Goal: Task Accomplishment & Management: Complete application form

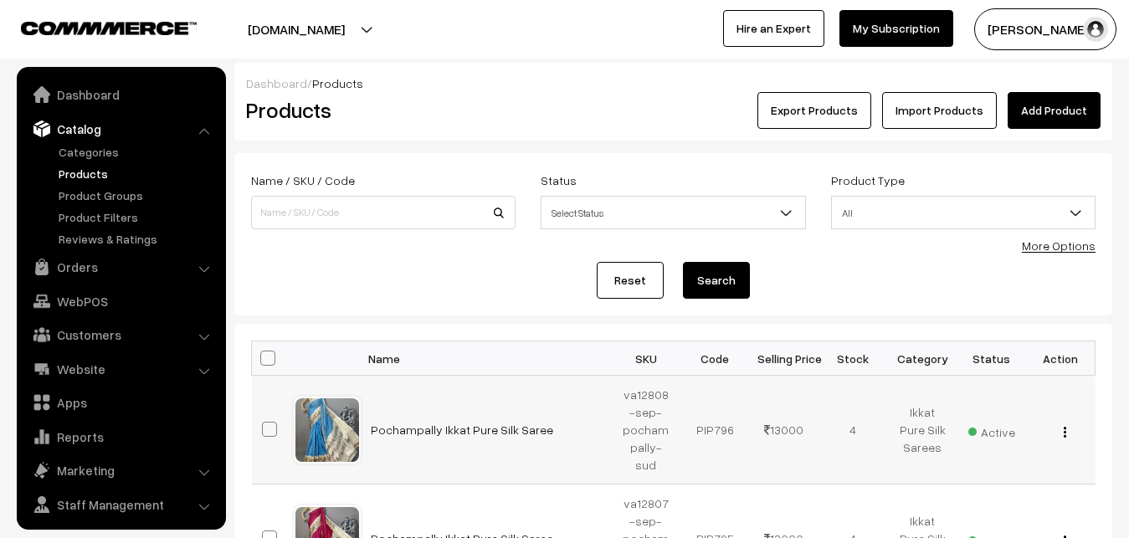
scroll to position [40, 0]
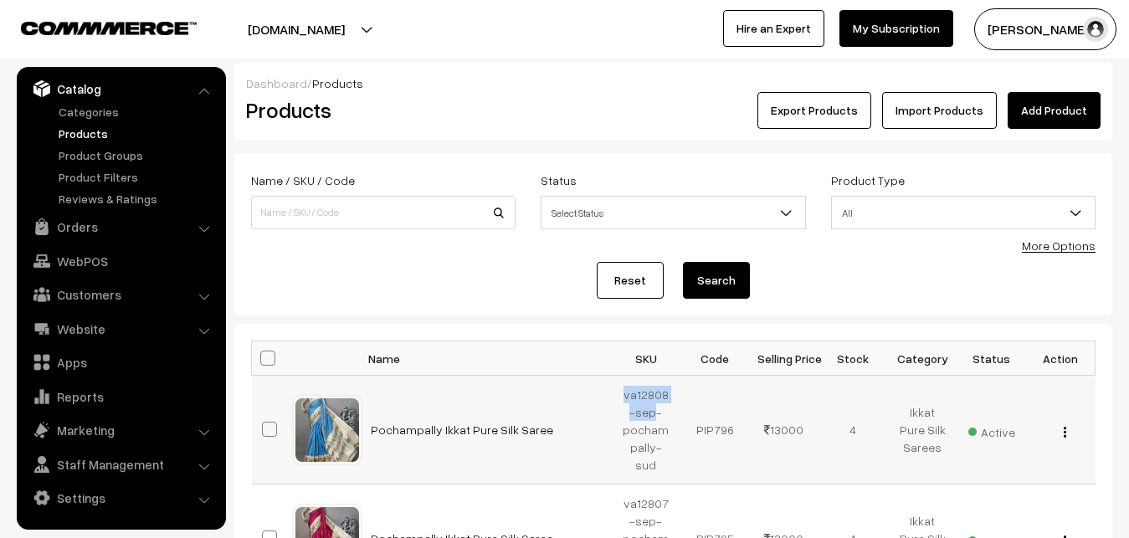
click at [651, 410] on td "va12808-sep-pochampally-sud" at bounding box center [646, 430] width 69 height 109
copy td "va12808-sep"
click at [464, 98] on h2 "Products" at bounding box center [380, 110] width 268 height 26
click at [1052, 105] on link "Add Product" at bounding box center [1054, 110] width 93 height 37
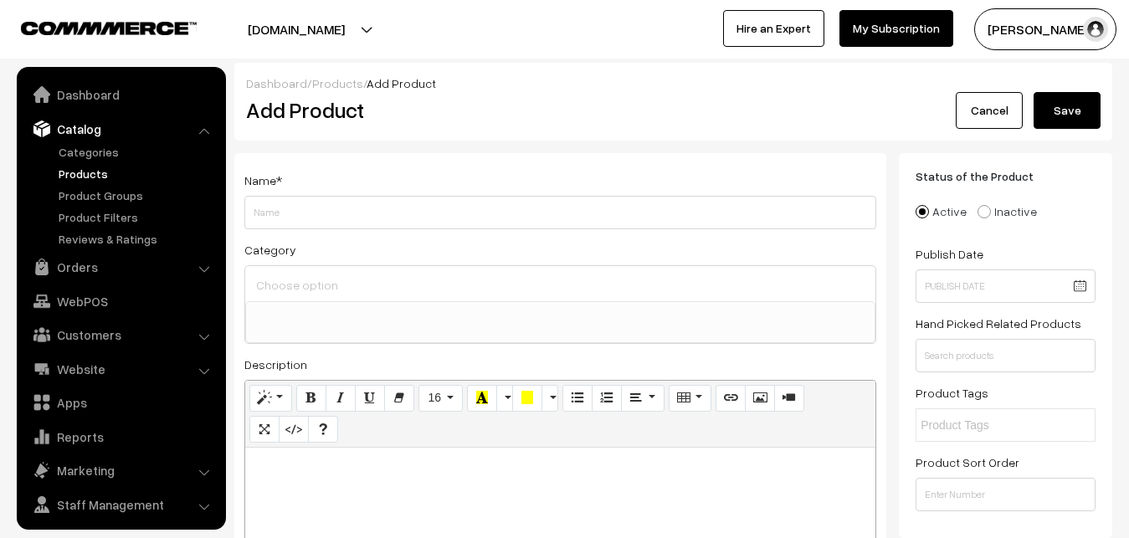
select select
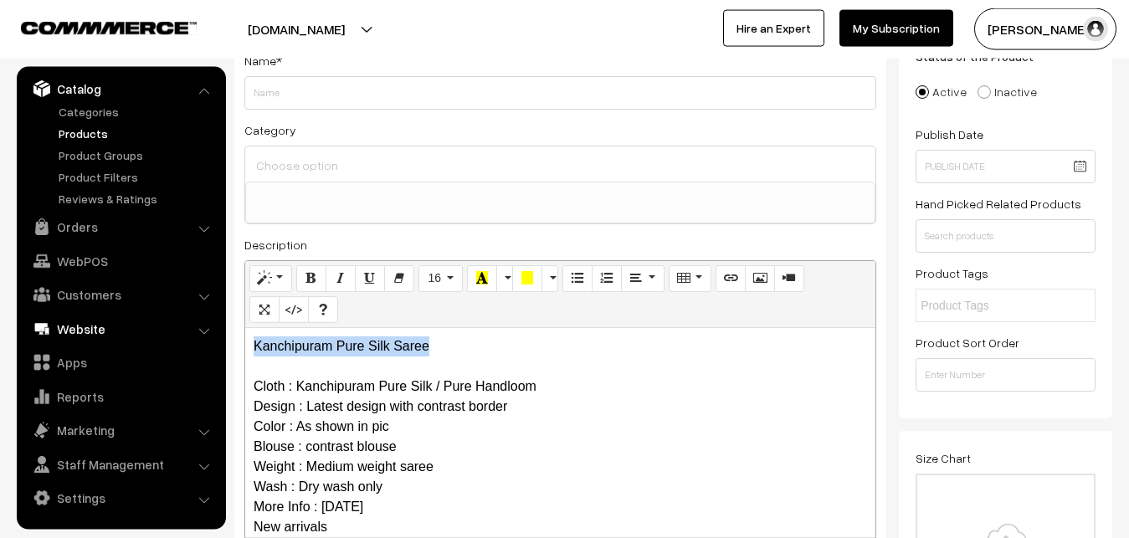
drag, startPoint x: 433, startPoint y: 350, endPoint x: 152, endPoint y: 341, distance: 281.3
click at [245, 349] on div "Kanchipuram Pure Silk Saree Cloth : Kanchipuram Pure Silk / Pure Handloom Desig…" at bounding box center [560, 432] width 630 height 209
copy p "Kanchipuram Pure Silk Saree"
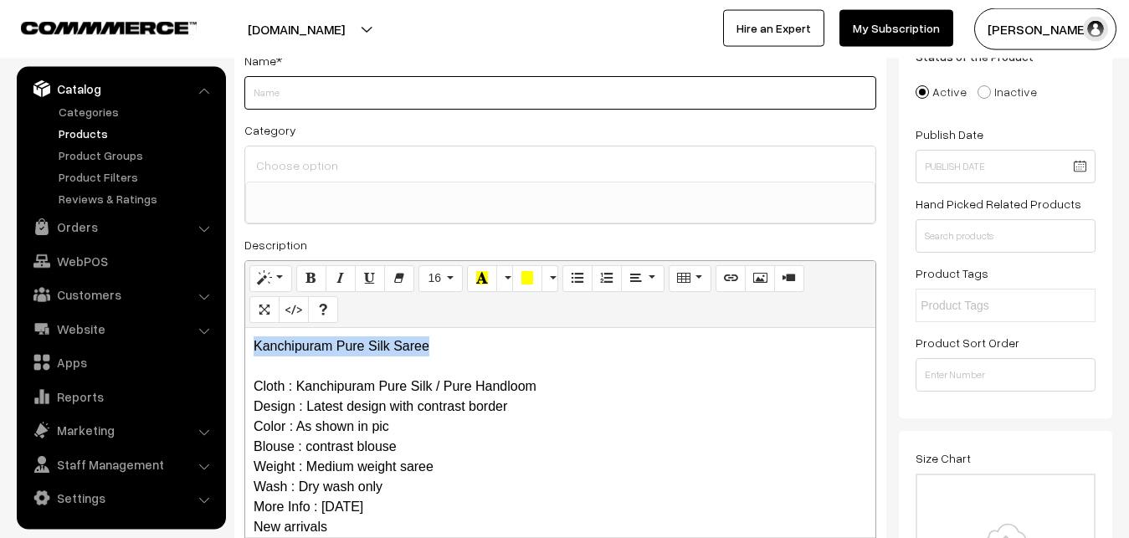
click at [290, 95] on input "Weight" at bounding box center [560, 92] width 632 height 33
paste input "Kanchipuram Pure Silk Saree"
type input "Kanchipuram Pure Silk Saree"
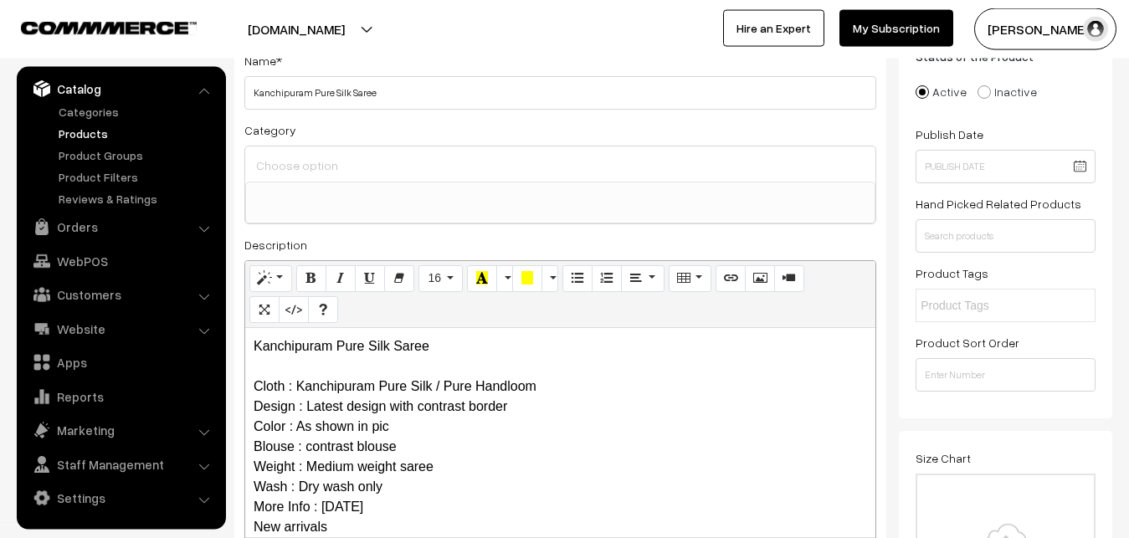
click at [305, 162] on input at bounding box center [560, 165] width 617 height 24
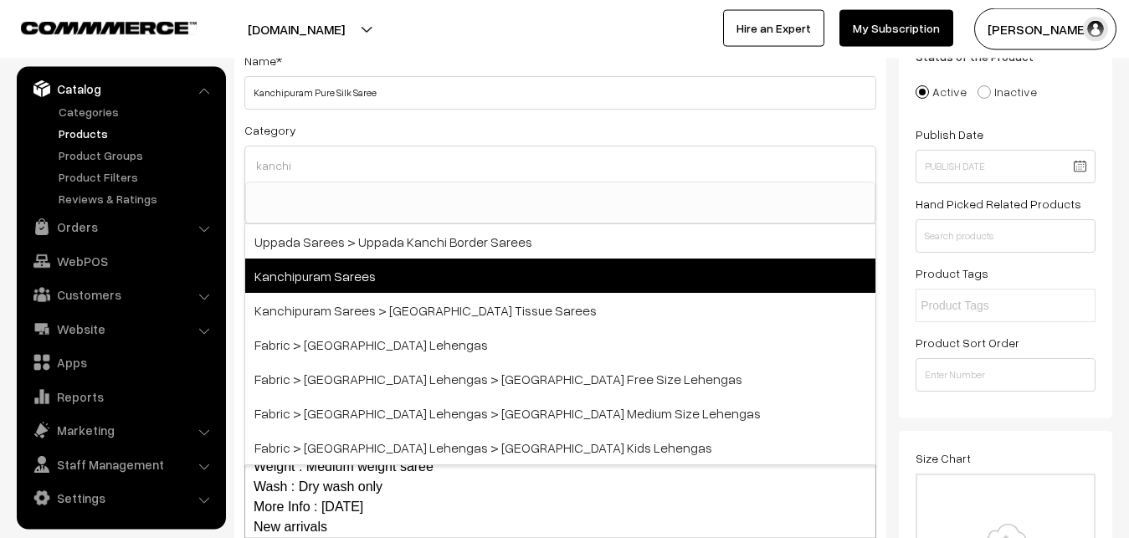
type input "kanchi"
click at [337, 272] on span "Kanchipuram Sarees" at bounding box center [560, 276] width 630 height 34
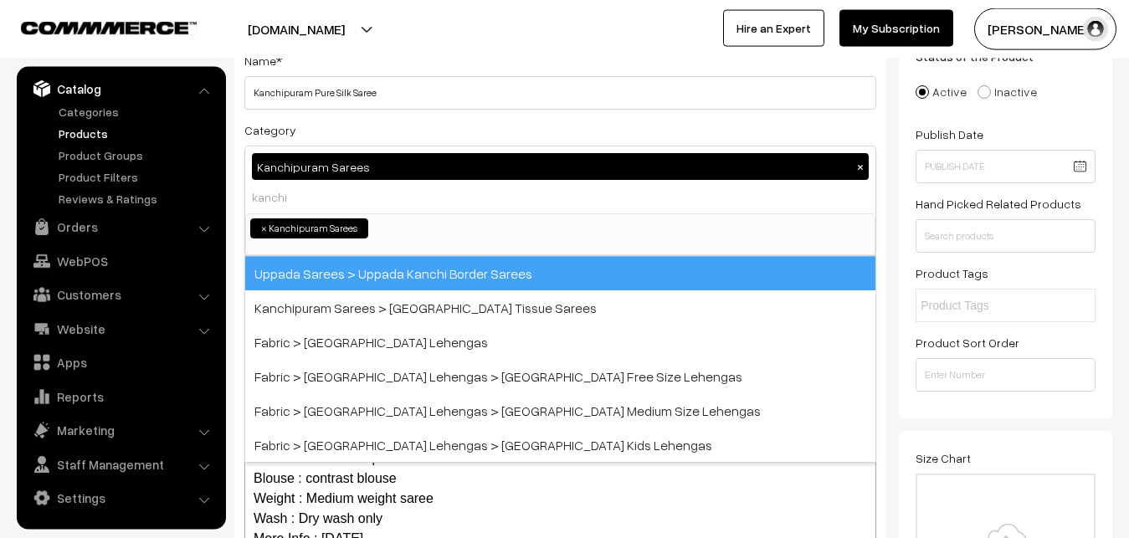
select select "3"
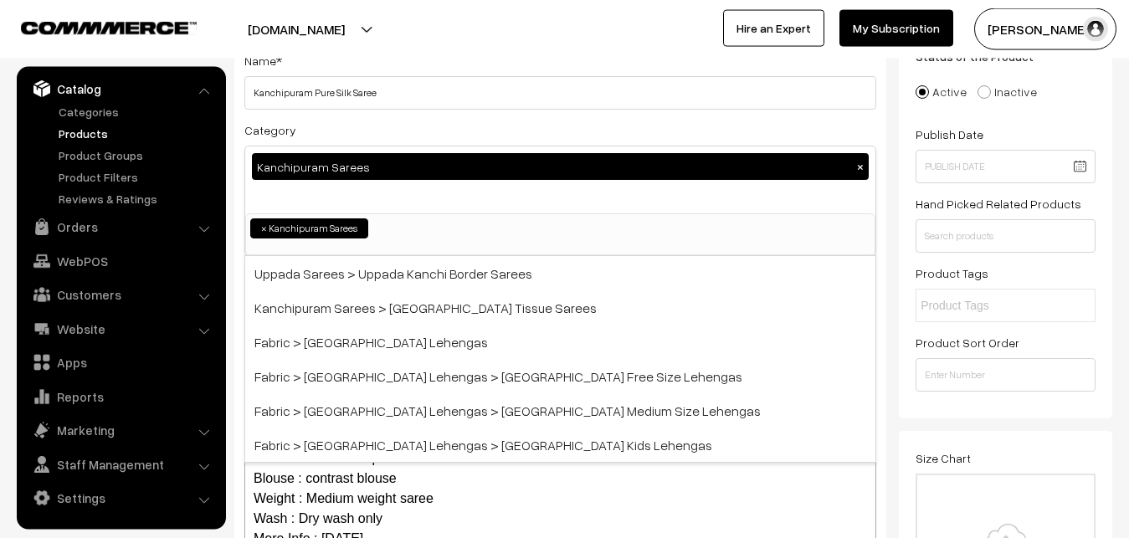
click at [367, 137] on div "Category Kanchipuram Sarees × Uppada Sarees Uppada Sarees > Uppada Plain Sarees…" at bounding box center [560, 188] width 632 height 136
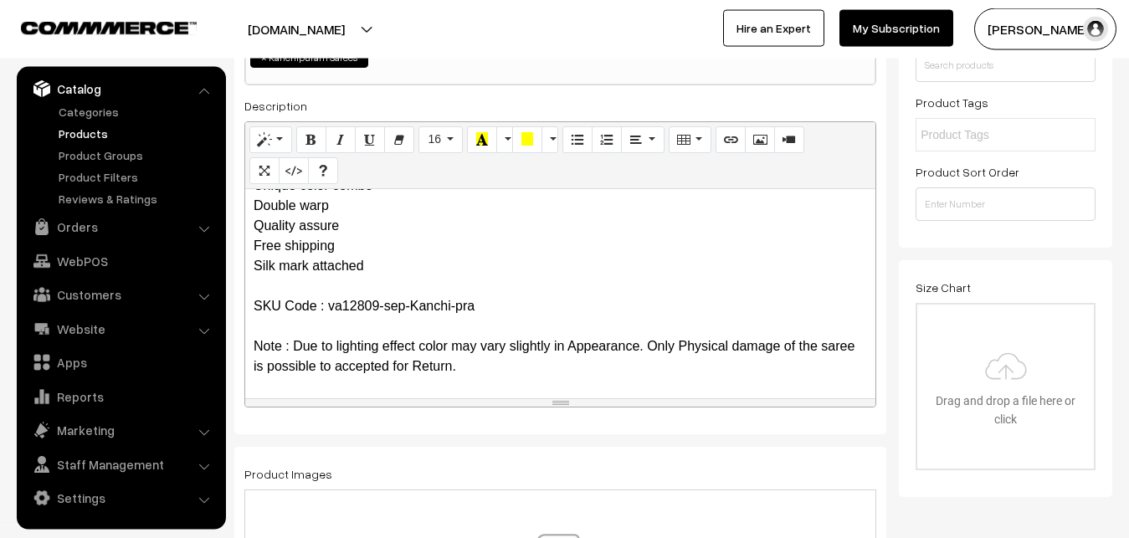
scroll to position [461, 0]
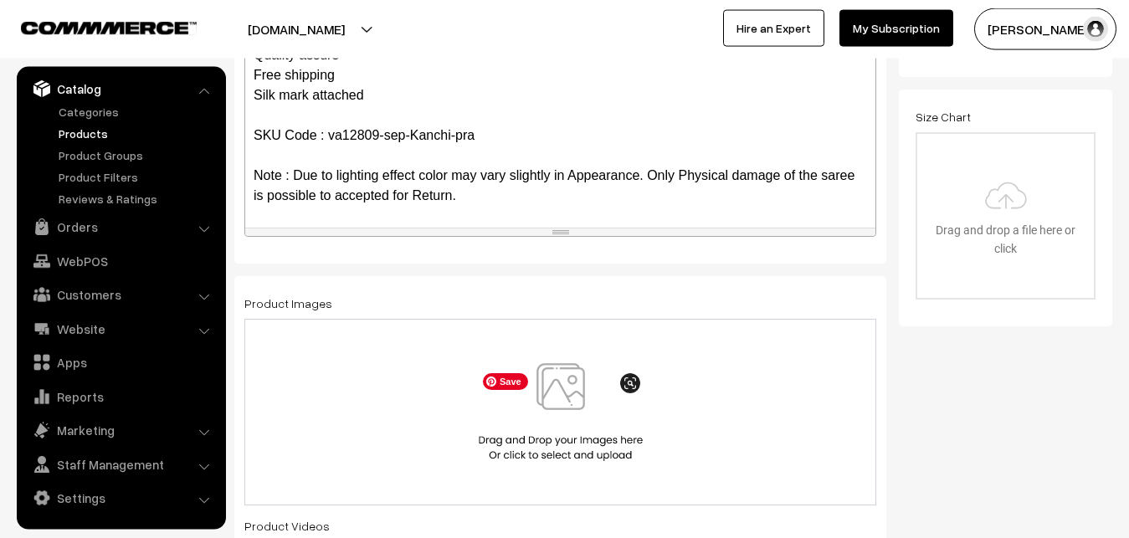
click at [550, 390] on img at bounding box center [560, 412] width 172 height 98
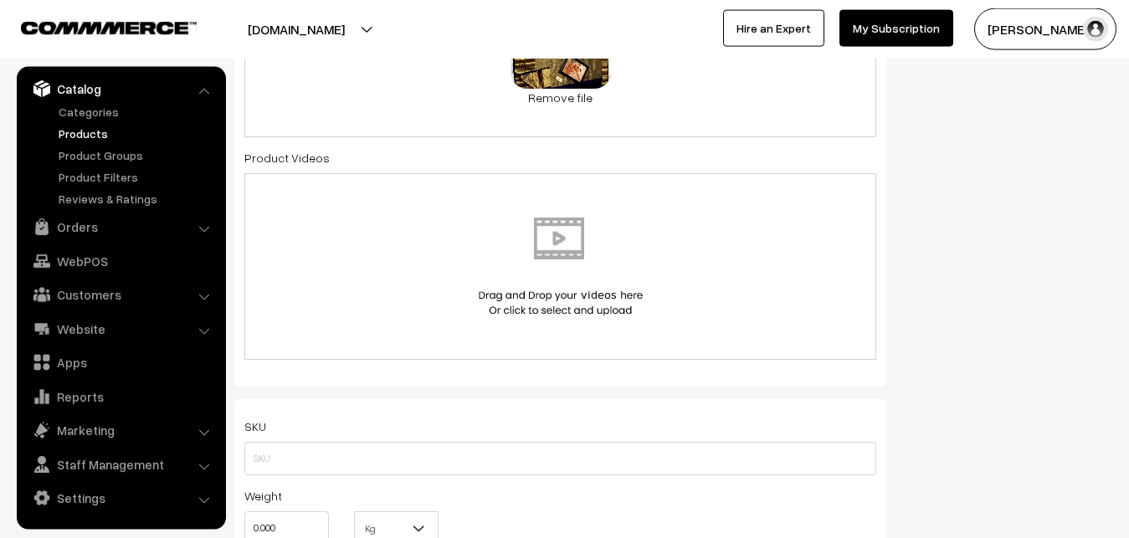
scroll to position [973, 0]
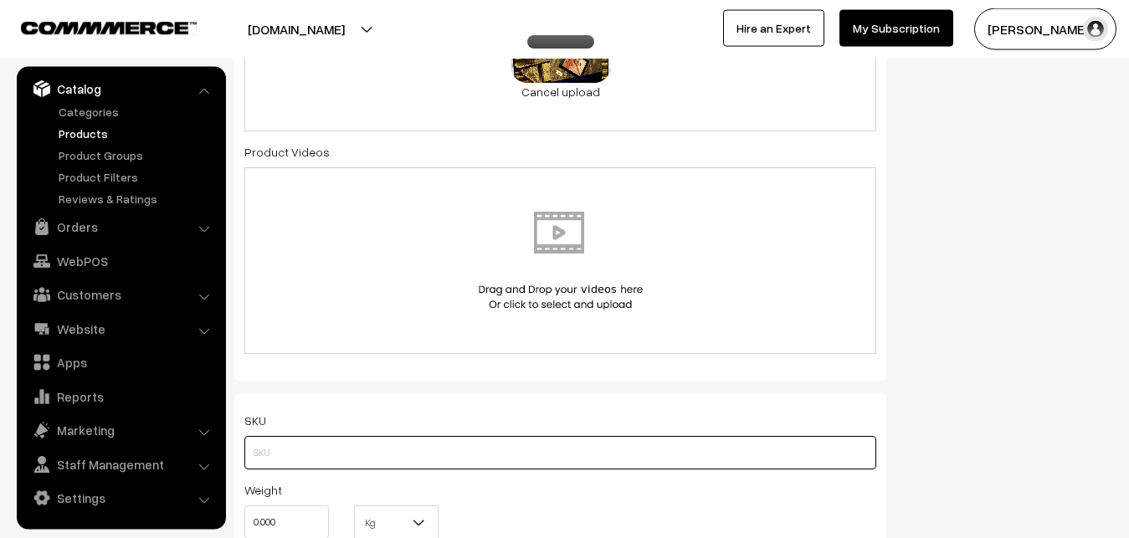
click at [293, 457] on input "text" at bounding box center [560, 452] width 632 height 33
paste input "va12809-sep-Kanchi-pra"
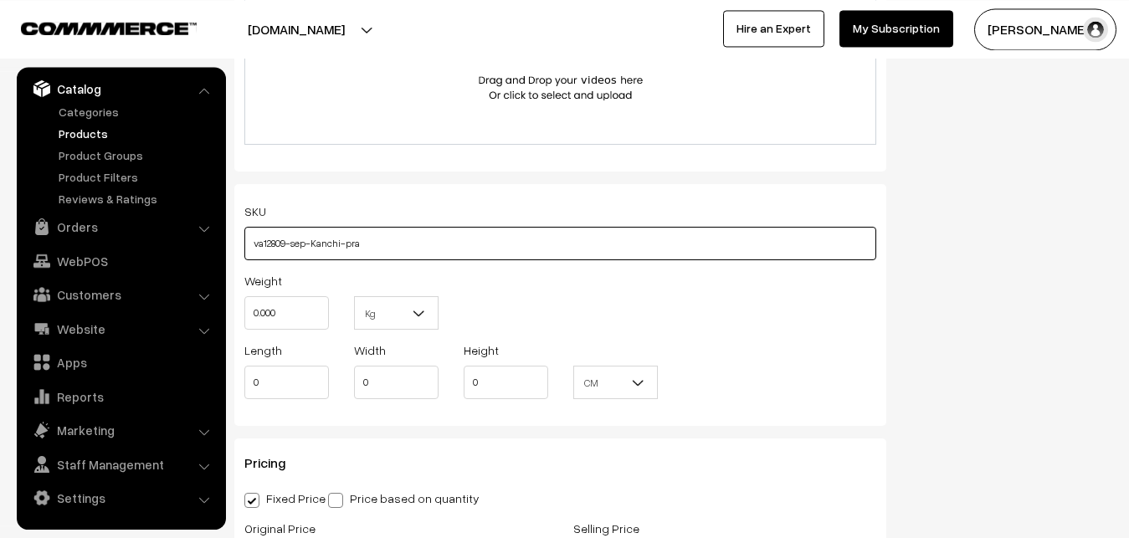
scroll to position [1229, 0]
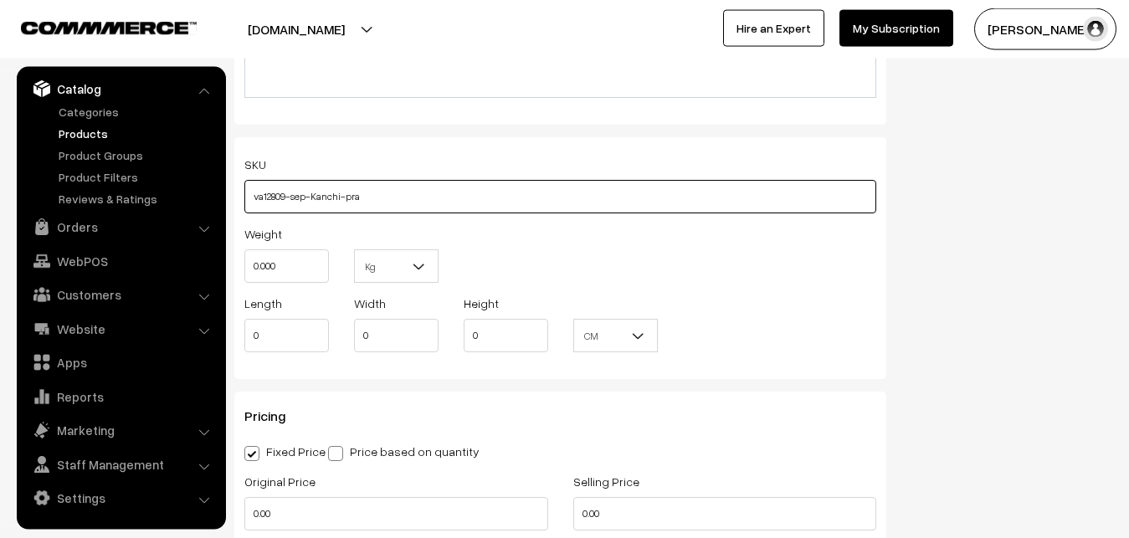
type input "va12809-sep-Kanchi-pra"
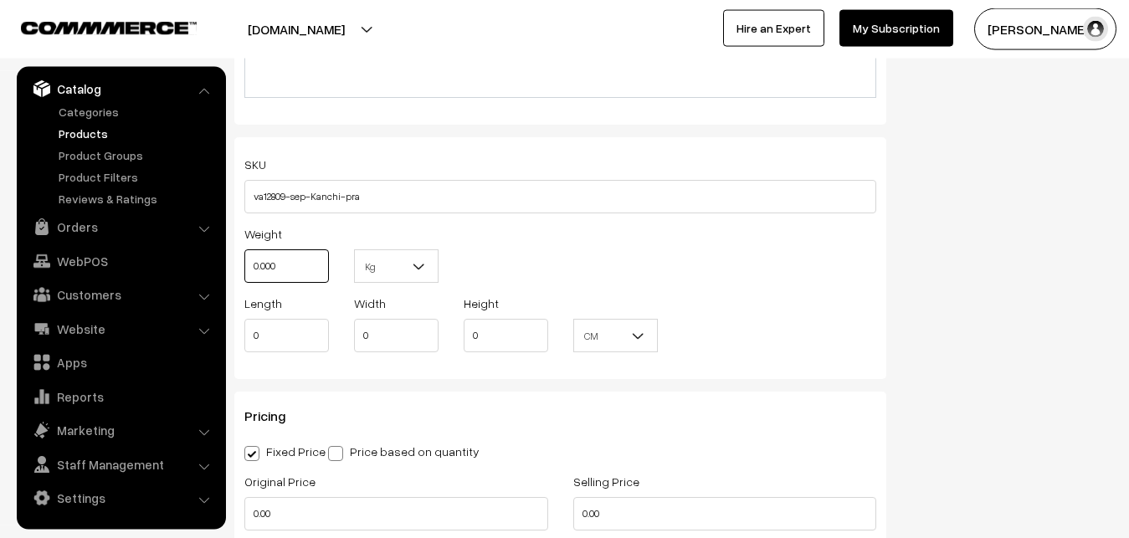
drag, startPoint x: 256, startPoint y: 274, endPoint x: 196, endPoint y: 274, distance: 60.3
click at [244, 274] on input "0.000" at bounding box center [286, 265] width 85 height 33
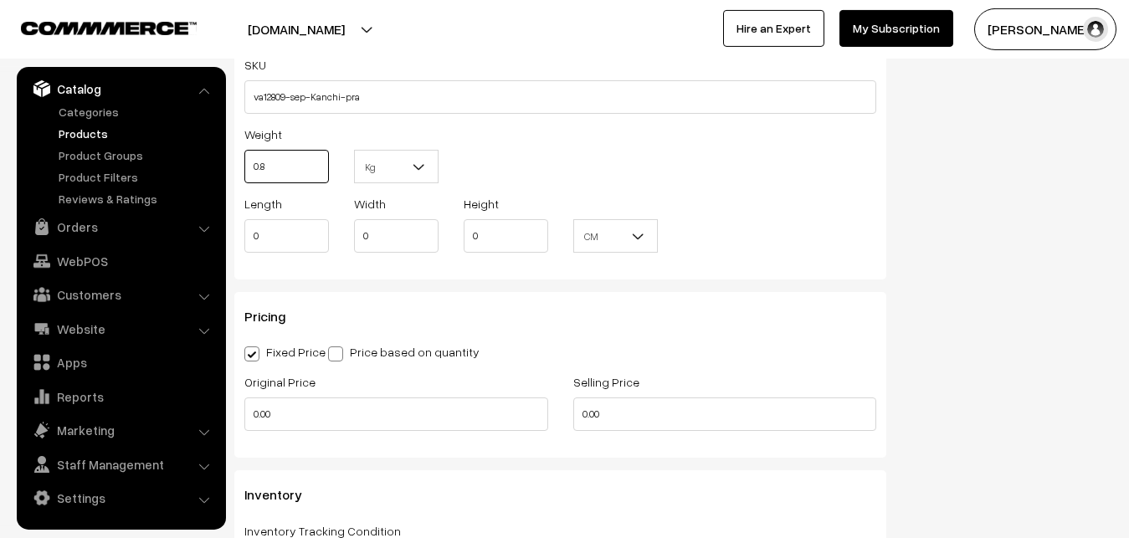
scroll to position [1400, 0]
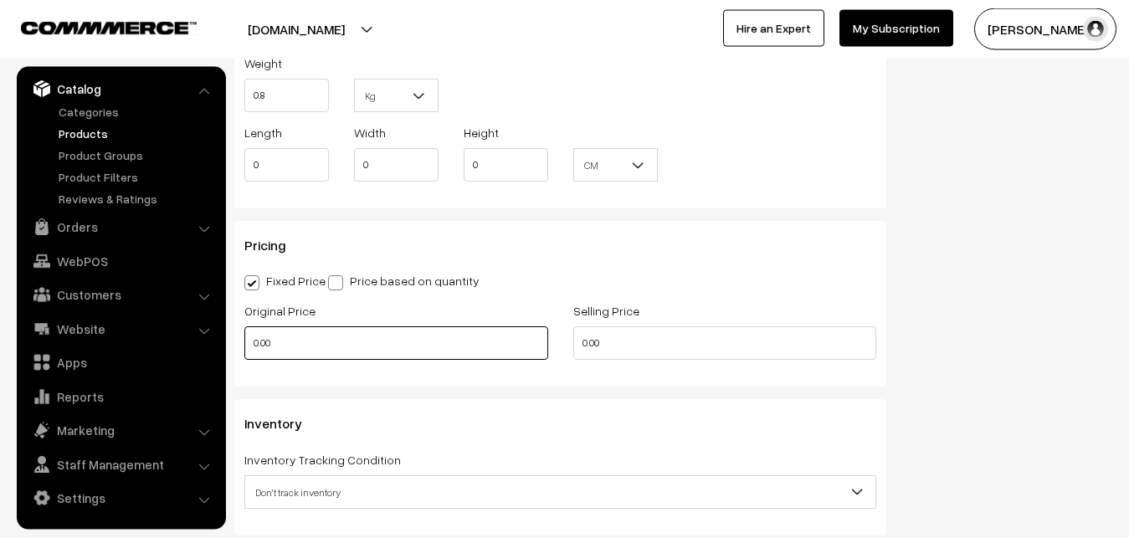
type input "0.80"
drag, startPoint x: 274, startPoint y: 356, endPoint x: 220, endPoint y: 351, distance: 53.7
click at [244, 351] on input "0.00" at bounding box center [396, 342] width 304 height 33
type input "0"
type input "9600"
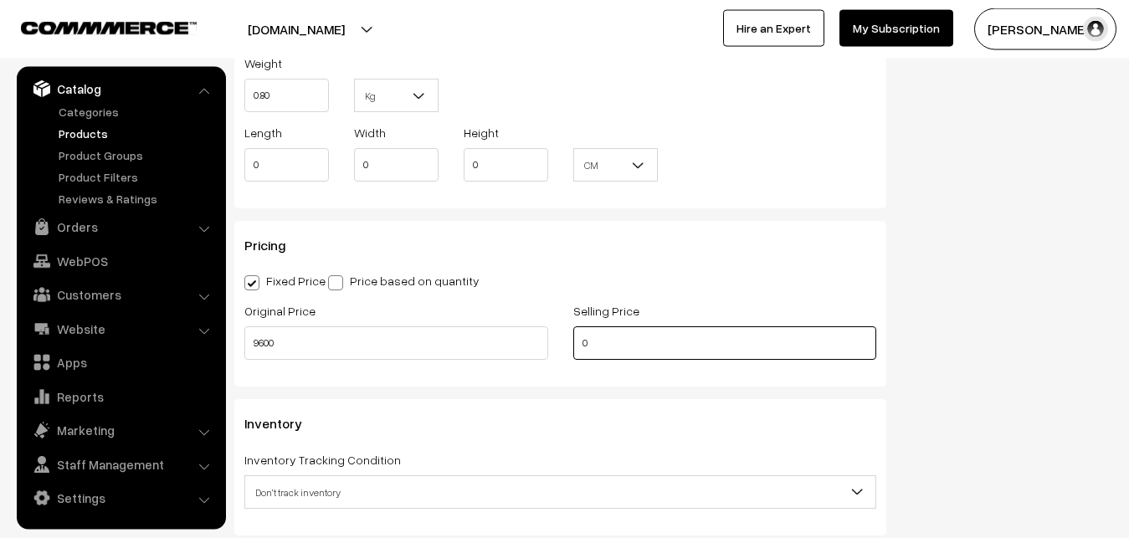
drag, startPoint x: 594, startPoint y: 338, endPoint x: 520, endPoint y: 338, distance: 74.5
click at [573, 338] on input "0" at bounding box center [725, 342] width 304 height 33
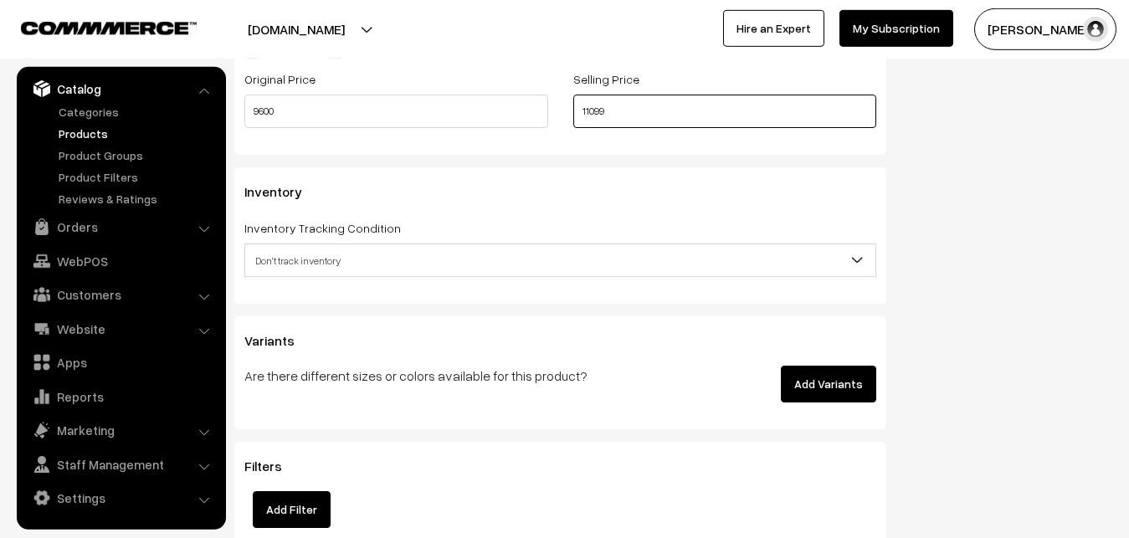
scroll to position [1656, 0]
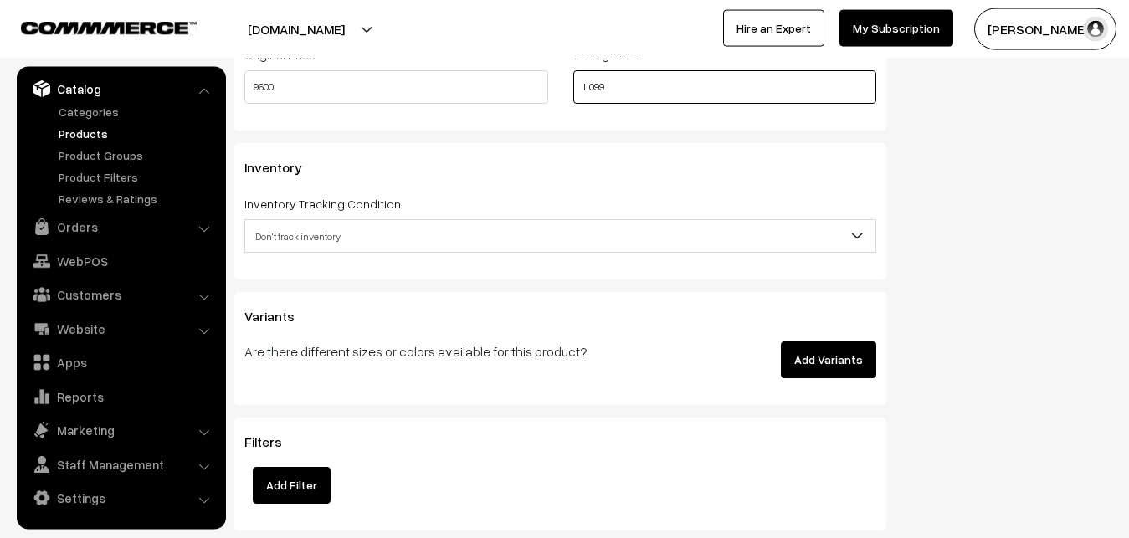
type input "11099"
click at [300, 230] on span "Don't track inventory" at bounding box center [560, 236] width 630 height 29
click at [314, 238] on span "Don't track inventory" at bounding box center [560, 236] width 630 height 29
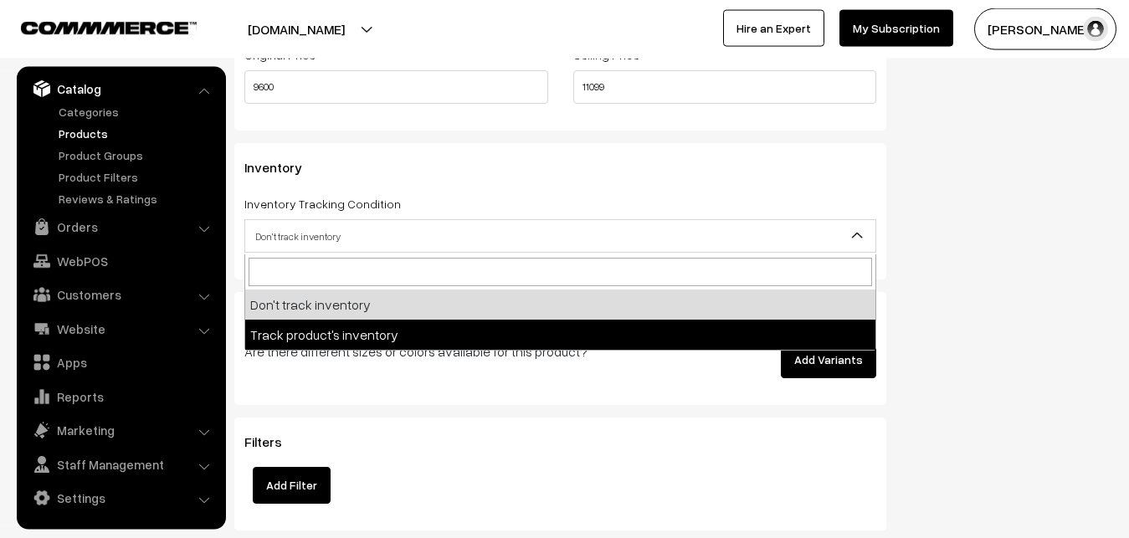
select select "2"
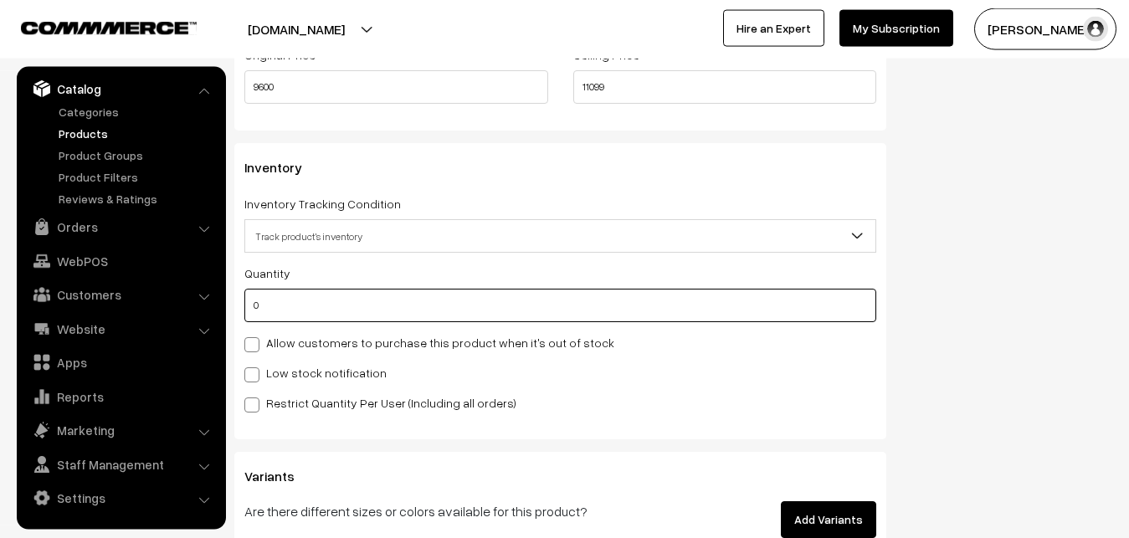
click at [317, 304] on input "0" at bounding box center [560, 305] width 632 height 33
type input "4"
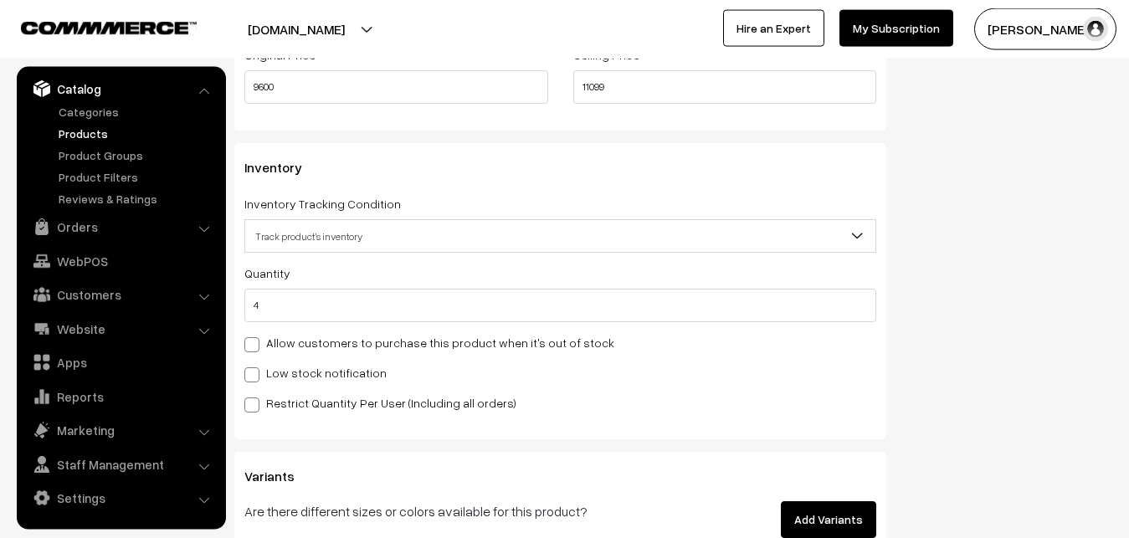
click at [300, 372] on label "Low stock notification" at bounding box center [315, 373] width 142 height 18
click at [255, 372] on input "Low stock notification" at bounding box center [249, 372] width 11 height 11
checkbox input "true"
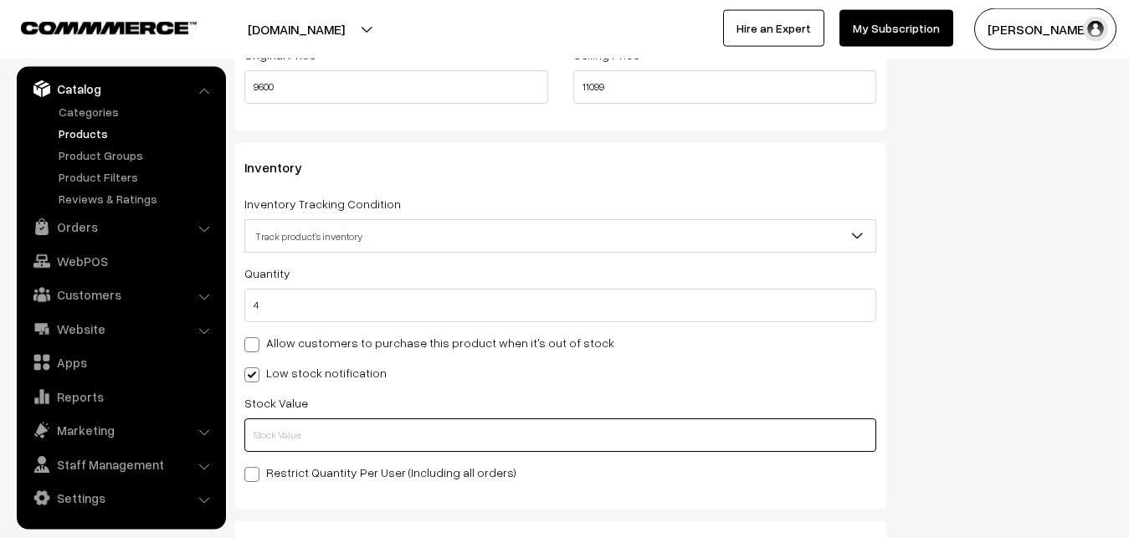
click at [297, 430] on input "text" at bounding box center [560, 434] width 632 height 33
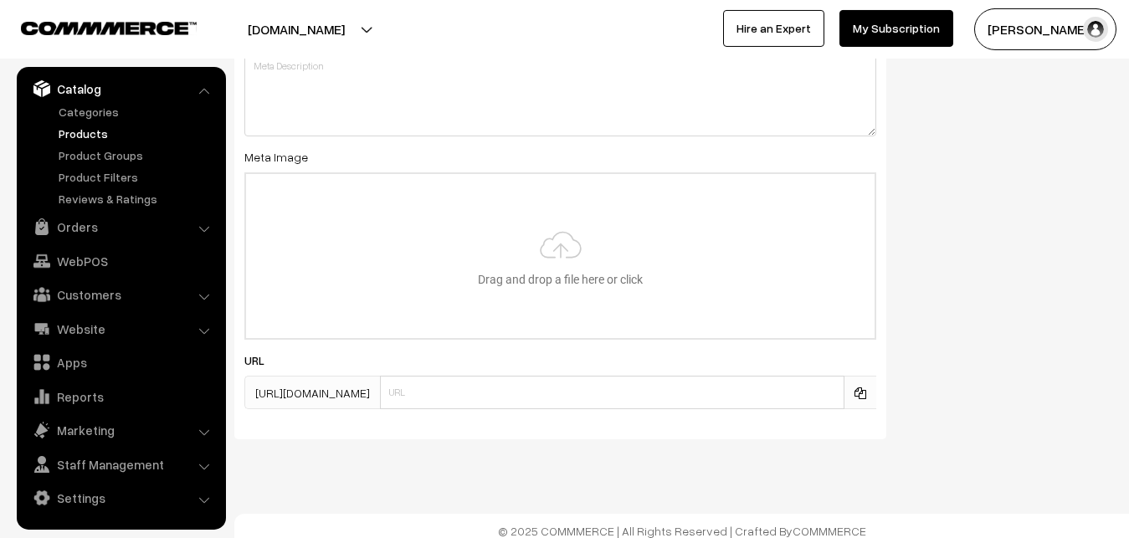
scroll to position [2636, 0]
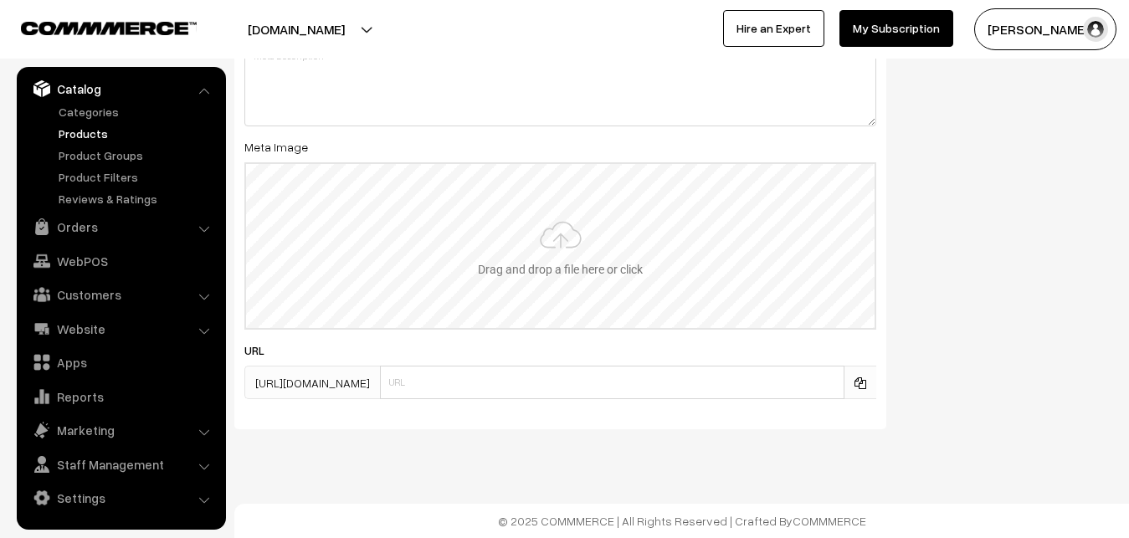
type input "2"
click at [551, 285] on input "file" at bounding box center [560, 246] width 628 height 164
type input "C:\fakepath\kanchipuram-saree-va12809-sep-1.jpeg"
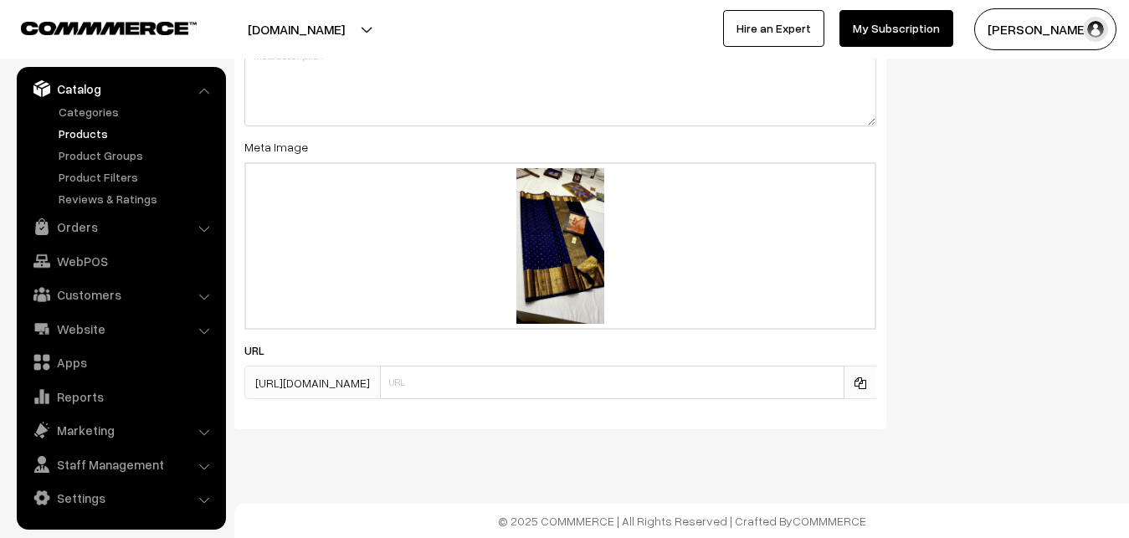
scroll to position [0, 0]
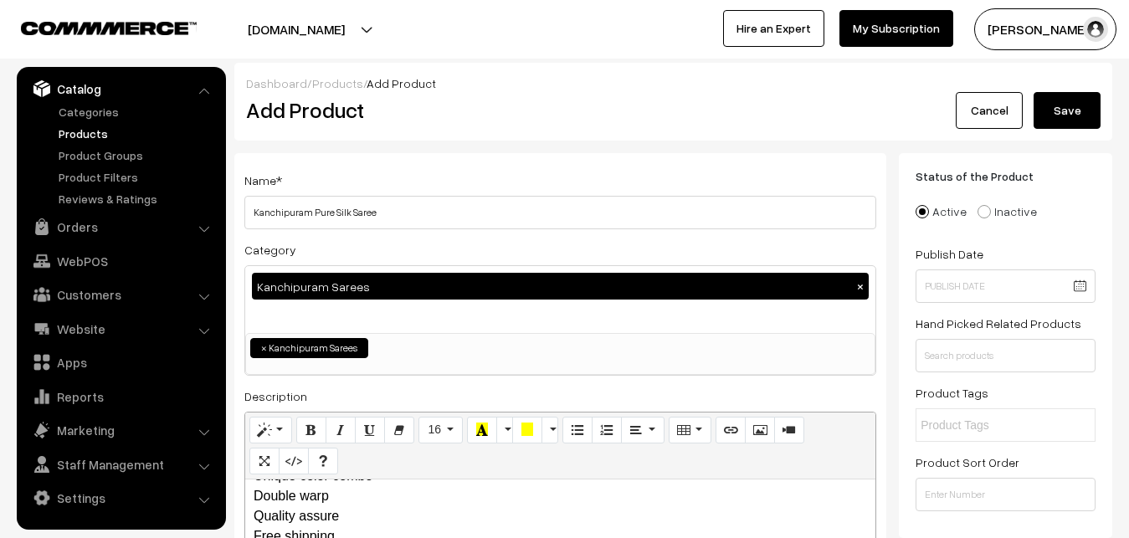
click at [1070, 94] on button "Save" at bounding box center [1067, 110] width 67 height 37
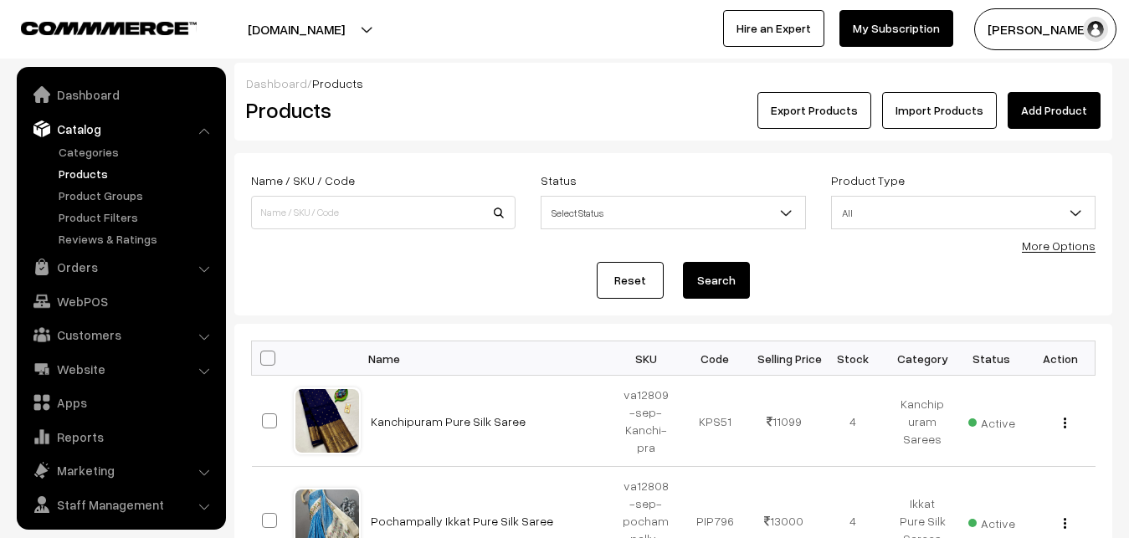
scroll to position [40, 0]
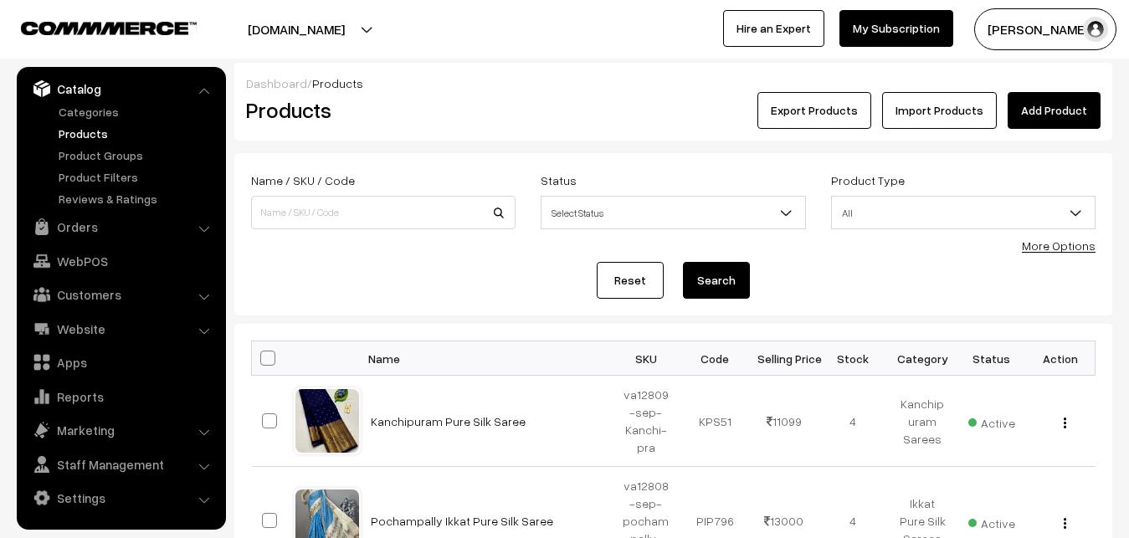
click at [1039, 119] on link "Add Product" at bounding box center [1054, 110] width 93 height 37
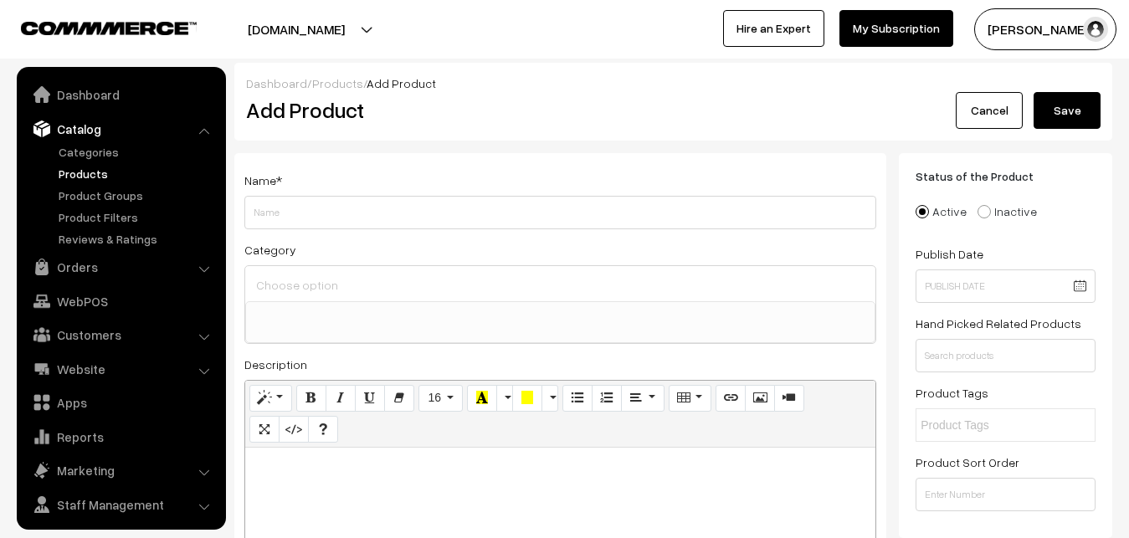
select select
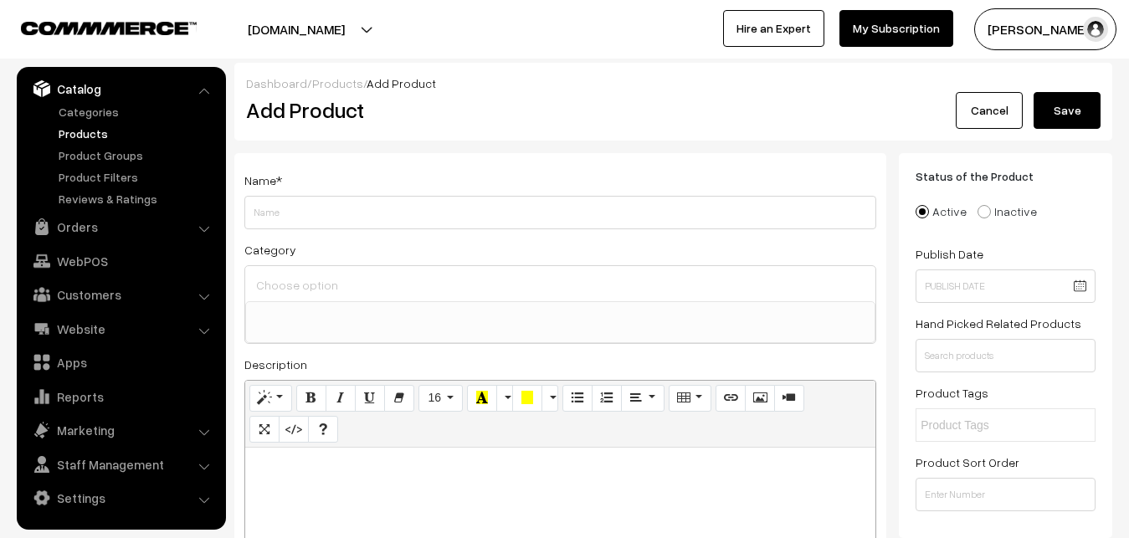
click at [73, 130] on link "Products" at bounding box center [137, 134] width 166 height 18
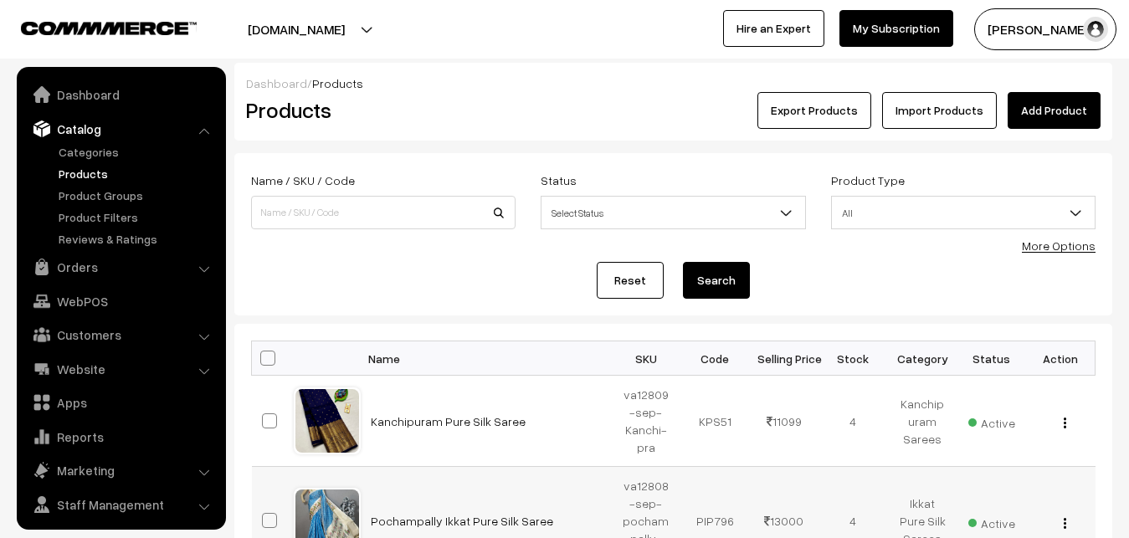
scroll to position [40, 0]
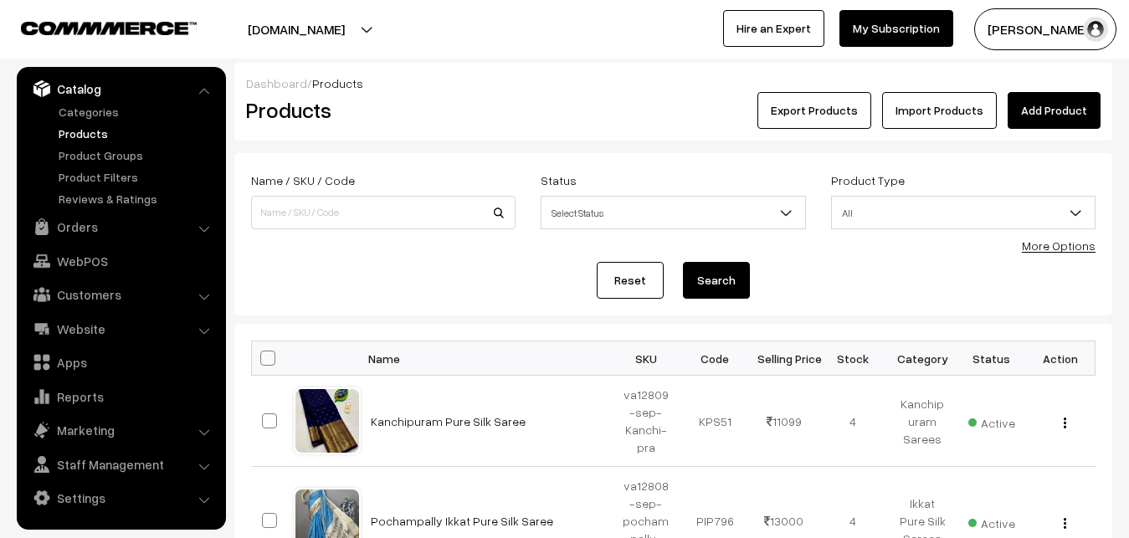
click at [474, 98] on h2 "Products" at bounding box center [380, 110] width 268 height 26
click at [1094, 105] on link "Add Product" at bounding box center [1054, 110] width 93 height 37
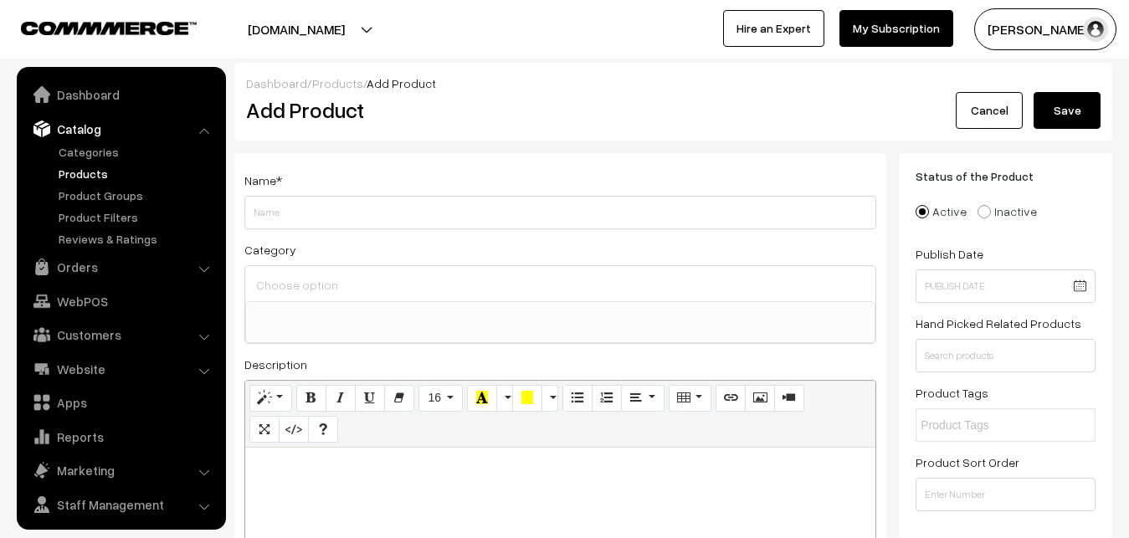
select select
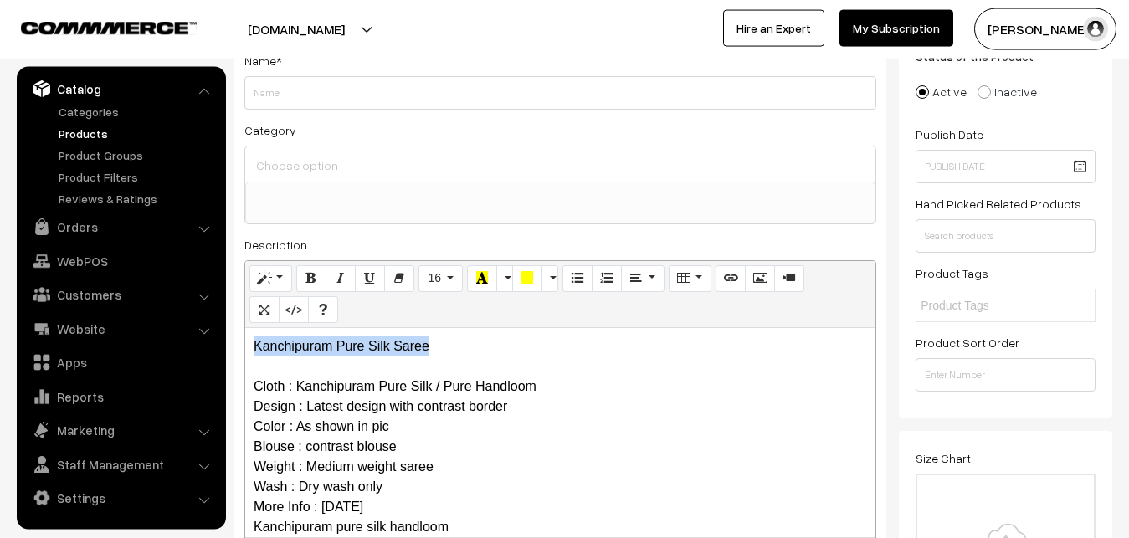
drag, startPoint x: 476, startPoint y: 340, endPoint x: 163, endPoint y: 336, distance: 313.0
click at [245, 336] on div "Kanchipuram Pure Silk Saree Cloth : Kanchipuram Pure Silk / Pure Handloom Desig…" at bounding box center [560, 432] width 630 height 209
copy p "Kanchipuram Pure Silk Saree"
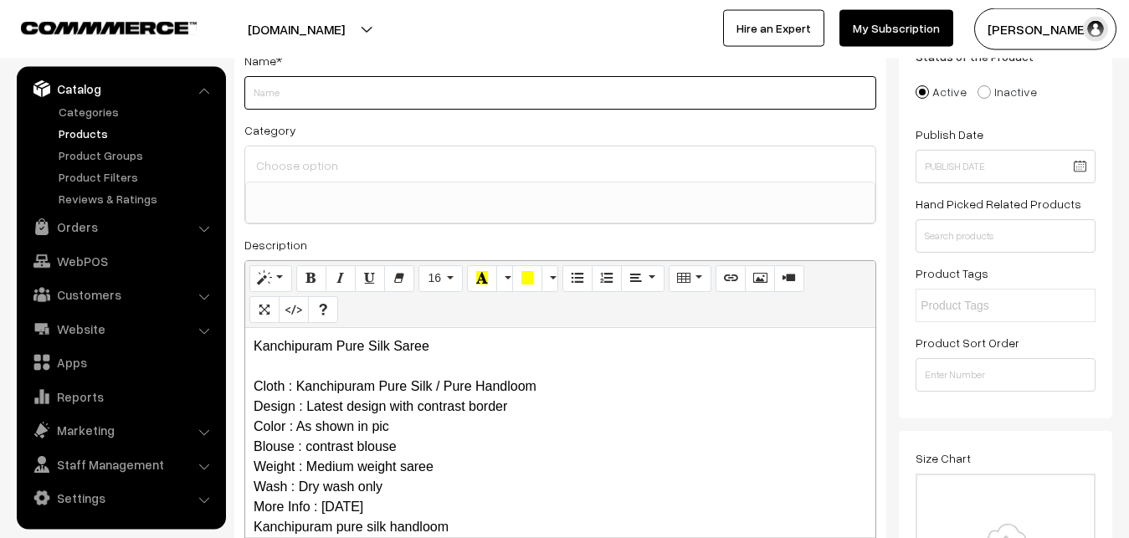
click at [298, 100] on input "Weight" at bounding box center [560, 92] width 632 height 33
paste input "Kanchipuram Pure Silk Saree"
type input "Kanchipuram Pure Silk Saree"
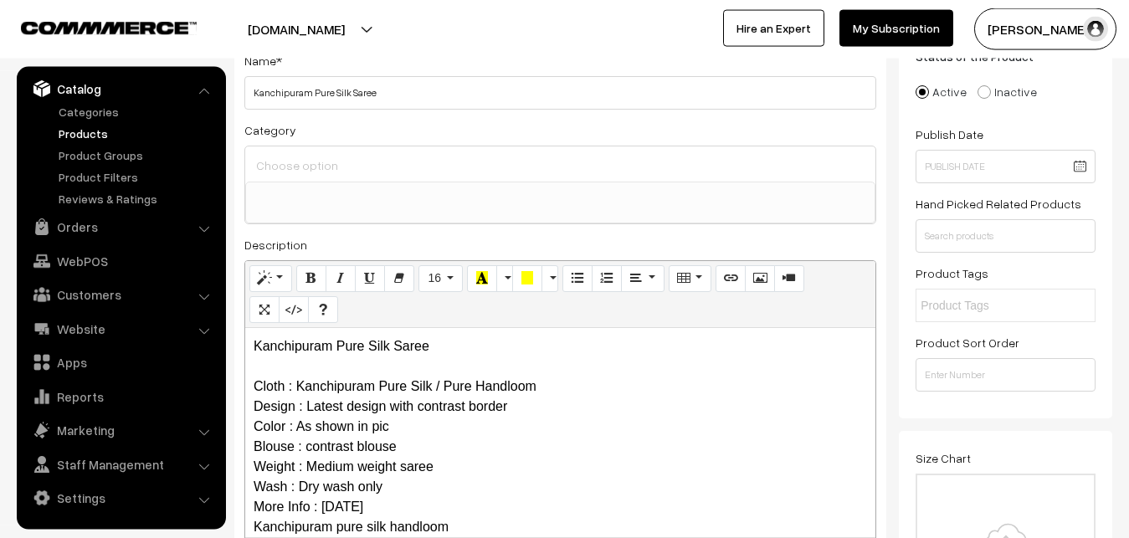
click at [306, 162] on input at bounding box center [560, 165] width 617 height 24
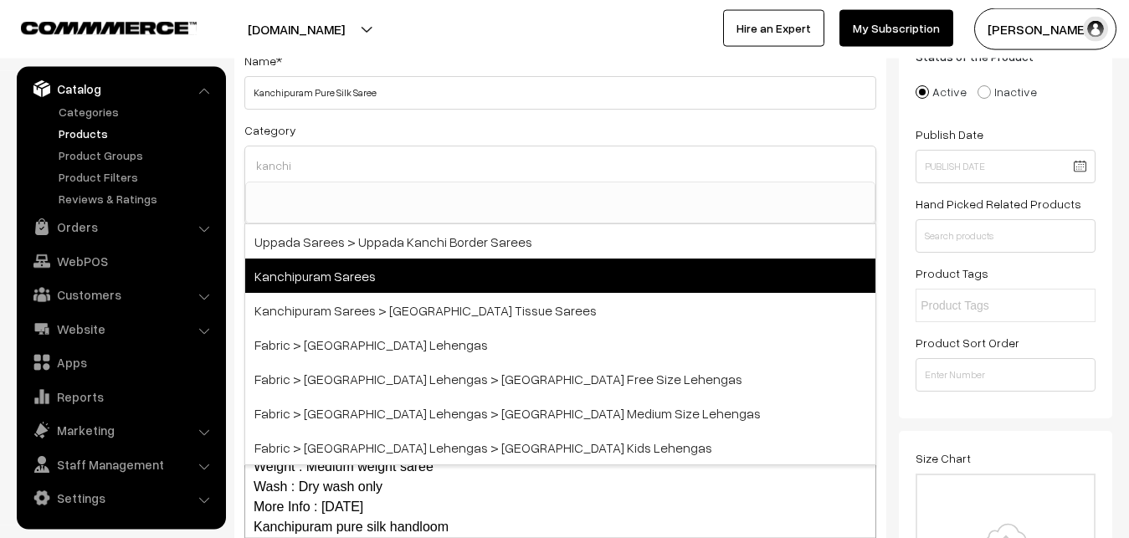
type input "kanchi"
click at [362, 274] on span "Kanchipuram Sarees" at bounding box center [560, 276] width 630 height 34
select select "3"
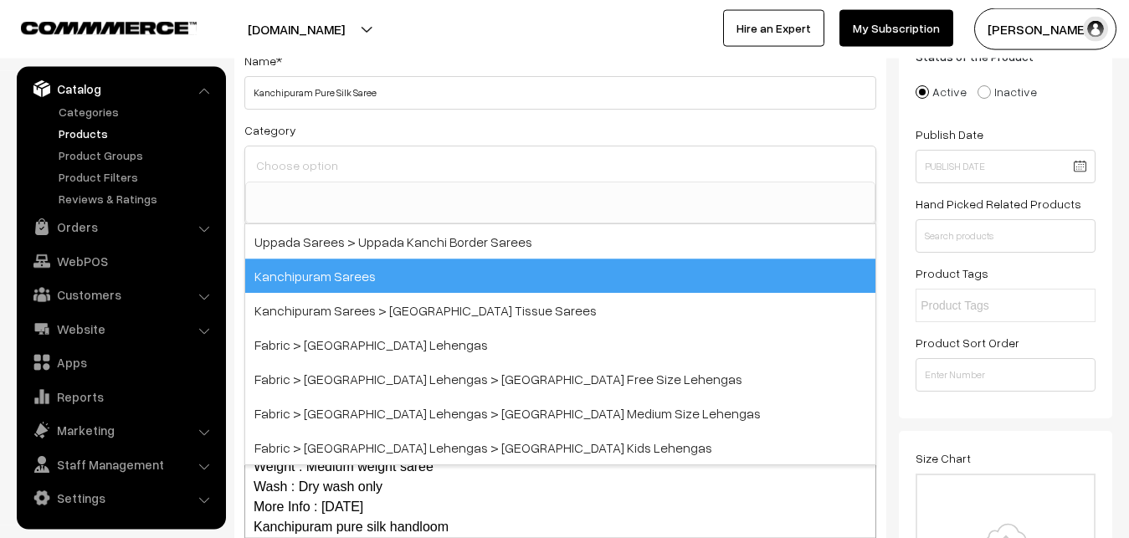
scroll to position [351, 0]
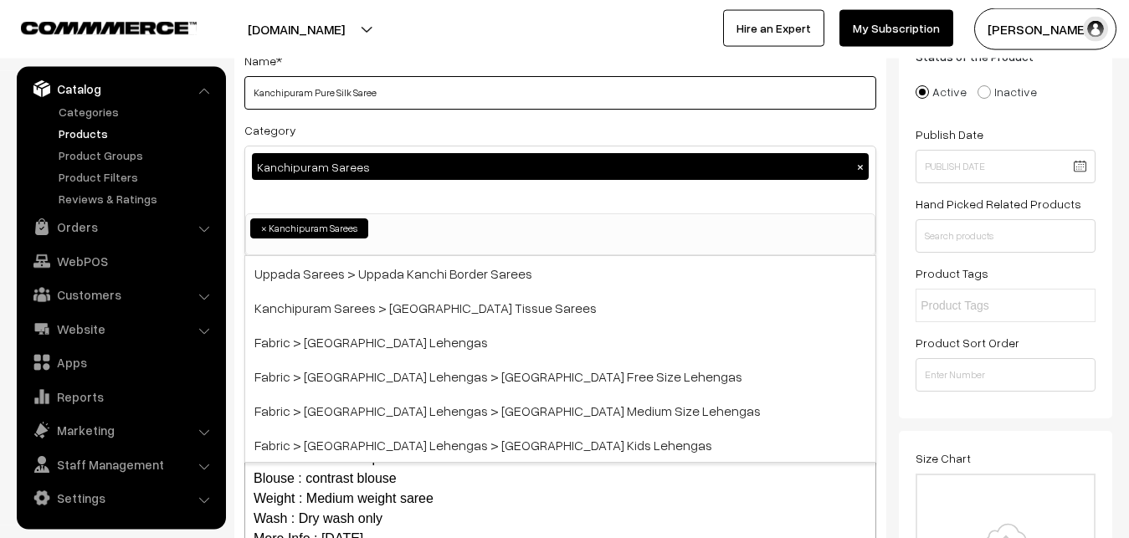
click at [373, 106] on input "Kanchipuram Pure Silk Saree" at bounding box center [560, 92] width 632 height 33
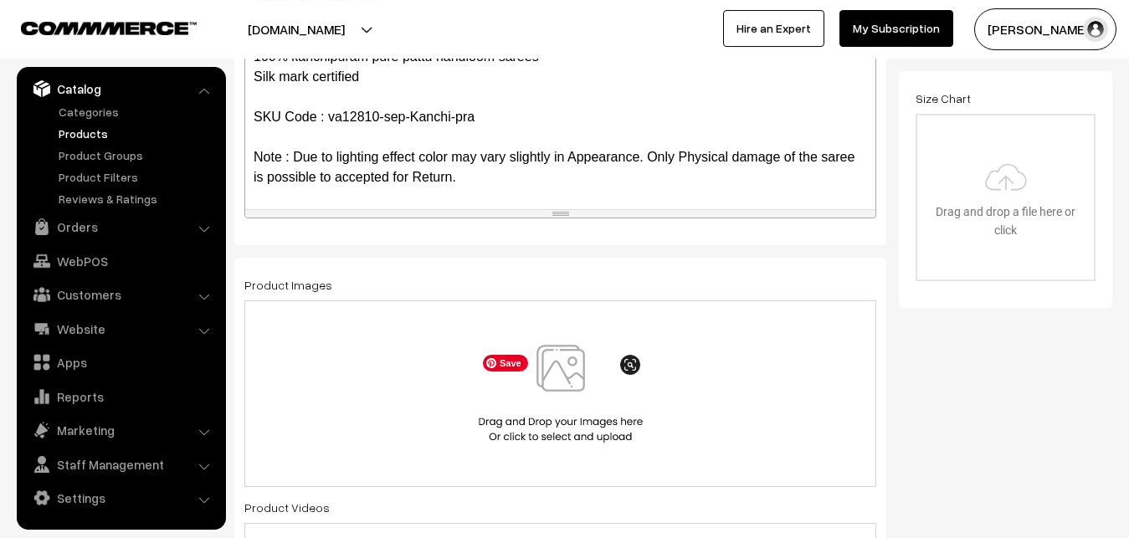
scroll to position [461, 0]
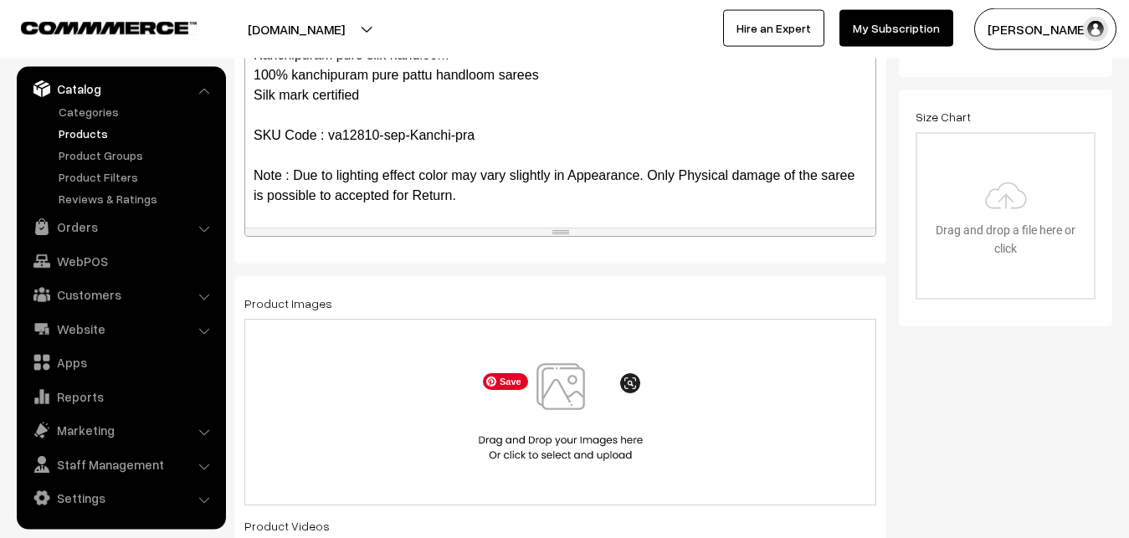
click at [577, 405] on img at bounding box center [560, 412] width 172 height 98
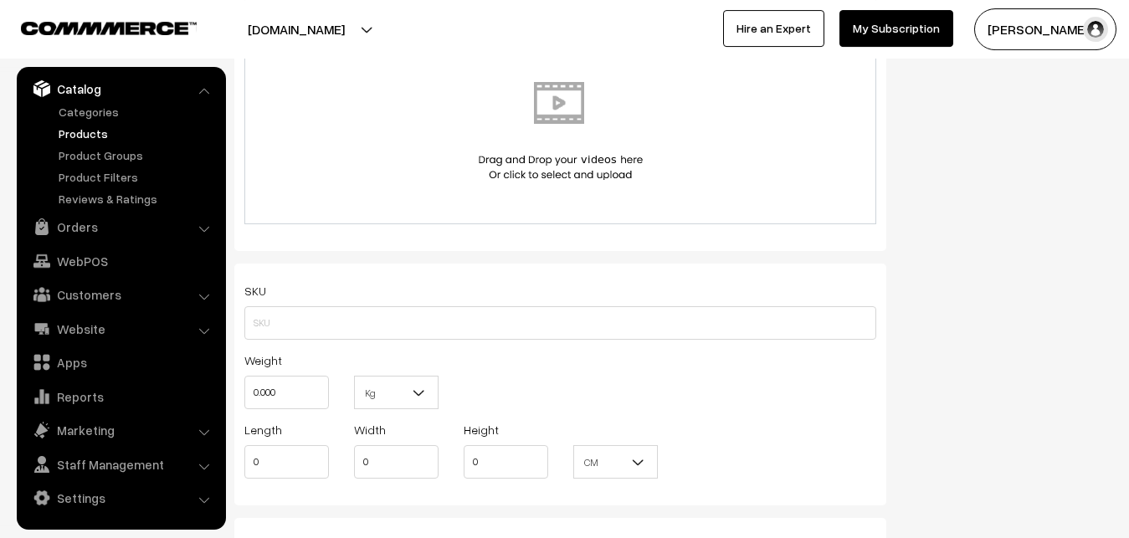
scroll to position [973, 0]
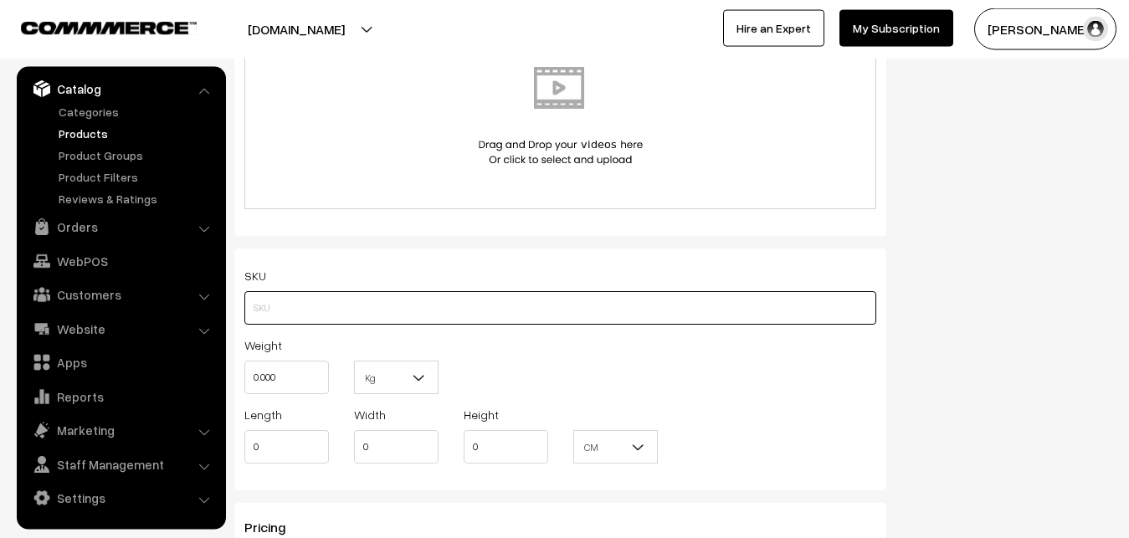
click at [287, 309] on input "text" at bounding box center [560, 307] width 632 height 33
paste input "va12810-sep-Kanchi-pra"
type input "va12810-sep-Kanchi-pra"
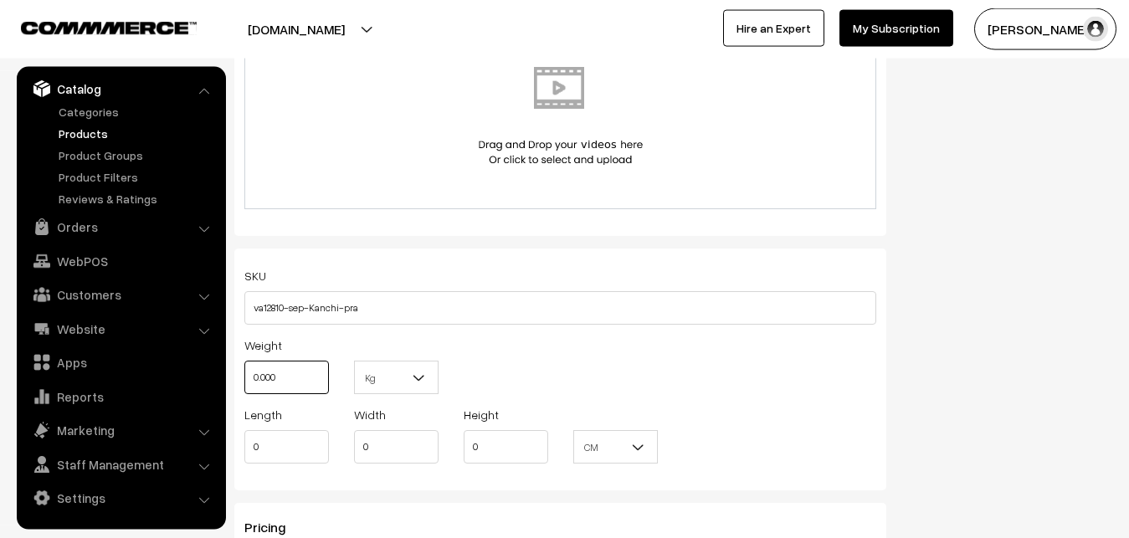
drag, startPoint x: 299, startPoint y: 377, endPoint x: 228, endPoint y: 373, distance: 71.3
click at [244, 373] on input "0.000" at bounding box center [286, 377] width 85 height 33
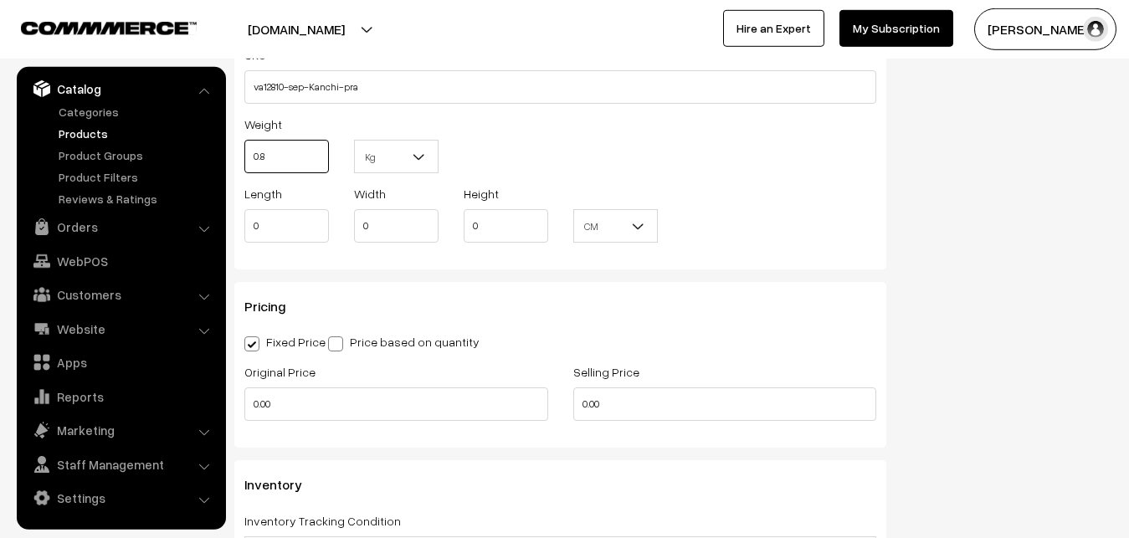
scroll to position [1229, 0]
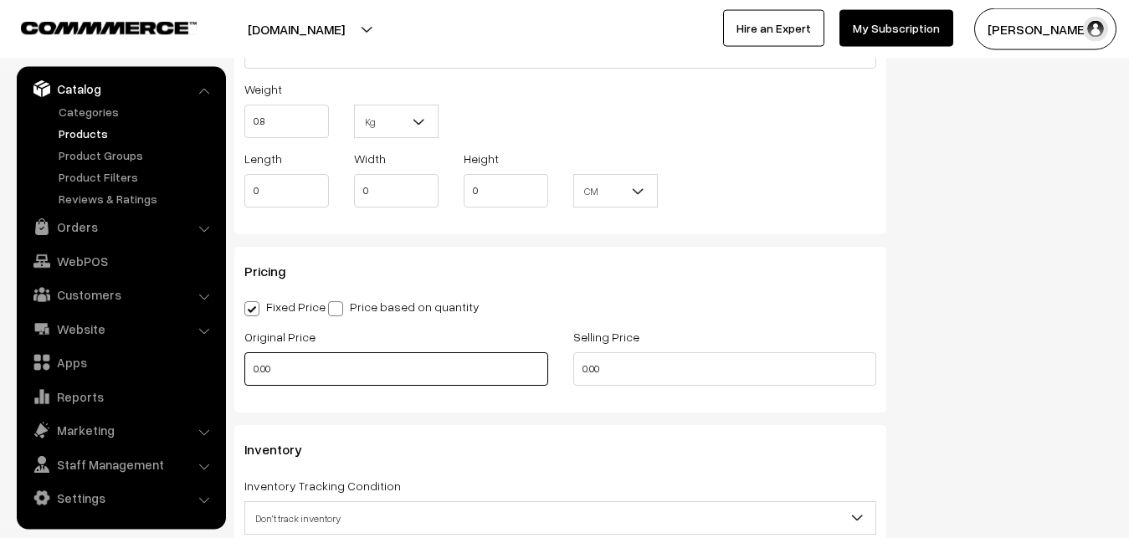
type input "0.80"
drag, startPoint x: 302, startPoint y: 367, endPoint x: 229, endPoint y: 367, distance: 72.8
click at [244, 367] on input "0.00" at bounding box center [396, 368] width 304 height 33
type input "0"
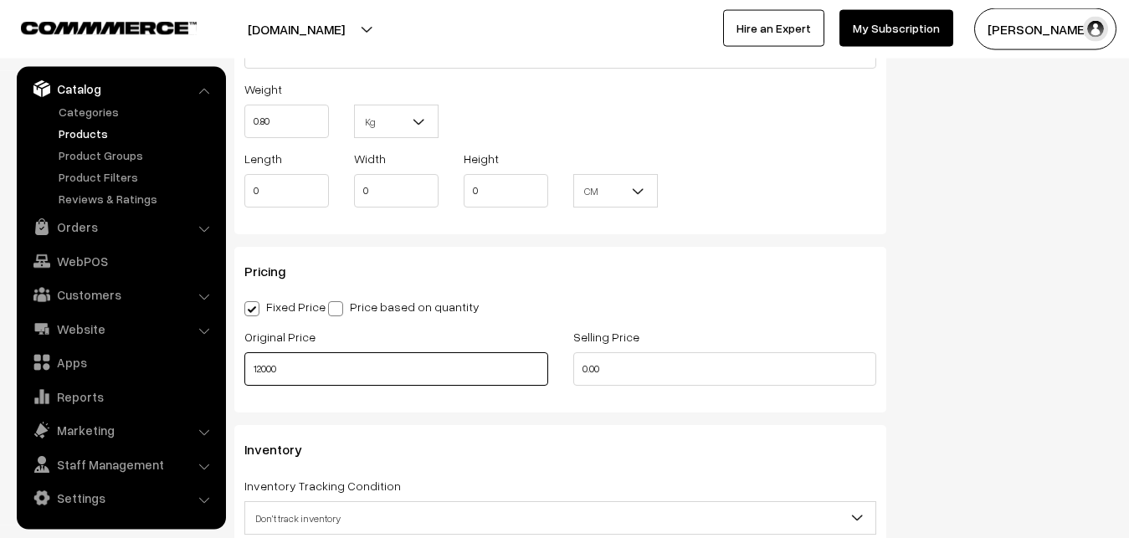
type input "12000"
type input "0"
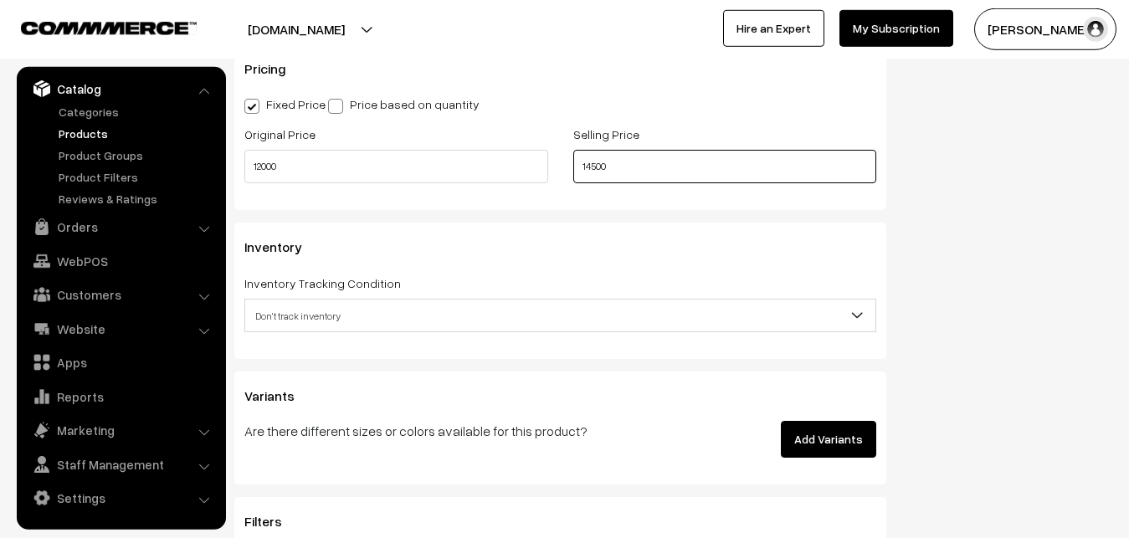
scroll to position [1485, 0]
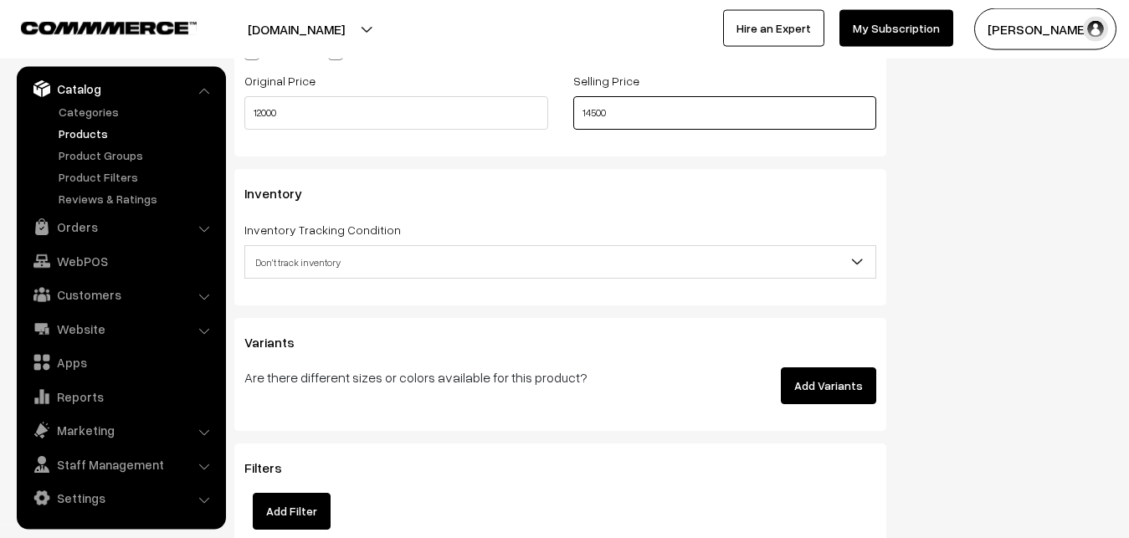
type input "14500"
click at [291, 264] on span "Don't track inventory" at bounding box center [560, 262] width 630 height 29
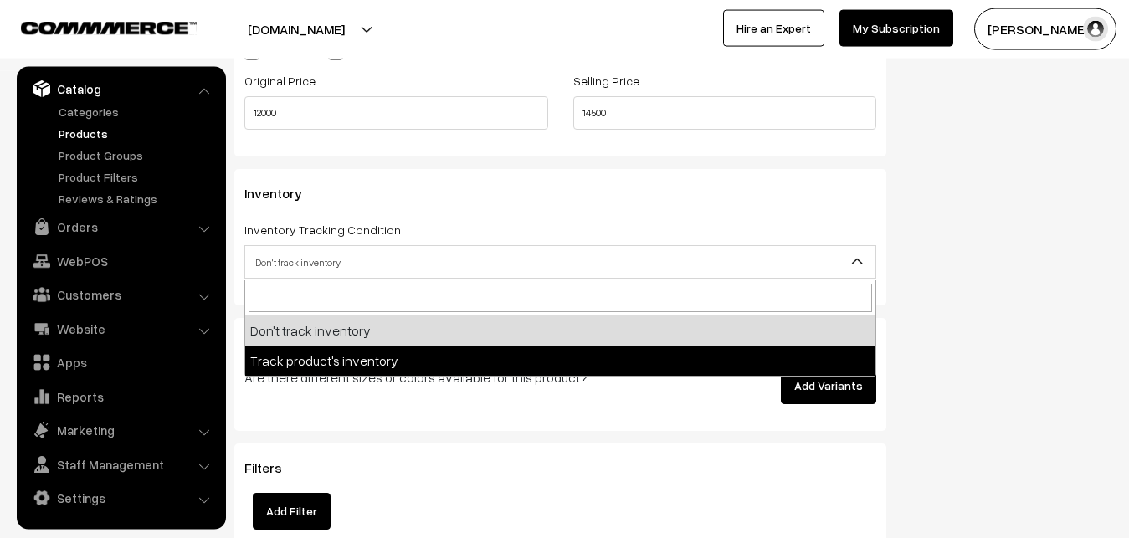
drag, startPoint x: 304, startPoint y: 361, endPoint x: 297, endPoint y: 350, distance: 12.8
select select "2"
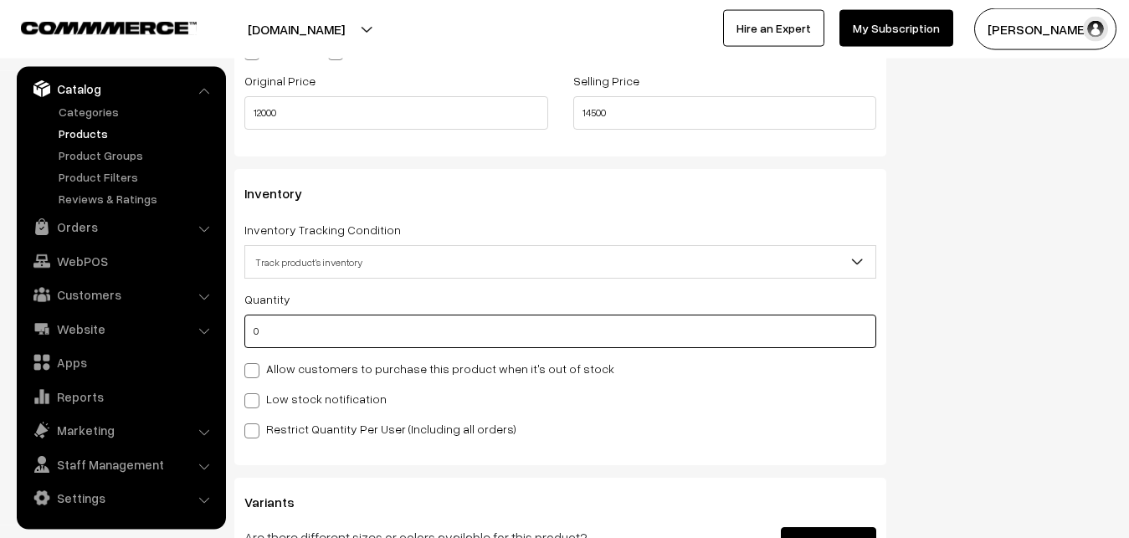
click at [284, 326] on input "0" at bounding box center [560, 331] width 632 height 33
type input "4"
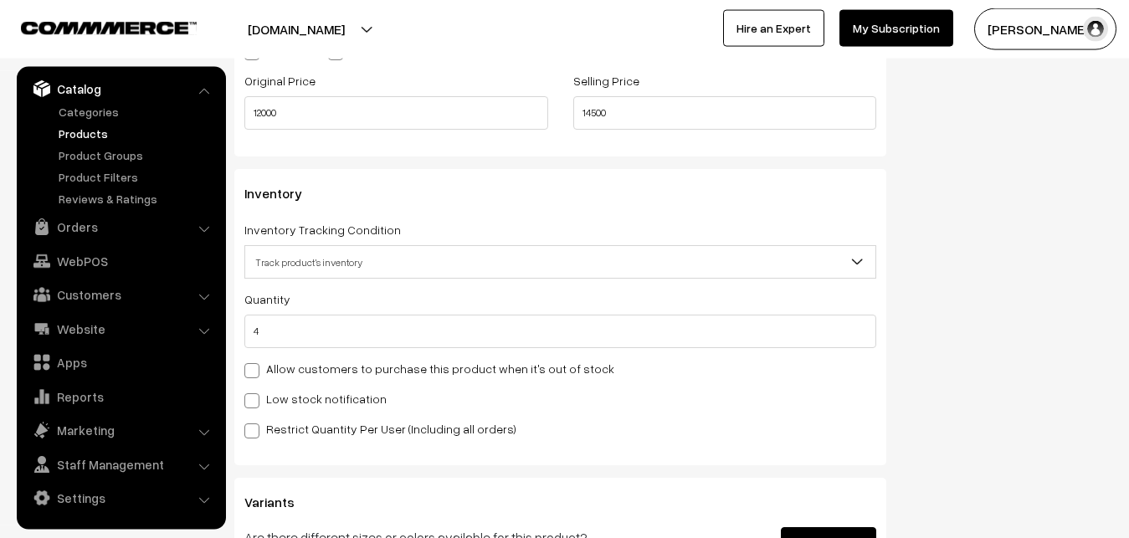
click at [293, 399] on label "Low stock notification" at bounding box center [315, 399] width 142 height 18
click at [255, 399] on input "Low stock notification" at bounding box center [249, 397] width 11 height 11
checkbox input "true"
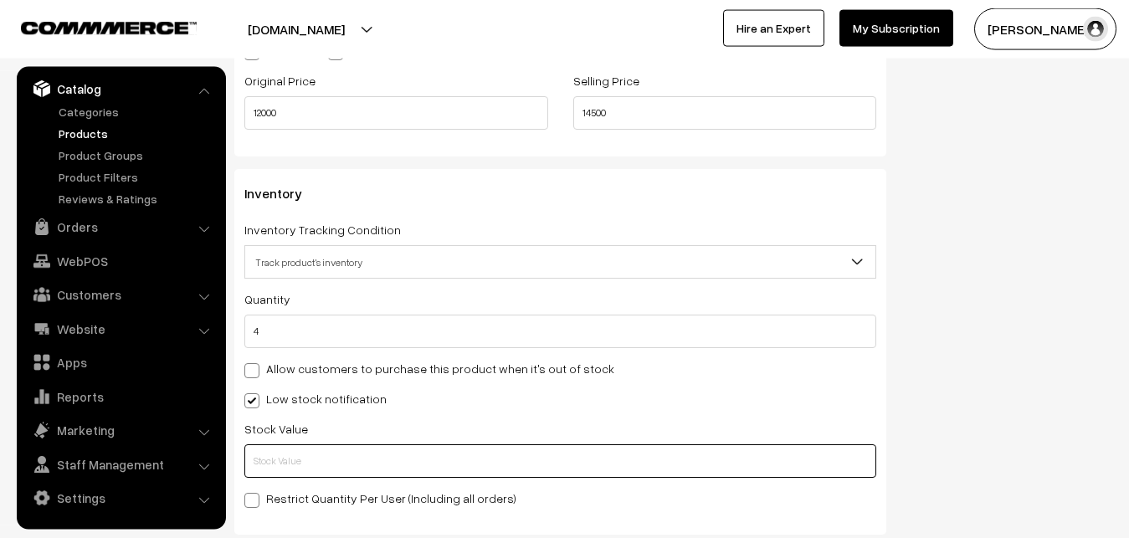
click at [285, 449] on input "text" at bounding box center [560, 460] width 632 height 33
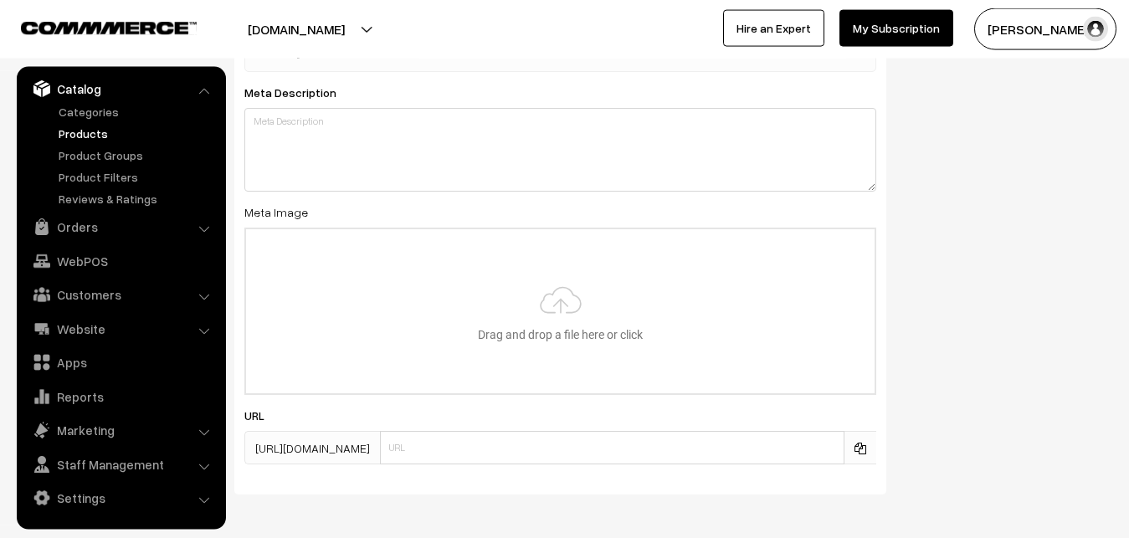
scroll to position [2491, 0]
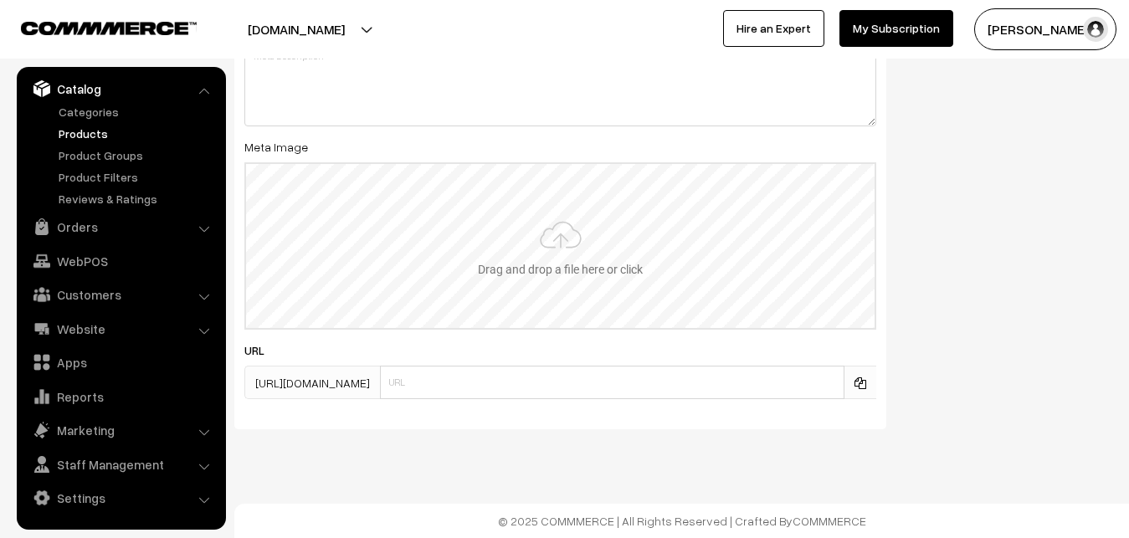
type input "2"
click at [563, 275] on input "file" at bounding box center [560, 246] width 628 height 164
type input "C:\fakepath\kanchipuram-saree-va12810-sep.jpeg"
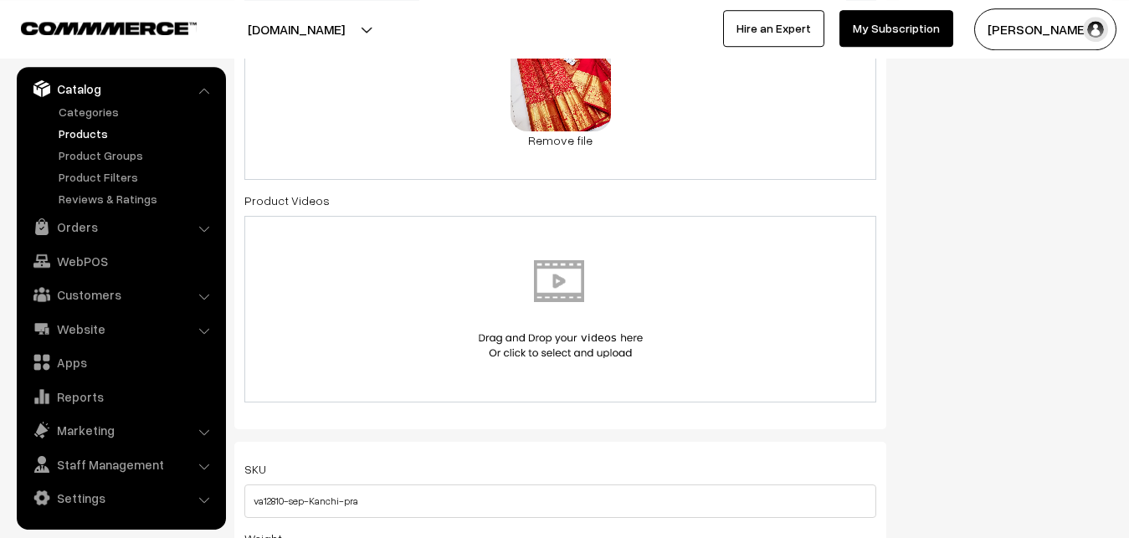
scroll to position [0, 0]
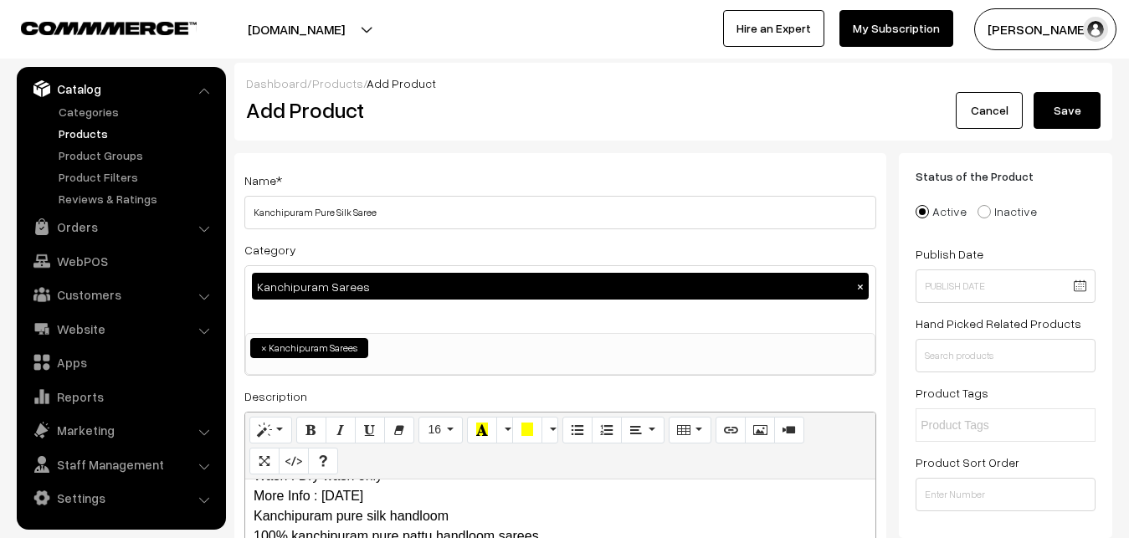
click at [1054, 123] on button "Save" at bounding box center [1067, 110] width 67 height 37
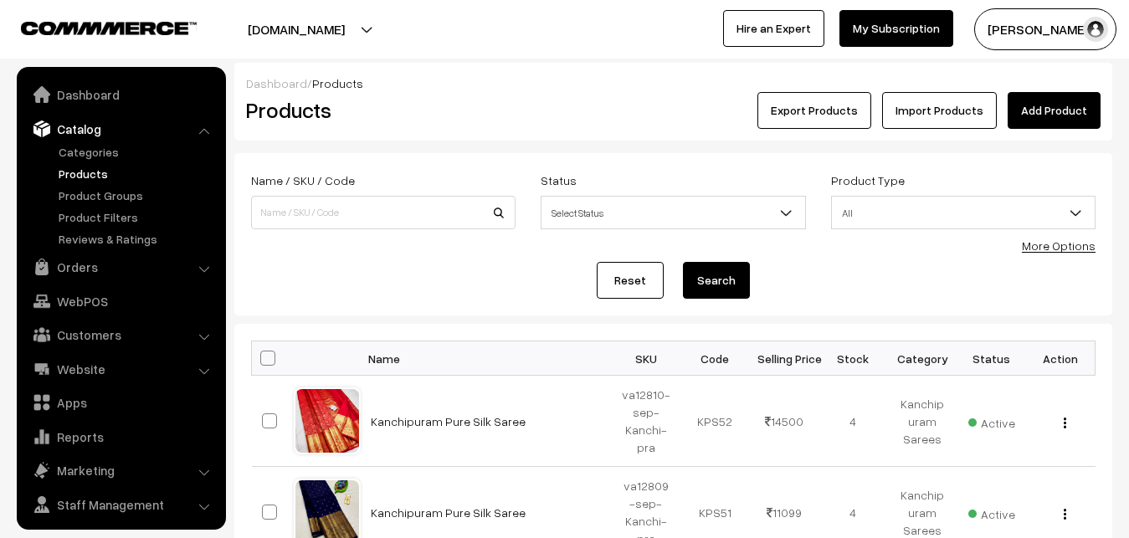
scroll to position [40, 0]
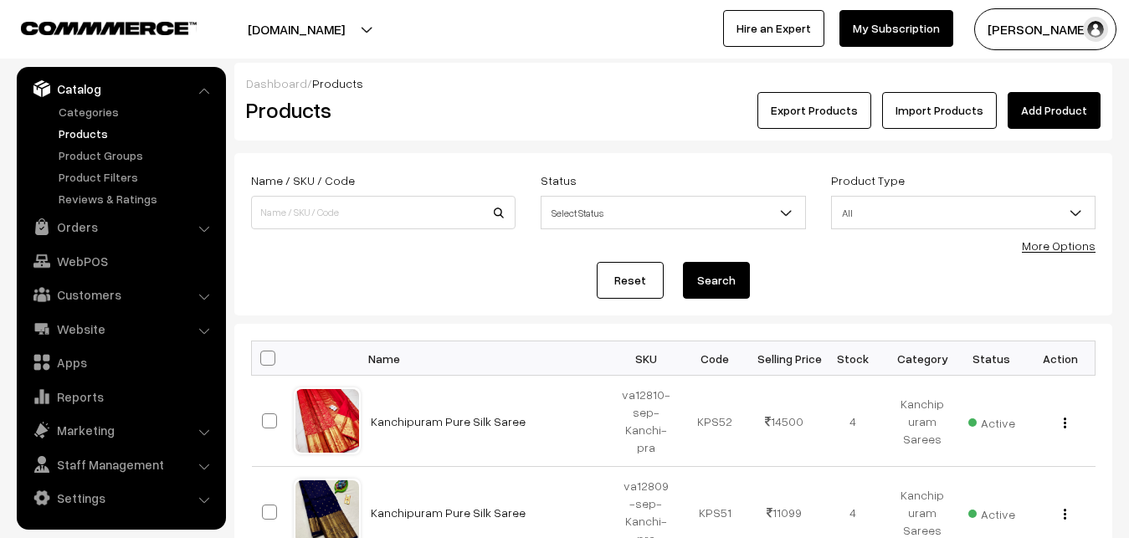
click at [536, 111] on div "Export Products Import Products Add Product" at bounding box center [819, 110] width 587 height 37
click at [1042, 110] on link "Add Product" at bounding box center [1054, 110] width 93 height 37
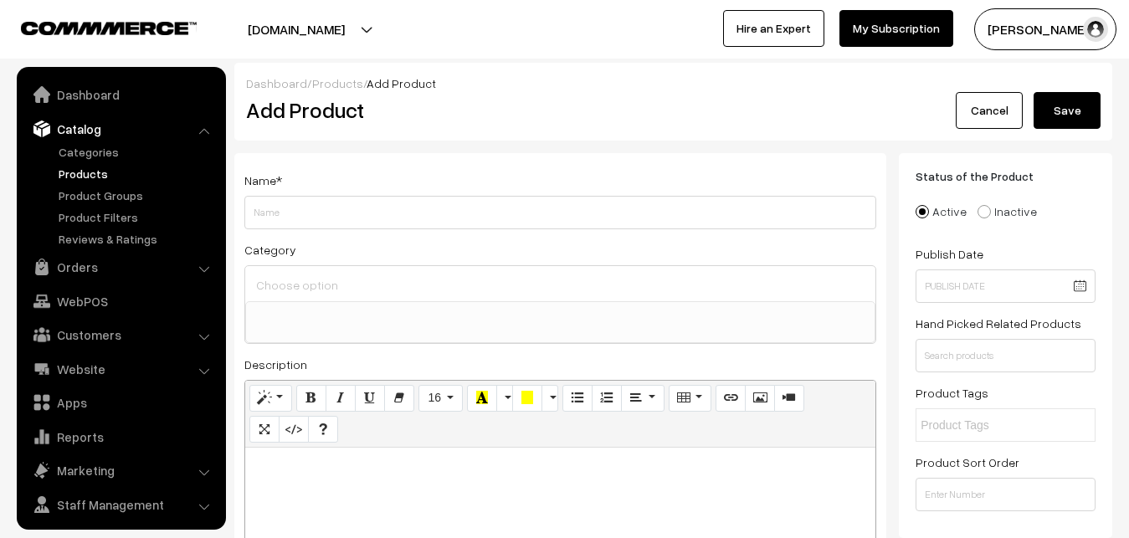
select select
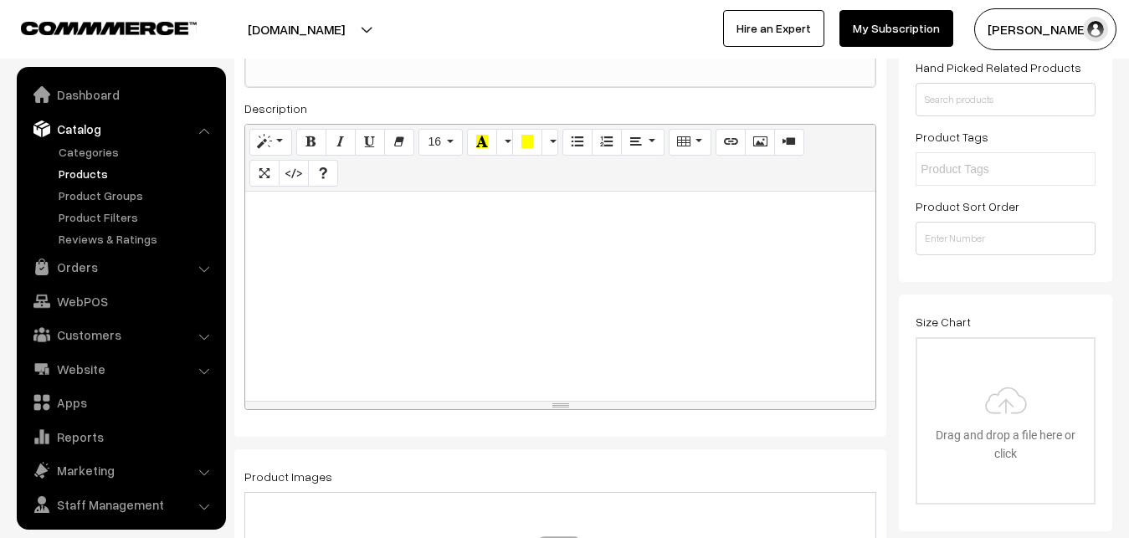
scroll to position [40, 0]
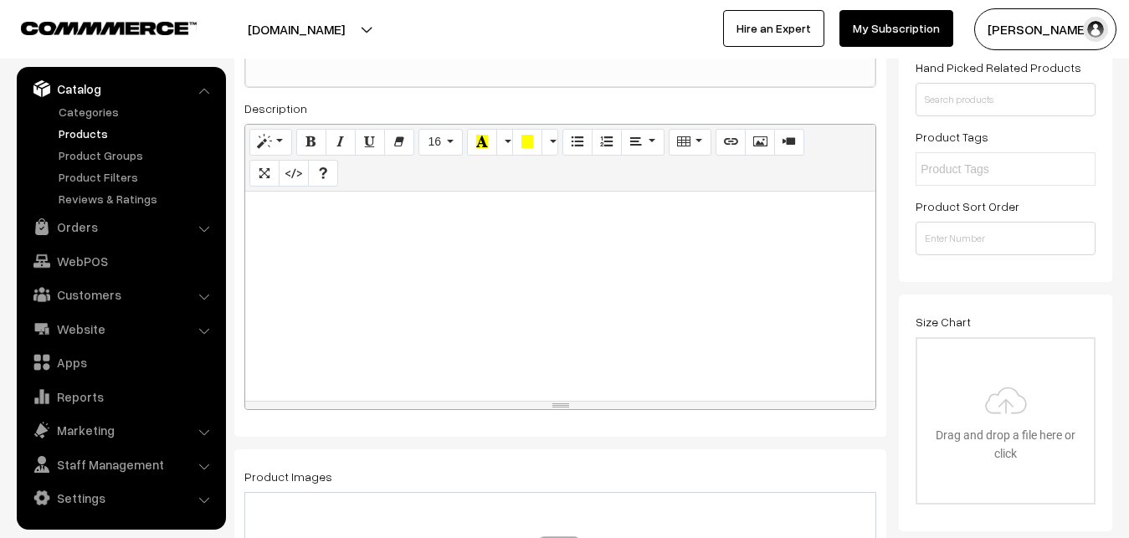
click at [296, 300] on div at bounding box center [560, 296] width 630 height 209
paste div
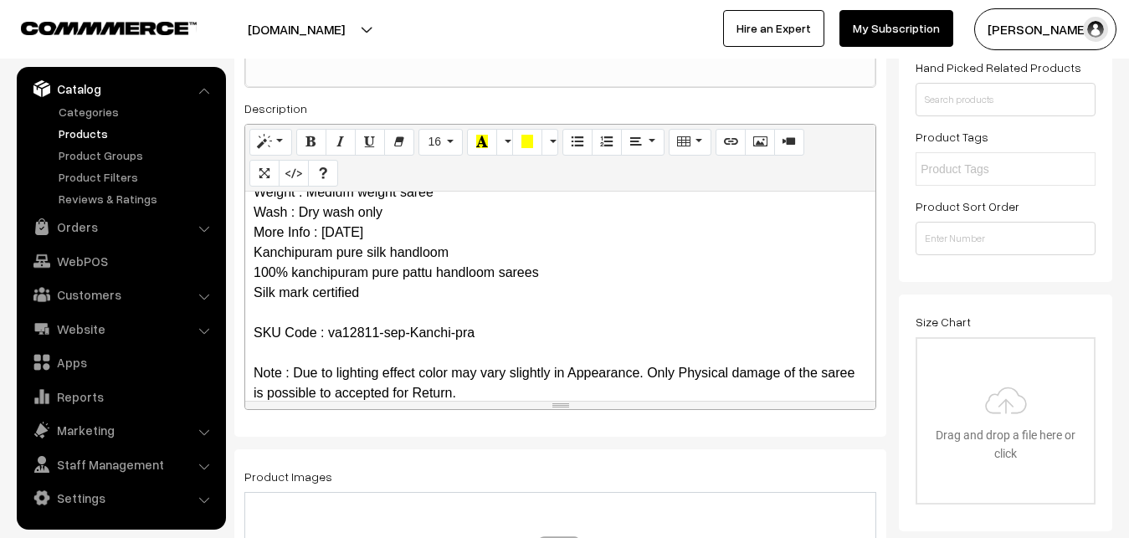
scroll to position [0, 0]
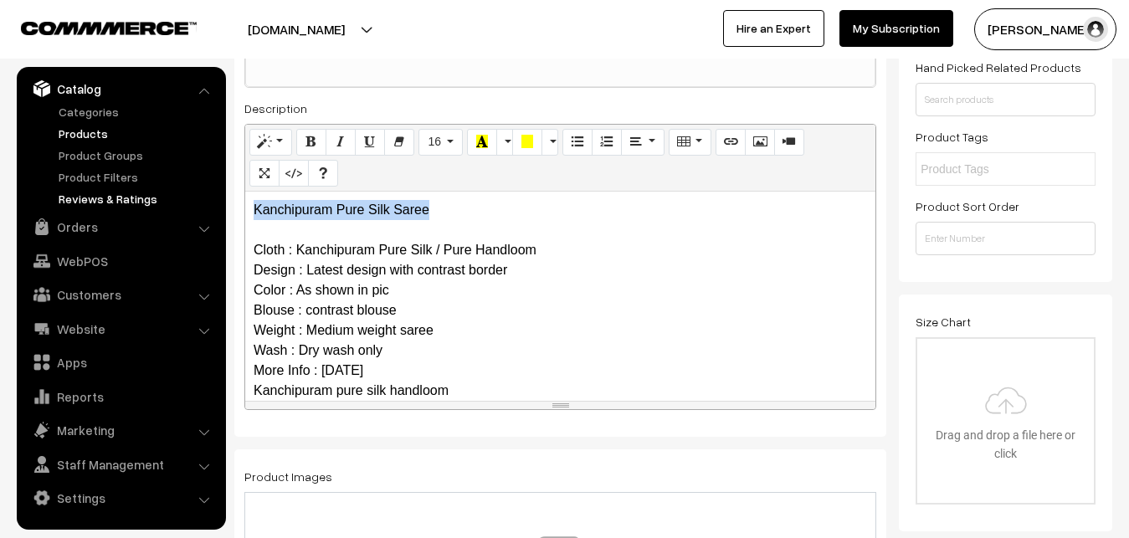
drag, startPoint x: 443, startPoint y: 217, endPoint x: 124, endPoint y: 192, distance: 319.8
click at [245, 195] on div "Kanchipuram Pure Silk Saree Cloth : Kanchipuram Pure Silk / Pure Handloom Desig…" at bounding box center [560, 296] width 630 height 209
copy p "Kanchipuram Pure Silk Saree"
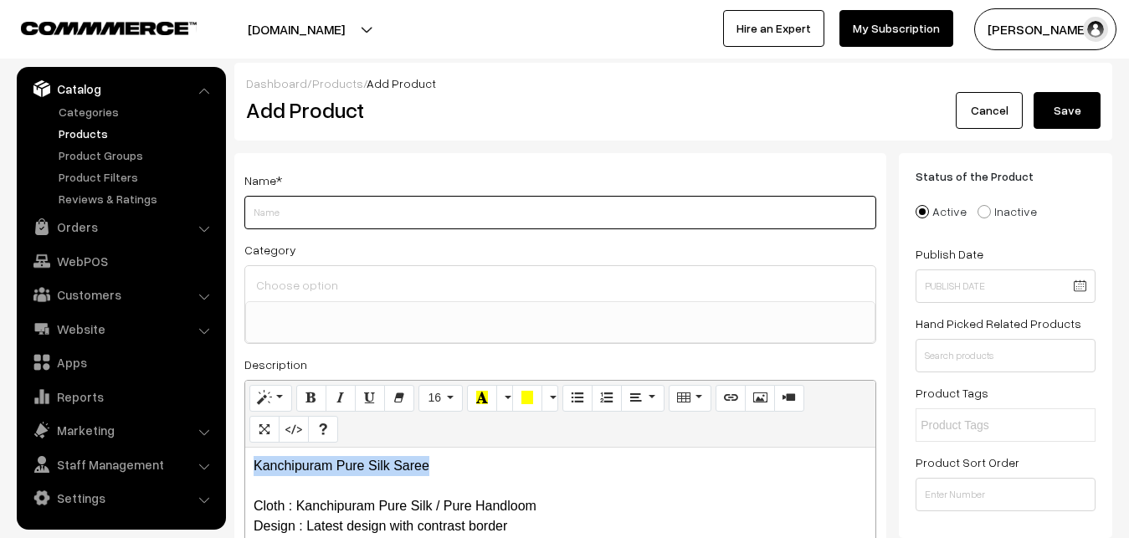
click at [305, 197] on input "Weight" at bounding box center [560, 212] width 632 height 33
paste input "Kanchipuram Pure Silk Saree"
type input "Kanchipuram Pure Silk Saree"
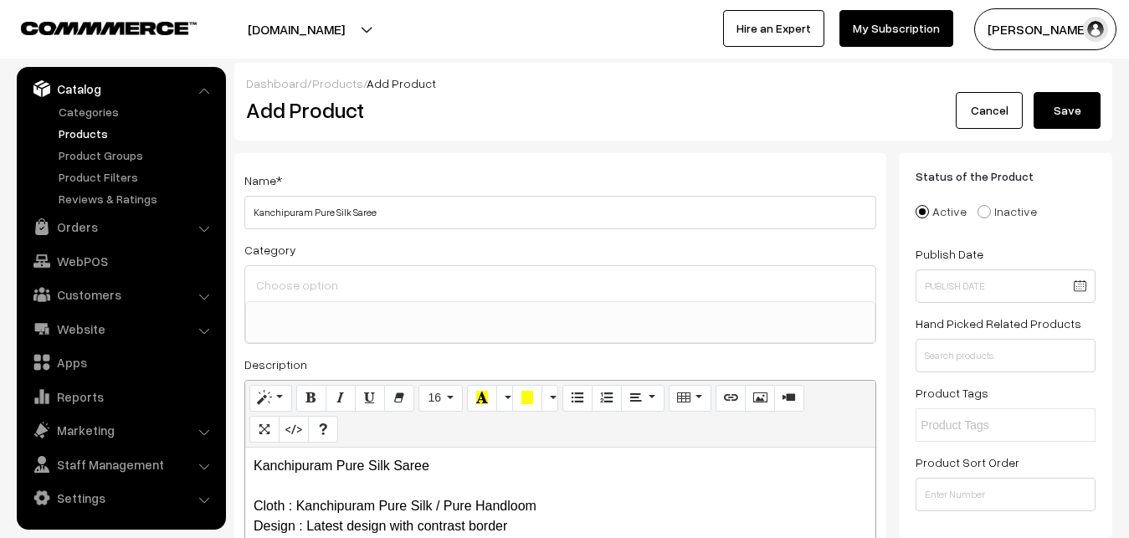
click at [320, 285] on input at bounding box center [560, 285] width 617 height 24
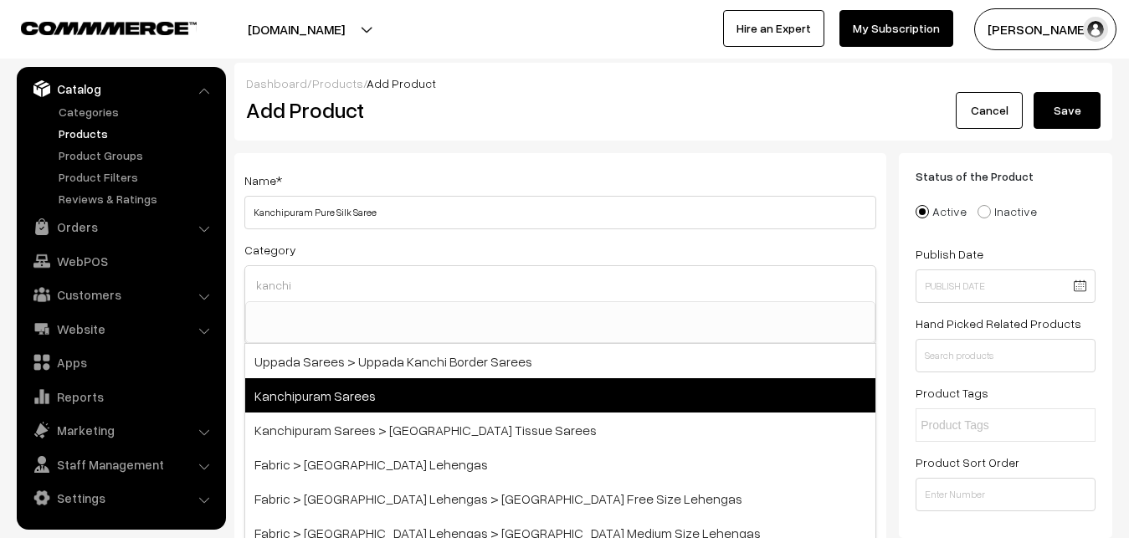
type input "kanchi"
click at [367, 401] on span "Kanchipuram Sarees" at bounding box center [560, 395] width 630 height 34
select select "3"
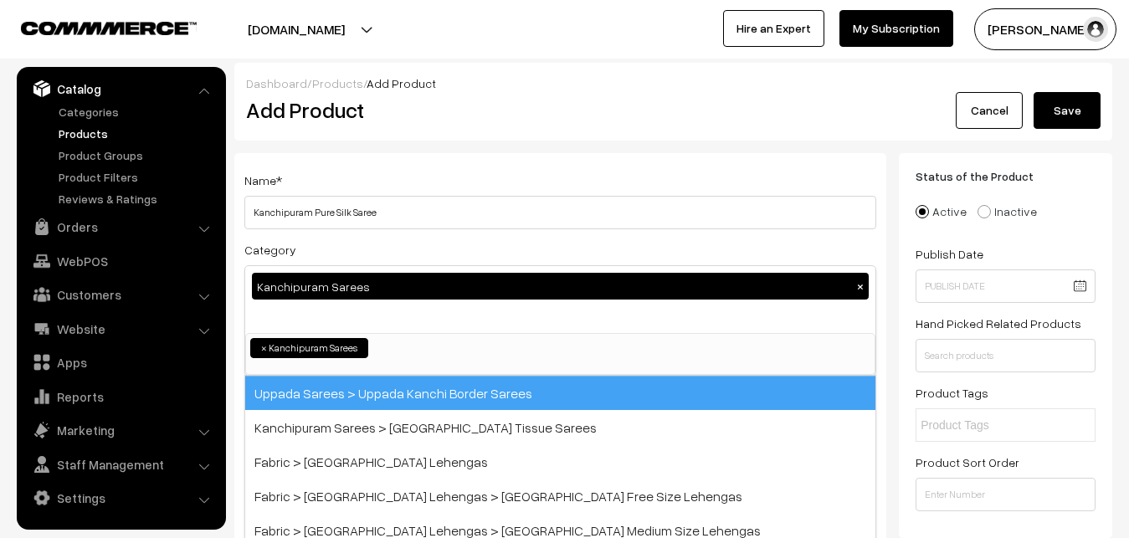
scroll to position [351, 0]
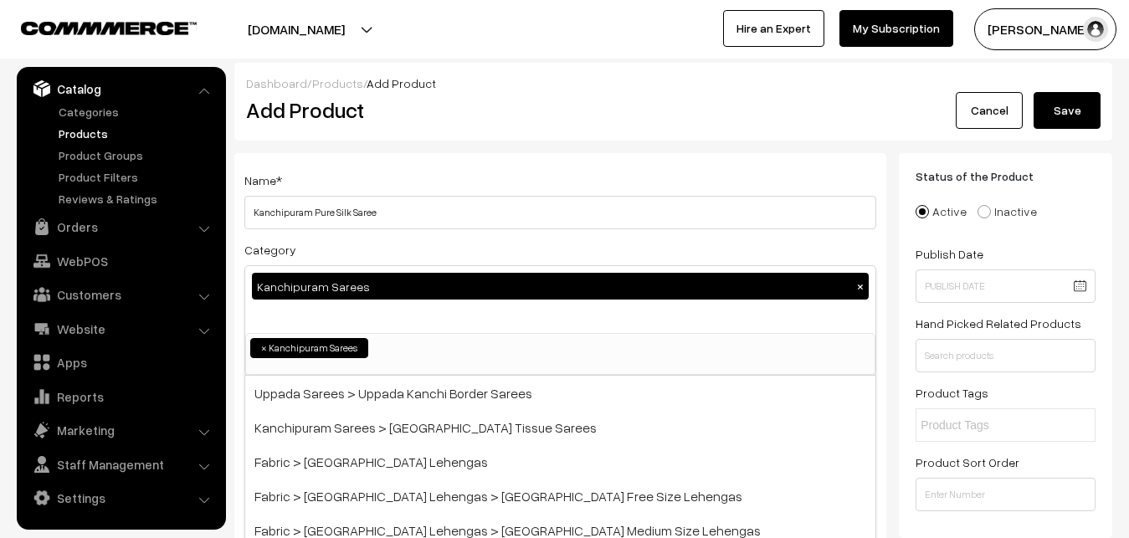
click at [414, 159] on div "Name * Kanchipuram Pure Silk Saree Category Kanchipuram Sarees × Uppada Sarees …" at bounding box center [560, 439] width 652 height 572
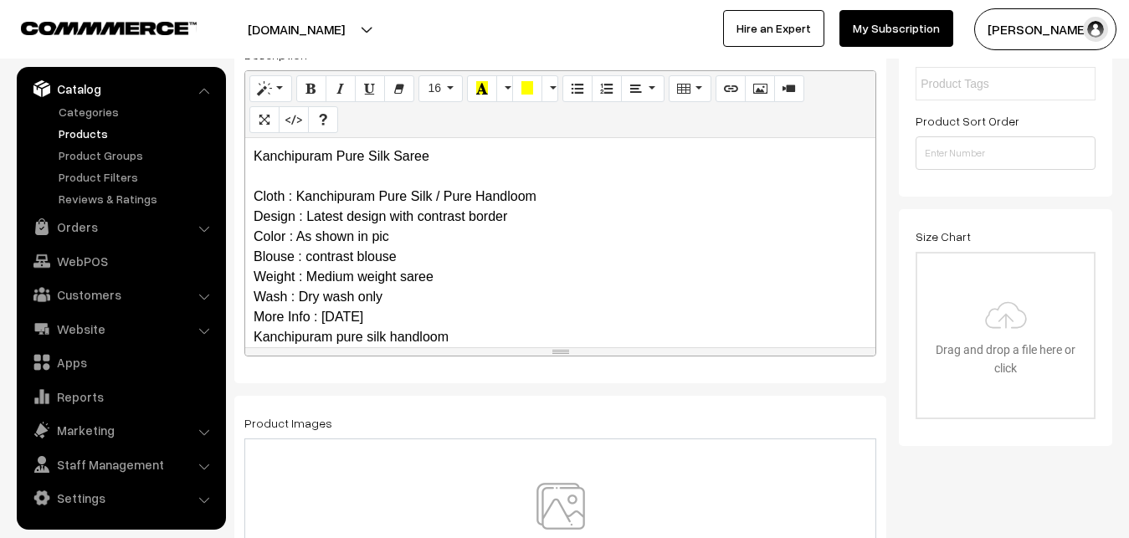
scroll to position [162, 0]
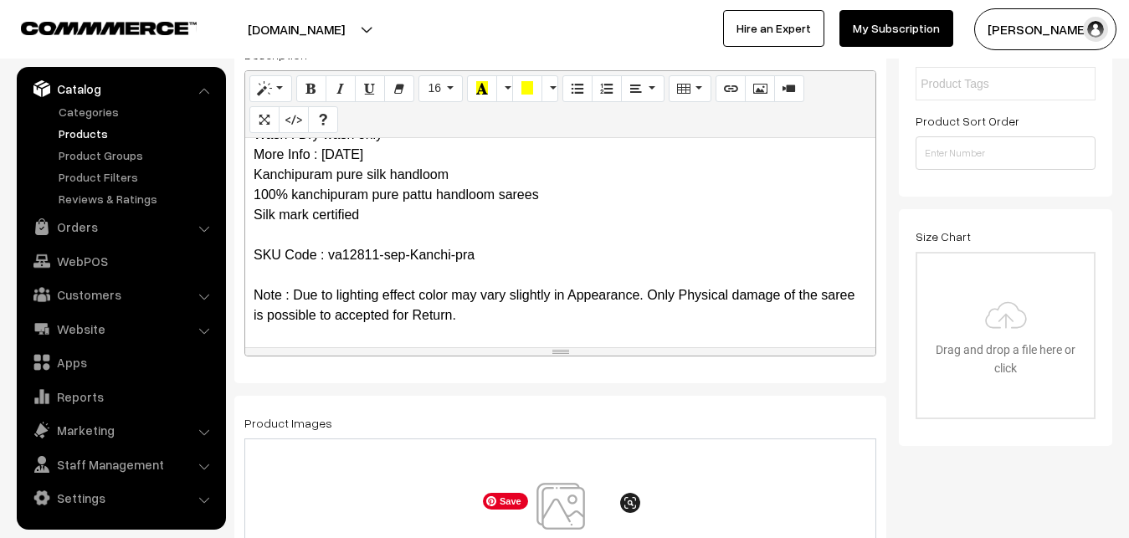
click at [565, 490] on img at bounding box center [560, 532] width 172 height 98
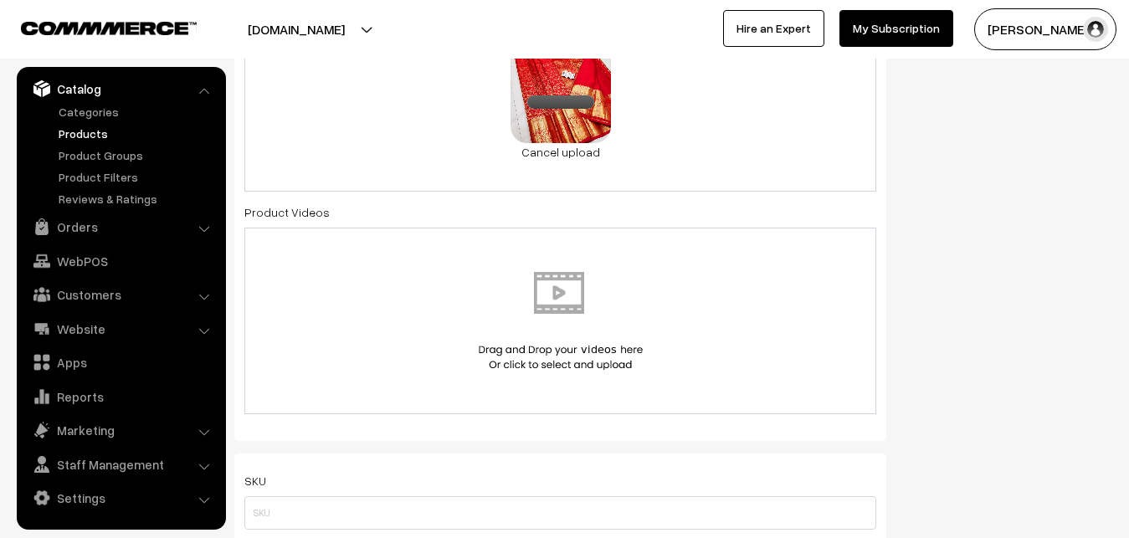
scroll to position [939, 0]
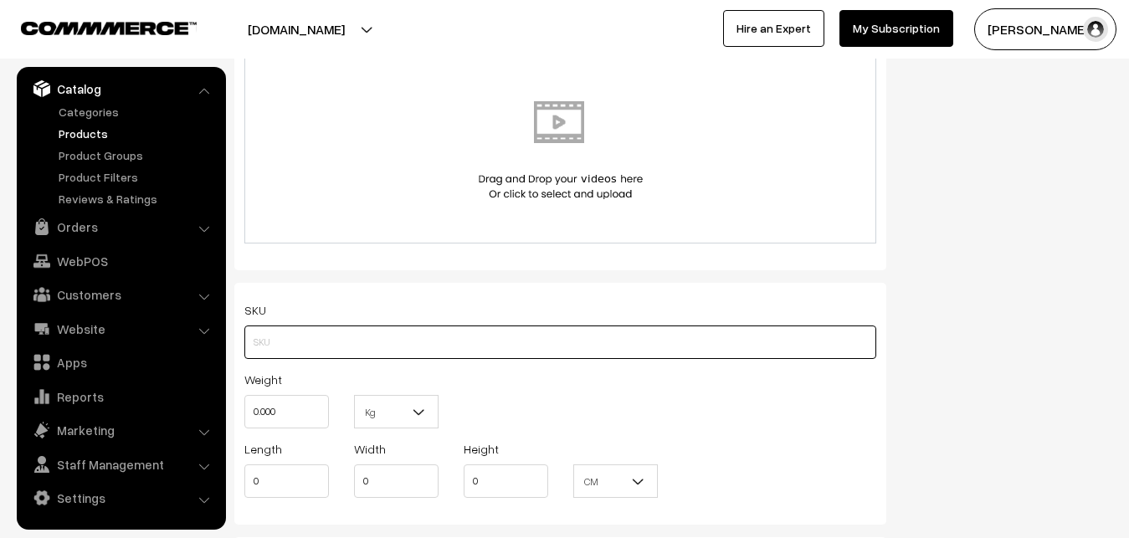
click at [251, 348] on input "text" at bounding box center [560, 342] width 632 height 33
paste input "va12811-sep-Kanchi-pra"
type input "va12811-sep-Kanchi-pra"
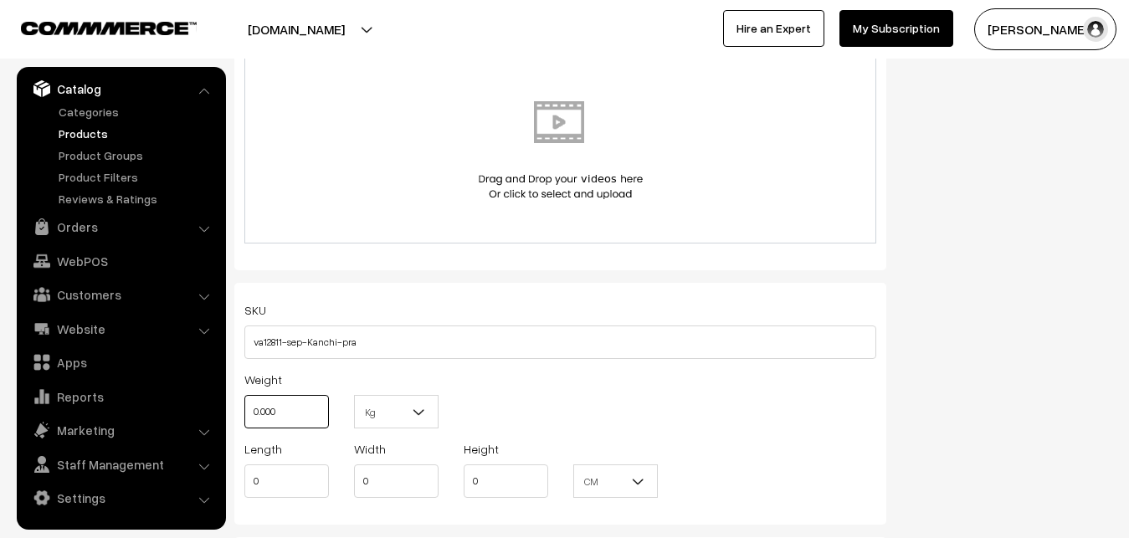
drag, startPoint x: 298, startPoint y: 418, endPoint x: 211, endPoint y: 417, distance: 87.0
click at [244, 417] on input "0.000" at bounding box center [286, 411] width 85 height 33
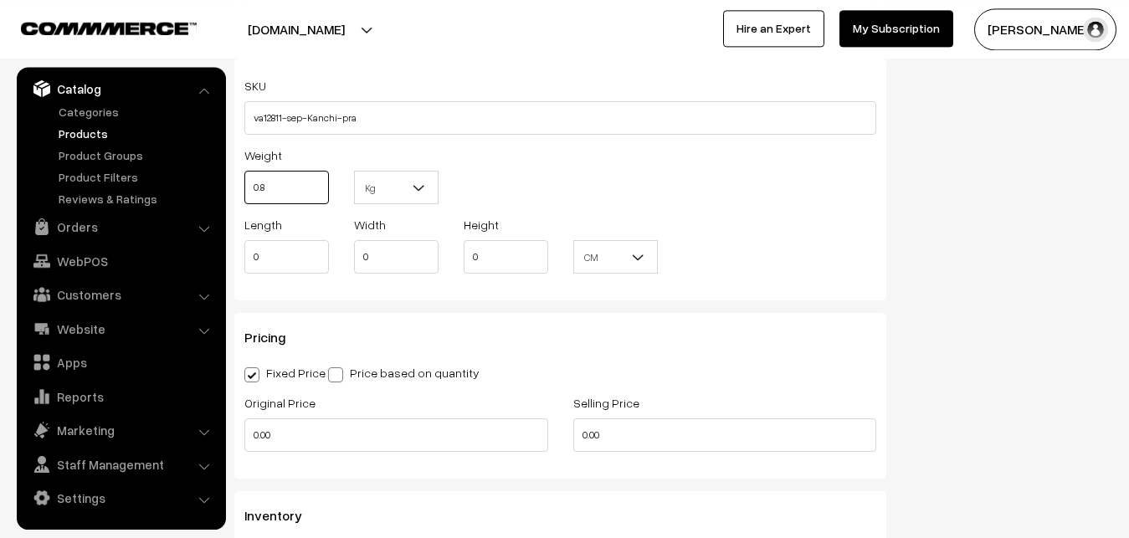
scroll to position [1280, 0]
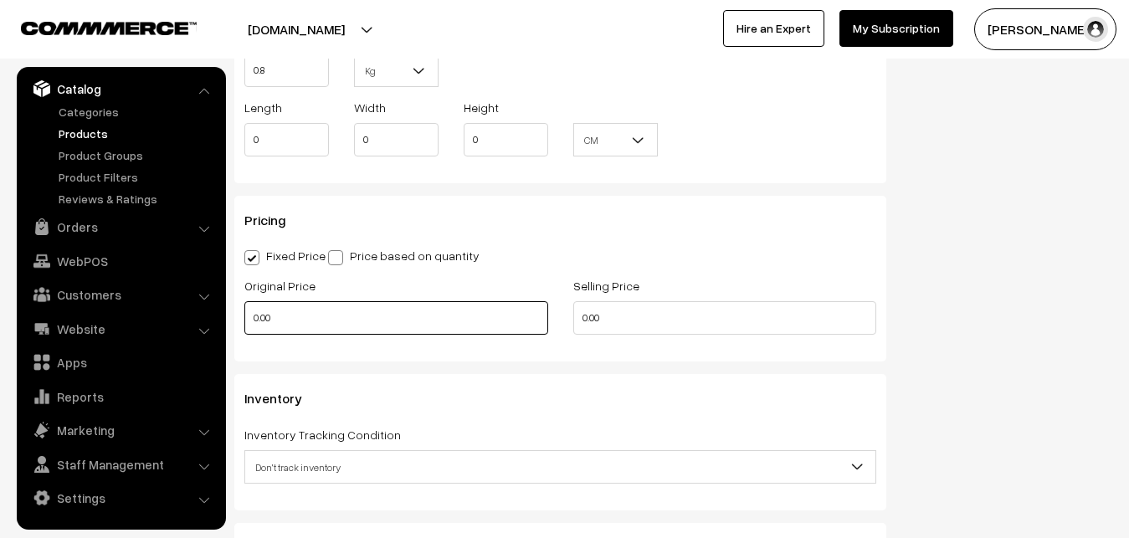
type input "0.80"
drag, startPoint x: 285, startPoint y: 310, endPoint x: 205, endPoint y: 310, distance: 79.5
click at [244, 310] on input "0.00" at bounding box center [396, 317] width 304 height 33
type input "12000"
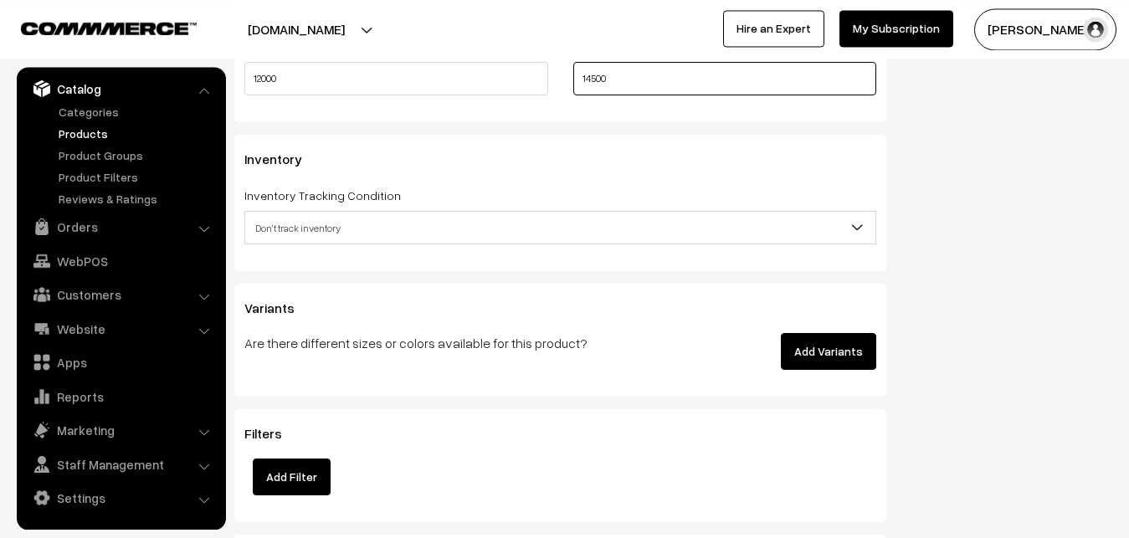
scroll to position [1536, 0]
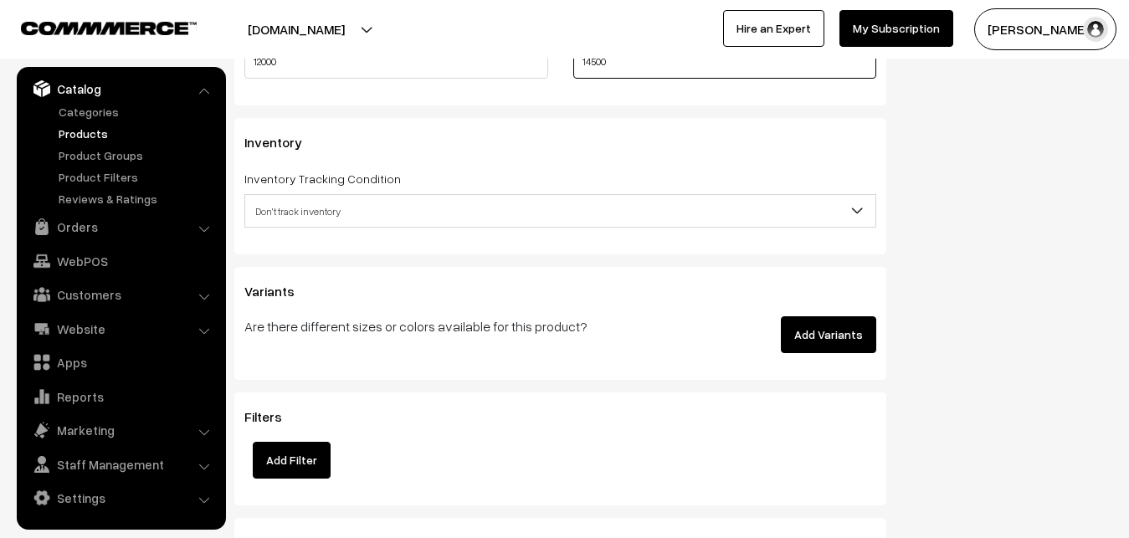
type input "14500"
click at [335, 206] on span "Don't track inventory" at bounding box center [560, 211] width 630 height 29
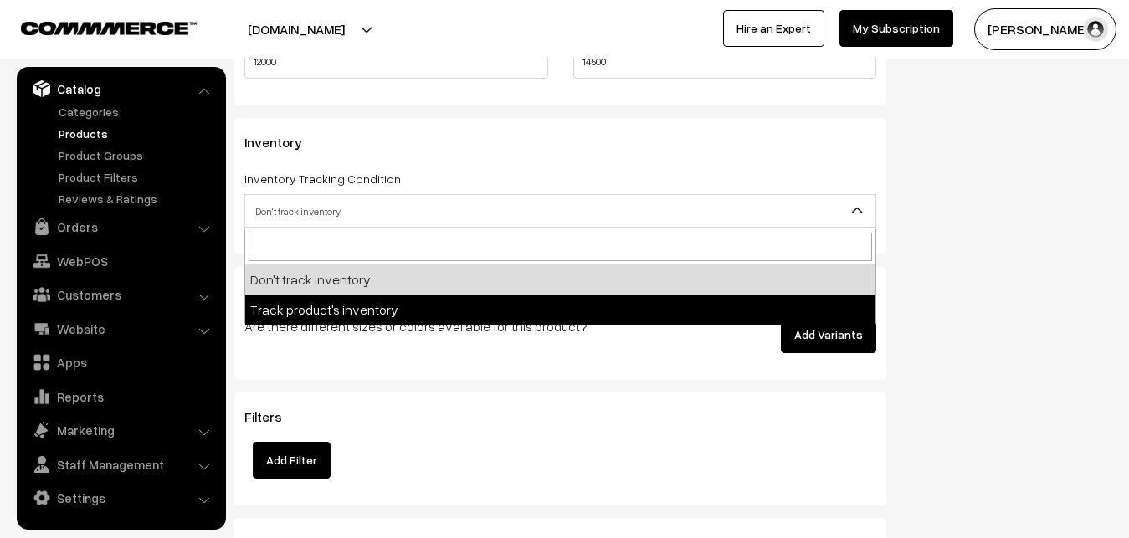
select select "2"
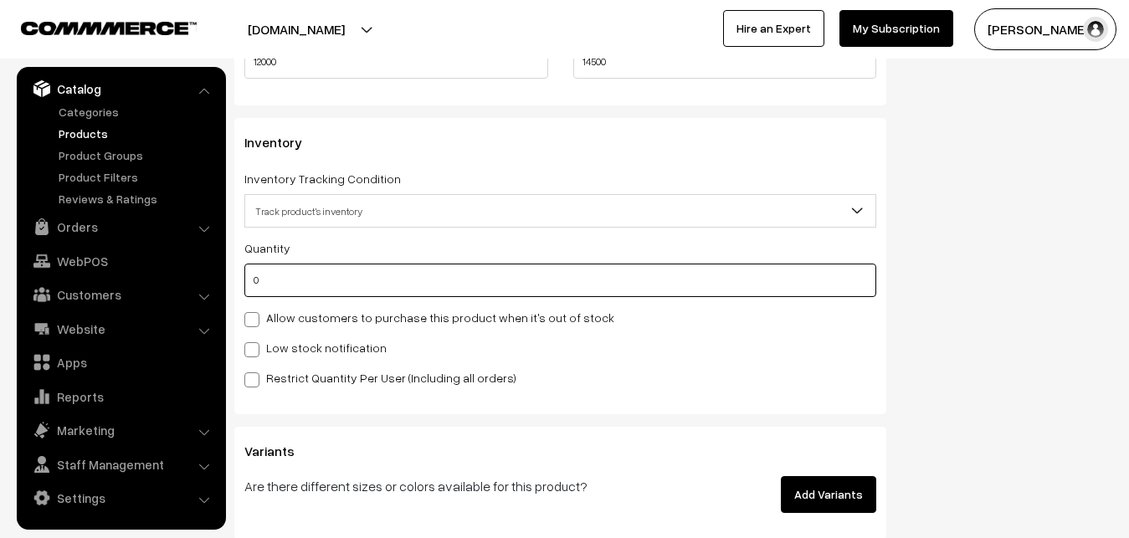
click at [319, 280] on input "0" at bounding box center [560, 280] width 632 height 33
type input "4"
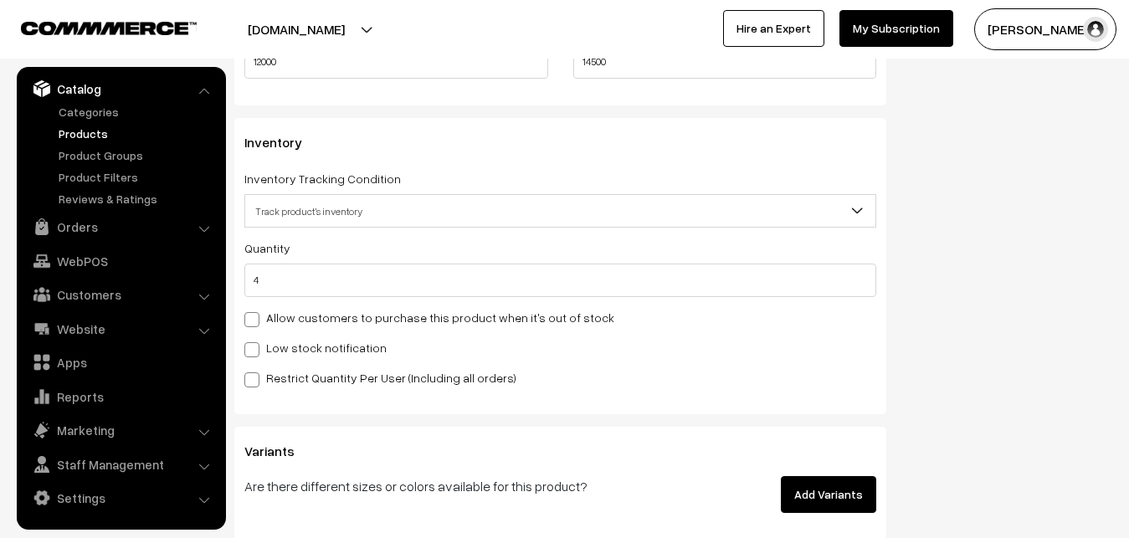
click at [281, 341] on label "Low stock notification" at bounding box center [315, 348] width 142 height 18
click at [255, 341] on input "Low stock notification" at bounding box center [249, 346] width 11 height 11
checkbox input "true"
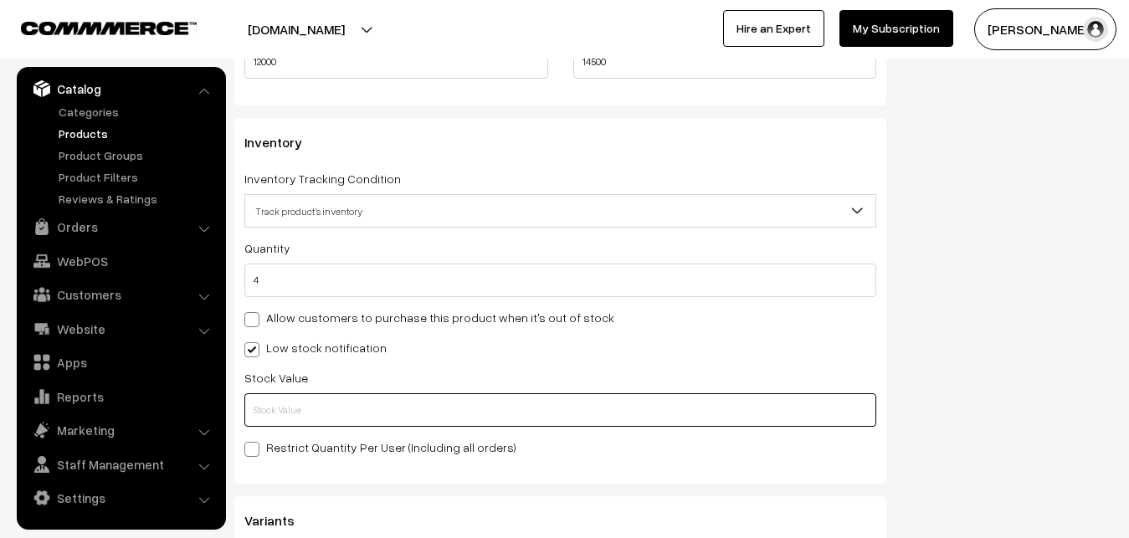
click at [296, 401] on input "text" at bounding box center [560, 409] width 632 height 33
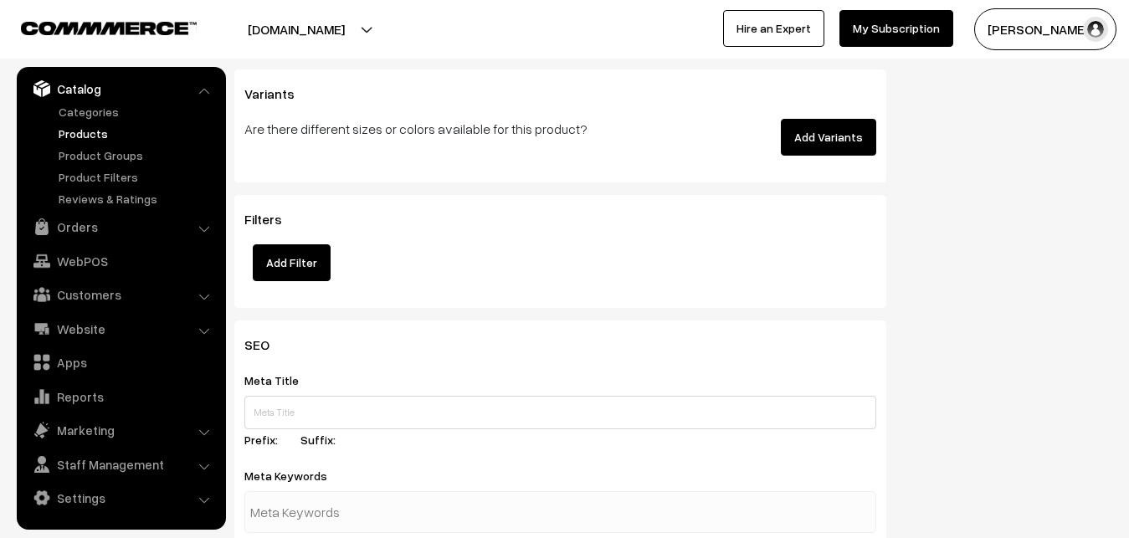
scroll to position [2491, 0]
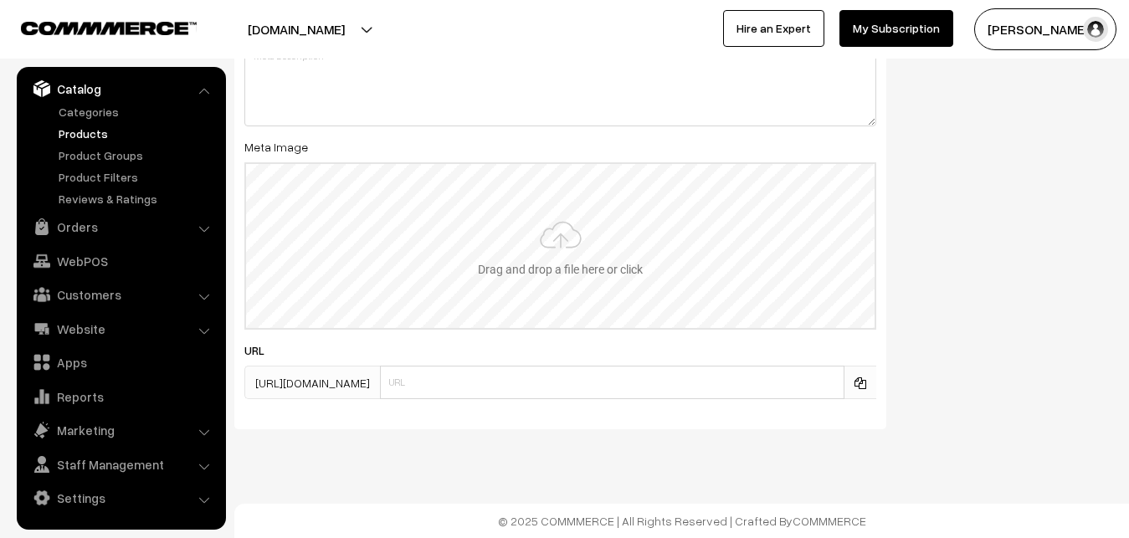
type input "2"
click at [545, 225] on input "file" at bounding box center [560, 246] width 628 height 164
type input "C:\fakepath\kanchipuram-saree-va12811-sep.jpeg"
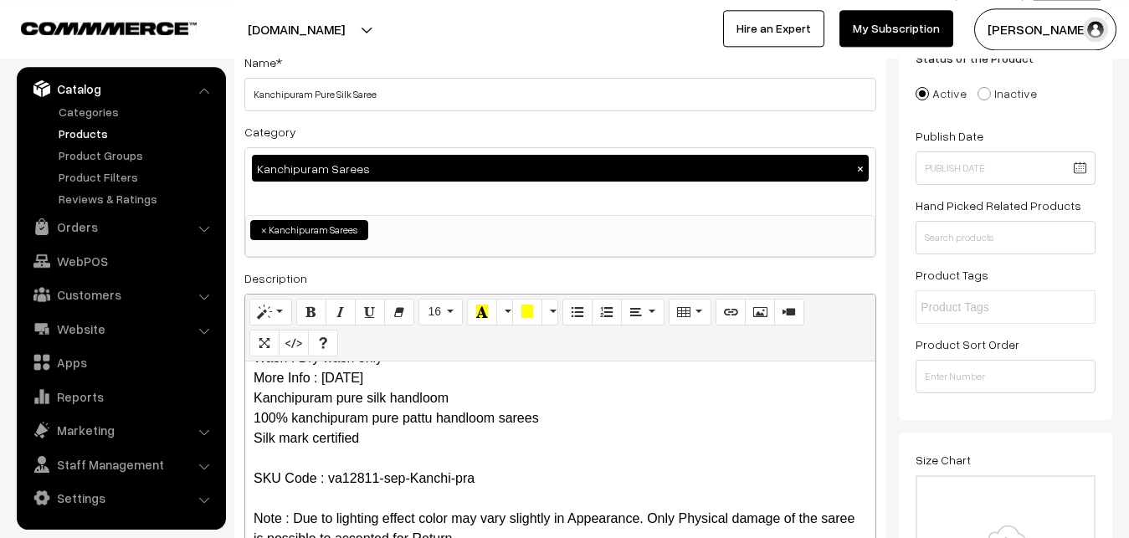
scroll to position [0, 0]
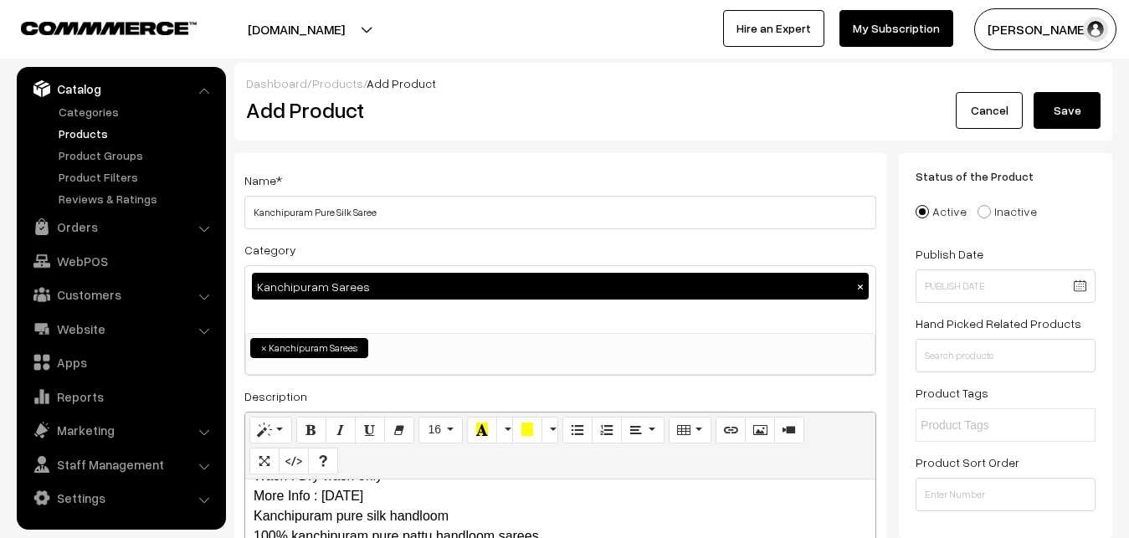
click at [1084, 100] on button "Save" at bounding box center [1067, 110] width 67 height 37
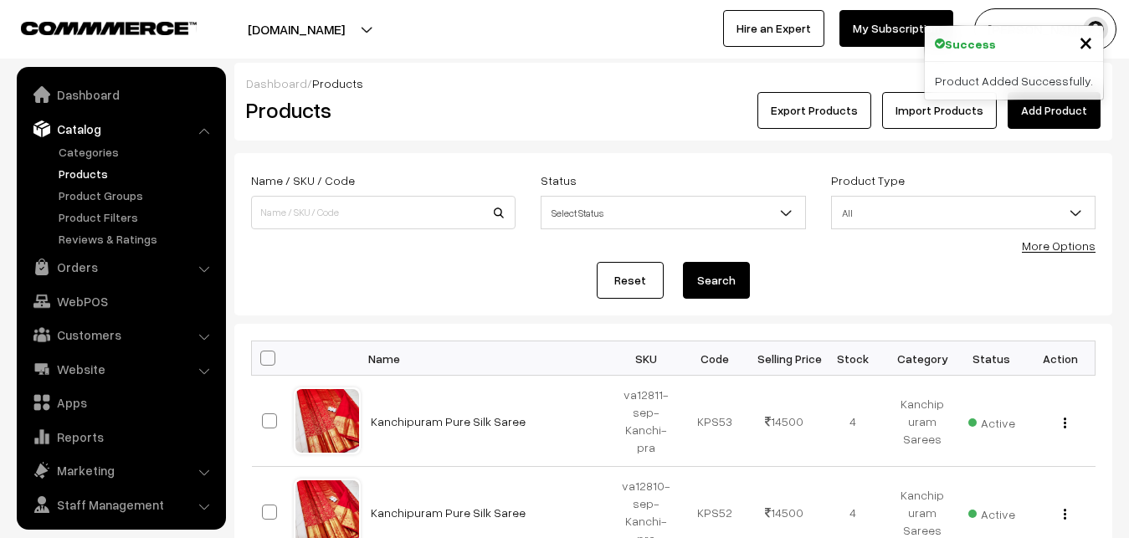
scroll to position [40, 0]
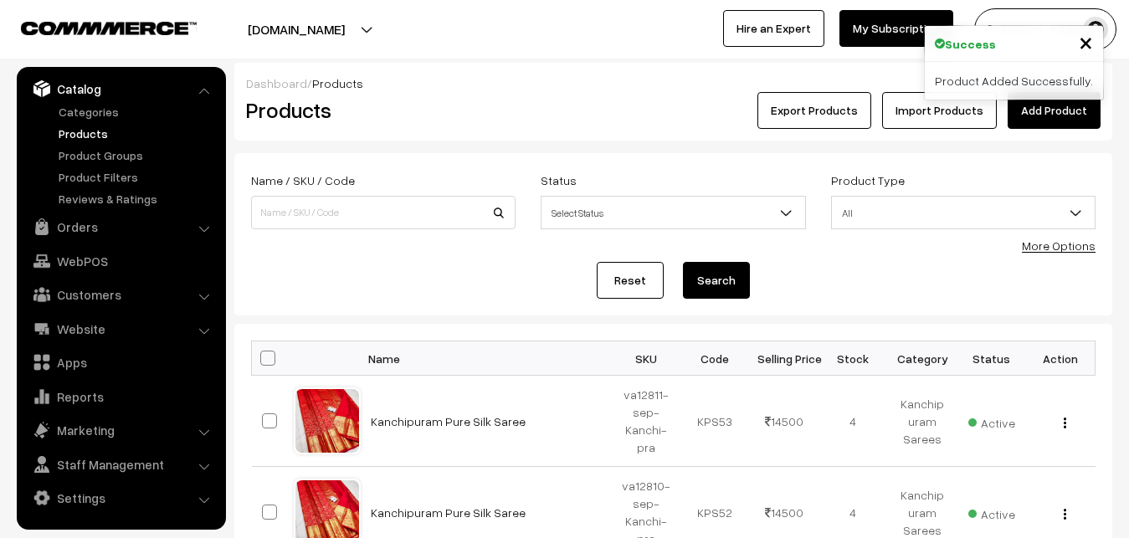
click at [1049, 103] on link "Add Product" at bounding box center [1054, 110] width 93 height 37
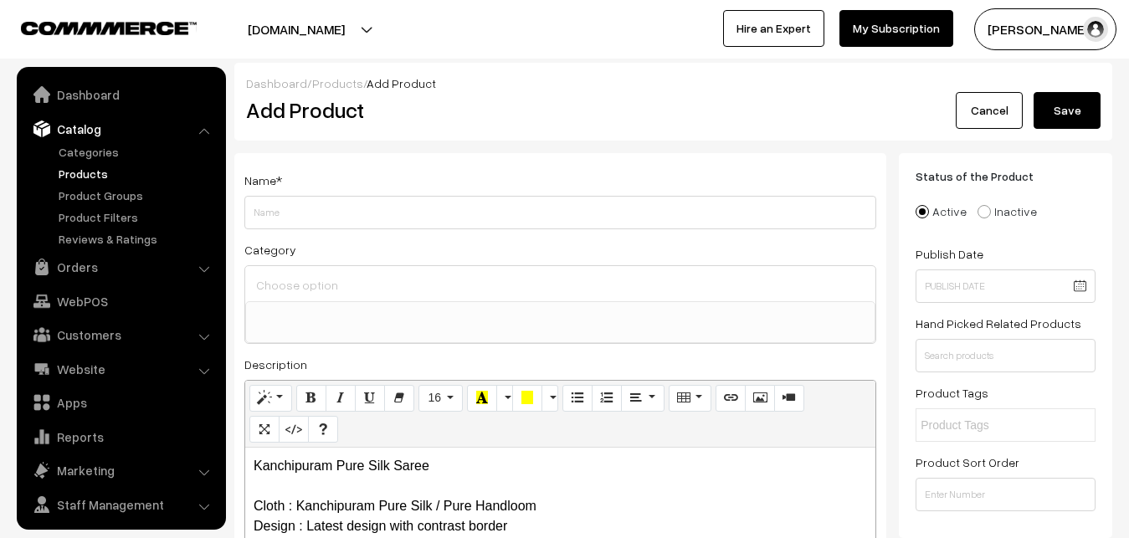
select select
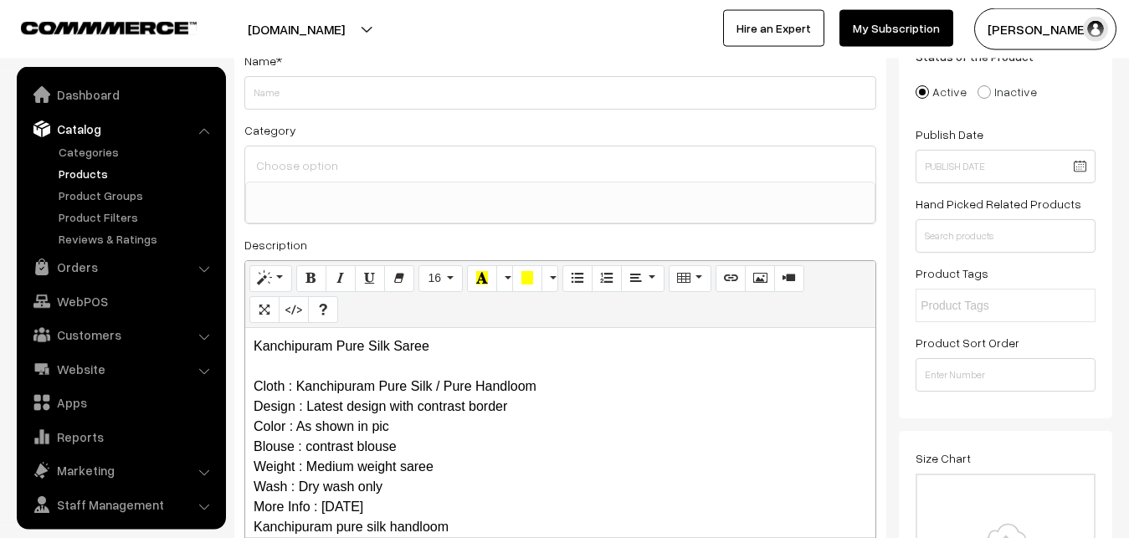
scroll to position [40, 0]
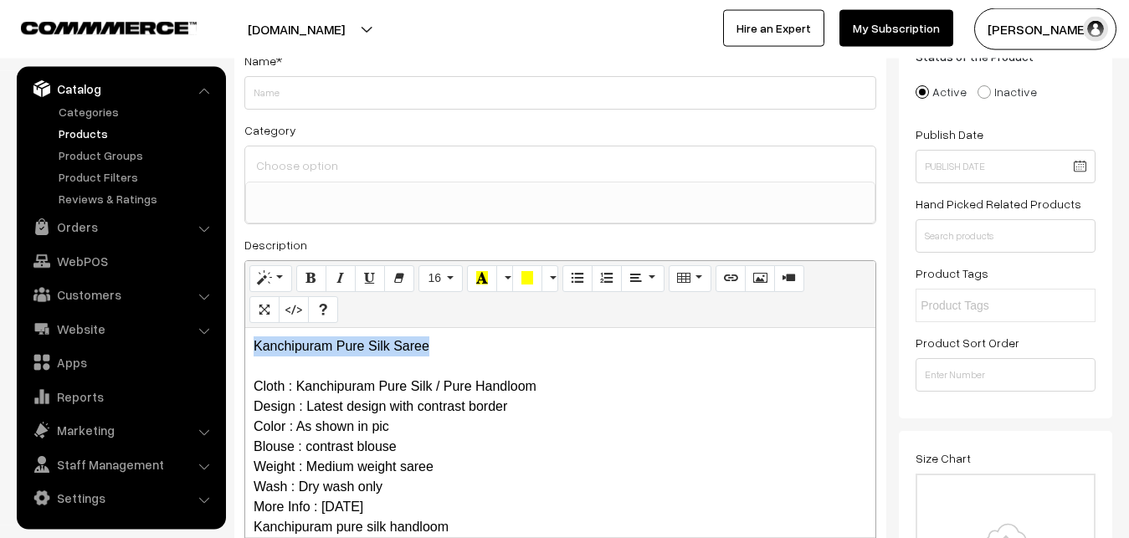
drag, startPoint x: 459, startPoint y: 352, endPoint x: 150, endPoint y: 343, distance: 308.9
click at [245, 343] on div "Kanchipuram Pure Silk Saree Cloth : Kanchipuram Pure Silk / Pure Handloom Desig…" at bounding box center [560, 432] width 630 height 209
copy p "Kanchipuram Pure Silk Saree"
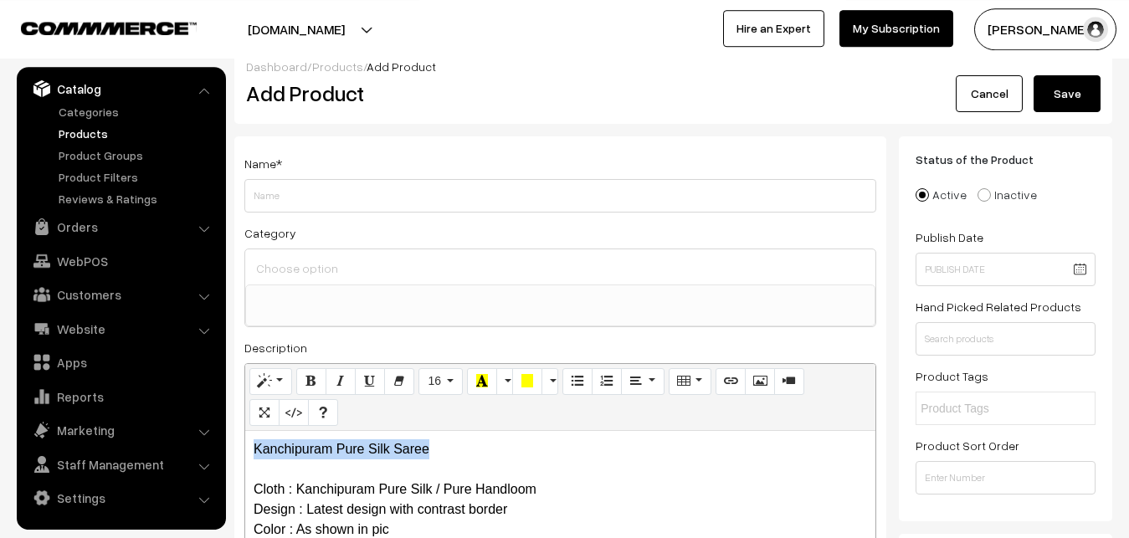
scroll to position [0, 0]
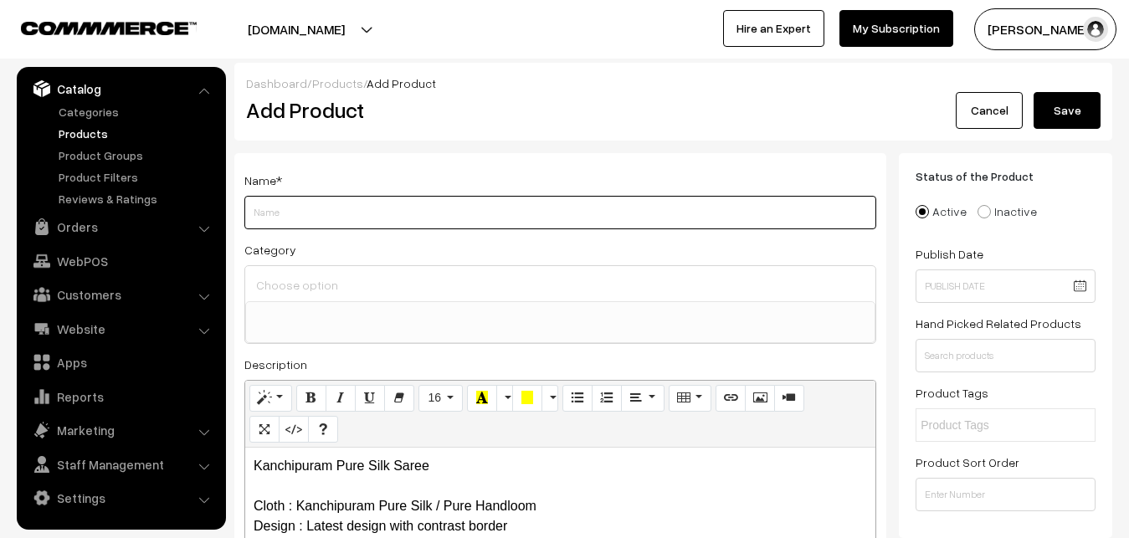
click at [310, 223] on input "Weight" at bounding box center [560, 212] width 632 height 33
paste input "Kanchipuram Pure Silk Saree"
type input "Kanchipuram Pure Silk Saree"
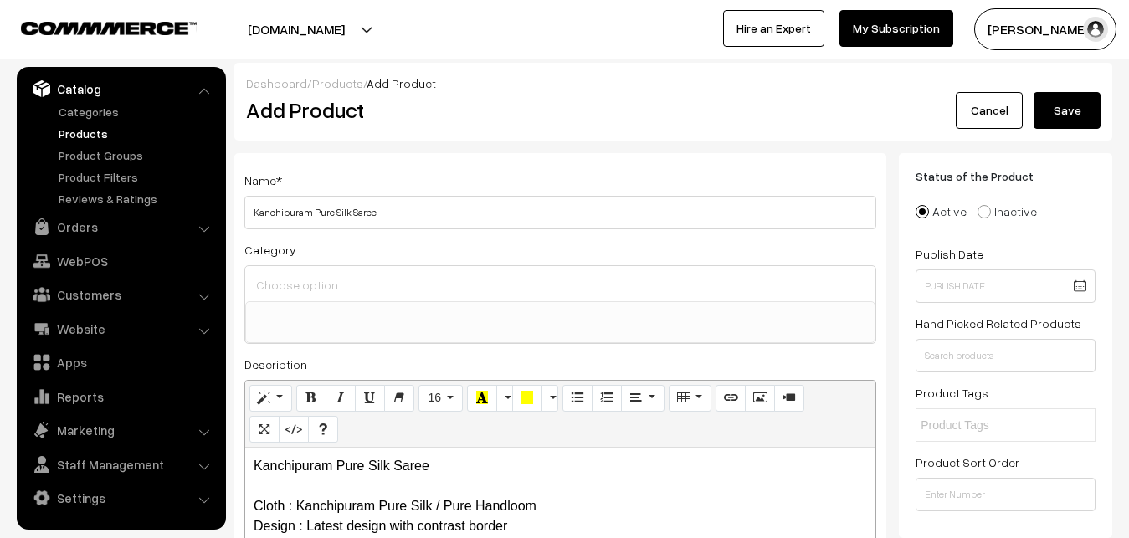
click at [321, 272] on div at bounding box center [560, 283] width 630 height 35
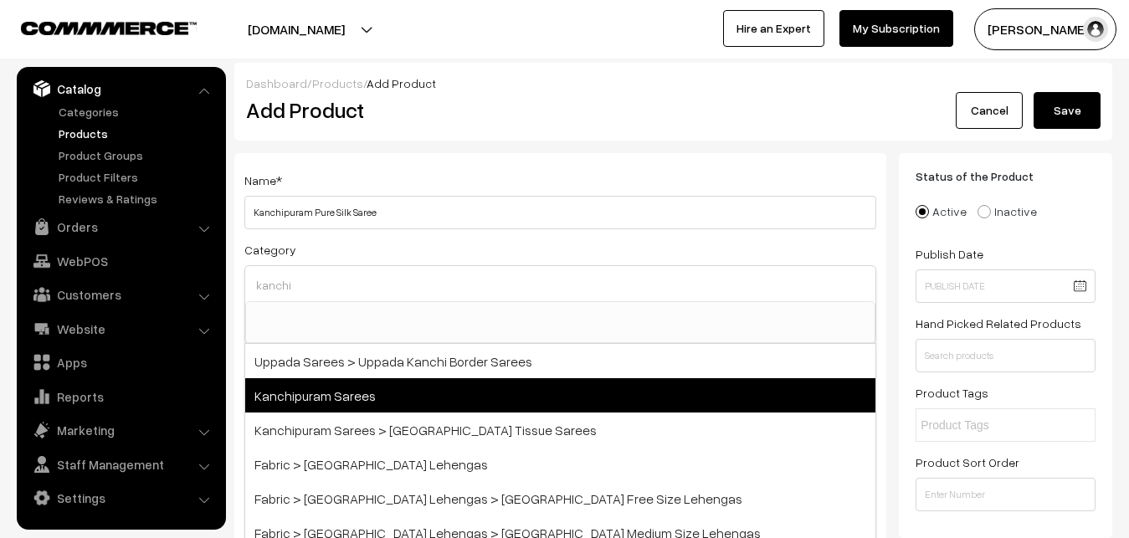
type input "kanchi"
click at [368, 401] on span "Kanchipuram Sarees" at bounding box center [560, 395] width 630 height 34
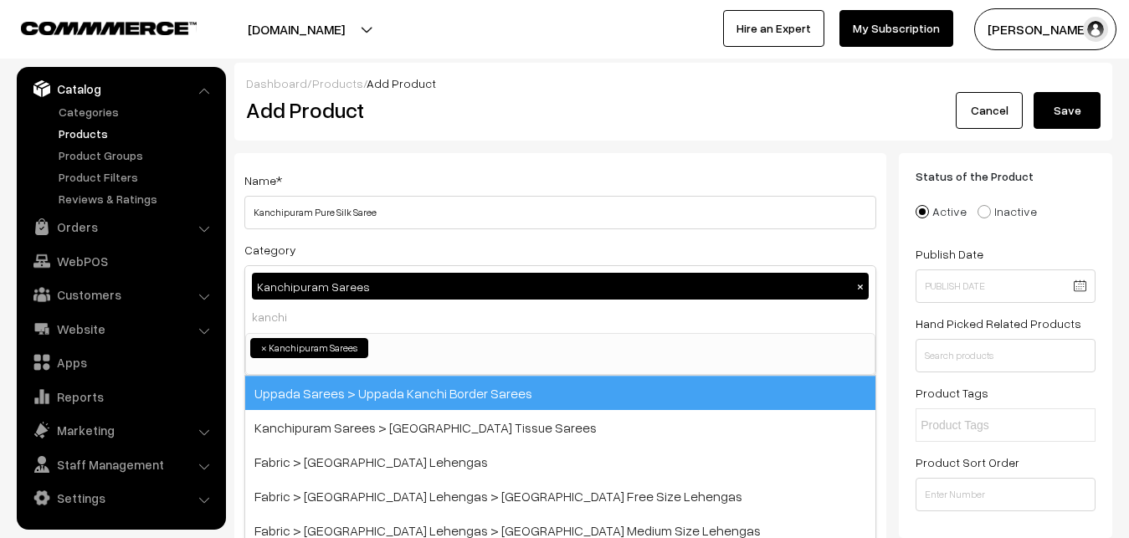
select select "3"
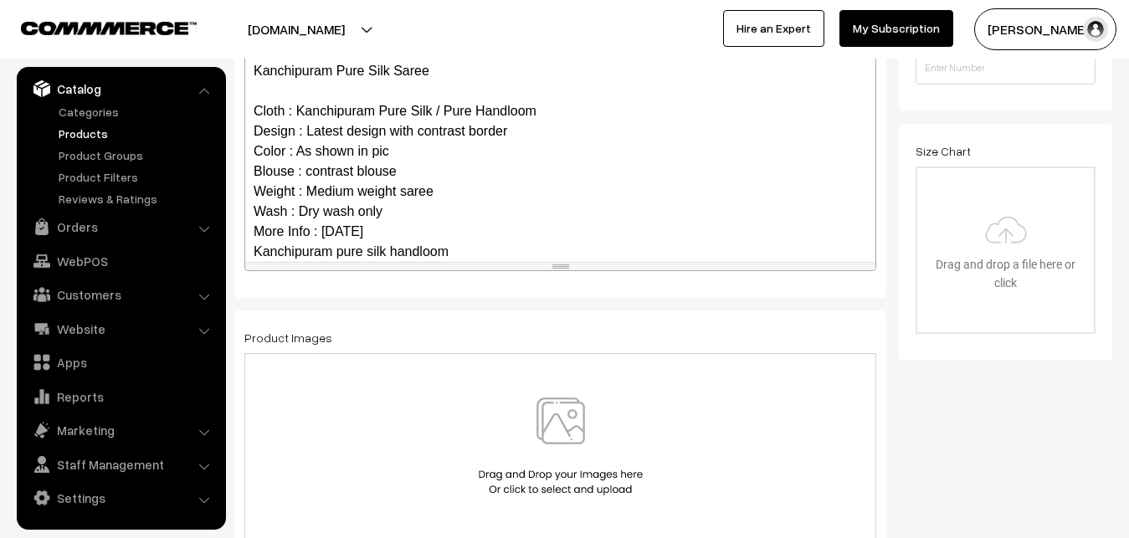
scroll to position [162, 0]
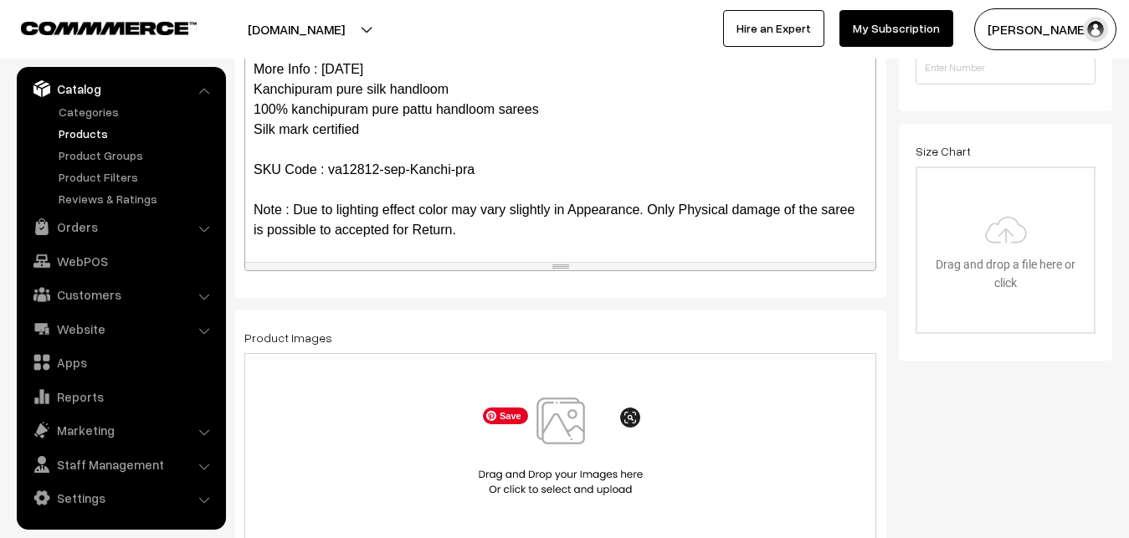
click at [554, 409] on img at bounding box center [560, 447] width 172 height 98
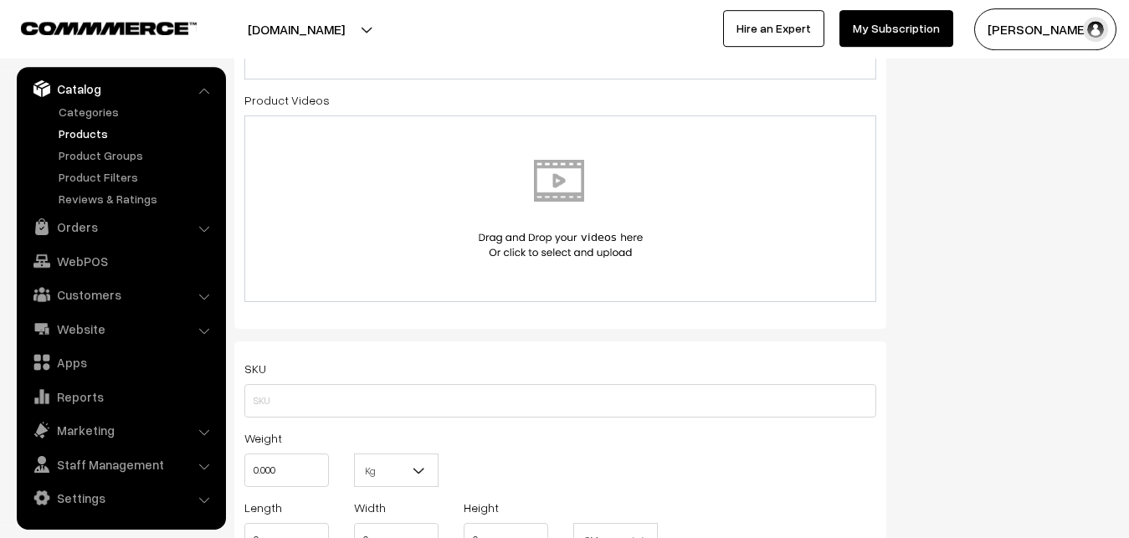
scroll to position [939, 0]
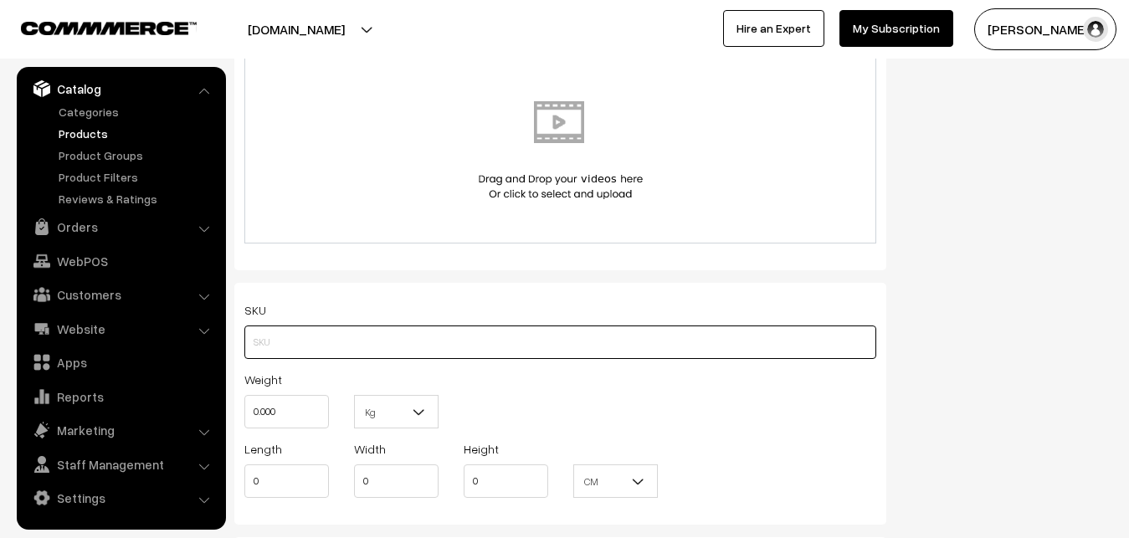
click at [300, 341] on input "text" at bounding box center [560, 342] width 632 height 33
paste input "va12812-sep-Kanchi-pra"
type input "va12812-sep-Kanchi-pra"
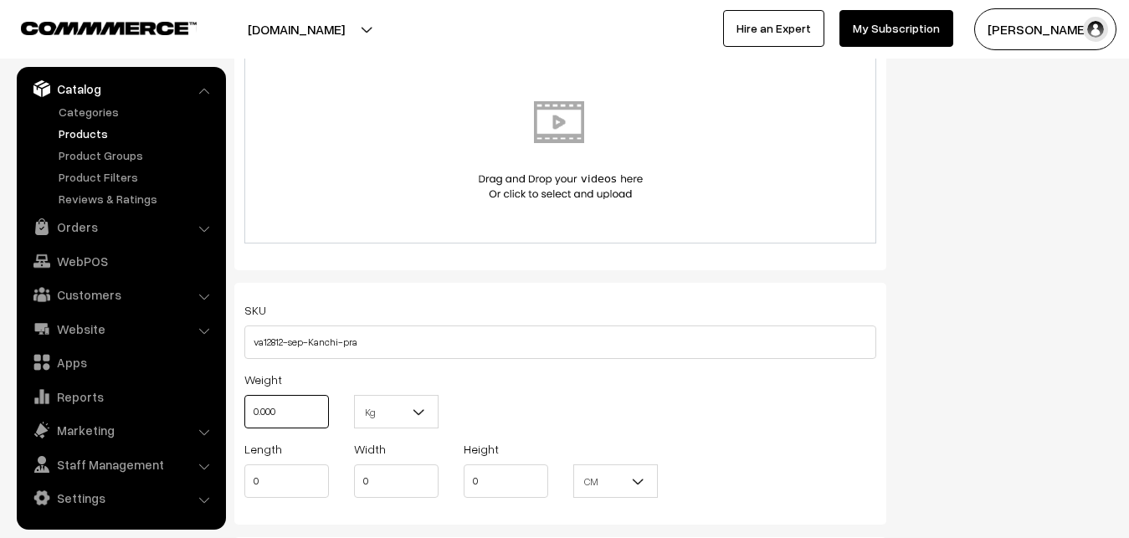
drag, startPoint x: 296, startPoint y: 404, endPoint x: 257, endPoint y: 407, distance: 39.4
click at [257, 407] on input "0.000" at bounding box center [286, 411] width 85 height 33
click at [259, 409] on input "0.000" at bounding box center [286, 411] width 85 height 33
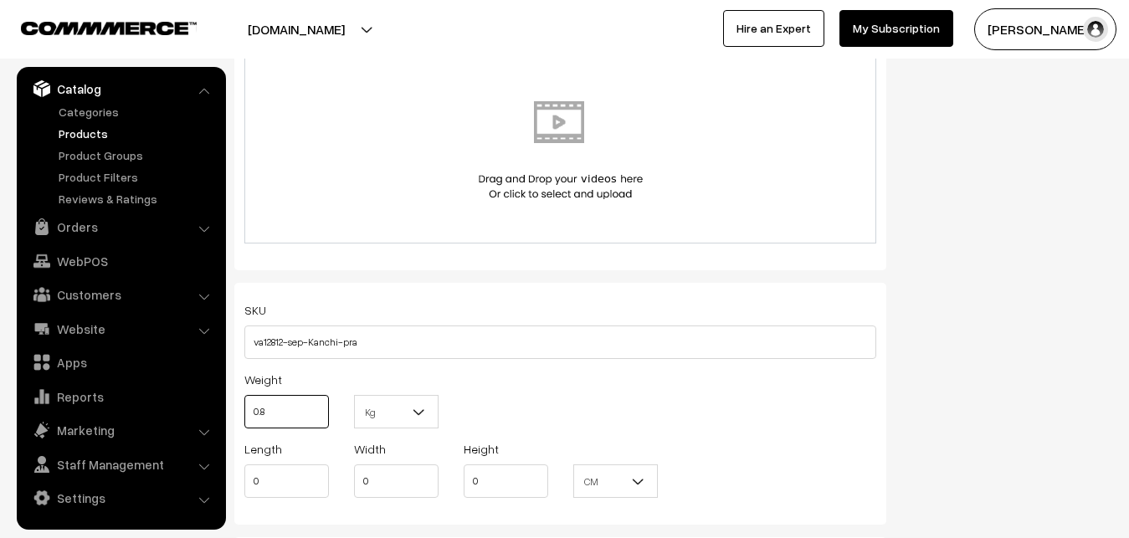
scroll to position [1195, 0]
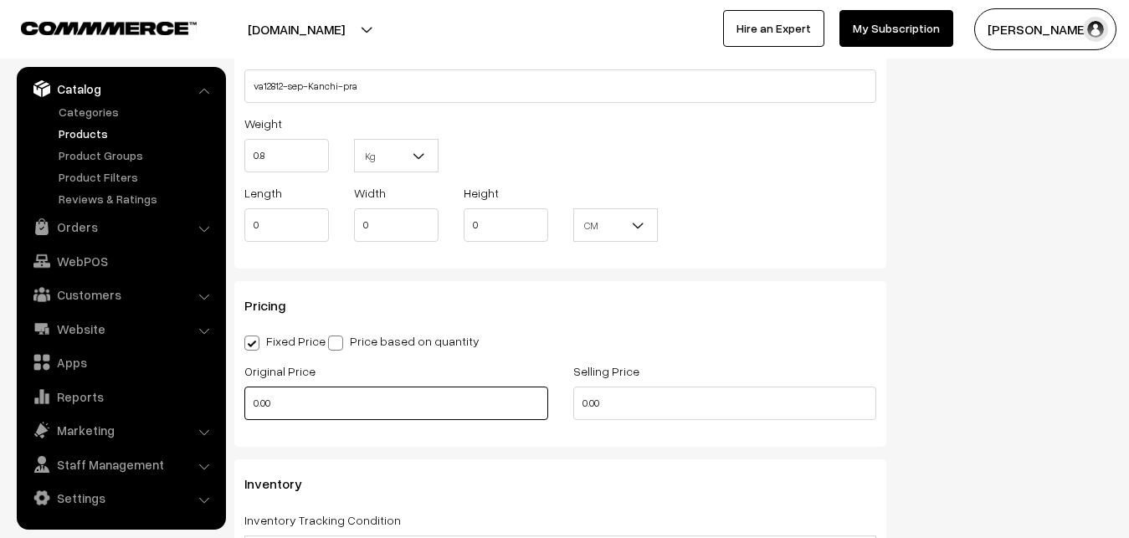
type input "0.80"
drag, startPoint x: 294, startPoint y: 416, endPoint x: 237, endPoint y: 416, distance: 56.9
click at [244, 416] on input "0.00" at bounding box center [396, 403] width 304 height 33
type input "12000"
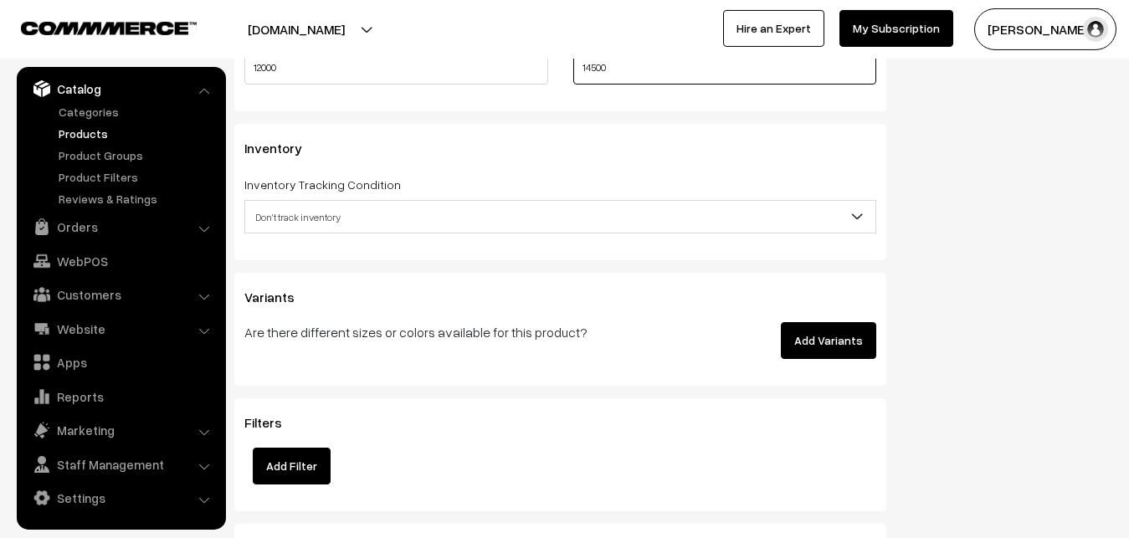
scroll to position [1536, 0]
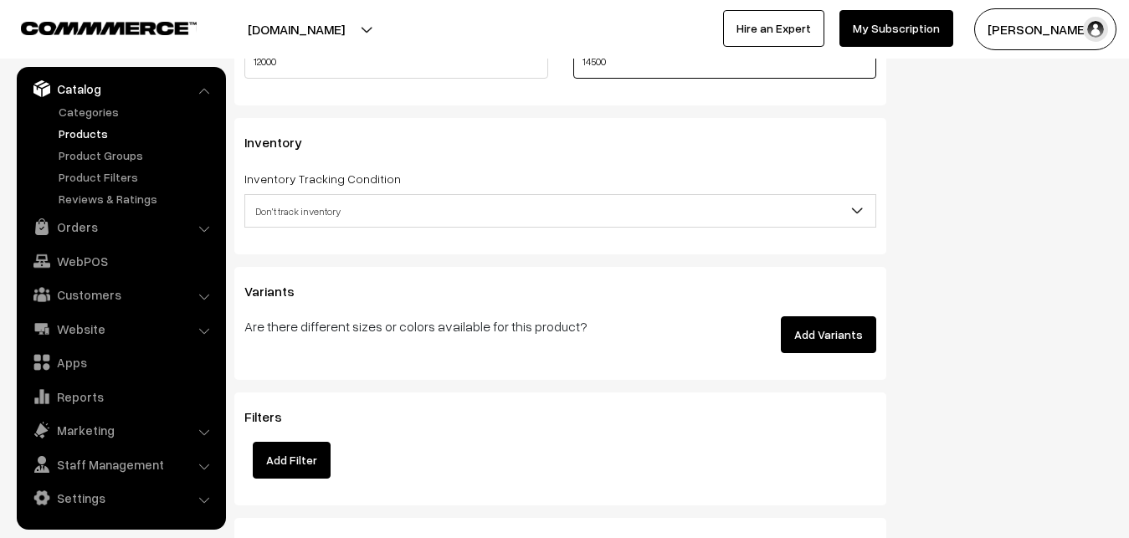
type input "14500"
click at [340, 229] on div "Inventory Inventory Tracking Condition Don't track inventory Track product's in…" at bounding box center [560, 186] width 652 height 136
click at [340, 220] on span "Don't track inventory" at bounding box center [560, 211] width 630 height 29
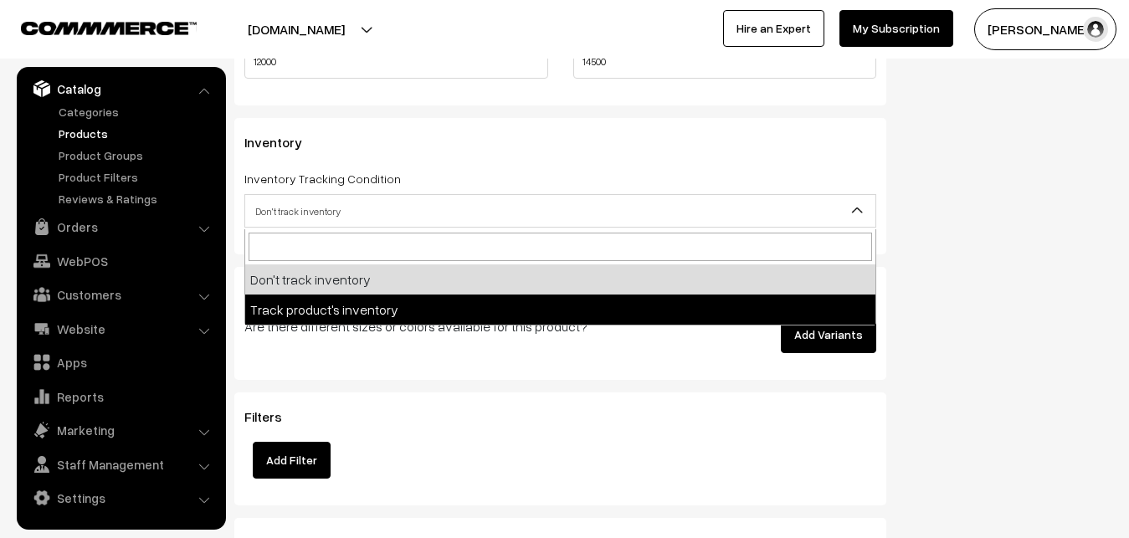
select select "2"
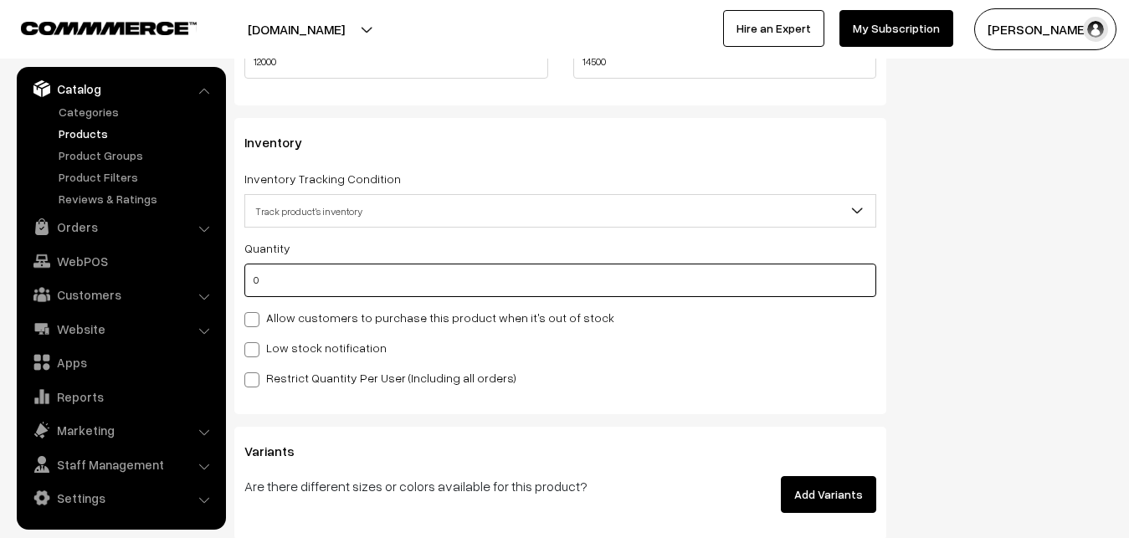
click at [310, 276] on input "0" at bounding box center [560, 280] width 632 height 33
type input "4"
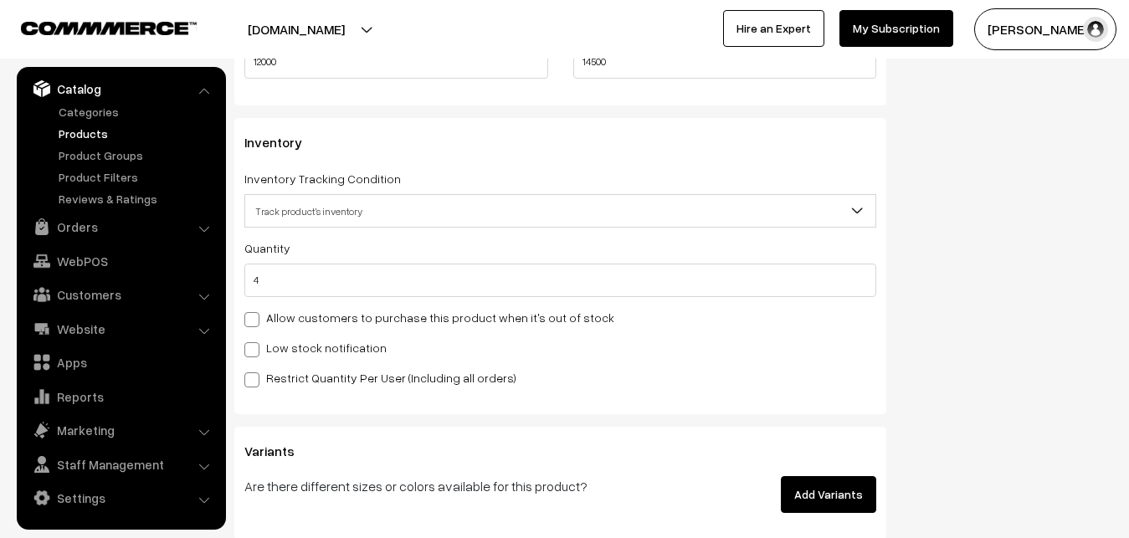
click at [285, 365] on div "Quantity 4 Allow customers to purchase this product when it's out of stock Low …" at bounding box center [560, 313] width 632 height 150
click at [285, 349] on label "Low stock notification" at bounding box center [315, 348] width 142 height 18
click at [255, 349] on input "Low stock notification" at bounding box center [249, 346] width 11 height 11
checkbox input "true"
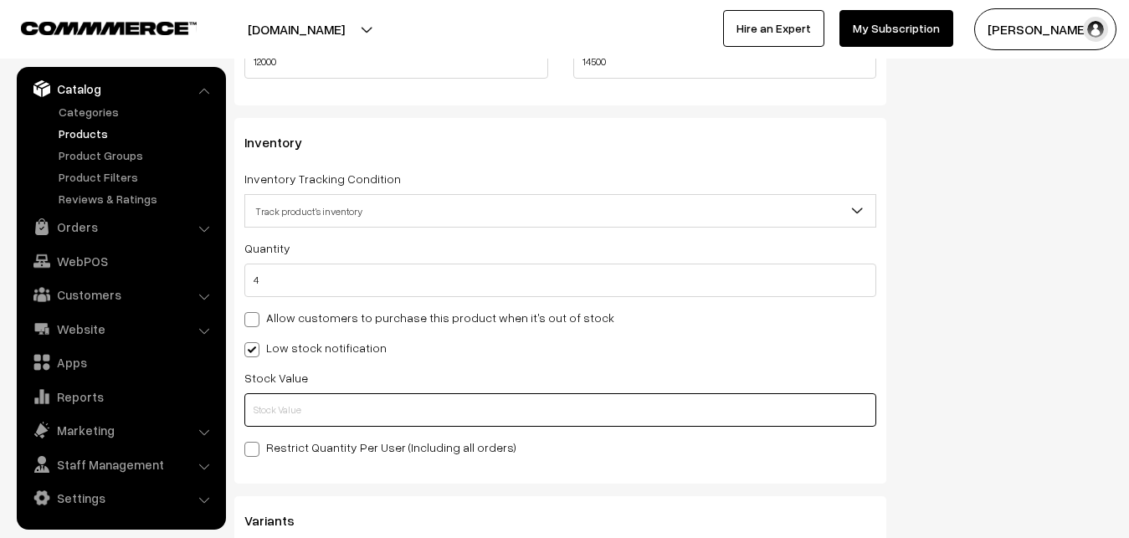
click at [283, 406] on input "text" at bounding box center [560, 409] width 632 height 33
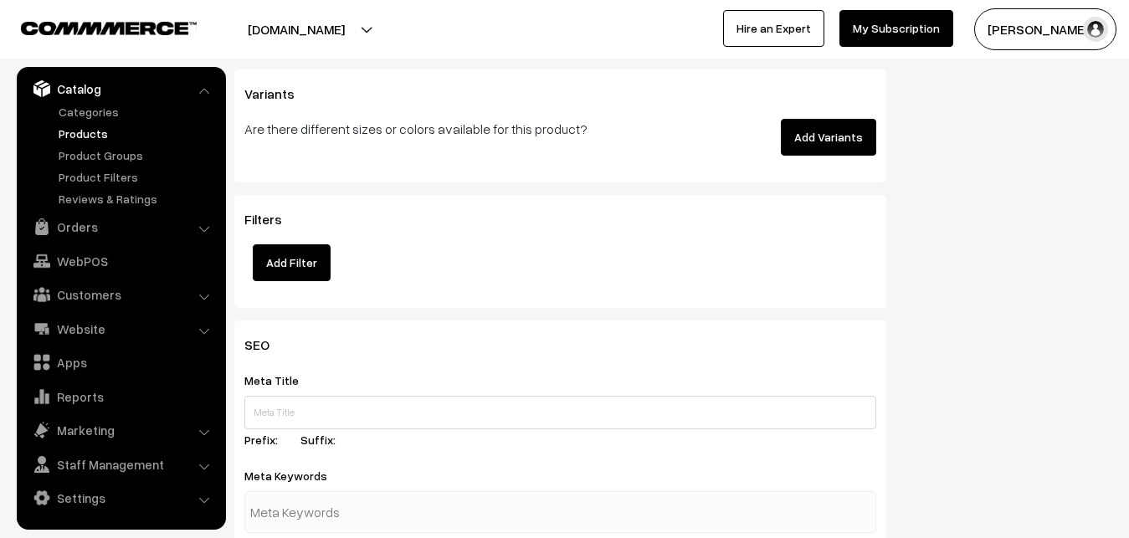
scroll to position [2475, 0]
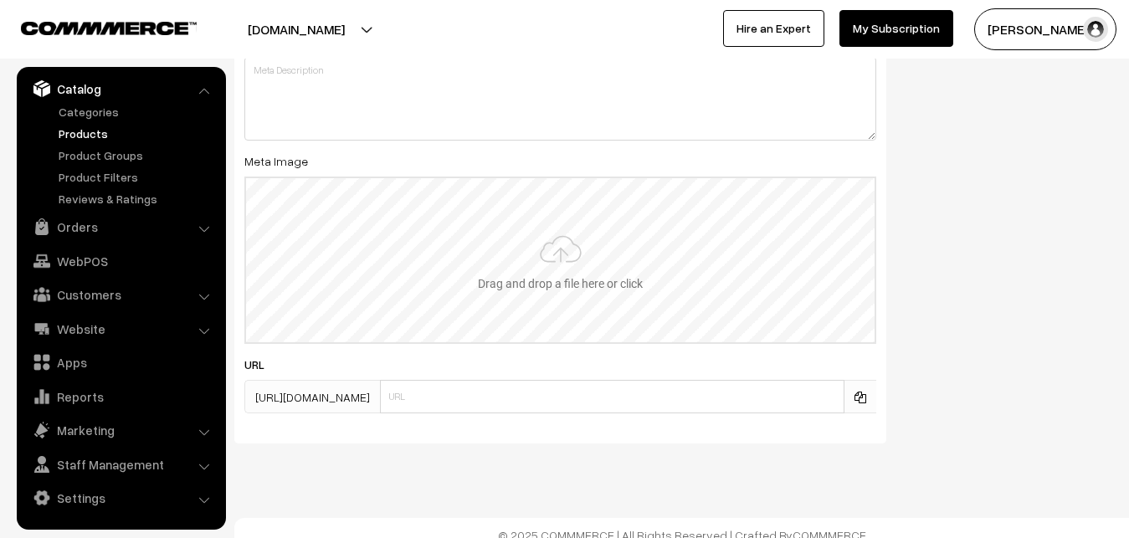
type input "2"
click at [531, 264] on input "file" at bounding box center [560, 260] width 628 height 164
type input "C:\fakepath\kanchipuram-saree-va12812-sep.jpeg"
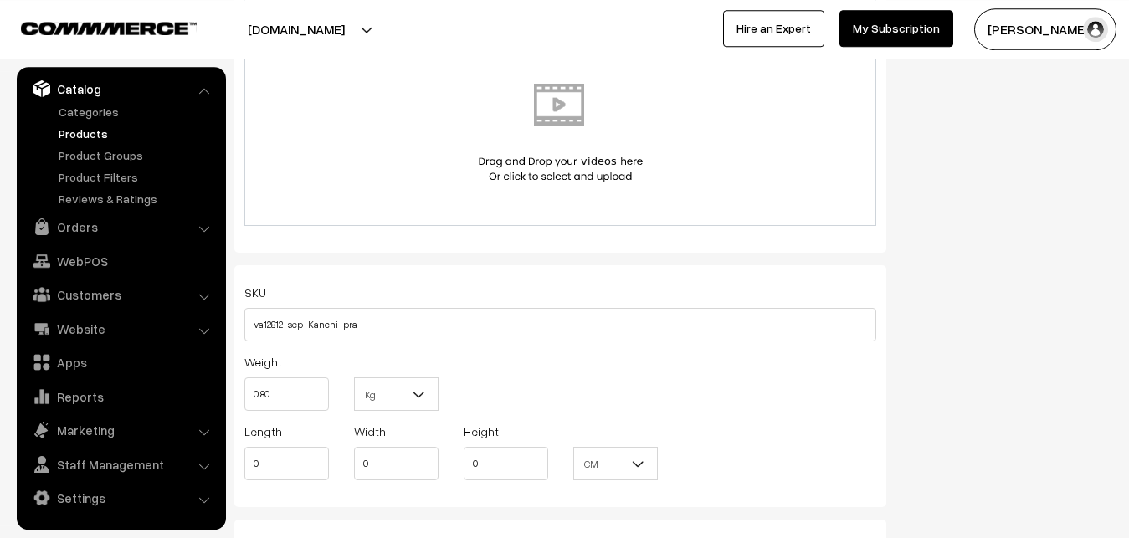
scroll to position [0, 0]
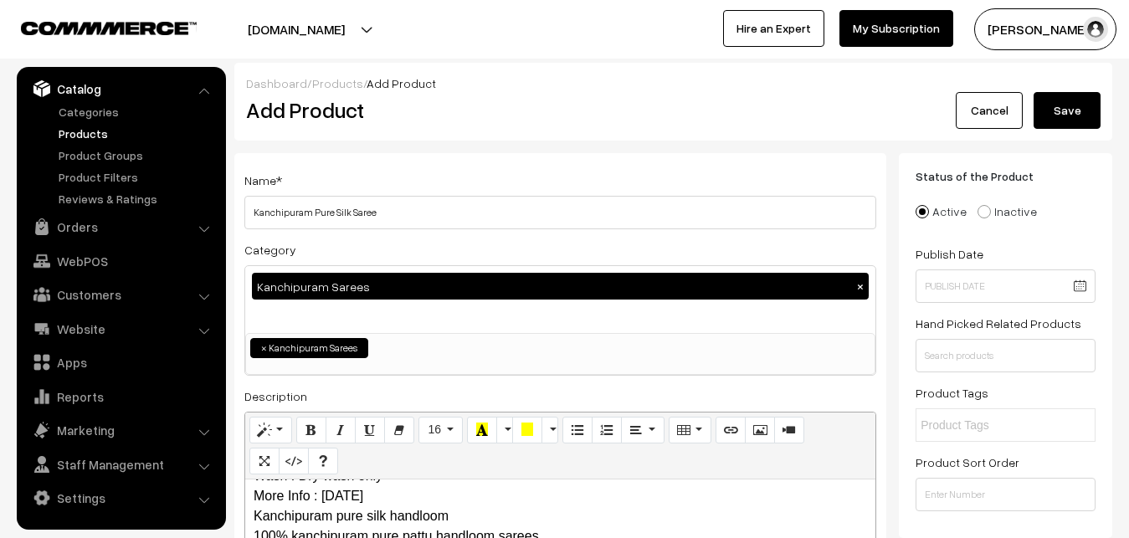
click at [1080, 111] on button "Save" at bounding box center [1067, 110] width 67 height 37
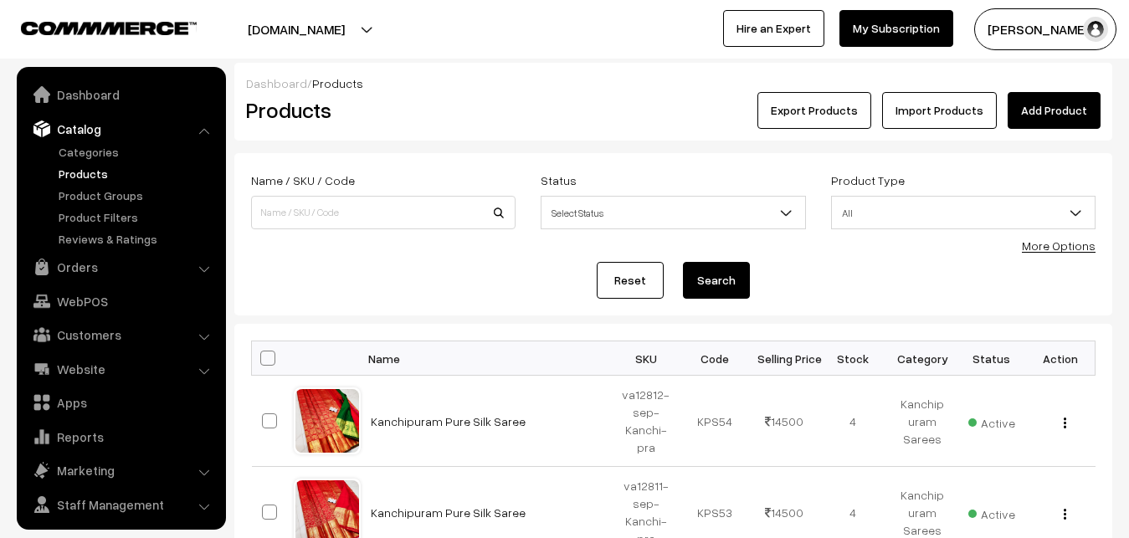
scroll to position [40, 0]
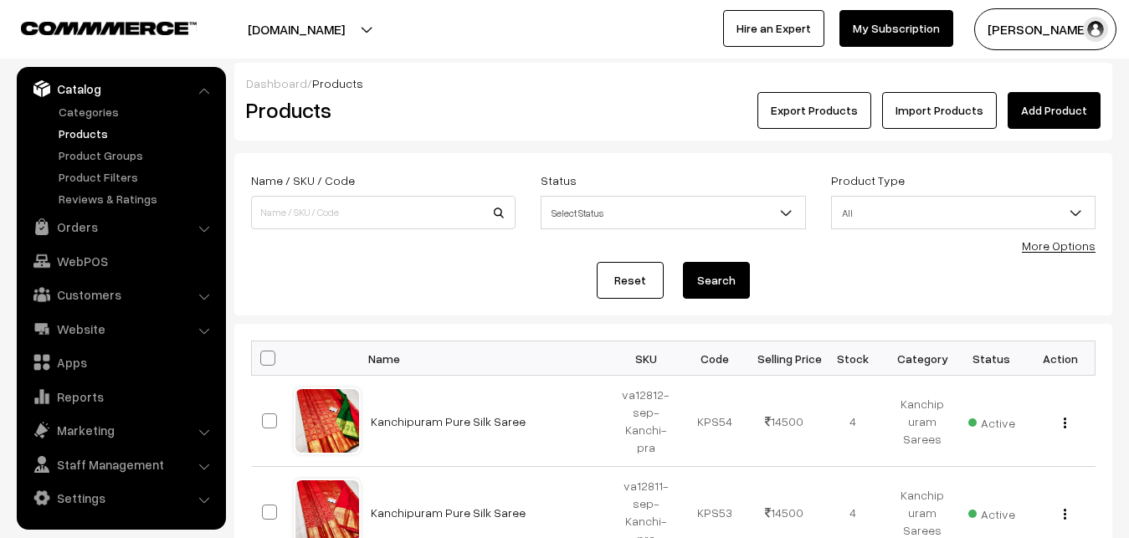
click at [1059, 120] on link "Add Product" at bounding box center [1054, 110] width 93 height 37
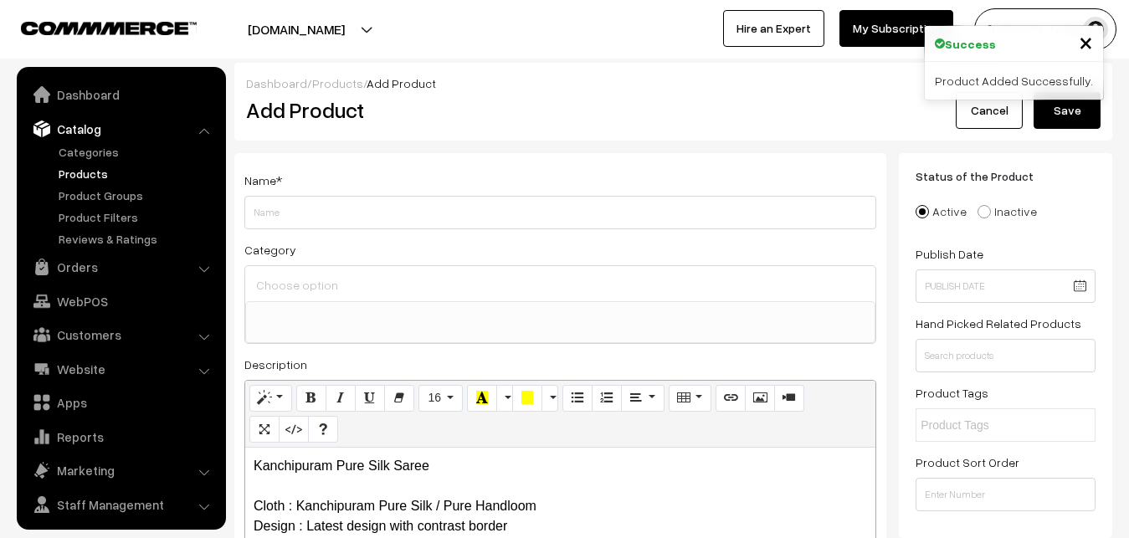
select select
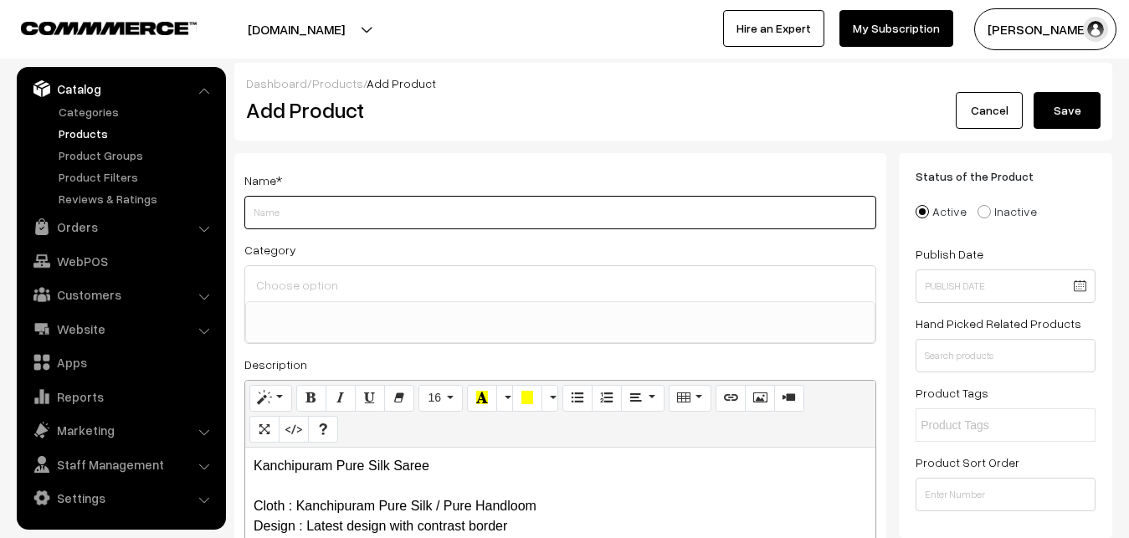
paste input "Kanchipuram Pure Silk Saree"
type input "Kanchipuram Pure Silk Saree"
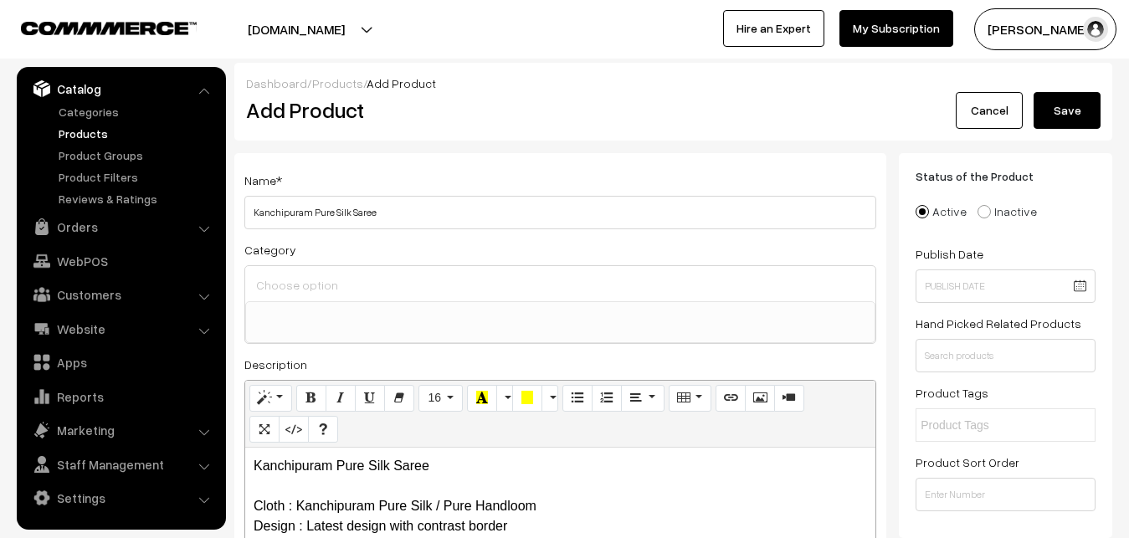
click at [306, 294] on input at bounding box center [560, 285] width 617 height 24
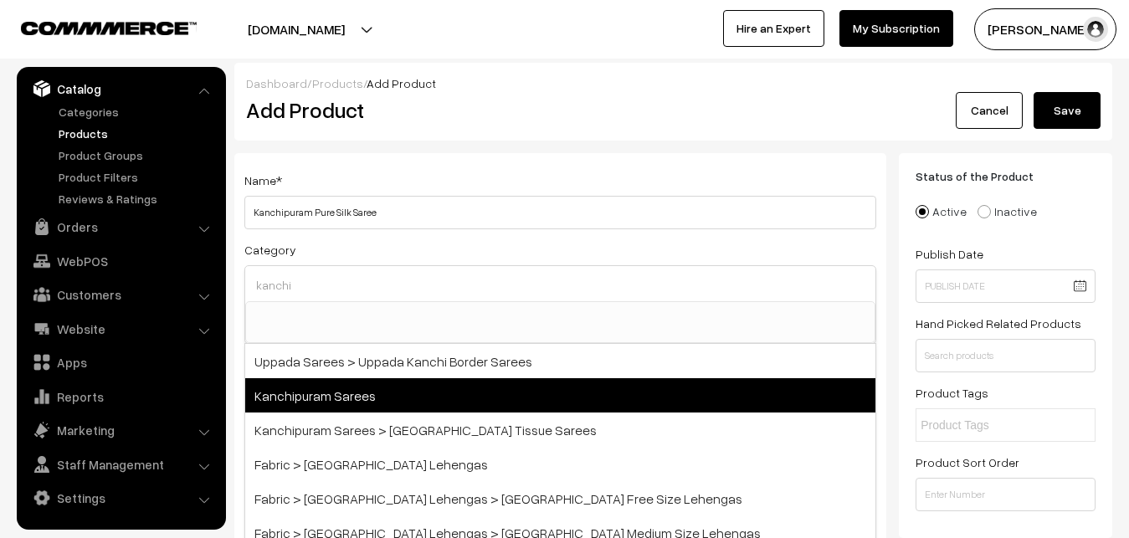
type input "kanchi"
click at [374, 395] on span "Kanchipuram Sarees" at bounding box center [560, 395] width 630 height 34
select select "3"
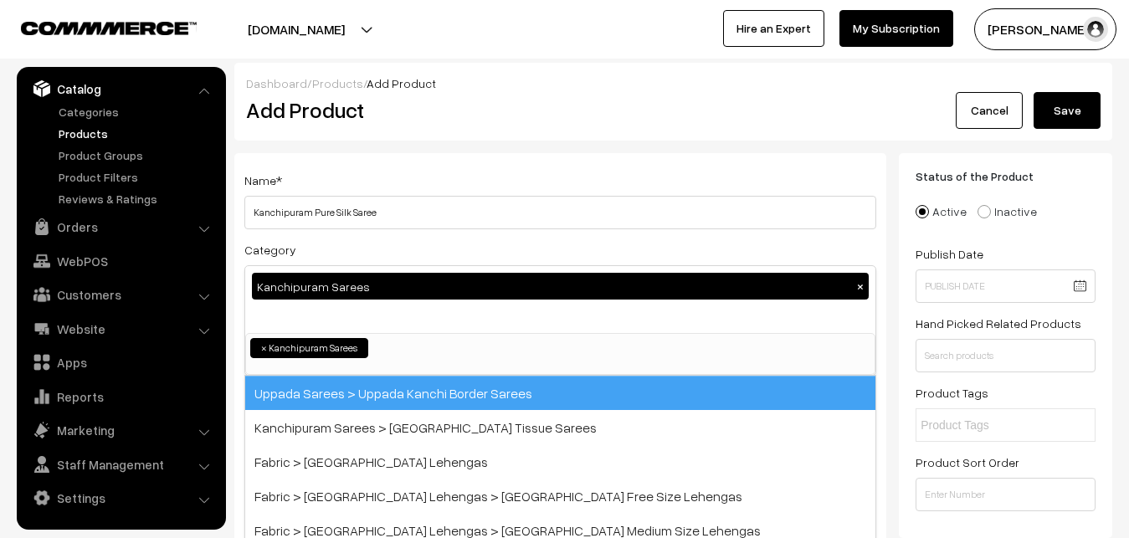
scroll to position [351, 0]
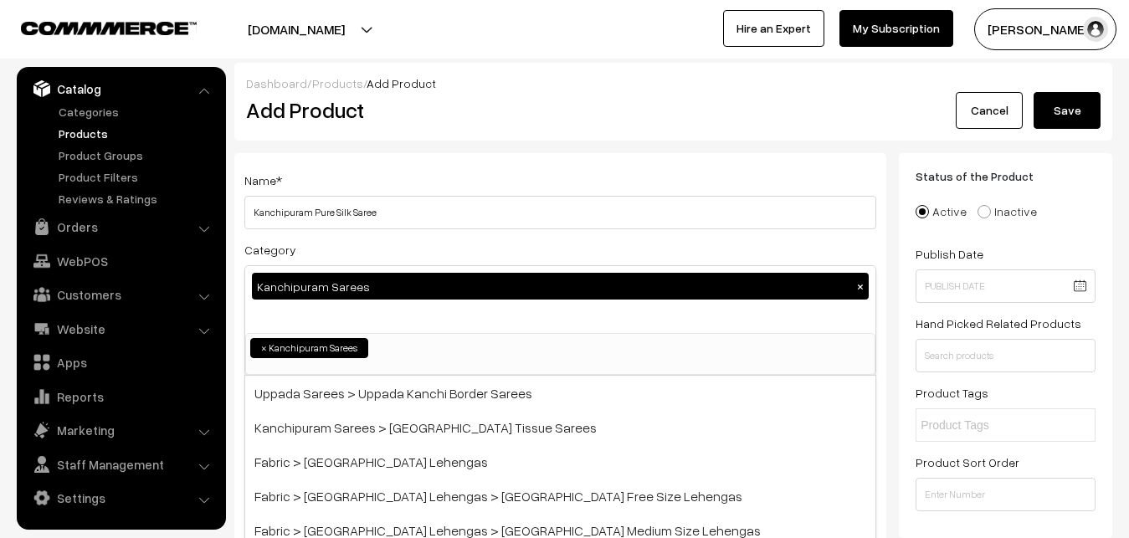
click at [406, 171] on div "Name * Kanchipuram Pure Silk Saree" at bounding box center [560, 199] width 632 height 59
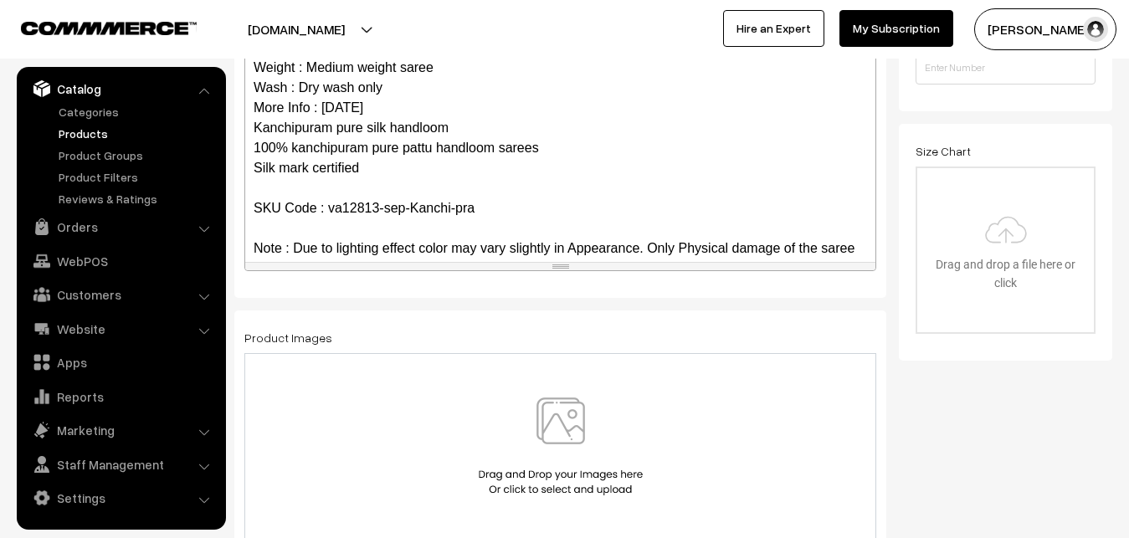
scroll to position [162, 0]
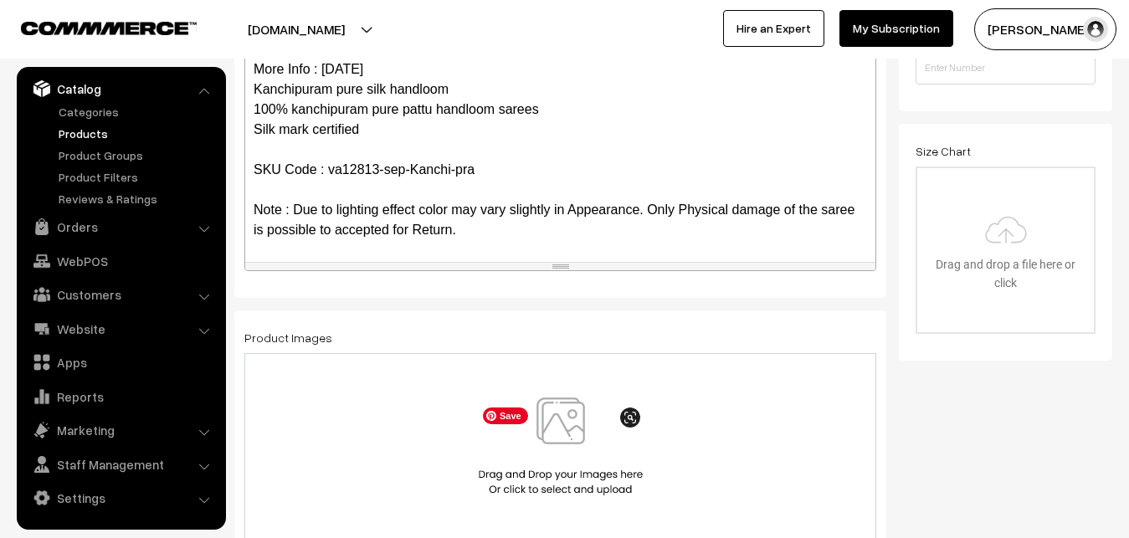
click at [572, 428] on img at bounding box center [560, 447] width 172 height 98
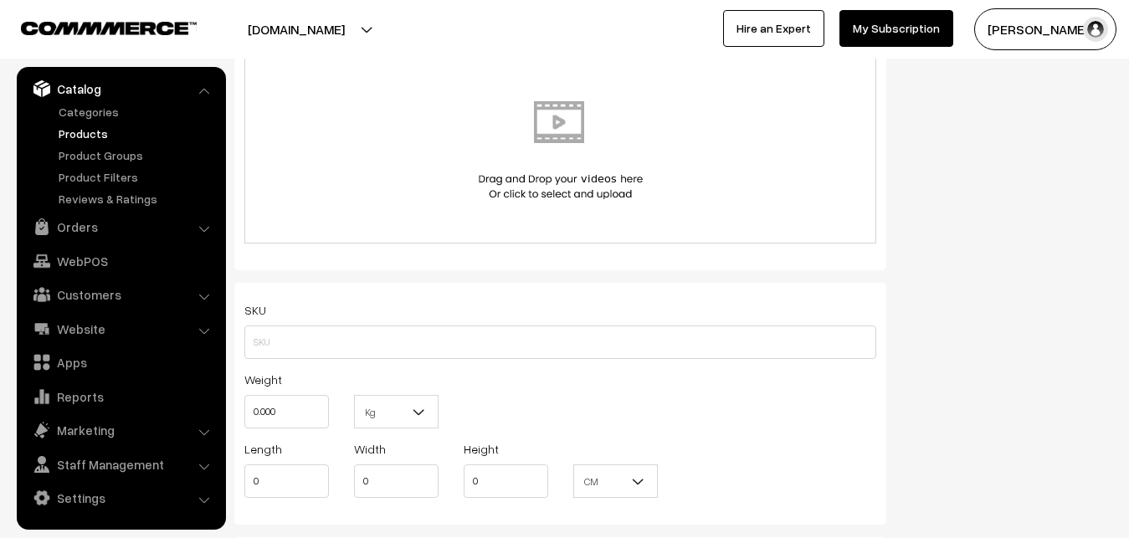
scroll to position [1024, 0]
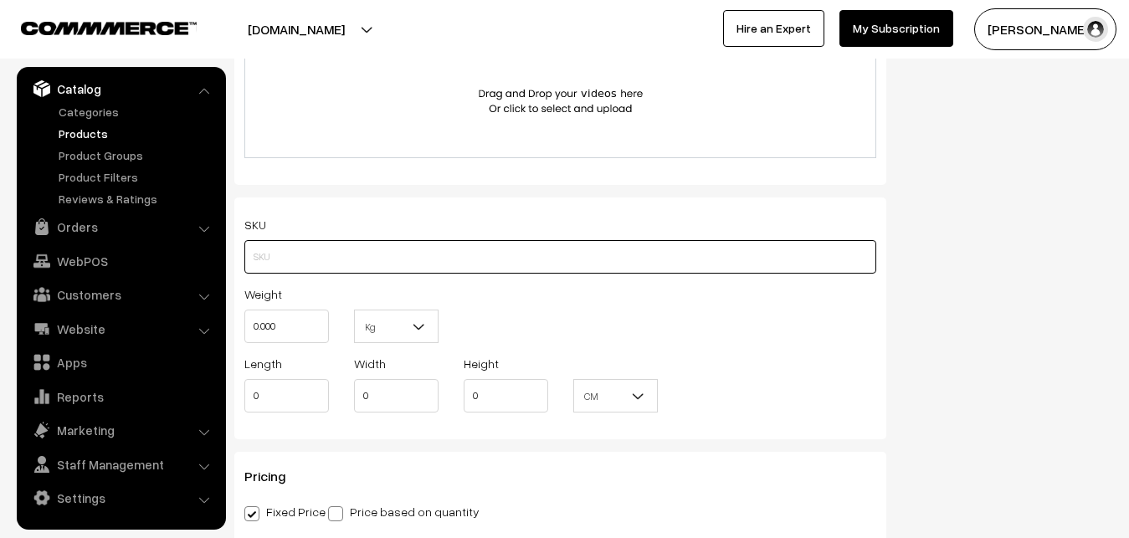
click at [285, 252] on input "text" at bounding box center [560, 256] width 632 height 33
paste input "va12813-sep-Kanchi-pra"
type input "va12813-sep-Kanchi-pra"
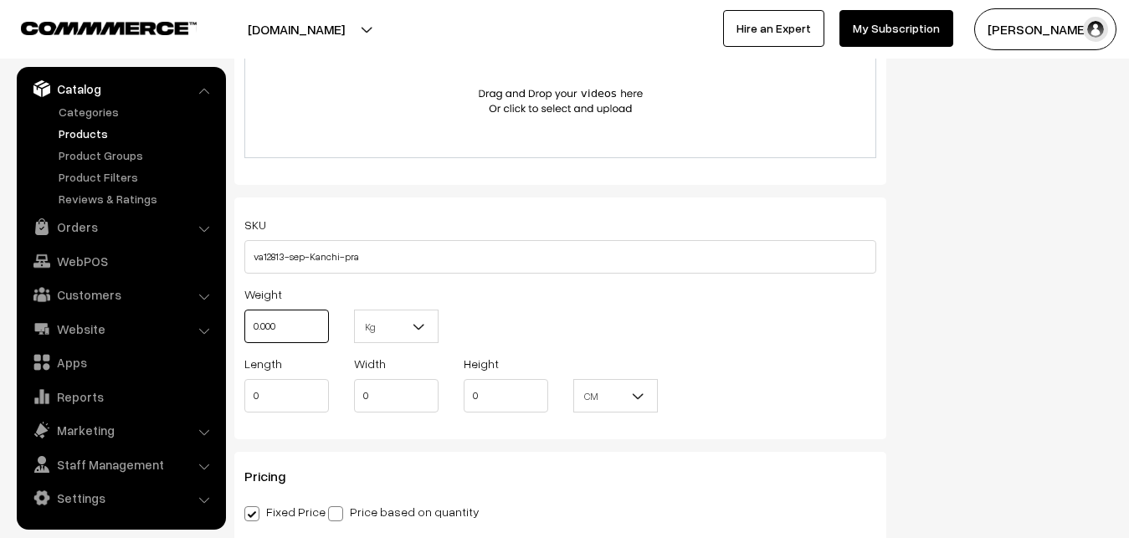
drag, startPoint x: 302, startPoint y: 341, endPoint x: 231, endPoint y: 322, distance: 73.5
click at [244, 322] on input "0.000" at bounding box center [286, 326] width 85 height 33
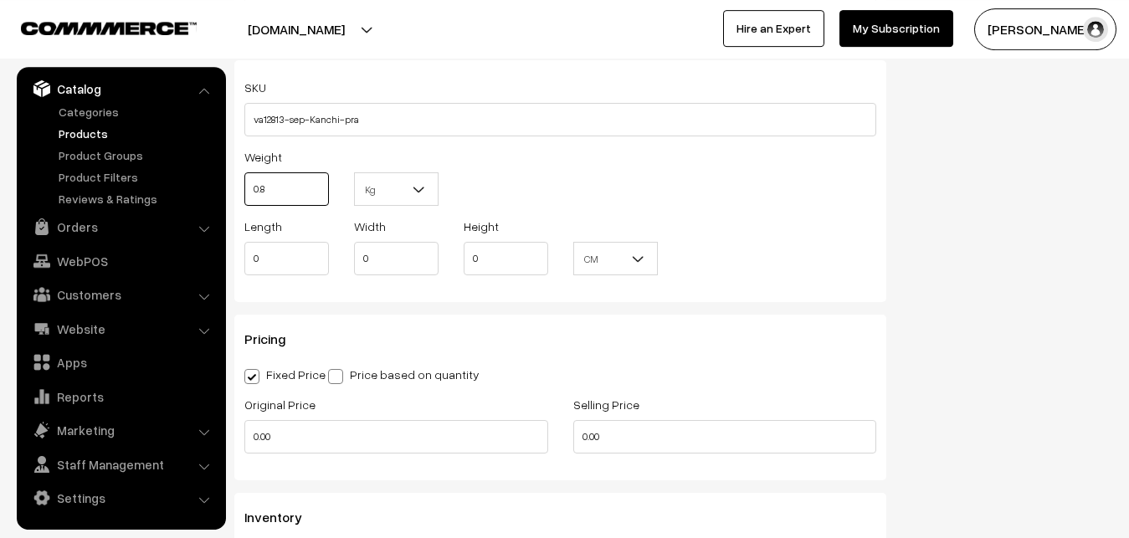
scroll to position [1366, 0]
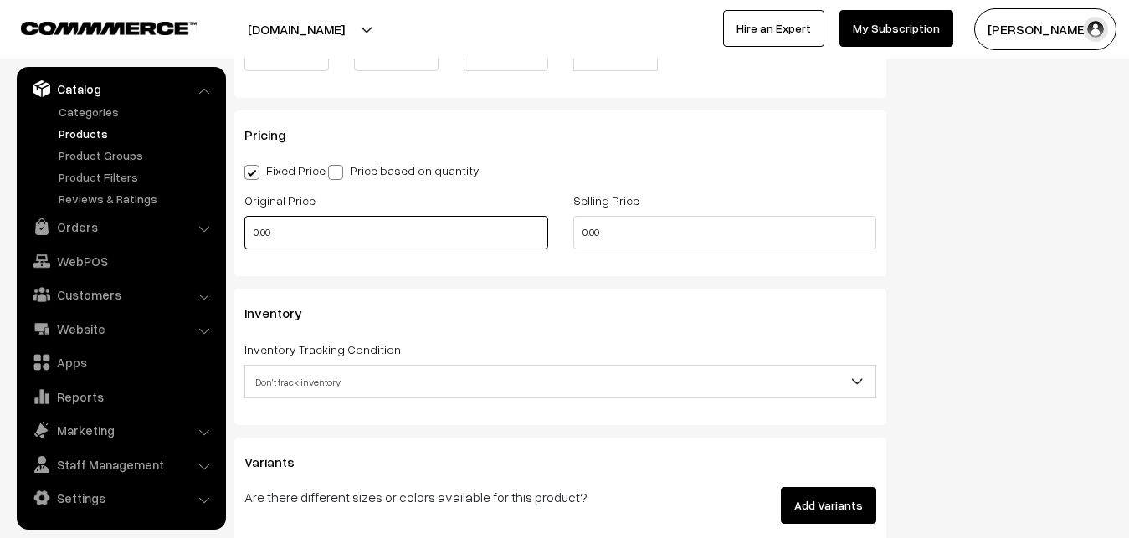
type input "0.80"
drag, startPoint x: 291, startPoint y: 244, endPoint x: 224, endPoint y: 244, distance: 67.0
click at [244, 244] on input "0.00" at bounding box center [396, 232] width 304 height 33
type input "12000"
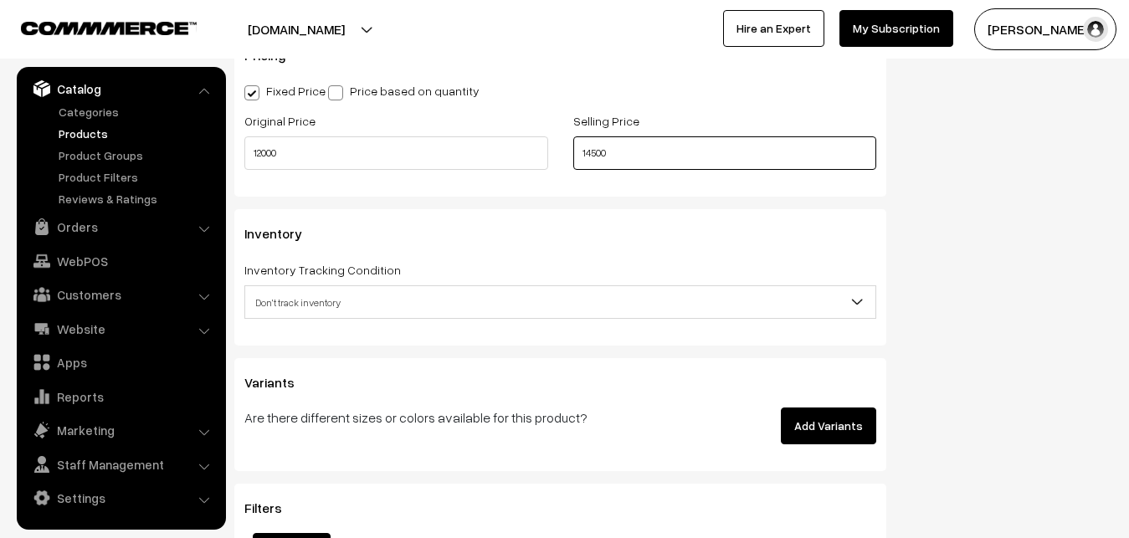
scroll to position [1536, 0]
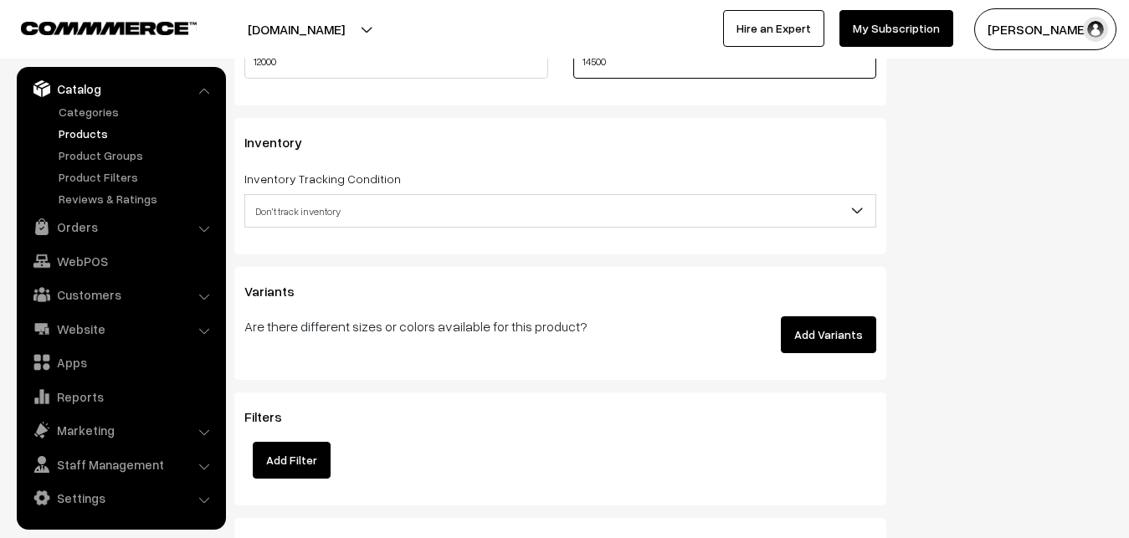
type input "14500"
click at [316, 200] on span "Don't track inventory" at bounding box center [560, 211] width 630 height 29
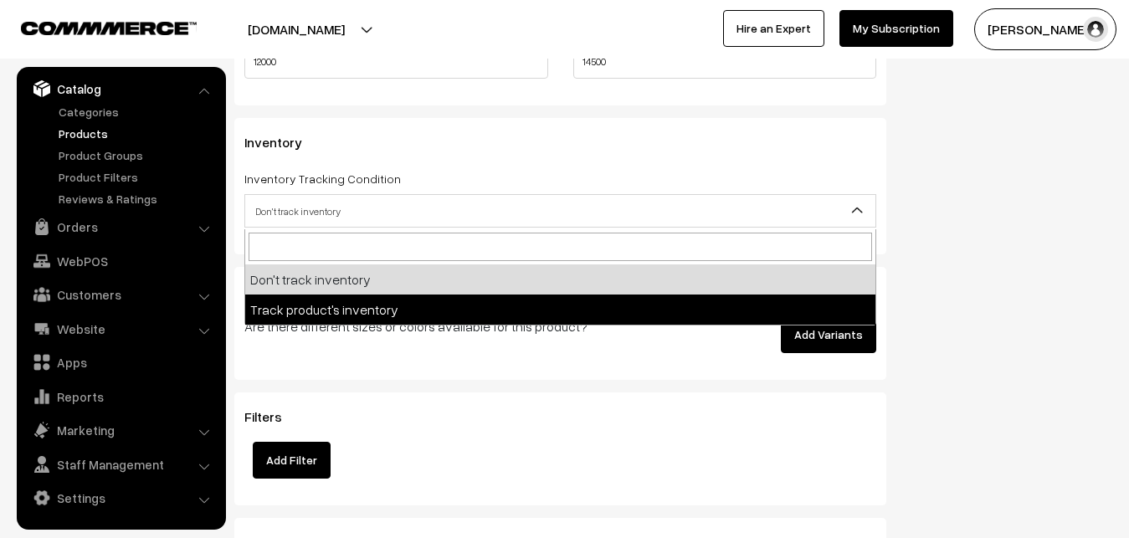
select select "2"
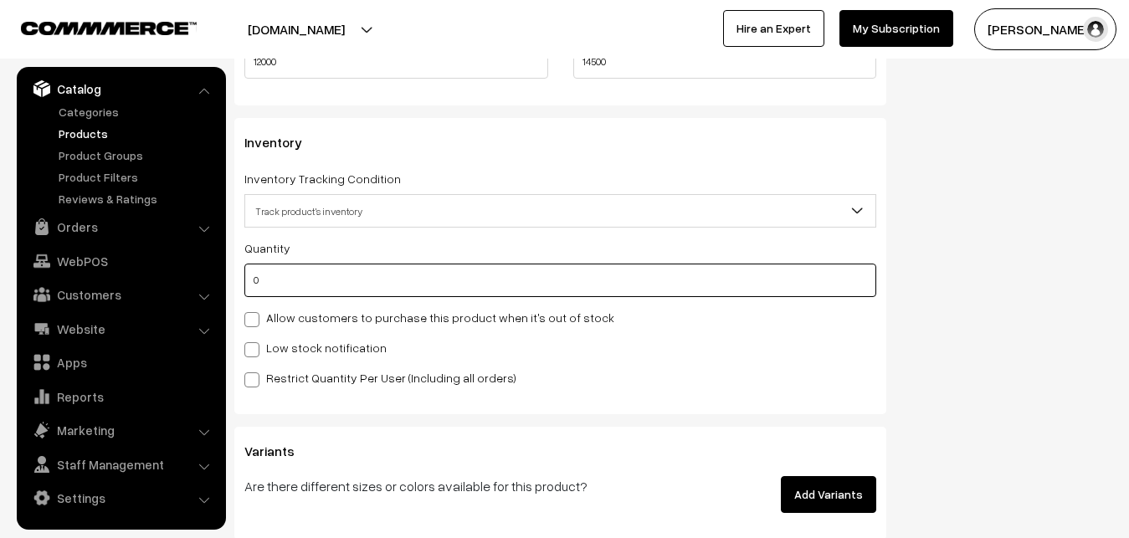
click at [314, 278] on input "0" at bounding box center [560, 280] width 632 height 33
type input "4"
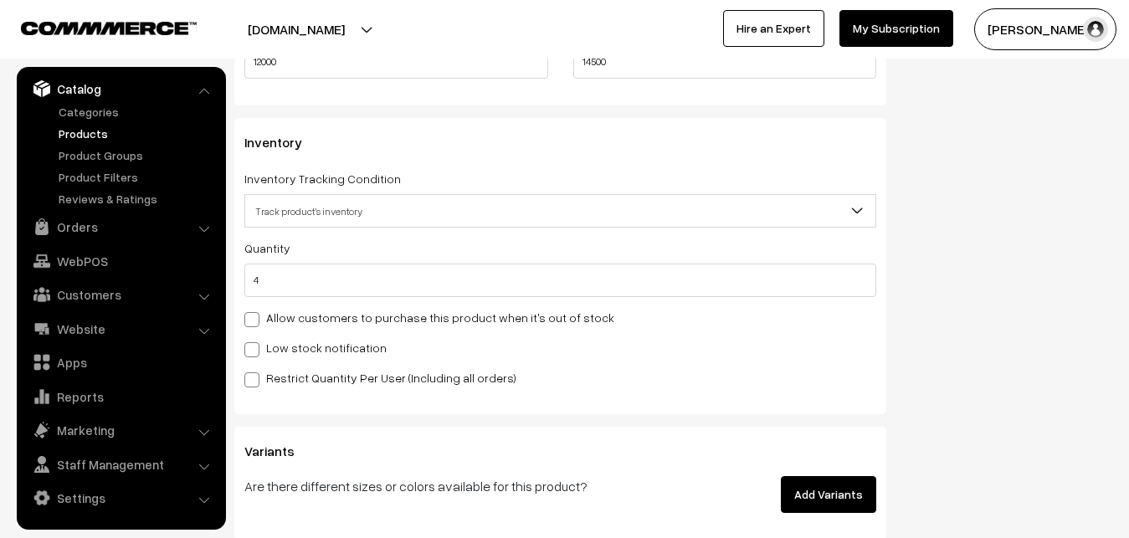
click at [307, 344] on label "Low stock notification" at bounding box center [315, 348] width 142 height 18
click at [255, 344] on input "Low stock notification" at bounding box center [249, 346] width 11 height 11
checkbox input "true"
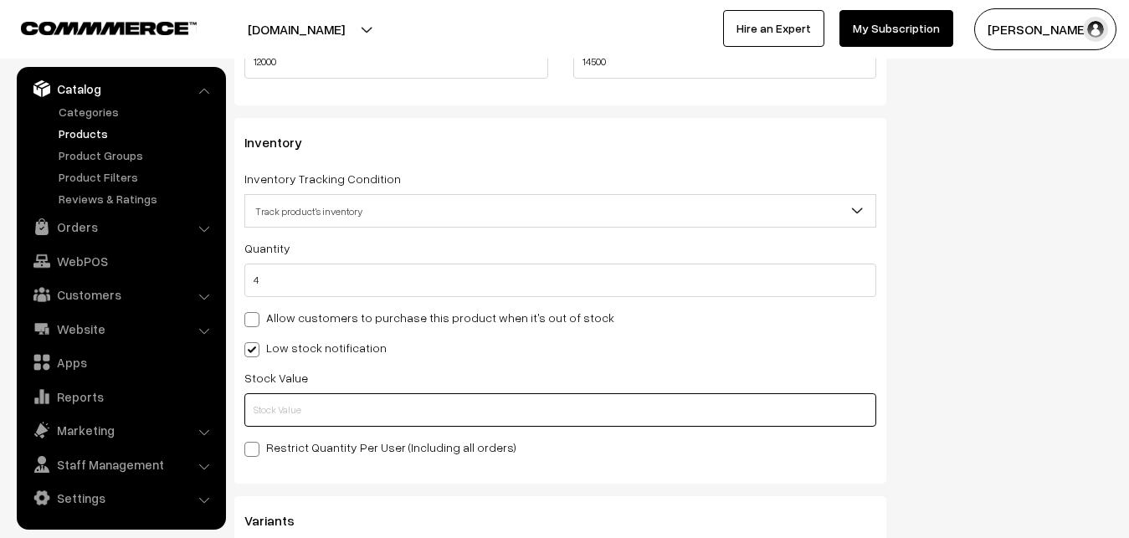
click at [310, 405] on input "text" at bounding box center [560, 409] width 632 height 33
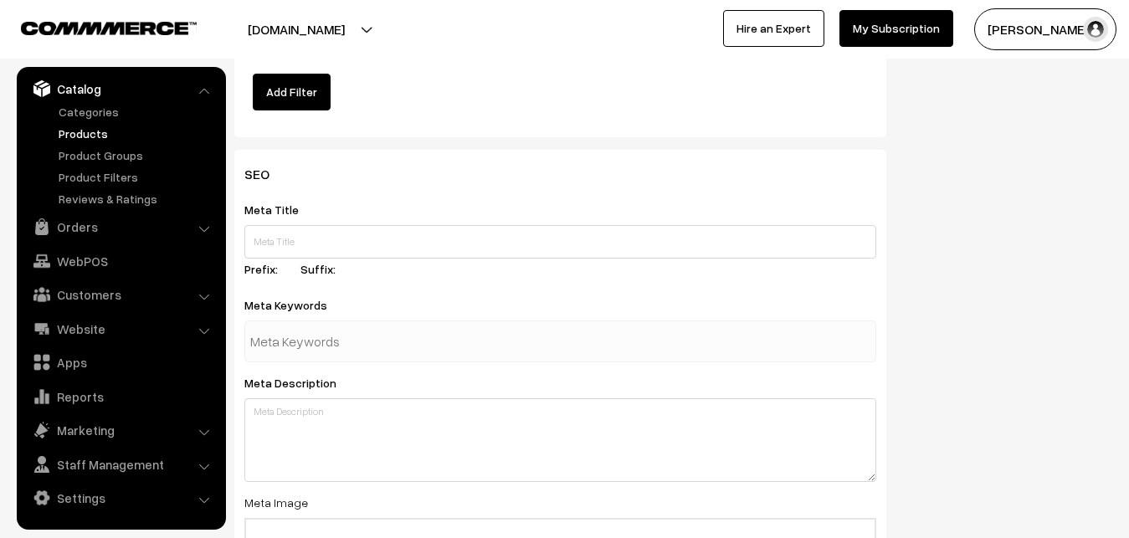
scroll to position [2491, 0]
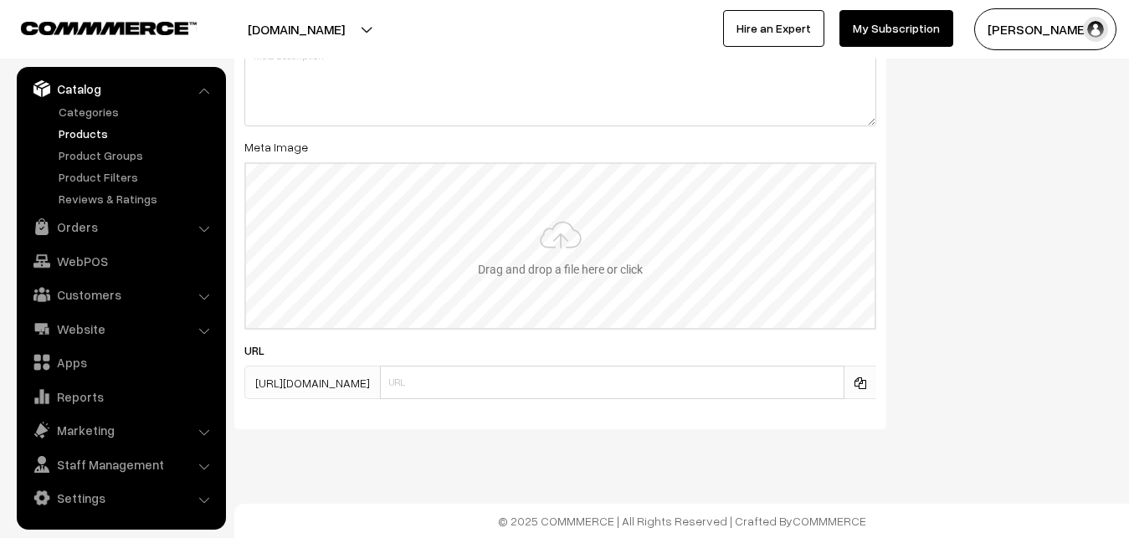
type input "2"
click at [562, 269] on input "file" at bounding box center [560, 246] width 628 height 164
type input "C:\fakepath\kanchipuram-saree-va12813-sep.jpeg"
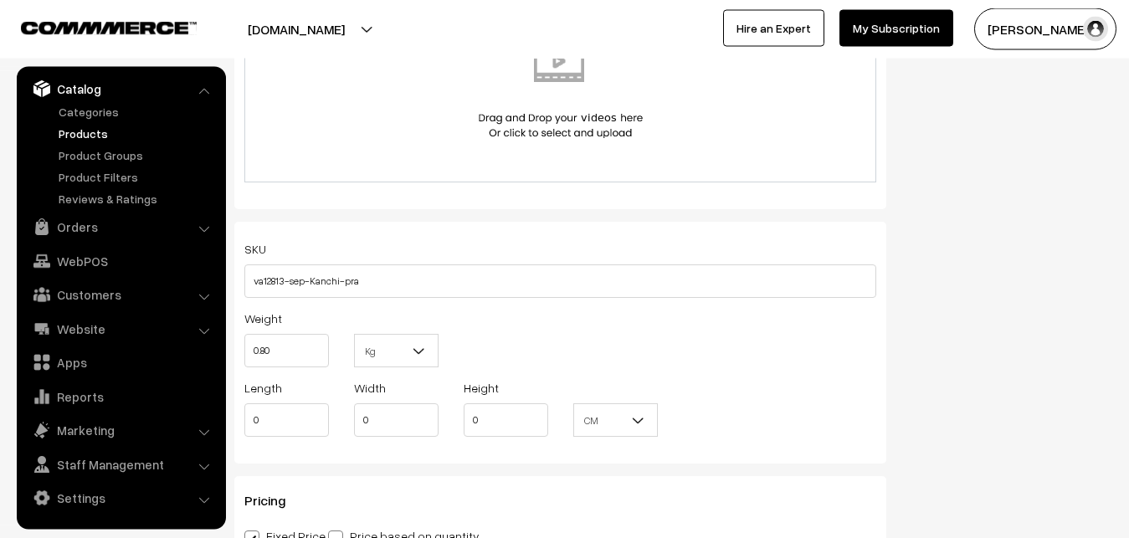
scroll to position [0, 0]
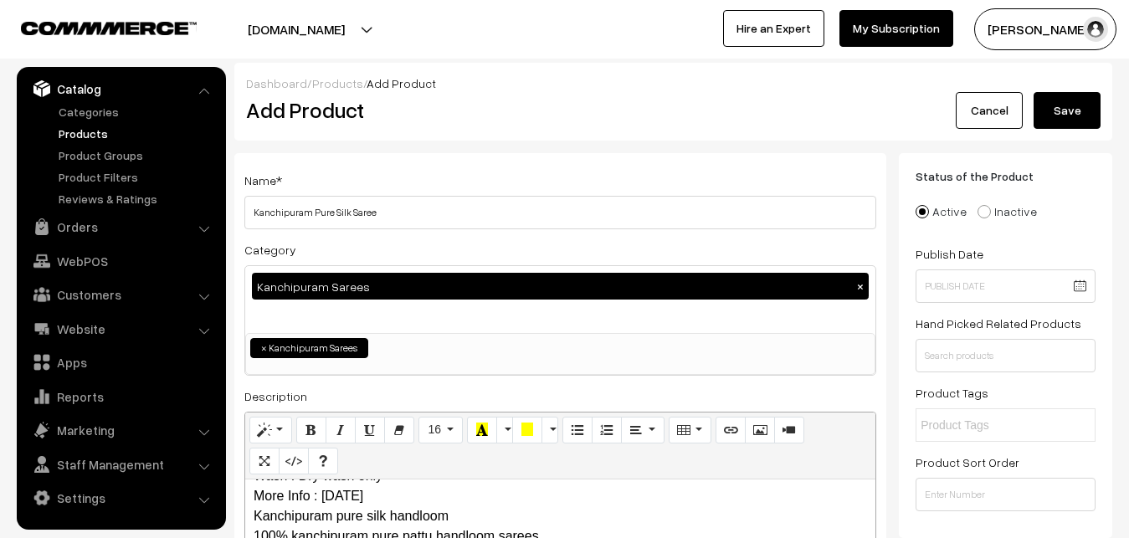
click at [1069, 95] on button "Save" at bounding box center [1067, 110] width 67 height 37
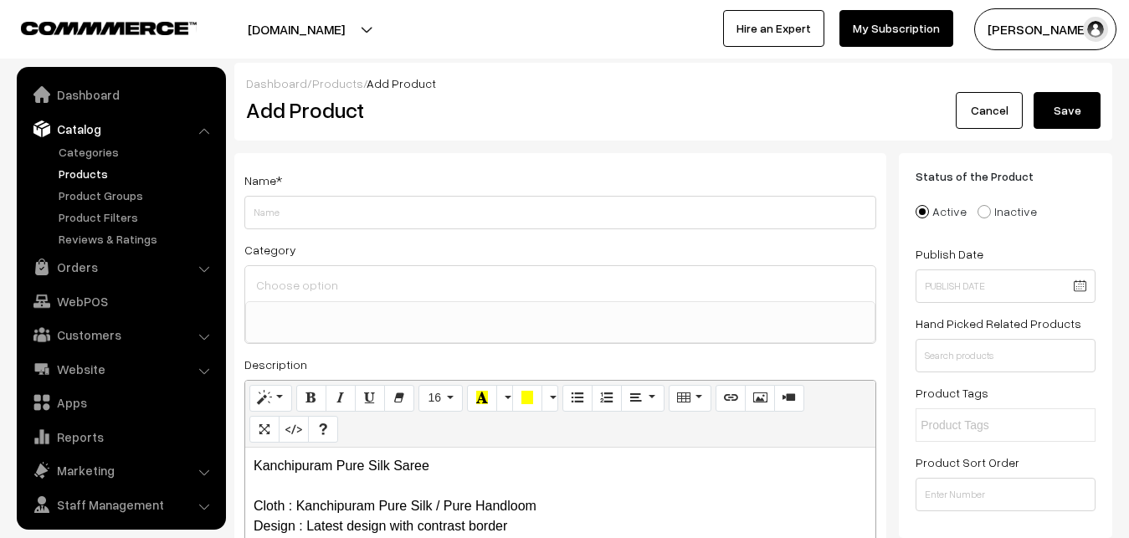
select select
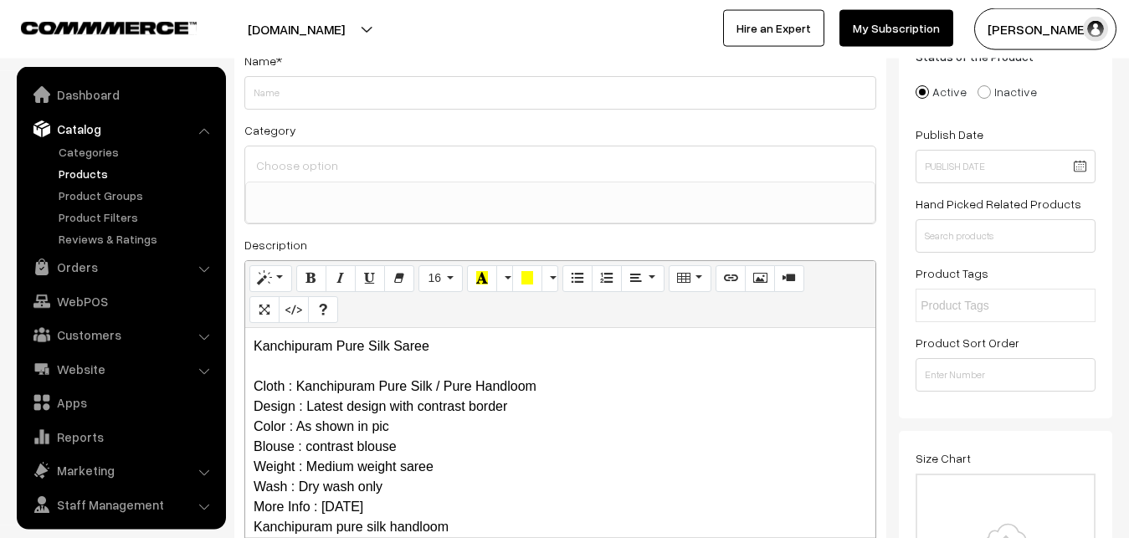
scroll to position [40, 0]
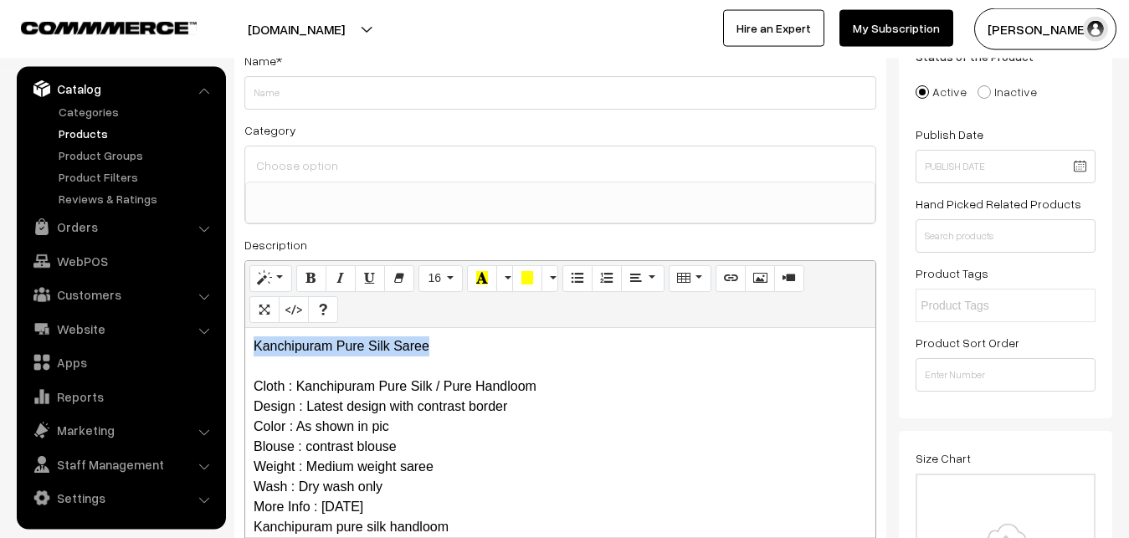
drag, startPoint x: 458, startPoint y: 336, endPoint x: 127, endPoint y: 332, distance: 330.6
click at [245, 332] on div "Kanchipuram Pure Silk Saree Cloth : Kanchipuram Pure Silk / Pure Handloom Desig…" at bounding box center [560, 432] width 630 height 209
copy p "Kanchipuram Pure Silk Saree"
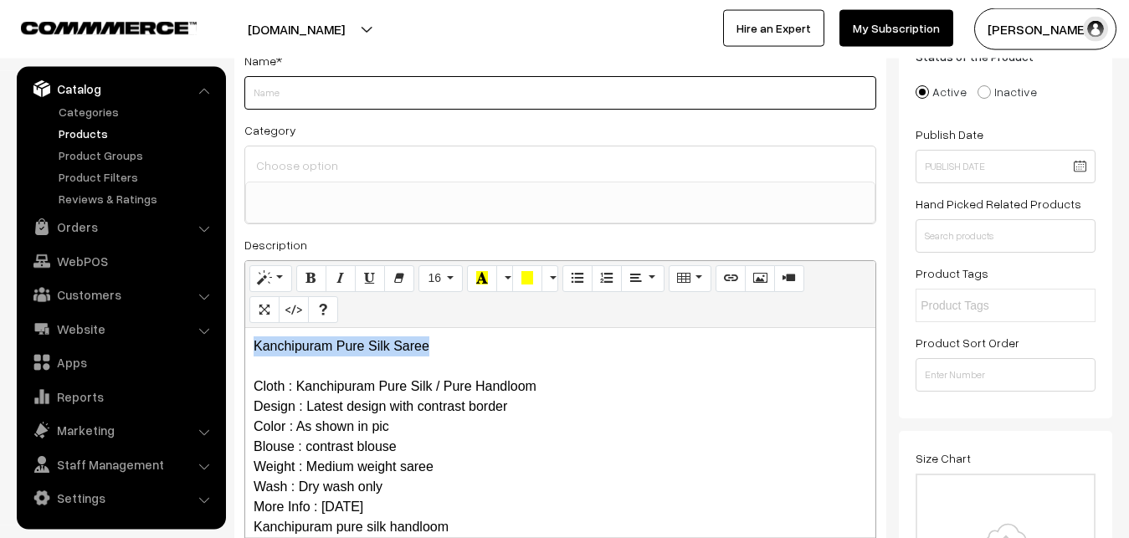
click at [265, 98] on input "Weight" at bounding box center [560, 92] width 632 height 33
paste input "Kanchipuram Pure Silk Saree"
type input "Kanchipuram Pure Silk Saree"
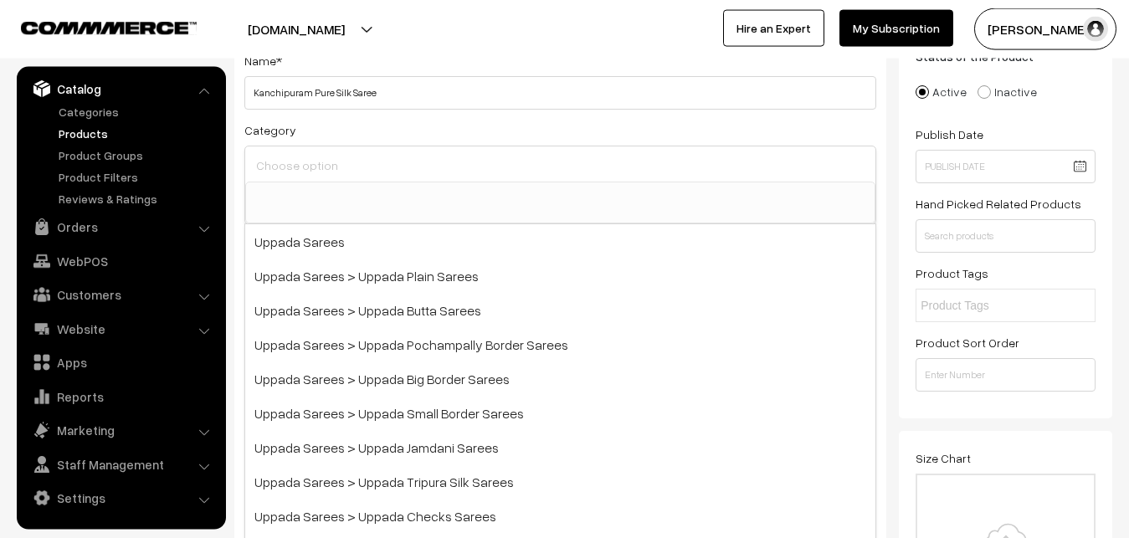
click at [294, 164] on input at bounding box center [560, 165] width 617 height 24
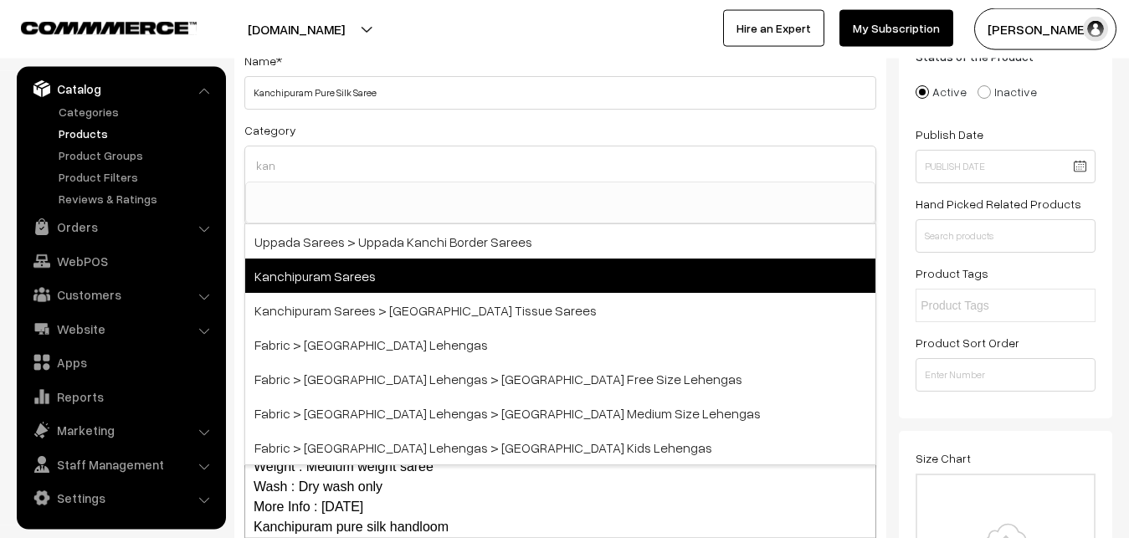
type input "kan"
click at [334, 268] on span "Kanchipuram Sarees" at bounding box center [560, 276] width 630 height 34
select select "3"
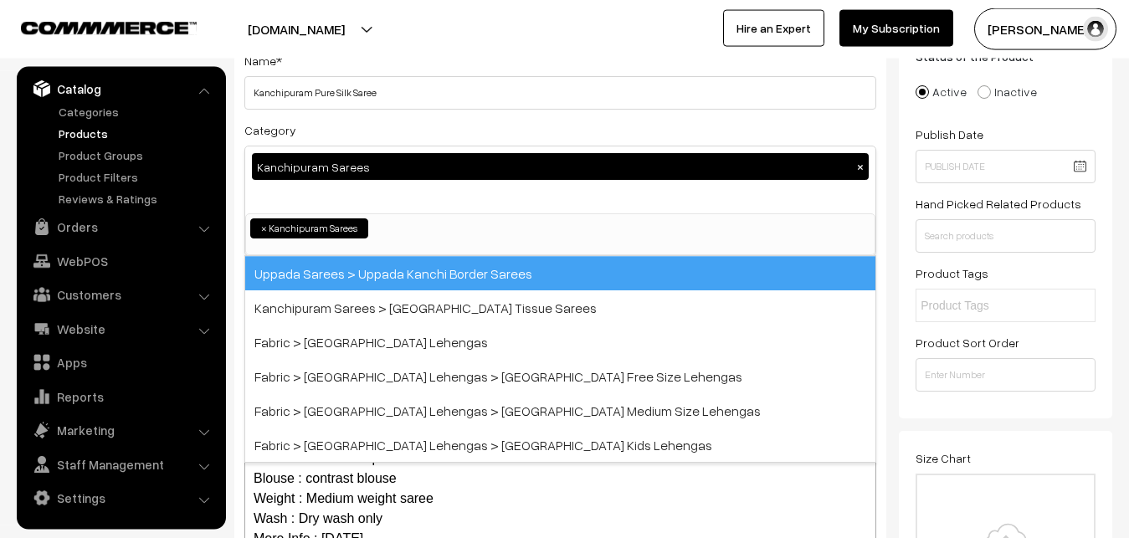
scroll to position [351, 0]
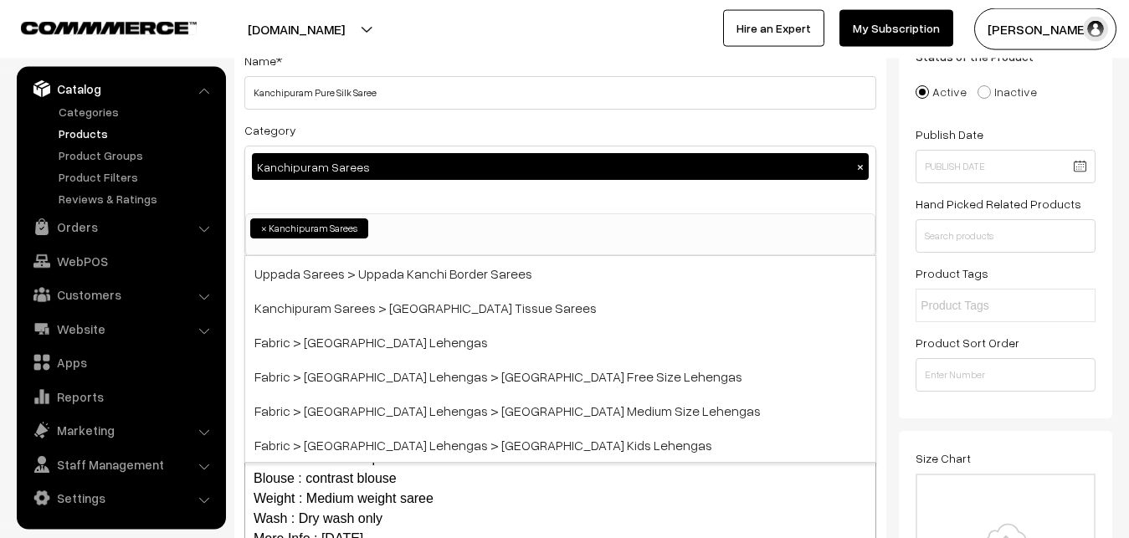
click at [397, 139] on div "Category Kanchipuram Sarees × Uppada Sarees Uppada Sarees > Uppada Plain Sarees…" at bounding box center [560, 188] width 632 height 136
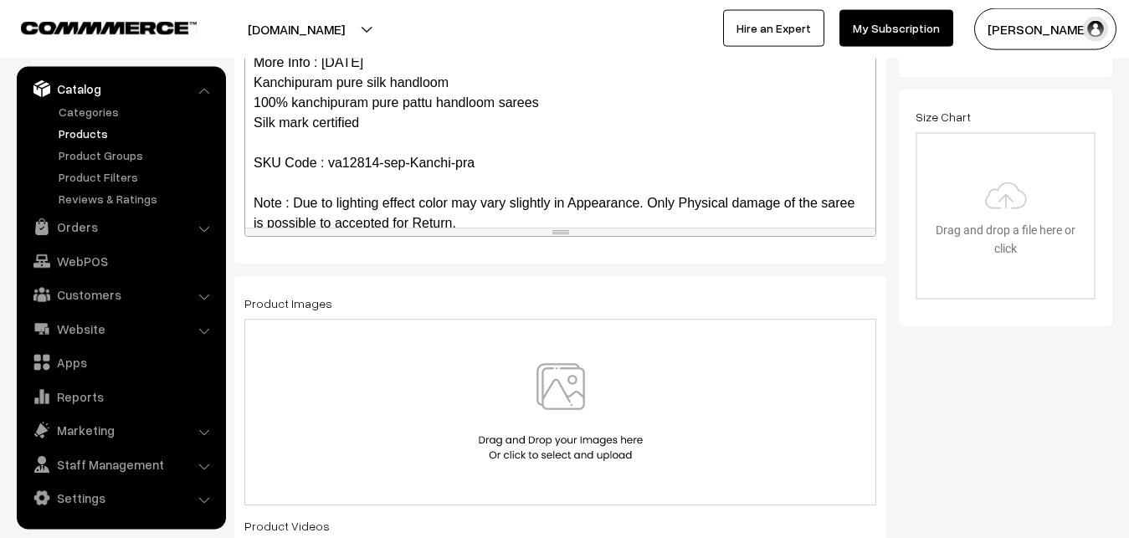
scroll to position [162, 0]
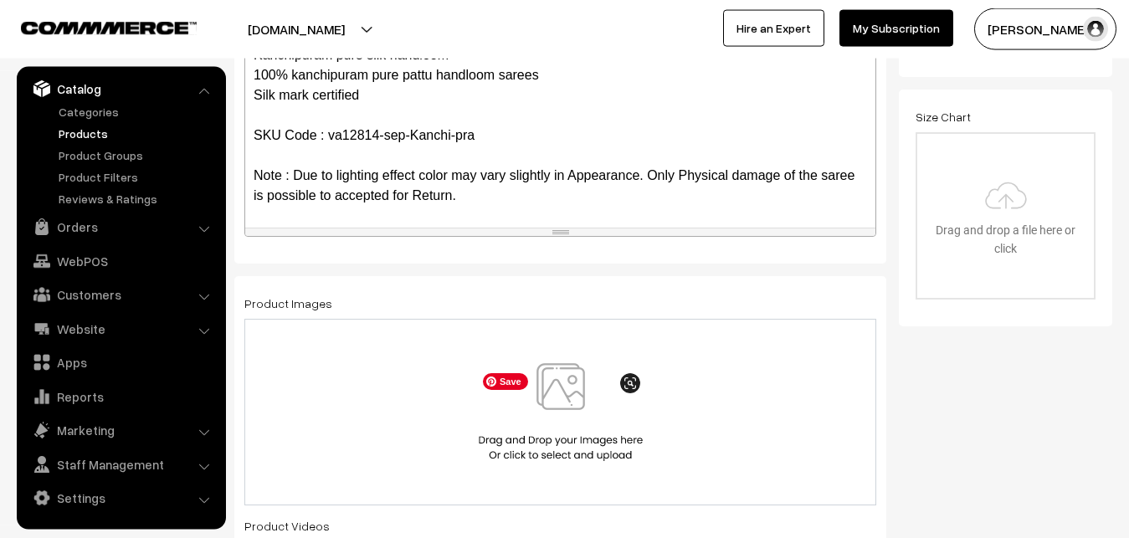
click at [557, 392] on img at bounding box center [560, 412] width 172 height 98
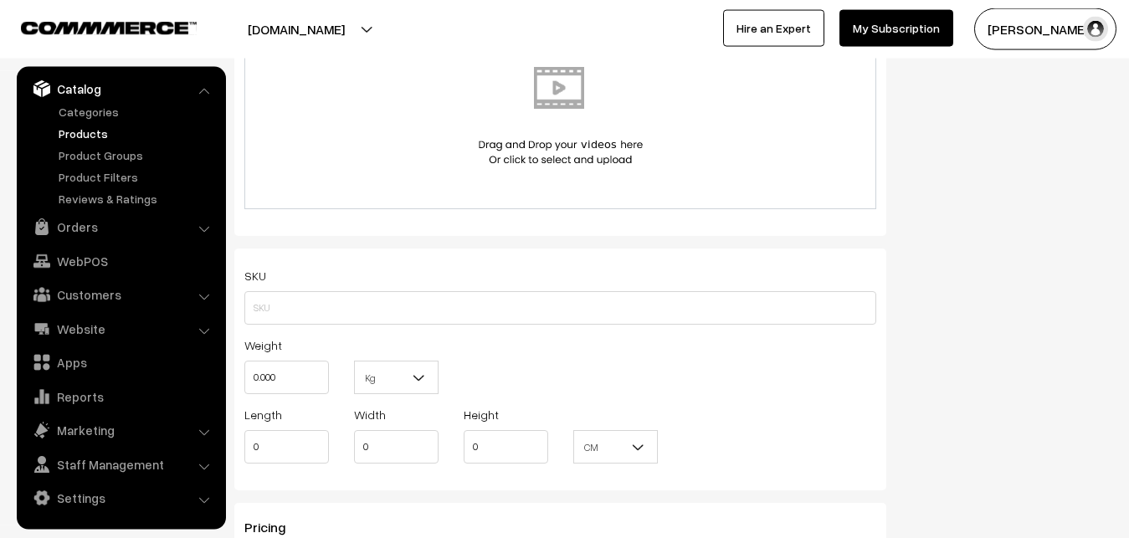
scroll to position [1059, 0]
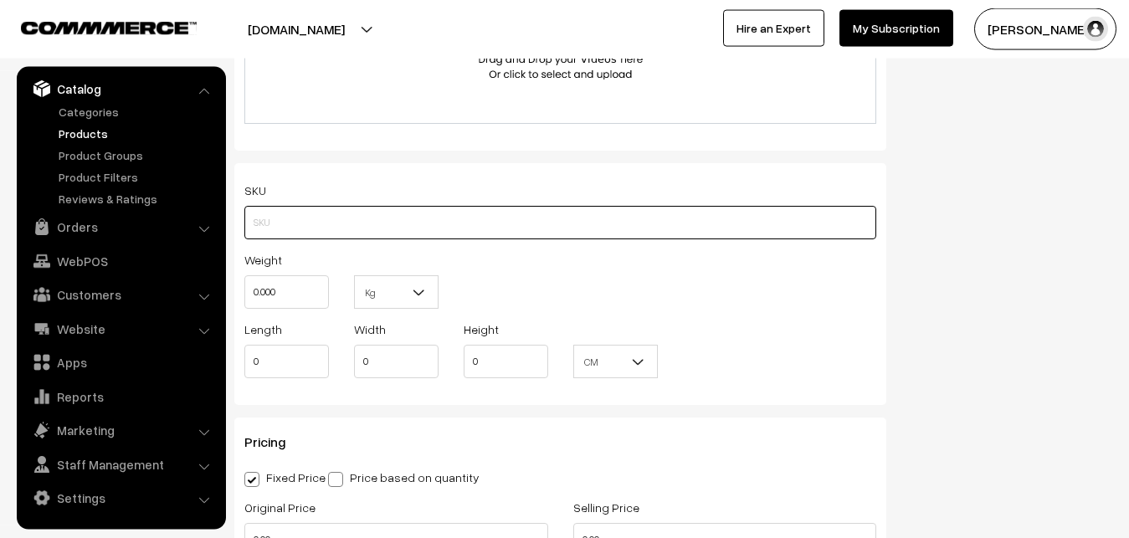
click at [258, 239] on input "text" at bounding box center [560, 222] width 632 height 33
paste input "va12814-sep-Kanchi-pra"
type input "va12814-sep-Kanchi-pra"
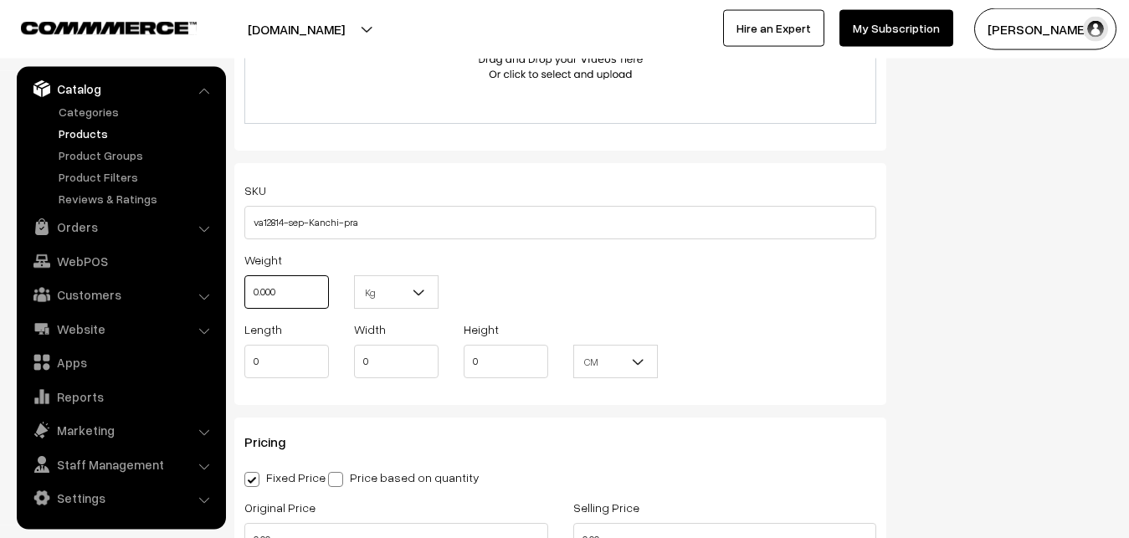
drag, startPoint x: 291, startPoint y: 295, endPoint x: 221, endPoint y: 295, distance: 70.3
click at [244, 295] on input "0.000" at bounding box center [286, 291] width 85 height 33
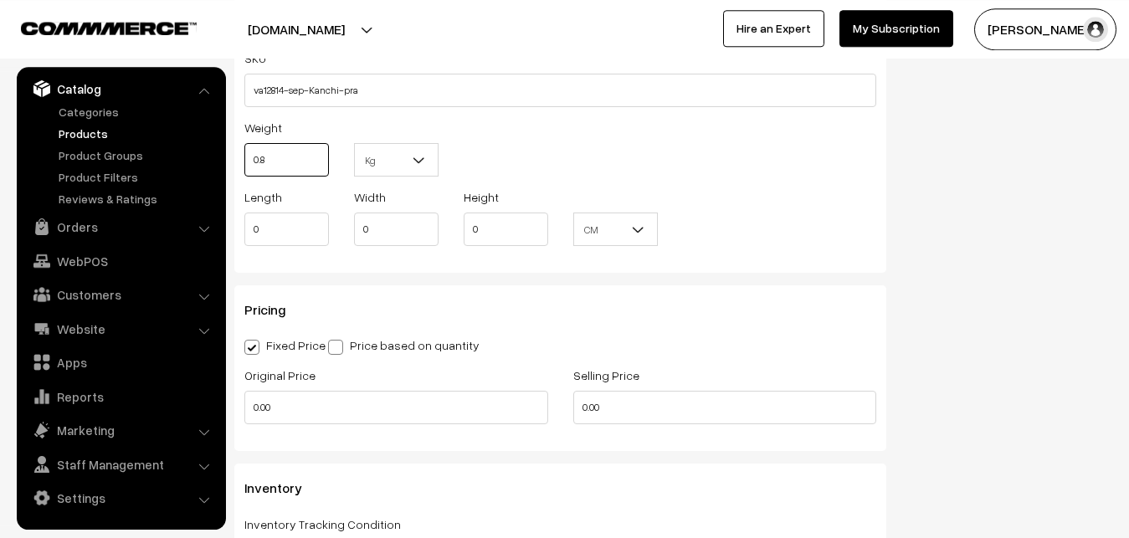
scroll to position [1315, 0]
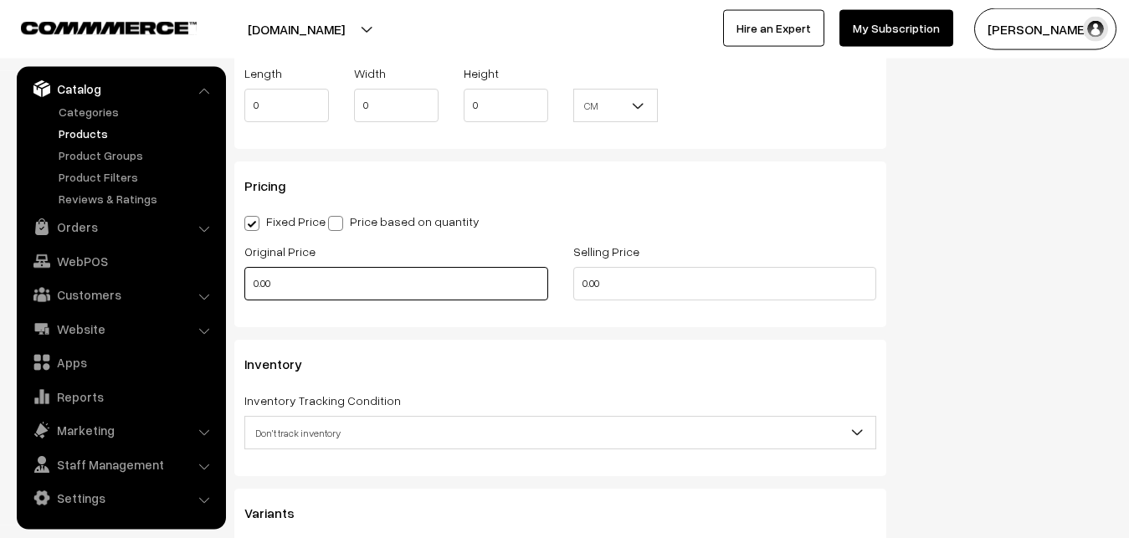
type input "0.80"
drag, startPoint x: 286, startPoint y: 294, endPoint x: 222, endPoint y: 294, distance: 64.4
click at [244, 294] on input "0.00" at bounding box center [396, 283] width 304 height 33
type input "12000"
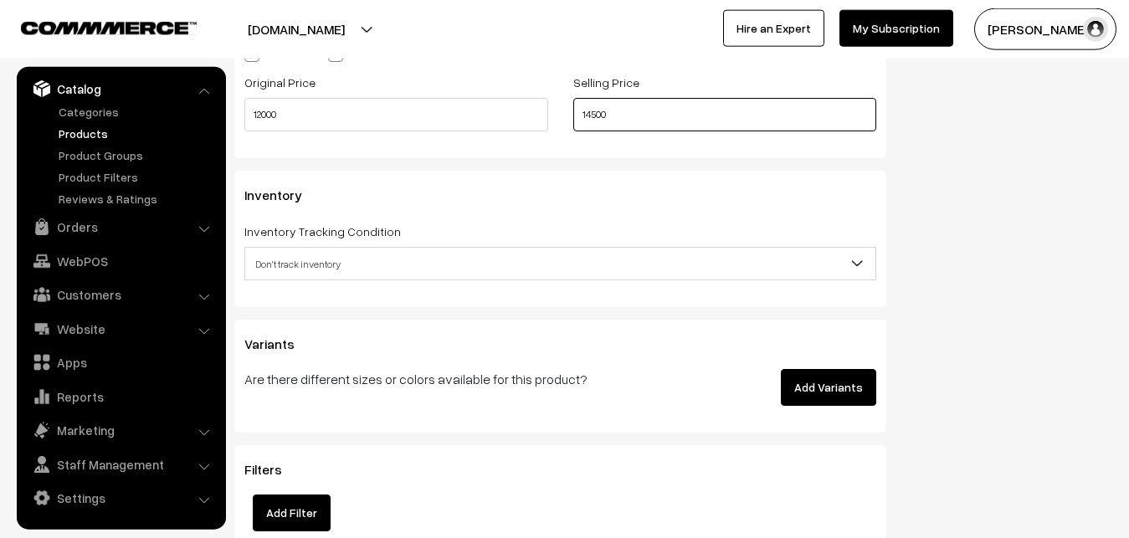
scroll to position [1485, 0]
type input "14500"
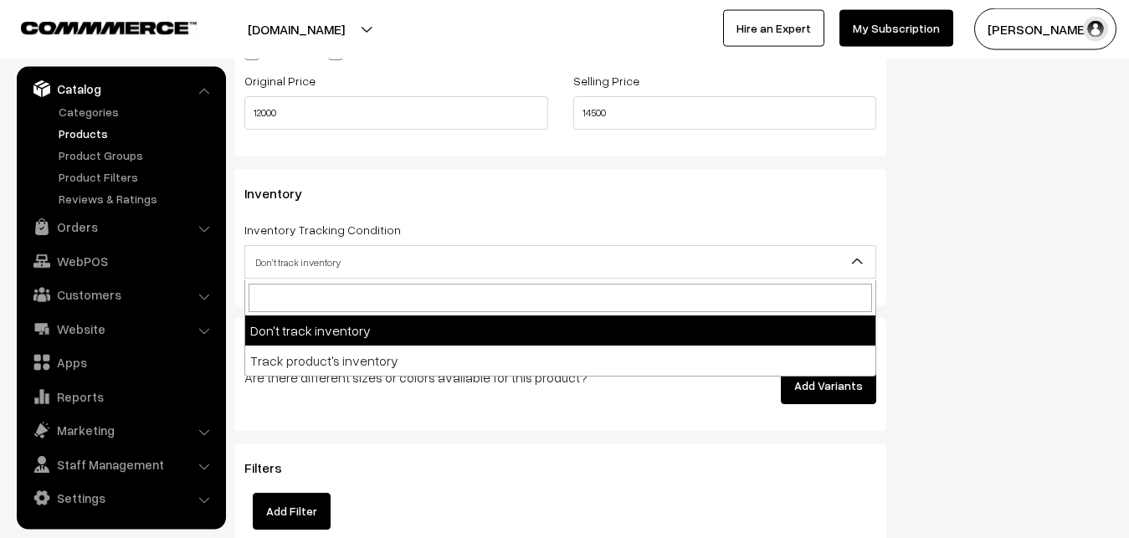
click at [315, 265] on span "Don't track inventory" at bounding box center [560, 262] width 630 height 29
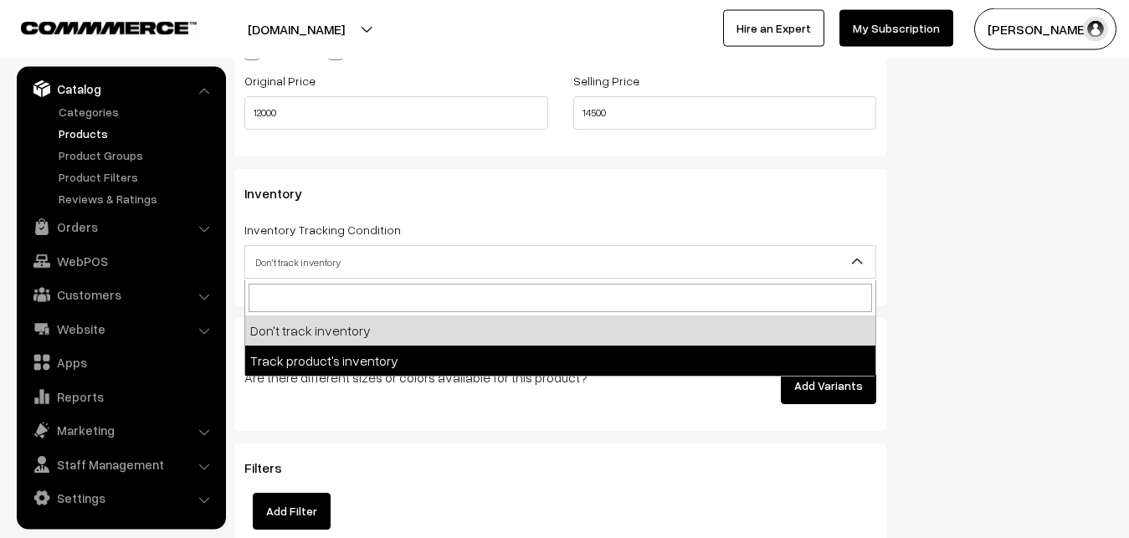
select select "2"
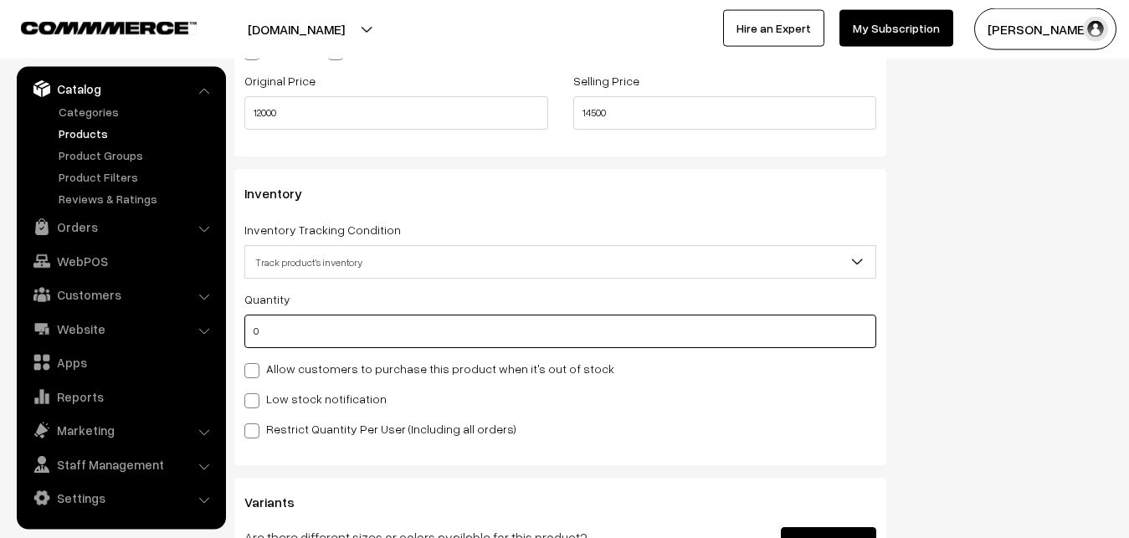
click at [296, 336] on input "0" at bounding box center [560, 331] width 632 height 33
type input "4"
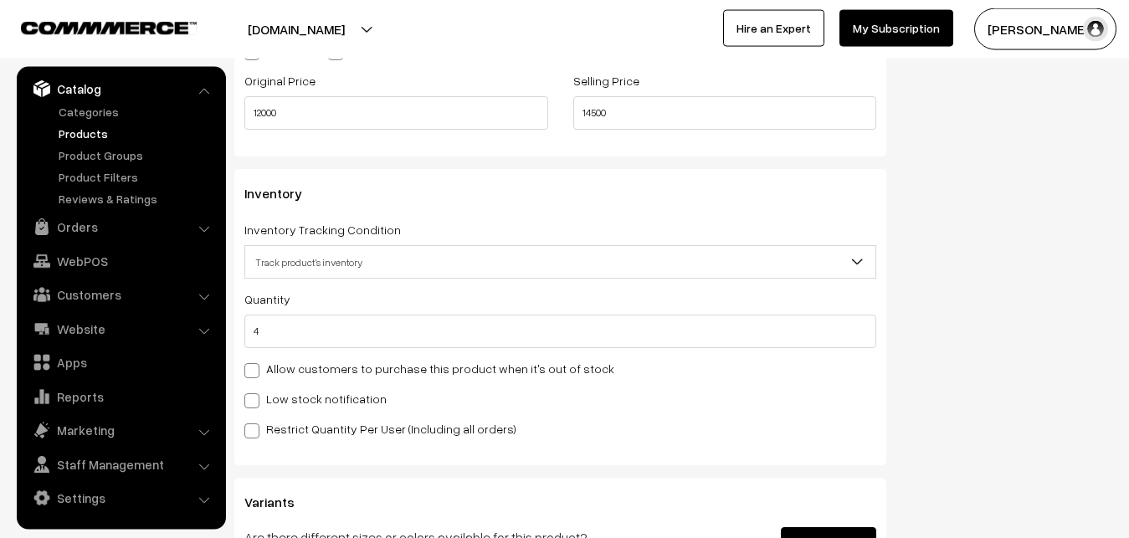
click at [279, 389] on div "Quantity 4 Allow customers to purchase this product when it's out of stock Low …" at bounding box center [560, 364] width 632 height 150
click at [280, 408] on div "Low stock notification" at bounding box center [560, 398] width 632 height 20
click at [281, 400] on label "Low stock notification" at bounding box center [315, 399] width 142 height 18
click at [255, 400] on input "Low stock notification" at bounding box center [249, 397] width 11 height 11
checkbox input "true"
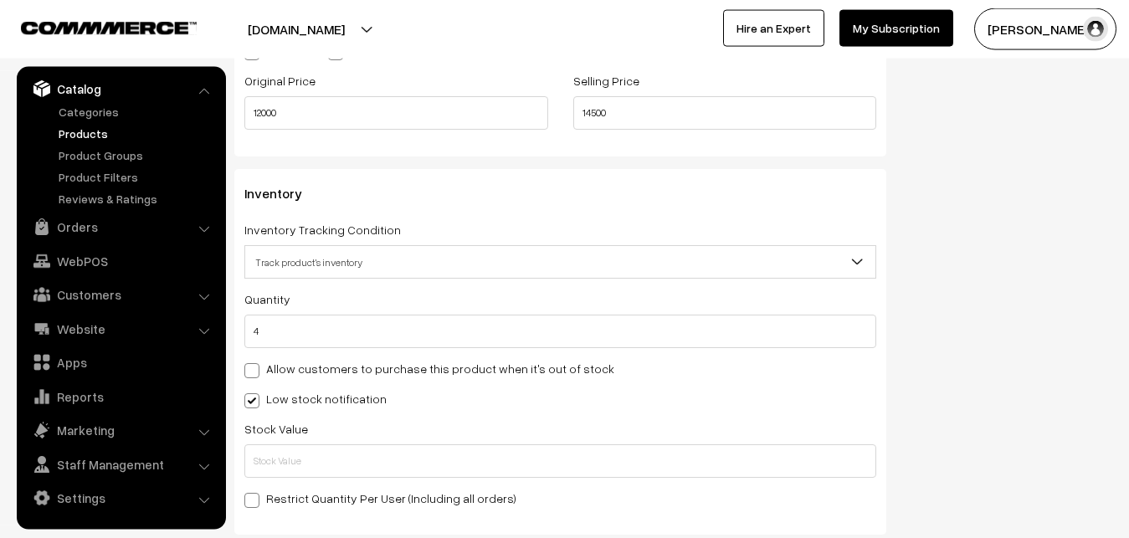
scroll to position [1741, 0]
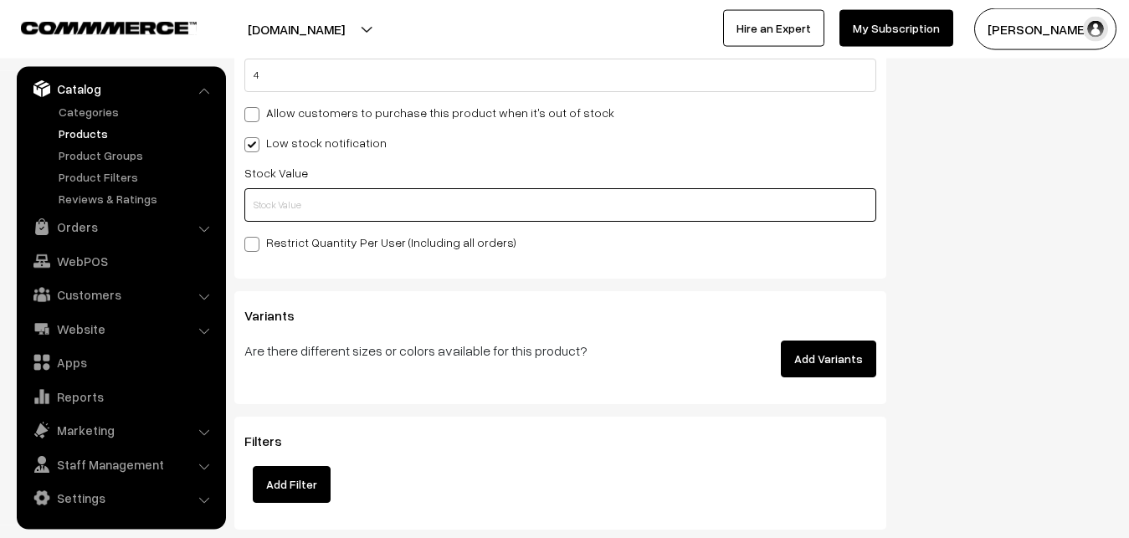
click at [274, 210] on input "text" at bounding box center [560, 204] width 632 height 33
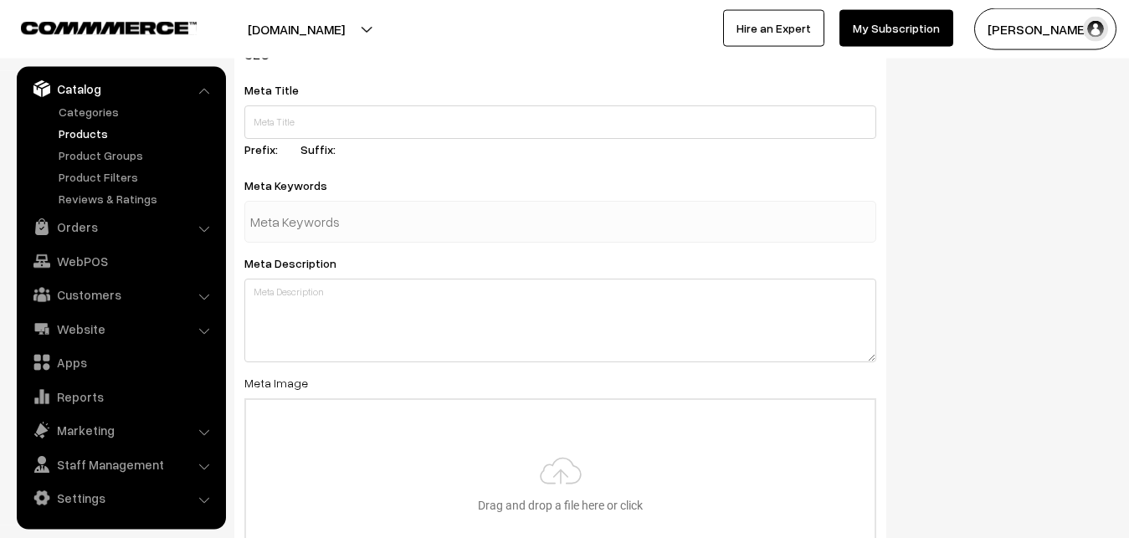
scroll to position [2491, 0]
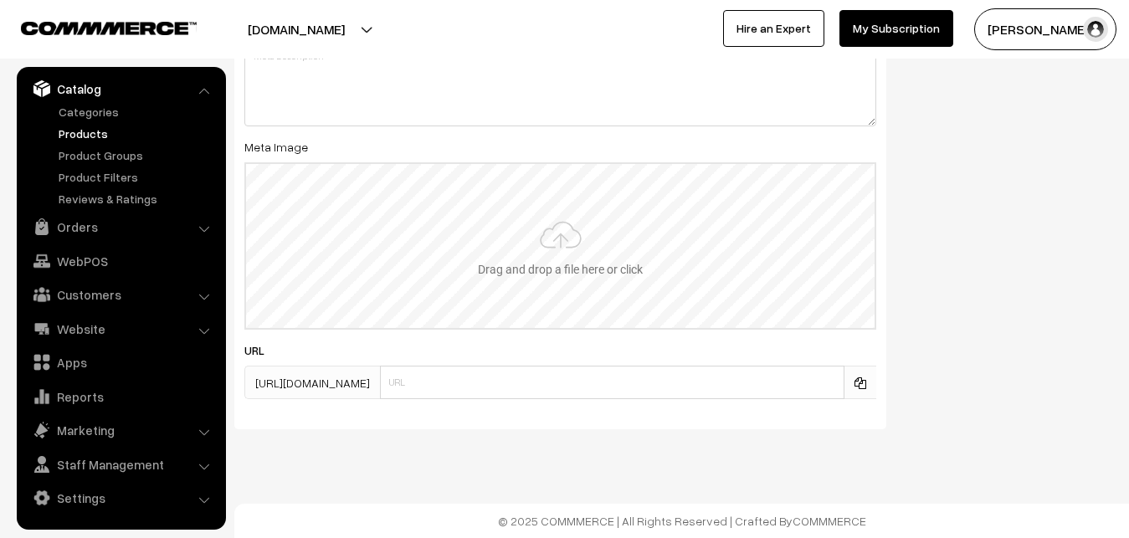
type input "2"
click at [519, 246] on input "file" at bounding box center [560, 246] width 628 height 164
type input "C:\fakepath\kanchipuram-saree-va12814-sep.jpeg"
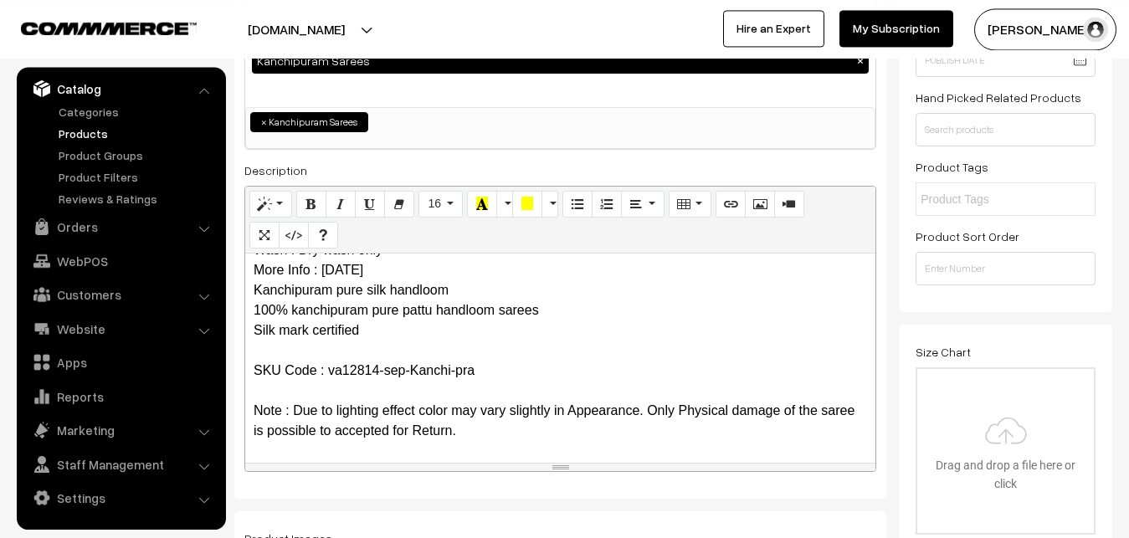
scroll to position [0, 0]
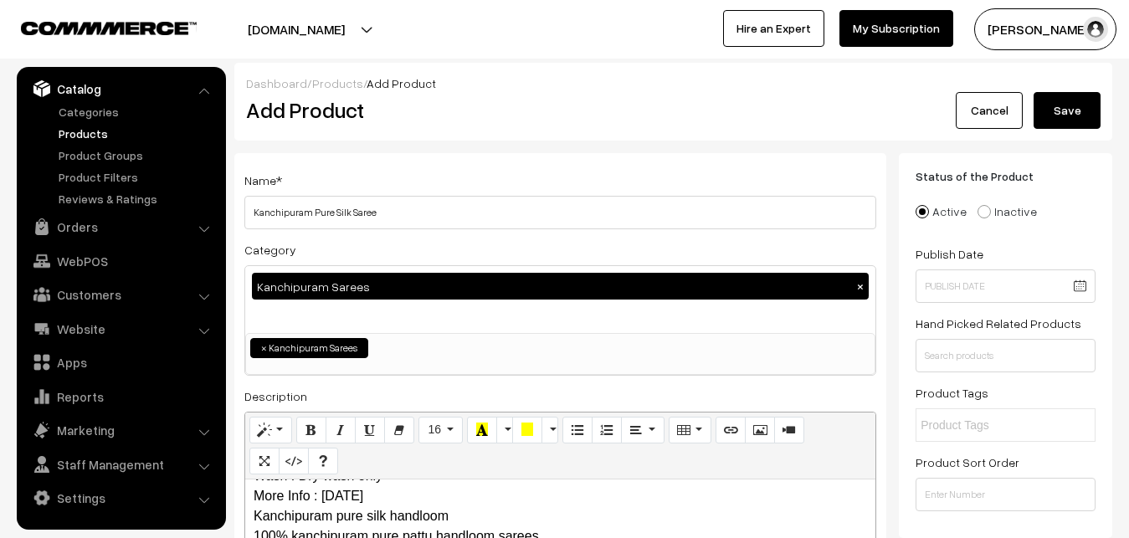
click at [1080, 98] on button "Save" at bounding box center [1067, 110] width 67 height 37
drag, startPoint x: 473, startPoint y: 110, endPoint x: 802, endPoint y: 120, distance: 329.0
click at [473, 110] on h2 "Add Product" at bounding box center [563, 110] width 634 height 26
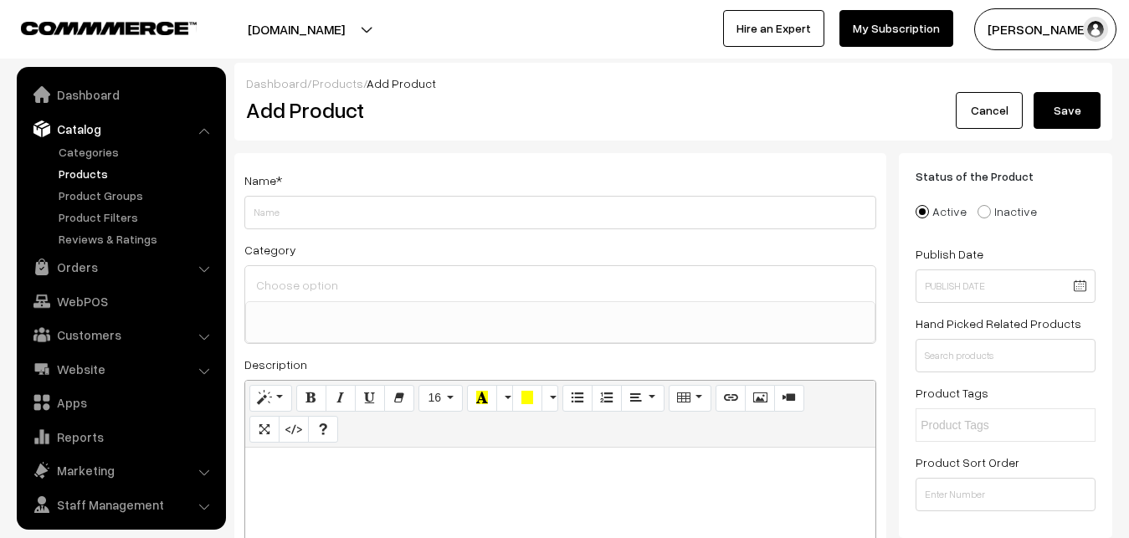
select select
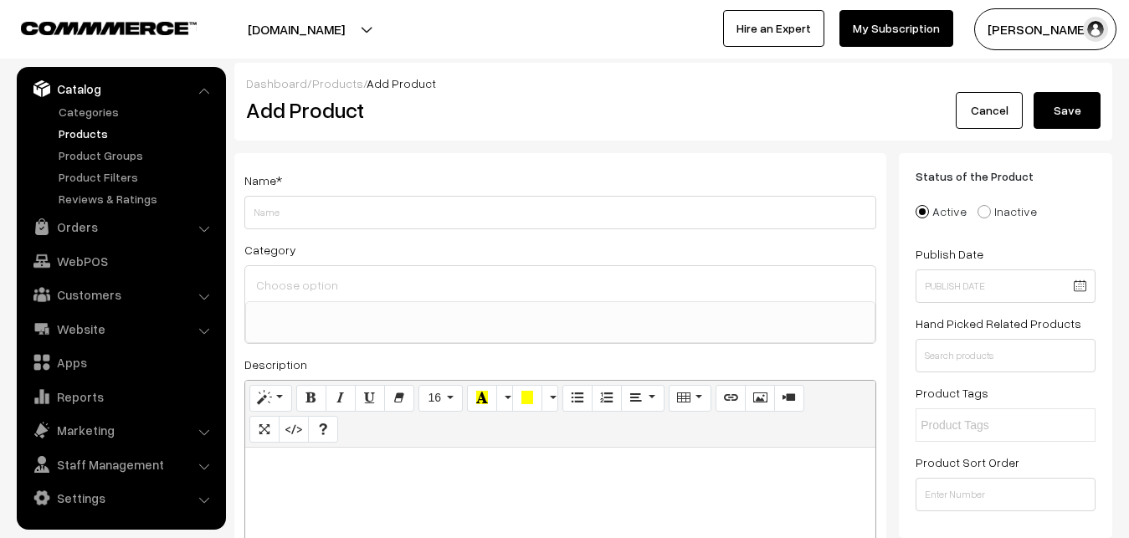
click at [315, 466] on p at bounding box center [560, 466] width 613 height 20
paste div
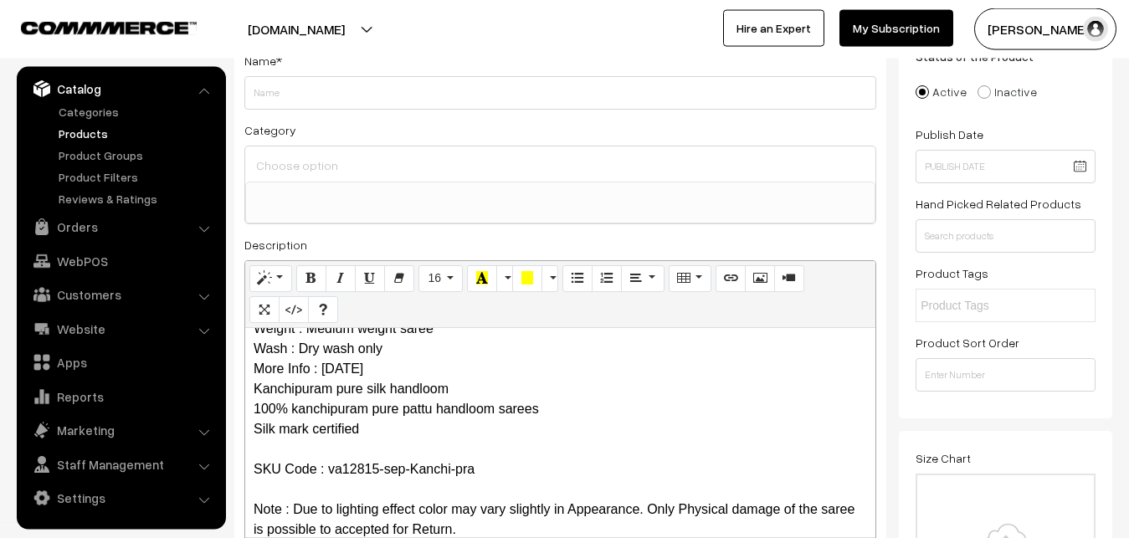
scroll to position [0, 0]
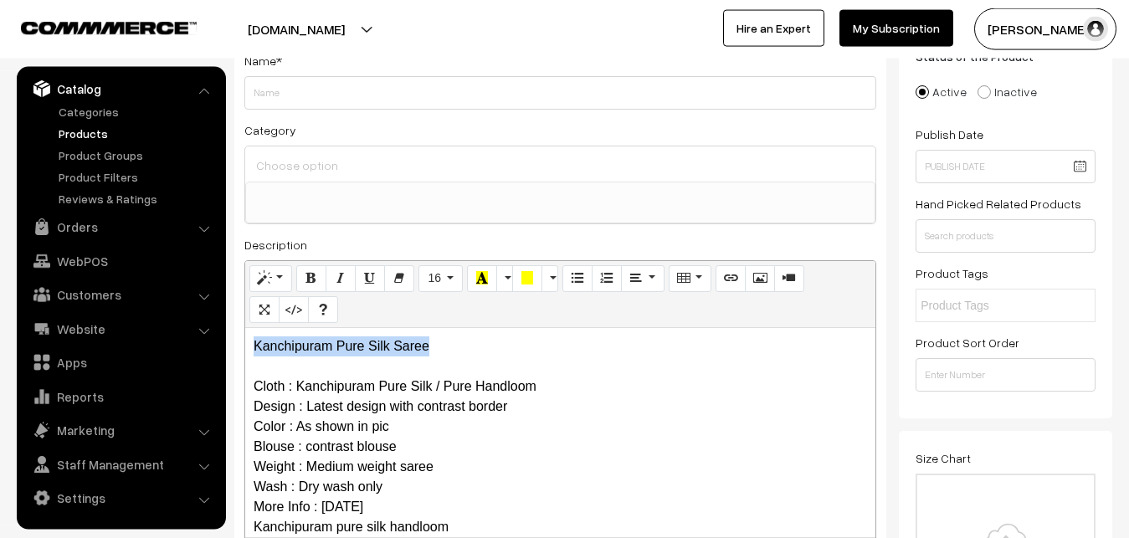
drag, startPoint x: 435, startPoint y: 351, endPoint x: 226, endPoint y: 346, distance: 209.3
click at [245, 346] on div "Kanchipuram Pure Silk Saree Cloth : Kanchipuram Pure Silk / Pure Handloom Desig…" at bounding box center [560, 432] width 630 height 209
copy p "Kanchipuram Pure Silk Saree"
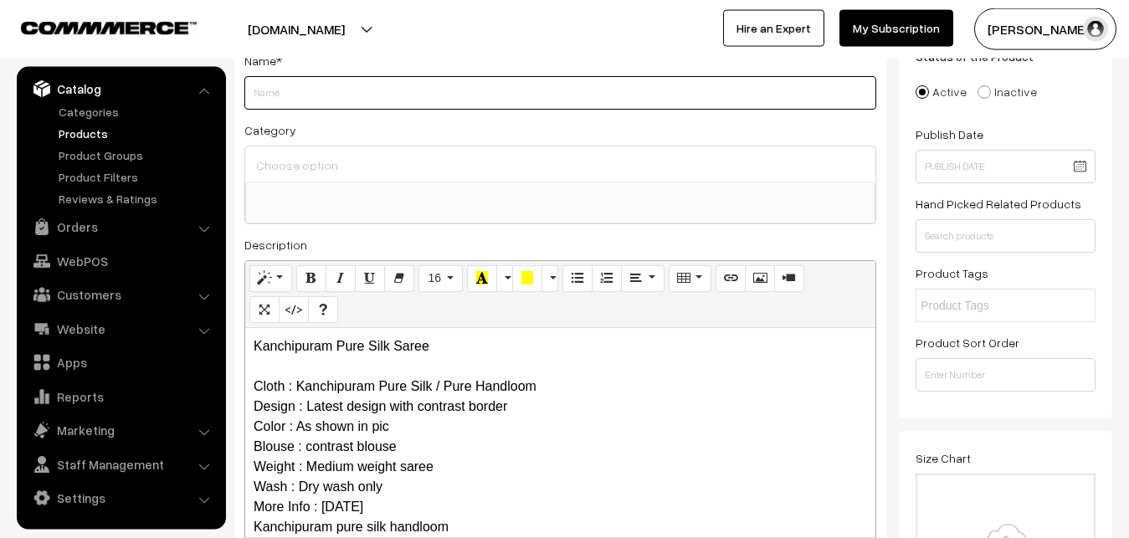
click at [293, 108] on input "Weight" at bounding box center [560, 92] width 632 height 33
paste input "Kanchipuram Pure Silk Saree"
type input "Kanchipuram Pure Silk Saree"
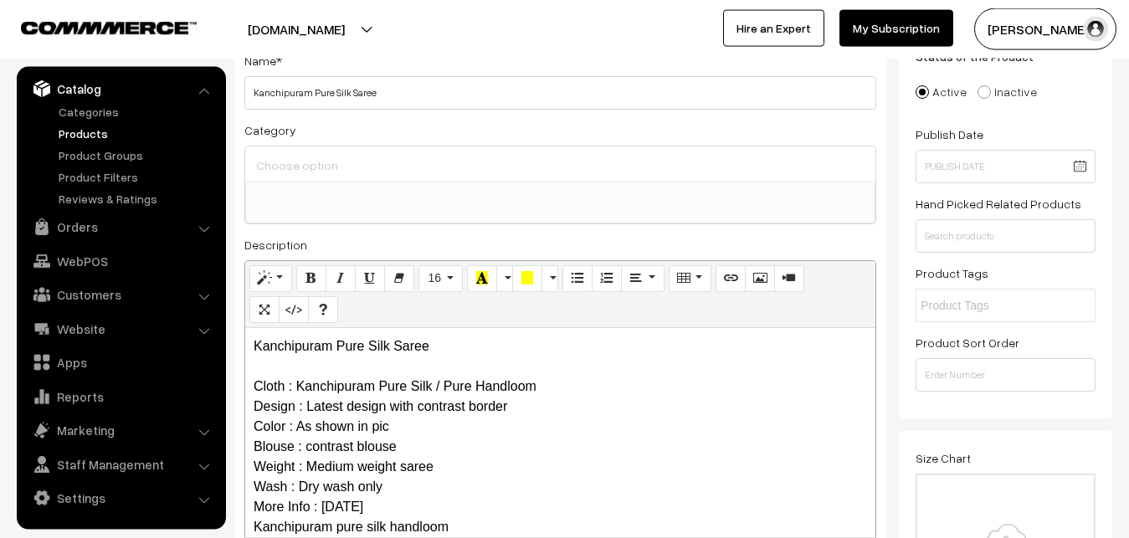
click at [314, 161] on input at bounding box center [560, 165] width 617 height 24
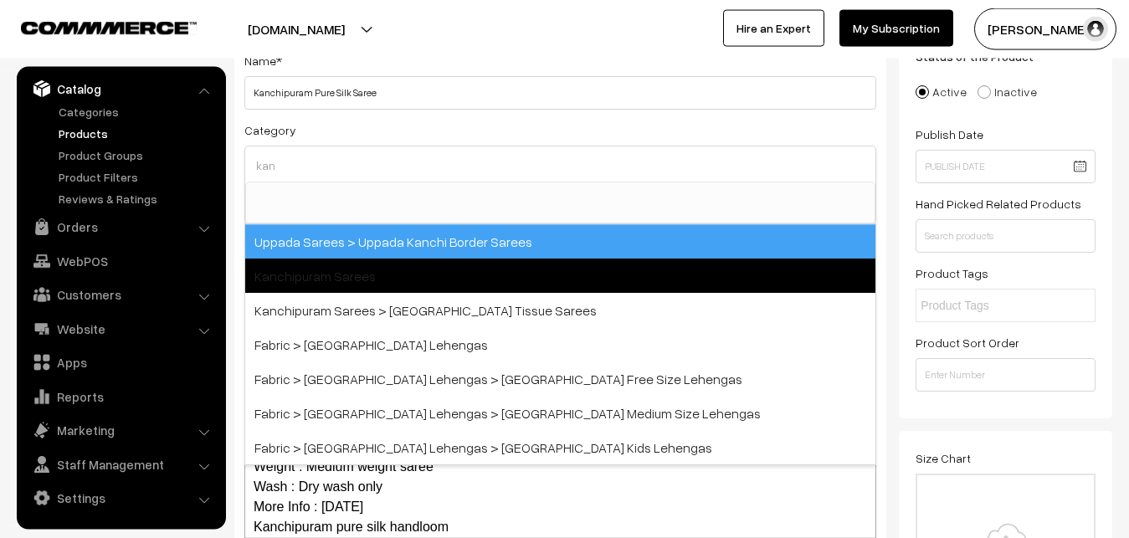
type input "kan"
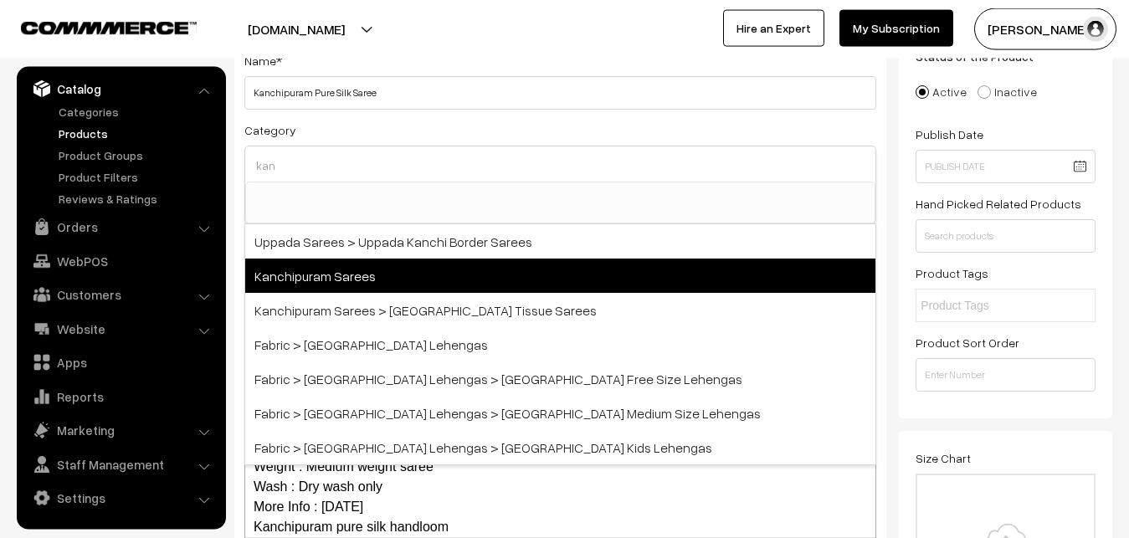
click at [392, 276] on span "Kanchipuram Sarees" at bounding box center [560, 276] width 630 height 34
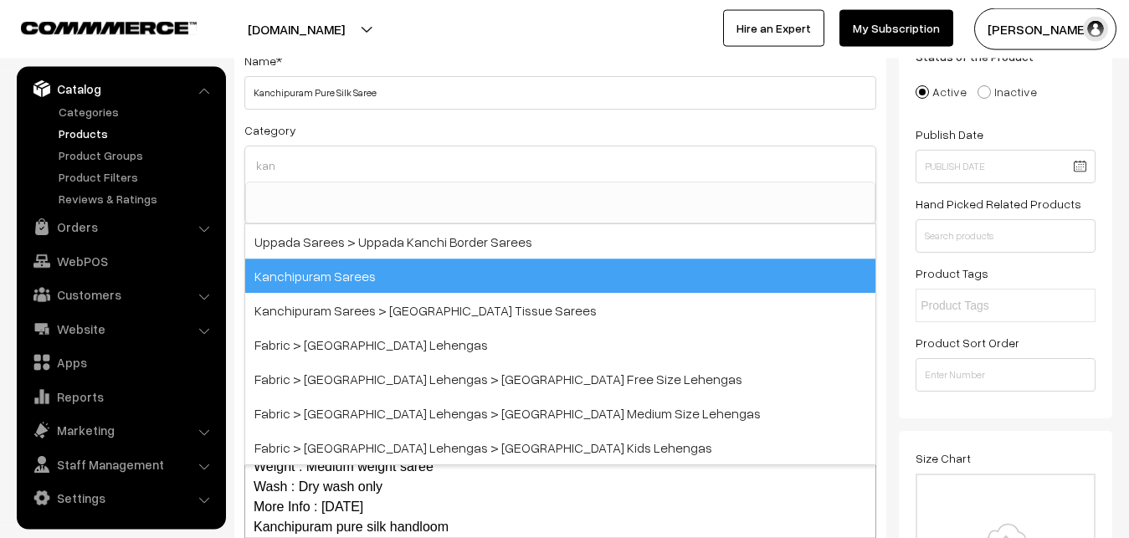
select select "3"
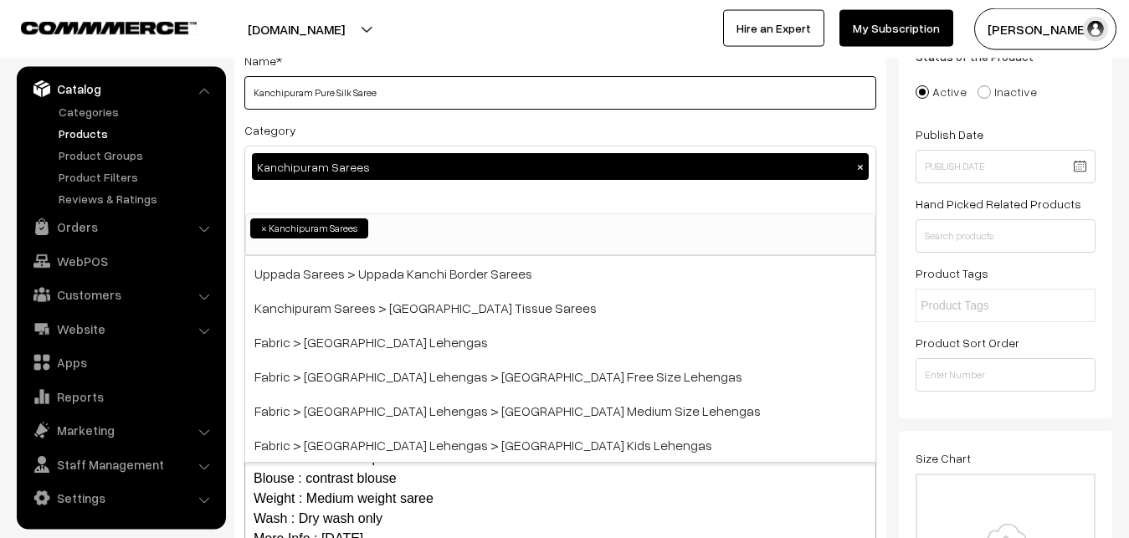
click at [397, 109] on input "Kanchipuram Pure Silk Saree" at bounding box center [560, 92] width 632 height 33
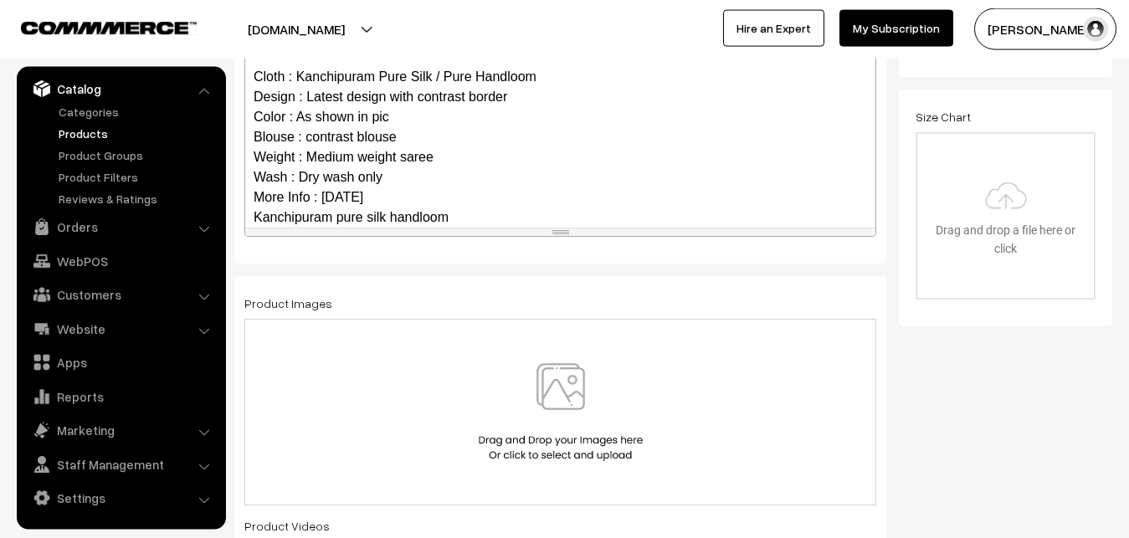
scroll to position [162, 0]
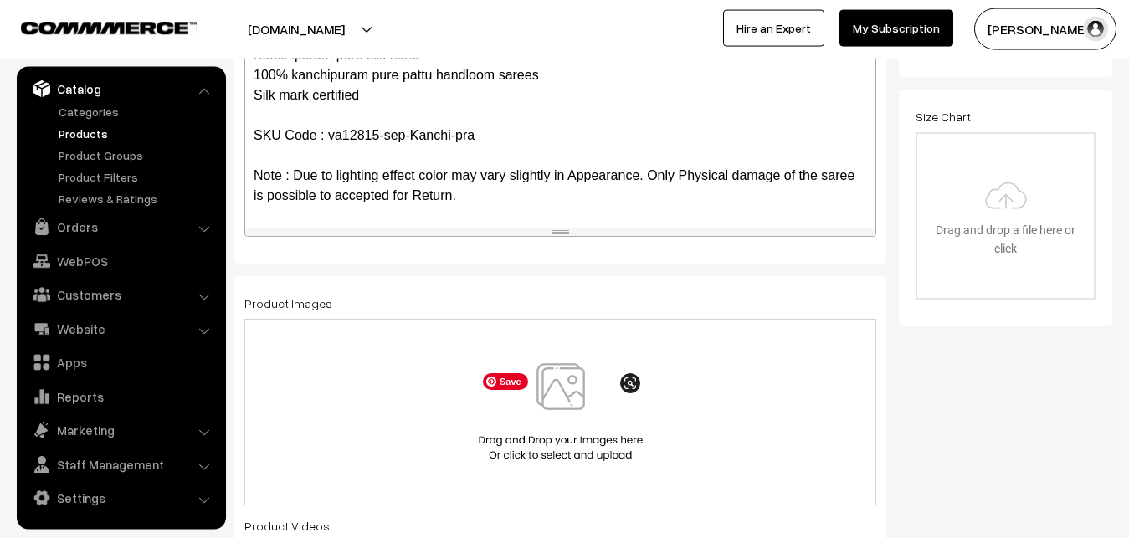
click at [558, 368] on img at bounding box center [560, 412] width 172 height 98
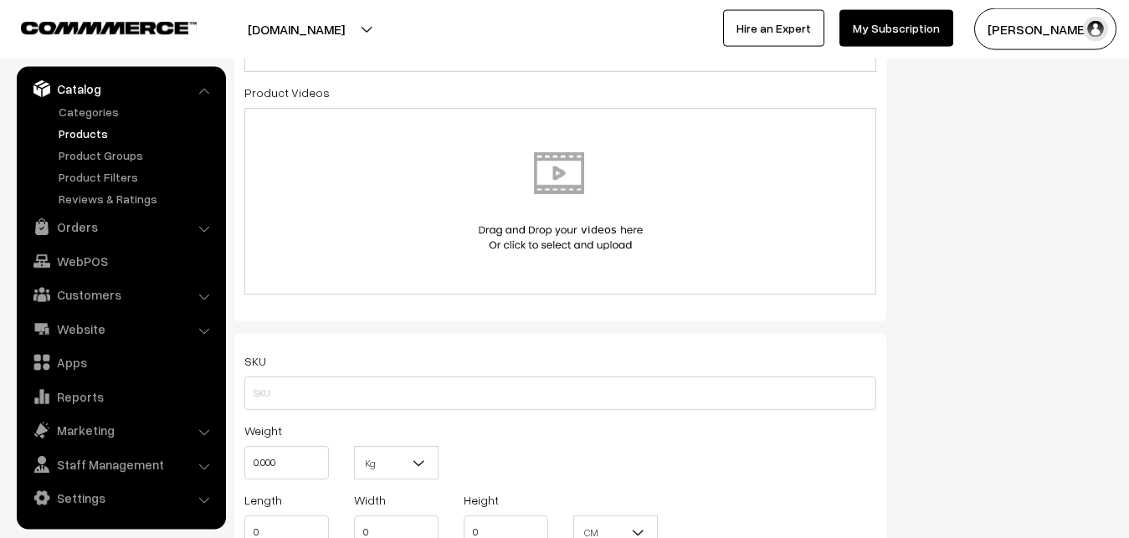
scroll to position [1059, 0]
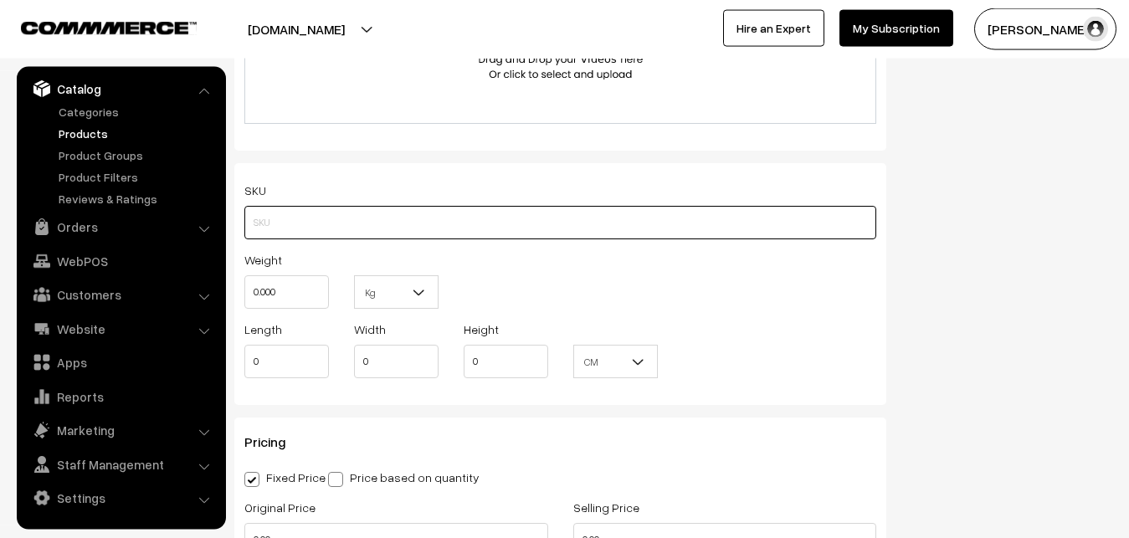
click at [272, 229] on input "text" at bounding box center [560, 222] width 632 height 33
paste input "va12815-sep-Kanchi-pra"
type input "va12815-sep-Kanchi-pra"
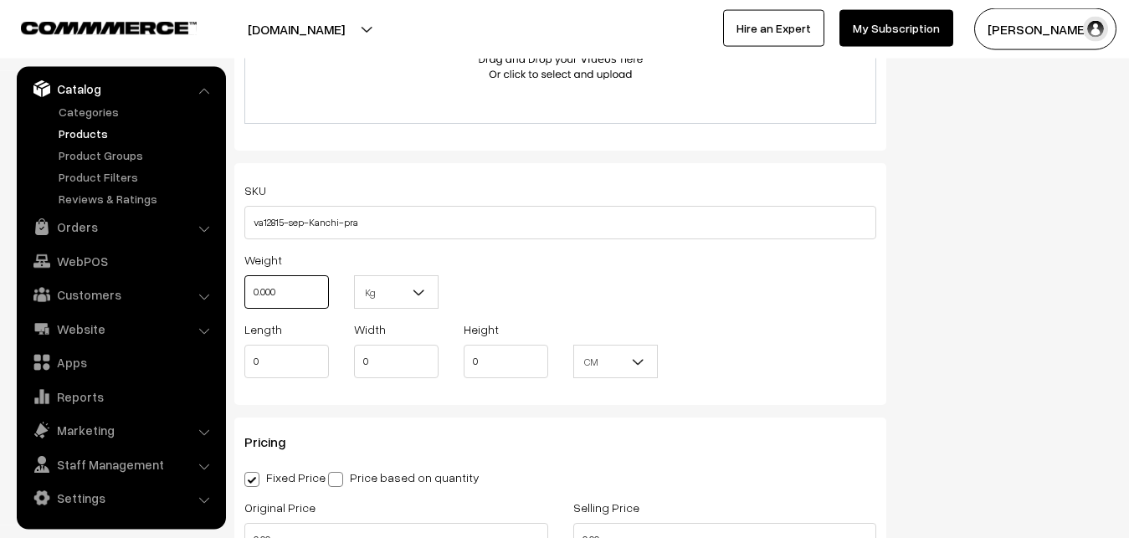
drag, startPoint x: 287, startPoint y: 300, endPoint x: 242, endPoint y: 291, distance: 46.0
click at [244, 292] on input "0.000" at bounding box center [286, 291] width 85 height 33
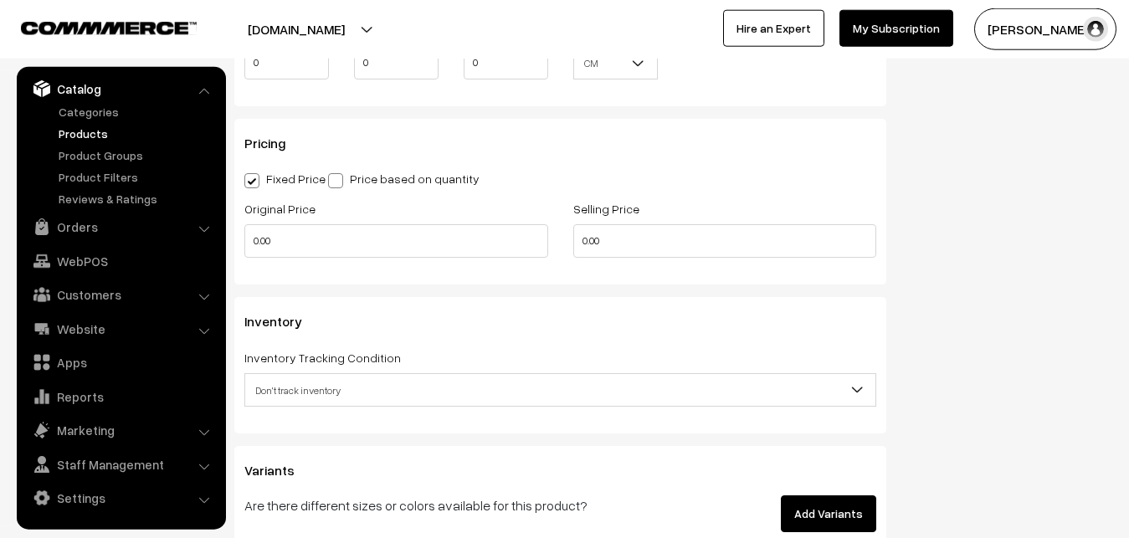
scroll to position [1400, 0]
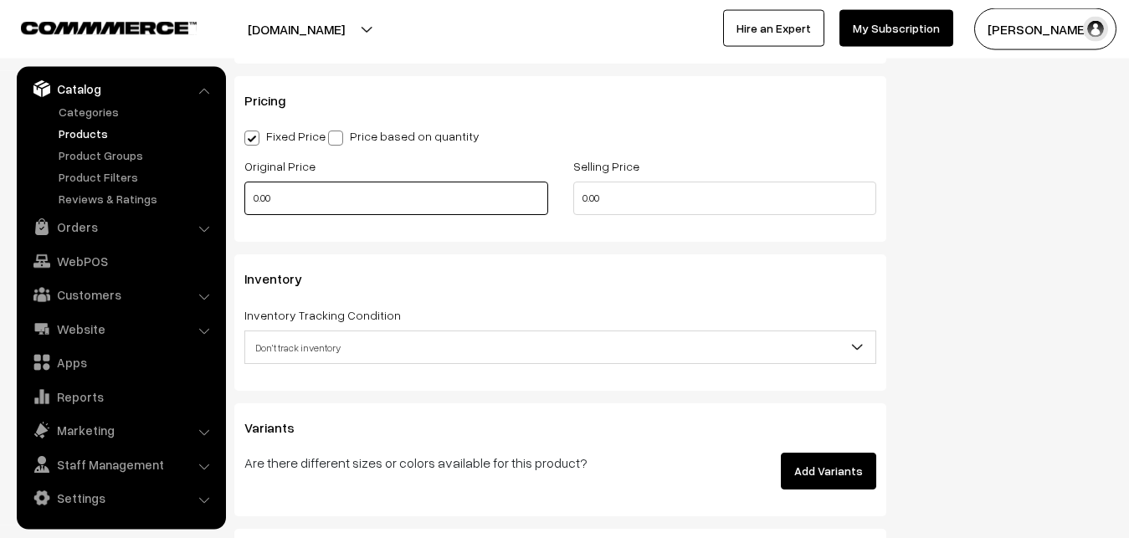
type input "0.80"
drag, startPoint x: 285, startPoint y: 202, endPoint x: 167, endPoint y: 207, distance: 118.1
click at [244, 207] on input "0.00" at bounding box center [396, 198] width 304 height 33
type input "12000"
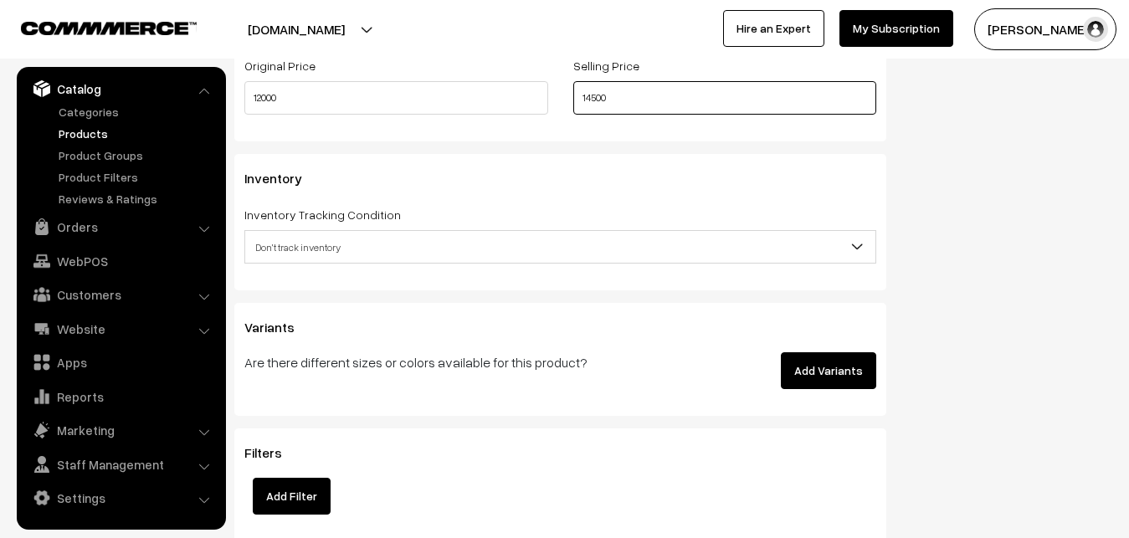
scroll to position [1571, 0]
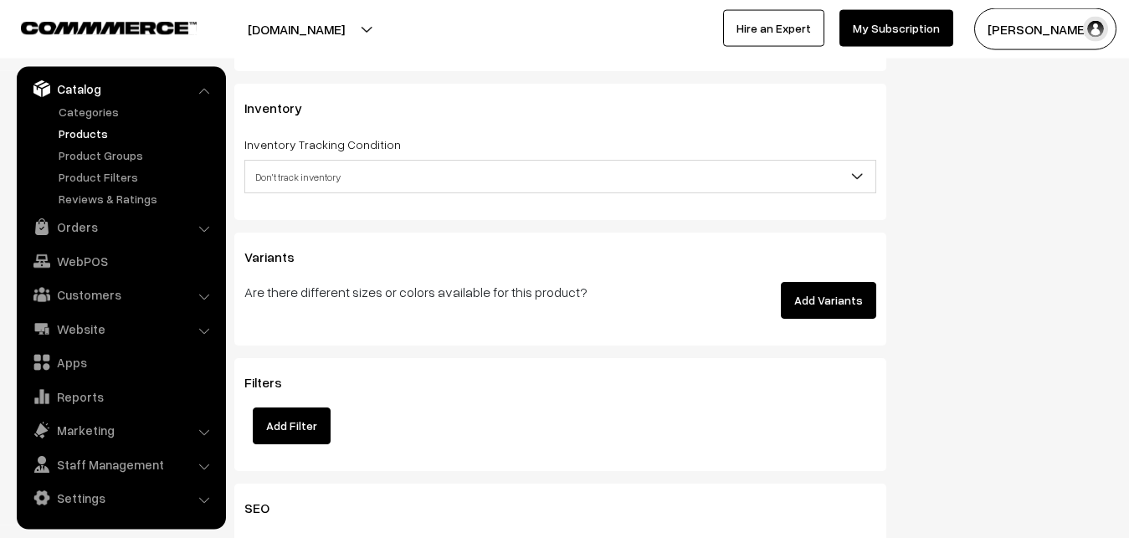
type input "14500"
click at [315, 176] on span "Don't track inventory" at bounding box center [560, 176] width 630 height 29
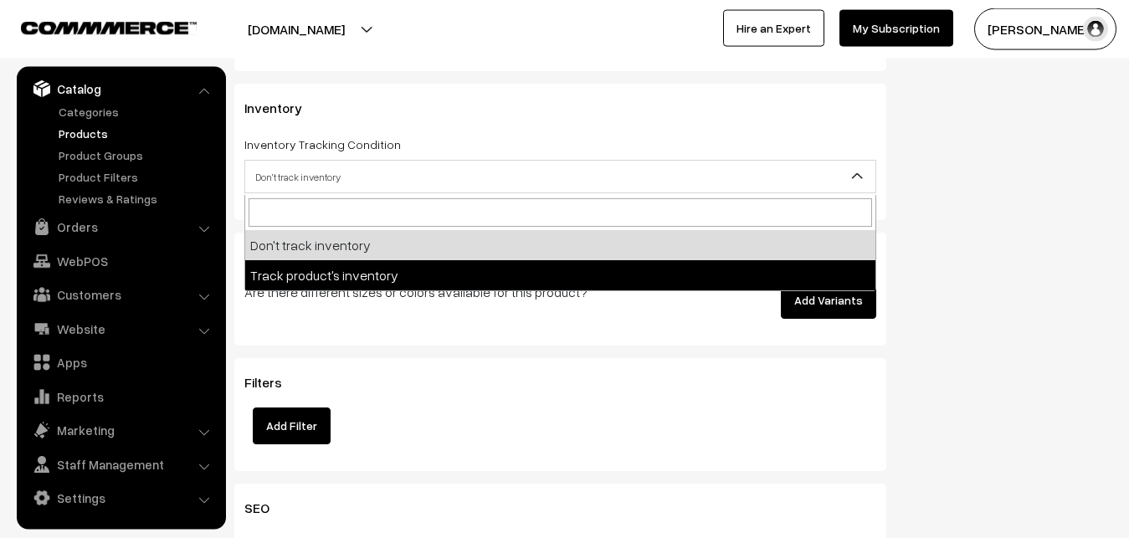
select select "2"
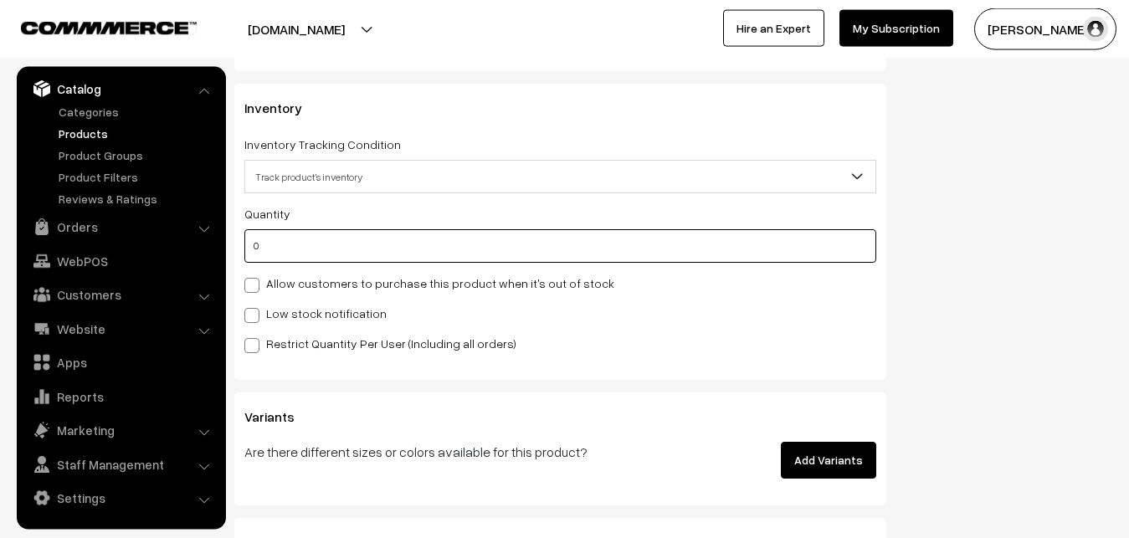
click at [322, 249] on input "0" at bounding box center [560, 245] width 632 height 33
type input "4"
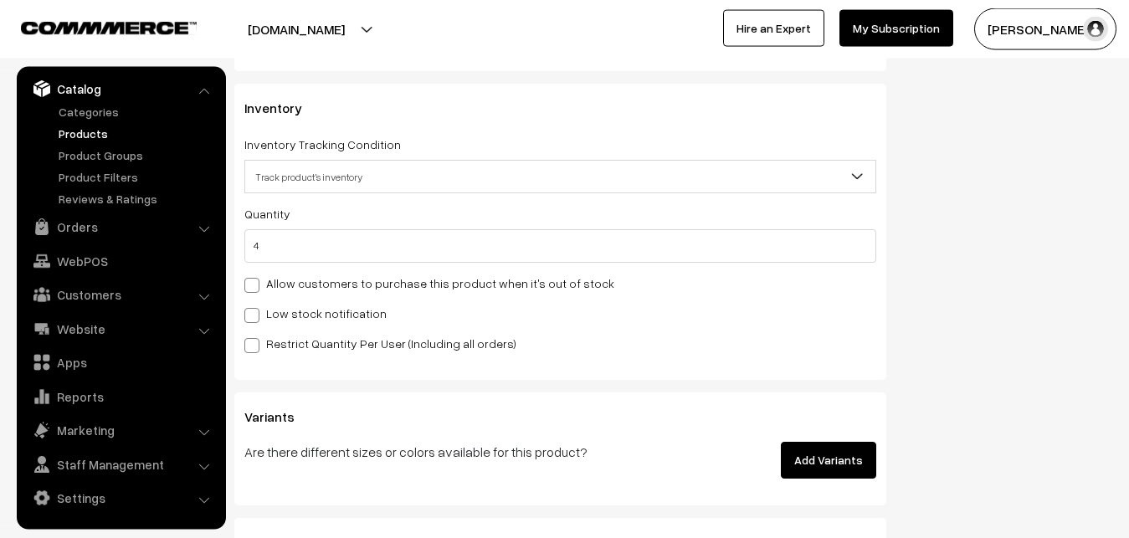
click at [311, 321] on label "Low stock notification" at bounding box center [315, 314] width 142 height 18
click at [255, 318] on input "Low stock notification" at bounding box center [249, 312] width 11 height 11
checkbox input "true"
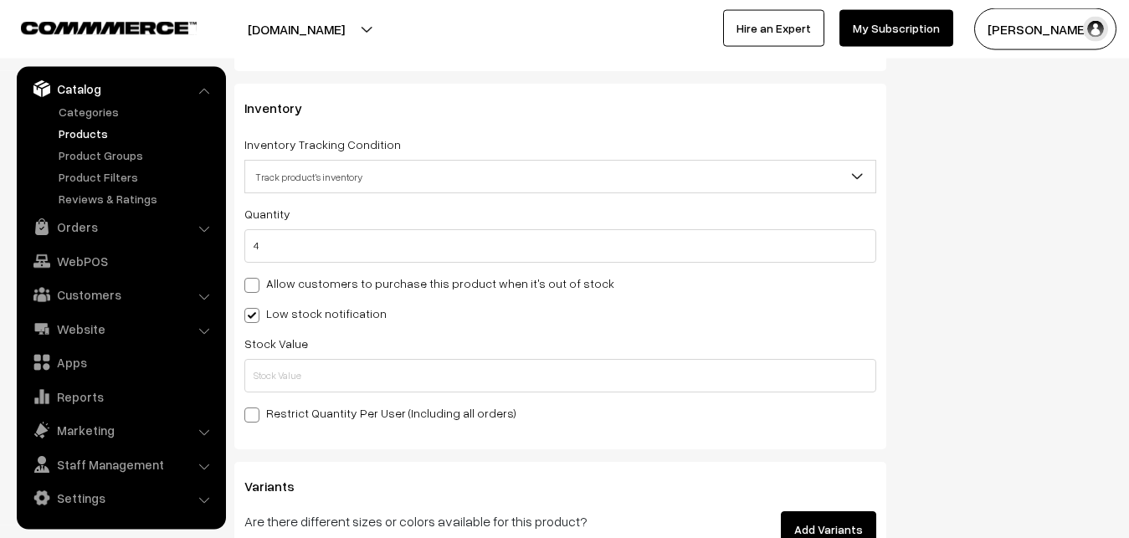
click at [298, 396] on div "Quantity 4 Allow customers to purchase this product when it's out of stock Low …" at bounding box center [560, 312] width 632 height 219
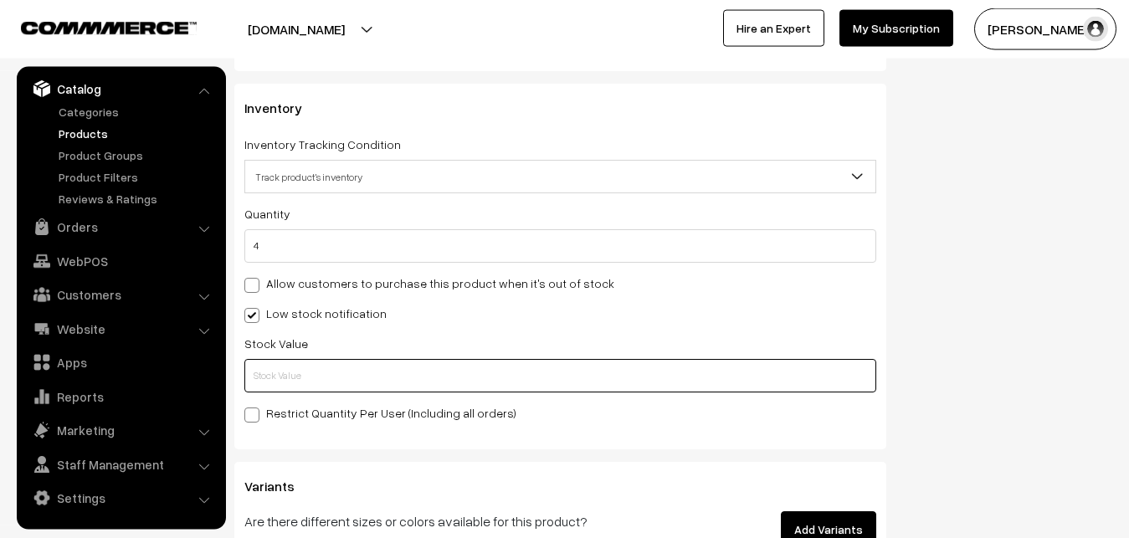
click at [298, 381] on input "text" at bounding box center [560, 375] width 632 height 33
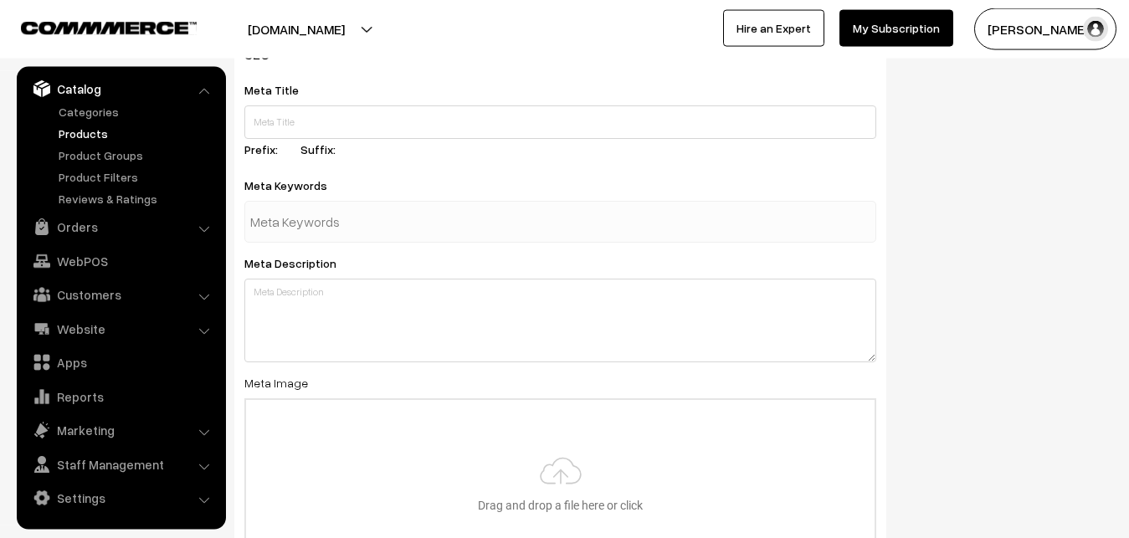
scroll to position [2491, 0]
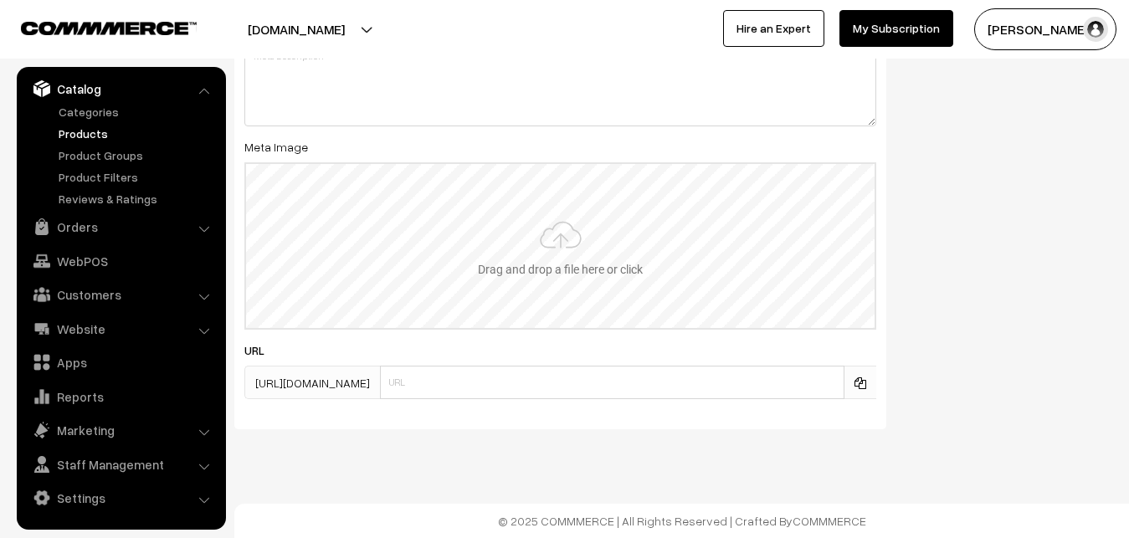
type input "2"
click at [567, 264] on input "file" at bounding box center [560, 246] width 628 height 164
type input "C:\fakepath\kanchipuram-saree-va12815-sep.jpeg"
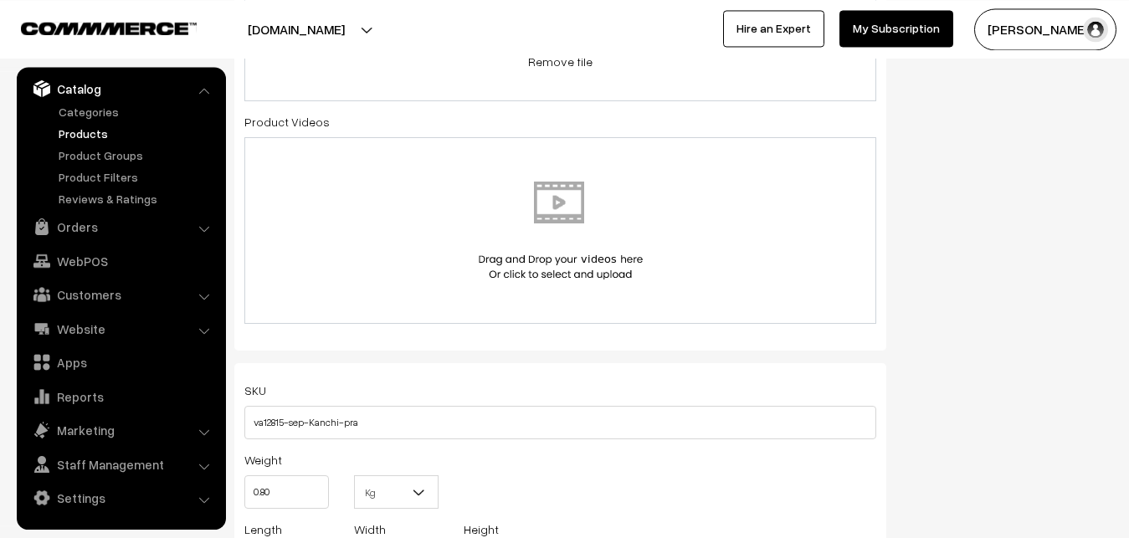
scroll to position [0, 0]
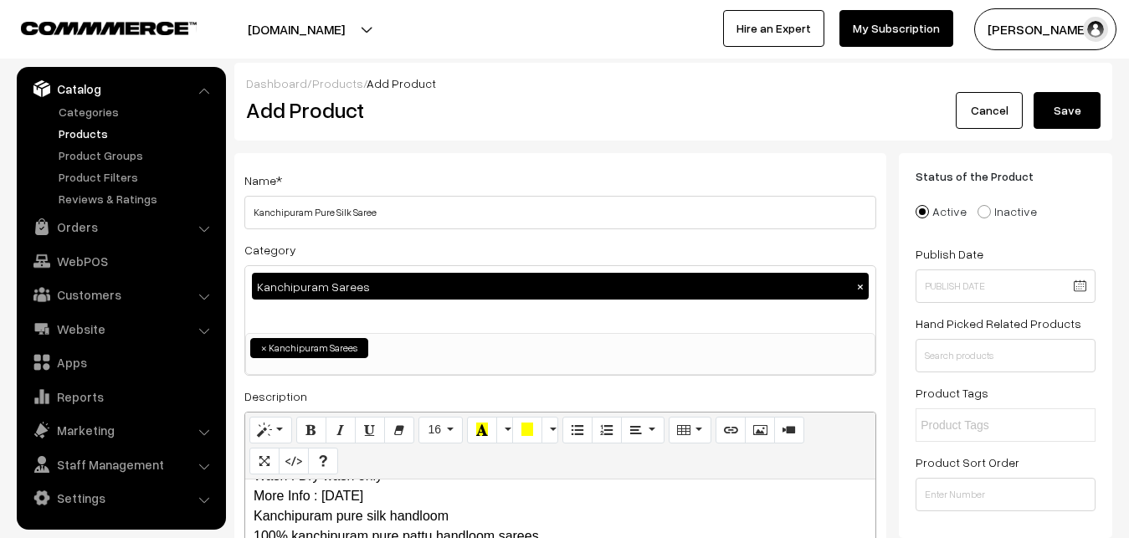
click at [1088, 120] on button "Save" at bounding box center [1067, 110] width 67 height 37
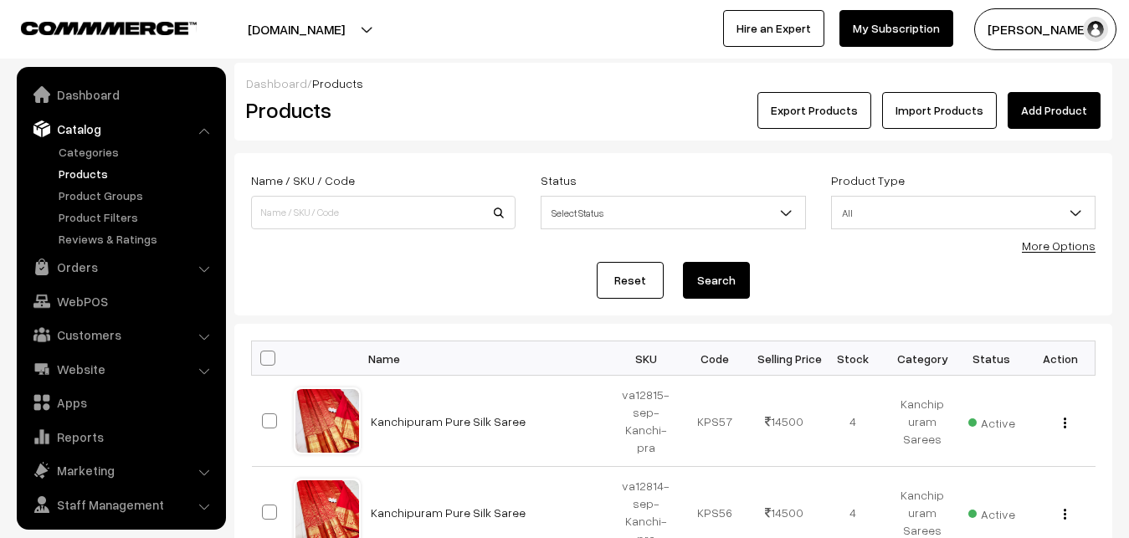
scroll to position [40, 0]
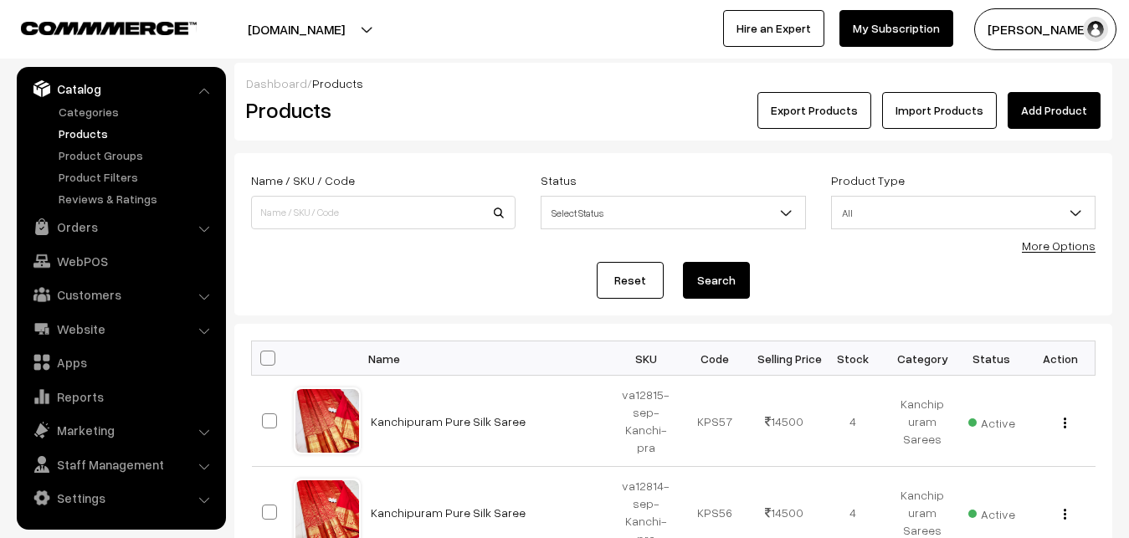
click at [1045, 115] on link "Add Product" at bounding box center [1054, 110] width 93 height 37
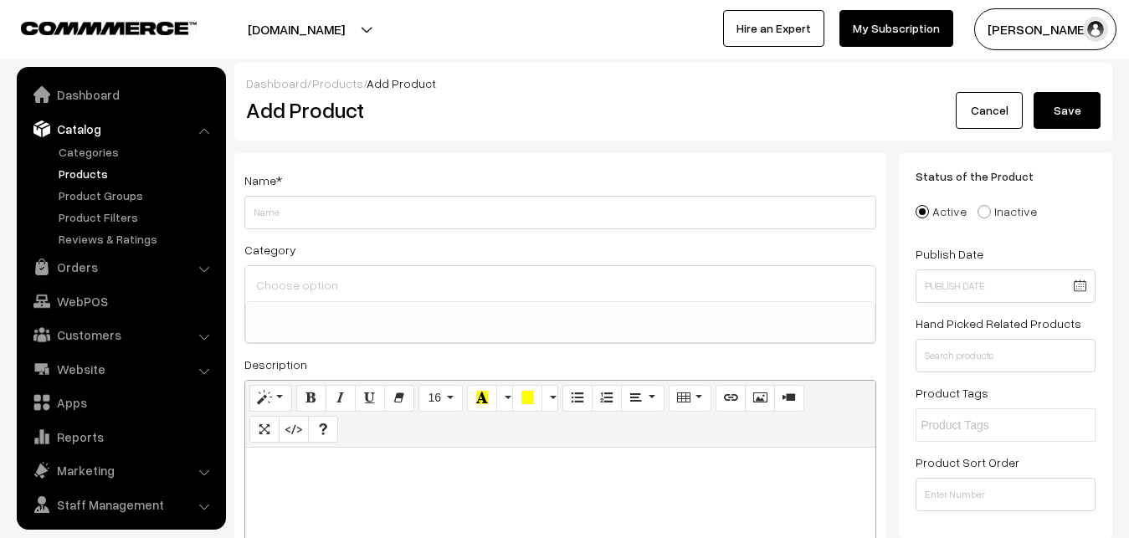
select select
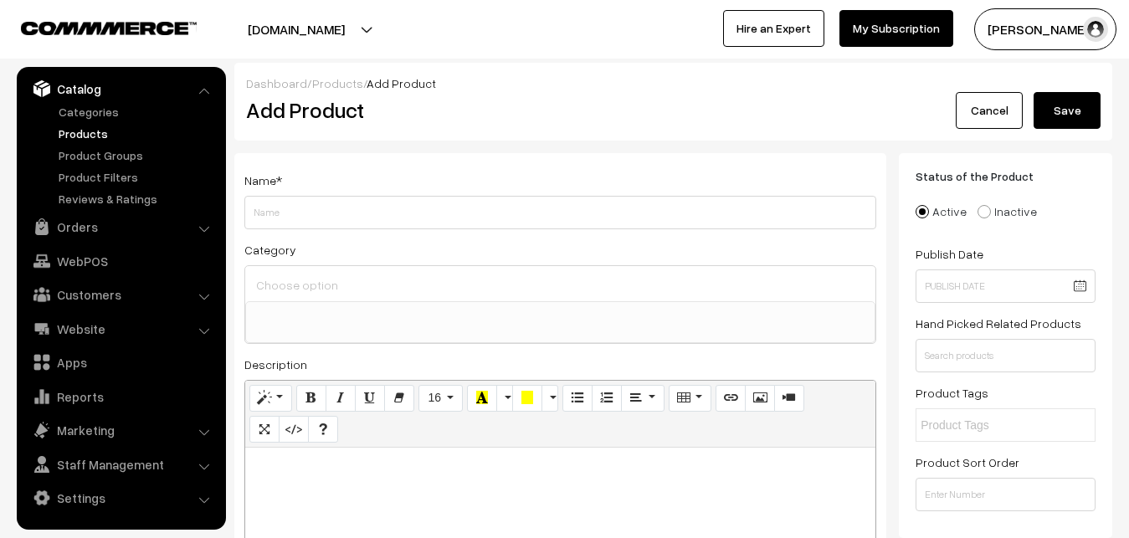
paste div
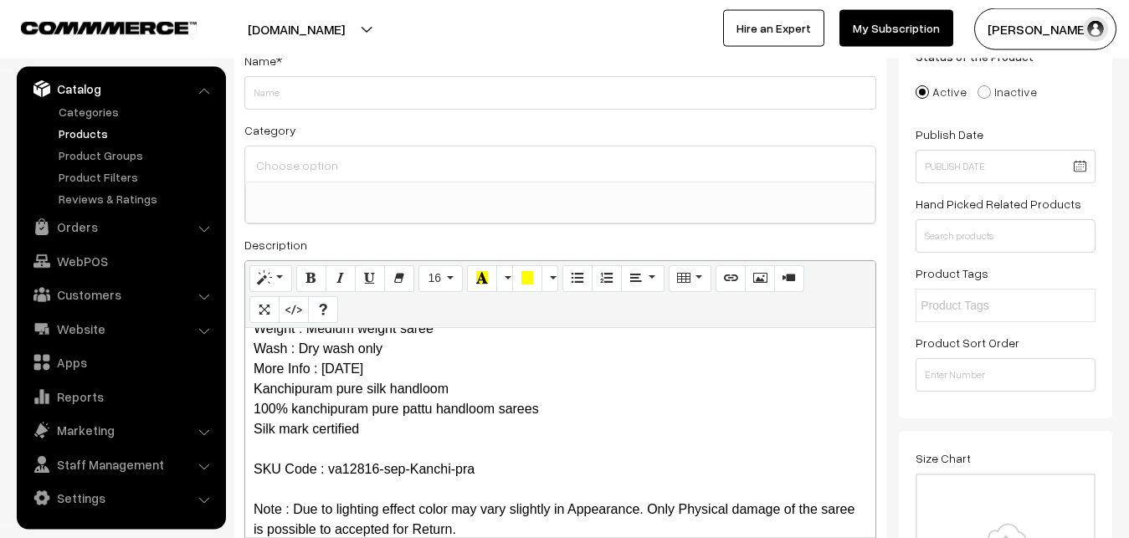
scroll to position [0, 0]
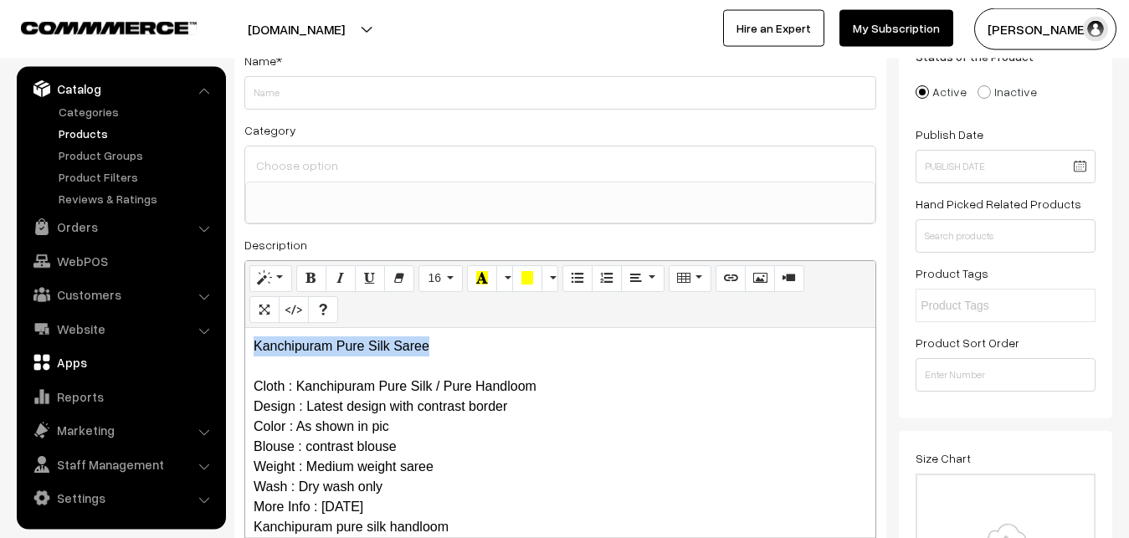
drag, startPoint x: 454, startPoint y: 354, endPoint x: 165, endPoint y: 351, distance: 289.6
click at [245, 353] on div "Kanchipuram Pure Silk Saree Cloth : Kanchipuram Pure Silk / Pure Handloom Desig…" at bounding box center [560, 432] width 630 height 209
copy p "Kanchipuram Pure Silk Saree"
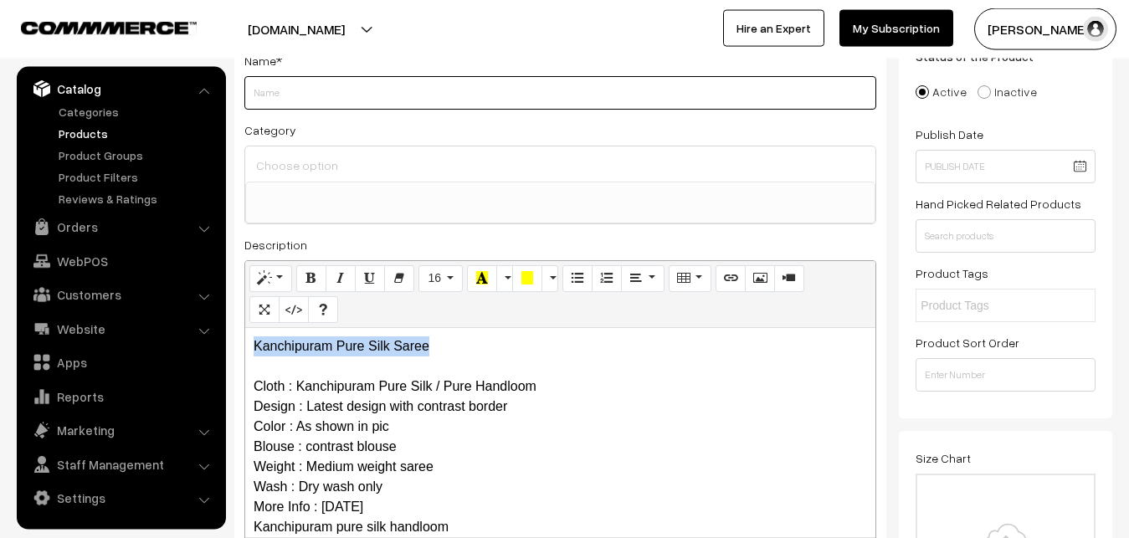
click at [285, 107] on input "Weight" at bounding box center [560, 92] width 632 height 33
paste input "Kanchipuram Pure Silk Saree"
type input "Kanchipuram Pure Silk Saree"
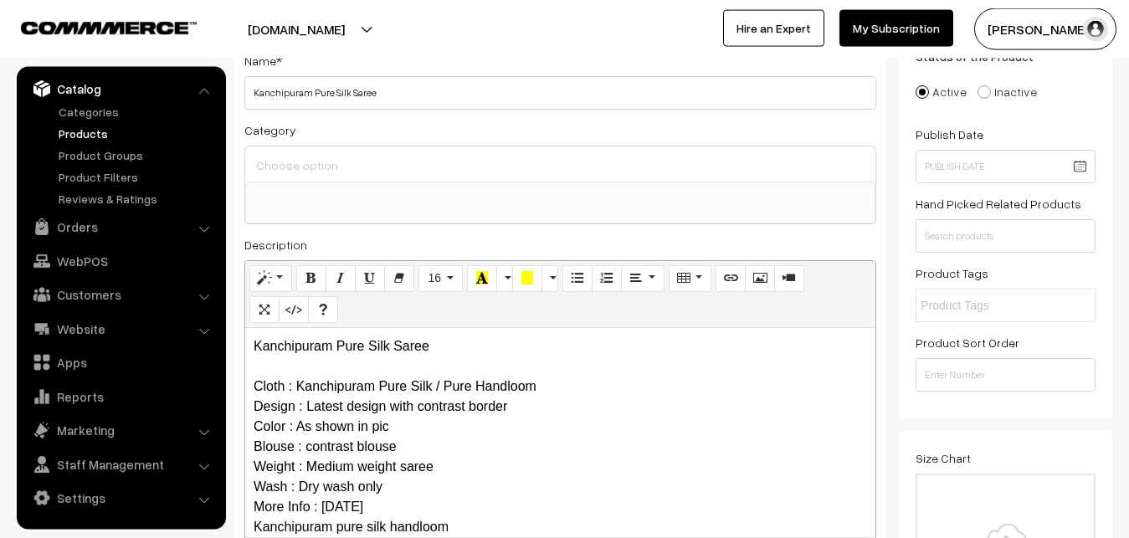
click at [300, 159] on input at bounding box center [560, 165] width 617 height 24
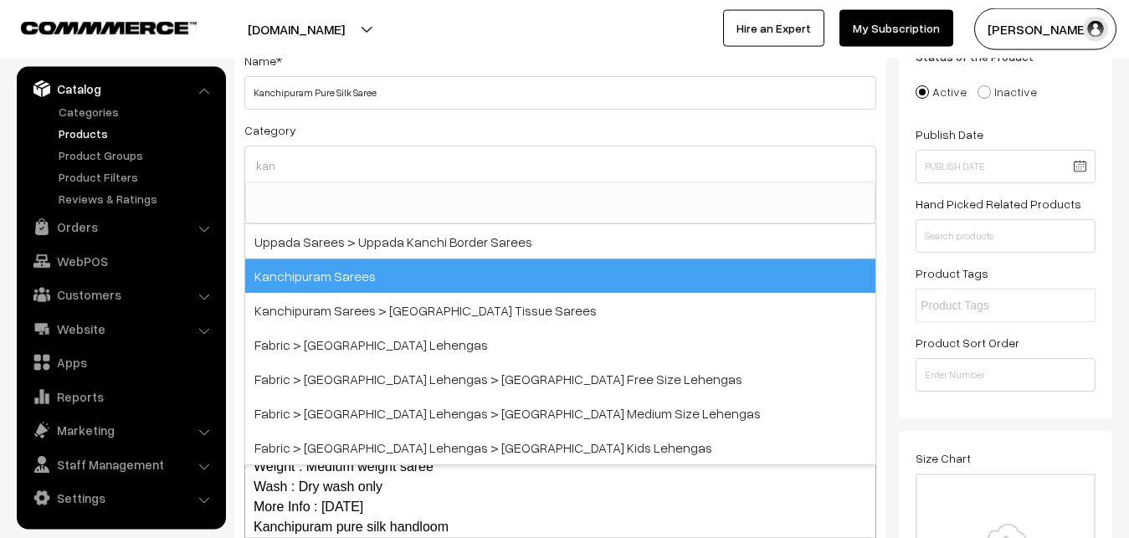
type input "kan"
click at [352, 264] on span "Kanchipuram Sarees" at bounding box center [560, 276] width 630 height 34
select select "3"
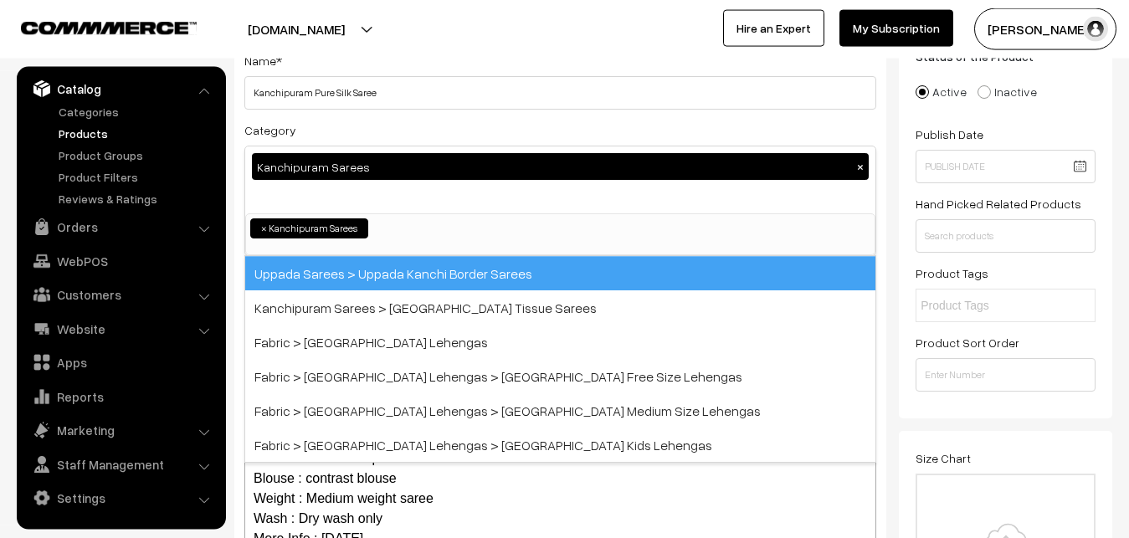
scroll to position [351, 0]
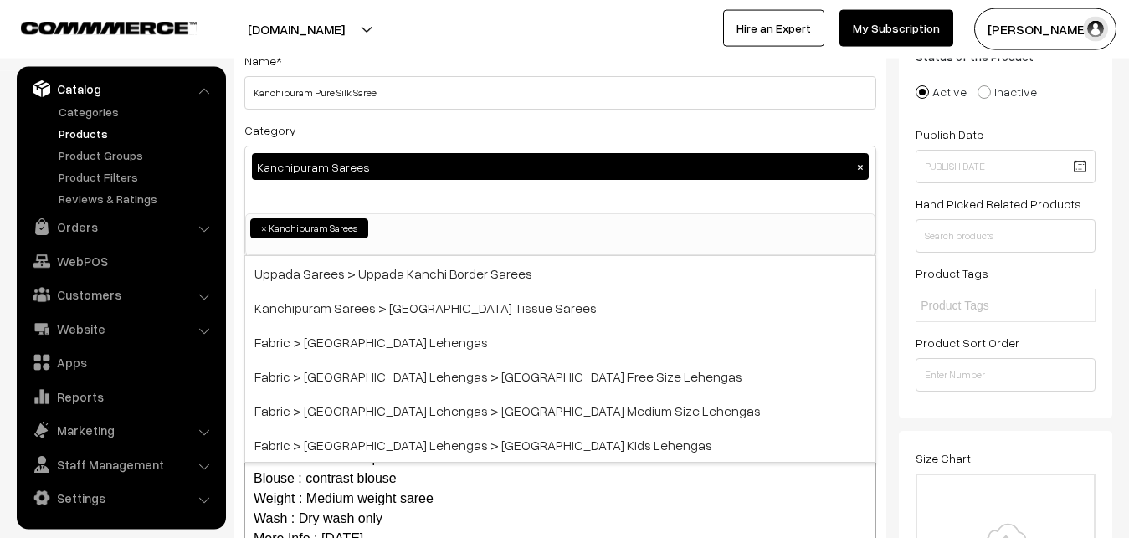
click at [386, 119] on div "Name * Kanchipuram Pure Silk Saree Category Kanchipuram Sarees × Uppada Sarees …" at bounding box center [560, 319] width 652 height 572
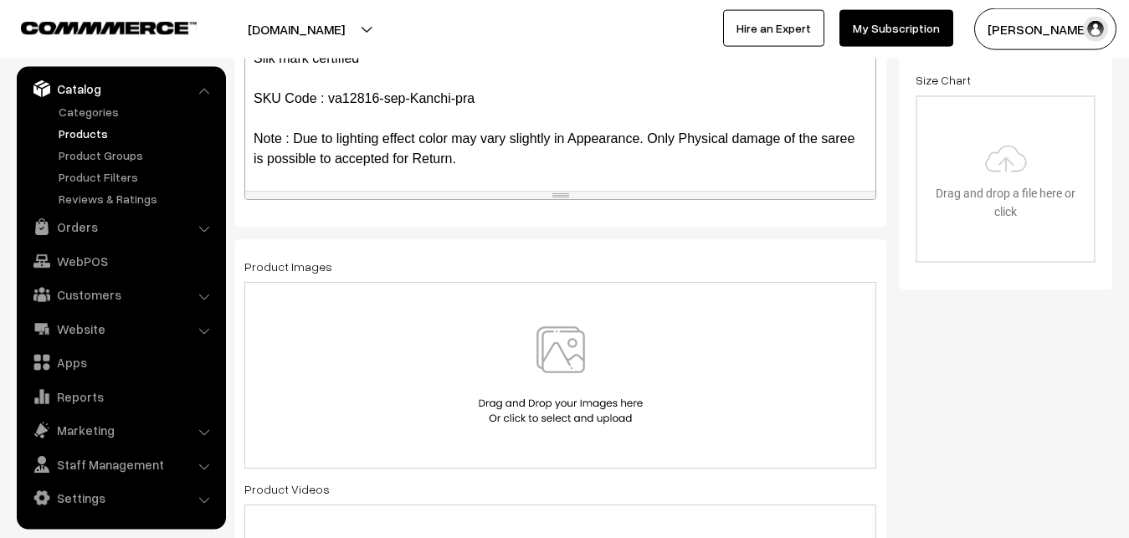
scroll to position [461, 0]
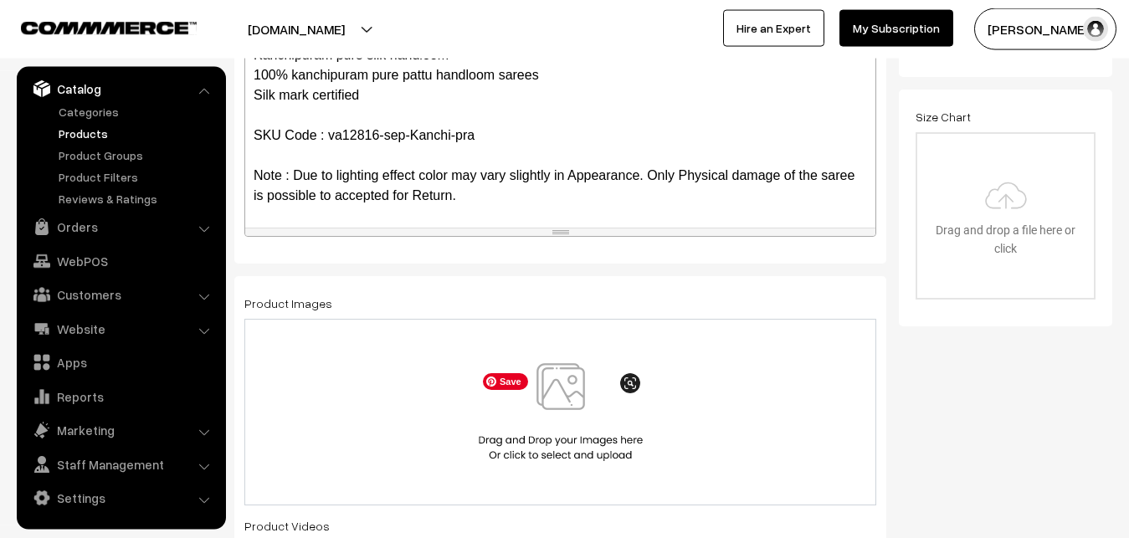
click at [559, 388] on img at bounding box center [560, 412] width 172 height 98
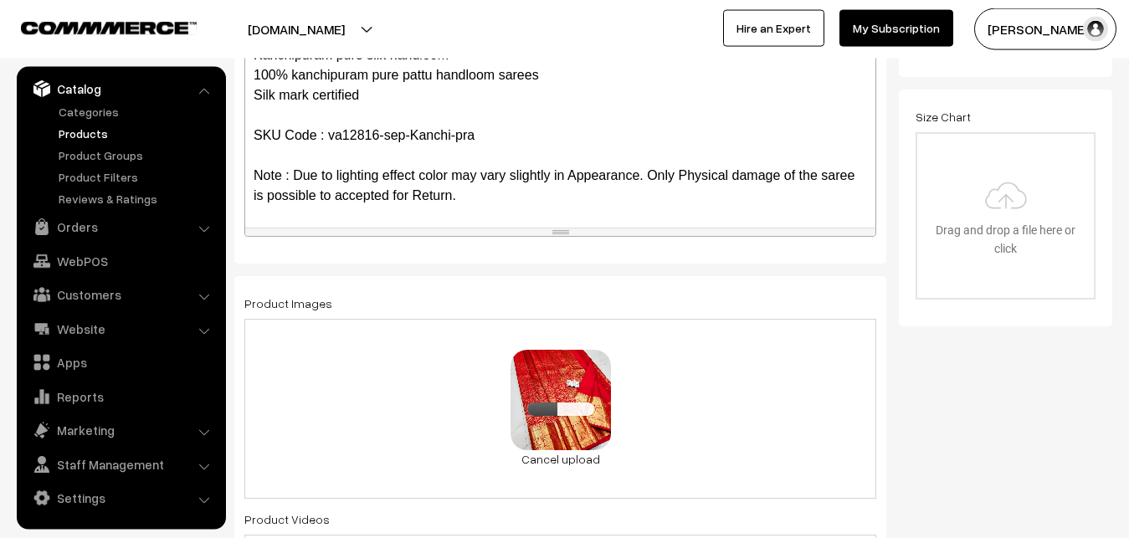
scroll to position [973, 0]
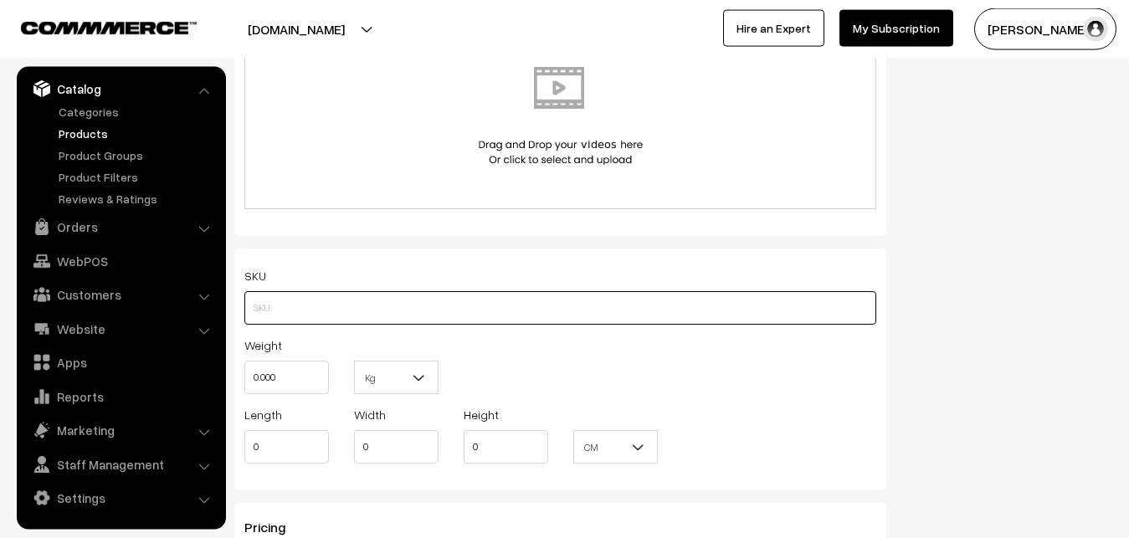
click at [270, 310] on input "text" at bounding box center [560, 307] width 632 height 33
paste input "va12816-sep-Kanchi-pra"
type input "va12816-sep-Kanchi-pra"
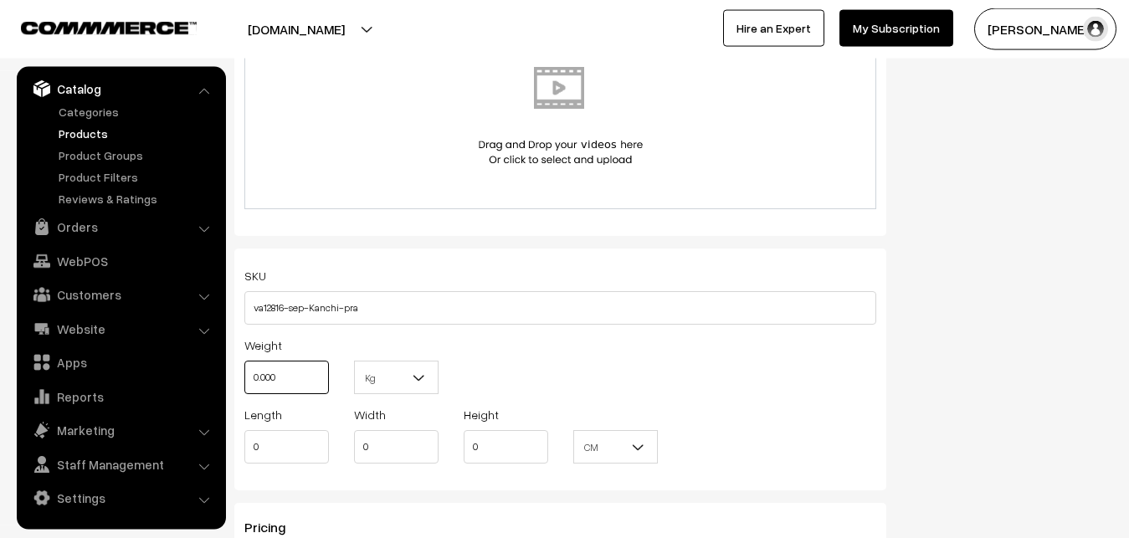
drag, startPoint x: 285, startPoint y: 371, endPoint x: 250, endPoint y: 372, distance: 34.3
click at [250, 372] on input "0.000" at bounding box center [286, 377] width 85 height 33
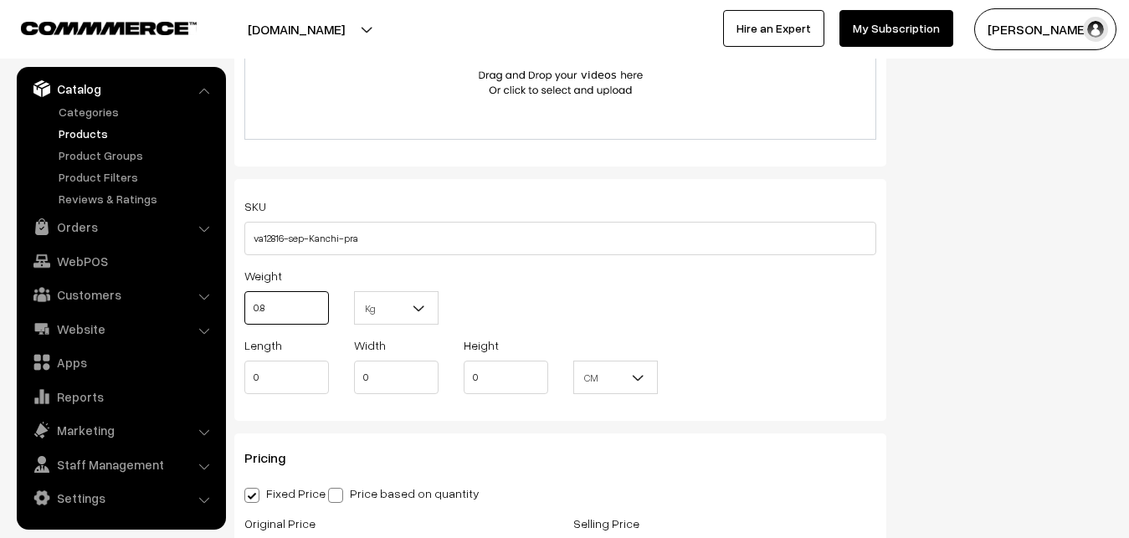
scroll to position [1144, 0]
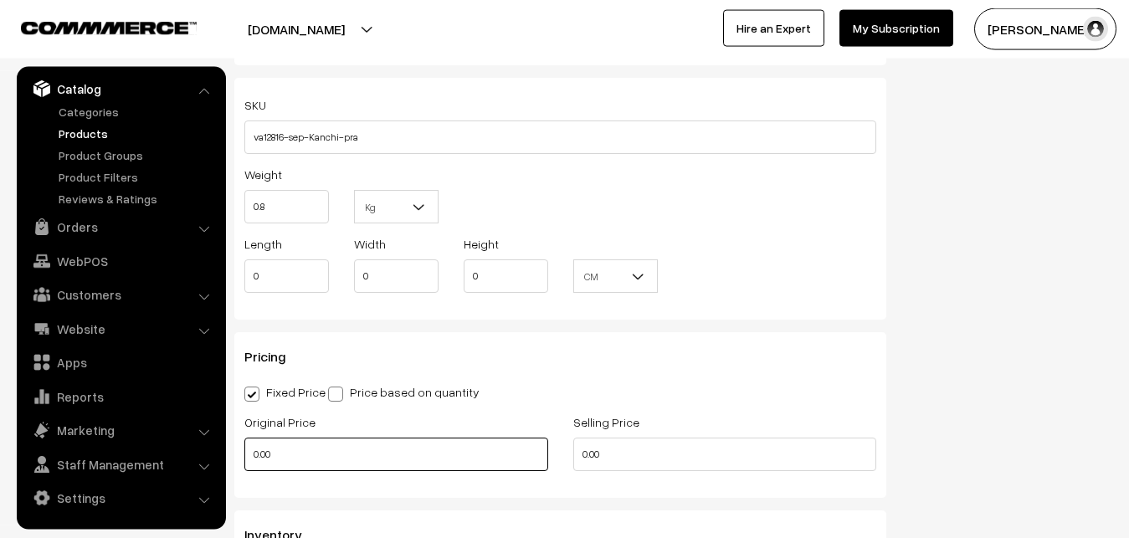
type input "0.80"
drag, startPoint x: 282, startPoint y: 452, endPoint x: 239, endPoint y: 453, distance: 43.5
click at [244, 453] on input "0.00" at bounding box center [396, 454] width 304 height 33
type input "12000"
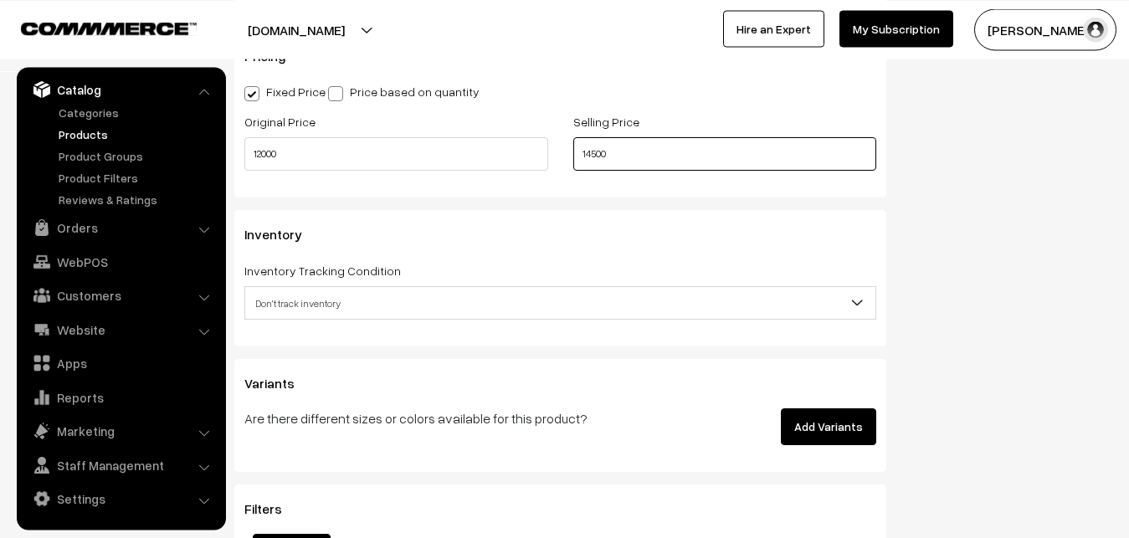
scroll to position [1485, 0]
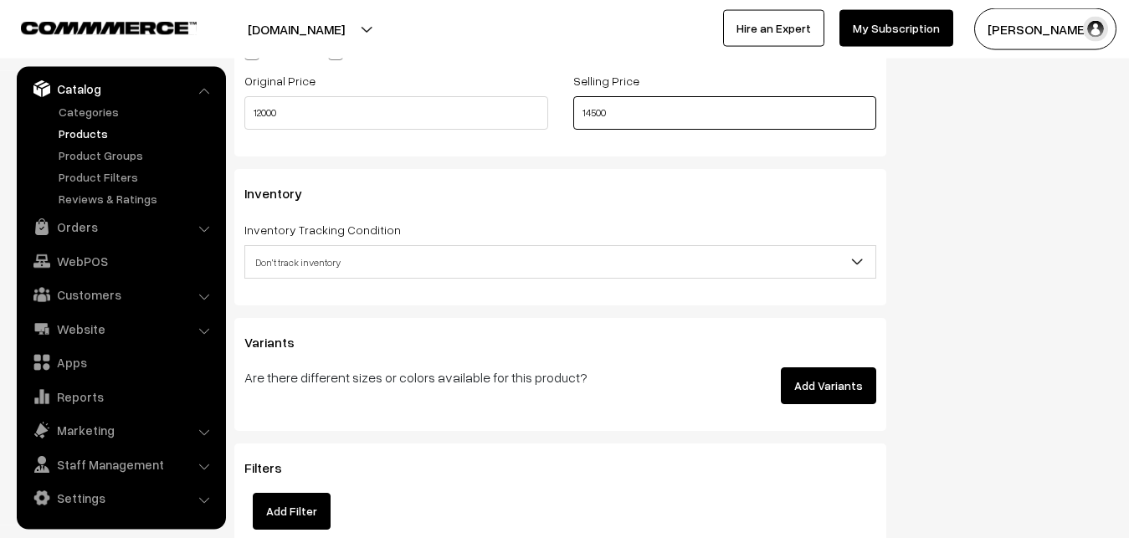
type input "14500"
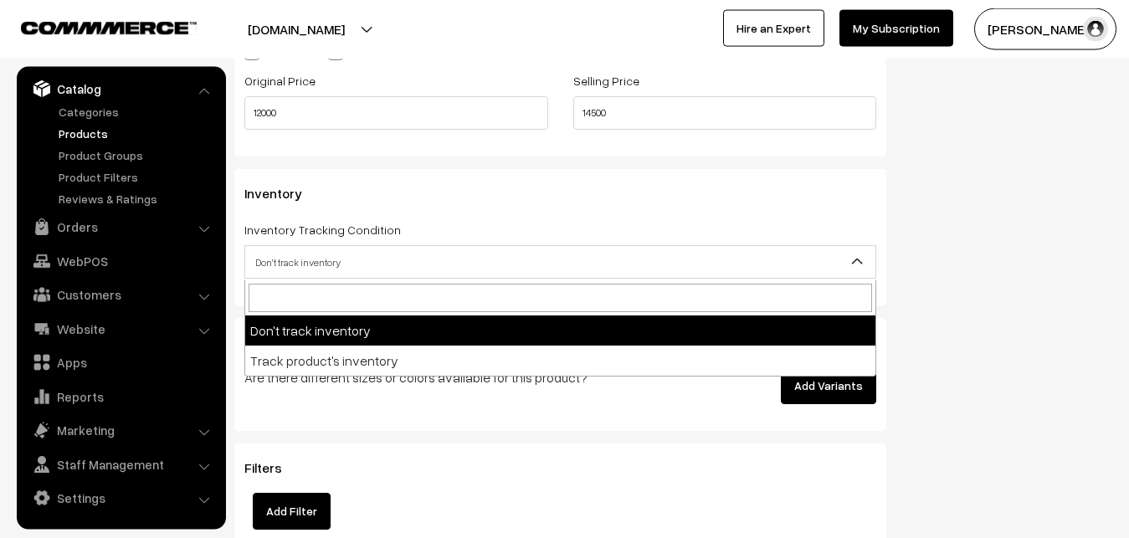
click at [305, 254] on span "Don't track inventory" at bounding box center [560, 262] width 630 height 29
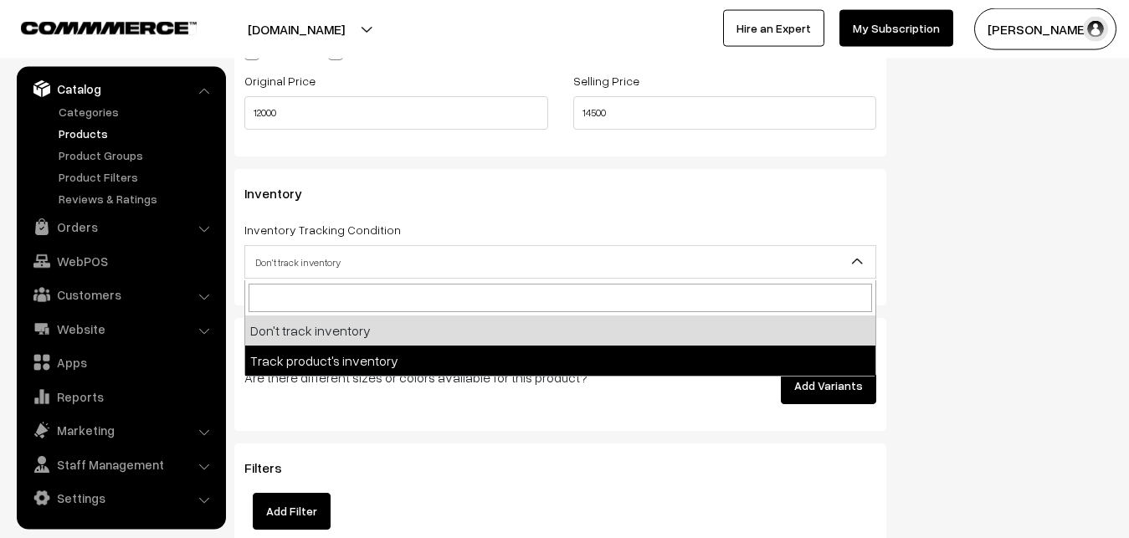
select select "2"
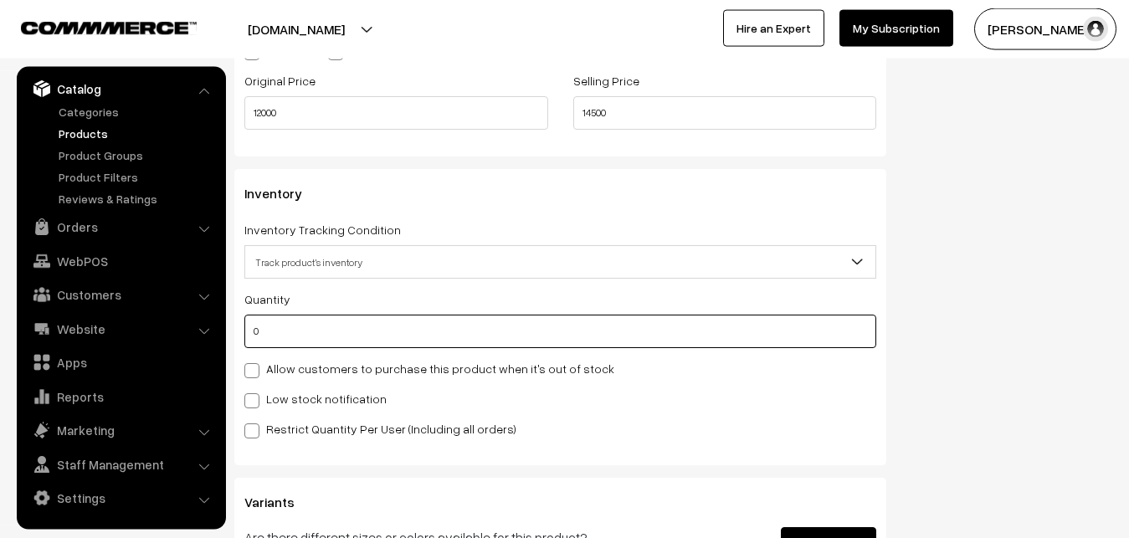
click at [274, 339] on input "0" at bounding box center [560, 331] width 632 height 33
type input "4"
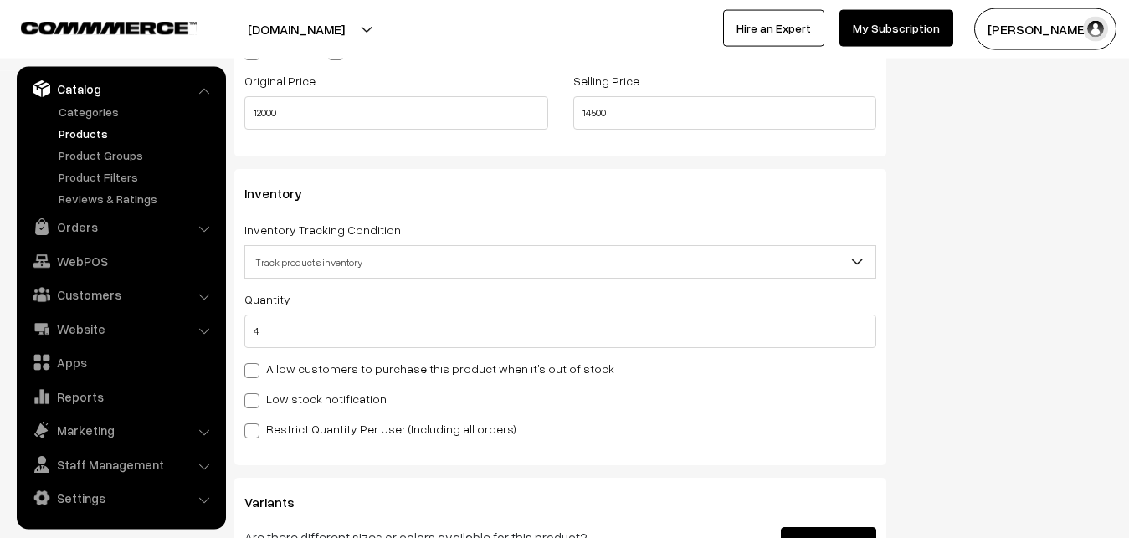
click at [276, 399] on label "Low stock notification" at bounding box center [315, 399] width 142 height 18
click at [255, 399] on input "Low stock notification" at bounding box center [249, 397] width 11 height 11
checkbox input "true"
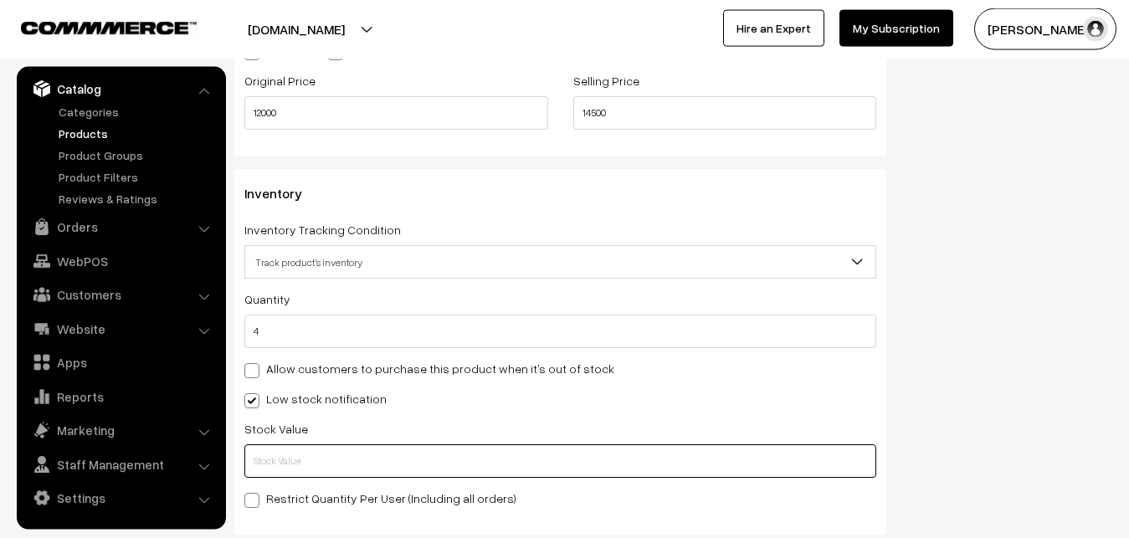
click at [275, 454] on input "text" at bounding box center [560, 460] width 632 height 33
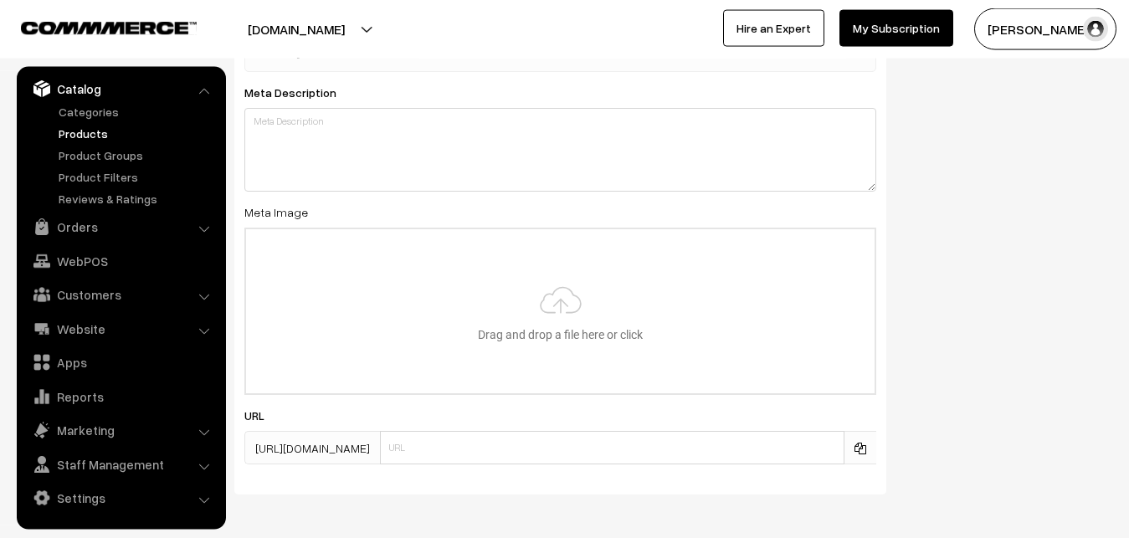
scroll to position [2491, 0]
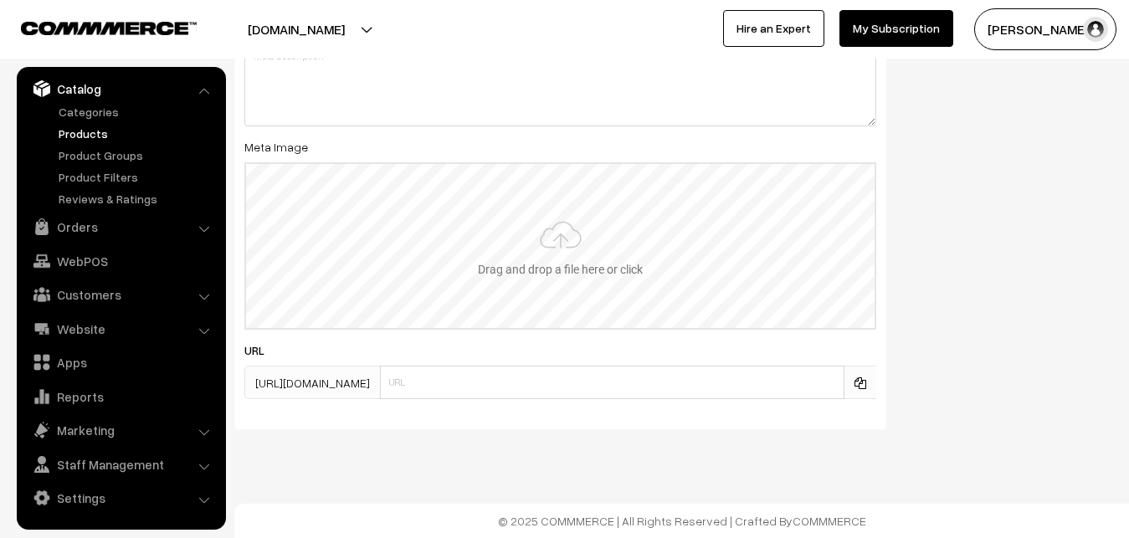
type input "2"
click at [538, 242] on input "file" at bounding box center [560, 246] width 628 height 164
type input "C:\fakepath\kanchipuram-saree-va12816-sep.jpeg"
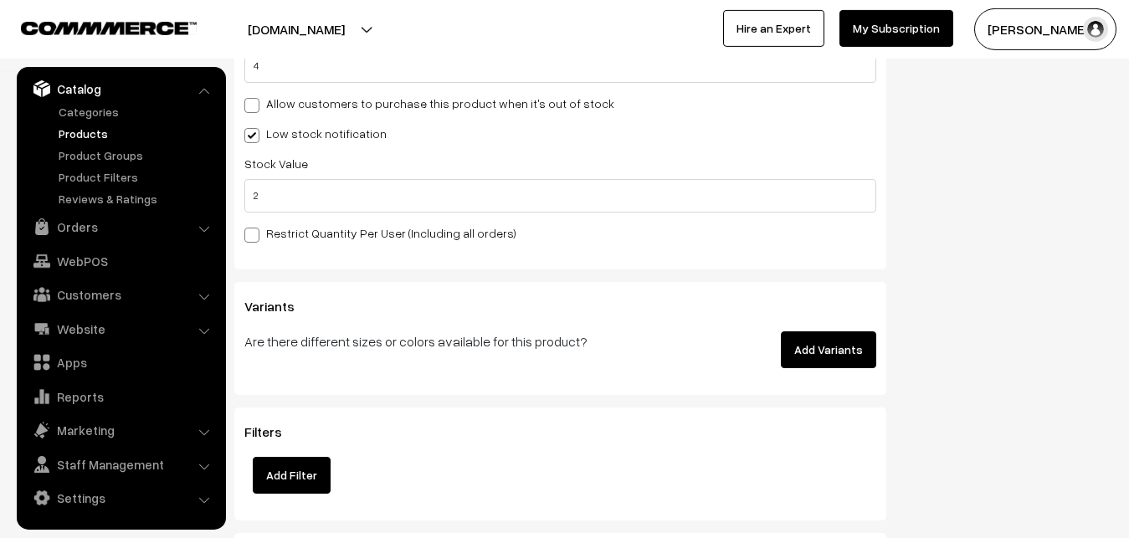
scroll to position [0, 0]
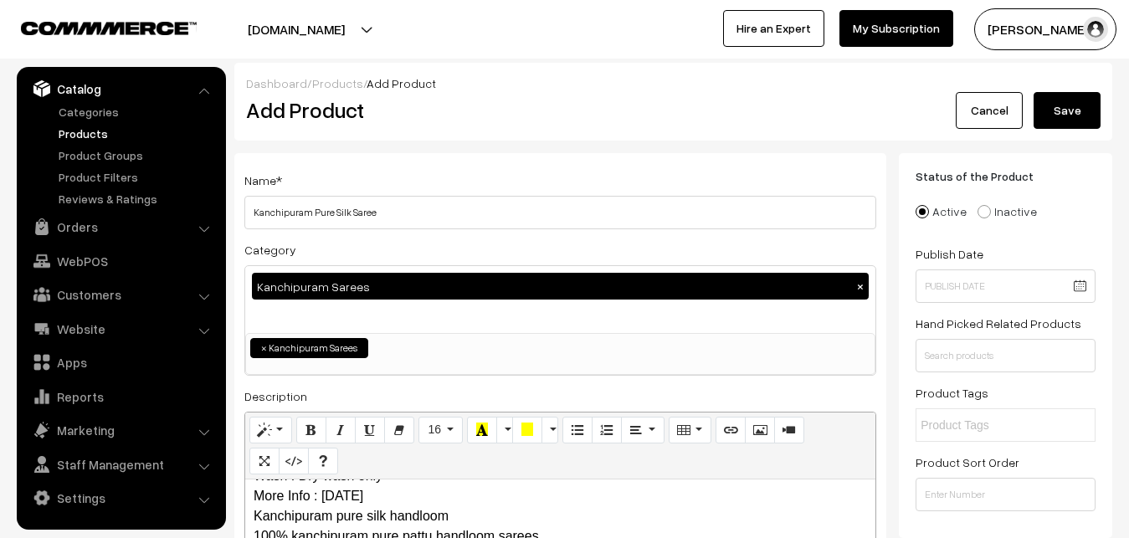
click at [1068, 103] on button "Save" at bounding box center [1067, 110] width 67 height 37
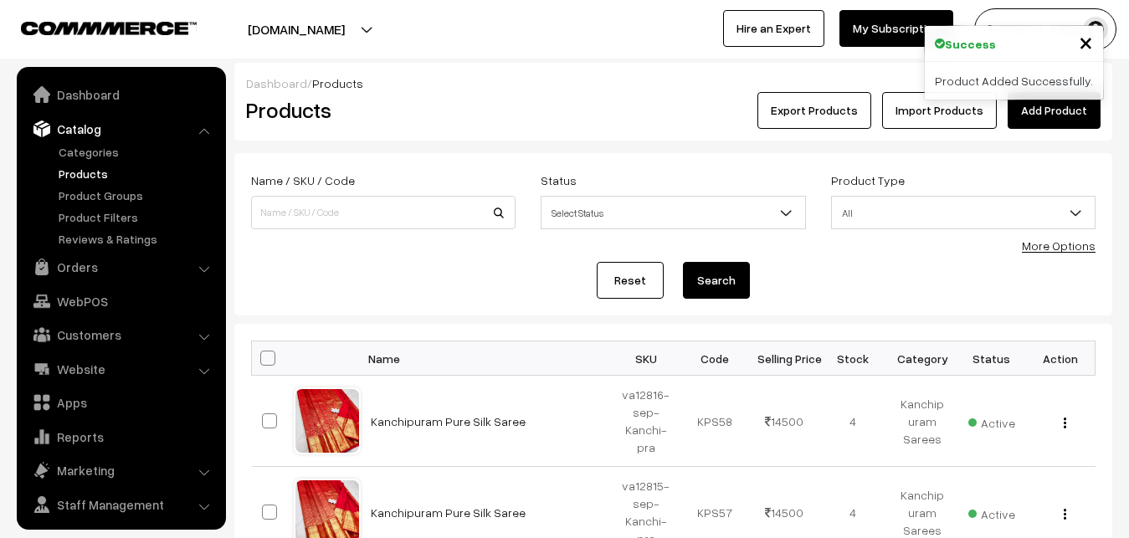
scroll to position [40, 0]
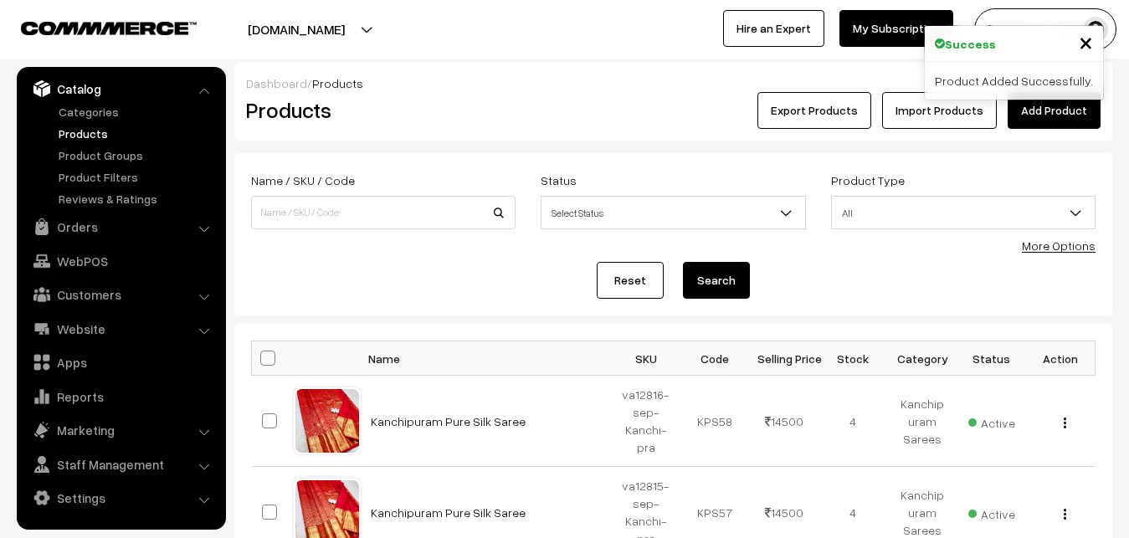
click at [540, 115] on div "Export Products Import Products Add Product" at bounding box center [820, 110] width 562 height 37
click at [1021, 121] on link "Add Product" at bounding box center [1054, 110] width 93 height 37
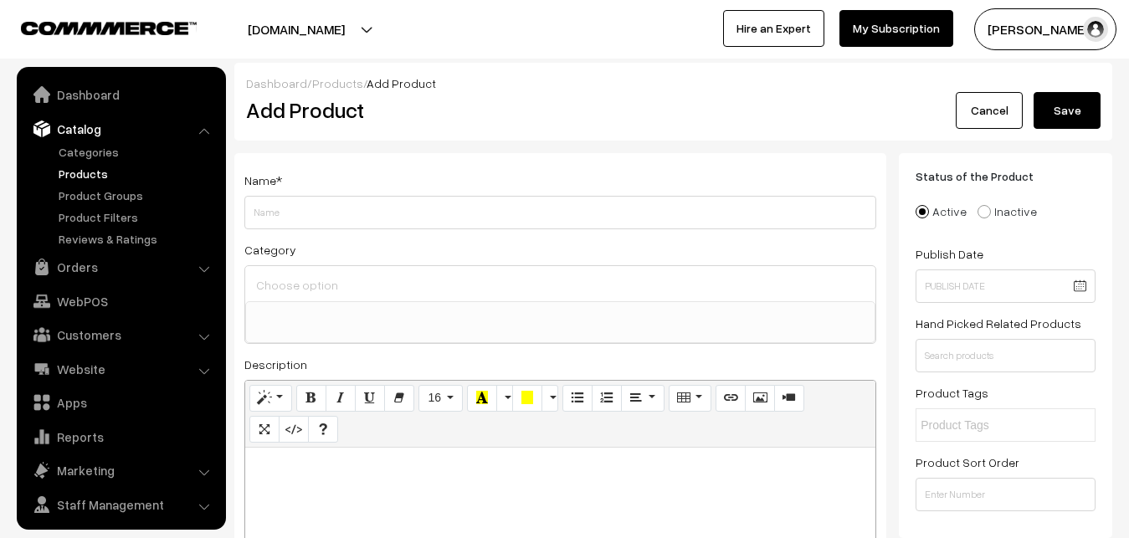
select select
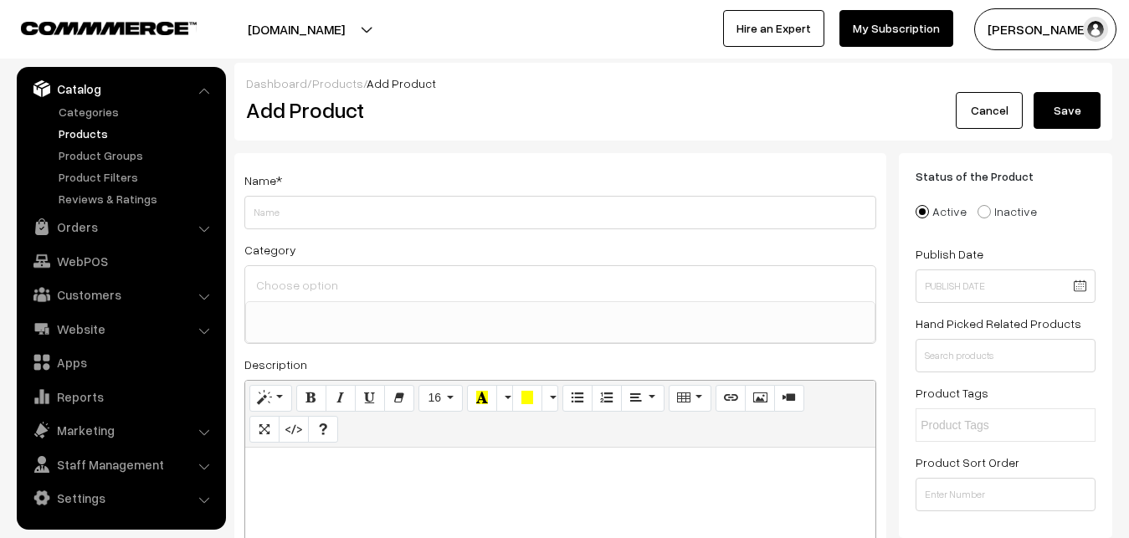
paste div
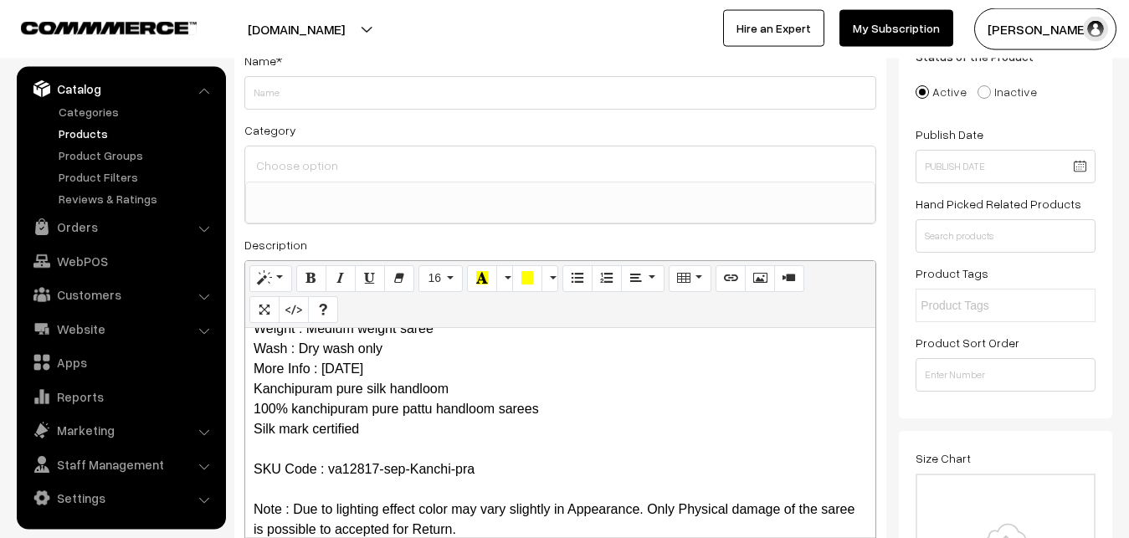
scroll to position [0, 0]
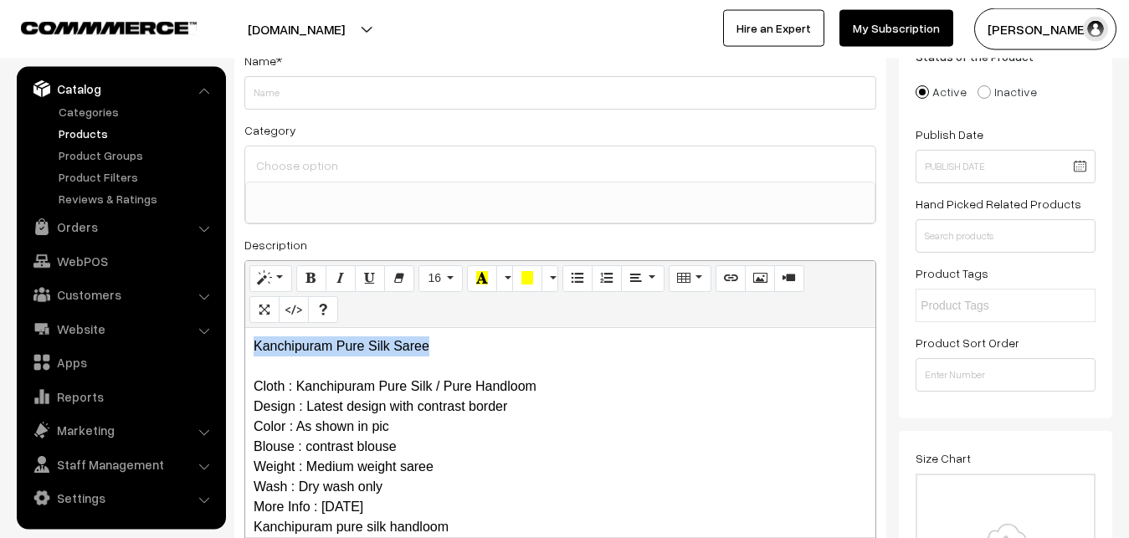
drag, startPoint x: 450, startPoint y: 351, endPoint x: 207, endPoint y: 342, distance: 243.7
click at [245, 342] on div "Kanchipuram Pure Silk Saree Cloth : Kanchipuram Pure Silk / Pure Handloom Desig…" at bounding box center [560, 432] width 630 height 209
copy p "Kanchipuram Pure Silk Saree"
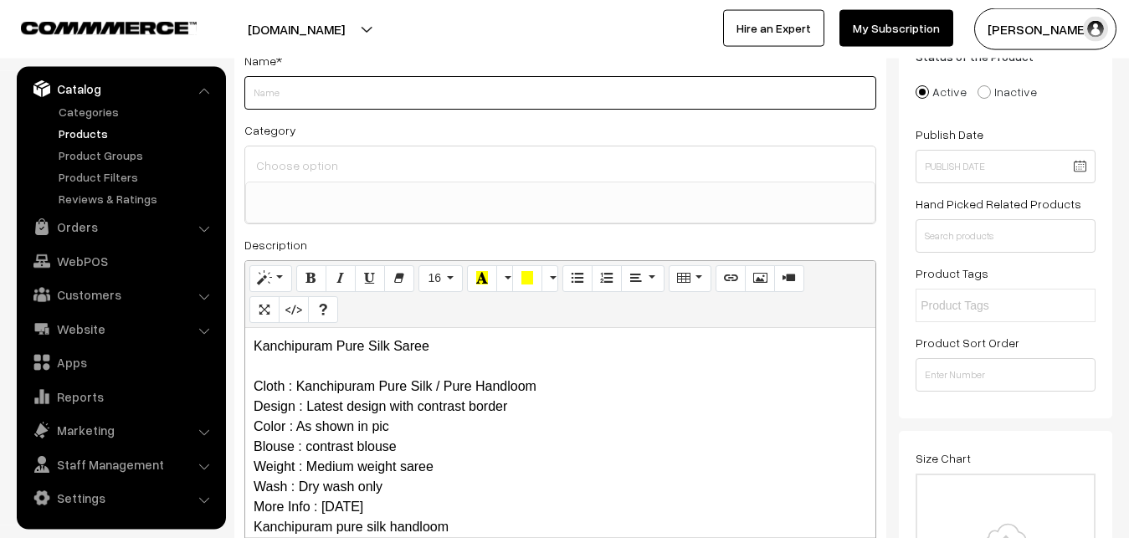
paste input "Kanchipuram Pure Silk Saree"
type input "Kanchipuram Pure Silk Saree"
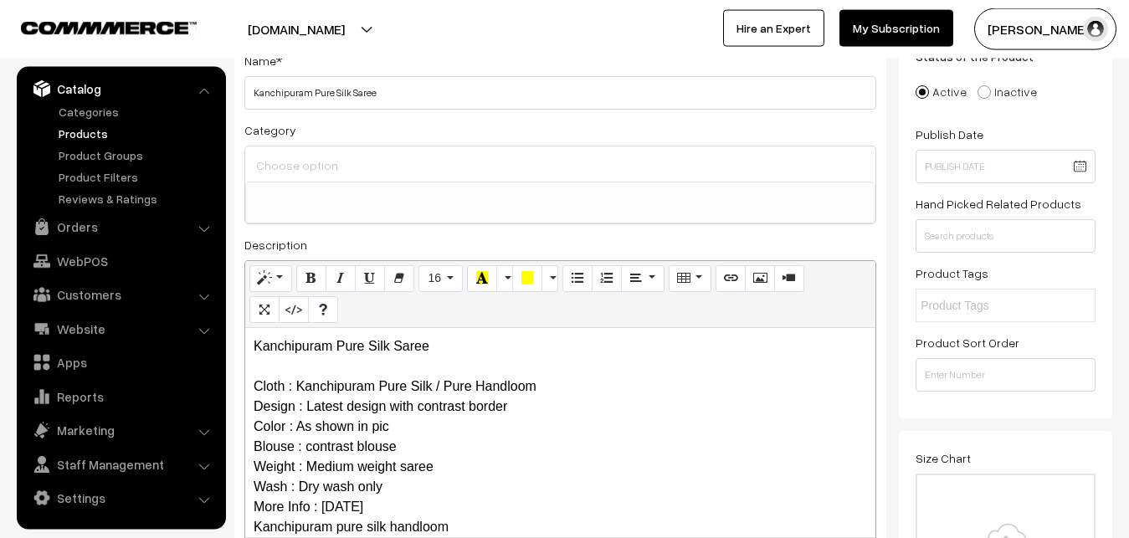
click at [356, 177] on input at bounding box center [560, 165] width 617 height 24
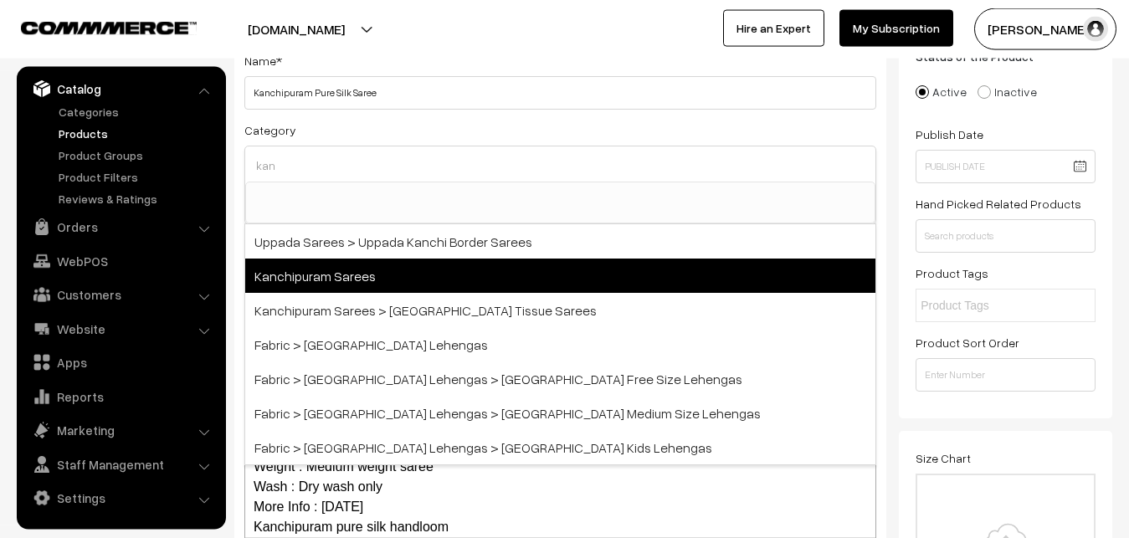
type input "kan"
click at [370, 285] on span "Kanchipuram Sarees" at bounding box center [560, 276] width 630 height 34
select select "3"
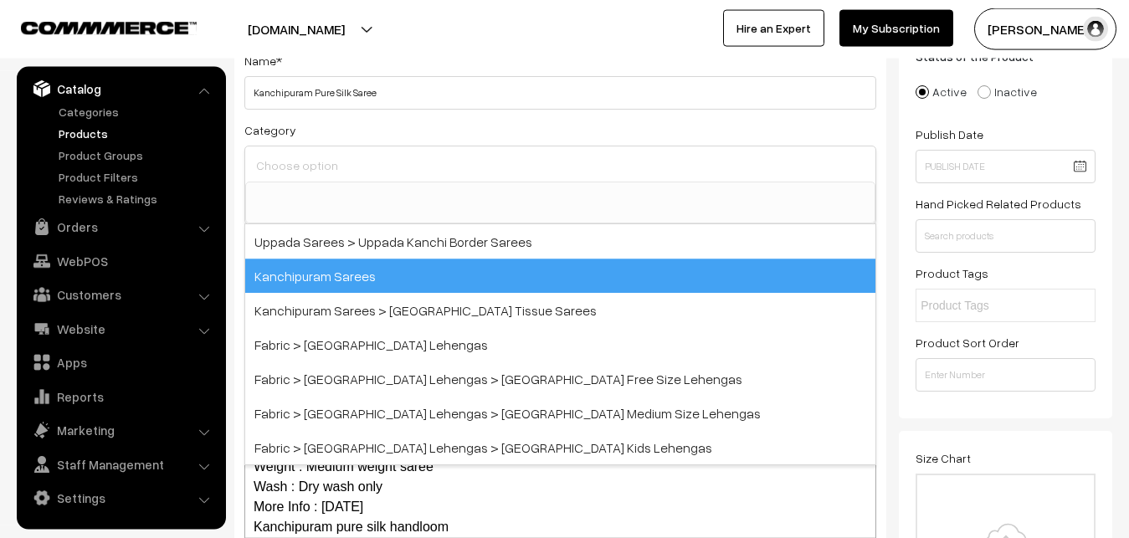
scroll to position [351, 0]
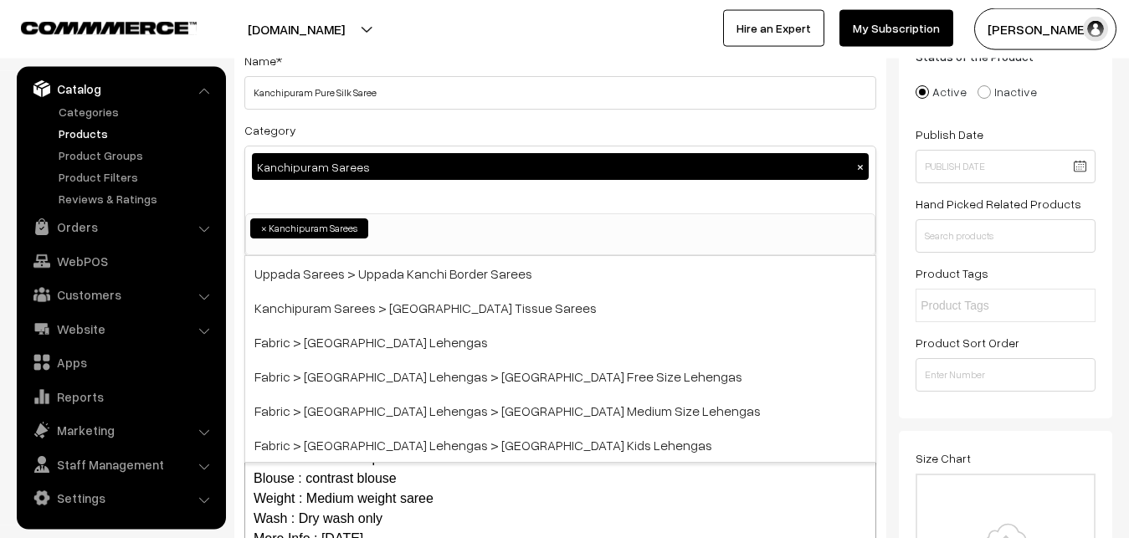
click at [386, 131] on div "Category Kanchipuram Sarees × Uppada Sarees Uppada Sarees > Uppada Plain Sarees…" at bounding box center [560, 188] width 632 height 136
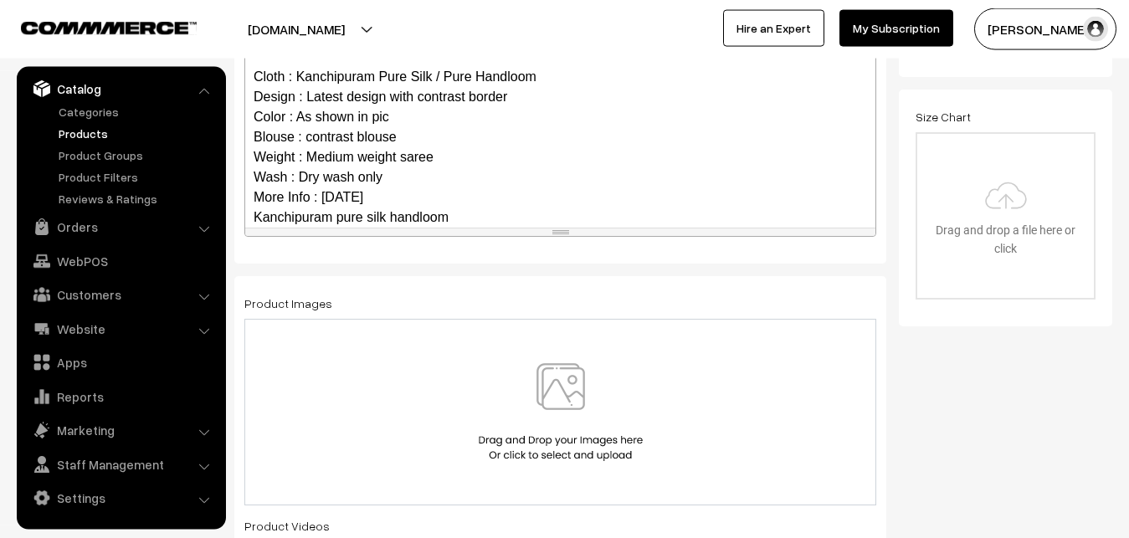
scroll to position [162, 0]
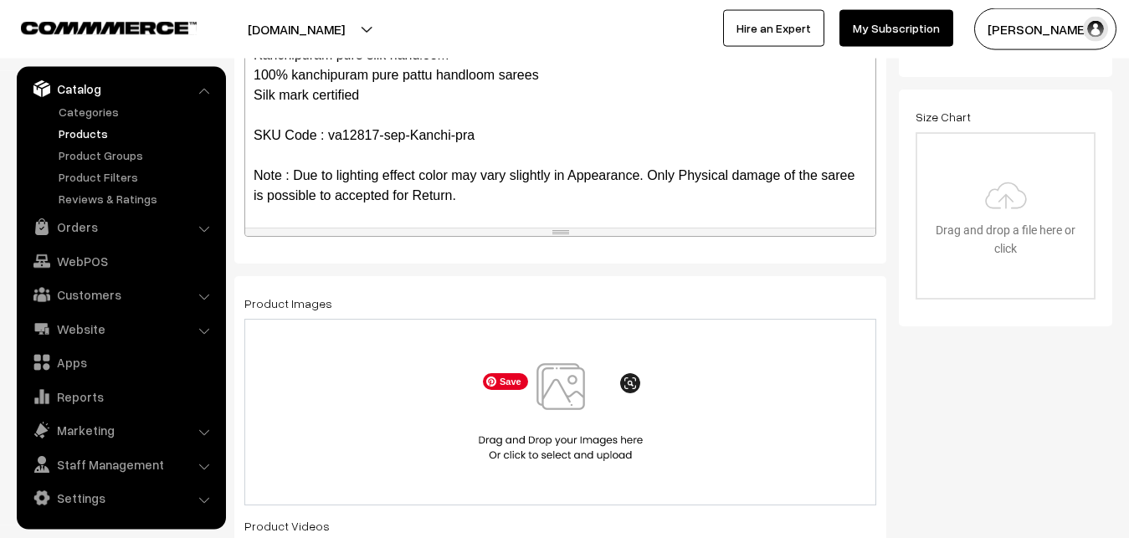
click at [548, 400] on img at bounding box center [560, 412] width 172 height 98
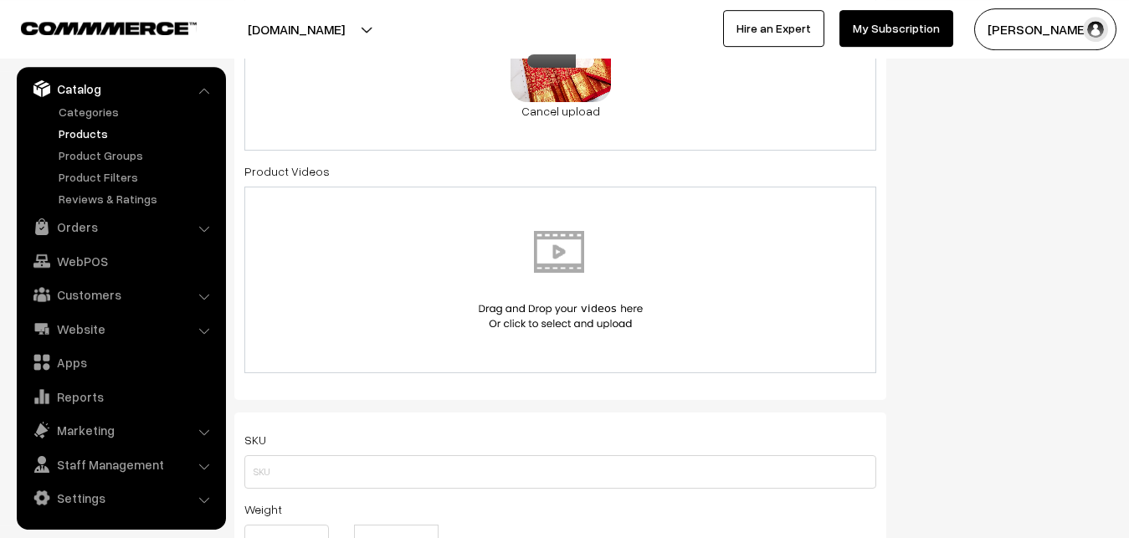
scroll to position [973, 0]
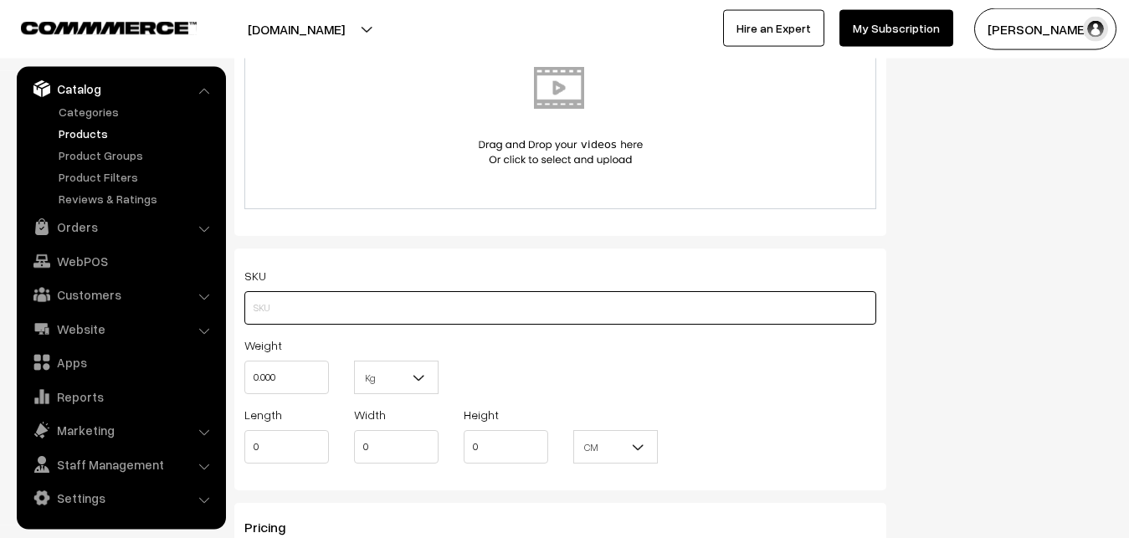
click at [280, 302] on input "text" at bounding box center [560, 307] width 632 height 33
paste input "va12817-sep-Kanchi-pra"
type input "va12817-sep-Kanchi-pra"
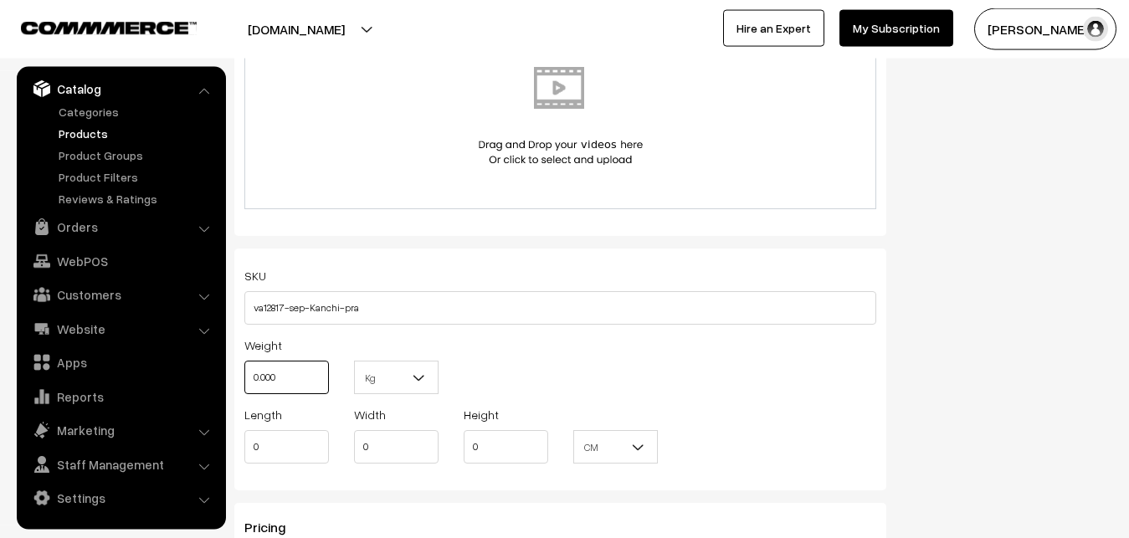
drag, startPoint x: 289, startPoint y: 383, endPoint x: 228, endPoint y: 371, distance: 62.4
click at [244, 371] on input "0.000" at bounding box center [286, 377] width 85 height 33
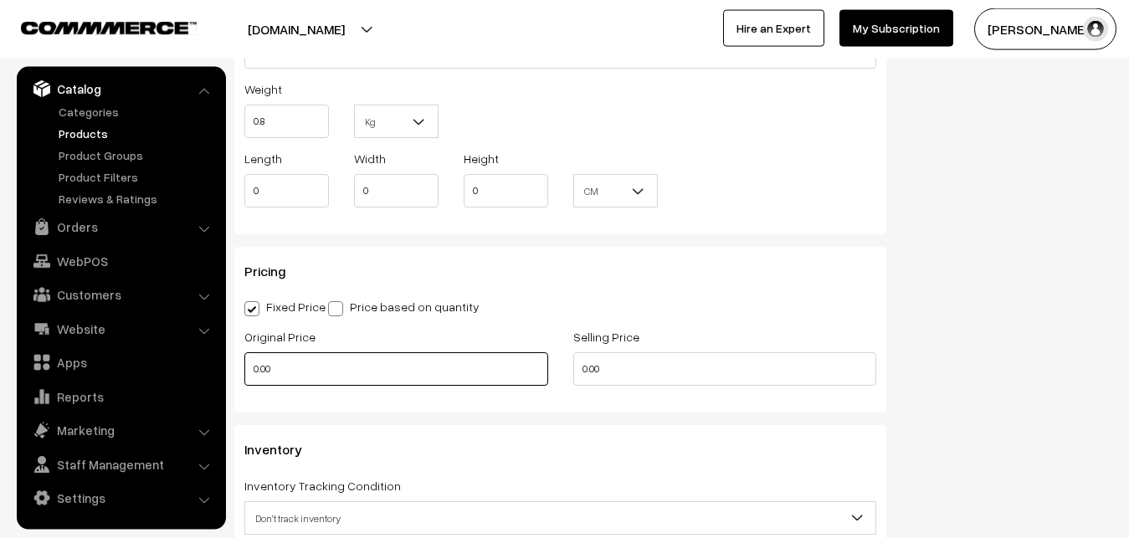
type input "0.80"
drag, startPoint x: 273, startPoint y: 367, endPoint x: 242, endPoint y: 367, distance: 31.0
click at [244, 367] on input "0.00" at bounding box center [396, 368] width 304 height 33
type input "12000"
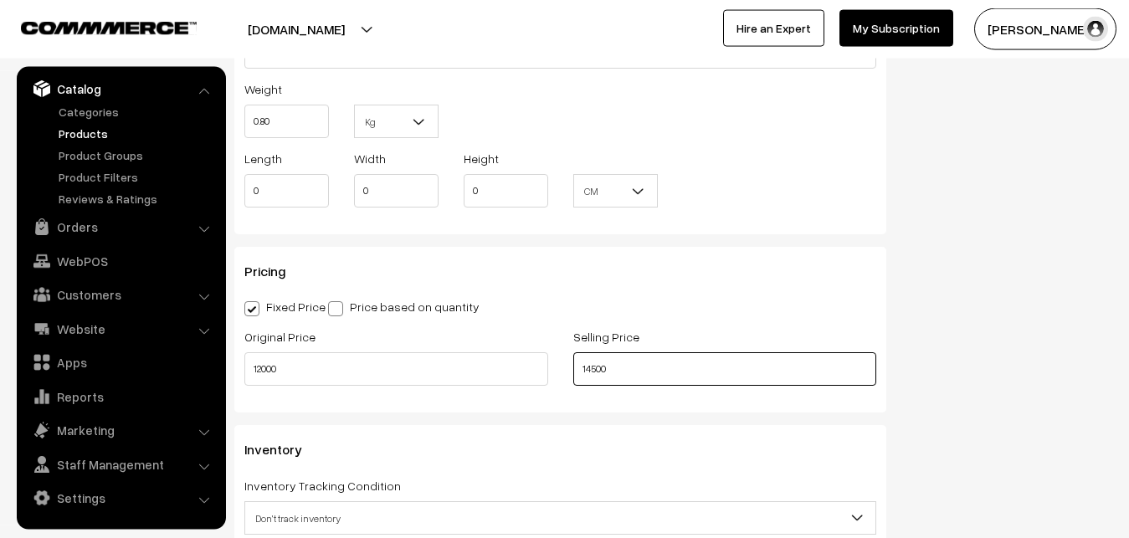
type input "14500"
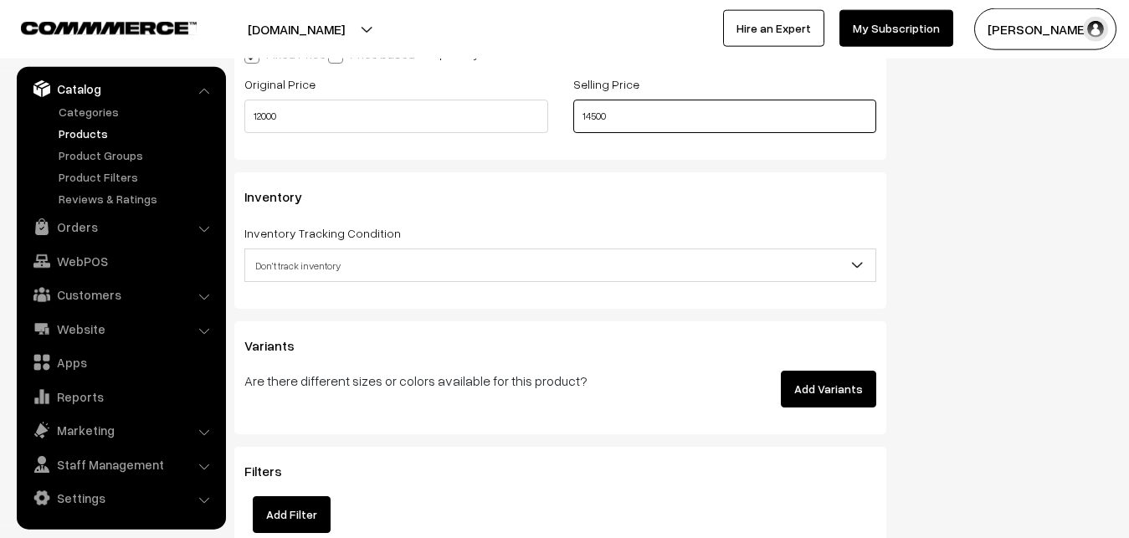
scroll to position [1485, 0]
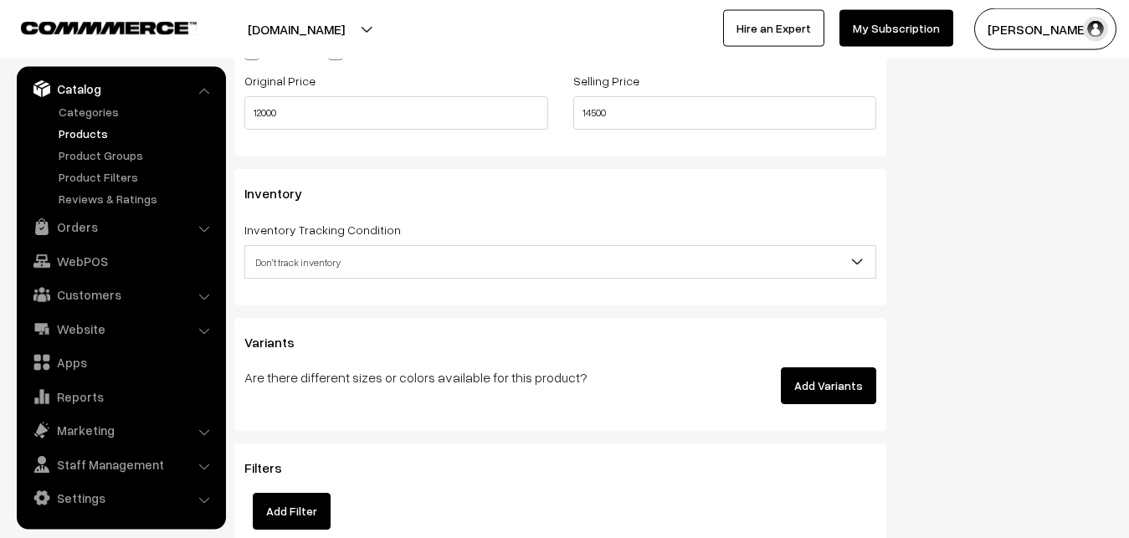
click at [298, 253] on span "Don't track inventory" at bounding box center [560, 262] width 630 height 29
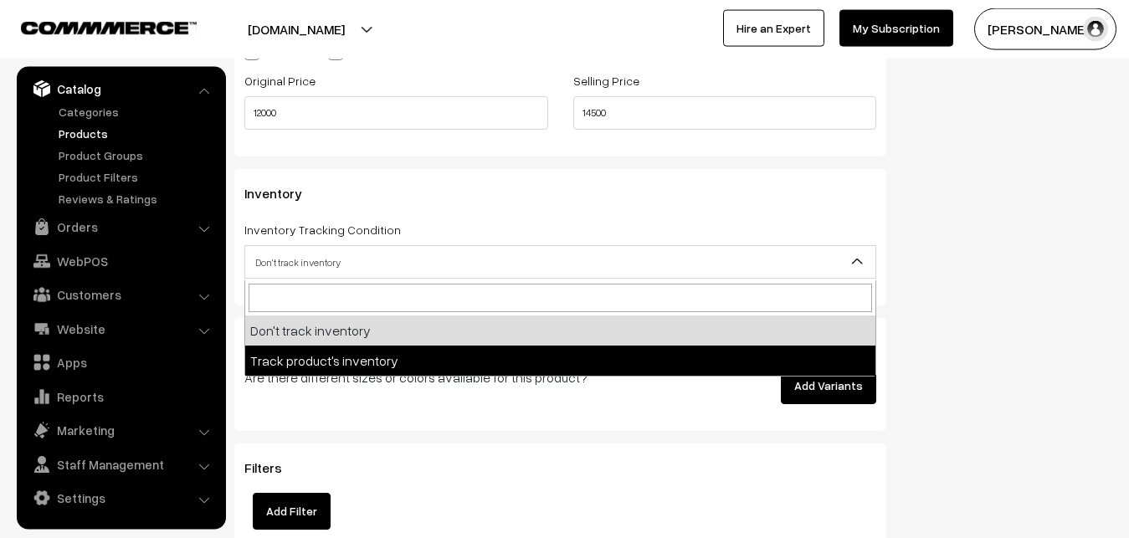
select select "2"
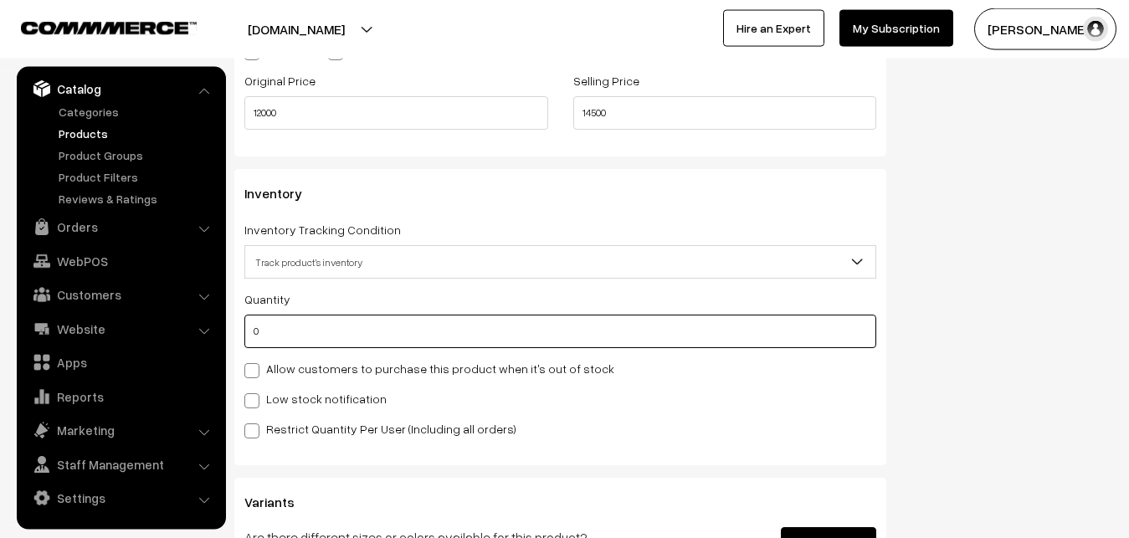
click at [263, 330] on input "0" at bounding box center [560, 331] width 632 height 33
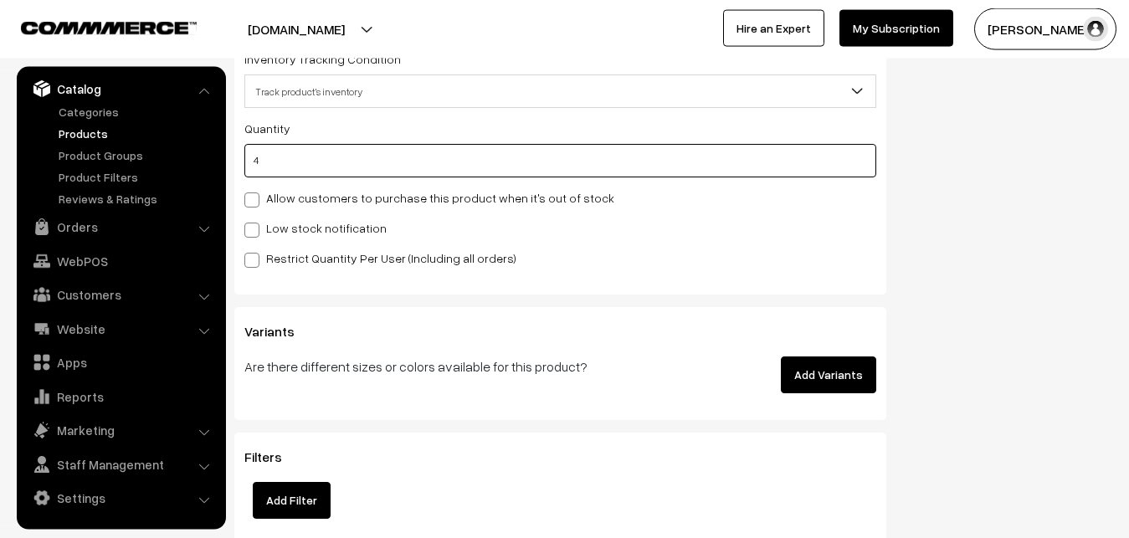
type input "4"
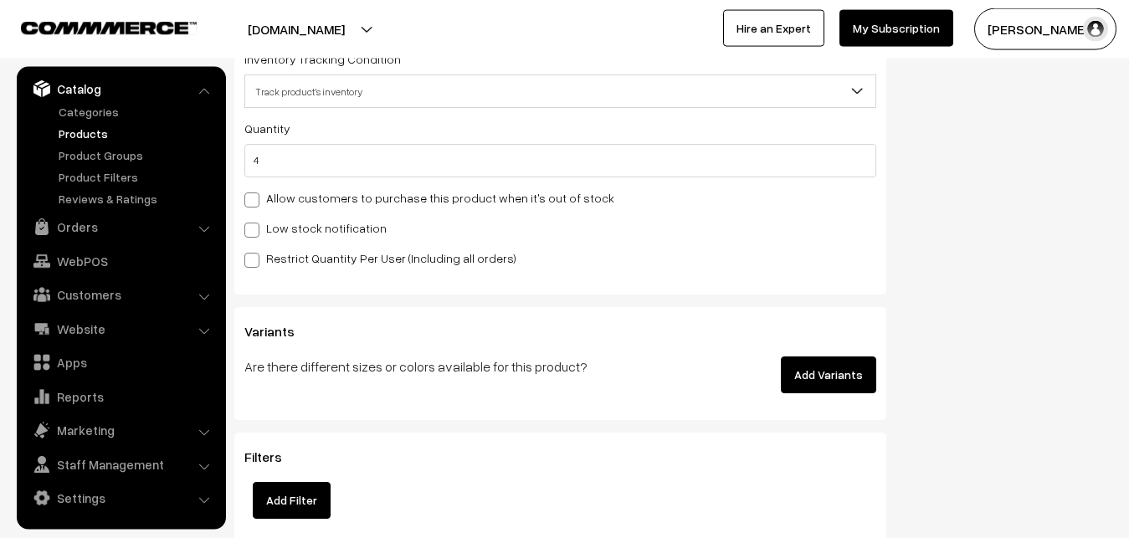
click at [246, 237] on span at bounding box center [251, 230] width 15 height 15
click at [246, 233] on input "Low stock notification" at bounding box center [249, 227] width 11 height 11
checkbox input "true"
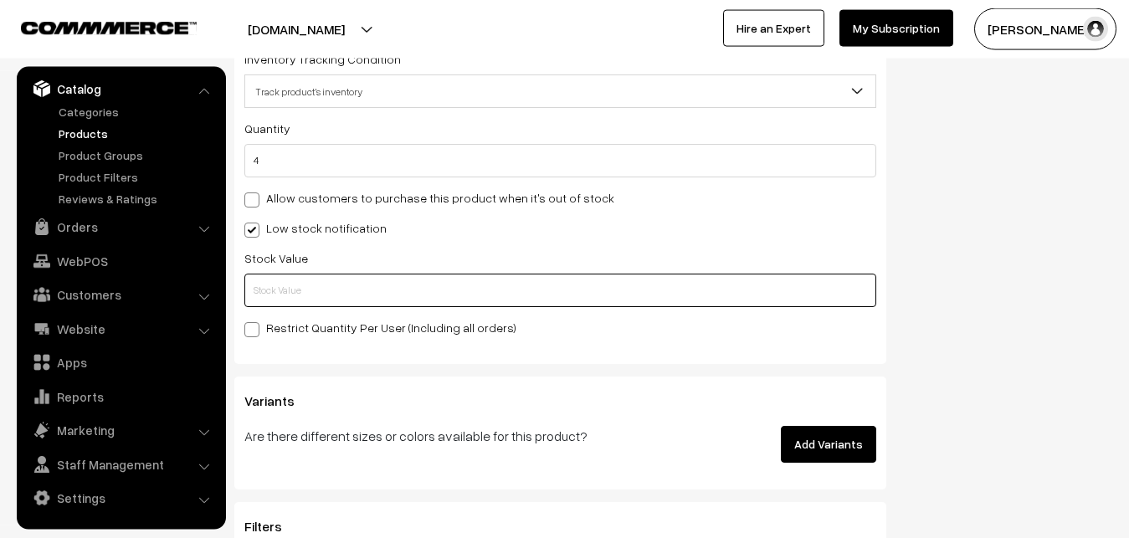
click at [259, 281] on input "text" at bounding box center [560, 290] width 632 height 33
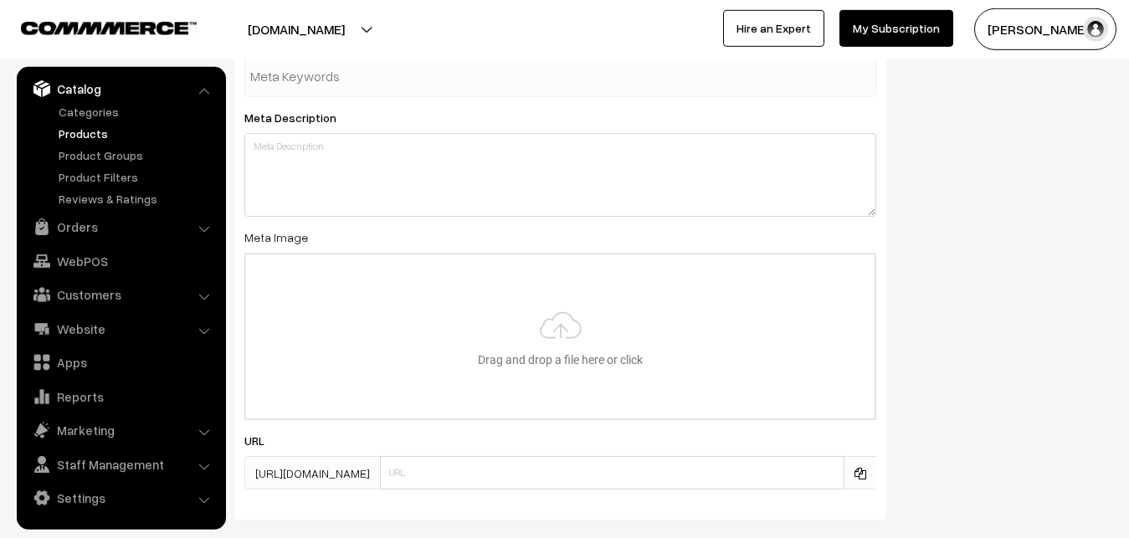
scroll to position [2491, 0]
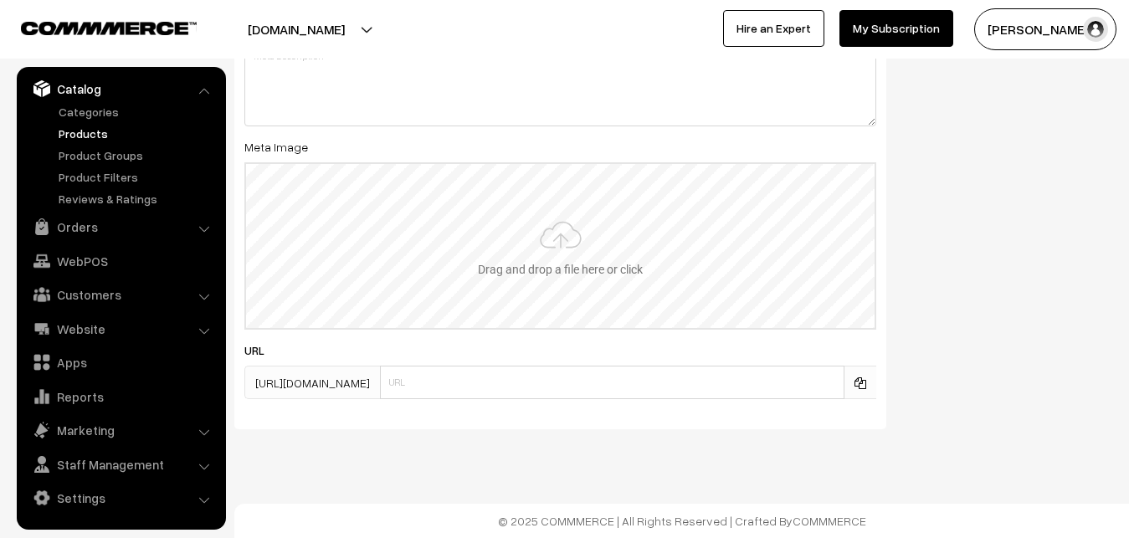
type input "2"
click at [549, 207] on input "file" at bounding box center [560, 246] width 628 height 164
type input "C:\fakepath\kanchipuram-saree-va12817-sep.jpeg"
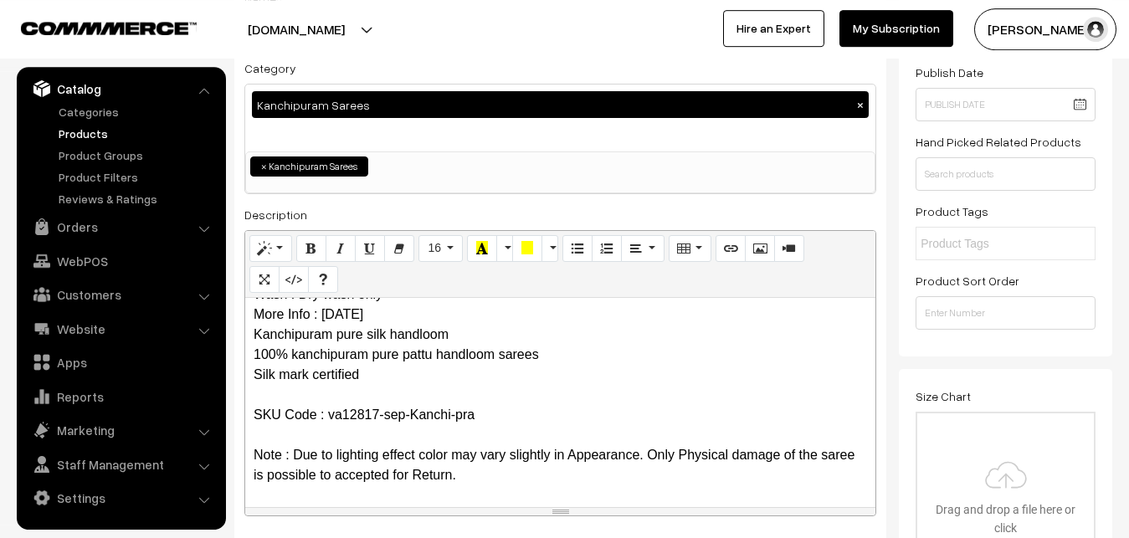
scroll to position [0, 0]
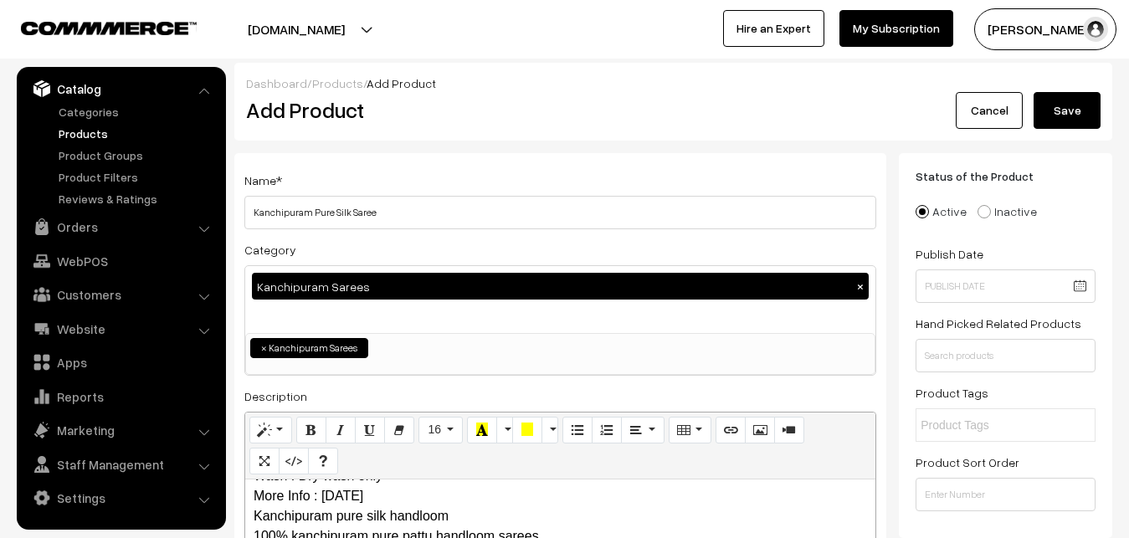
click at [1084, 100] on button "Save" at bounding box center [1067, 110] width 67 height 37
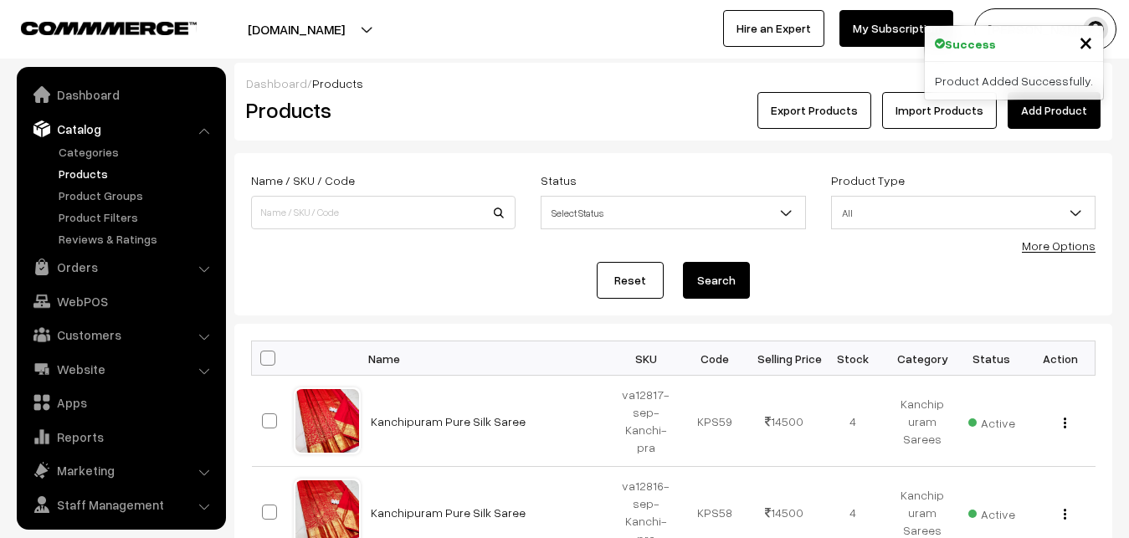
click at [1079, 116] on link "Add Product" at bounding box center [1054, 110] width 93 height 37
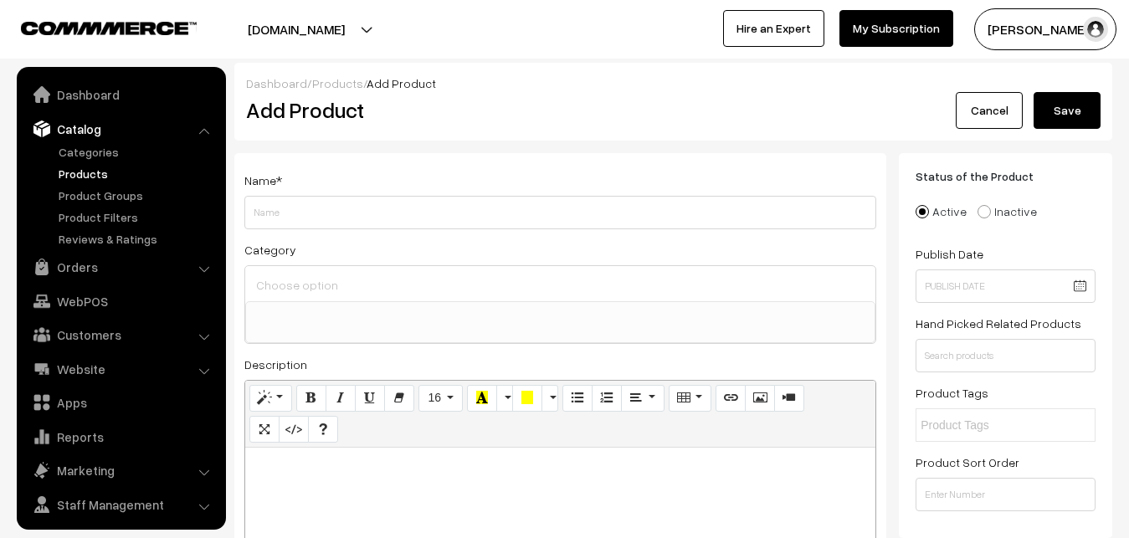
select select
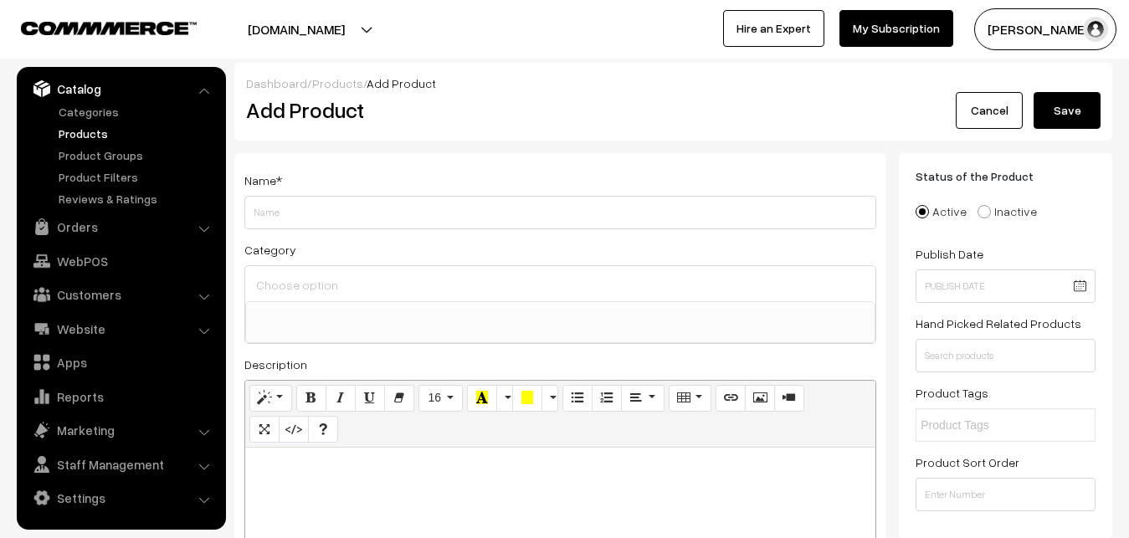
paste div
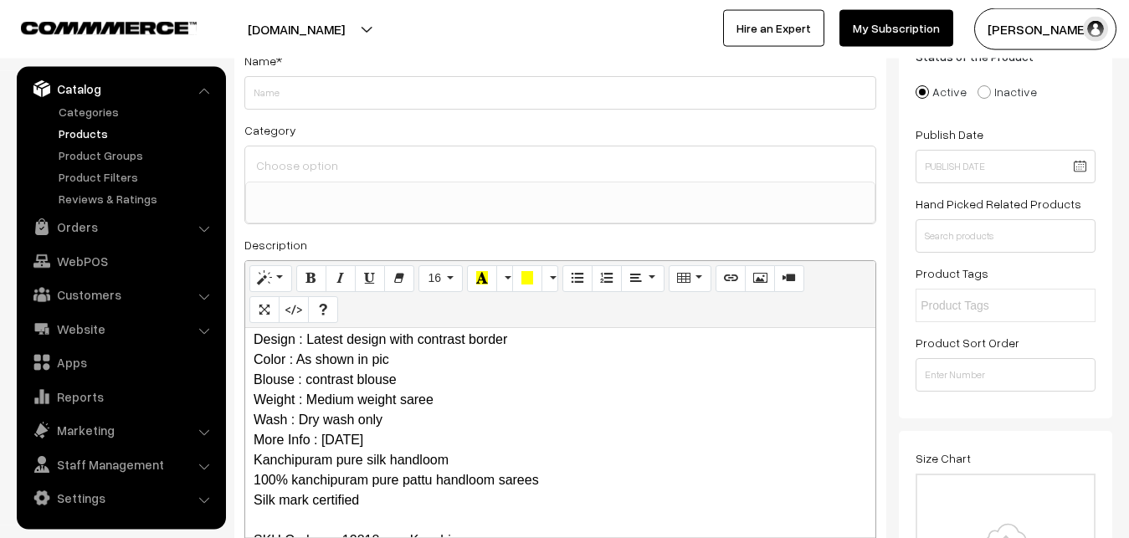
scroll to position [0, 0]
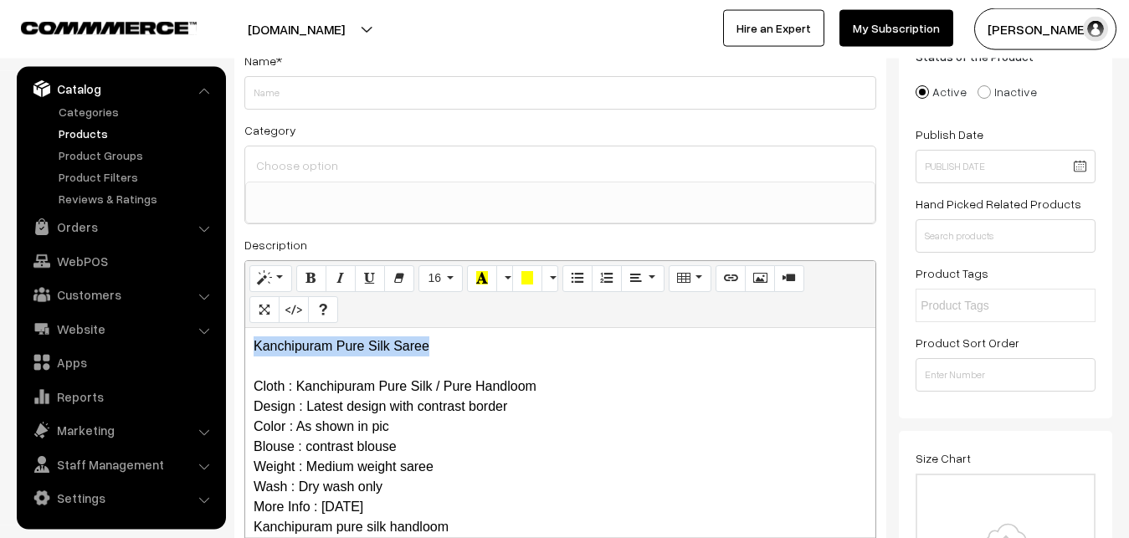
drag, startPoint x: 439, startPoint y: 349, endPoint x: 217, endPoint y: 348, distance: 221.8
click at [245, 348] on div "Kanchipuram Pure Silk Saree Cloth : Kanchipuram Pure Silk / Pure Handloom Desig…" at bounding box center [560, 432] width 630 height 209
copy p "Kanchipuram Pure Silk Saree"
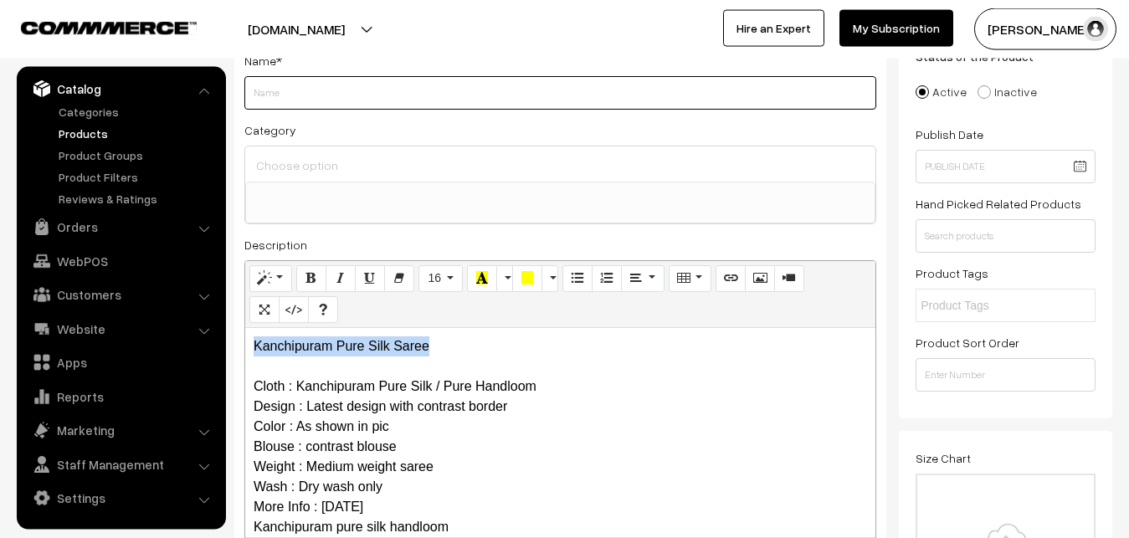
click at [316, 100] on input "Weight" at bounding box center [560, 92] width 632 height 33
paste input "Kanchipuram Pure Silk Saree"
type input "Kanchipuram Pure Silk Saree"
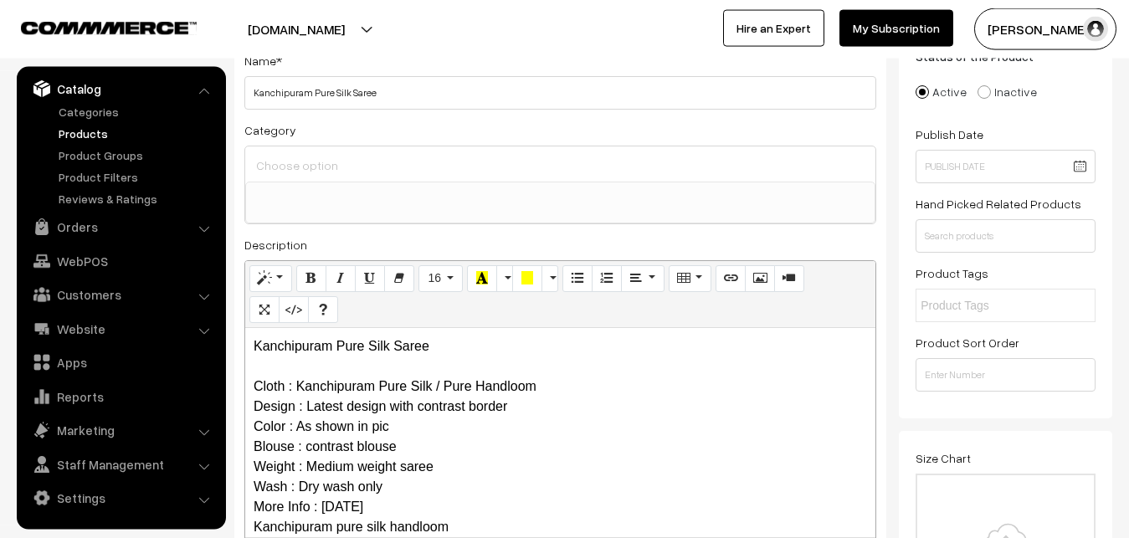
click at [317, 182] on span at bounding box center [560, 203] width 630 height 42
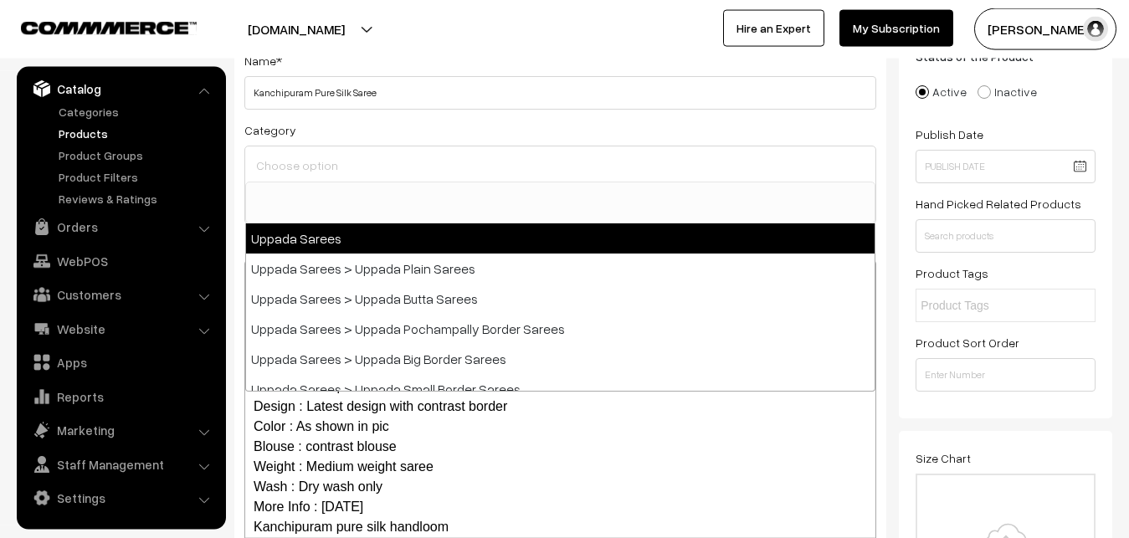
click at [317, 164] on input at bounding box center [560, 165] width 617 height 24
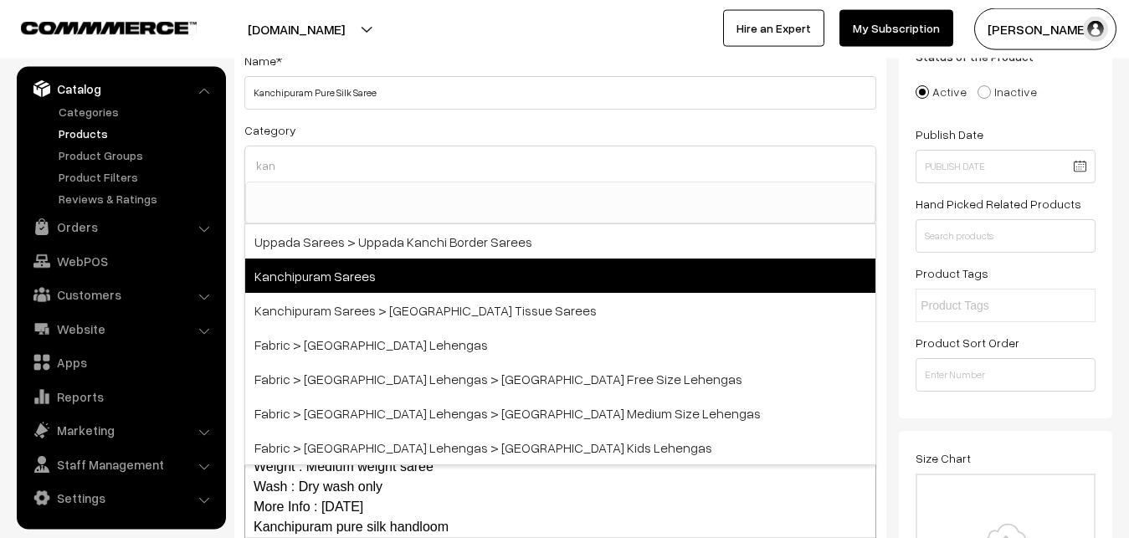
type input "kan"
click at [367, 272] on span "Kanchipuram Sarees" at bounding box center [560, 276] width 630 height 34
select select "3"
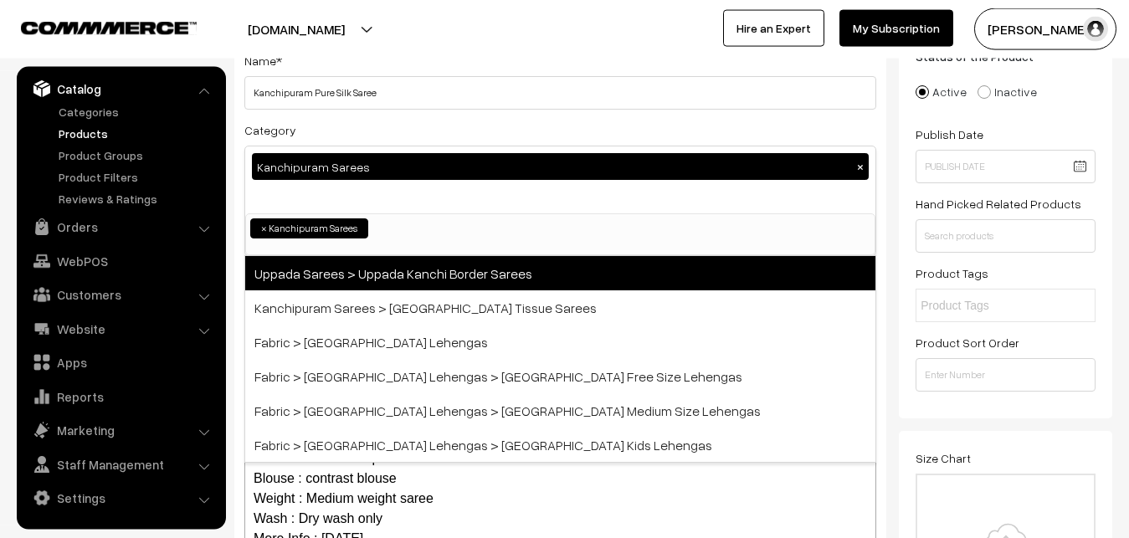
scroll to position [351, 0]
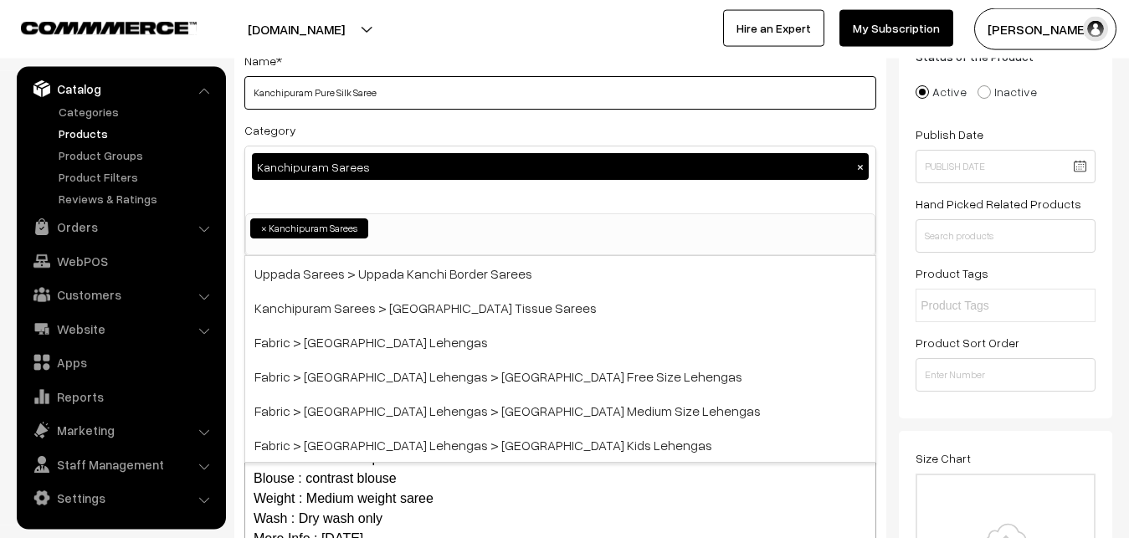
click at [375, 109] on input "Kanchipuram Pure Silk Saree" at bounding box center [560, 92] width 632 height 33
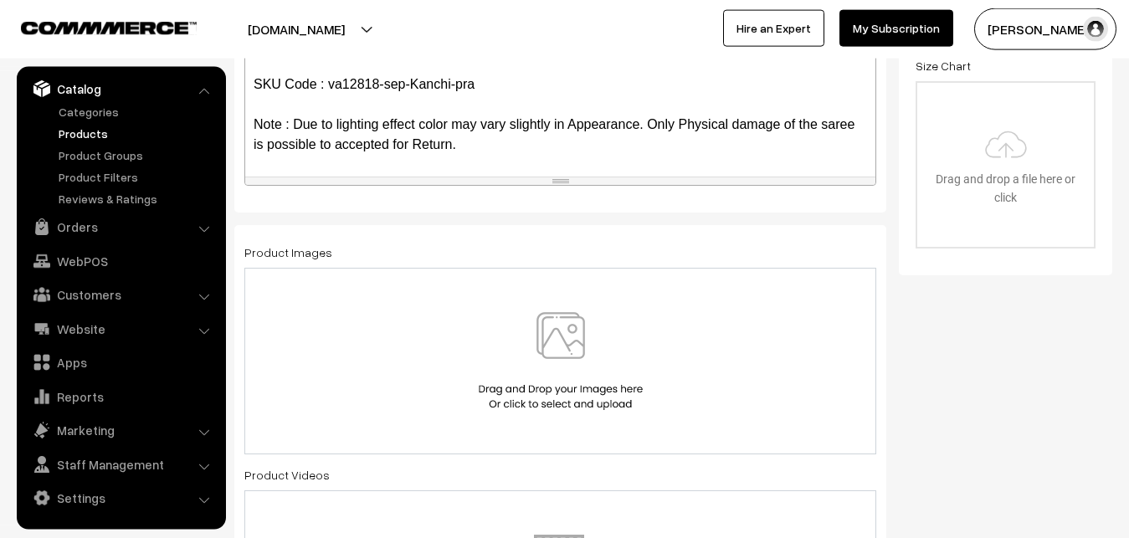
scroll to position [546, 0]
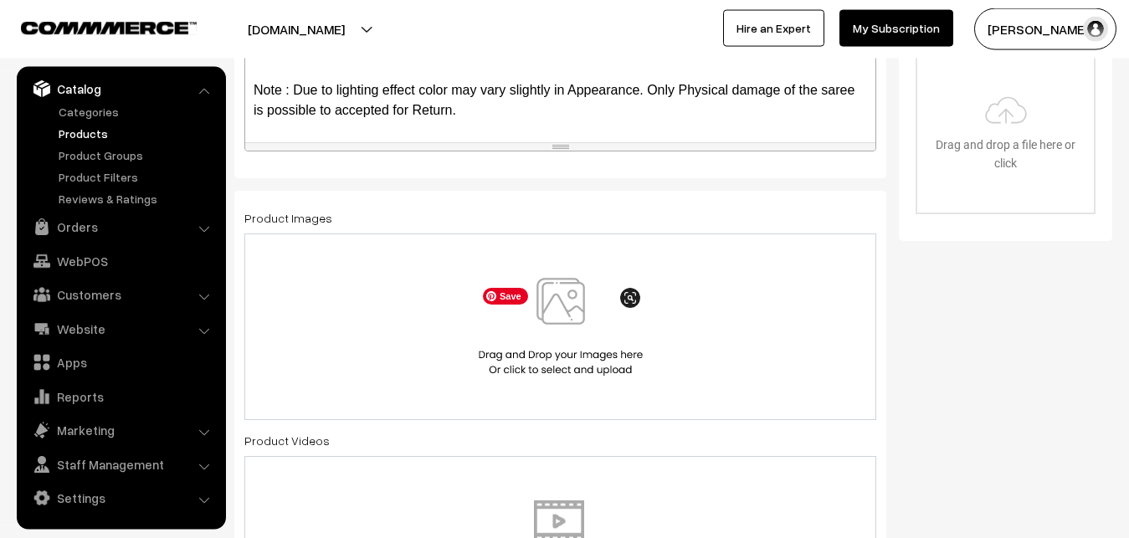
click at [546, 304] on img at bounding box center [560, 327] width 172 height 98
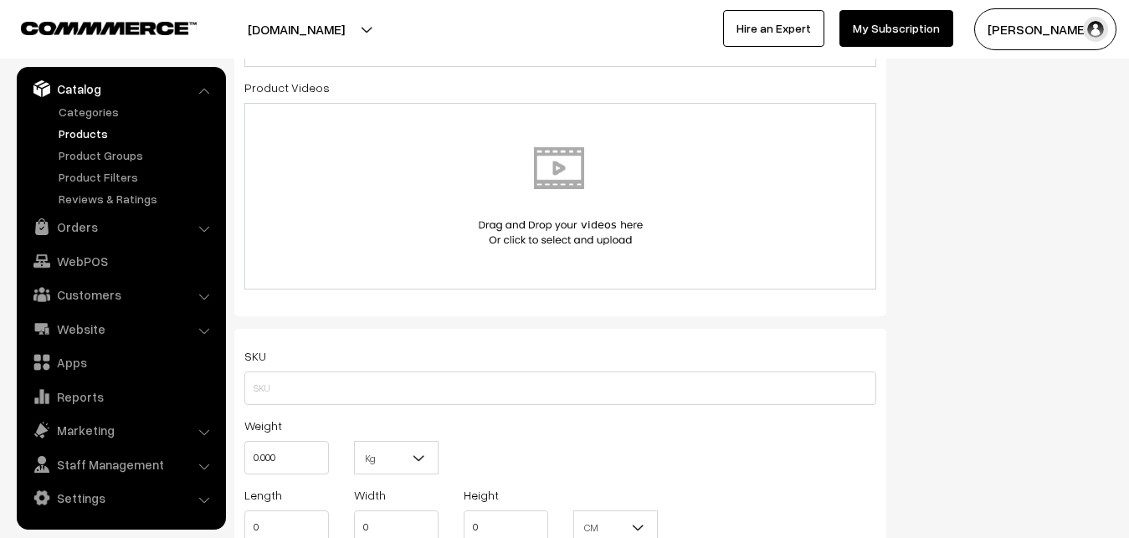
scroll to position [1059, 0]
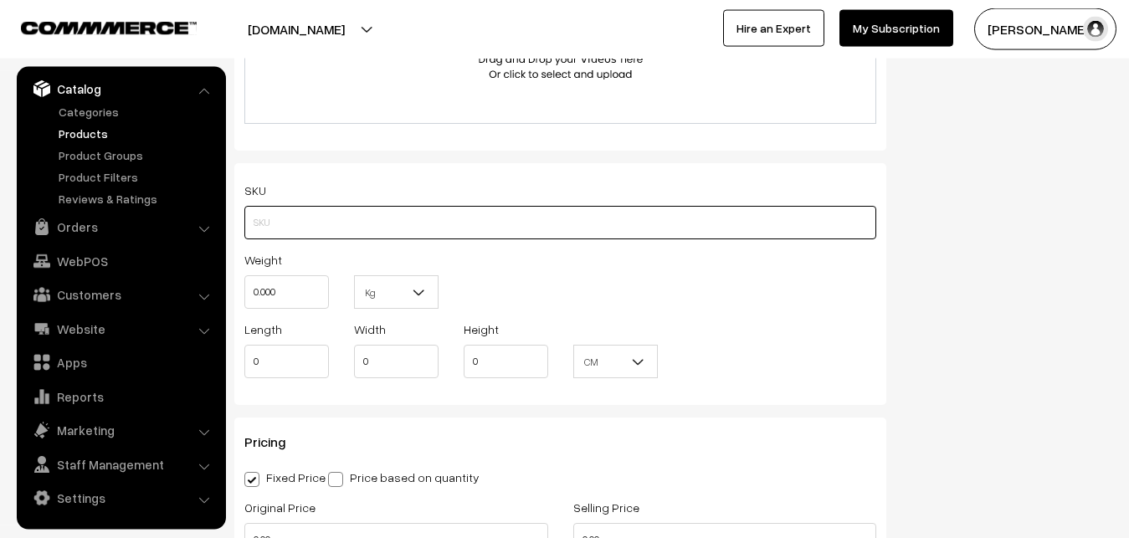
click at [348, 219] on input "text" at bounding box center [560, 222] width 632 height 33
paste input "va12818-sep-Kanchi-pra"
type input "va12818-sep-Kanchi-pra"
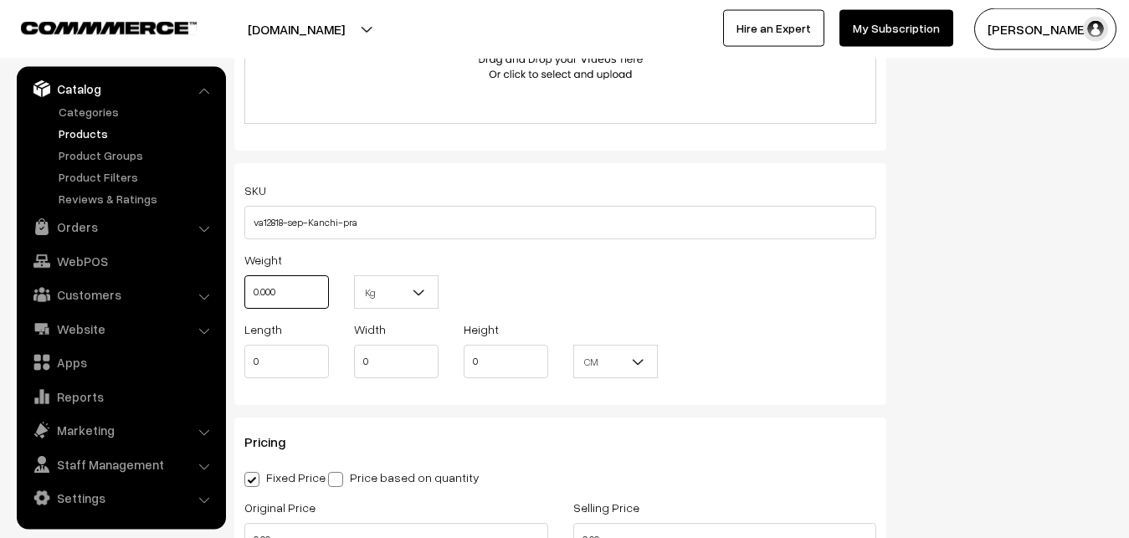
drag, startPoint x: 295, startPoint y: 297, endPoint x: 255, endPoint y: 295, distance: 40.2
click at [255, 295] on input "0.000" at bounding box center [286, 291] width 85 height 33
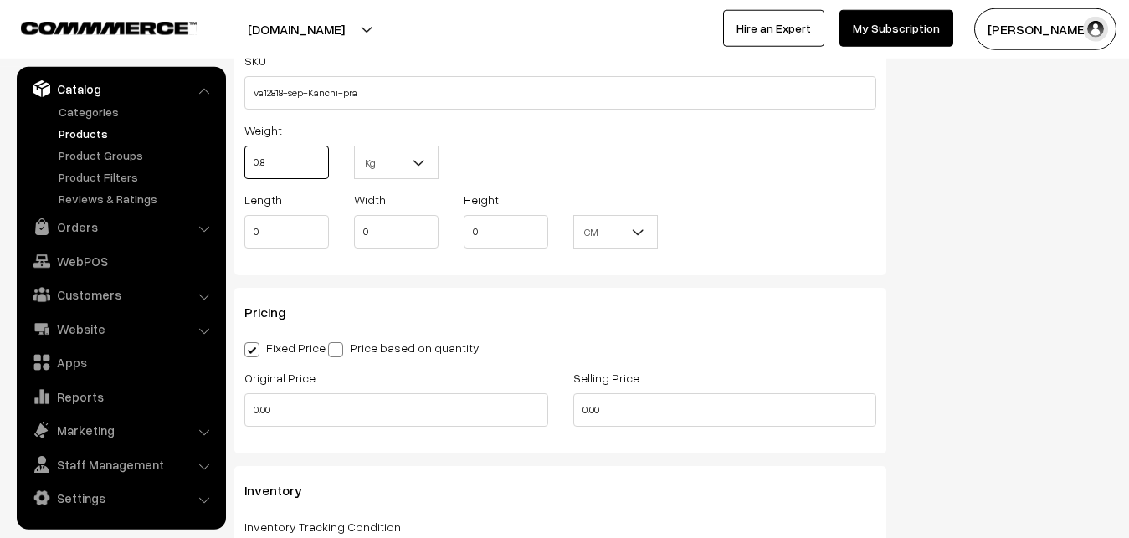
scroll to position [1315, 0]
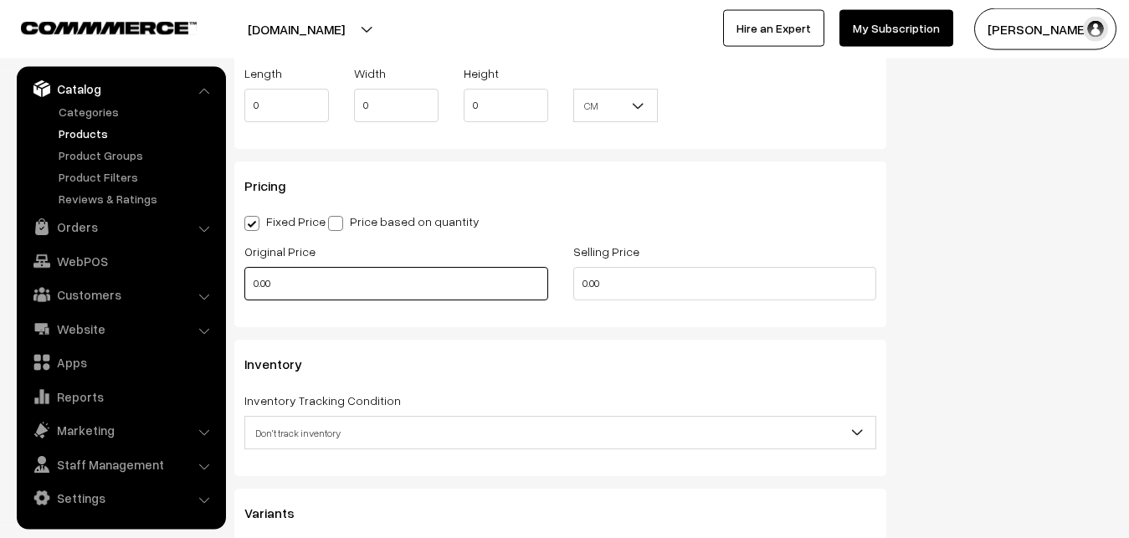
type input "0.80"
drag, startPoint x: 257, startPoint y: 289, endPoint x: 234, endPoint y: 287, distance: 22.7
click at [244, 287] on input "0.00" at bounding box center [396, 283] width 304 height 33
type input "12000"
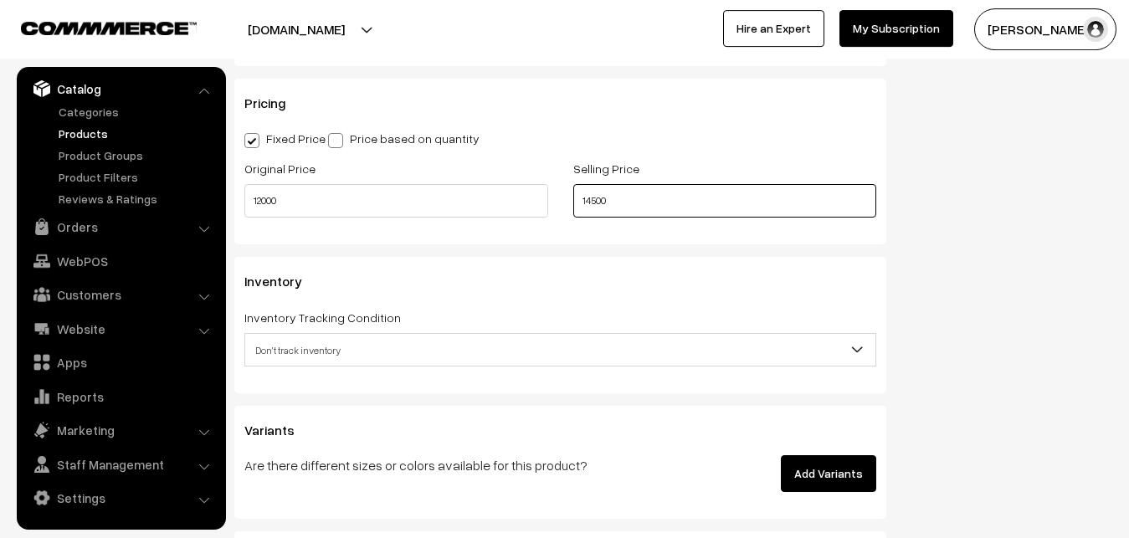
scroll to position [1485, 0]
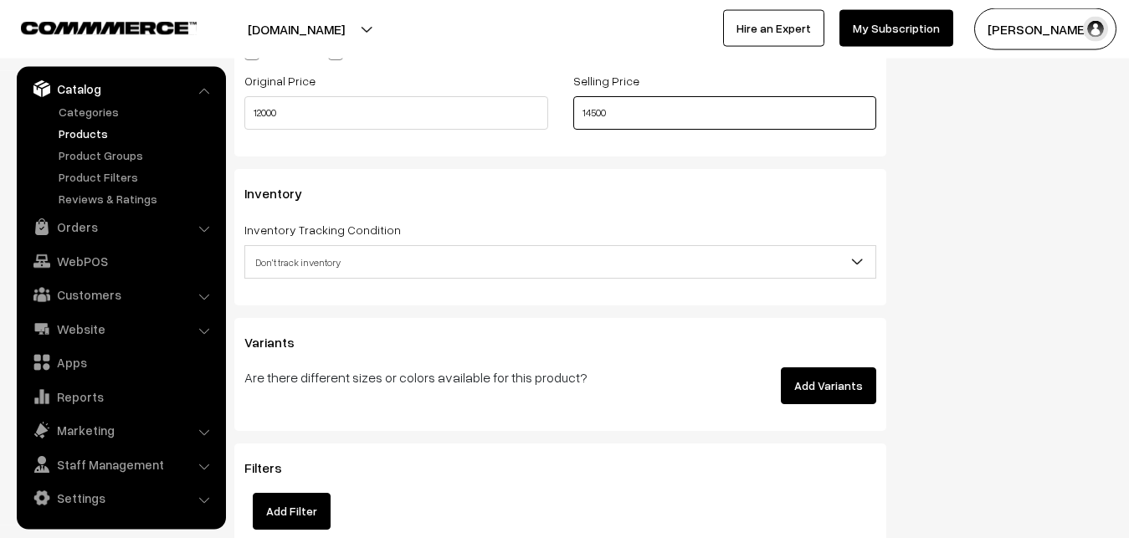
type input "14500"
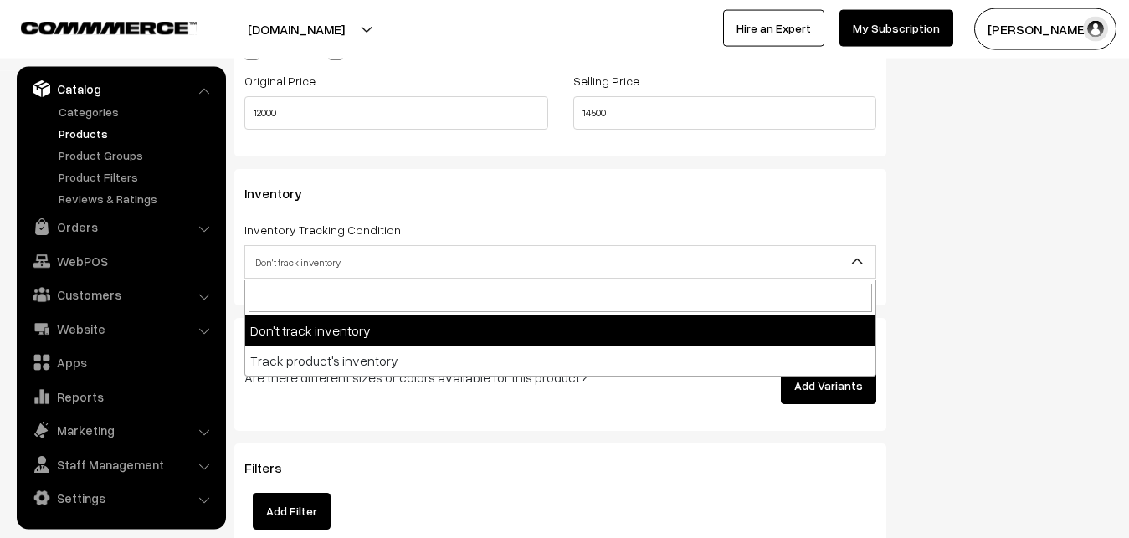
click at [290, 266] on span "Don't track inventory" at bounding box center [560, 262] width 630 height 29
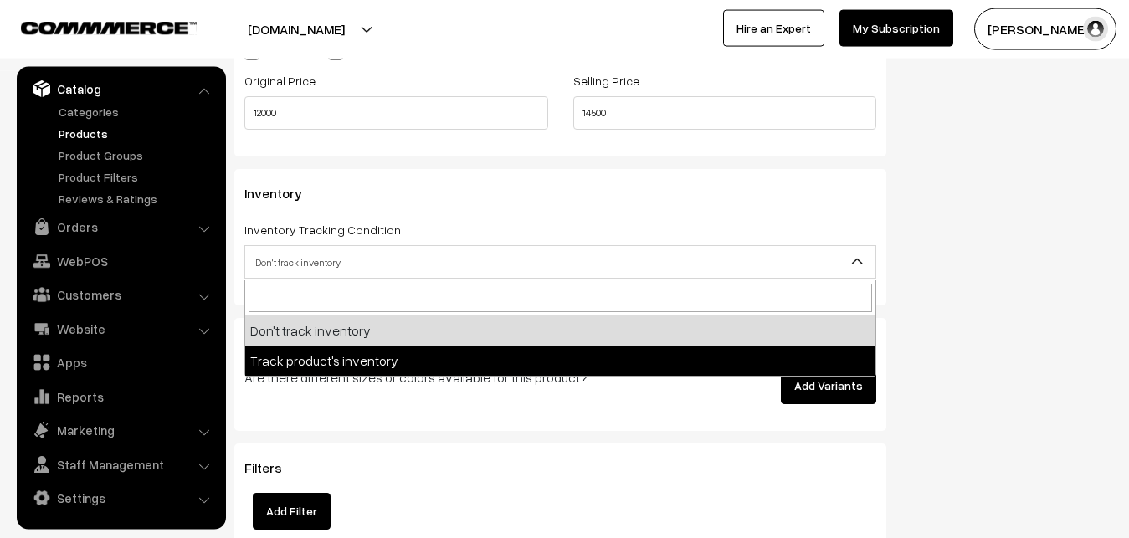
select select "2"
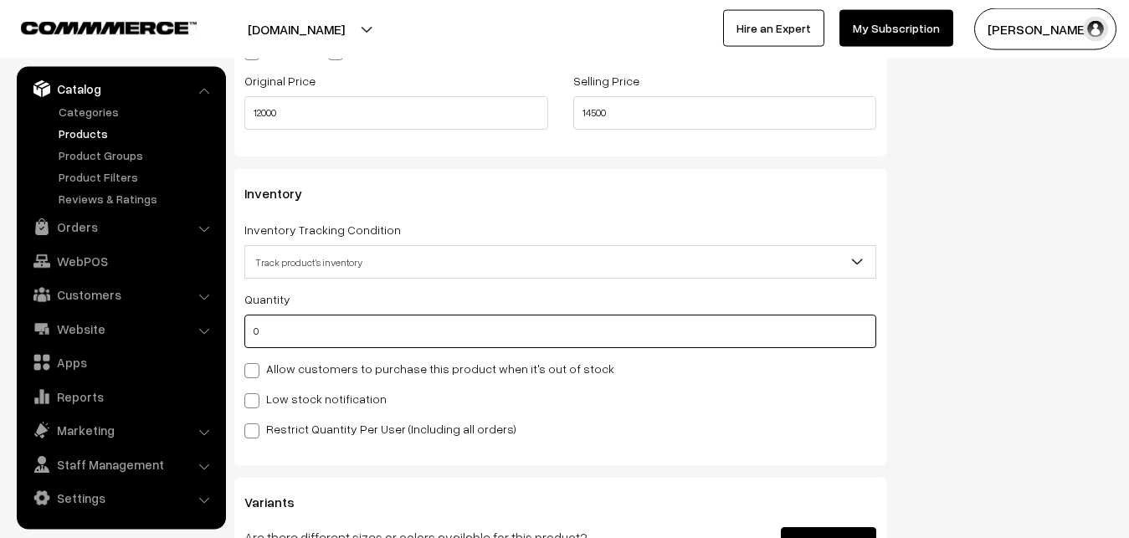
click at [296, 342] on input "0" at bounding box center [560, 331] width 632 height 33
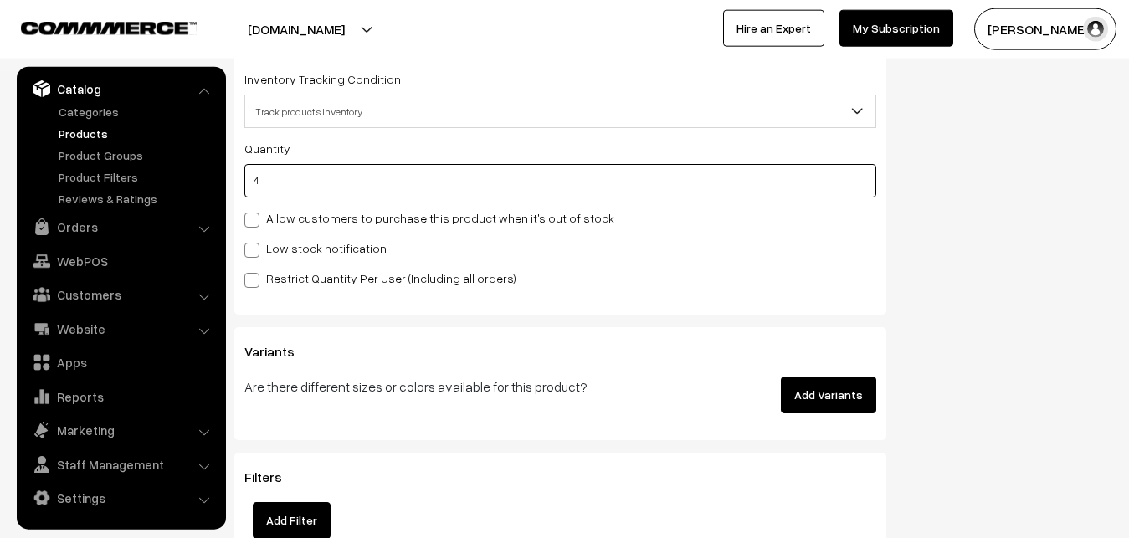
scroll to position [1656, 0]
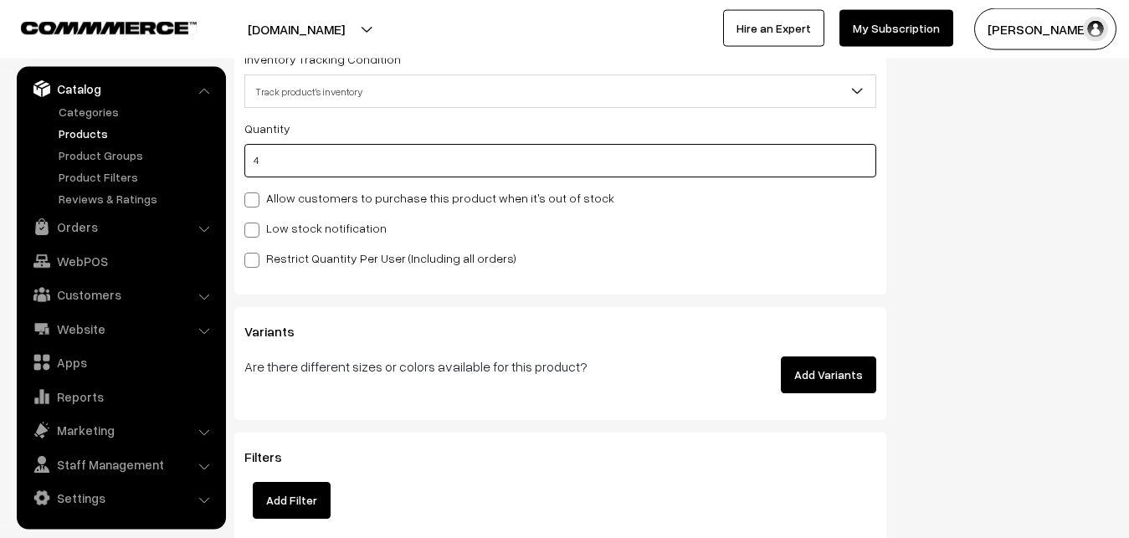
type input "4"
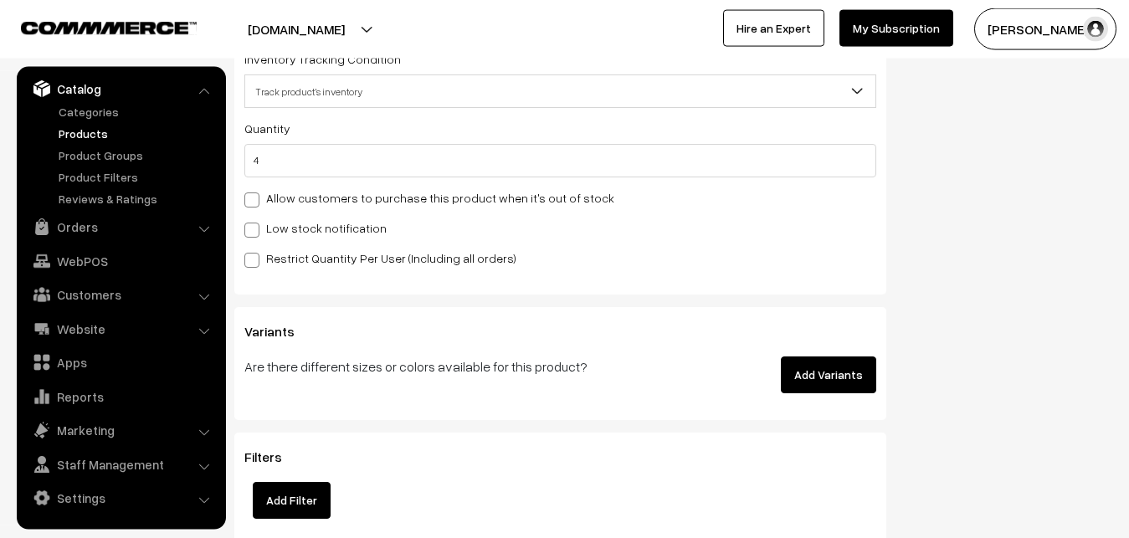
click at [273, 223] on label "Low stock notification" at bounding box center [315, 228] width 142 height 18
click at [255, 223] on input "Low stock notification" at bounding box center [249, 227] width 11 height 11
checkbox input "true"
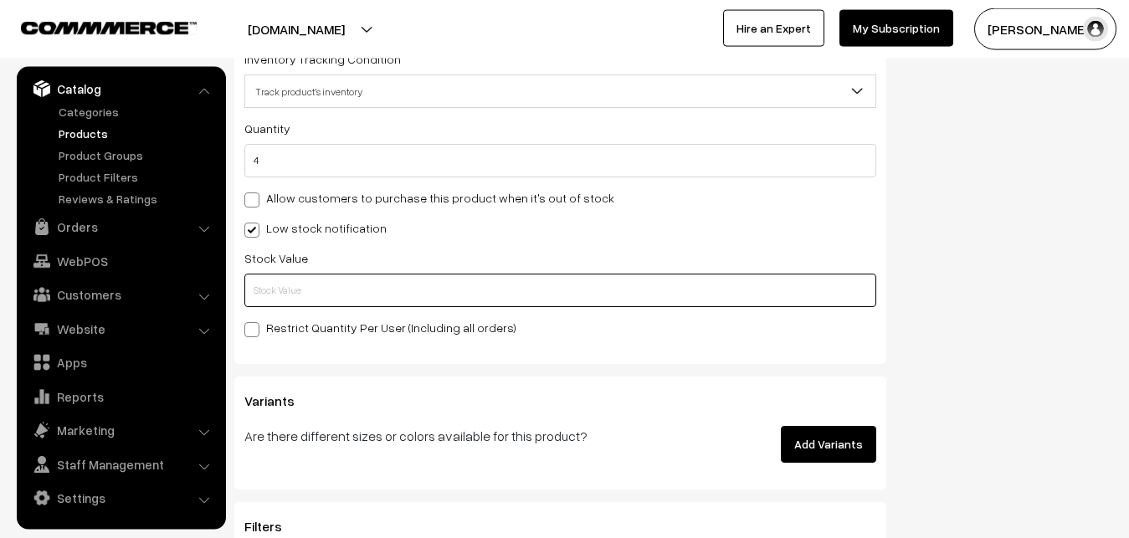
click at [280, 292] on input "text" at bounding box center [560, 290] width 632 height 33
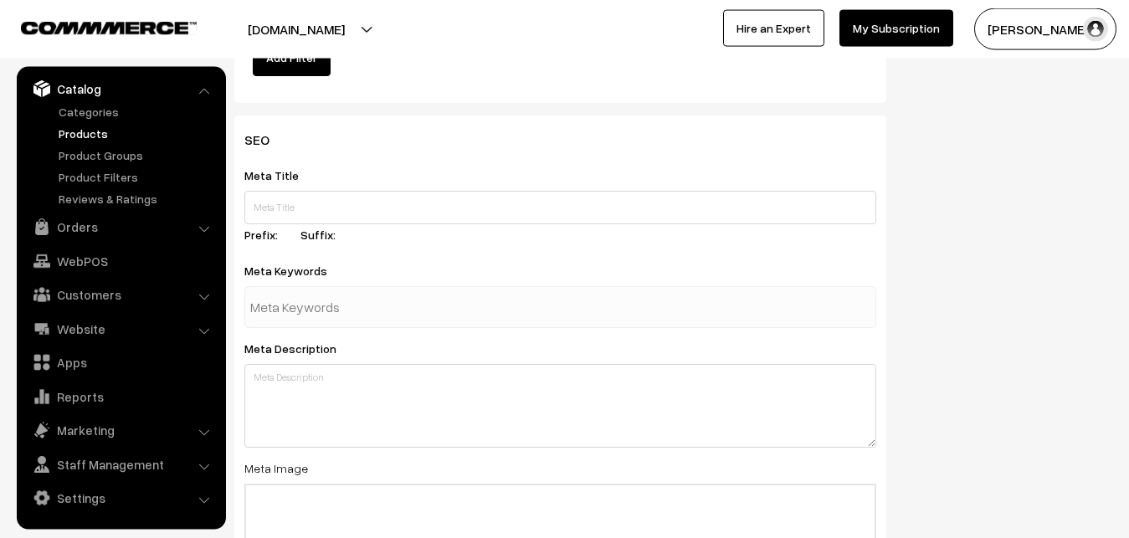
scroll to position [2491, 0]
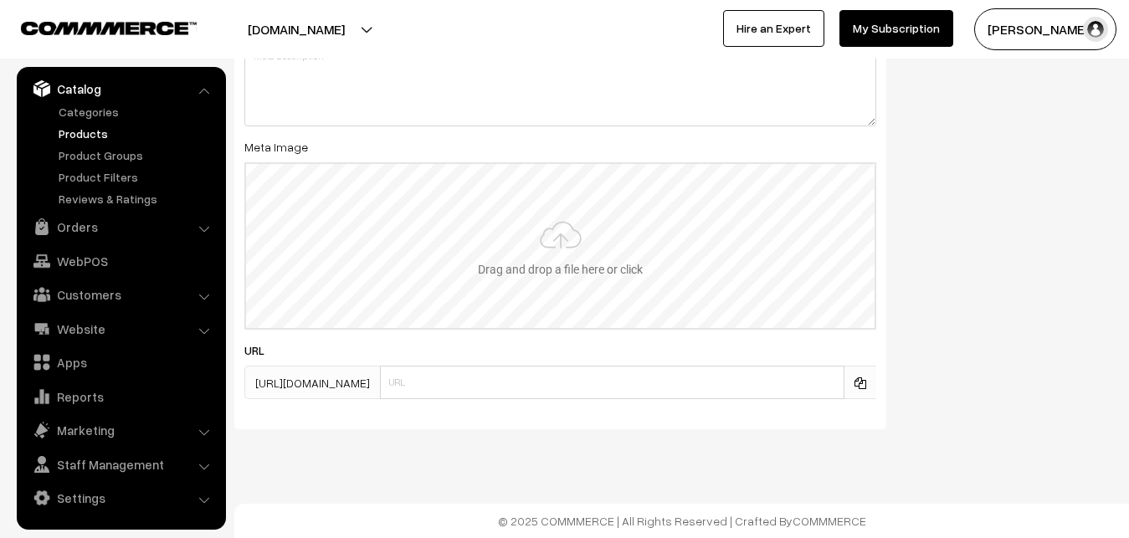
type input "2"
click at [558, 280] on input "file" at bounding box center [560, 246] width 628 height 164
type input "C:\fakepath\kanchipuram-saree-va12818-sep.jpeg"
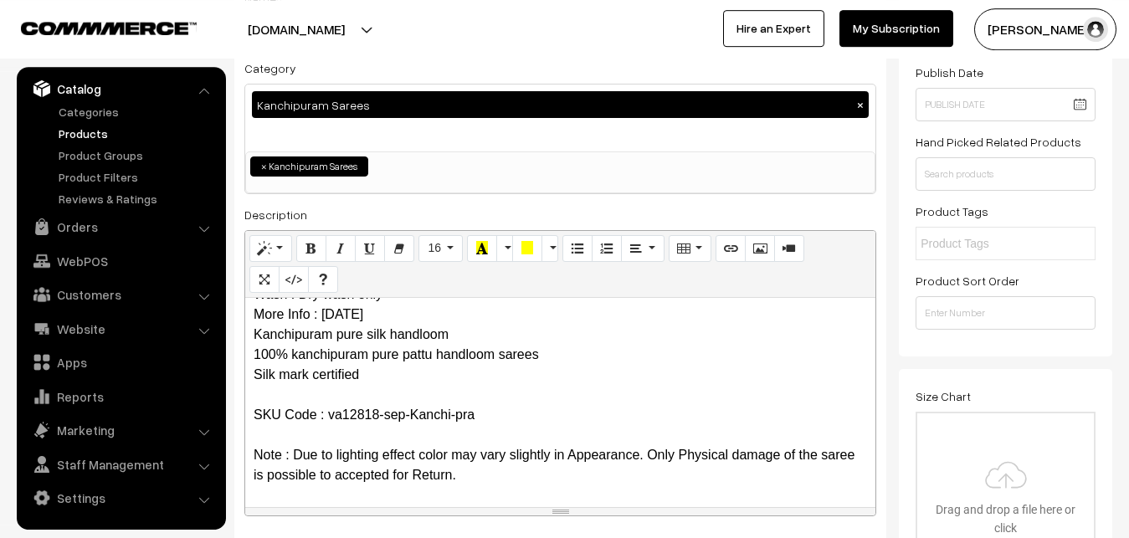
scroll to position [0, 0]
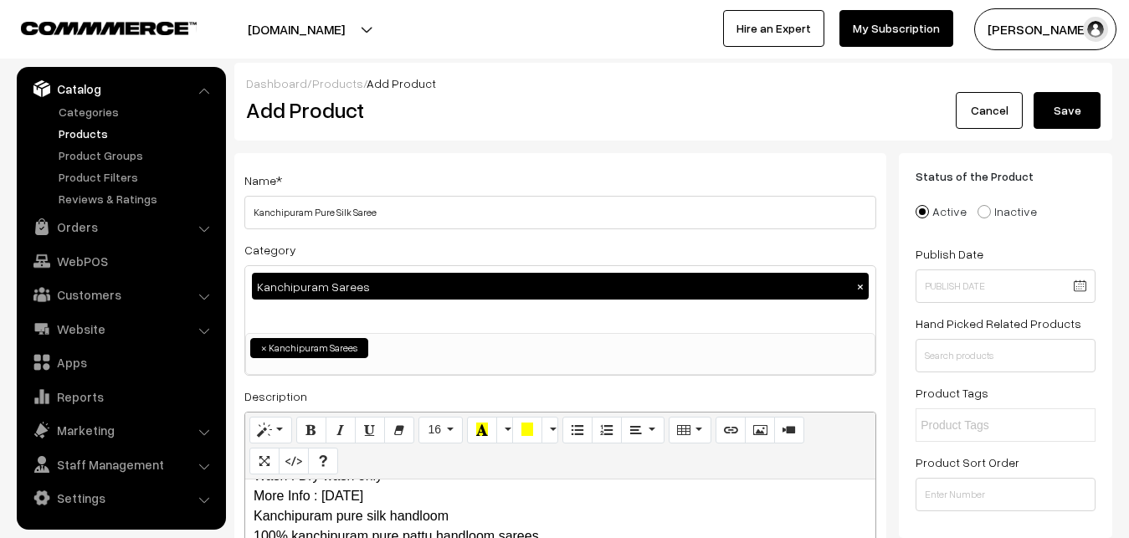
click at [1068, 107] on button "Save" at bounding box center [1067, 110] width 67 height 37
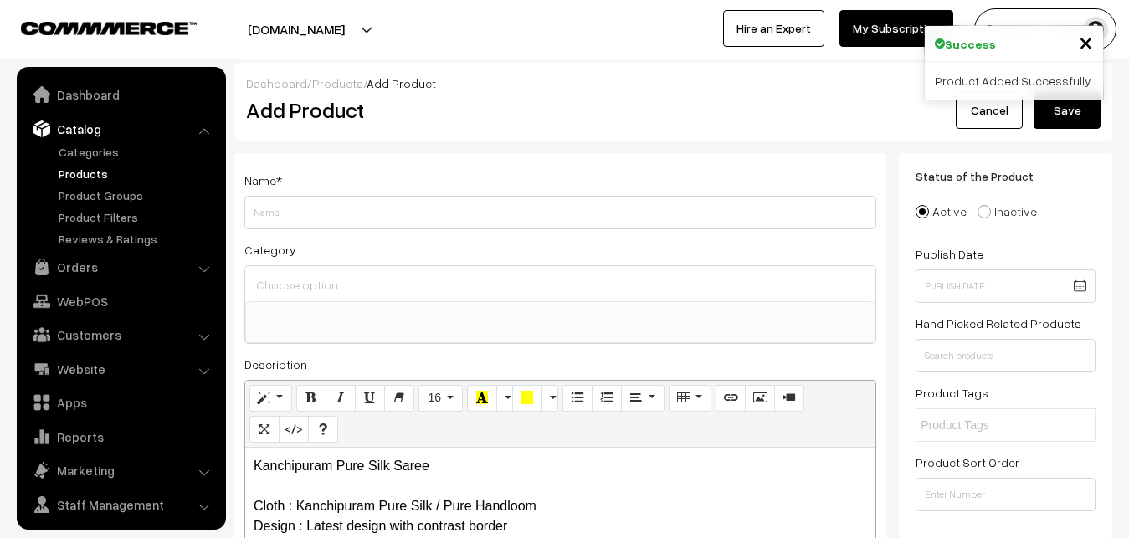
select select
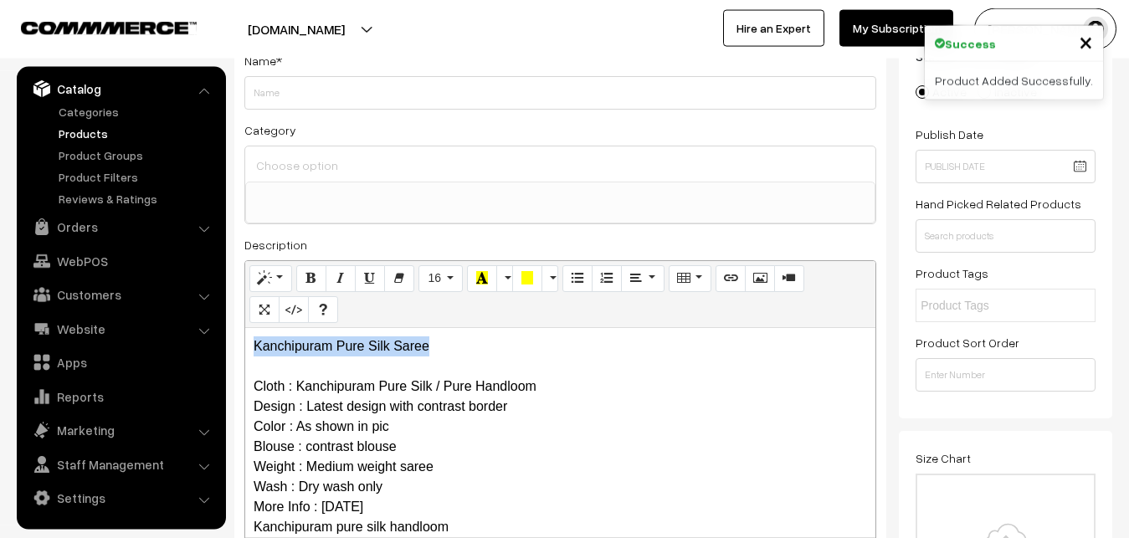
drag, startPoint x: 473, startPoint y: 342, endPoint x: 158, endPoint y: 354, distance: 314.9
click at [245, 354] on div "Kanchipuram Pure Silk Saree Cloth : Kanchipuram Pure Silk / Pure Handloom Desig…" at bounding box center [560, 432] width 630 height 209
copy p "Kanchipuram Pure Silk Saree"
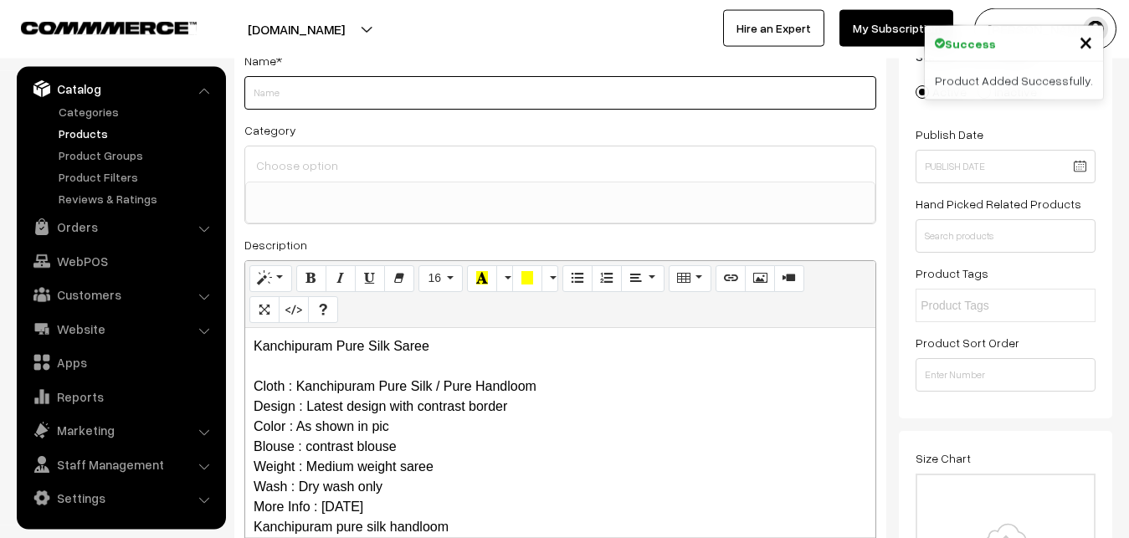
click at [311, 98] on input "Weight" at bounding box center [560, 92] width 632 height 33
paste input "Kanchipuram Pure Silk Saree"
type input "Kanchipuram Pure Silk Saree"
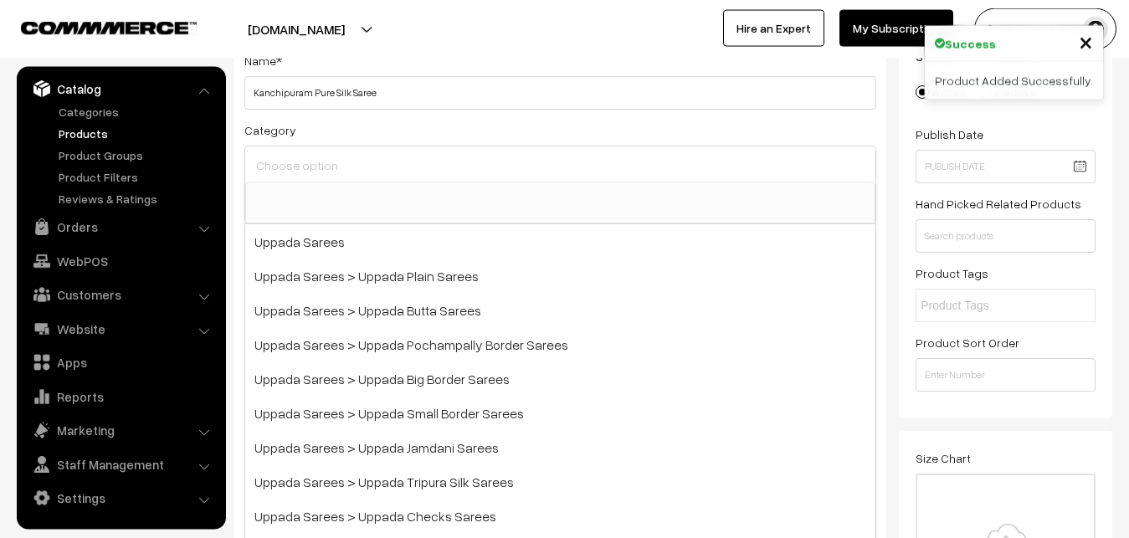
click at [325, 167] on input at bounding box center [560, 165] width 617 height 24
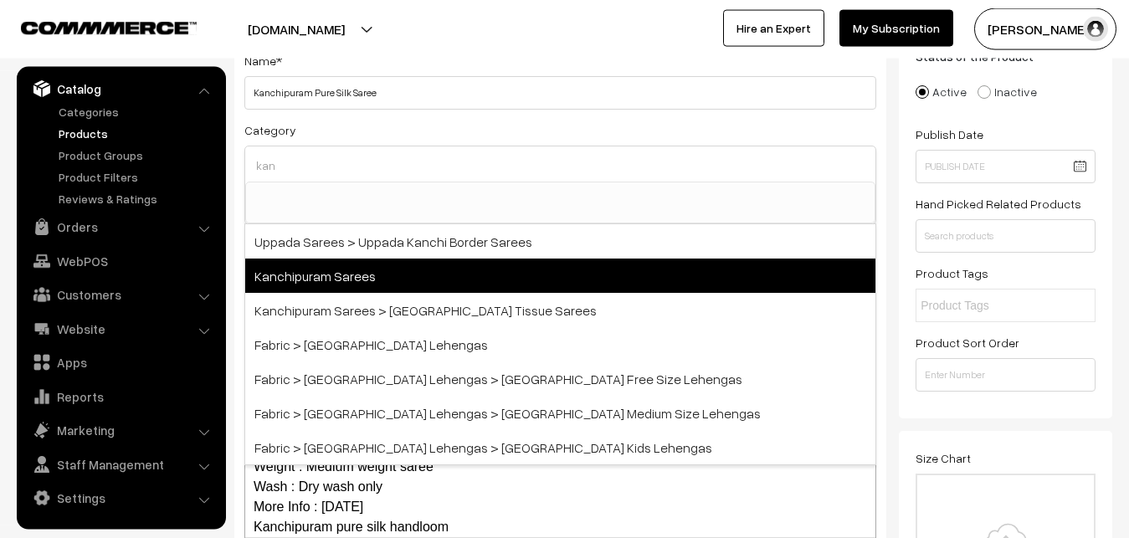
type input "kan"
click at [382, 276] on span "Kanchipuram Sarees" at bounding box center [560, 276] width 630 height 34
select select "3"
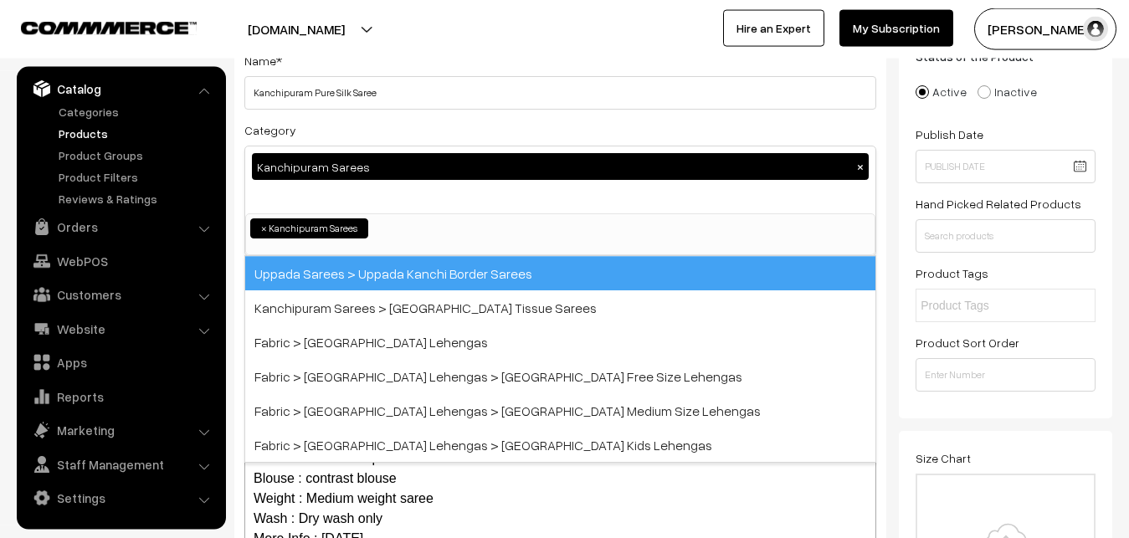
scroll to position [351, 0]
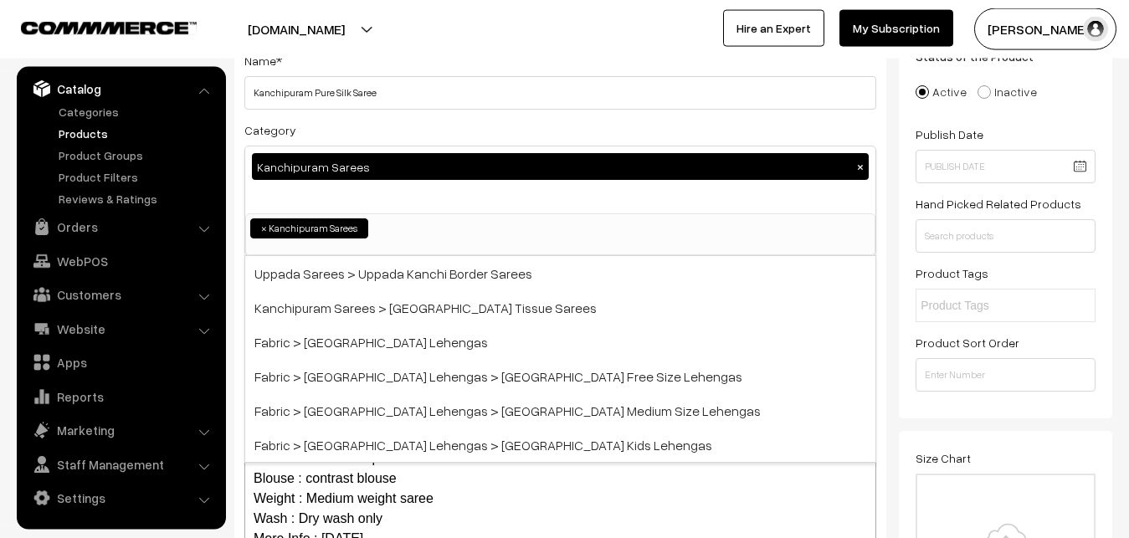
click at [397, 125] on div "Category Kanchipuram Sarees × Uppada Sarees Uppada Sarees > Uppada Plain Sarees…" at bounding box center [560, 188] width 632 height 136
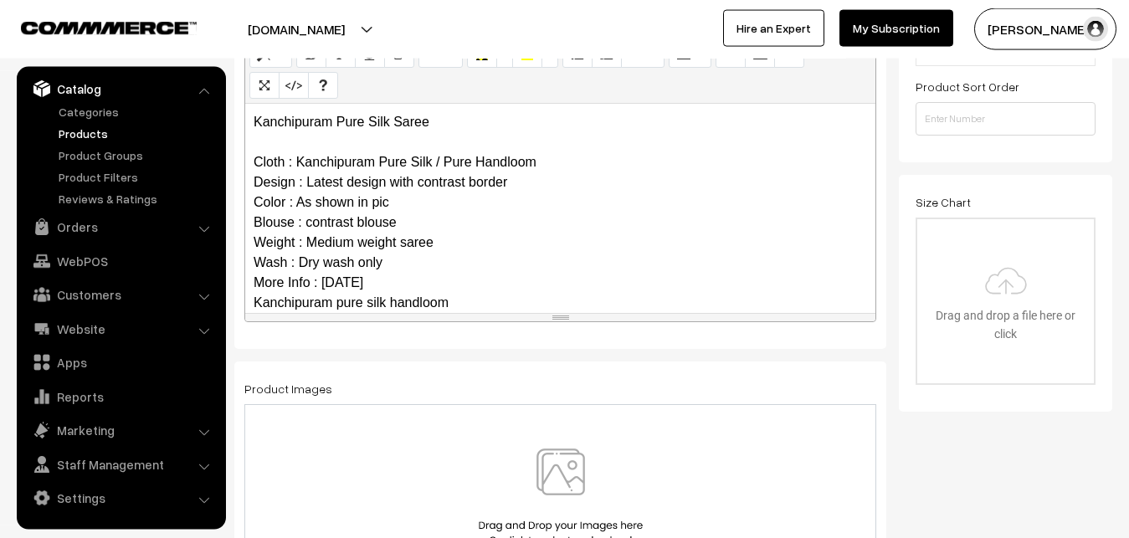
scroll to position [162, 0]
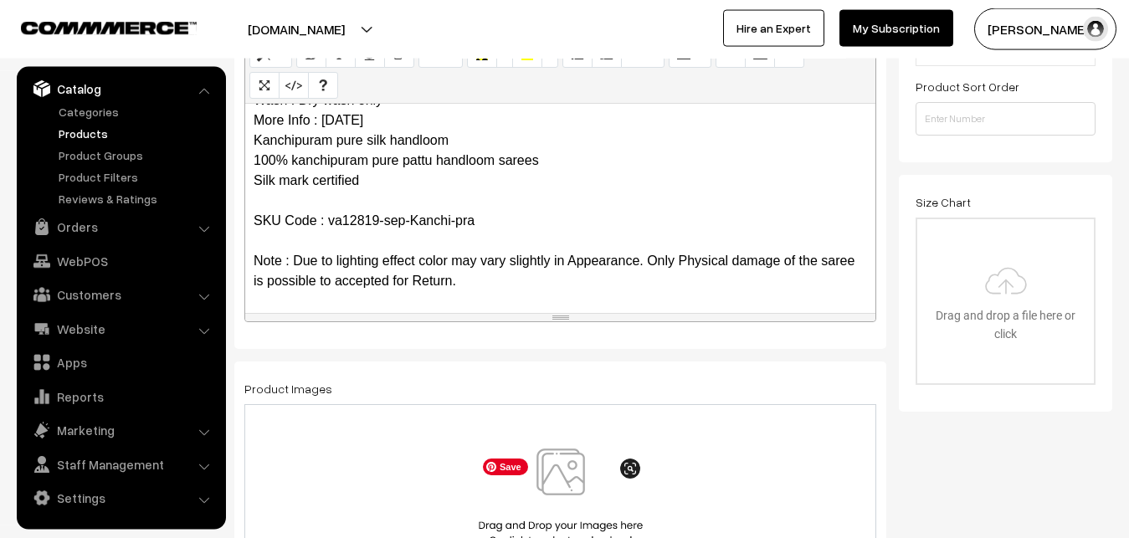
click at [576, 465] on img at bounding box center [560, 498] width 172 height 98
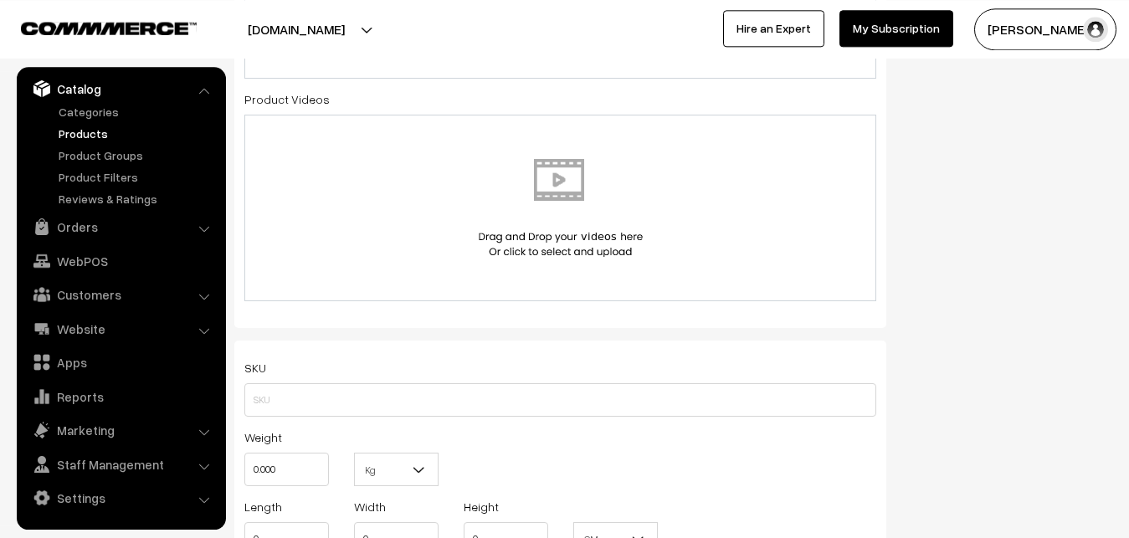
scroll to position [888, 0]
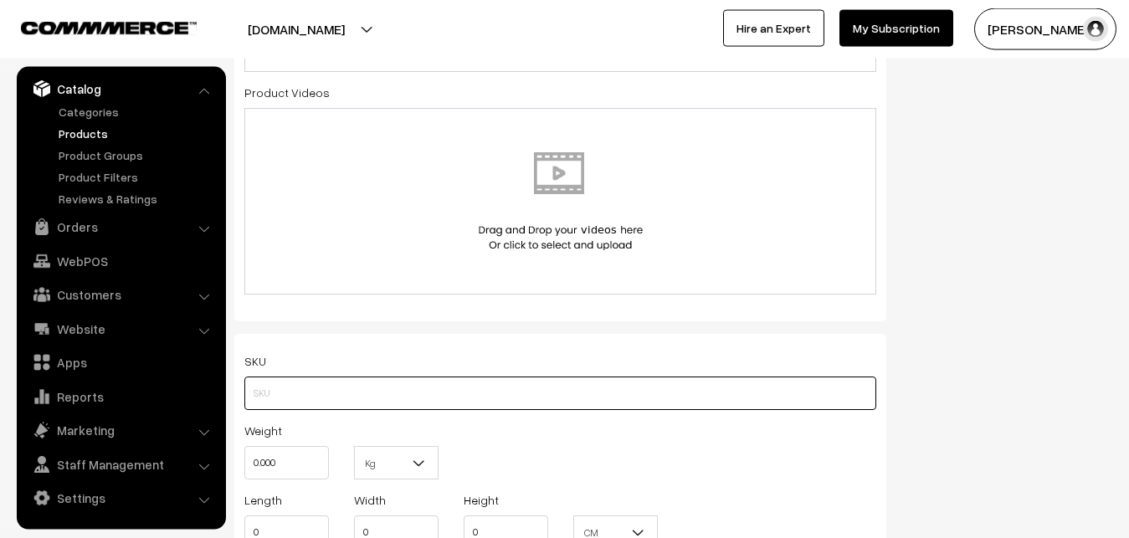
click at [282, 391] on input "text" at bounding box center [560, 393] width 632 height 33
paste input "va12819-sep-Kanchi-pra"
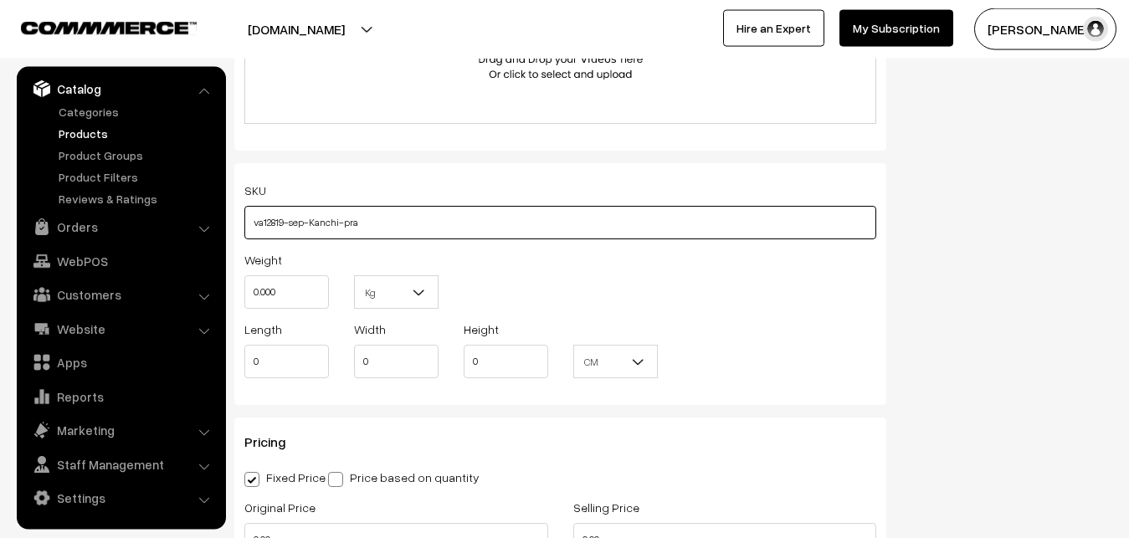
type input "va12819-sep-Kanchi-pra"
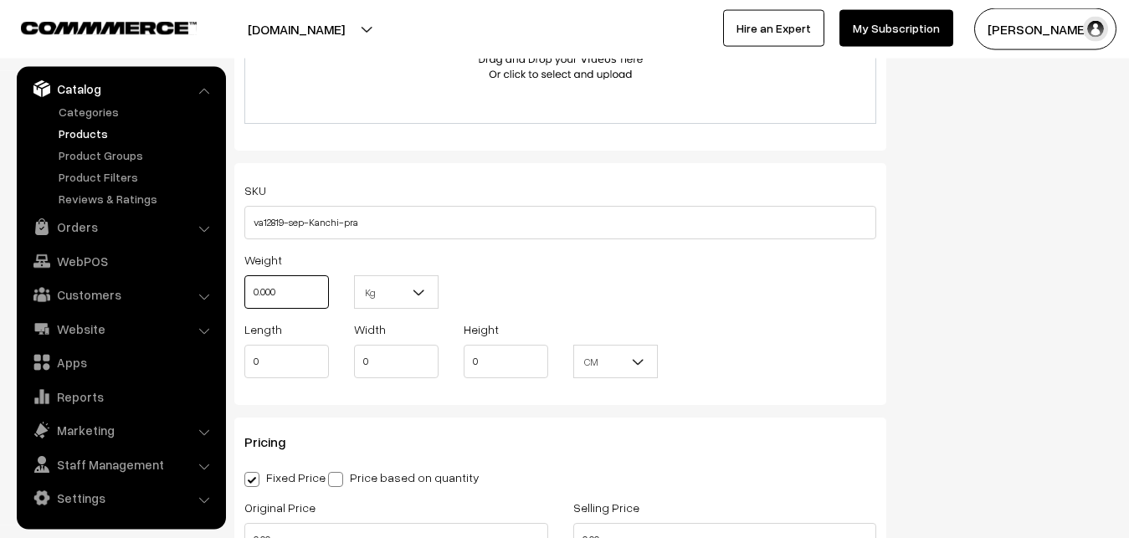
drag, startPoint x: 286, startPoint y: 293, endPoint x: 210, endPoint y: 284, distance: 76.7
click at [244, 284] on input "0.000" at bounding box center [286, 291] width 85 height 33
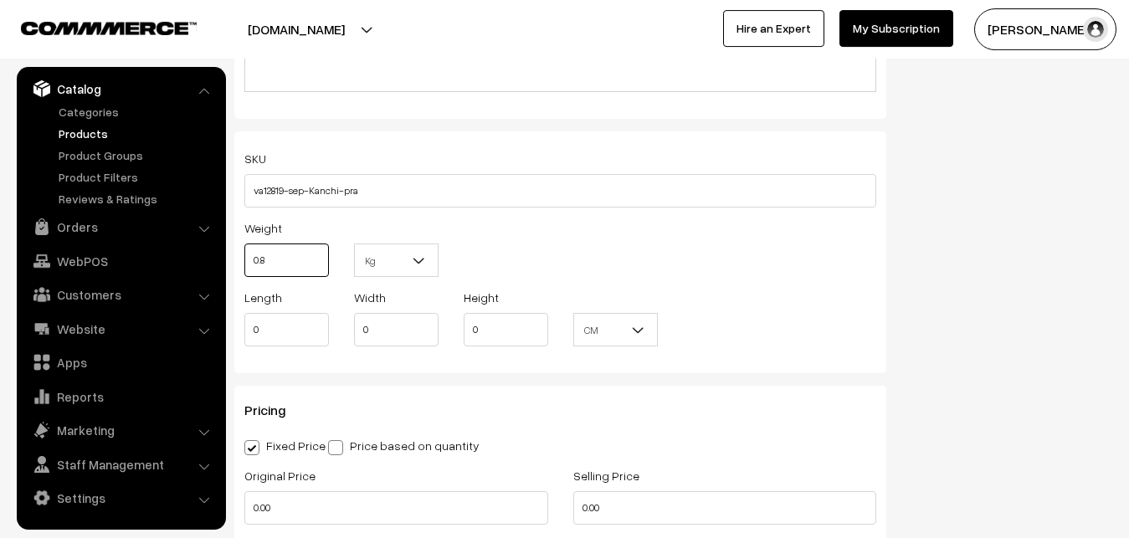
scroll to position [1400, 0]
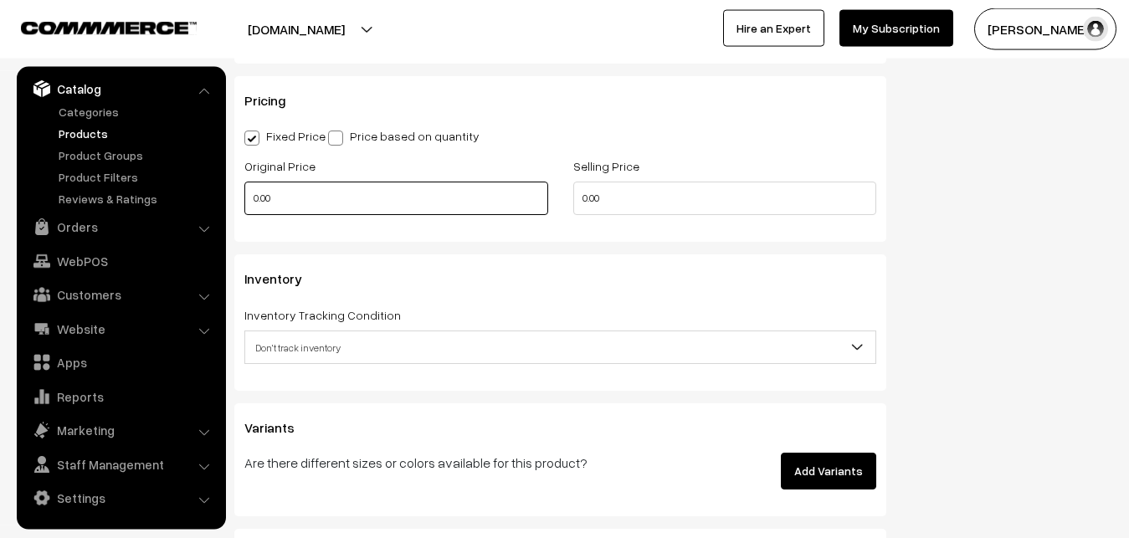
type input "0.80"
drag, startPoint x: 331, startPoint y: 203, endPoint x: 173, endPoint y: 203, distance: 157.3
click at [244, 203] on input "0.00" at bounding box center [396, 198] width 304 height 33
type input "12000"
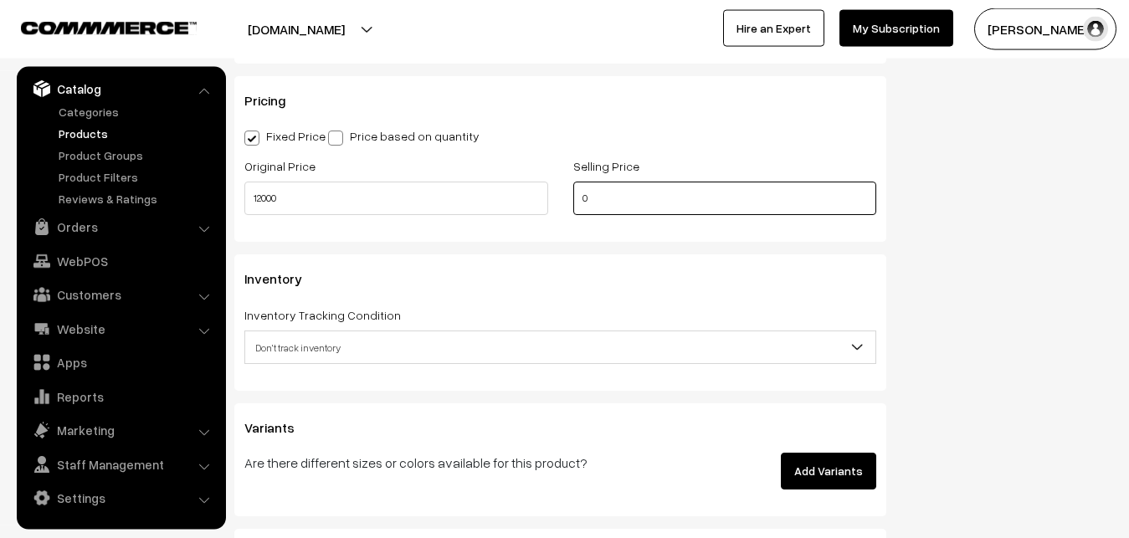
drag, startPoint x: 604, startPoint y: 206, endPoint x: 492, endPoint y: 191, distance: 113.1
click at [573, 191] on input "0" at bounding box center [725, 198] width 304 height 33
type input "14500"
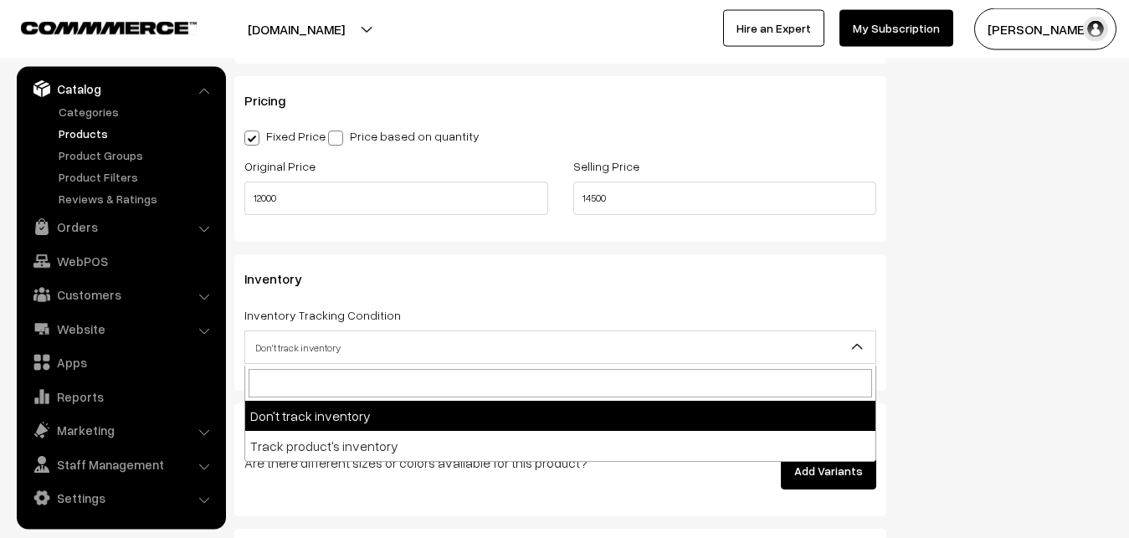
click at [328, 335] on span "Don't track inventory" at bounding box center [560, 347] width 630 height 29
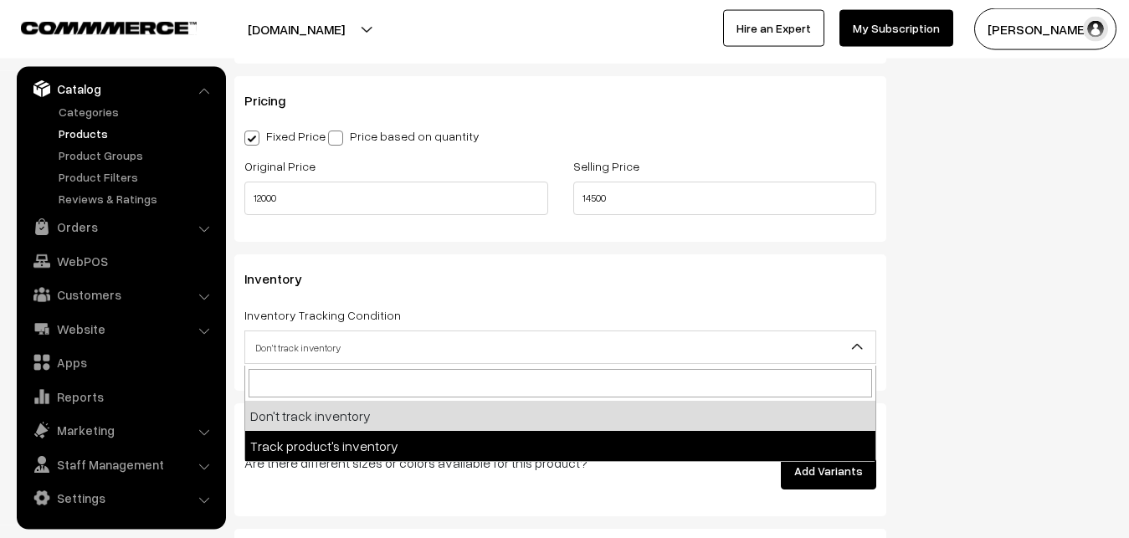
select select "2"
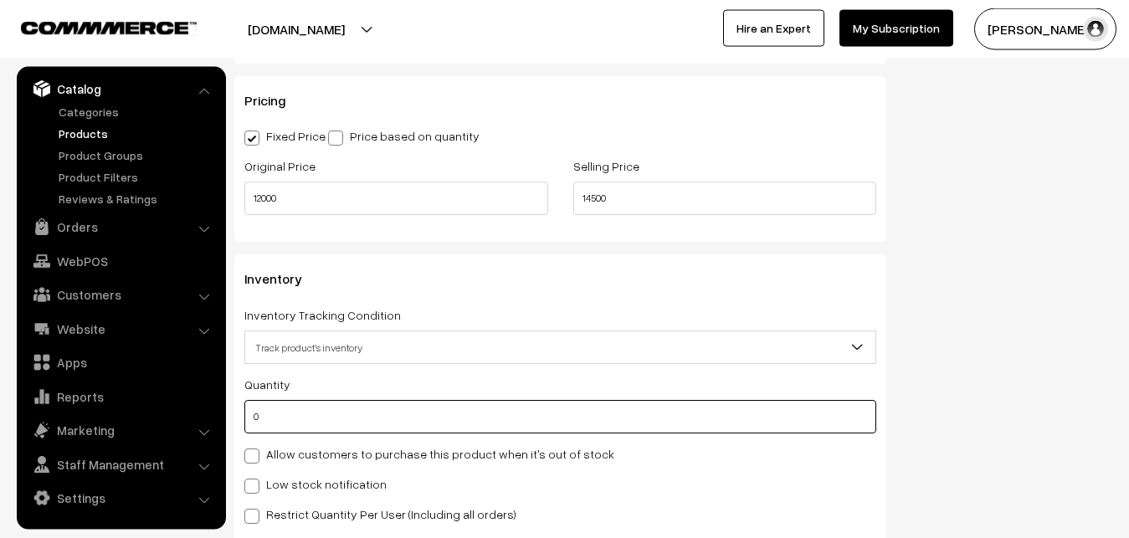
click at [319, 429] on input "0" at bounding box center [560, 416] width 632 height 33
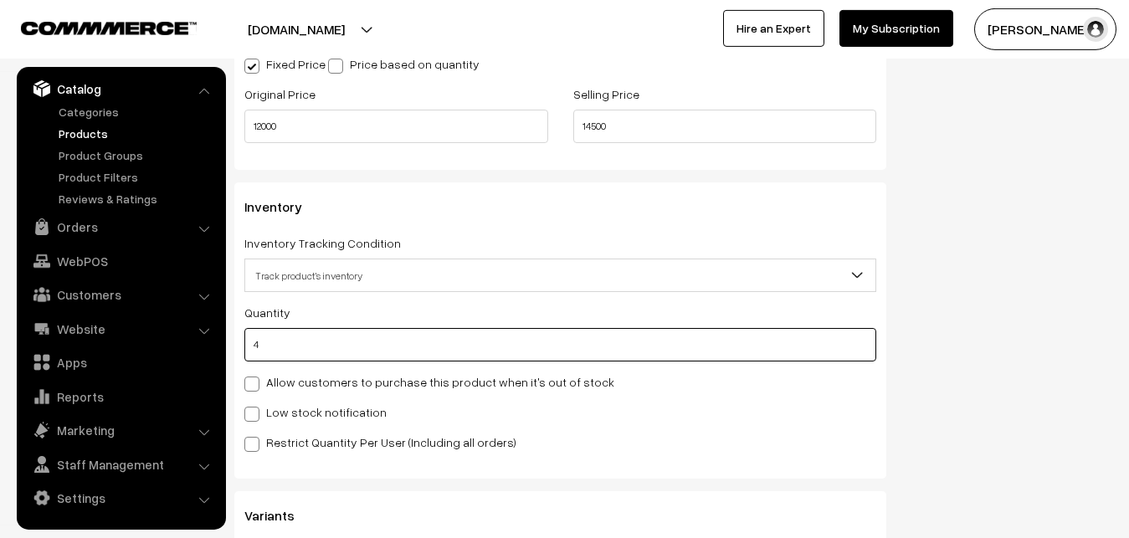
scroll to position [1656, 0]
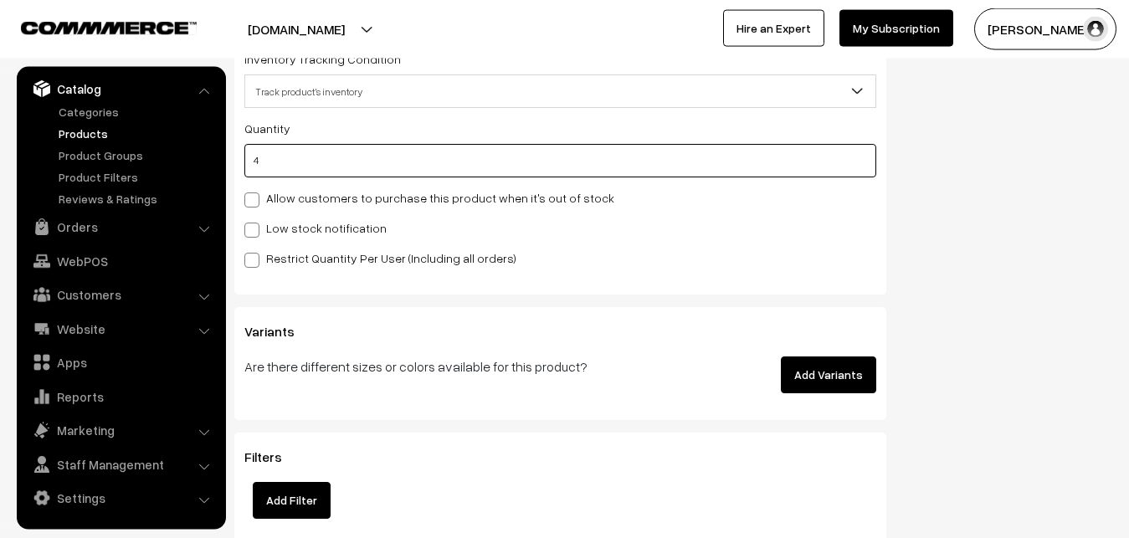
type input "4"
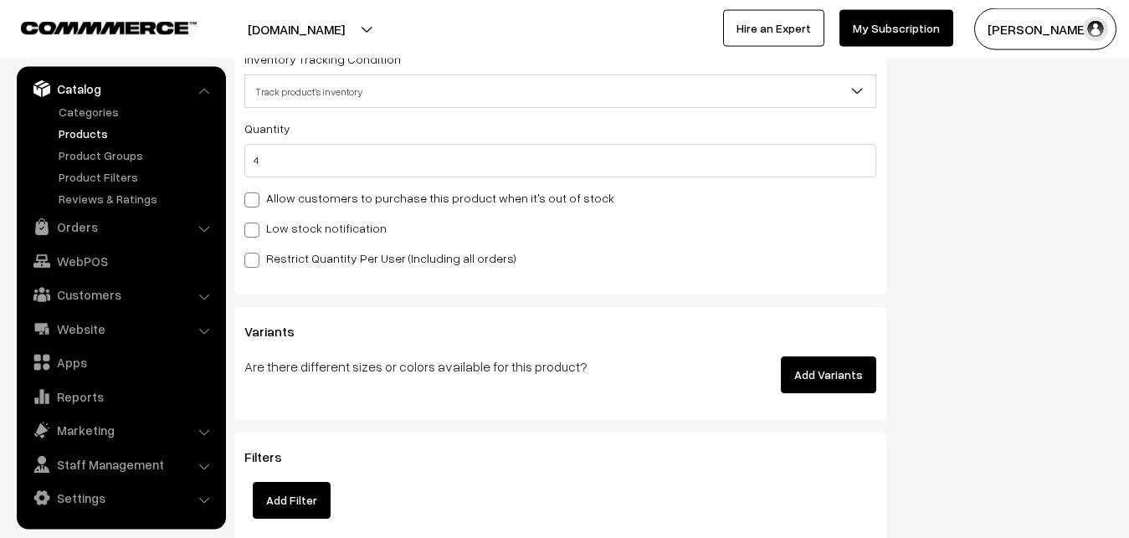
click at [274, 234] on label "Low stock notification" at bounding box center [315, 228] width 142 height 18
click at [255, 233] on input "Low stock notification" at bounding box center [249, 227] width 11 height 11
checkbox input "true"
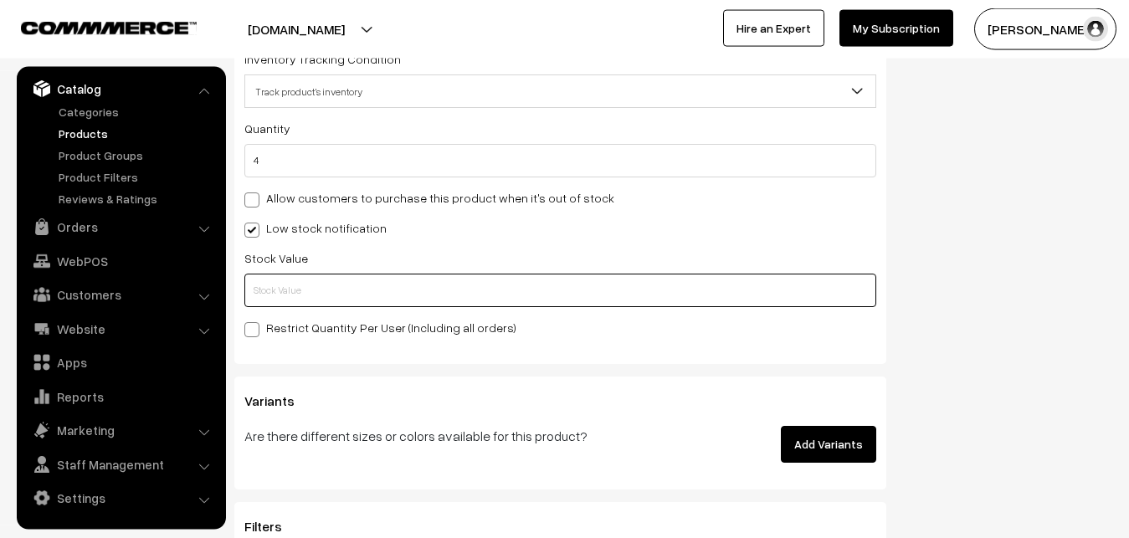
click at [261, 288] on input "text" at bounding box center [560, 290] width 632 height 33
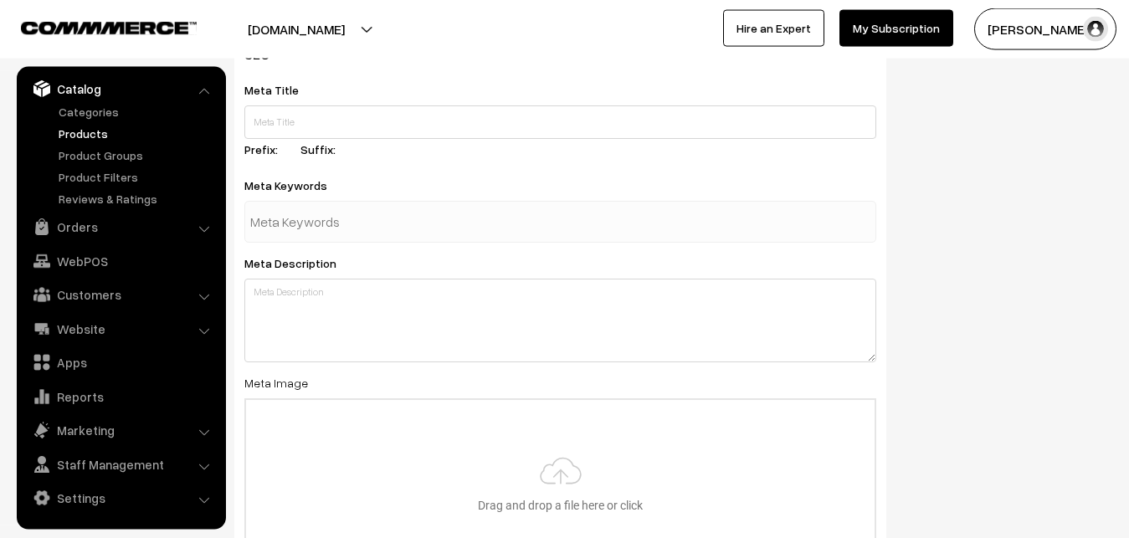
scroll to position [2491, 0]
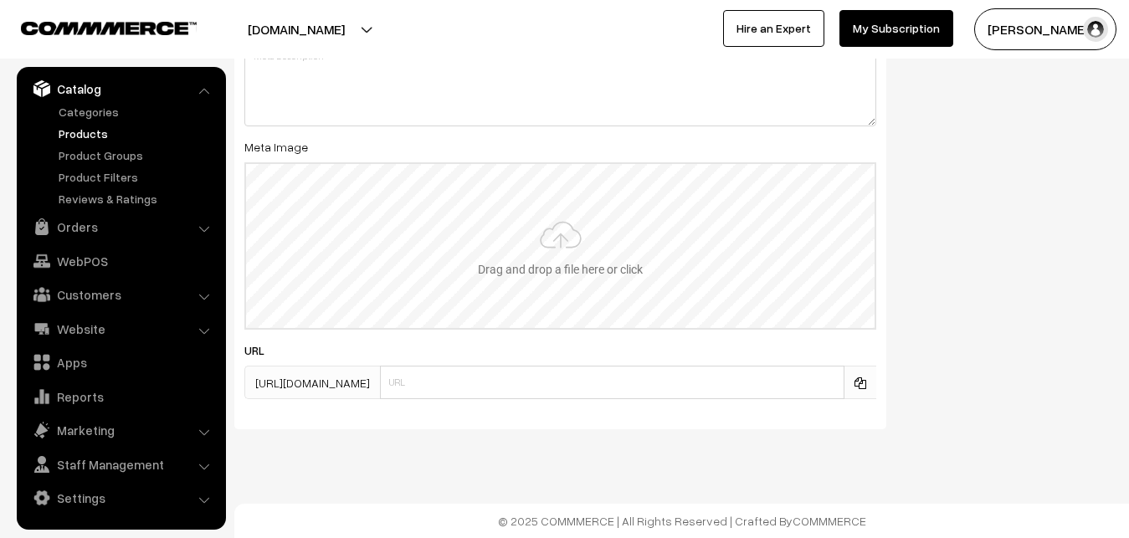
type input "2"
click at [544, 247] on input "file" at bounding box center [560, 246] width 628 height 164
type input "C:\fakepath\kanchipuram-saree-va12819-sep.jpeg"
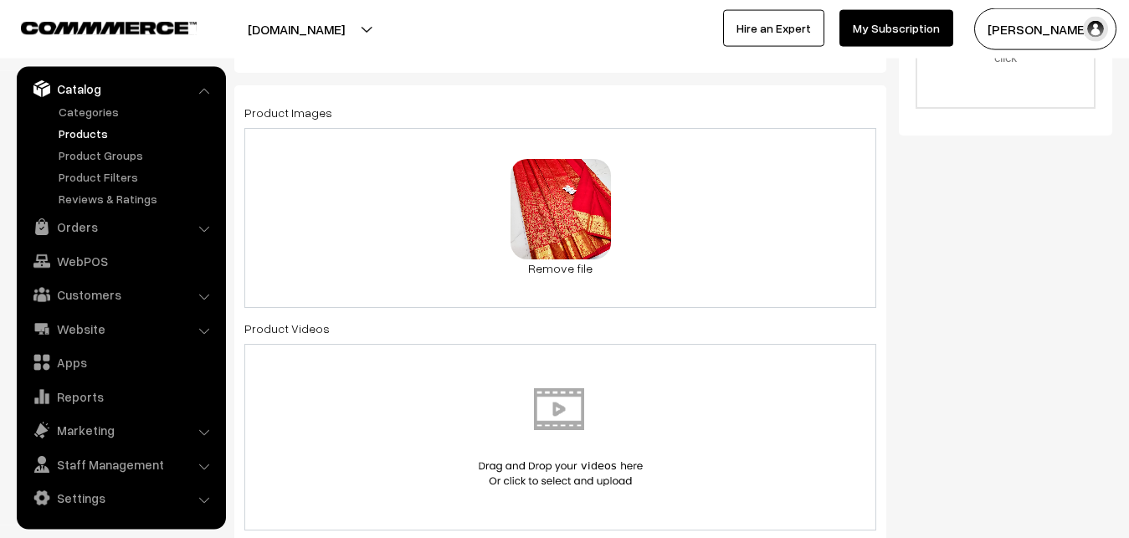
scroll to position [0, 0]
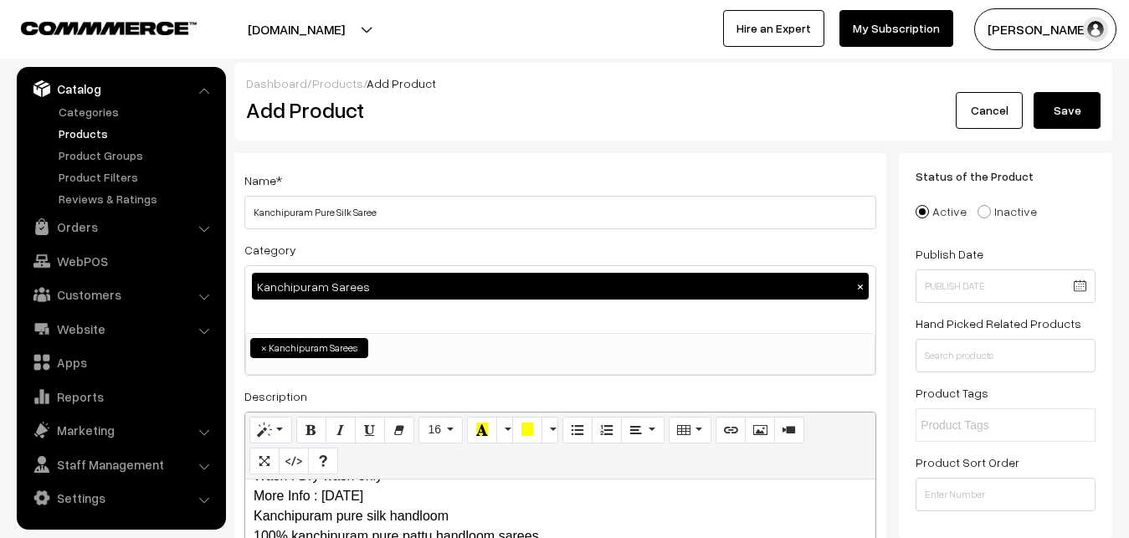
click at [1081, 100] on button "Save" at bounding box center [1067, 110] width 67 height 37
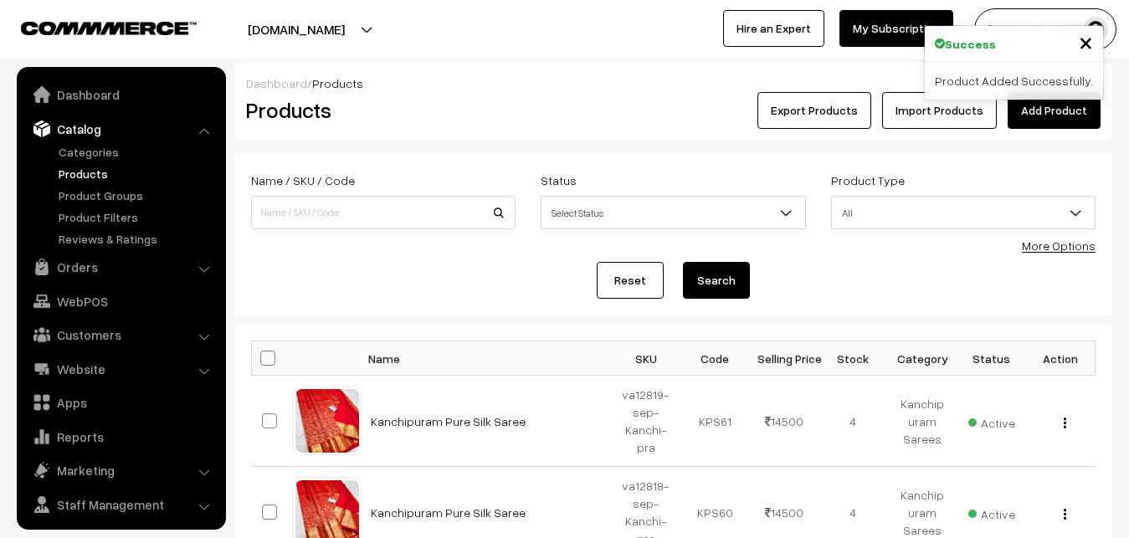
scroll to position [40, 0]
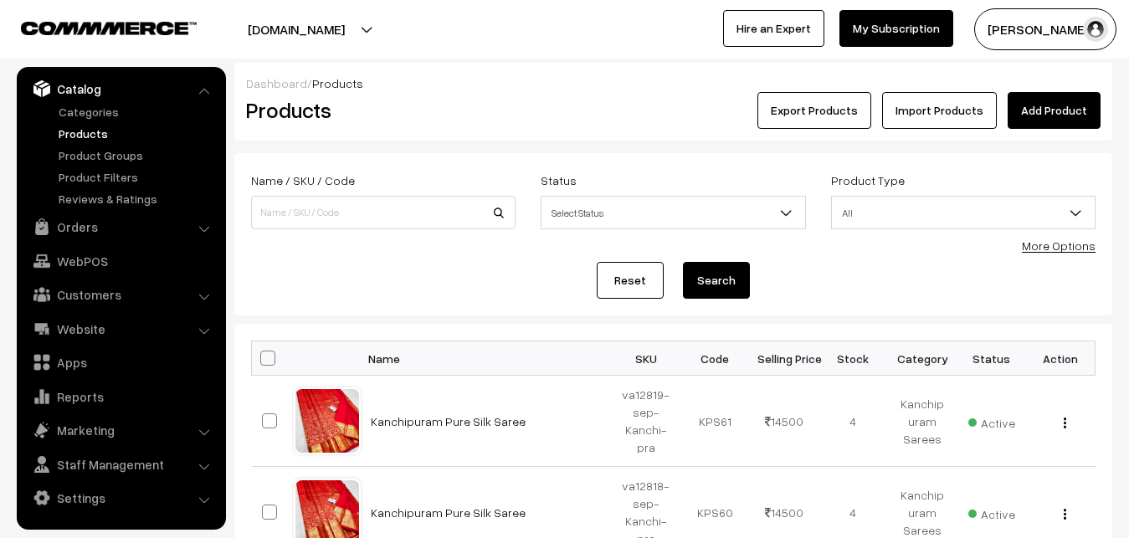
click at [1065, 103] on link "Add Product" at bounding box center [1054, 110] width 93 height 37
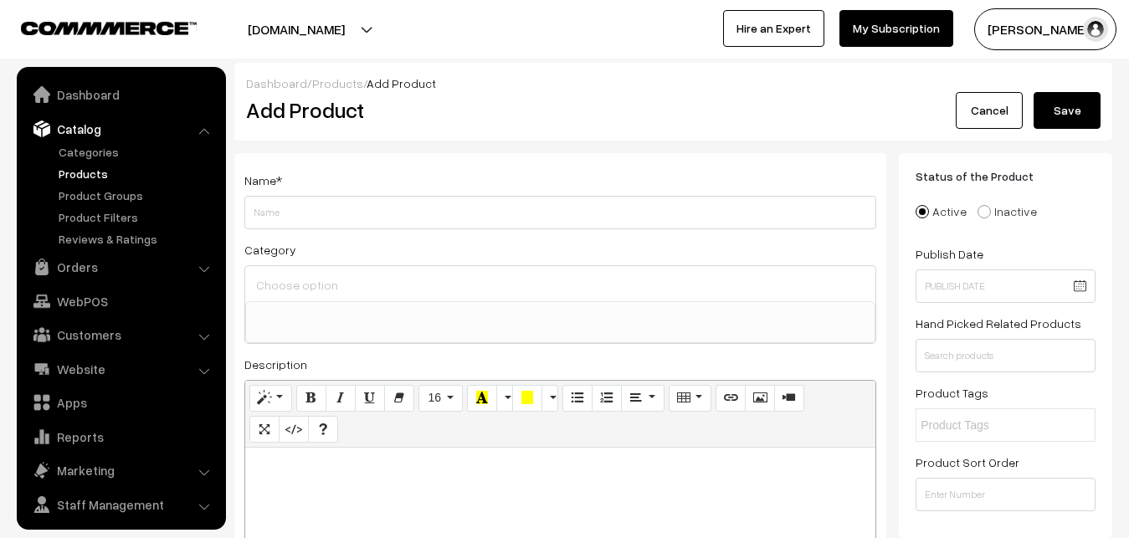
select select
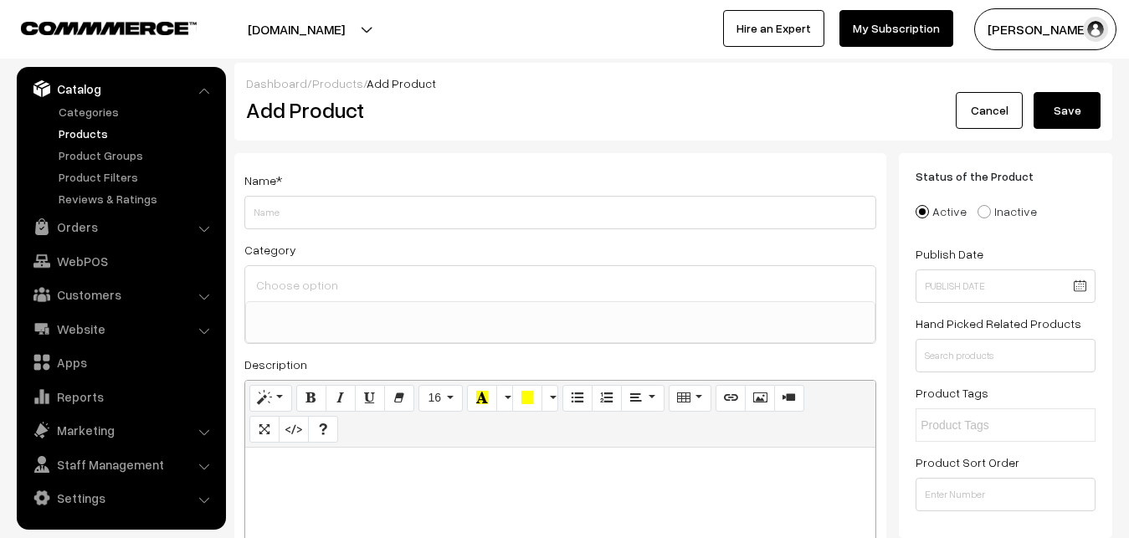
paste div
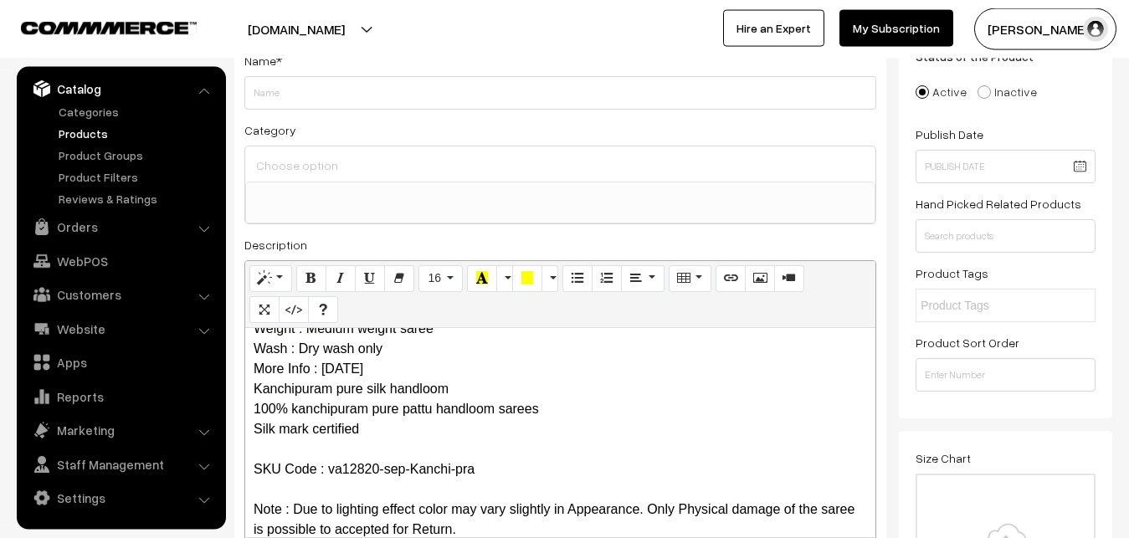
scroll to position [0, 0]
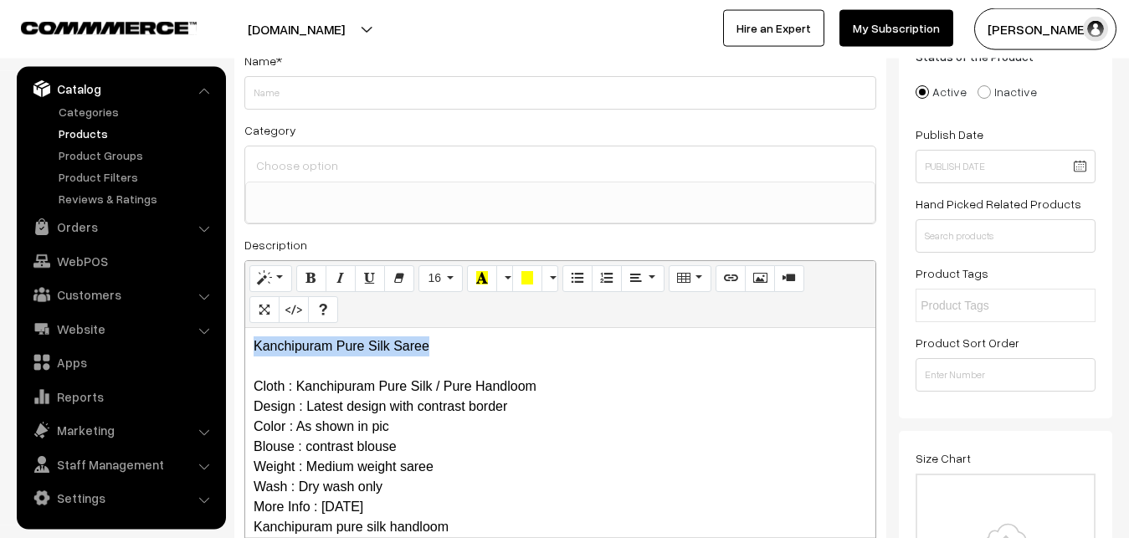
drag, startPoint x: 433, startPoint y: 349, endPoint x: 227, endPoint y: 348, distance: 206.7
click at [245, 348] on div "Kanchipuram Pure Silk Saree Cloth : Kanchipuram Pure Silk / Pure Handloom Desig…" at bounding box center [560, 432] width 630 height 209
copy p "Kanchipuram Pure Silk Saree"
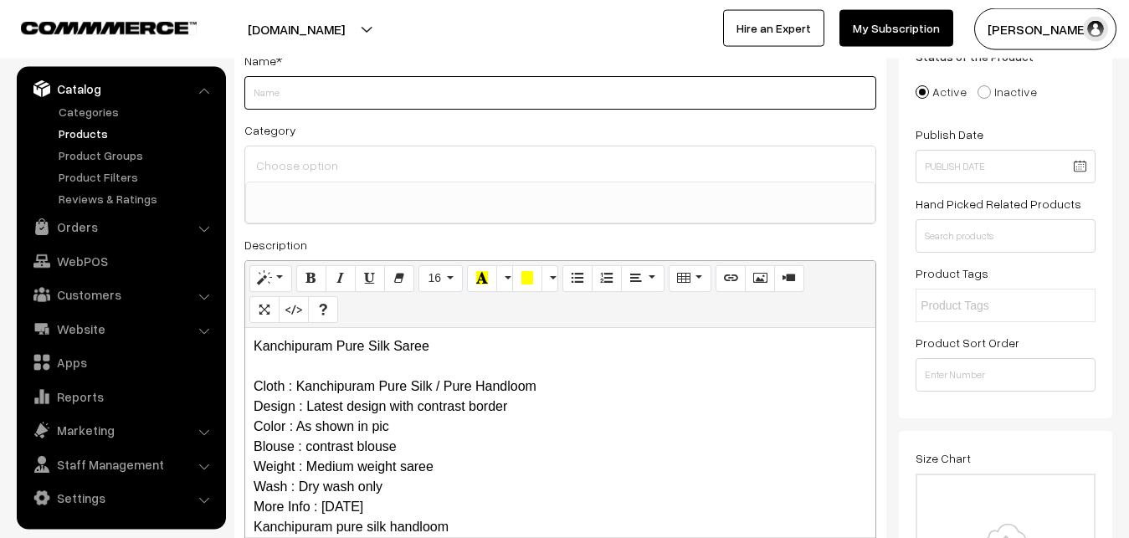
paste input "Kanchipuram Pure Silk Saree"
type input "Kanchipuram Pure Silk Saree"
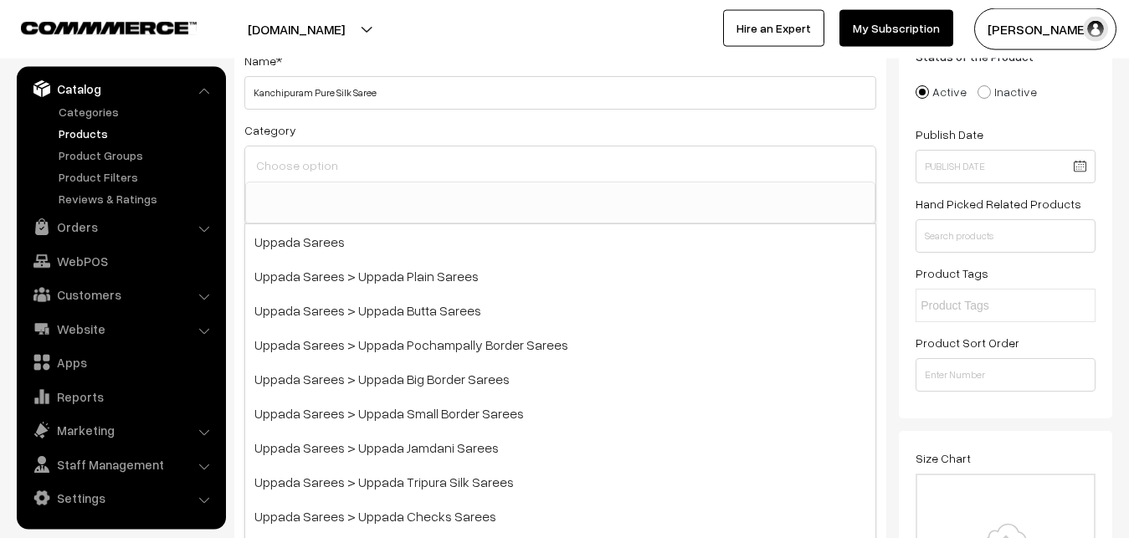
click at [320, 158] on input at bounding box center [560, 165] width 617 height 24
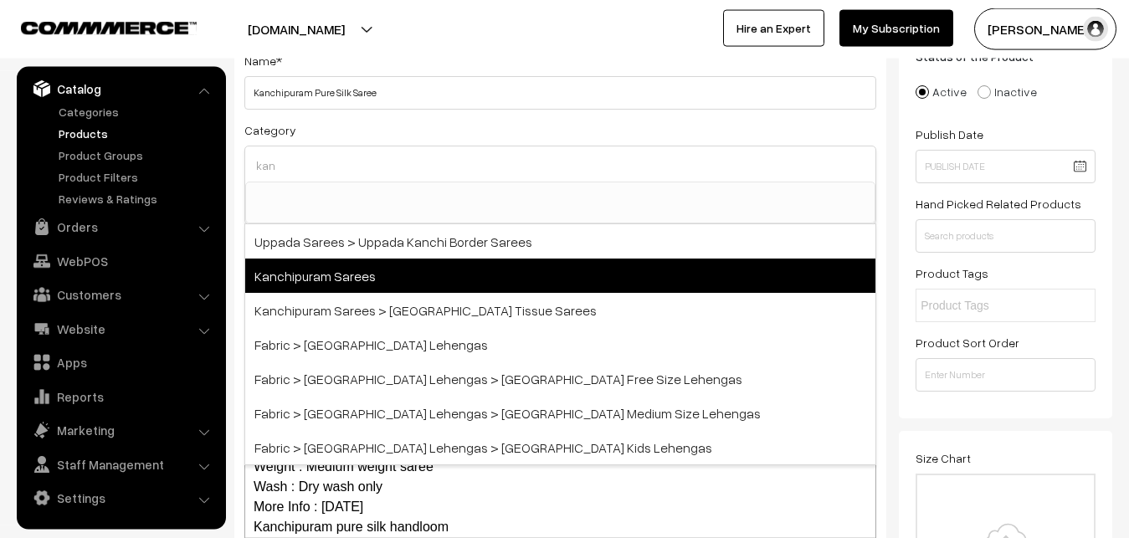
type input "kan"
click at [369, 274] on span "Kanchipuram Sarees" at bounding box center [560, 276] width 630 height 34
select select "3"
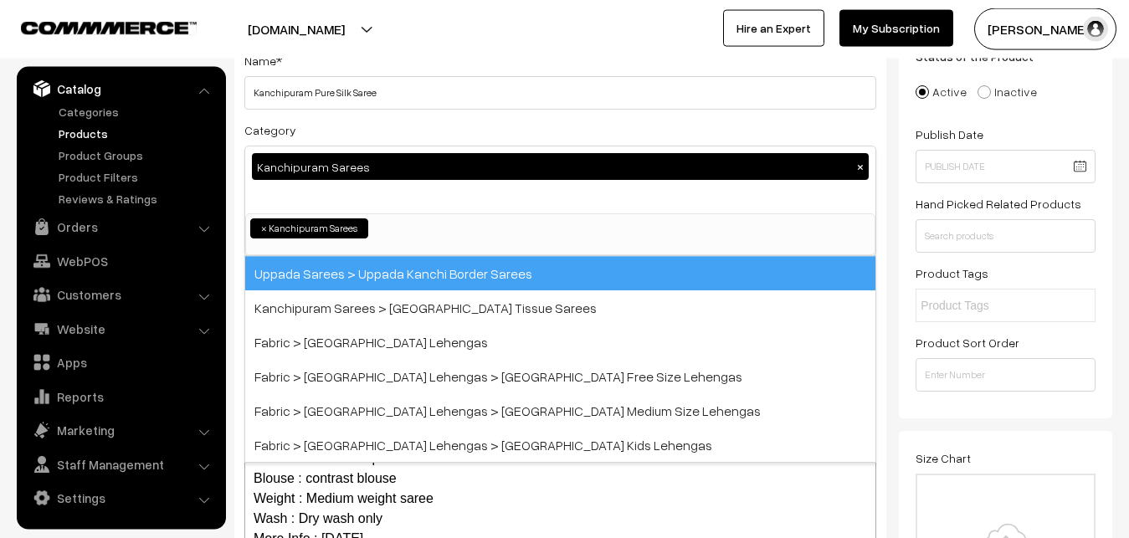
scroll to position [351, 0]
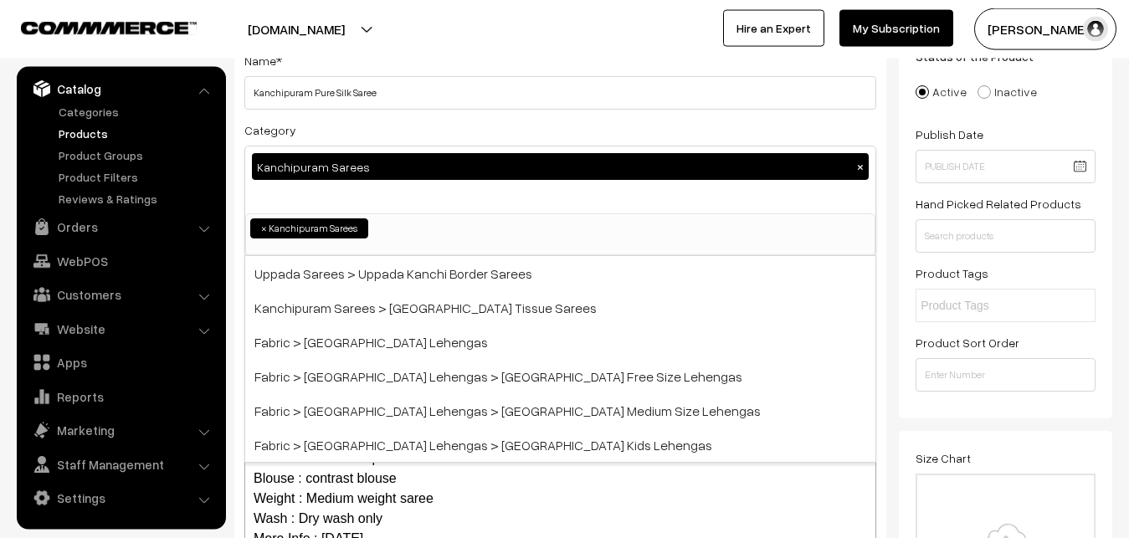
click at [380, 128] on div "Category Kanchipuram Sarees × Uppada Sarees Uppada Sarees > Uppada Plain Sarees…" at bounding box center [560, 188] width 632 height 136
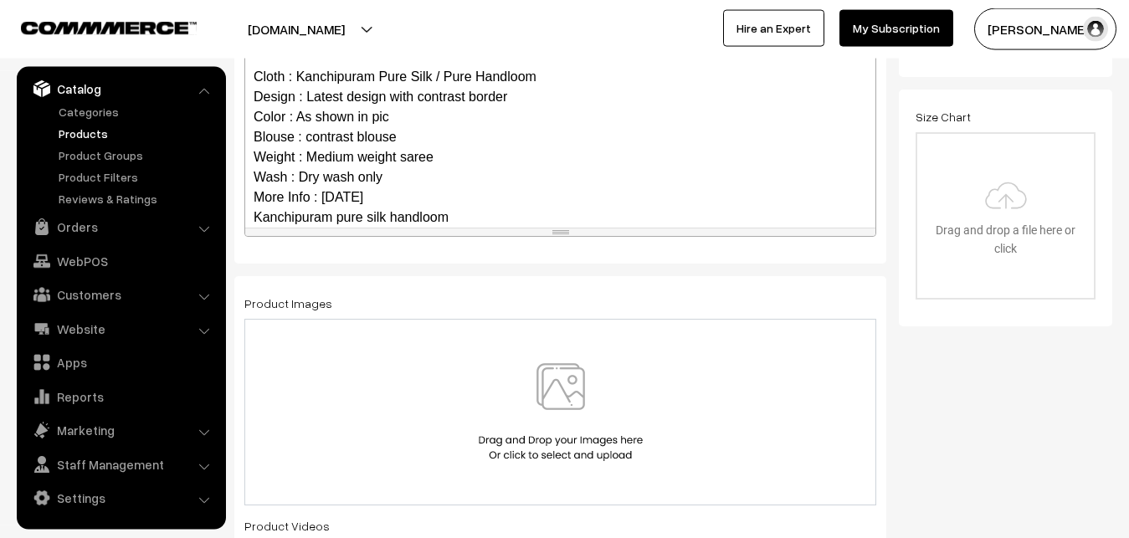
scroll to position [162, 0]
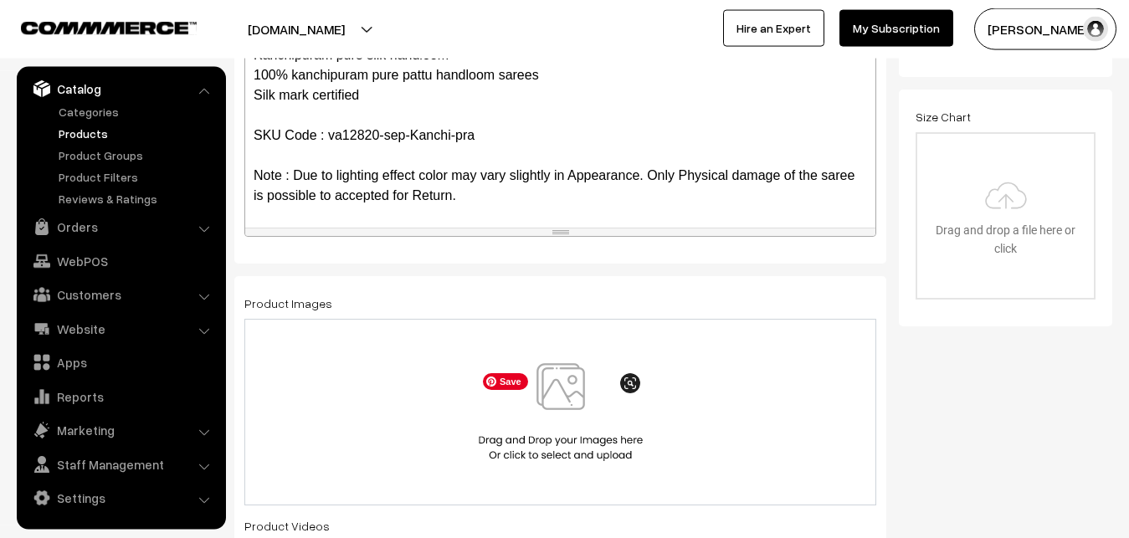
click at [567, 404] on img at bounding box center [560, 412] width 172 height 98
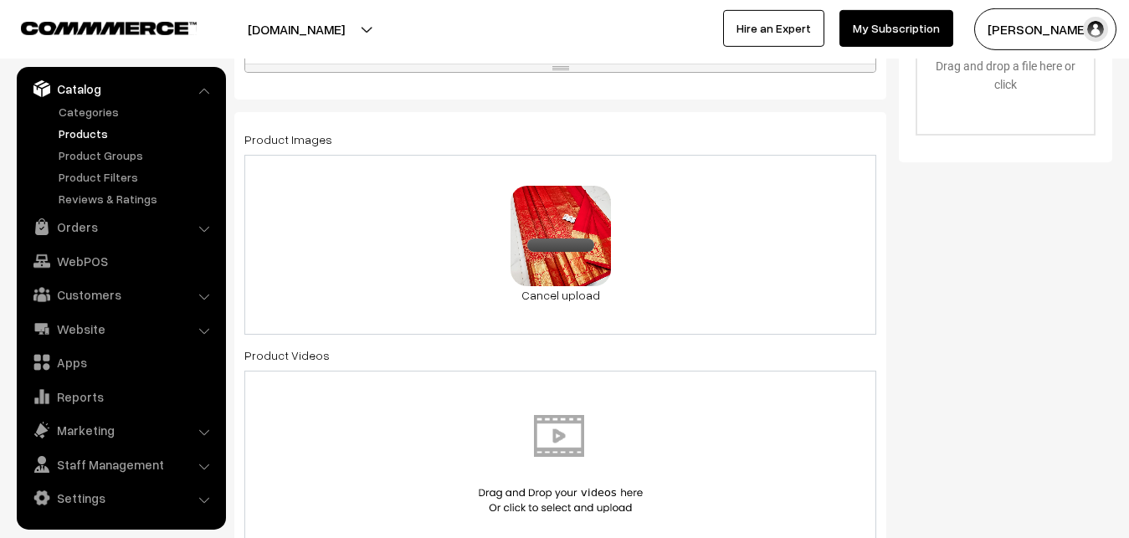
scroll to position [888, 0]
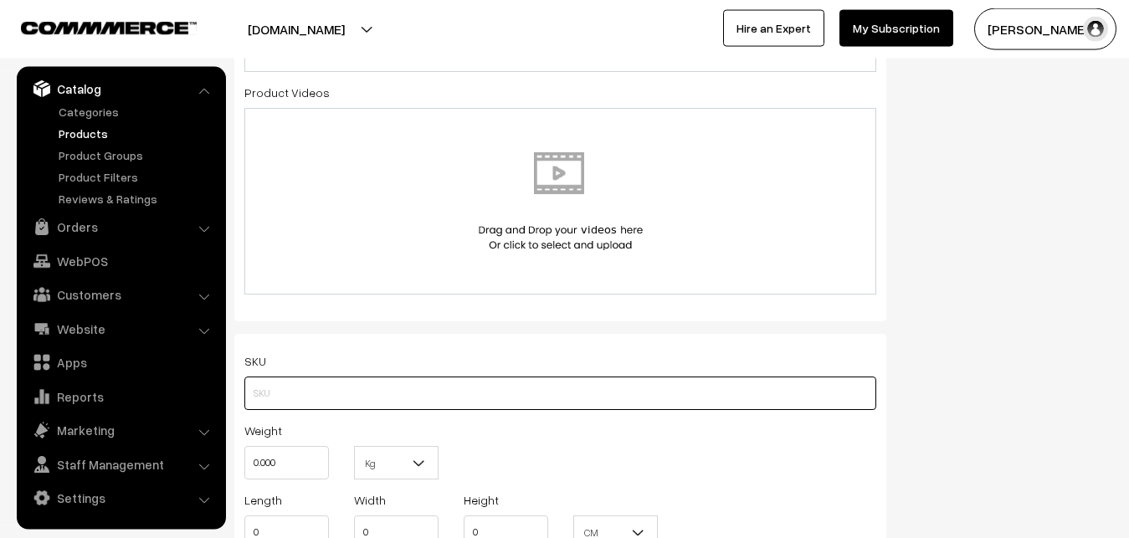
click at [279, 395] on input "text" at bounding box center [560, 393] width 632 height 33
paste input "va12820-sep-Kanchi-pra"
type input "va12820-sep-Kanchi-pra"
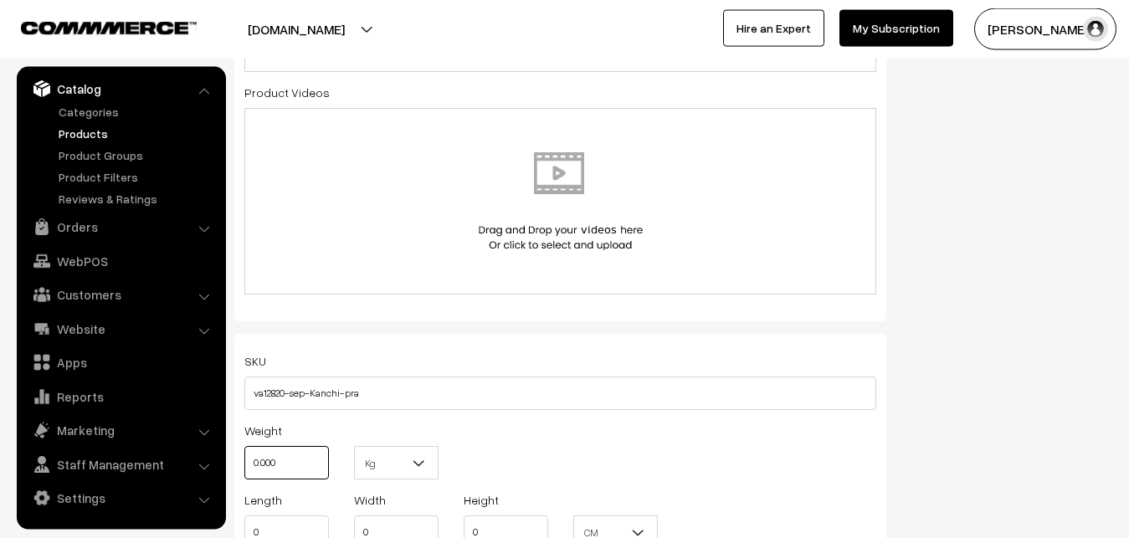
drag, startPoint x: 288, startPoint y: 453, endPoint x: 230, endPoint y: 454, distance: 57.8
click at [244, 454] on input "0.000" at bounding box center [286, 462] width 85 height 33
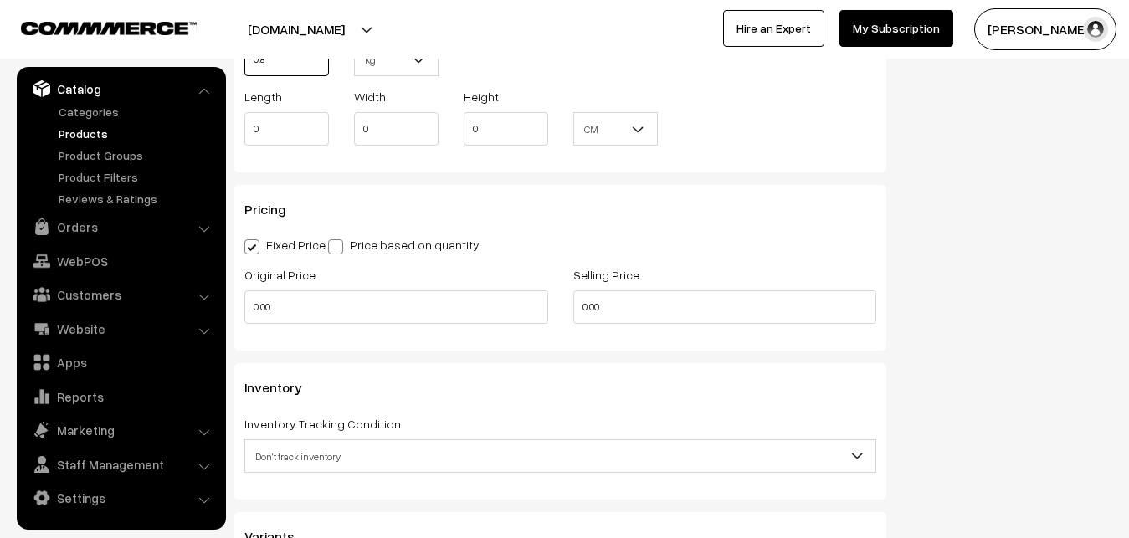
scroll to position [1315, 0]
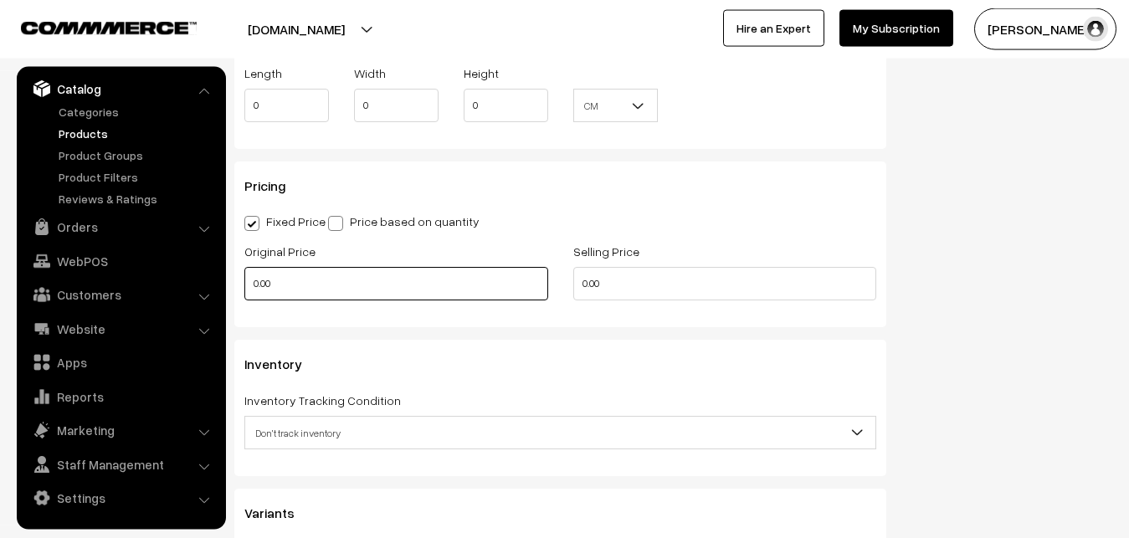
type input "0.80"
click at [244, 289] on input "0.00" at bounding box center [396, 283] width 304 height 33
type input "12000"
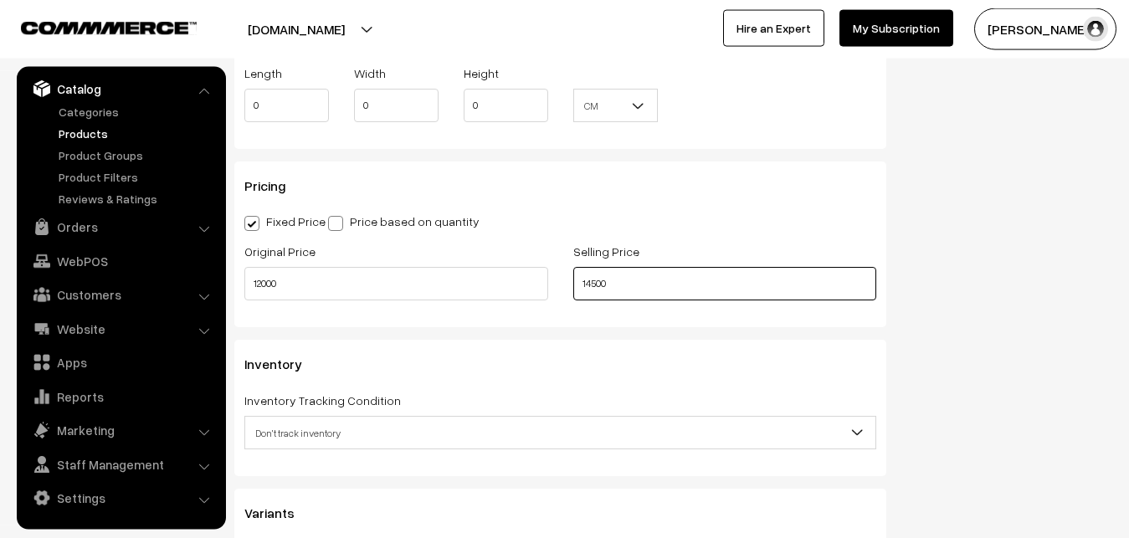
scroll to position [1485, 0]
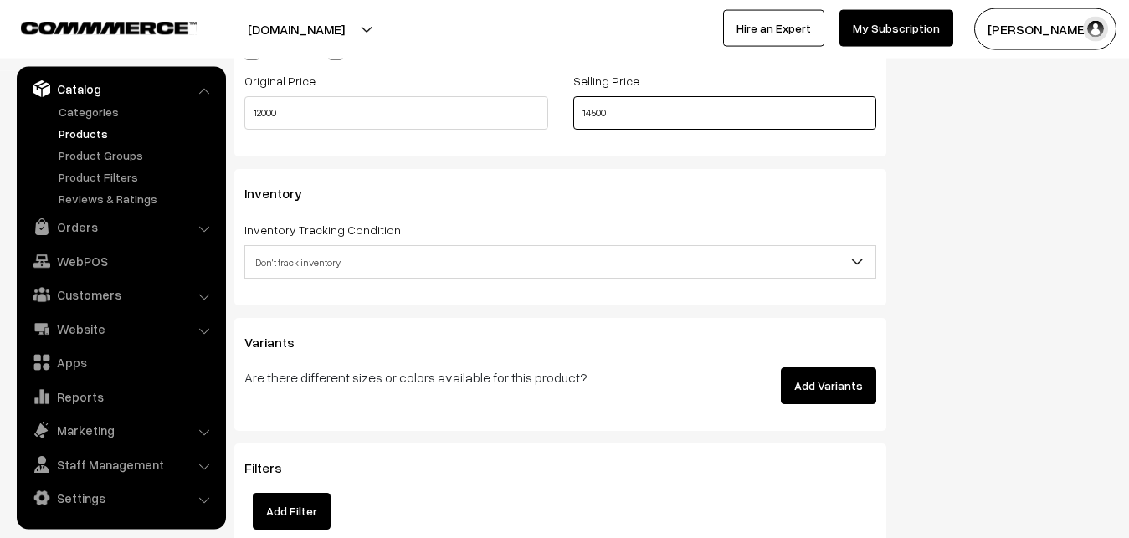
type input "14500"
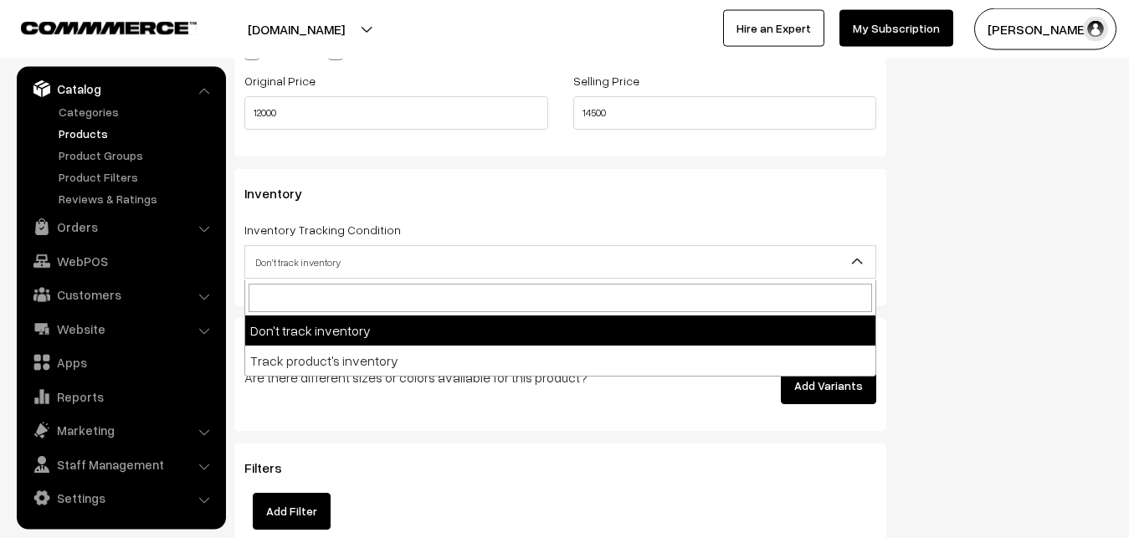
click at [293, 258] on span "Don't track inventory" at bounding box center [560, 262] width 630 height 29
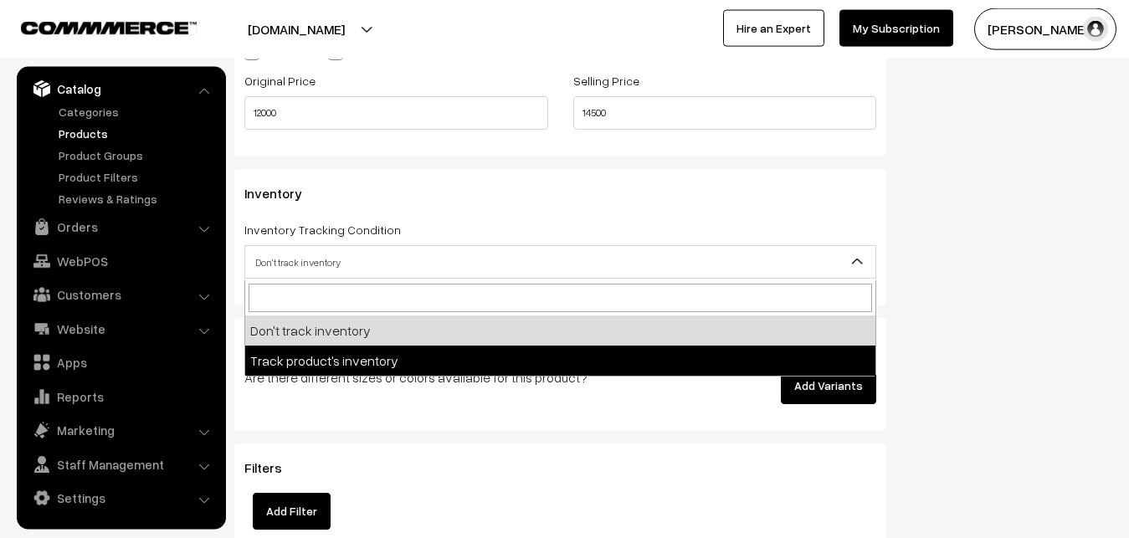
select select "2"
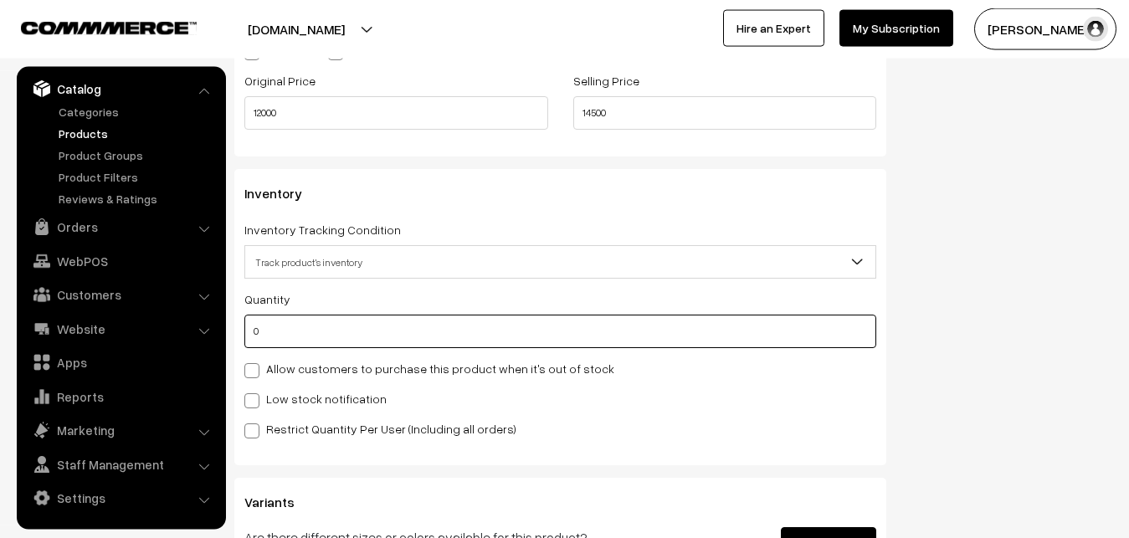
click at [277, 325] on input "0" at bounding box center [560, 331] width 632 height 33
type input "4"
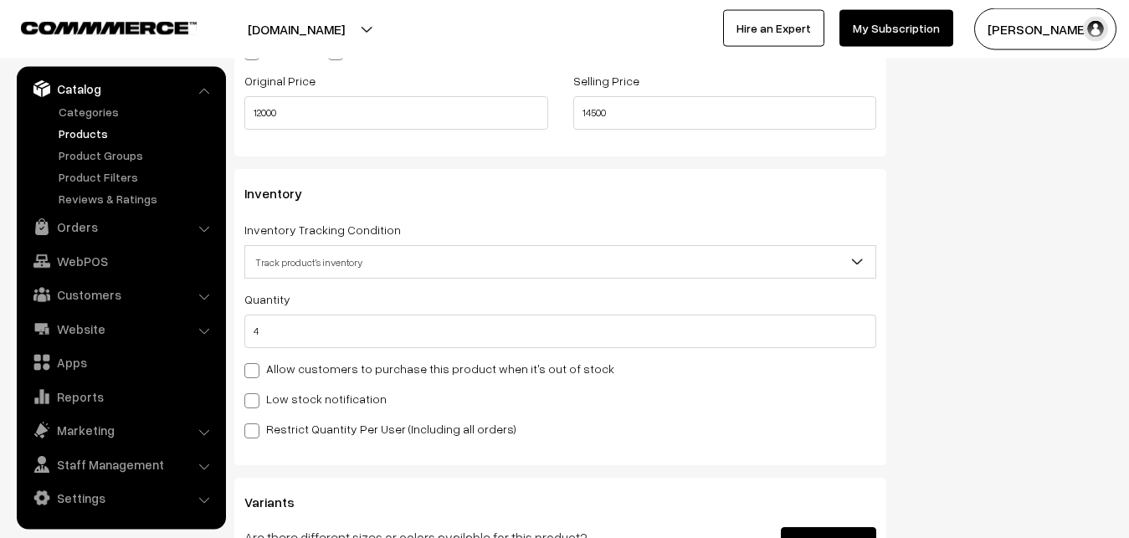
click at [278, 392] on label "Low stock notification" at bounding box center [315, 399] width 142 height 18
click at [255, 392] on input "Low stock notification" at bounding box center [249, 397] width 11 height 11
checkbox input "true"
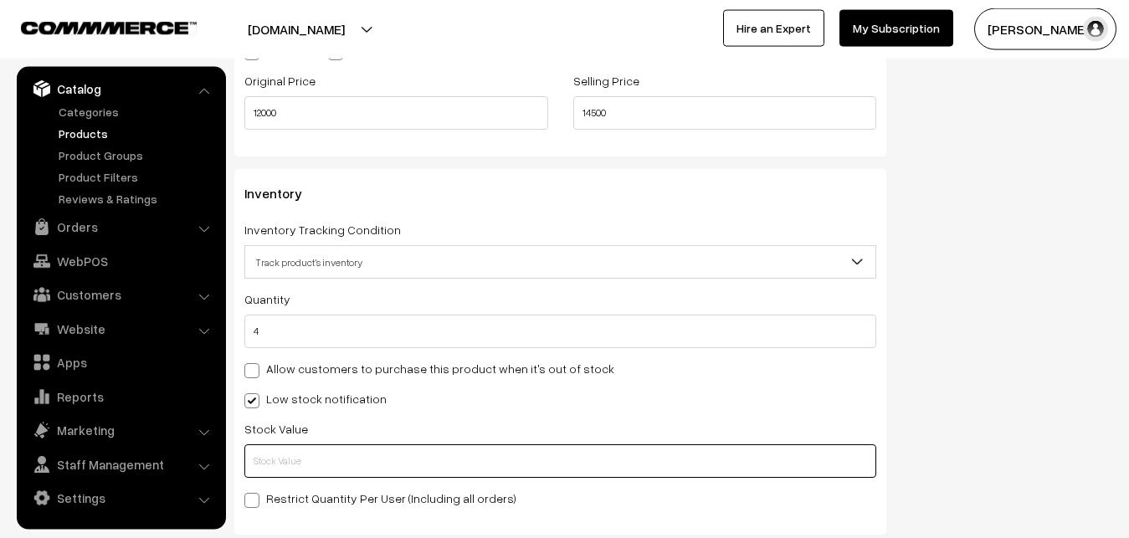
click at [291, 453] on input "text" at bounding box center [560, 460] width 632 height 33
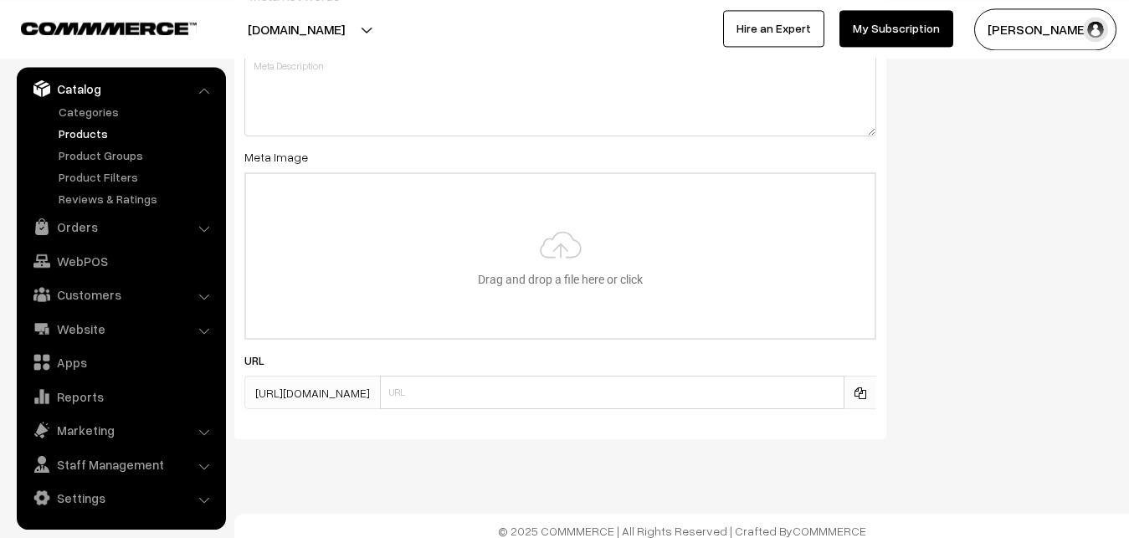
scroll to position [2491, 0]
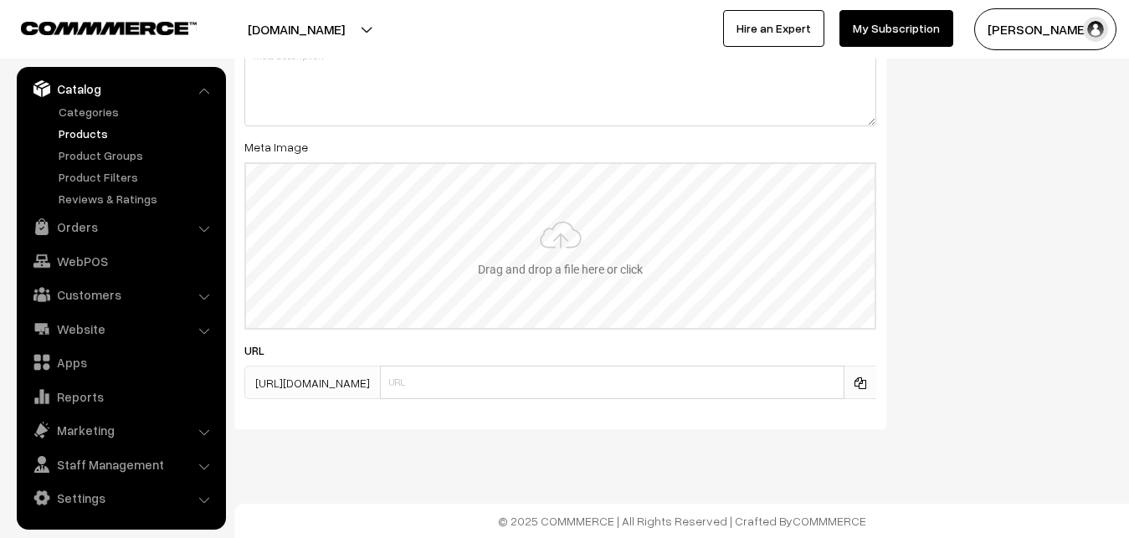
type input "2"
click at [526, 266] on input "file" at bounding box center [560, 246] width 628 height 164
type input "C:\fakepath\kanchipuram-saree-va12820-sep.jpeg"
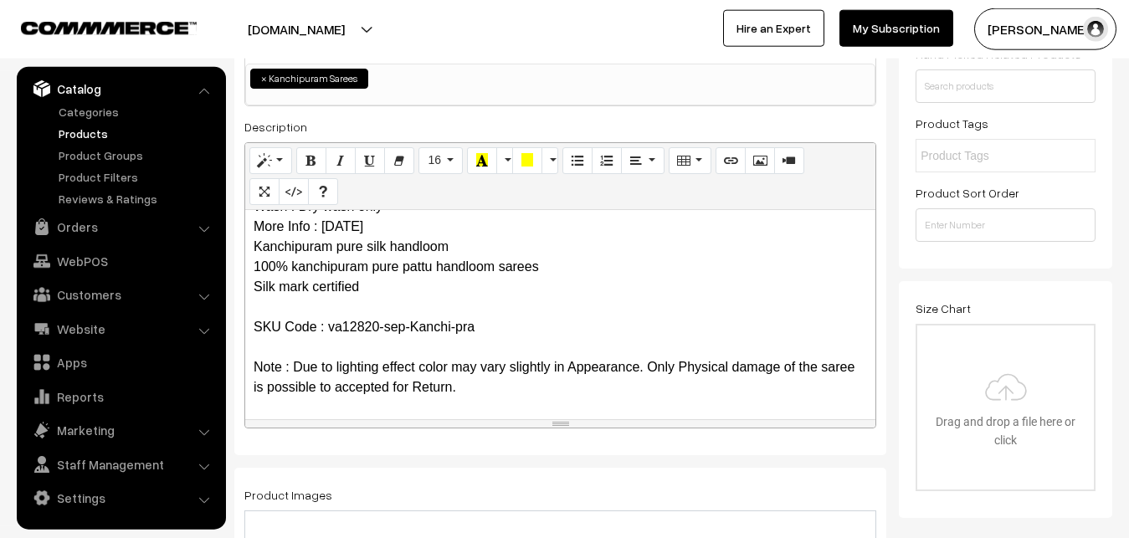
scroll to position [0, 0]
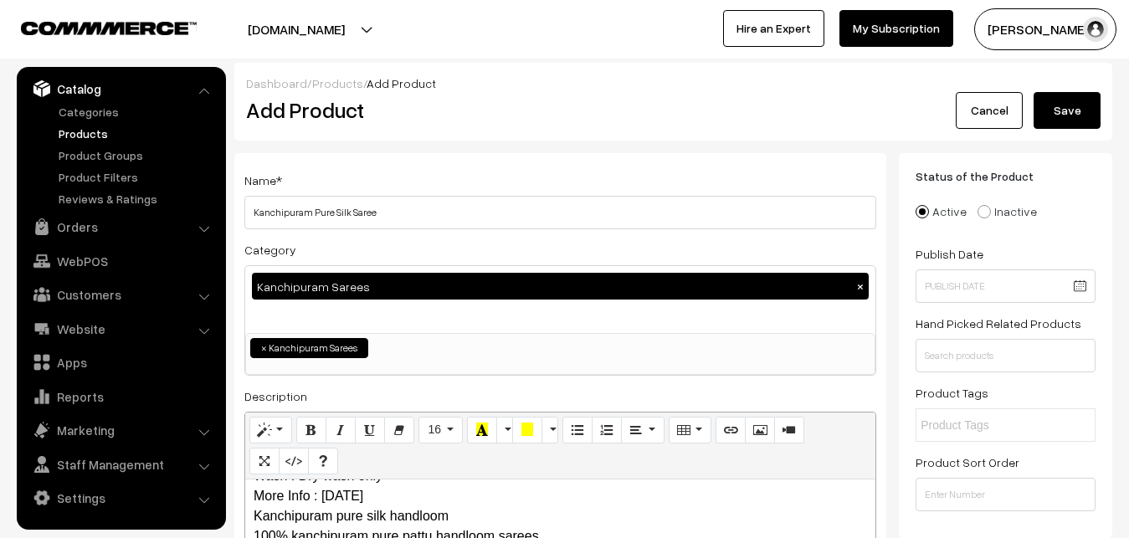
click at [1057, 108] on button "Save" at bounding box center [1067, 110] width 67 height 37
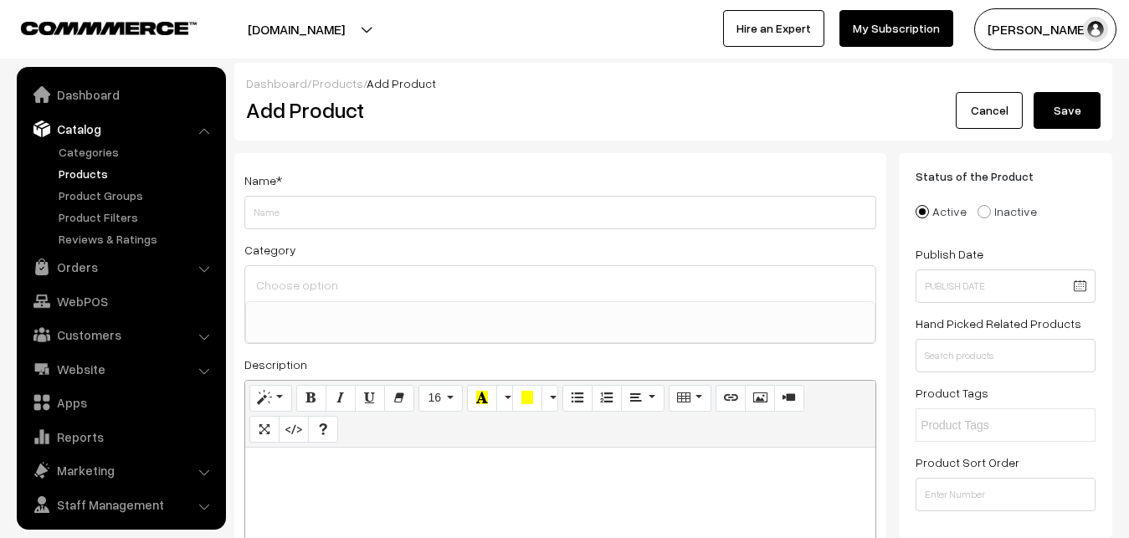
select select
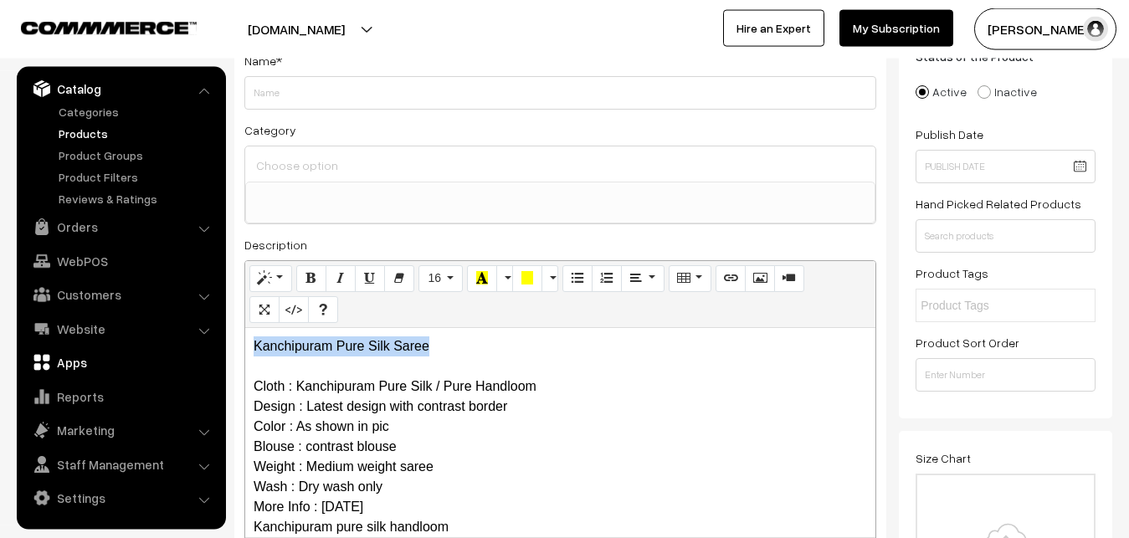
drag, startPoint x: 439, startPoint y: 346, endPoint x: 183, endPoint y: 348, distance: 255.2
click at [245, 351] on div "Kanchipuram Pure Silk Saree Cloth : Kanchipuram Pure Silk / Pure Handloom Desig…" at bounding box center [560, 432] width 630 height 209
copy p "Kanchipuram Pure Silk Saree"
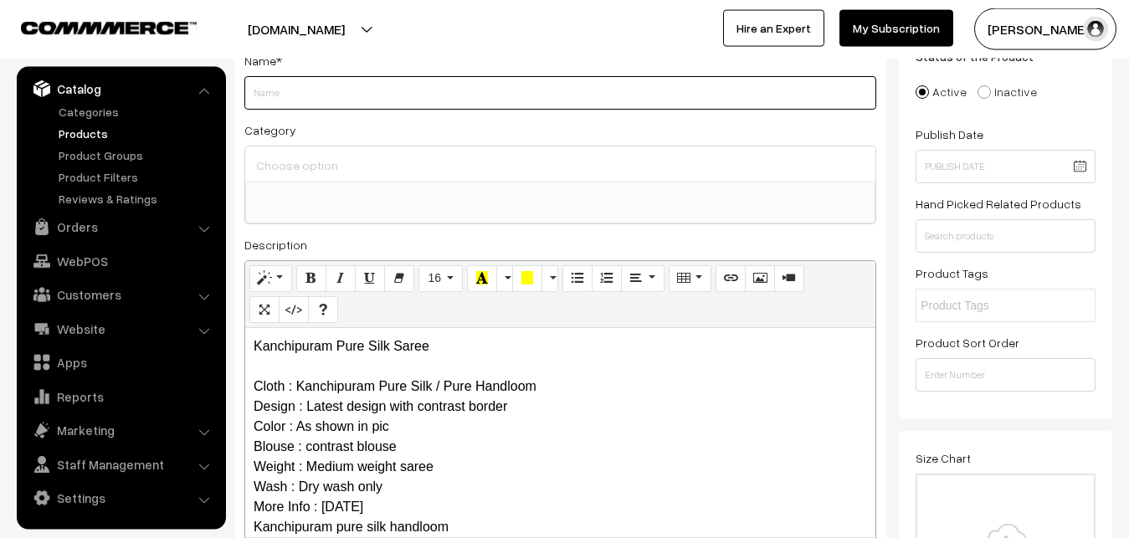
click at [318, 99] on input "Weight" at bounding box center [560, 92] width 632 height 33
paste input "Kanchipuram Pure Silk Saree"
type input "Kanchipuram Pure Silk Saree"
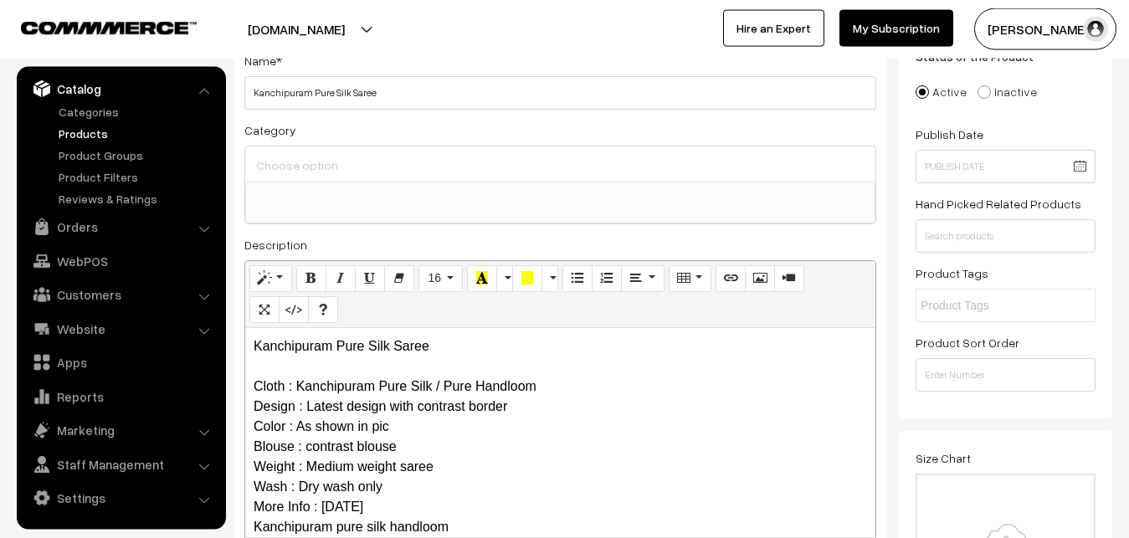
click at [307, 162] on input at bounding box center [560, 165] width 617 height 24
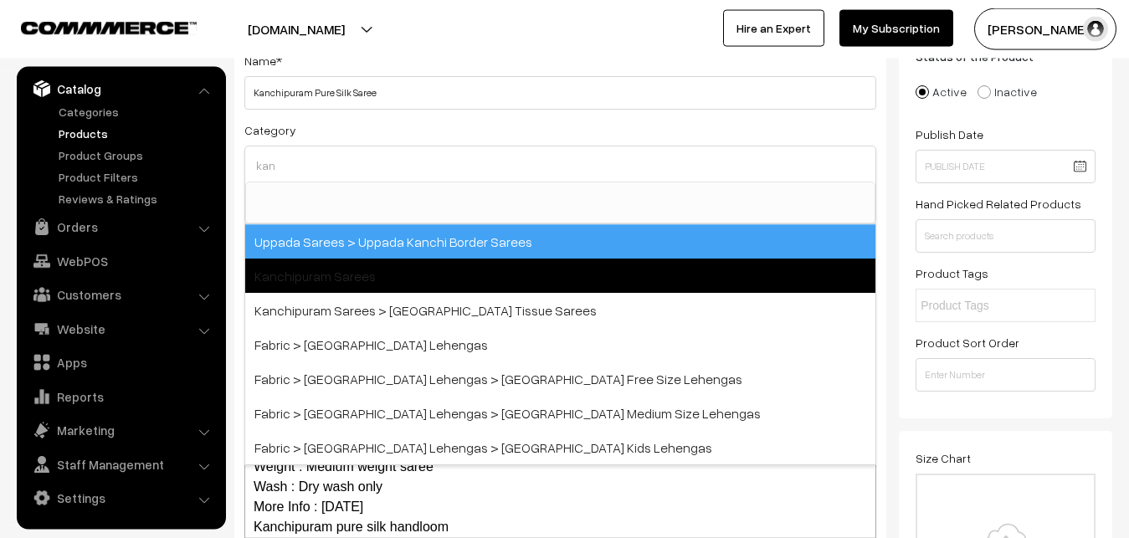
type input "kan"
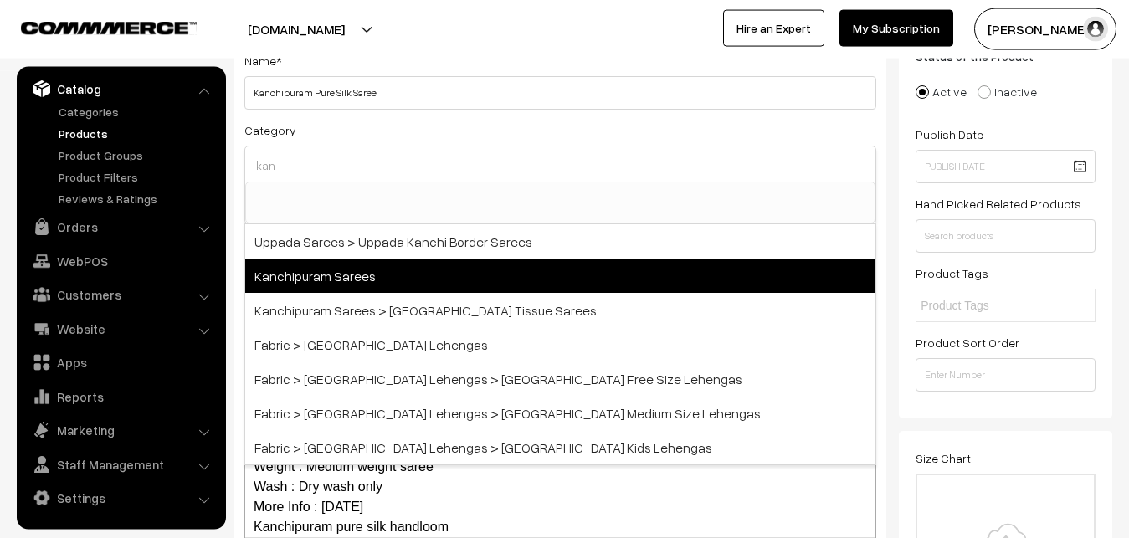
click at [381, 280] on span "Kanchipuram Sarees" at bounding box center [560, 276] width 630 height 34
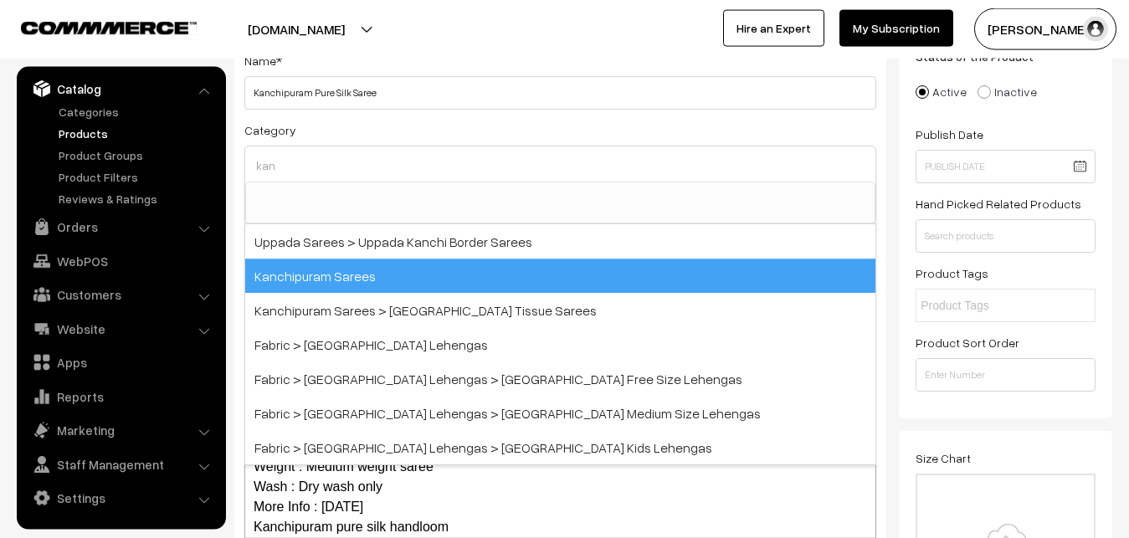
select select "3"
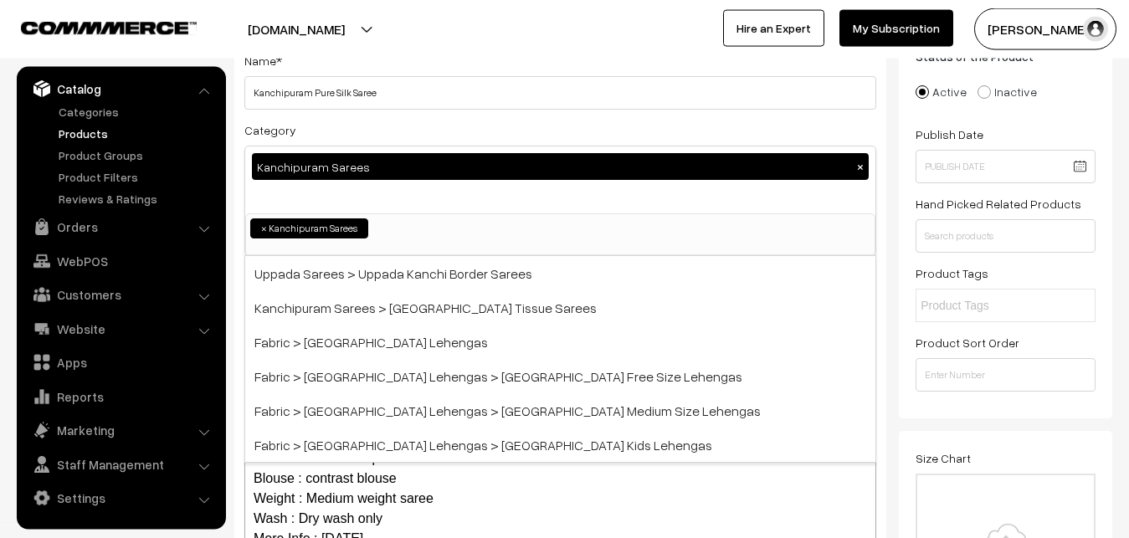
scroll to position [351, 0]
click at [382, 122] on div "Category Kanchipuram Sarees × Uppada Sarees Uppada Sarees > Uppada Plain Sarees…" at bounding box center [560, 188] width 632 height 136
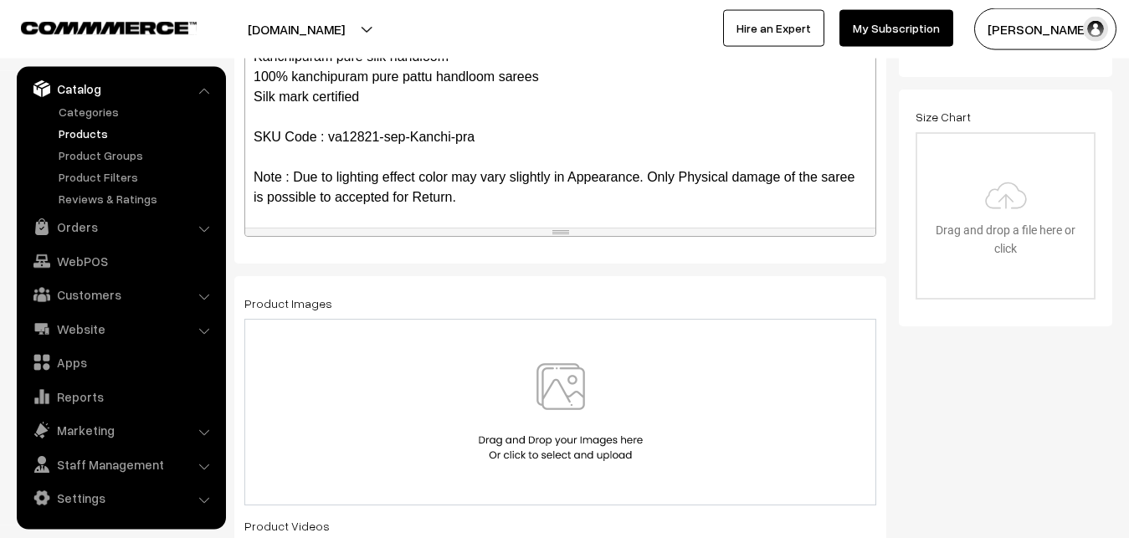
scroll to position [162, 0]
click at [562, 405] on img at bounding box center [560, 412] width 172 height 98
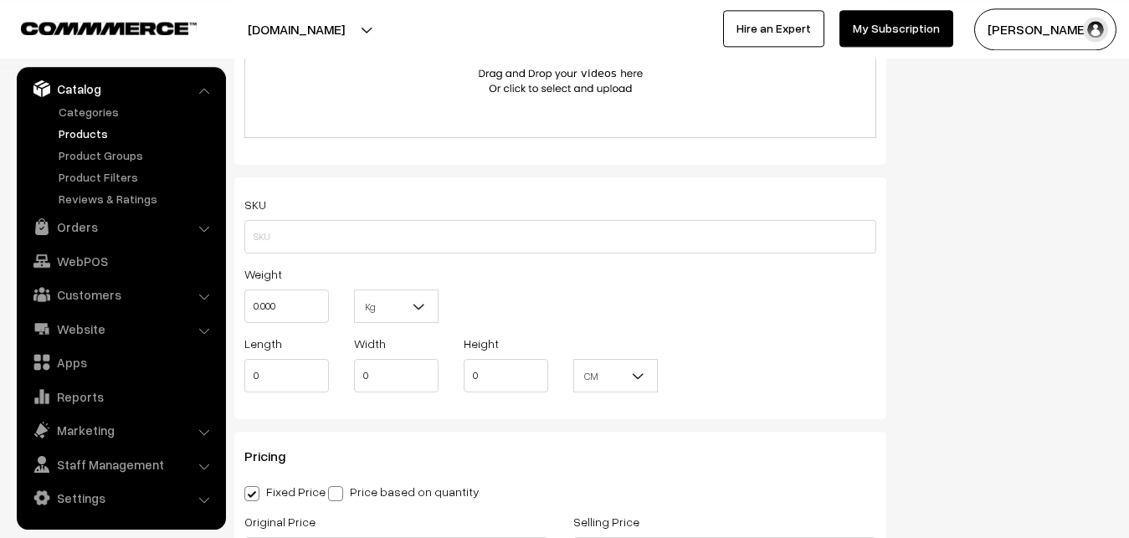
scroll to position [1059, 0]
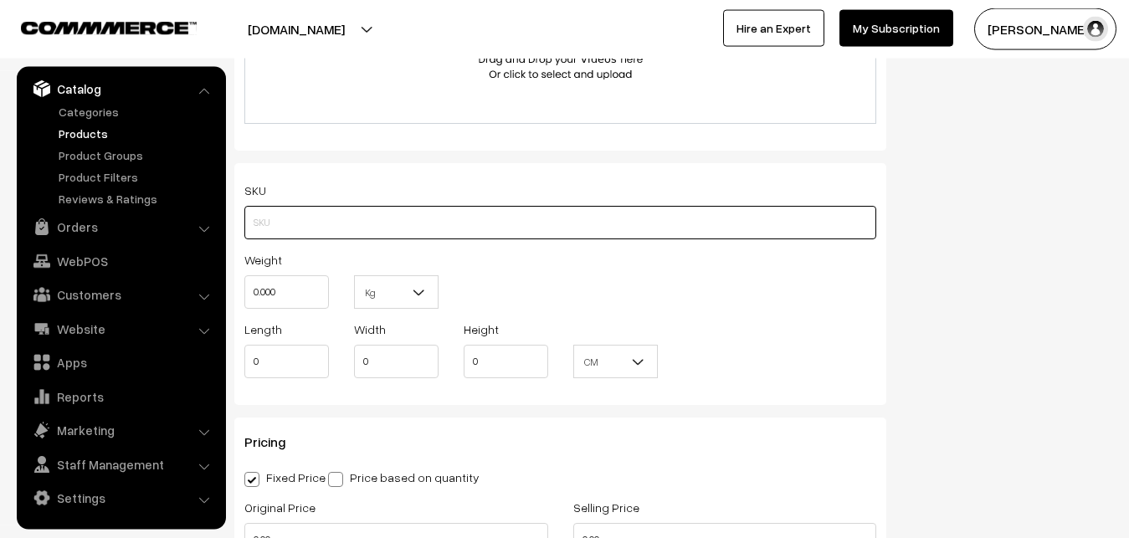
click at [283, 218] on input "text" at bounding box center [560, 222] width 632 height 33
paste input "va12821-sep-Kanchi-pra"
type input "va12821-sep-Kanchi-pra"
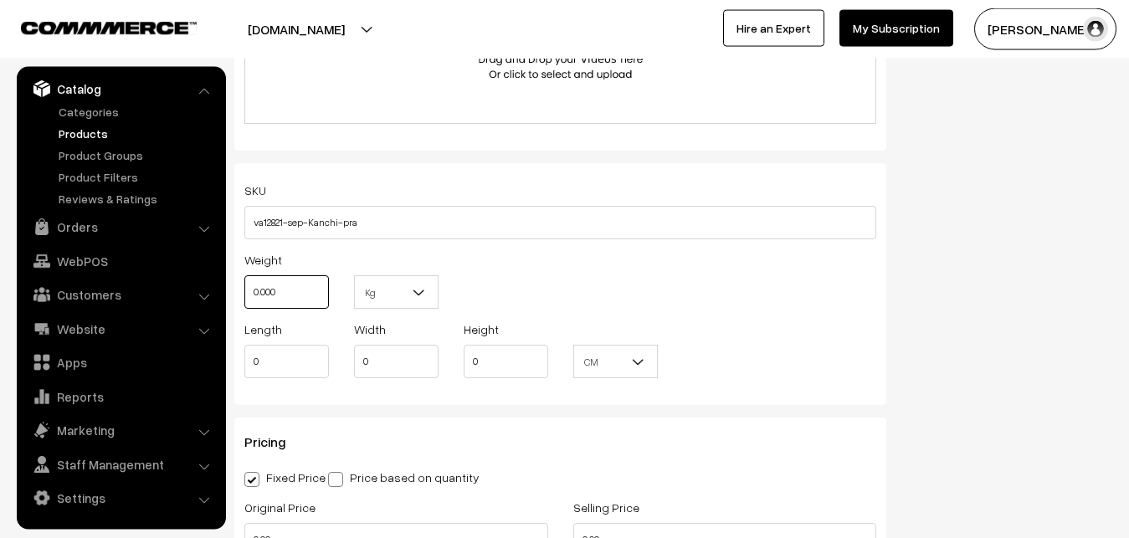
drag, startPoint x: 292, startPoint y: 284, endPoint x: 220, endPoint y: 288, distance: 72.1
click at [244, 288] on input "0.000" at bounding box center [286, 291] width 85 height 33
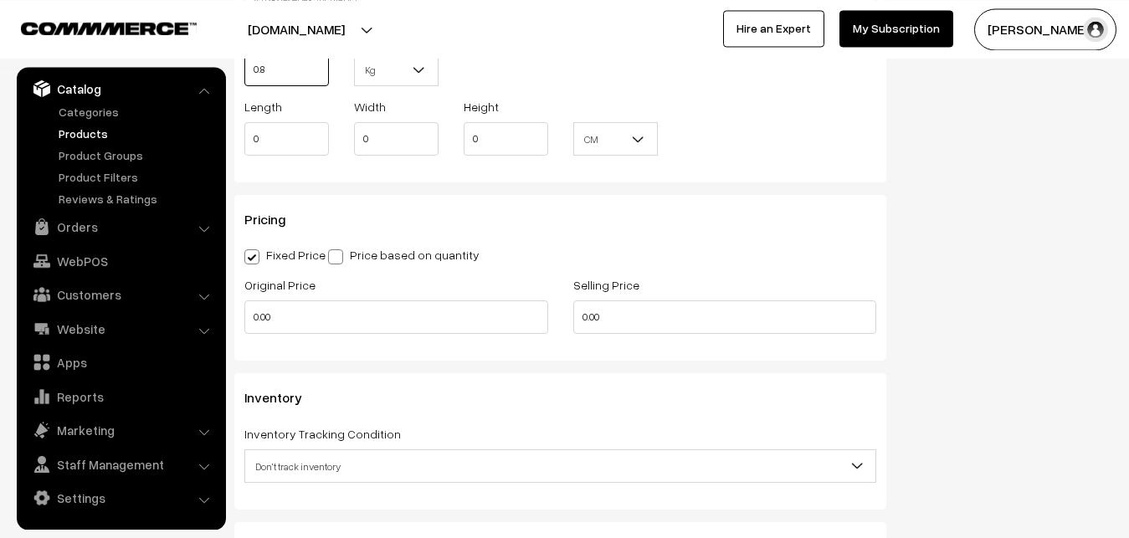
scroll to position [1315, 0]
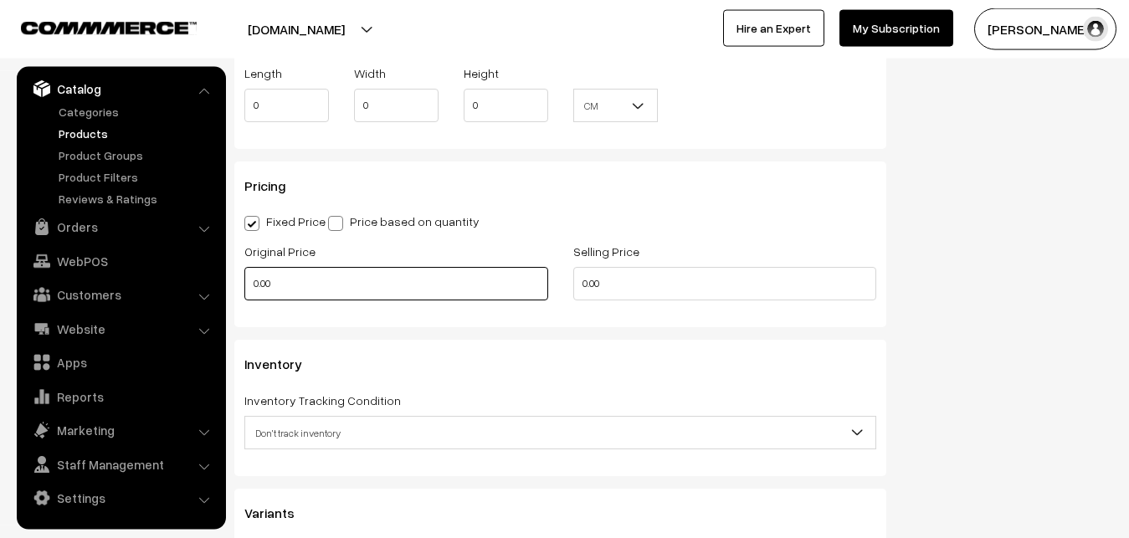
type input "0.80"
drag, startPoint x: 284, startPoint y: 289, endPoint x: 229, endPoint y: 290, distance: 54.4
click at [244, 290] on input "0.00" at bounding box center [396, 283] width 304 height 33
type input "12000"
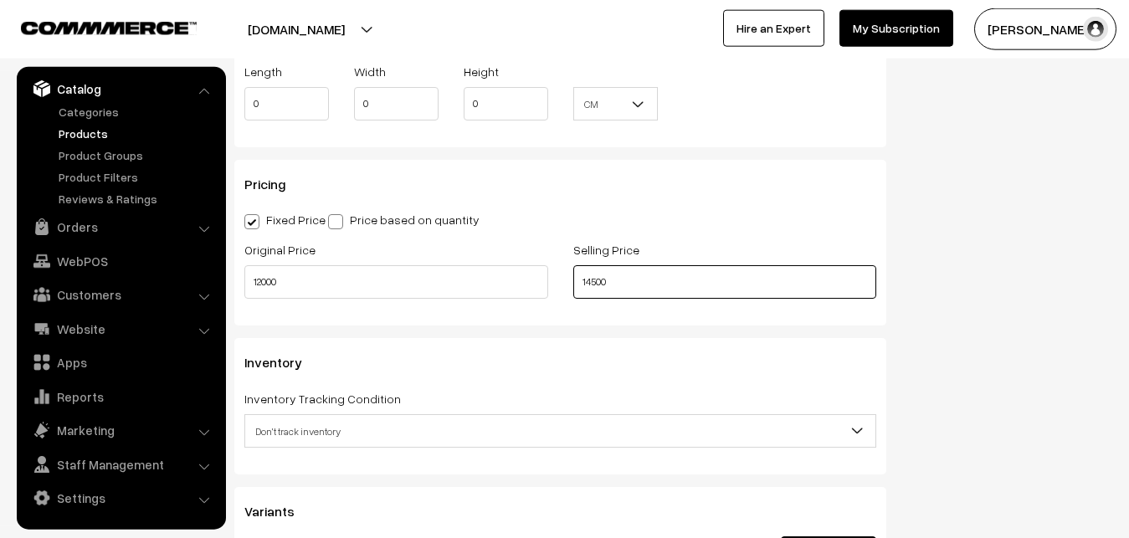
scroll to position [1485, 0]
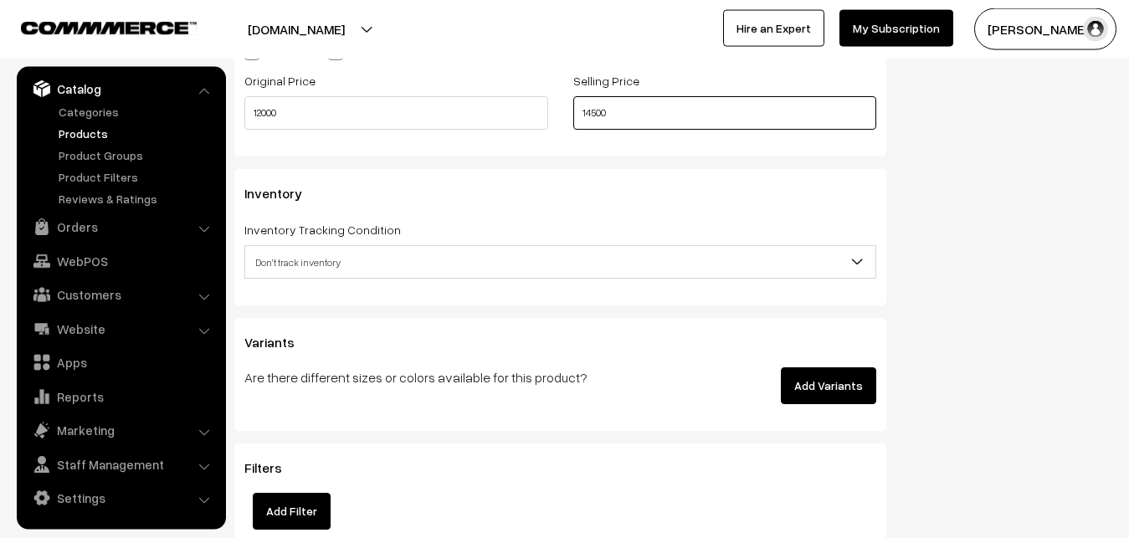
type input "14500"
click at [331, 246] on div "Inventory Tracking Condition Don't track inventory Track product's inventory Do…" at bounding box center [560, 248] width 632 height 59
click at [331, 268] on span "Don't track inventory" at bounding box center [560, 262] width 630 height 29
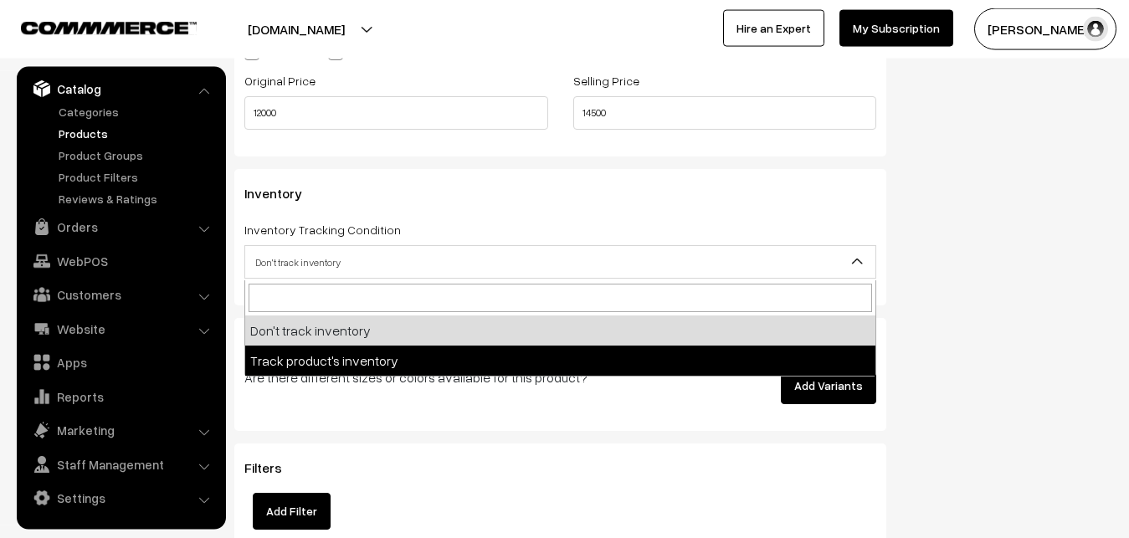
select select "2"
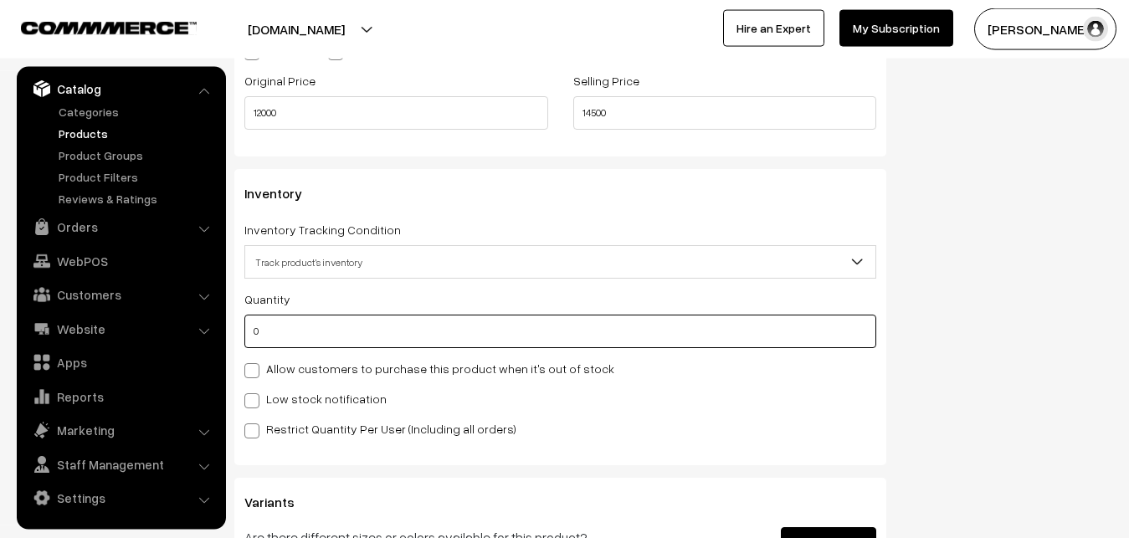
click at [331, 326] on input "0" at bounding box center [560, 331] width 632 height 33
type input "4"
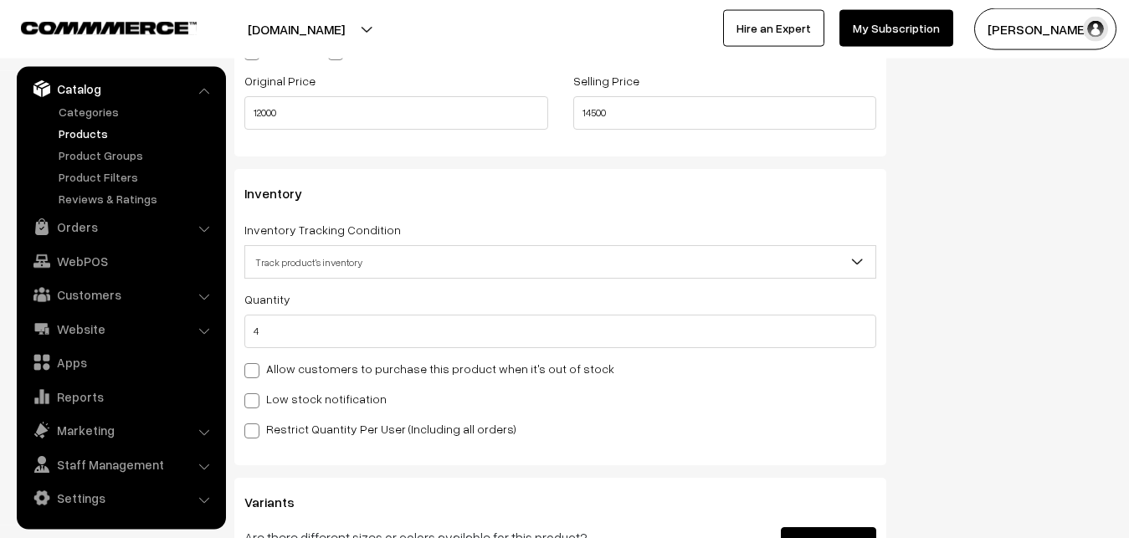
click at [304, 388] on div "Quantity 4 Allow customers to purchase this product when it's out of stock Low …" at bounding box center [560, 364] width 632 height 150
click at [305, 393] on label "Low stock notification" at bounding box center [315, 399] width 142 height 18
click at [255, 393] on input "Low stock notification" at bounding box center [249, 397] width 11 height 11
checkbox input "true"
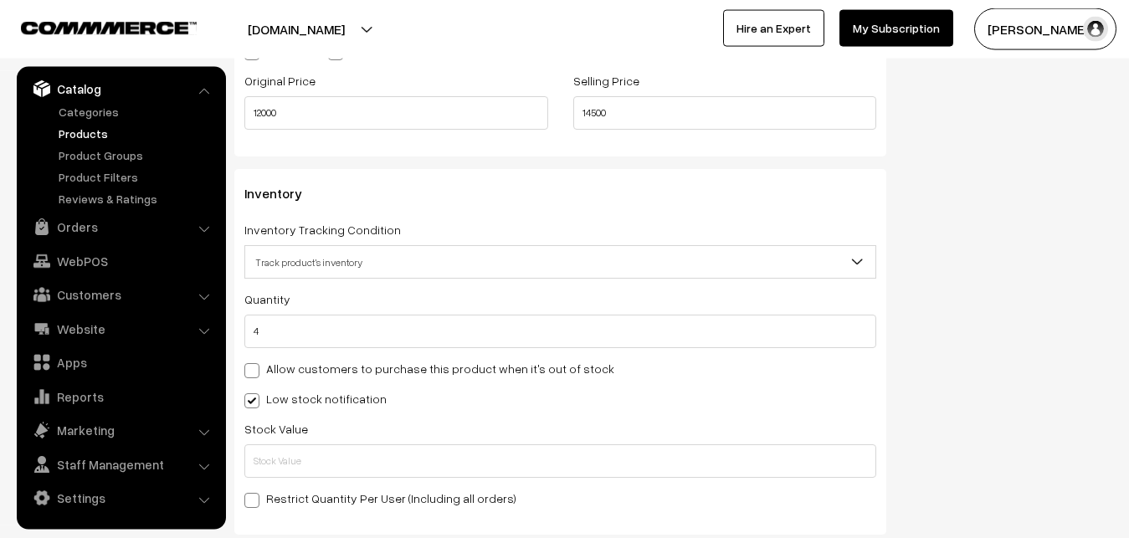
click at [313, 485] on div "Quantity 4 Allow customers to purchase this product when it's out of stock Low …" at bounding box center [560, 398] width 632 height 219
click at [314, 471] on input "text" at bounding box center [560, 460] width 632 height 33
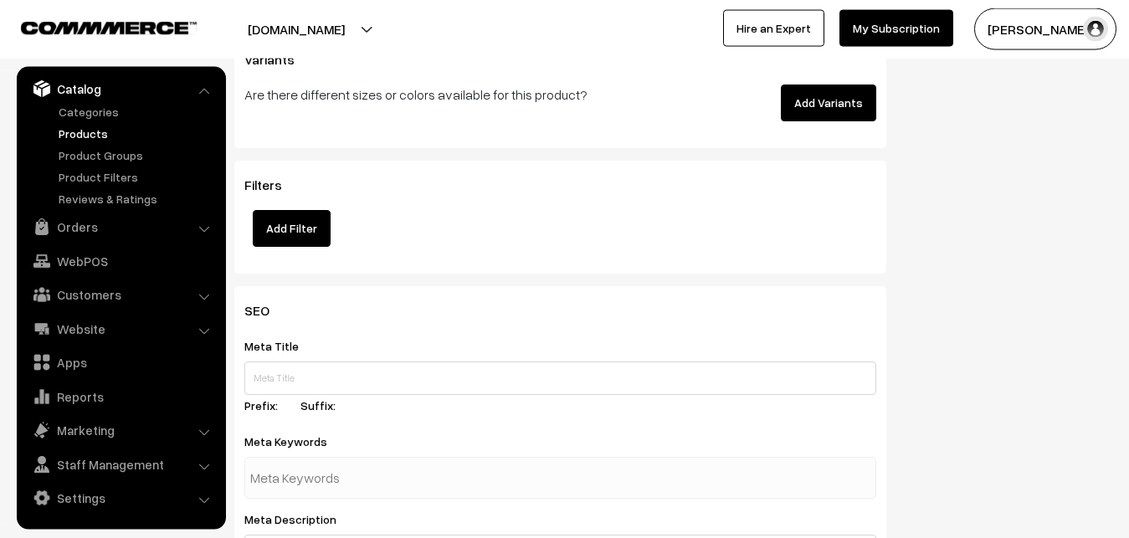
scroll to position [2491, 0]
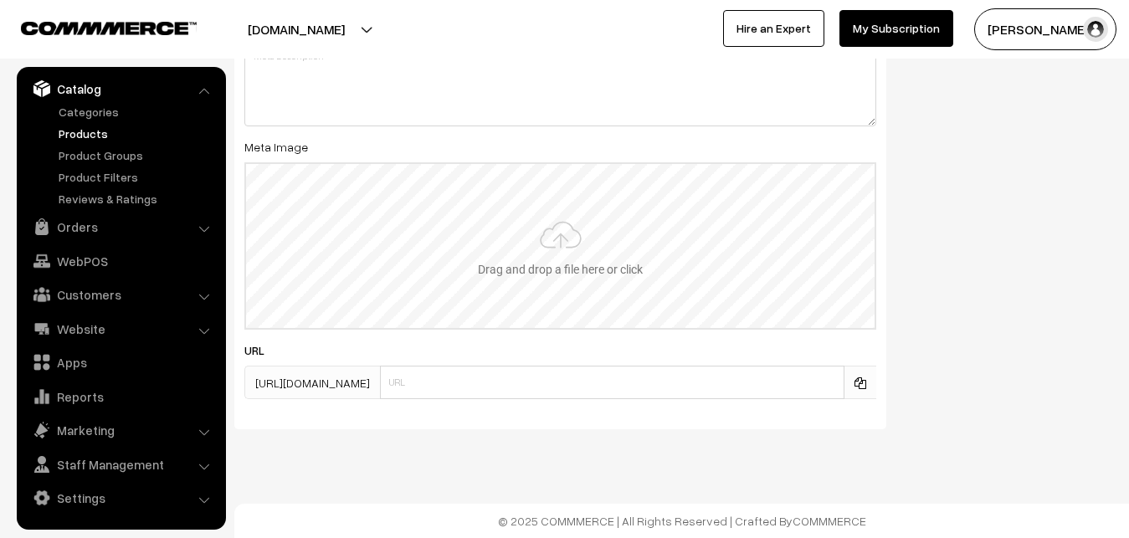
type input "2"
click at [546, 245] on input "file" at bounding box center [560, 246] width 628 height 164
type input "C:\fakepath\kanchipuram-saree-va12821-sep.jpeg"
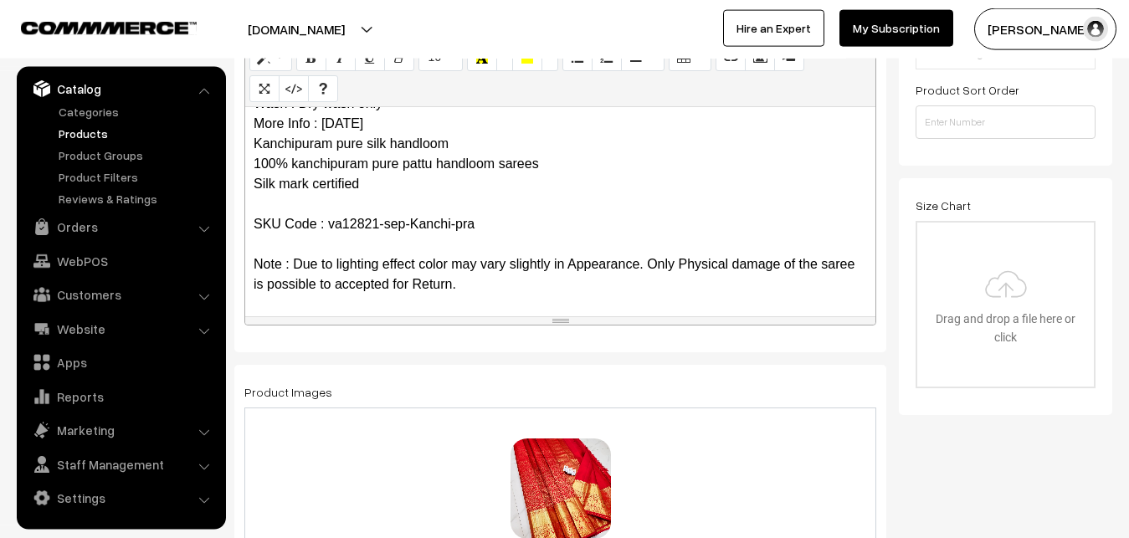
scroll to position [0, 0]
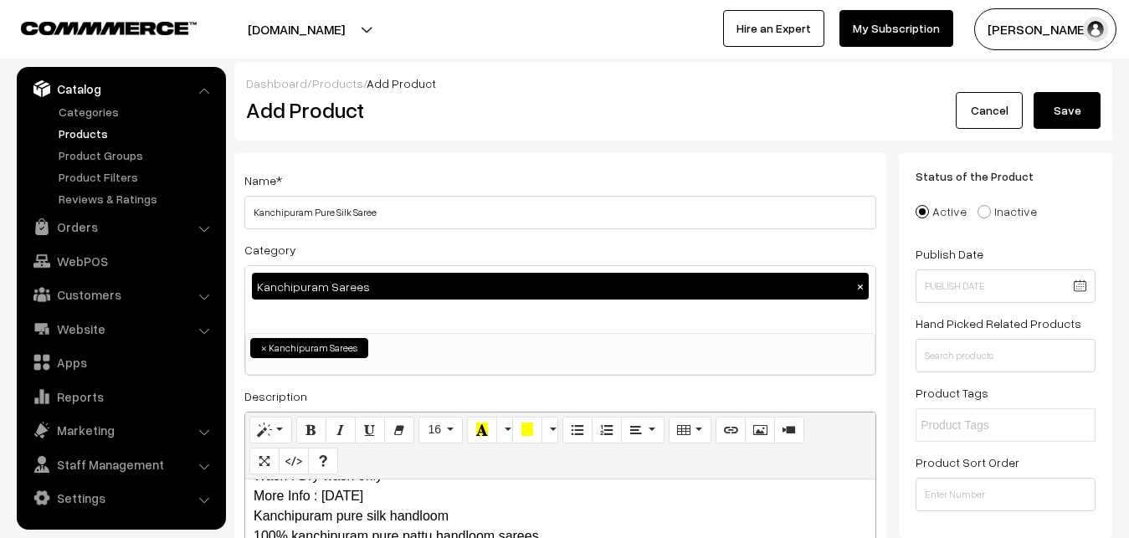
click at [1059, 96] on button "Save" at bounding box center [1067, 110] width 67 height 37
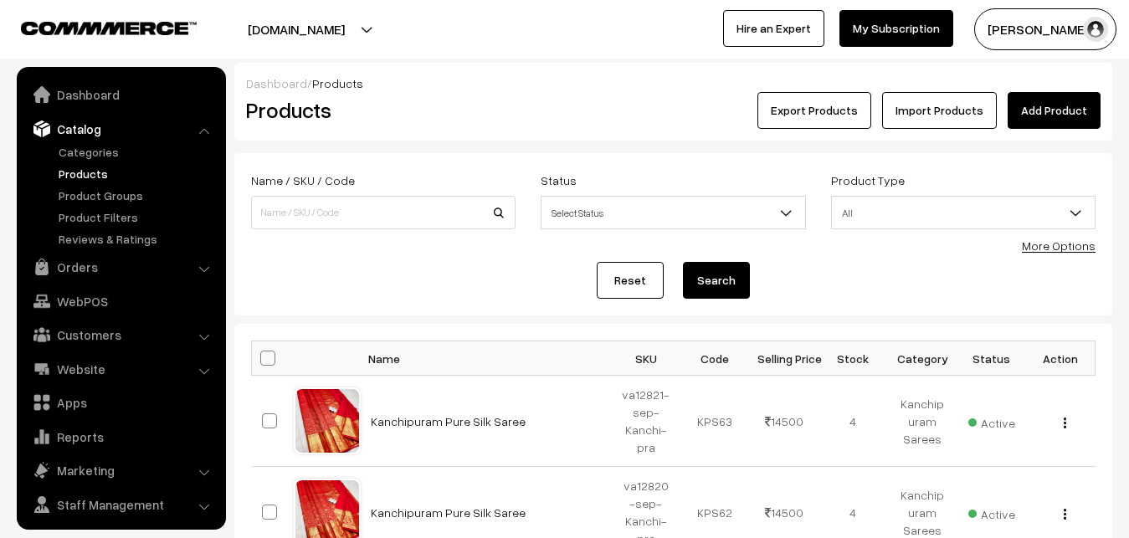
scroll to position [40, 0]
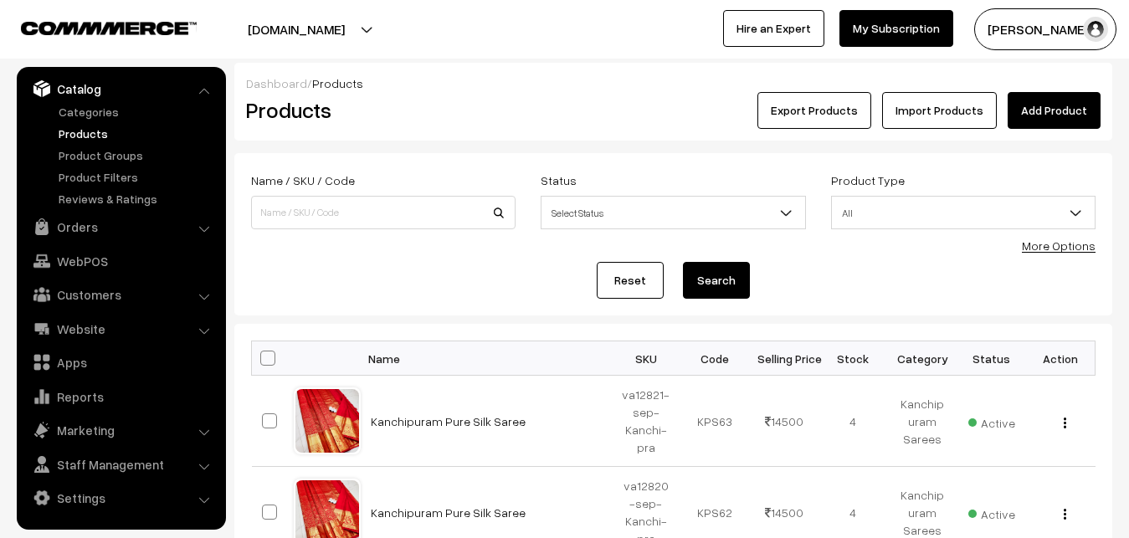
click at [623, 119] on div "Export Products Import Products Add Product" at bounding box center [820, 110] width 562 height 37
click at [1052, 121] on link "Add Product" at bounding box center [1054, 110] width 93 height 37
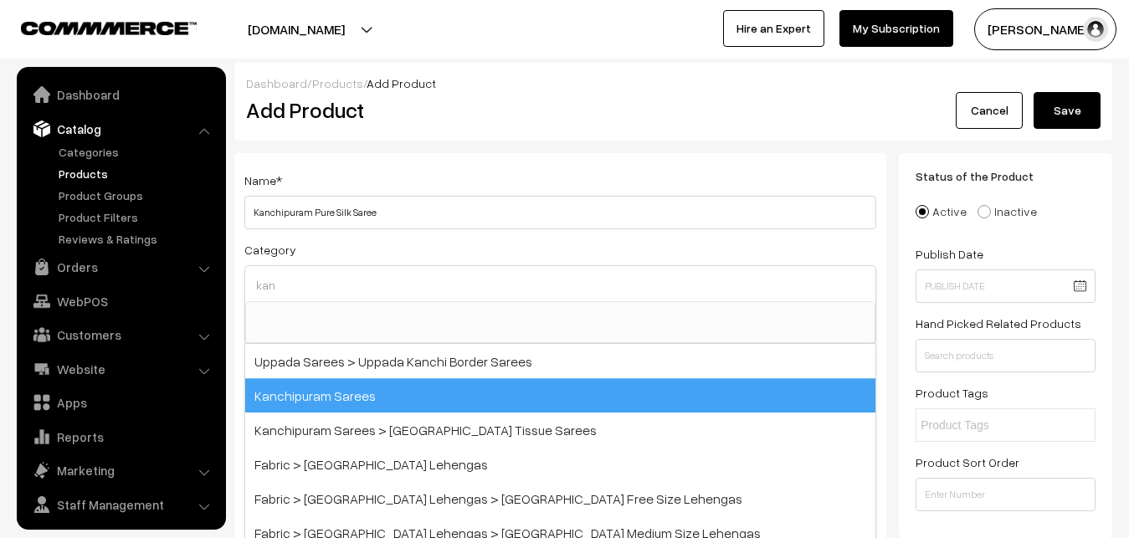
select select
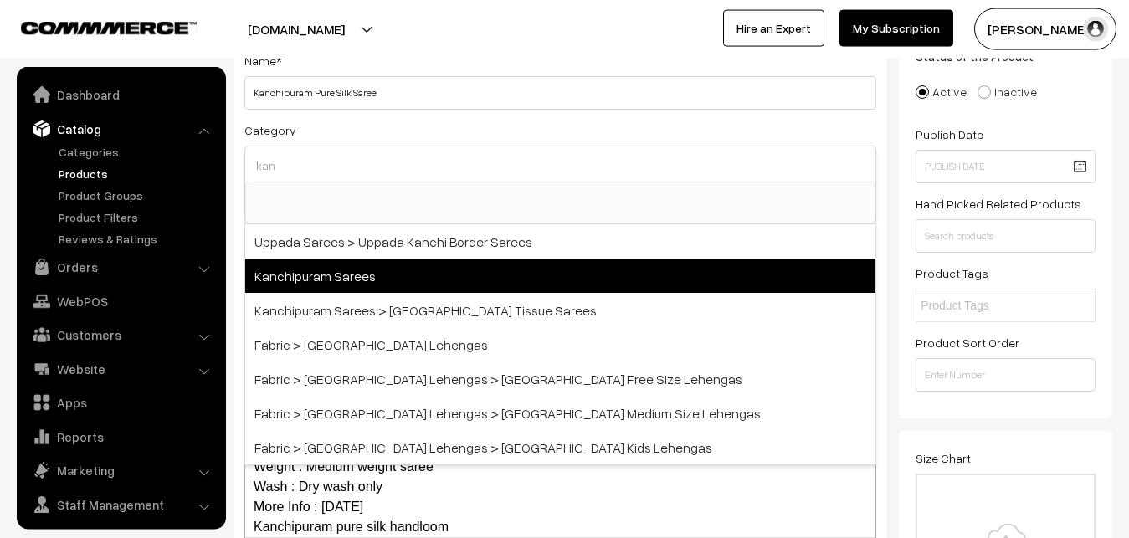
scroll to position [40, 0]
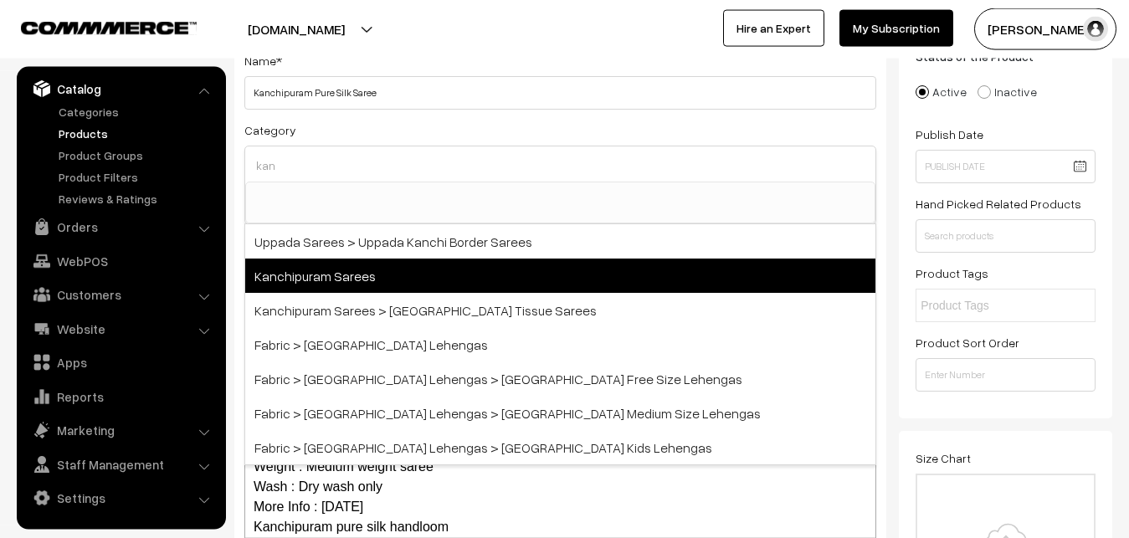
type input "kan"
click at [347, 282] on span "Kanchipuram Sarees" at bounding box center [560, 276] width 630 height 34
select select "3"
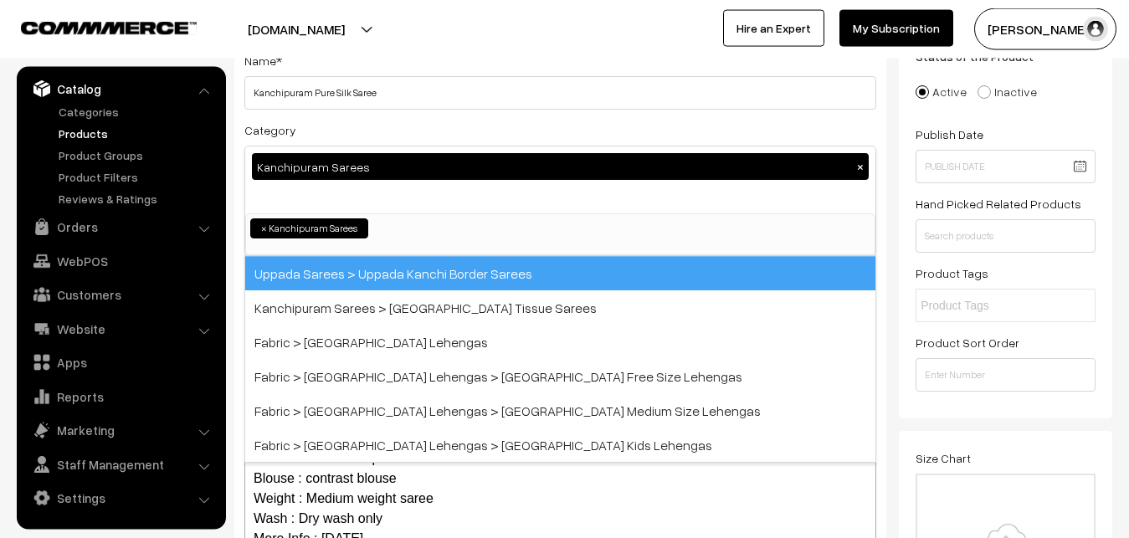
scroll to position [351, 0]
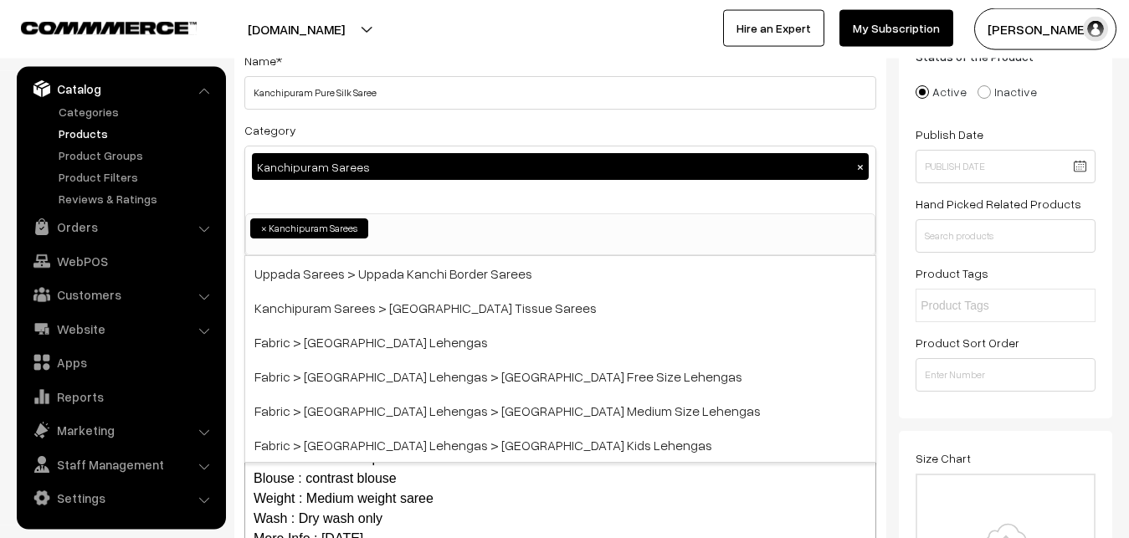
click at [391, 124] on div "Category Kanchipuram Sarees × Uppada Sarees Uppada Sarees > Uppada Plain Sarees…" at bounding box center [560, 188] width 632 height 136
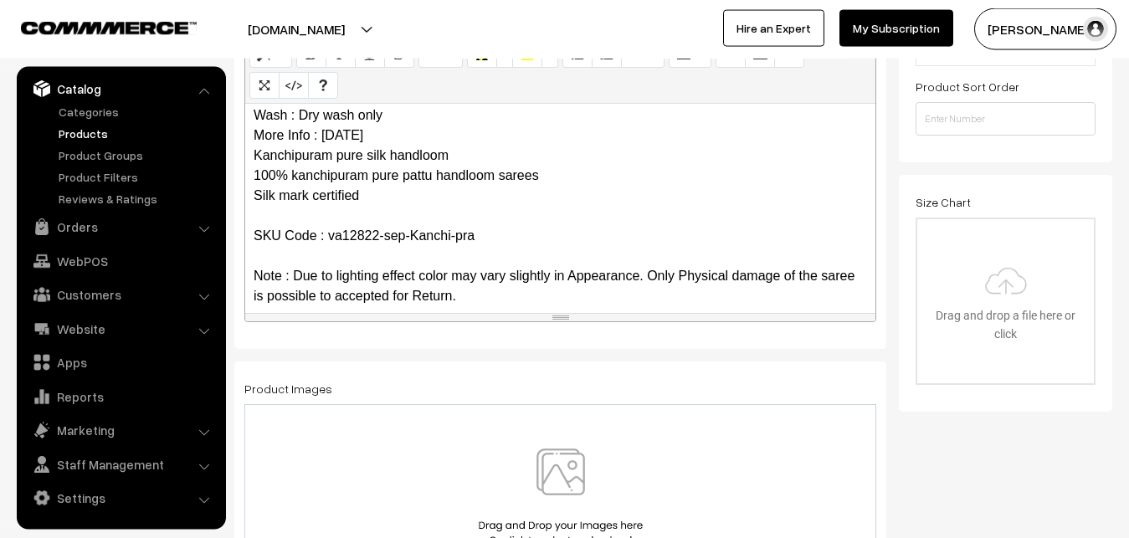
scroll to position [162, 0]
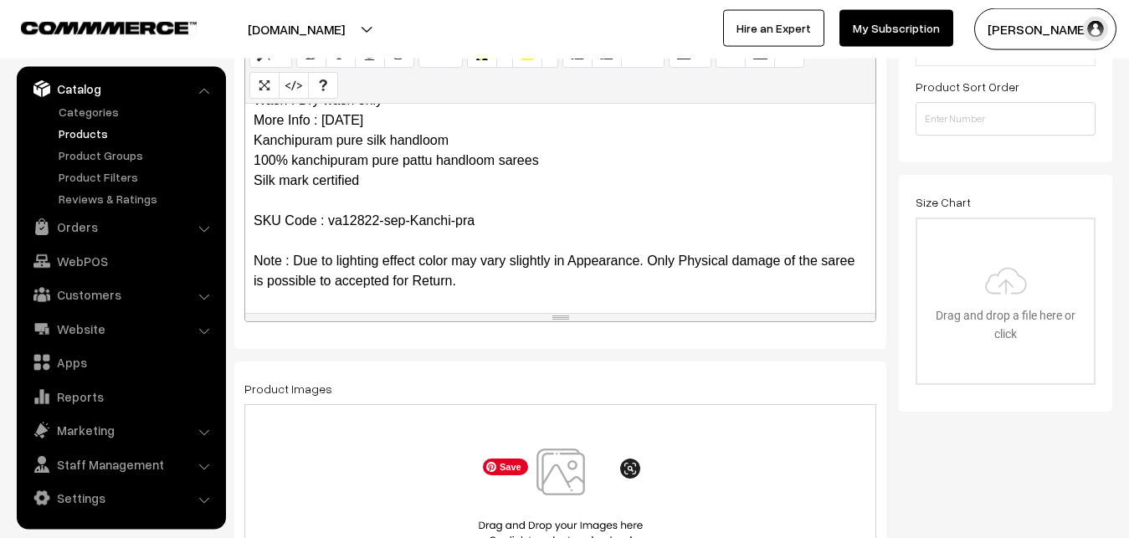
click at [554, 486] on img at bounding box center [560, 498] width 172 height 98
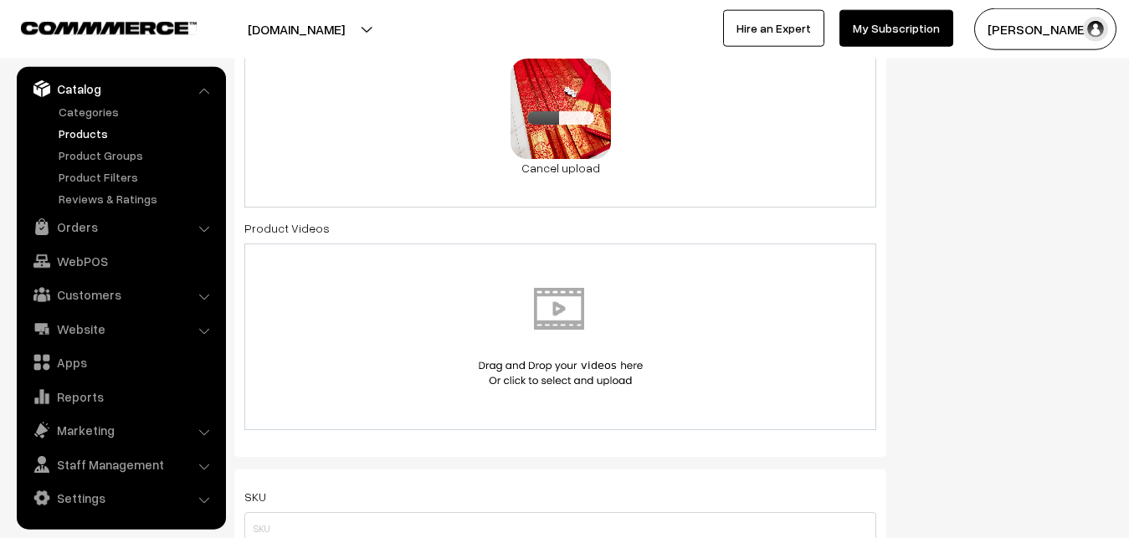
scroll to position [803, 0]
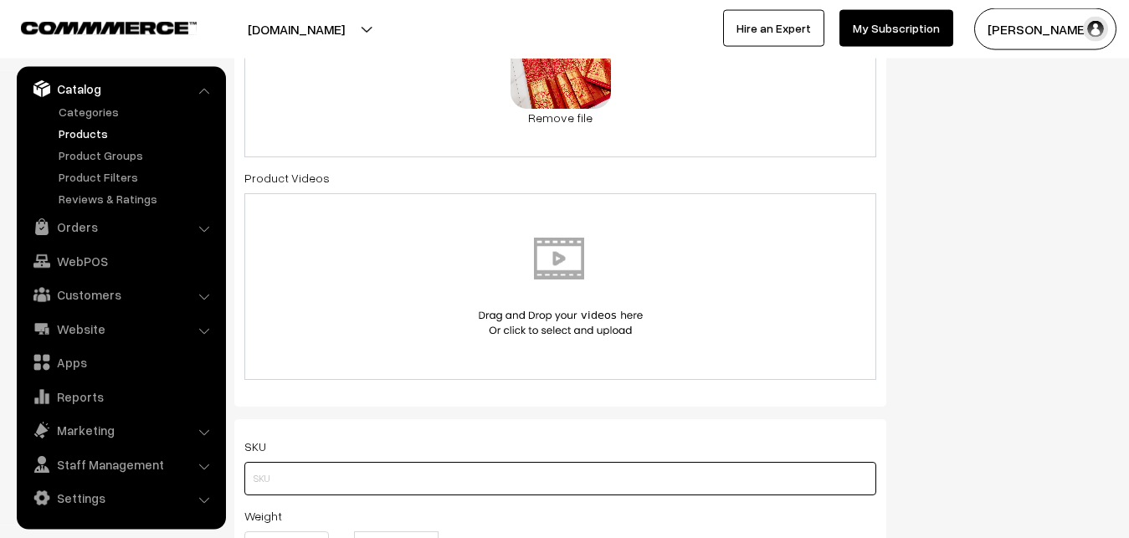
click at [264, 478] on input "text" at bounding box center [560, 478] width 632 height 33
paste input "va12822-sep-Kanchi-pra"
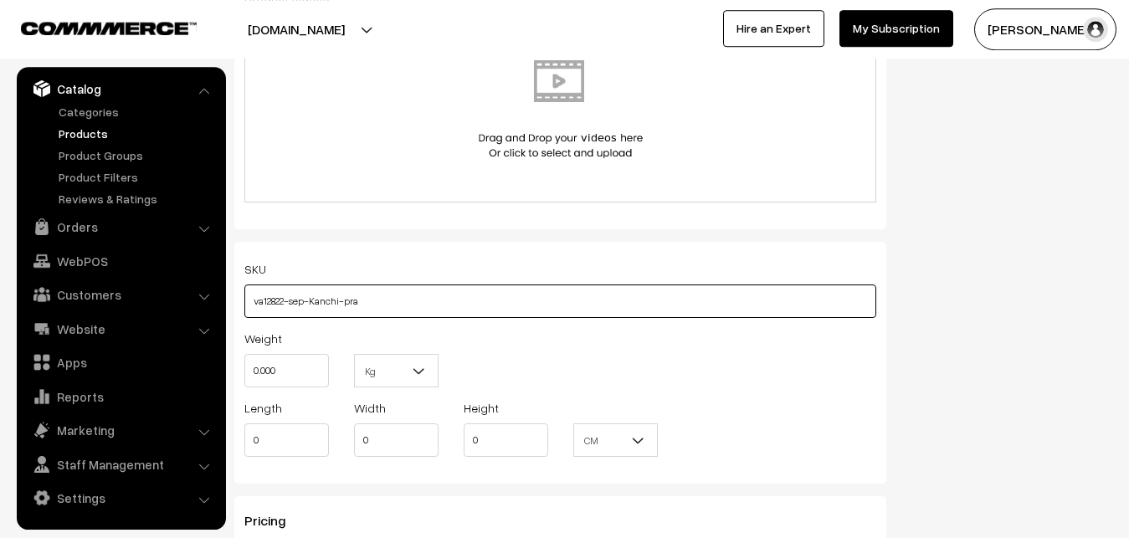
scroll to position [1059, 0]
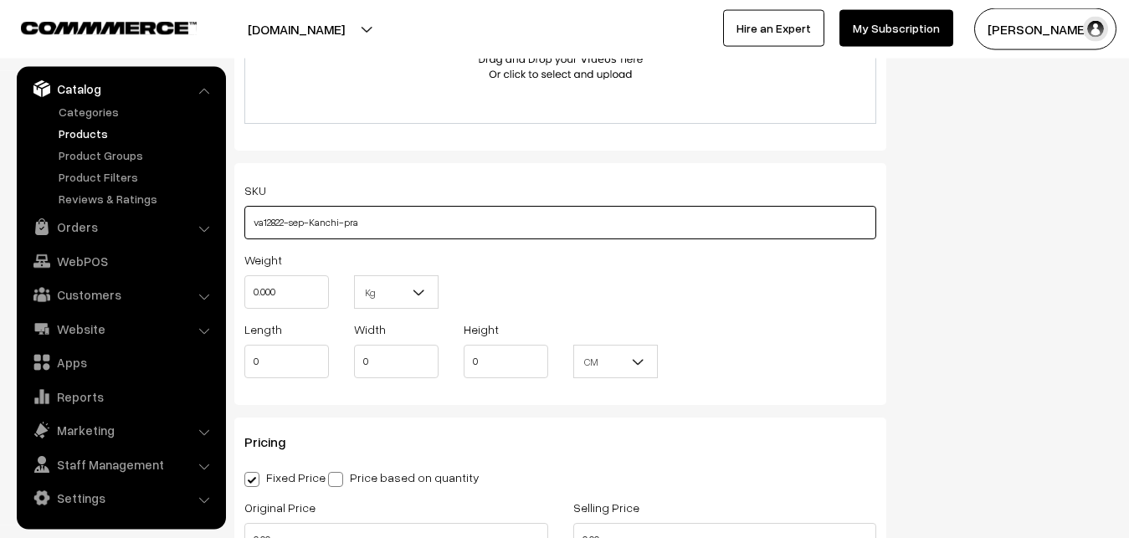
type input "va12822-sep-Kanchi-pra"
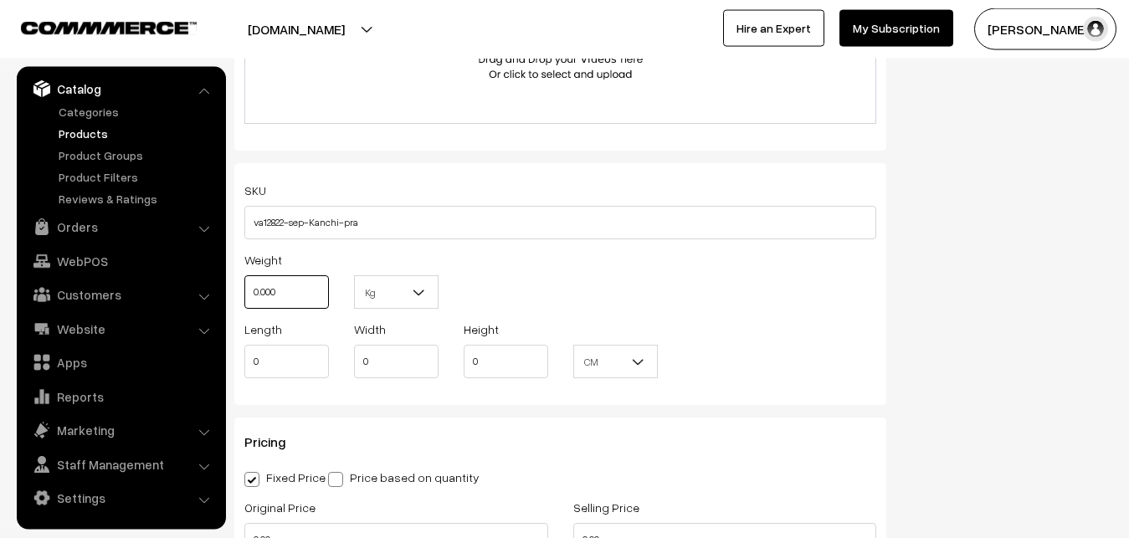
drag, startPoint x: 296, startPoint y: 294, endPoint x: 174, endPoint y: 294, distance: 122.2
click at [244, 294] on input "0.000" at bounding box center [286, 291] width 85 height 33
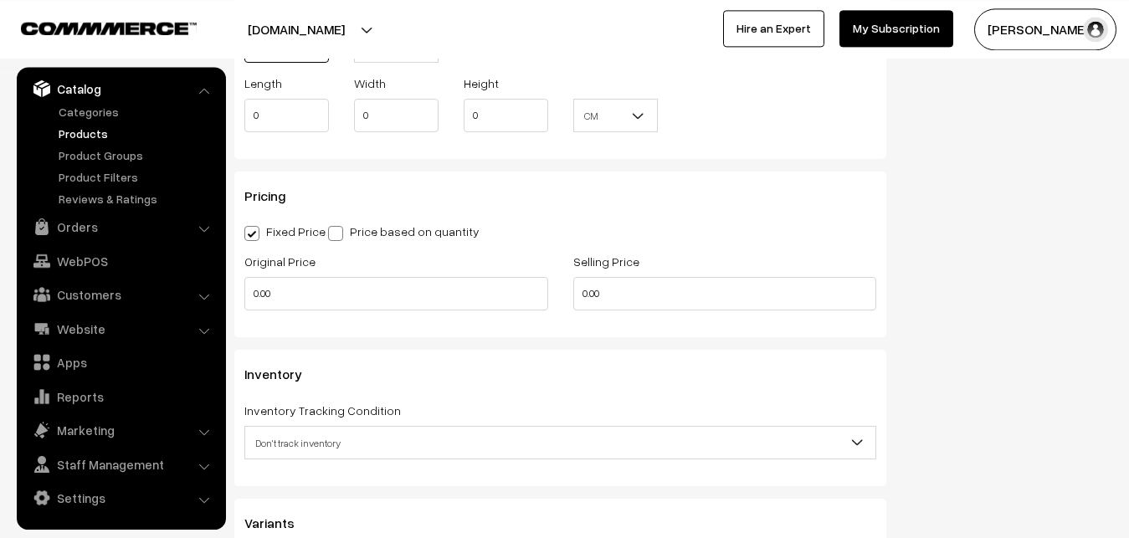
scroll to position [1315, 0]
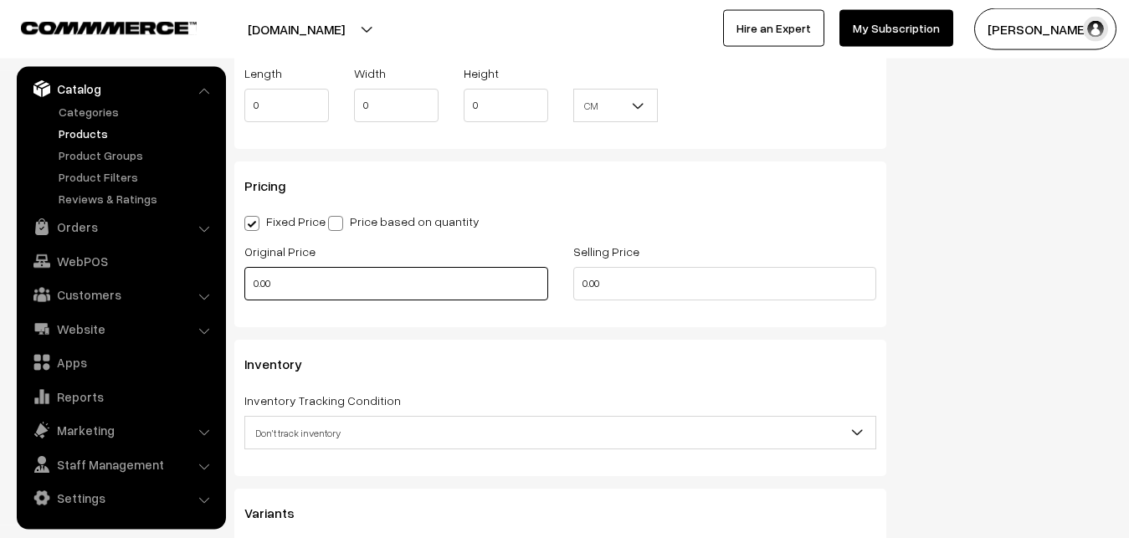
type input "0.80"
drag, startPoint x: 246, startPoint y: 292, endPoint x: 224, endPoint y: 292, distance: 21.8
click at [244, 292] on input "0.00" at bounding box center [396, 283] width 304 height 33
type input "12000"
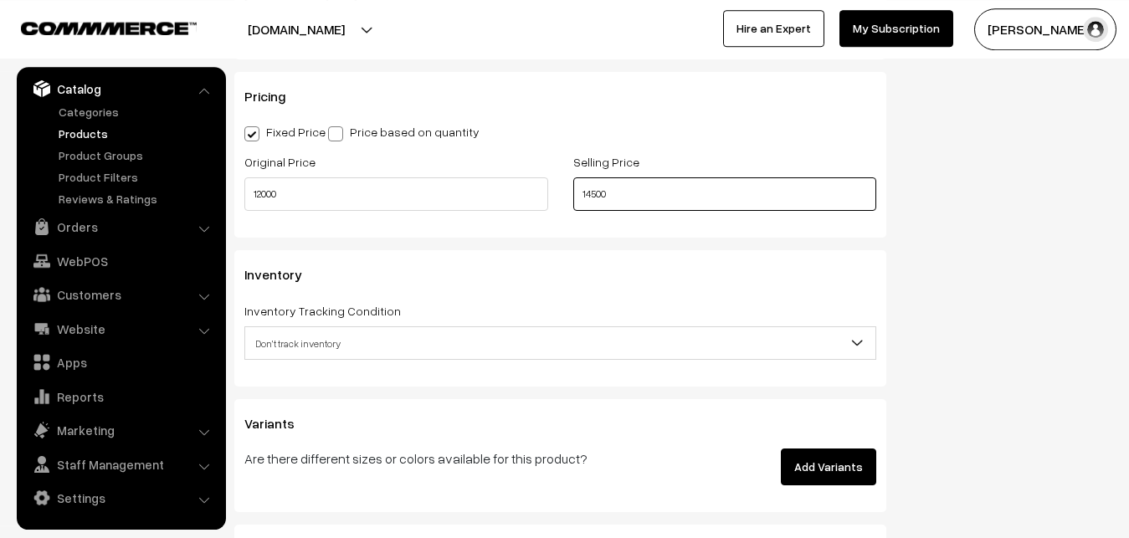
scroll to position [1485, 0]
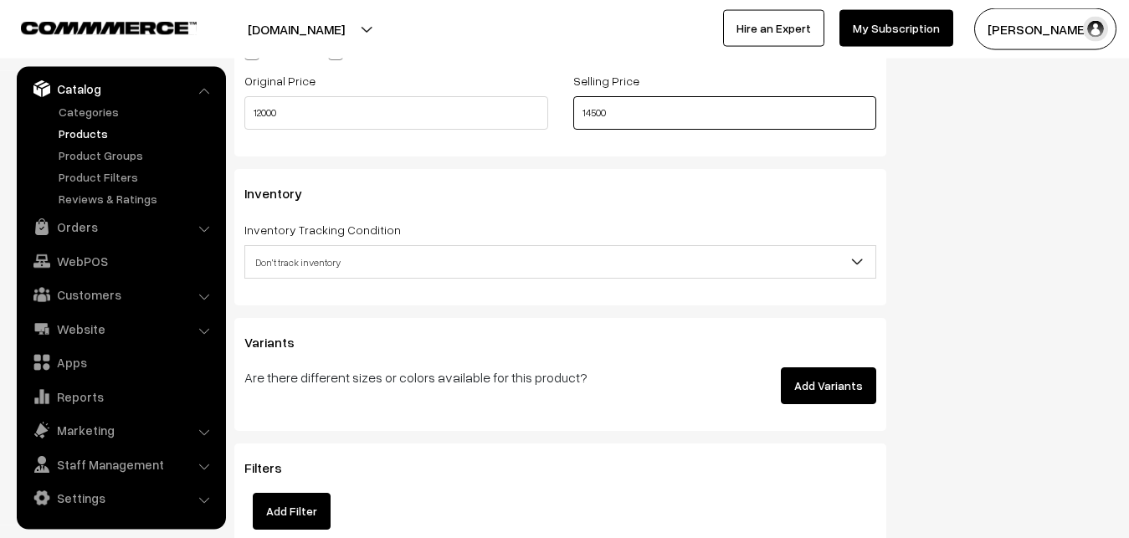
type input "14500"
click at [321, 261] on span "Don't track inventory" at bounding box center [560, 262] width 630 height 29
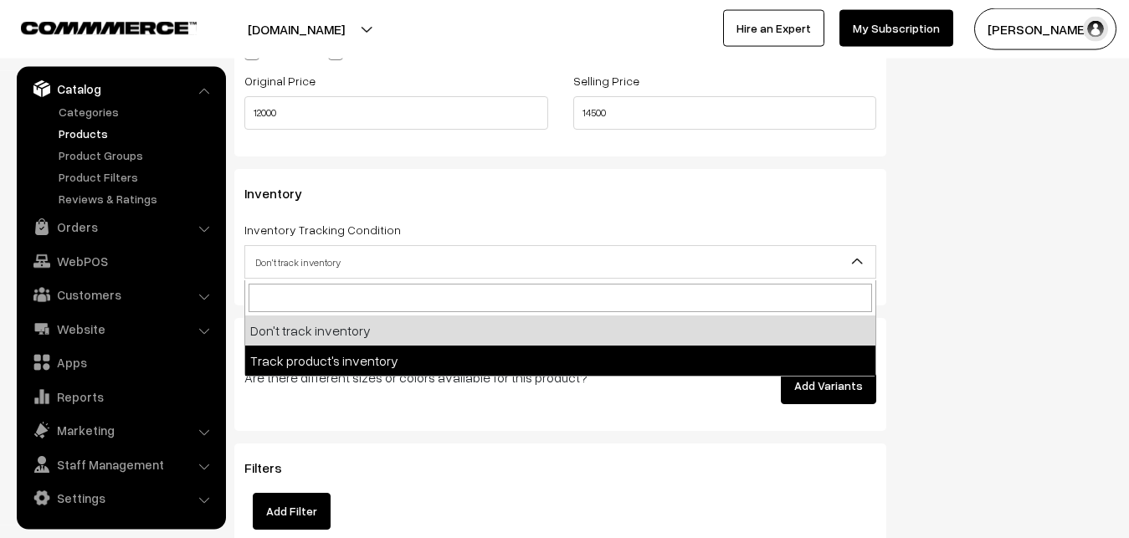
select select "2"
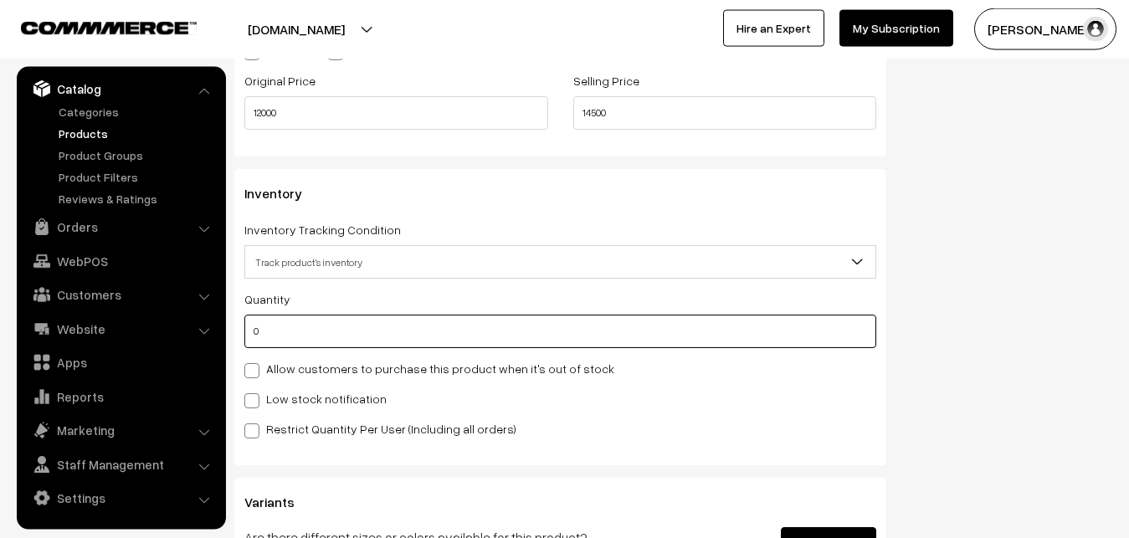
click at [318, 343] on input "0" at bounding box center [560, 331] width 632 height 33
type input "4"
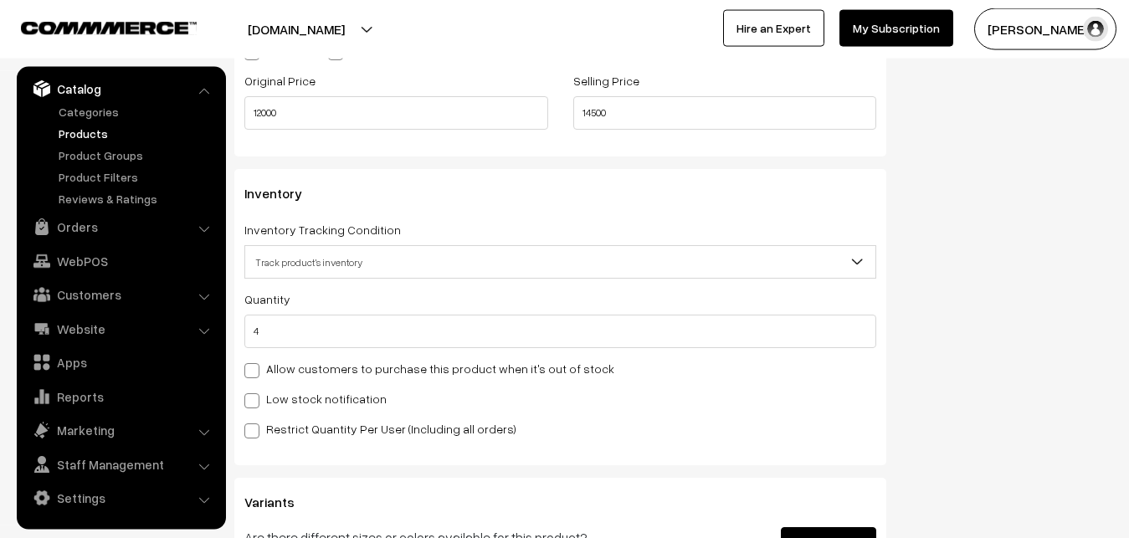
click at [310, 402] on label "Low stock notification" at bounding box center [315, 399] width 142 height 18
click at [255, 402] on input "Low stock notification" at bounding box center [249, 397] width 11 height 11
checkbox input "true"
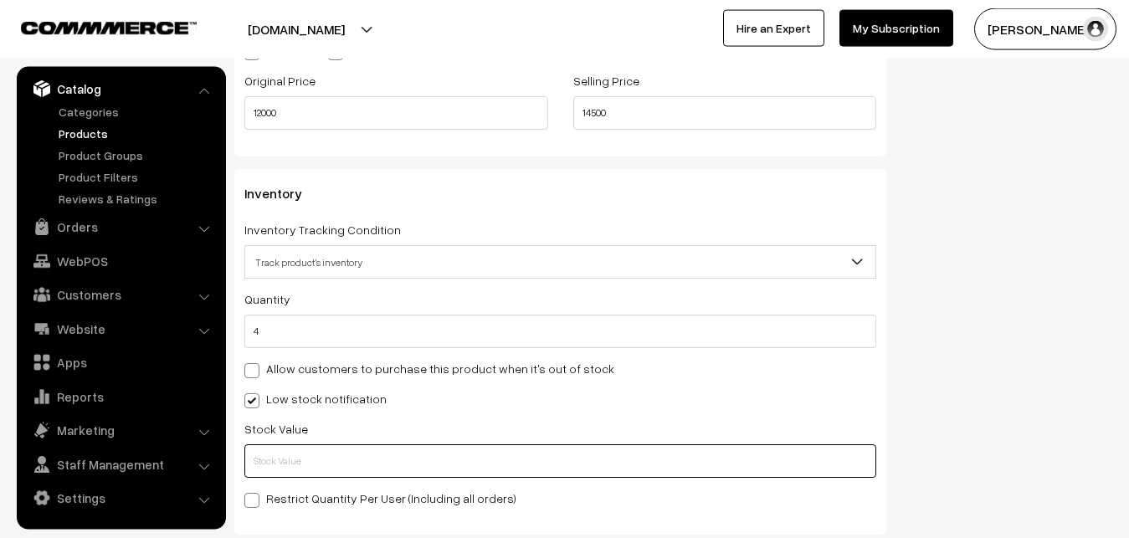
click at [310, 459] on input "text" at bounding box center [560, 460] width 632 height 33
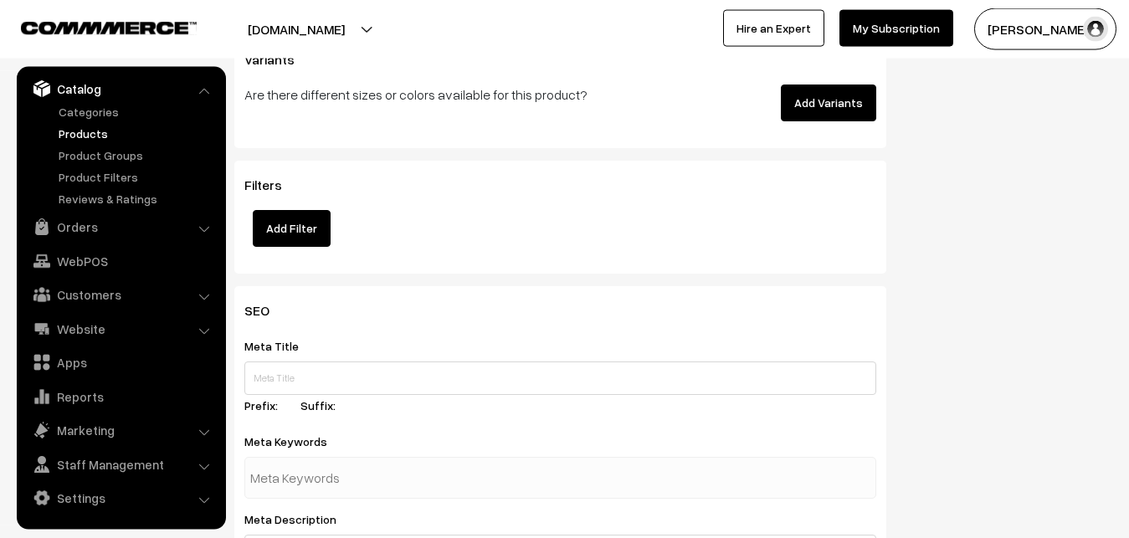
scroll to position [2491, 0]
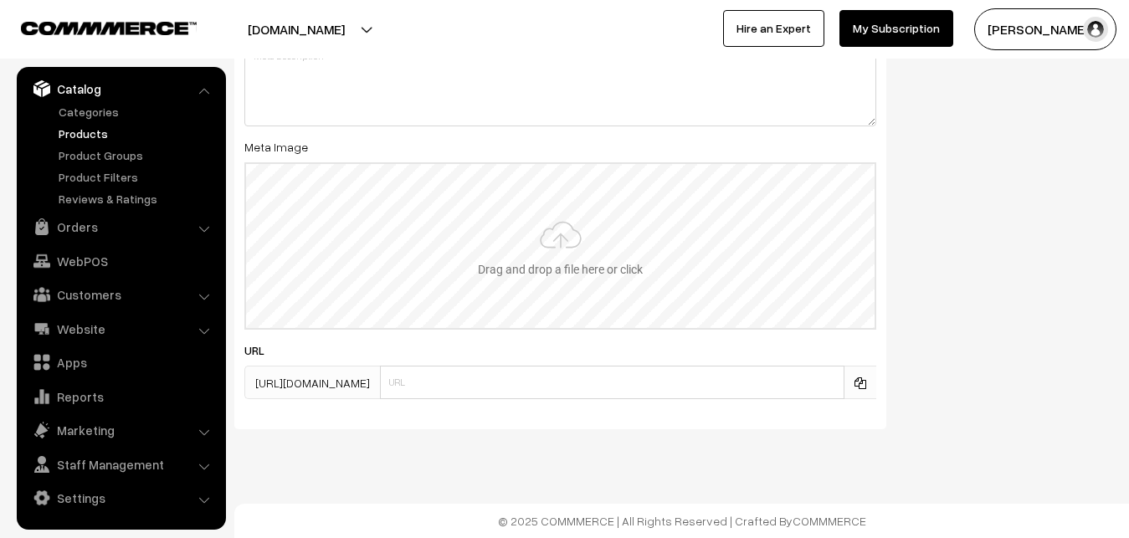
type input "2"
click at [560, 249] on input "file" at bounding box center [560, 246] width 628 height 164
type input "C:\fakepath\kanchipuram-saree-va12822-sep.jpeg"
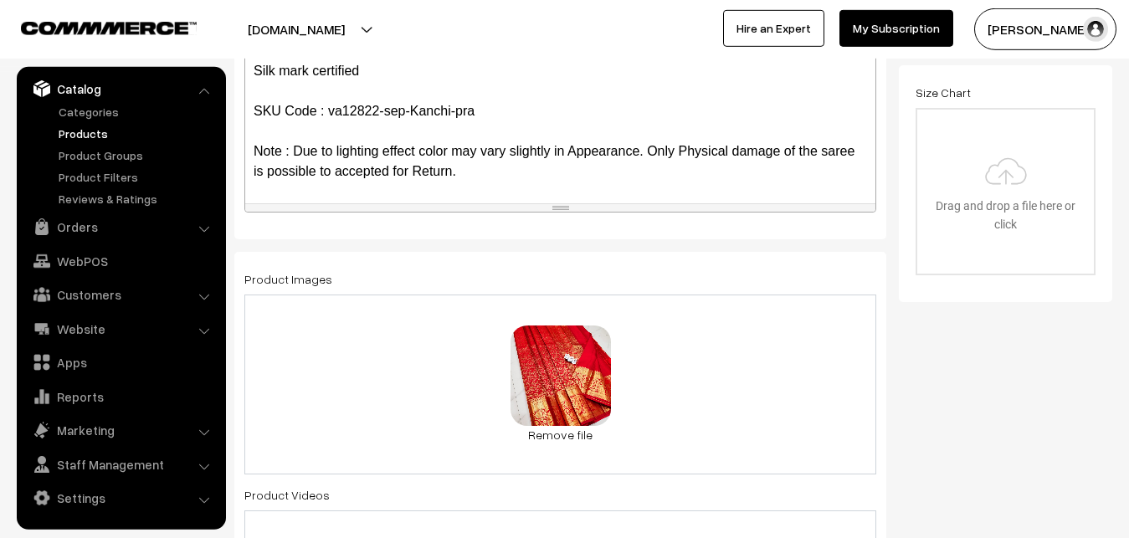
scroll to position [0, 0]
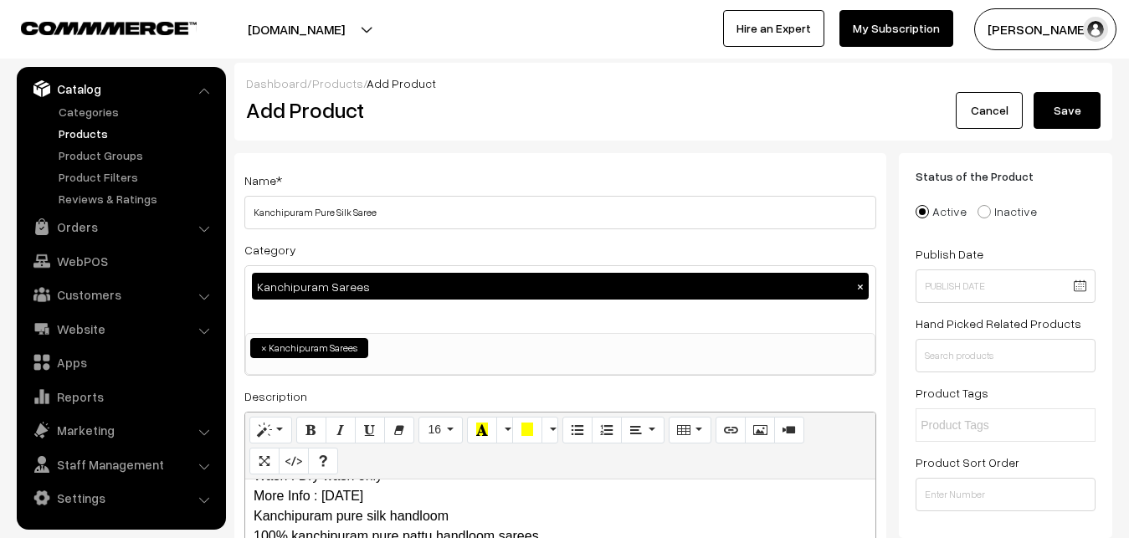
click at [1080, 103] on button "Save" at bounding box center [1067, 110] width 67 height 37
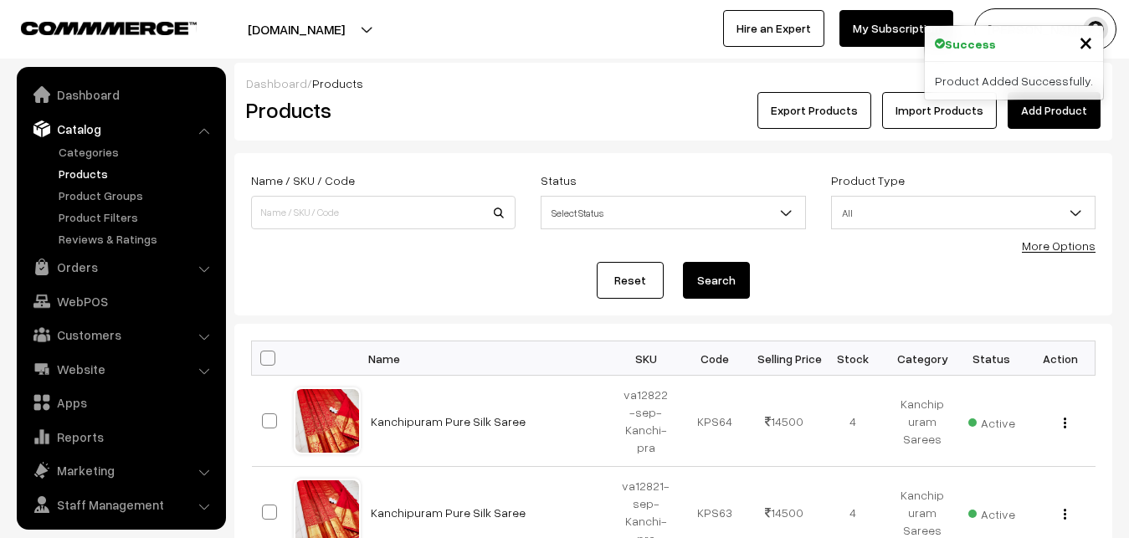
click at [1041, 95] on div "Product Added Successfully." at bounding box center [1014, 81] width 178 height 38
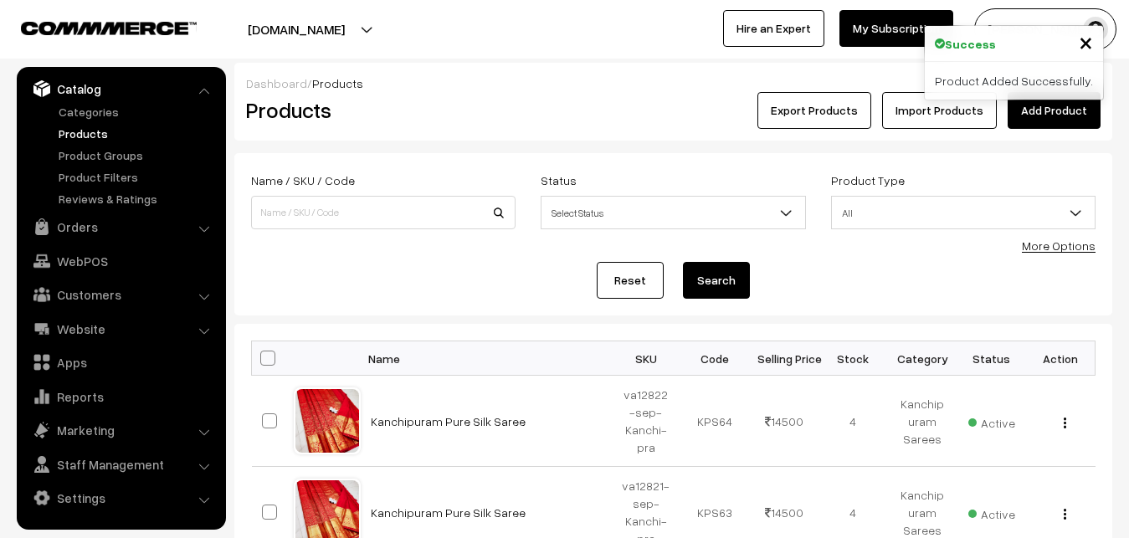
click at [1041, 105] on link "Add Product" at bounding box center [1054, 110] width 93 height 37
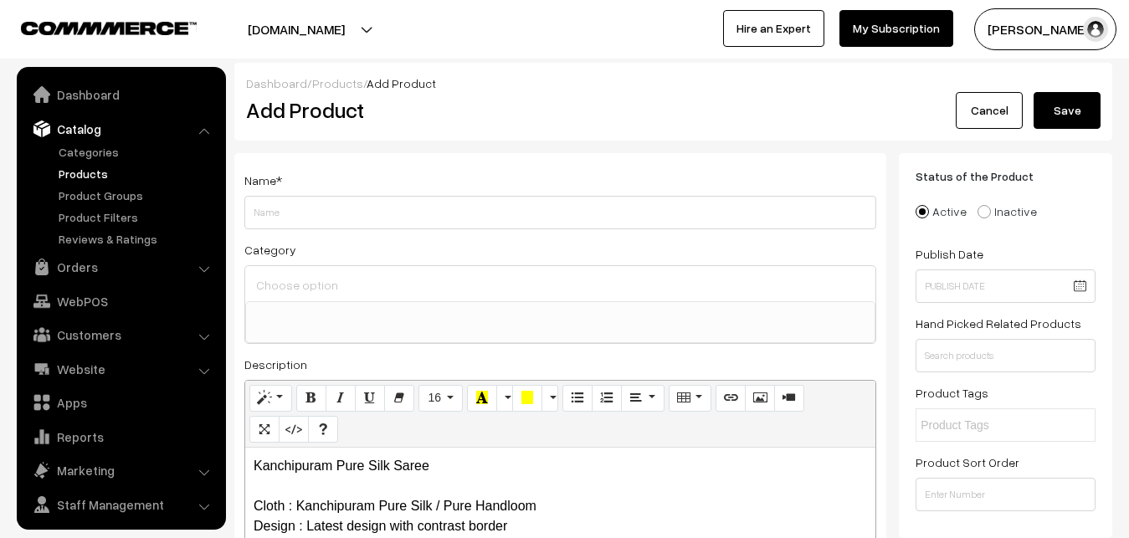
select select
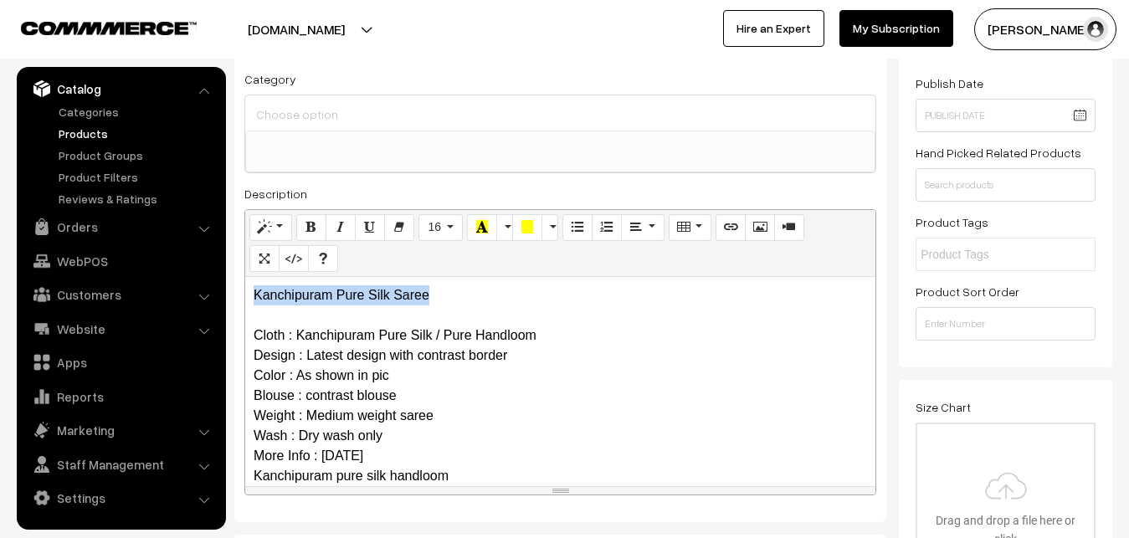
scroll to position [85, 0]
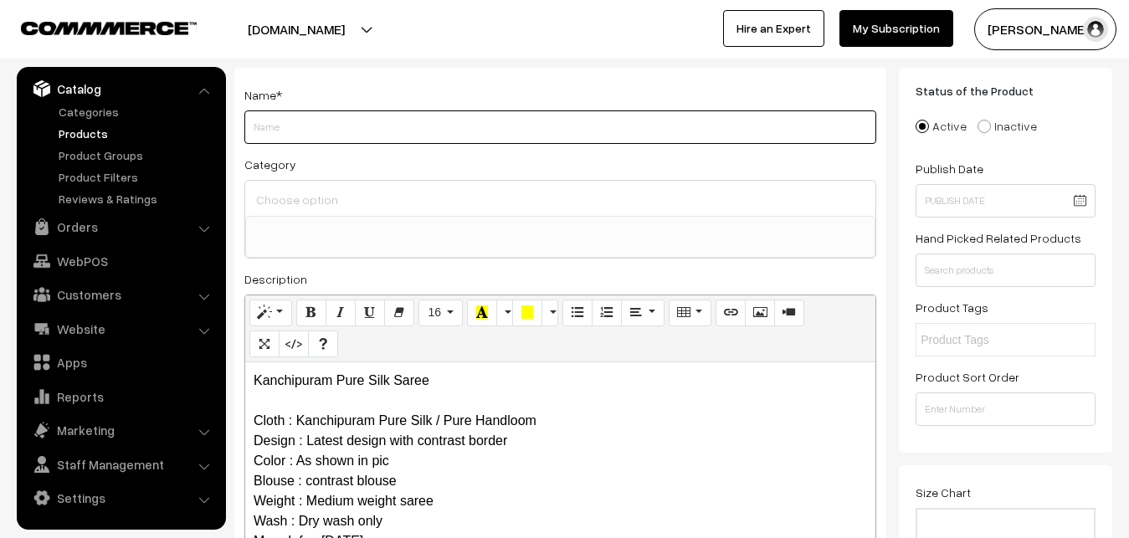
paste input "Kanchipuram Pure Silk Saree"
type input "Kanchipuram Pure Silk Saree"
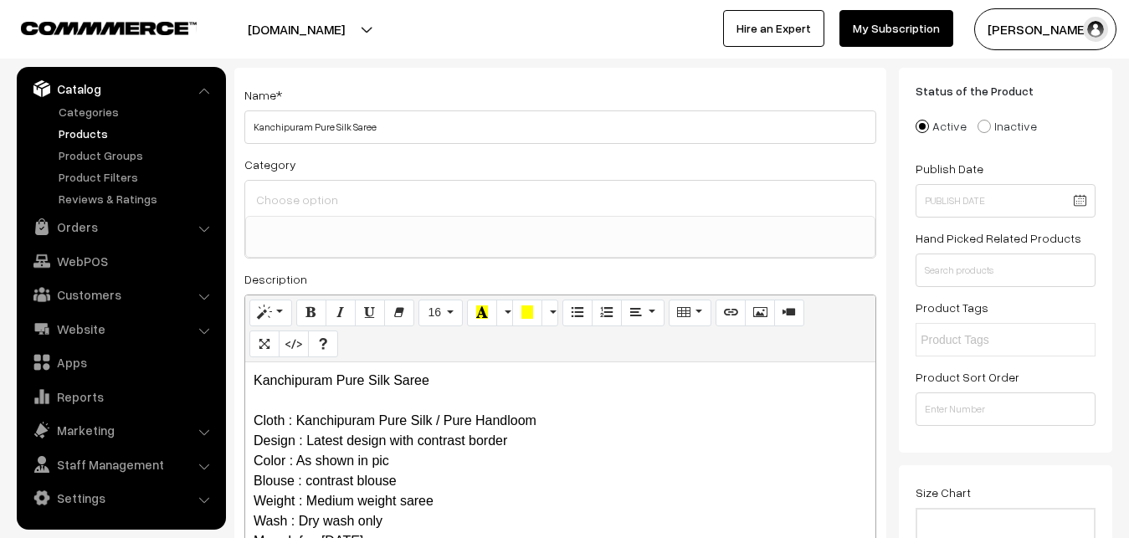
click at [324, 194] on input at bounding box center [560, 199] width 617 height 24
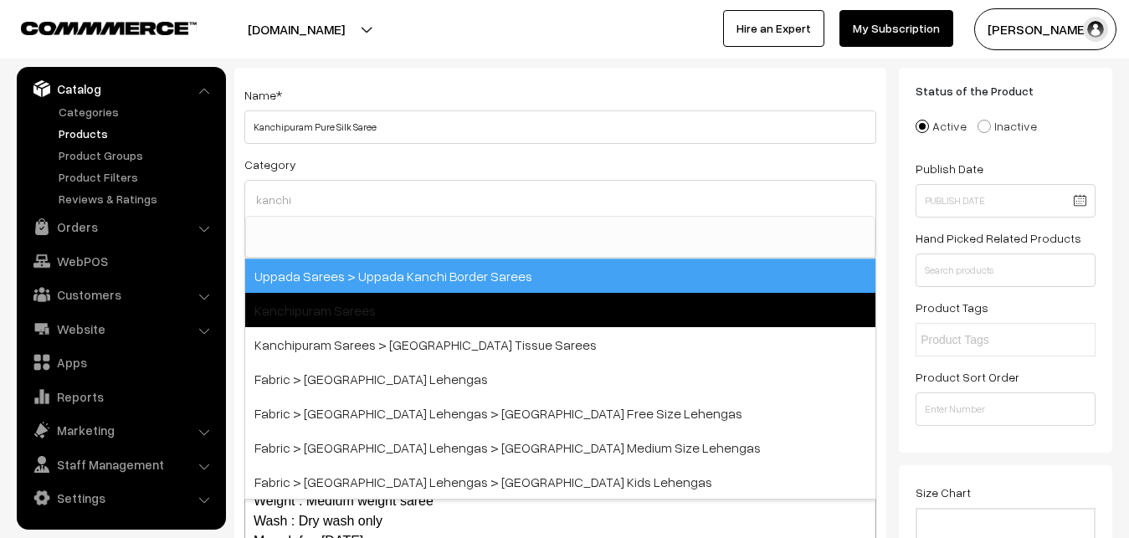
type input "kanchi"
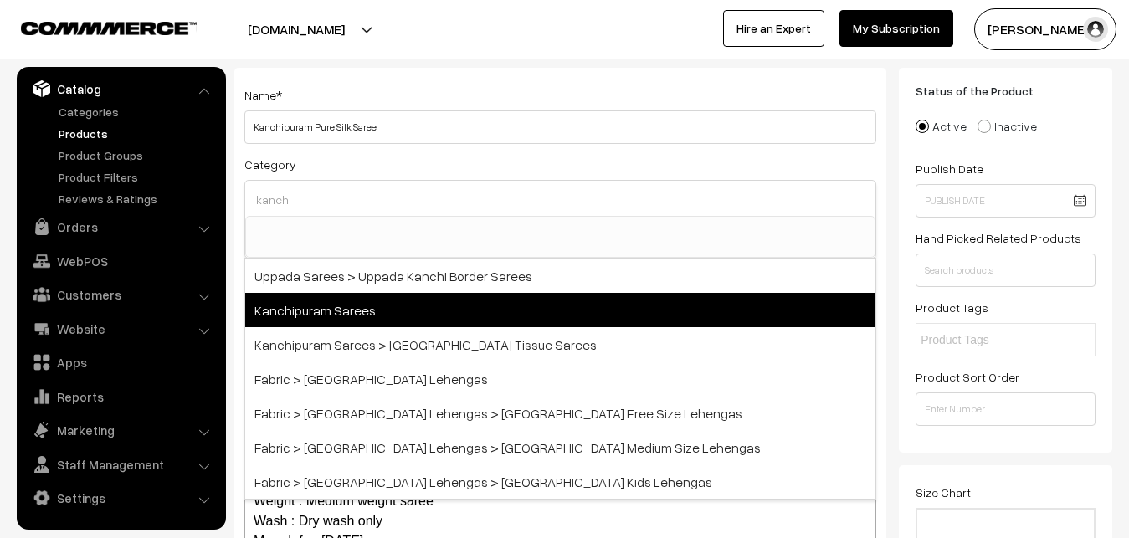
click at [346, 305] on span "Kanchipuram Sarees" at bounding box center [560, 310] width 630 height 34
select select "3"
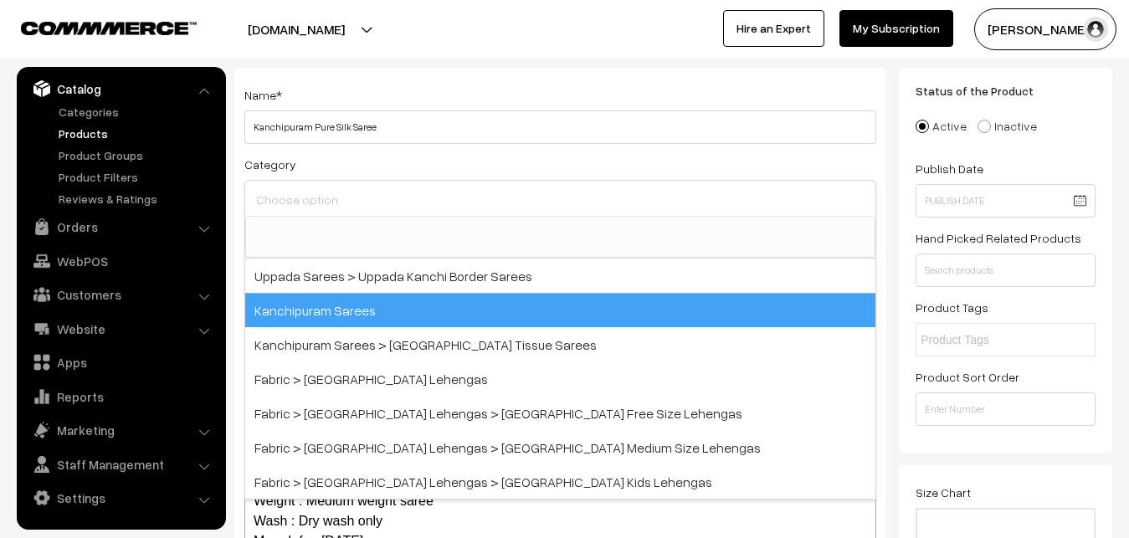
scroll to position [351, 0]
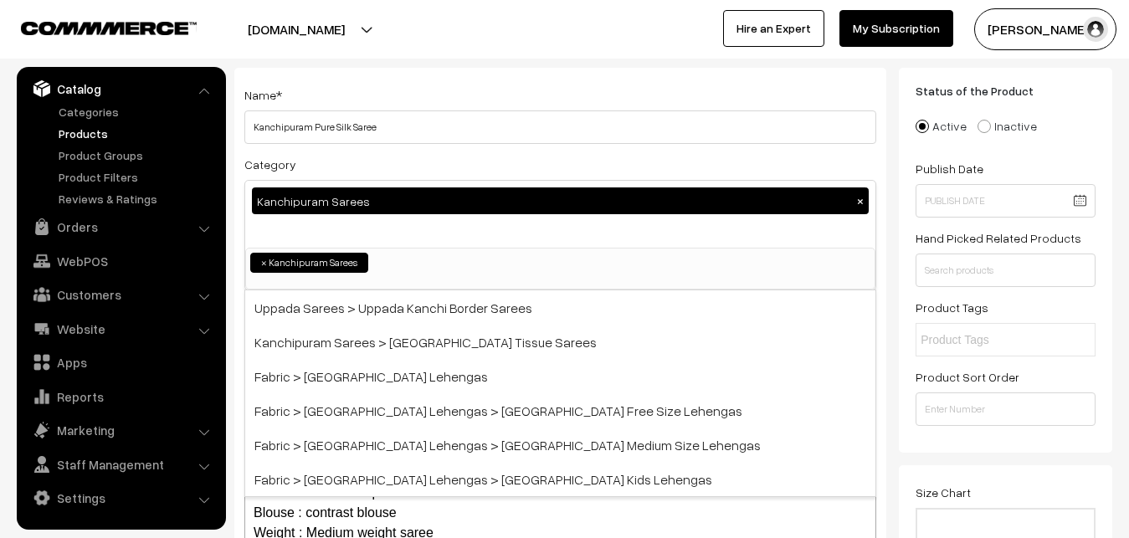
click at [383, 91] on div "Name * Kanchipuram Pure Silk Saree" at bounding box center [560, 114] width 632 height 59
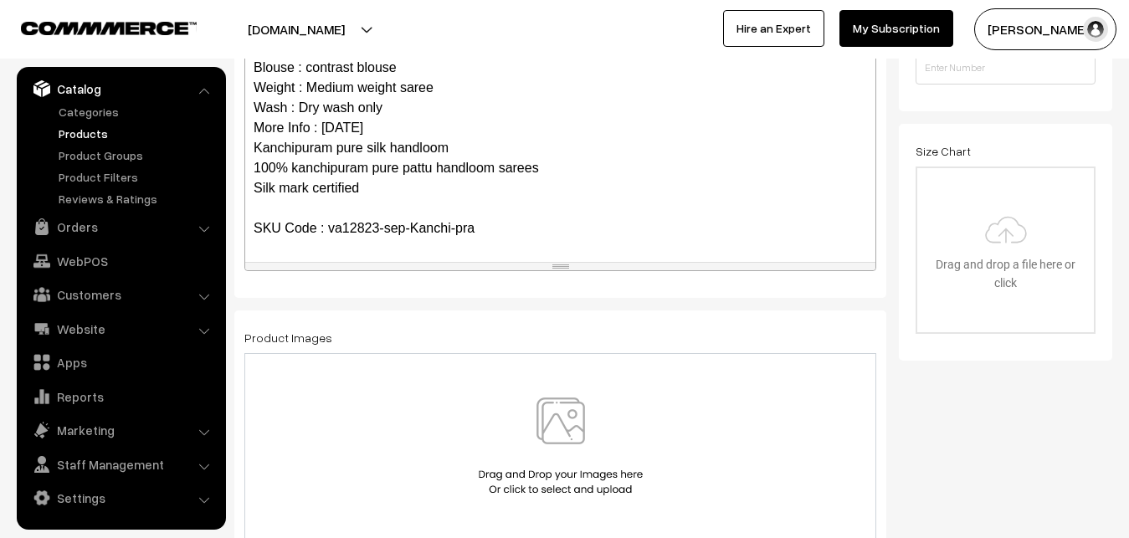
scroll to position [162, 0]
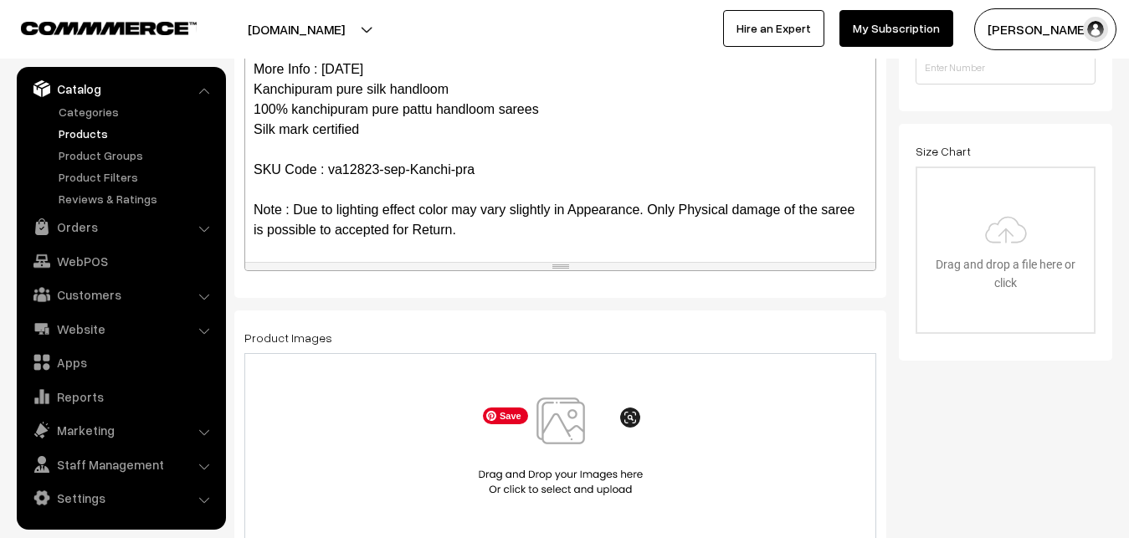
click at [573, 424] on img at bounding box center [560, 447] width 172 height 98
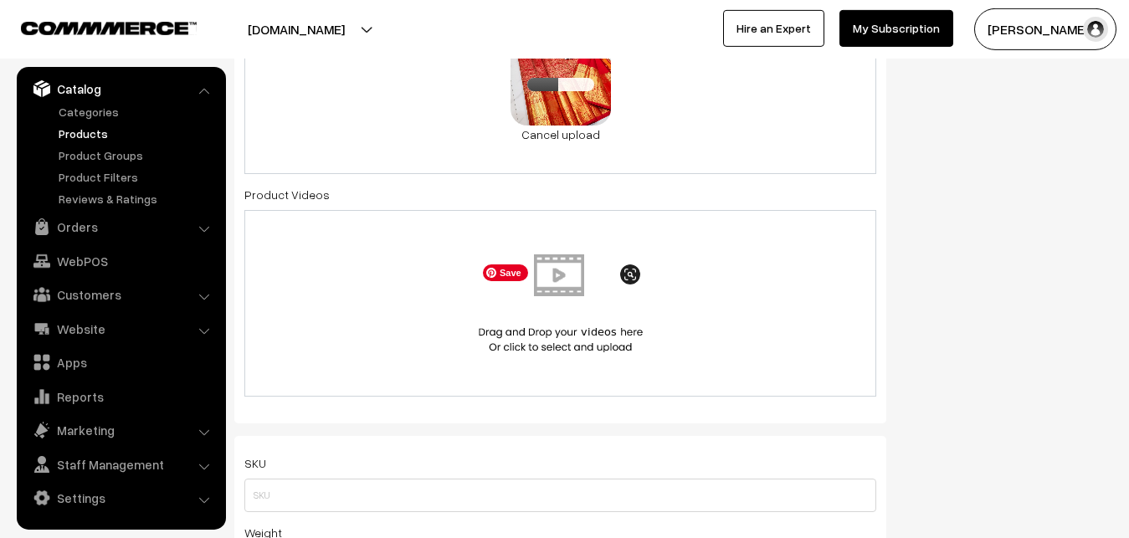
scroll to position [939, 0]
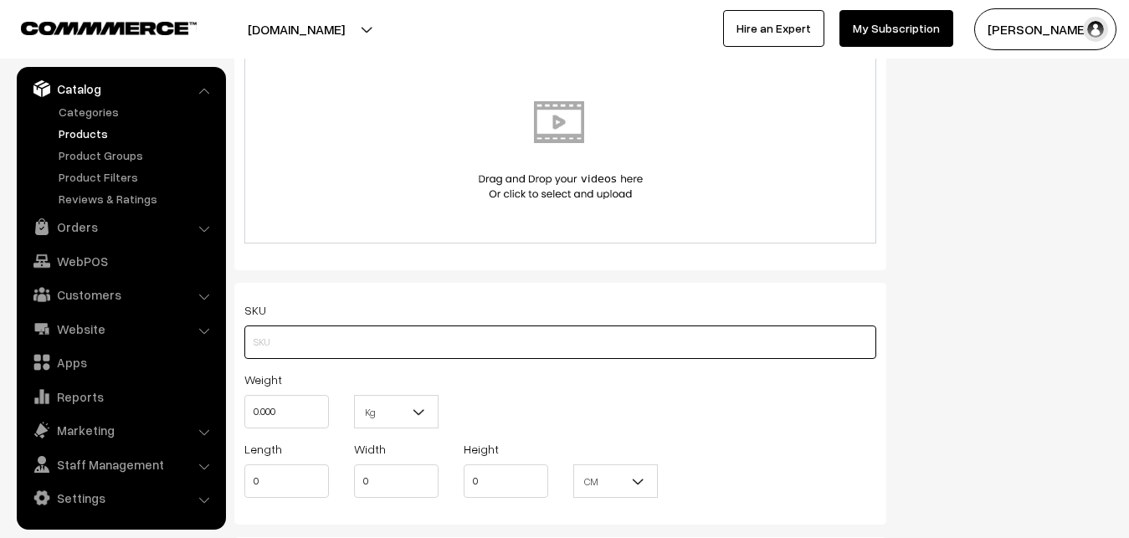
click at [274, 336] on input "text" at bounding box center [560, 342] width 632 height 33
paste input "va12823-sep-Kanchi-pra"
type input "va12823-sep-Kanchi-pra"
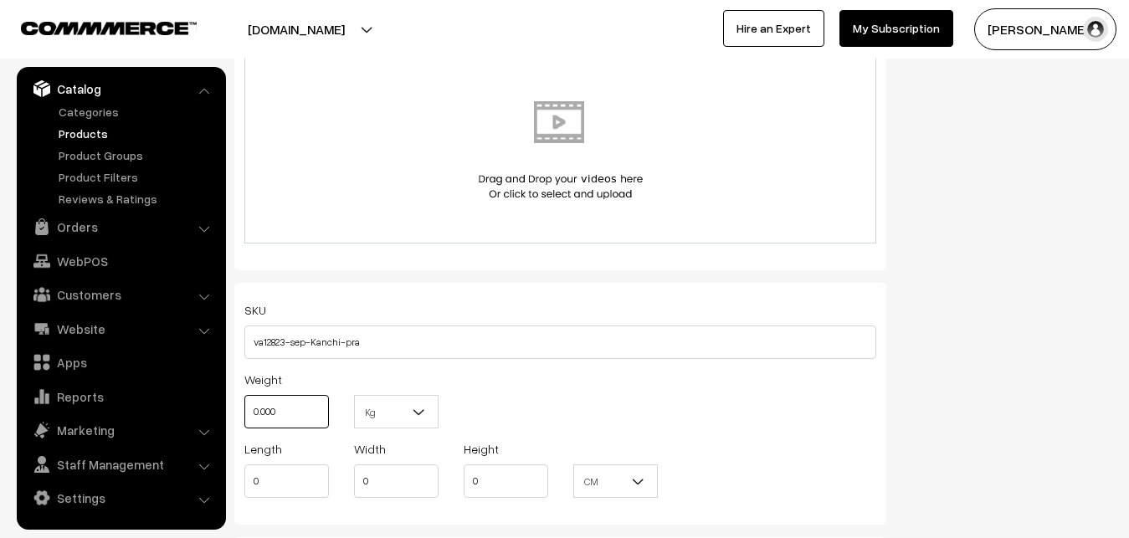
drag, startPoint x: 300, startPoint y: 430, endPoint x: 239, endPoint y: 414, distance: 63.1
click at [244, 414] on input "0.000" at bounding box center [286, 411] width 85 height 33
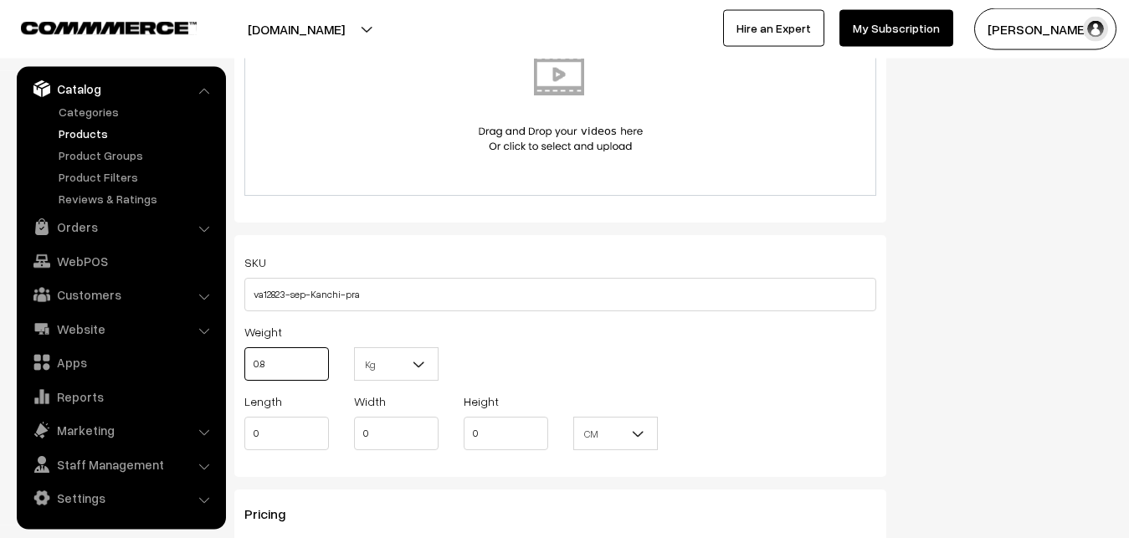
scroll to position [1366, 0]
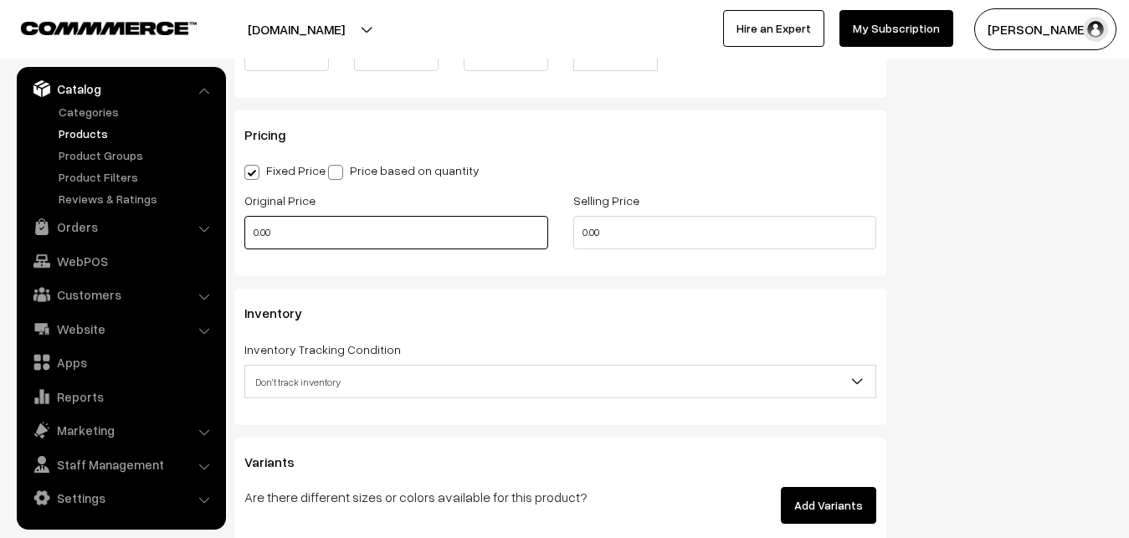
type input "0.80"
drag, startPoint x: 281, startPoint y: 240, endPoint x: 219, endPoint y: 244, distance: 62.0
click at [244, 244] on input "0.00" at bounding box center [396, 232] width 304 height 33
type input "12000"
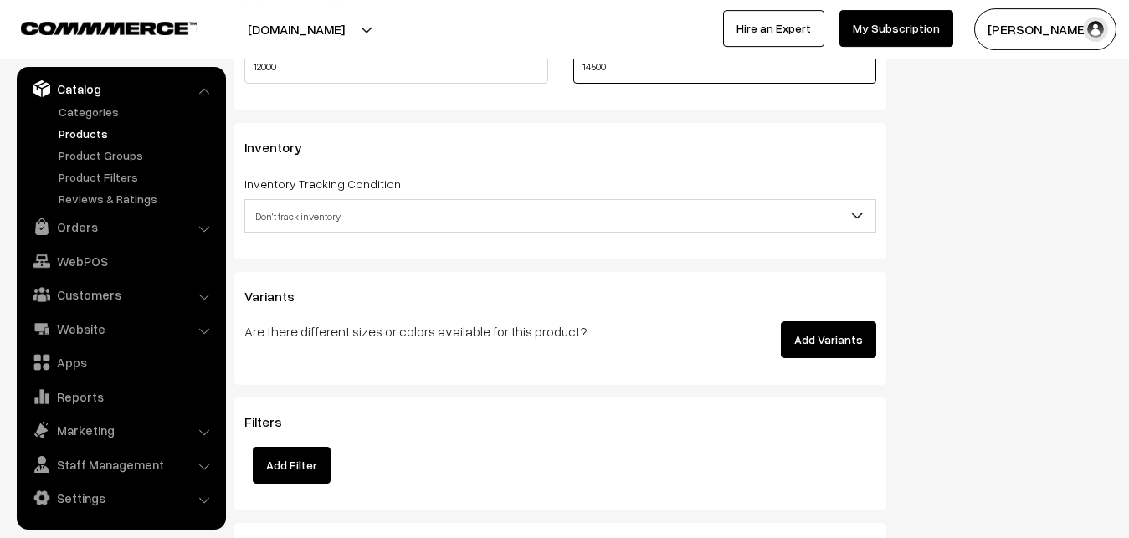
scroll to position [1536, 0]
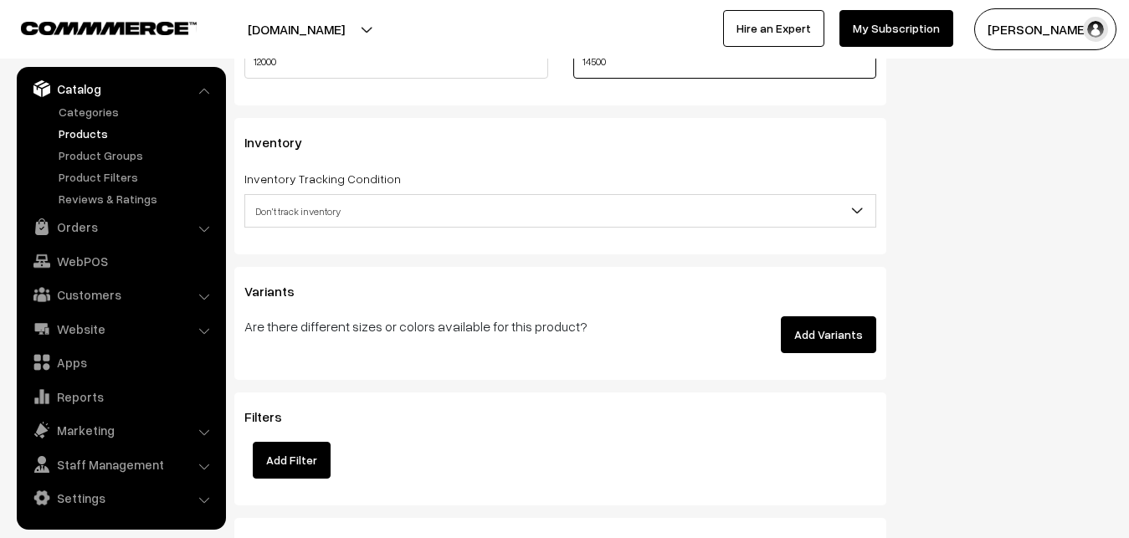
type input "14500"
click at [327, 203] on span "Don't track inventory" at bounding box center [560, 211] width 630 height 29
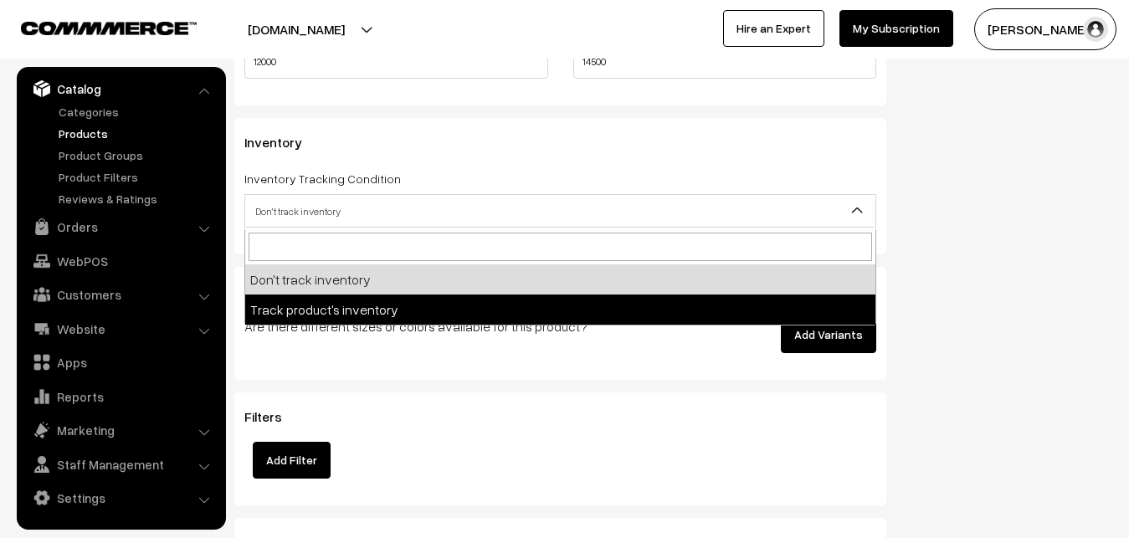
select select "2"
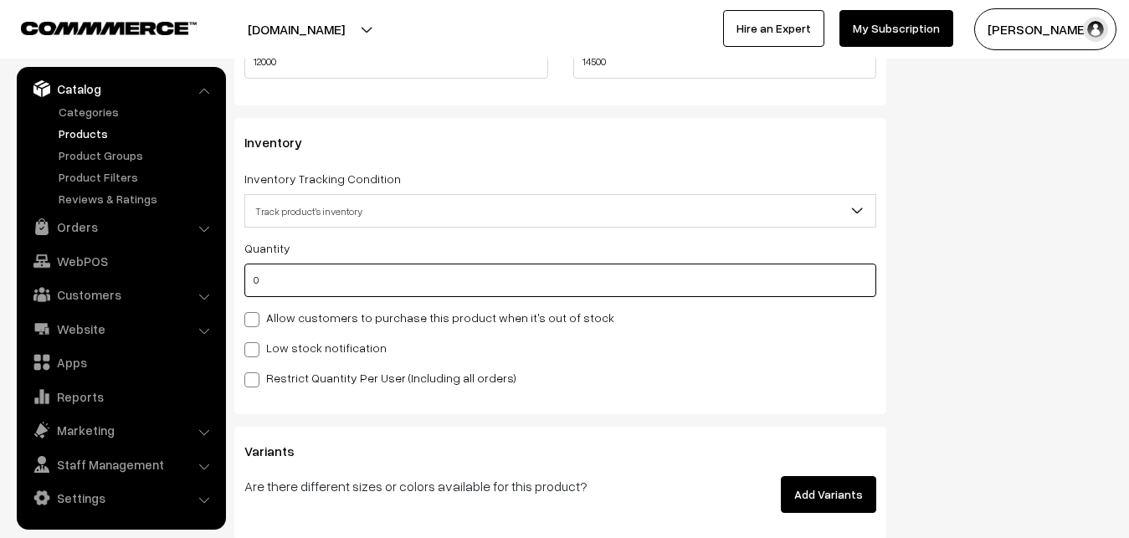
click at [308, 266] on input "0" at bounding box center [560, 280] width 632 height 33
type input "4"
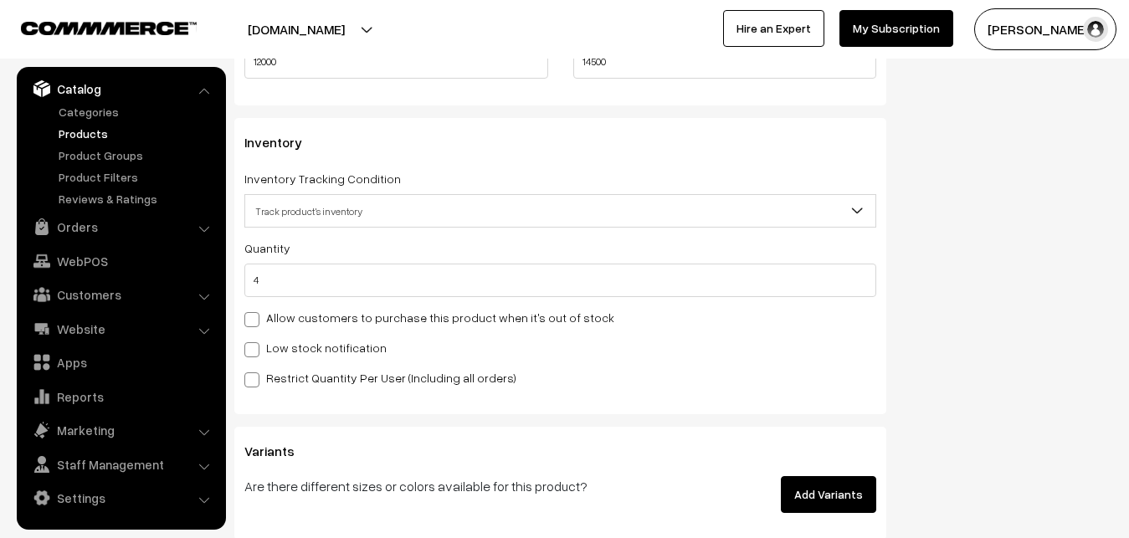
click at [300, 342] on label "Low stock notification" at bounding box center [315, 348] width 142 height 18
click at [255, 342] on input "Low stock notification" at bounding box center [249, 346] width 11 height 11
checkbox input "true"
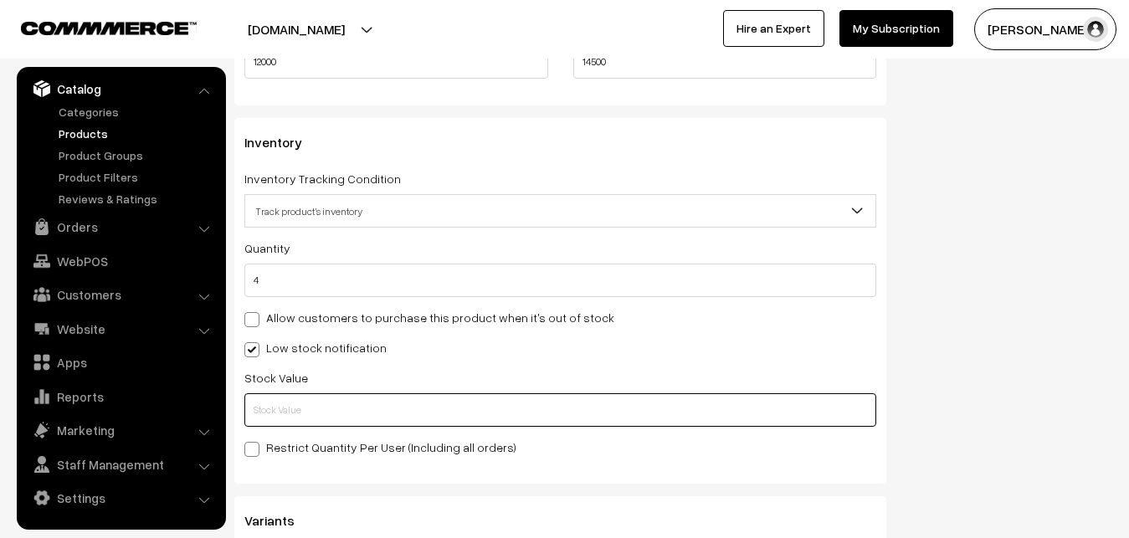
click at [302, 404] on input "text" at bounding box center [560, 409] width 632 height 33
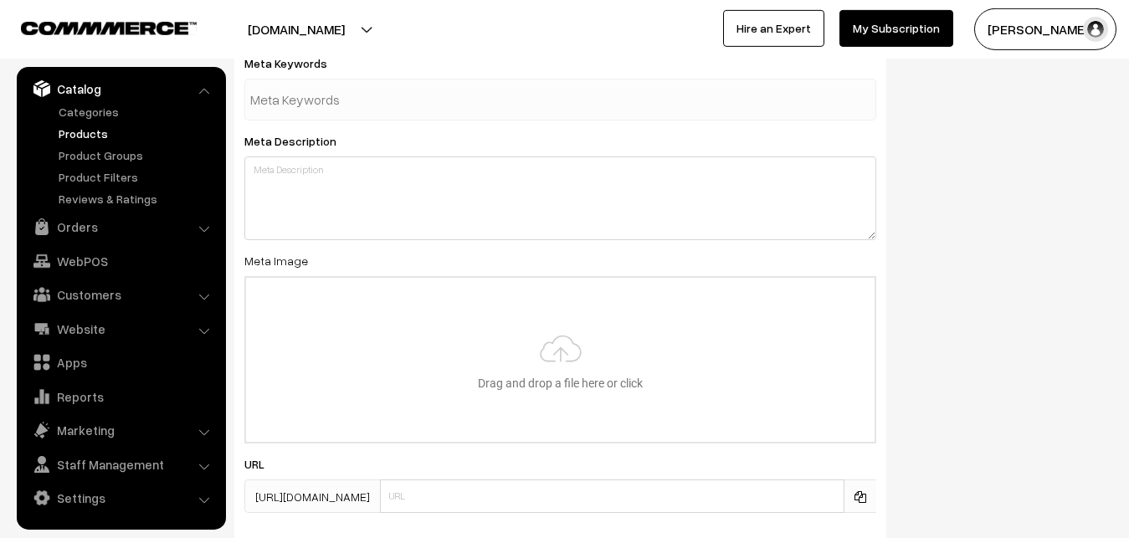
scroll to position [2491, 0]
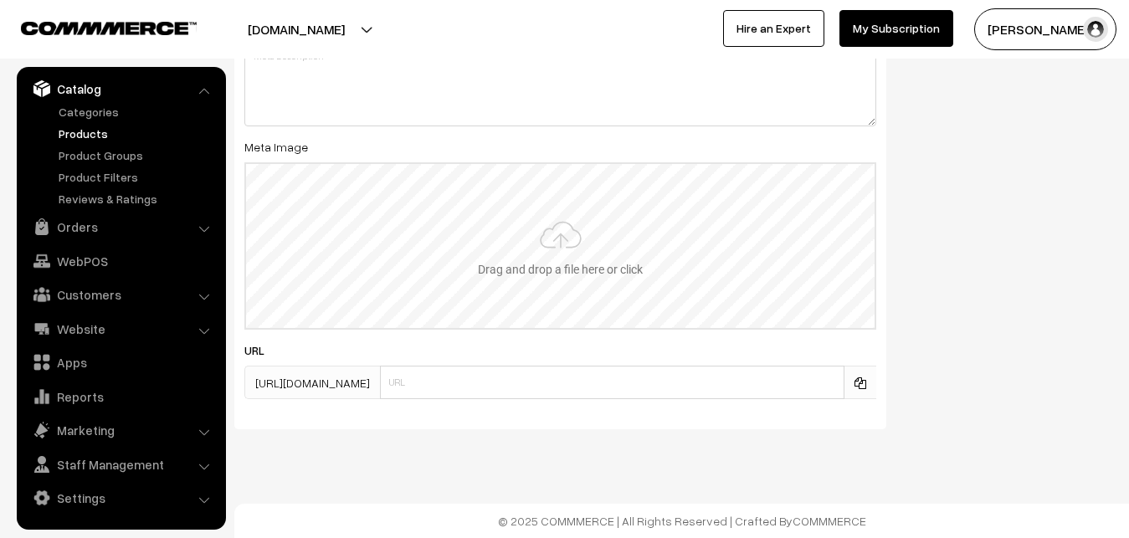
type input "2"
click at [558, 225] on input "file" at bounding box center [560, 246] width 628 height 164
type input "C:\fakepath\kanchipuram-saree-va12823-sep.jpeg"
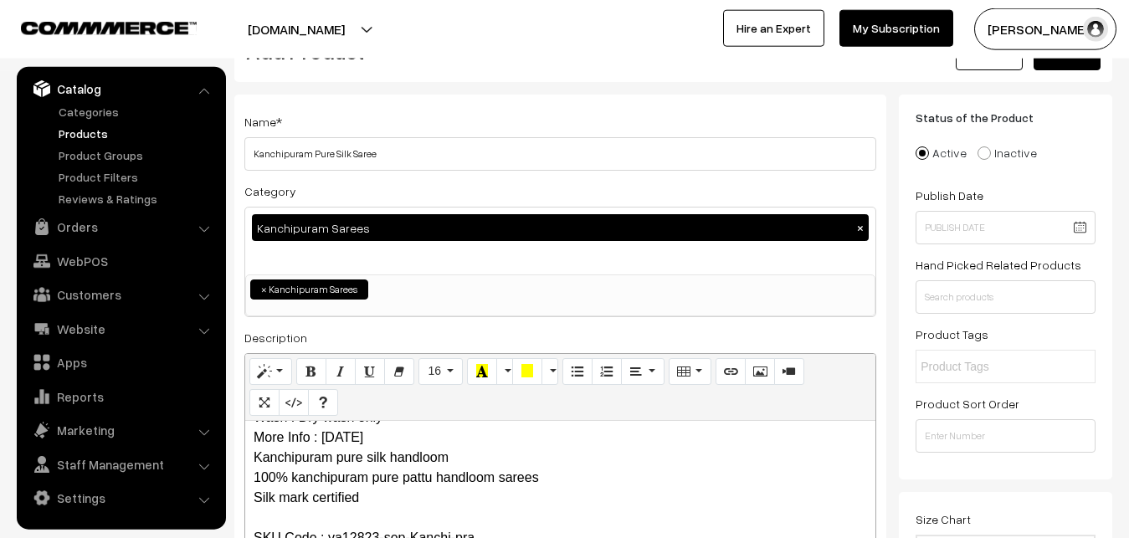
scroll to position [0, 0]
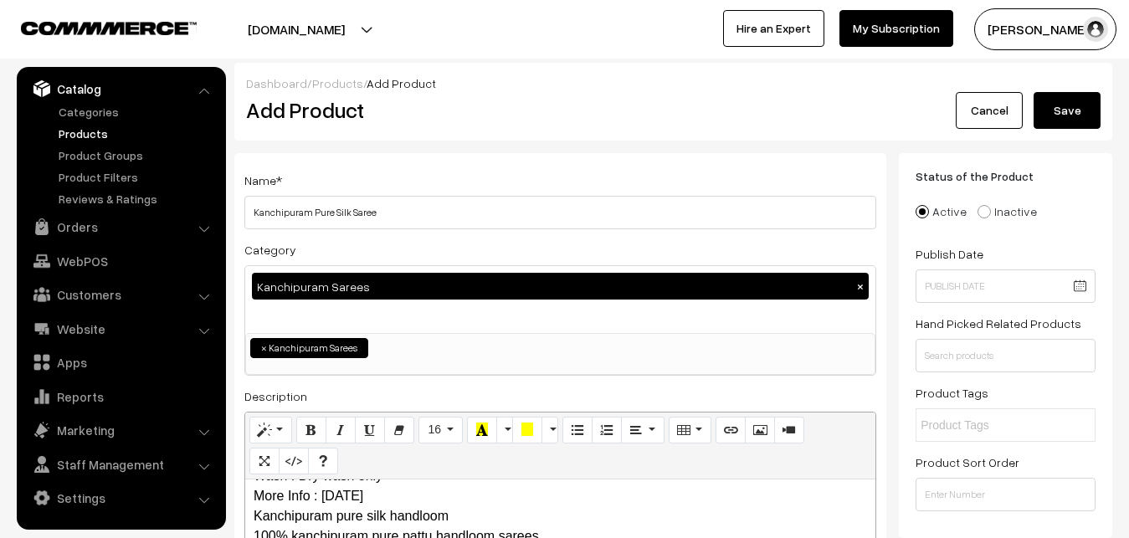
click at [1069, 104] on button "Save" at bounding box center [1067, 110] width 67 height 37
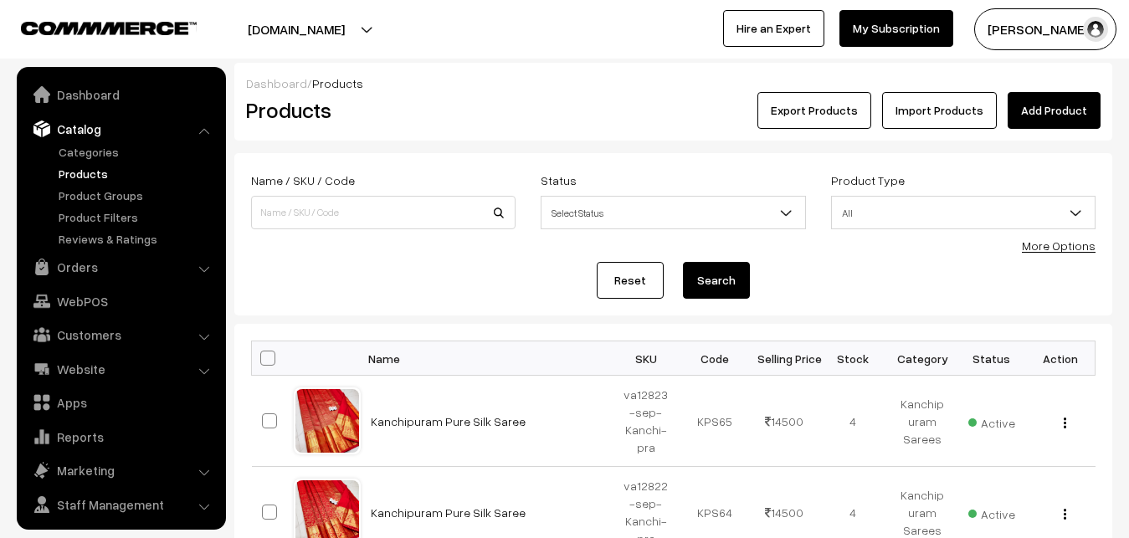
scroll to position [40, 0]
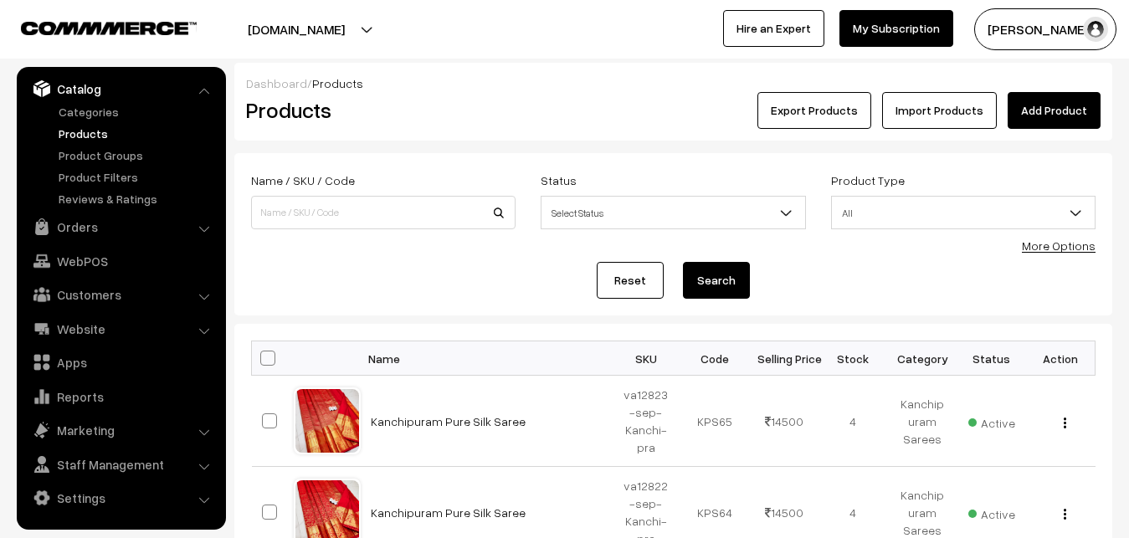
click at [462, 98] on h2 "Products" at bounding box center [380, 110] width 268 height 26
click at [1075, 126] on link "Add Product" at bounding box center [1054, 110] width 93 height 37
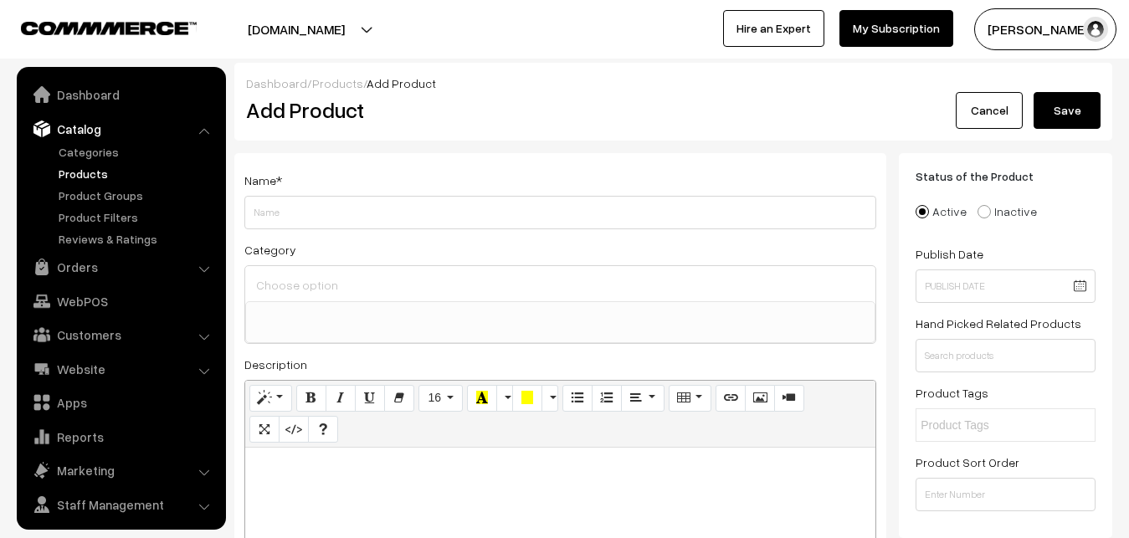
select select
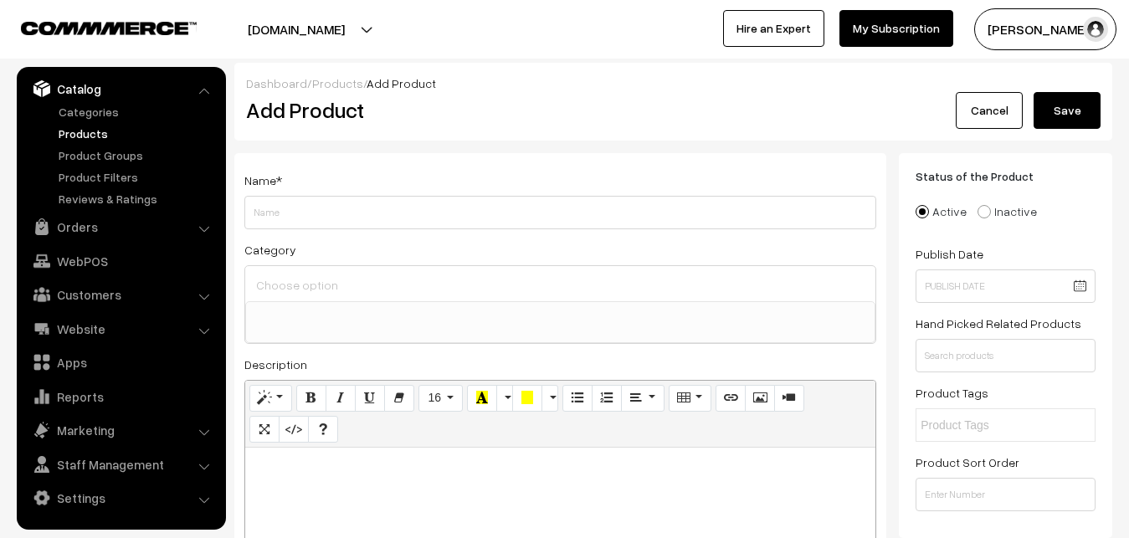
click at [311, 472] on p at bounding box center [560, 466] width 613 height 20
paste div
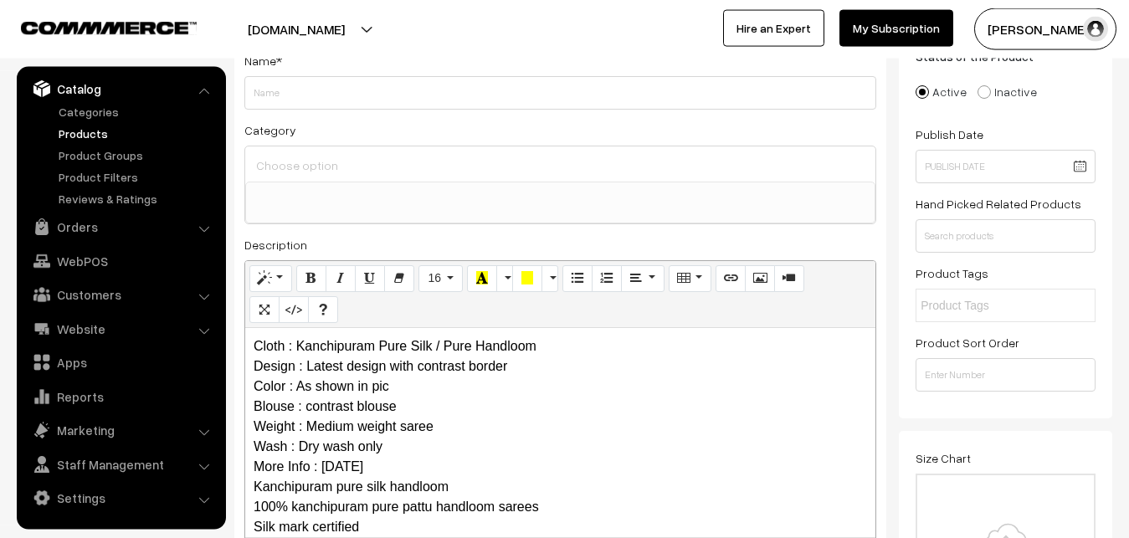
scroll to position [0, 0]
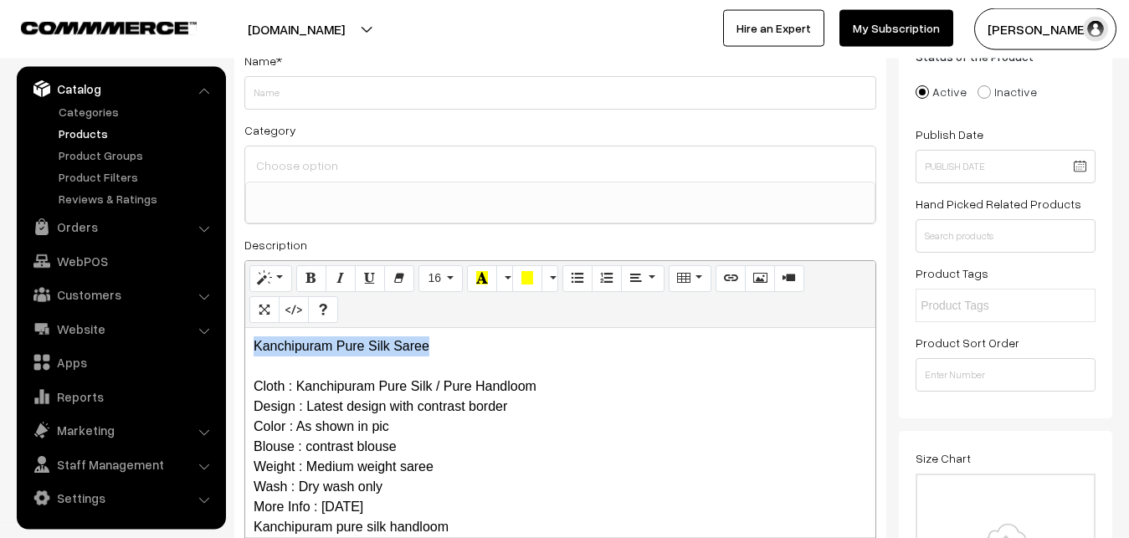
drag, startPoint x: 467, startPoint y: 347, endPoint x: 252, endPoint y: 350, distance: 215.1
click at [252, 350] on div "Kanchipuram Pure Silk Saree Cloth : Kanchipuram Pure Silk / Pure Handloom Desig…" at bounding box center [560, 432] width 630 height 209
copy p "Kanchipuram Pure Silk Saree"
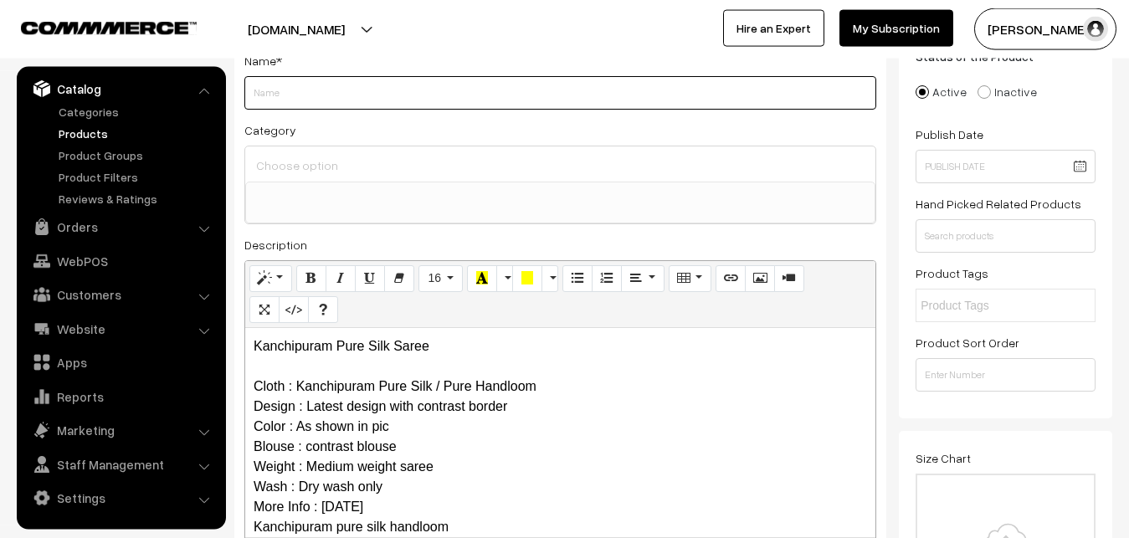
click at [336, 93] on input "Weight" at bounding box center [560, 92] width 632 height 33
paste input "Kanchipuram Pure Silk Saree"
type input "Kanchipuram Pure Silk Saree"
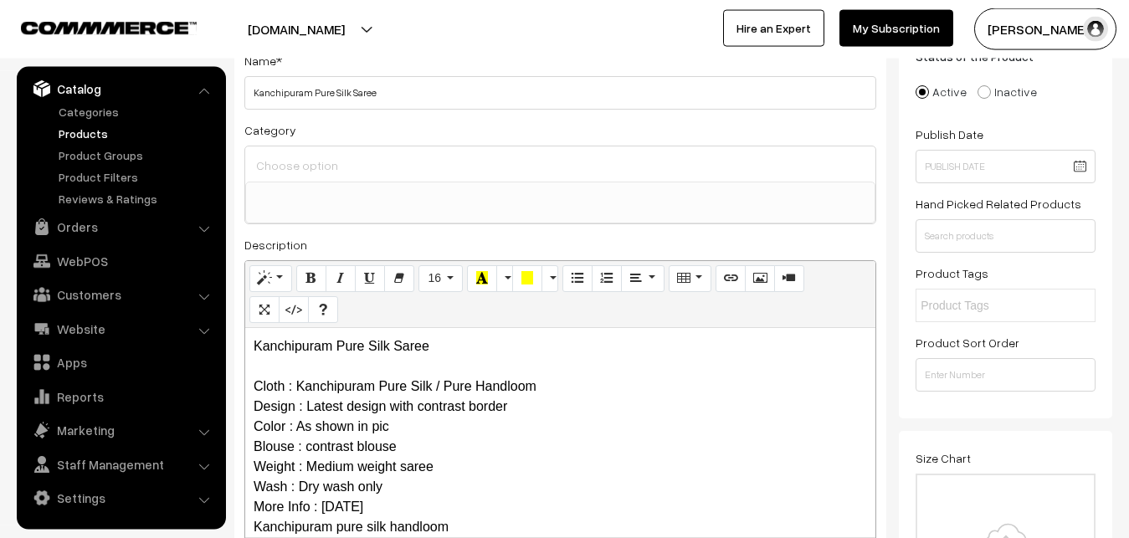
click at [336, 172] on input at bounding box center [560, 165] width 617 height 24
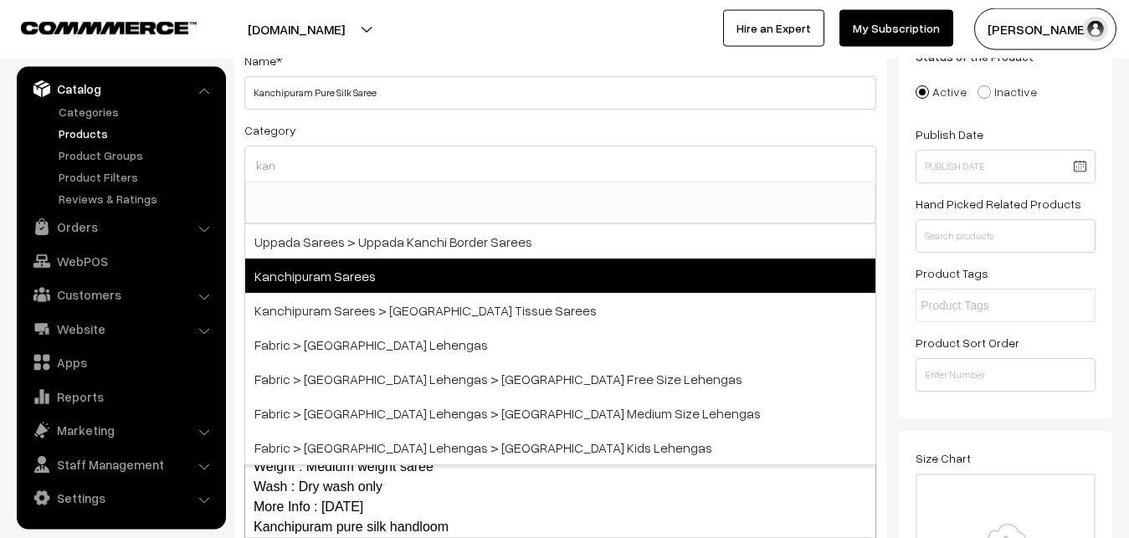
type input "kan"
click at [349, 273] on span "Kanchipuram Sarees" at bounding box center [560, 276] width 630 height 34
select select "3"
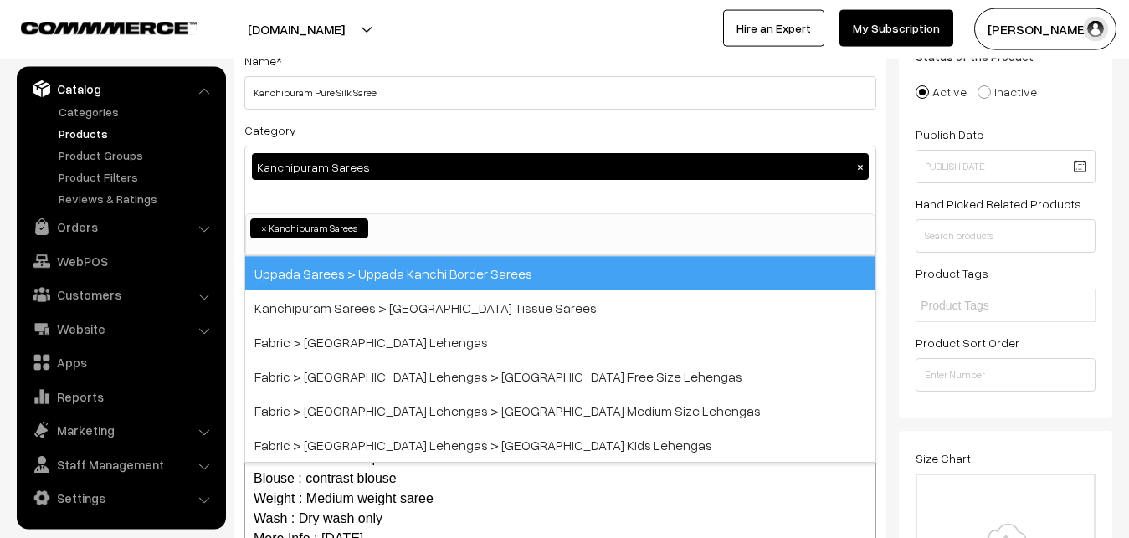
scroll to position [351, 0]
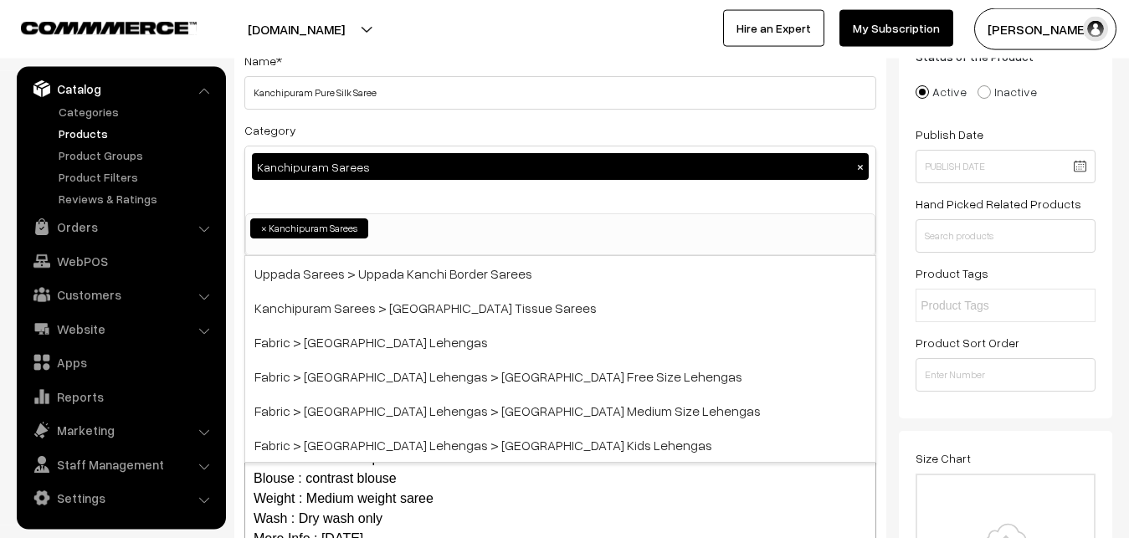
click at [364, 116] on div "Name * Kanchipuram Pure Silk Saree Category Kanchipuram Sarees × Uppada Sarees …" at bounding box center [560, 319] width 652 height 572
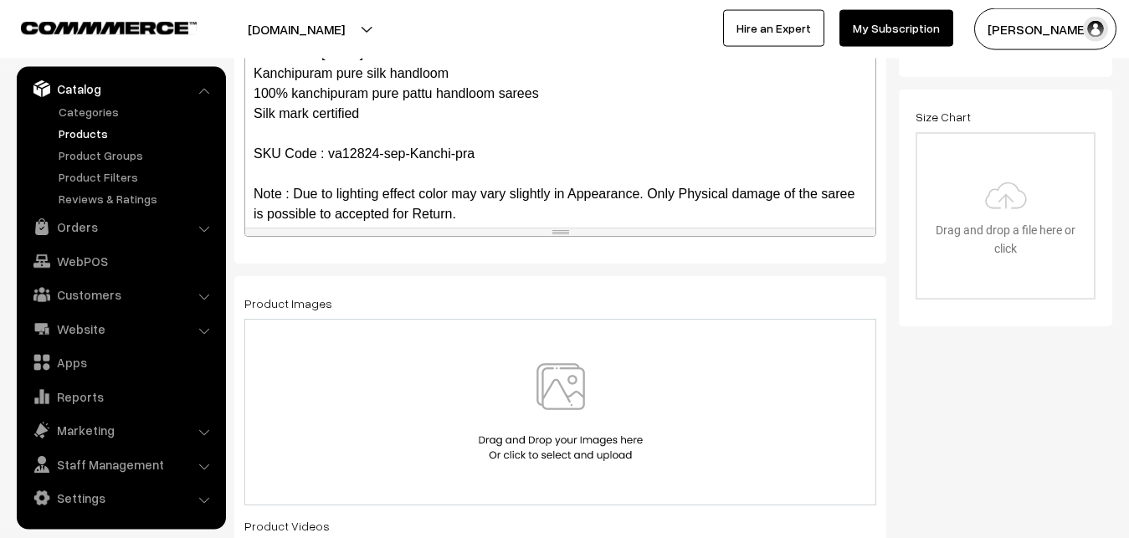
scroll to position [162, 0]
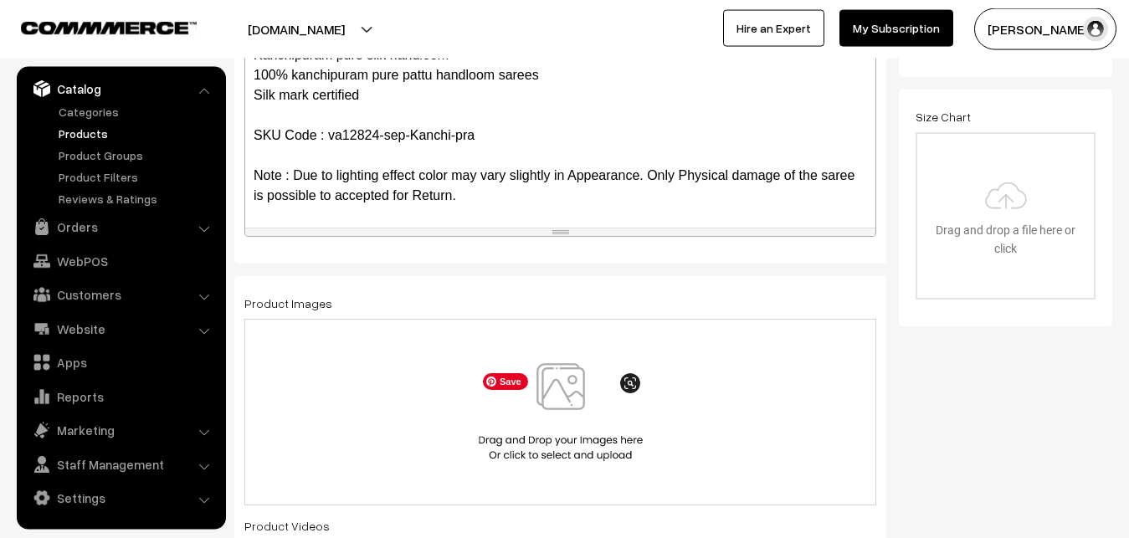
click at [587, 396] on img at bounding box center [560, 412] width 172 height 98
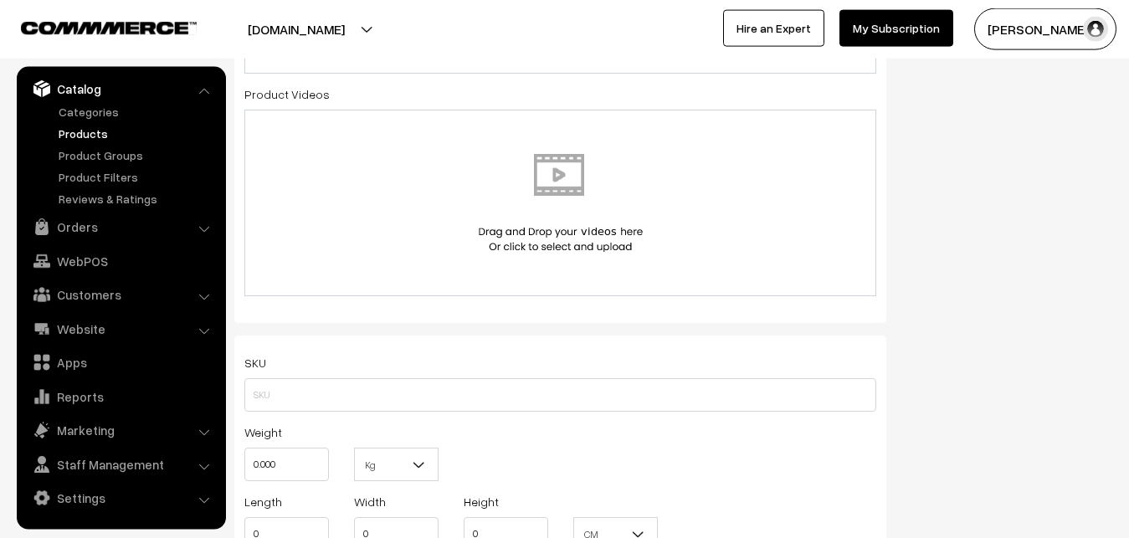
scroll to position [888, 0]
click at [264, 392] on input "text" at bounding box center [560, 393] width 632 height 33
paste input "va12824-sep-Kanchi-pra"
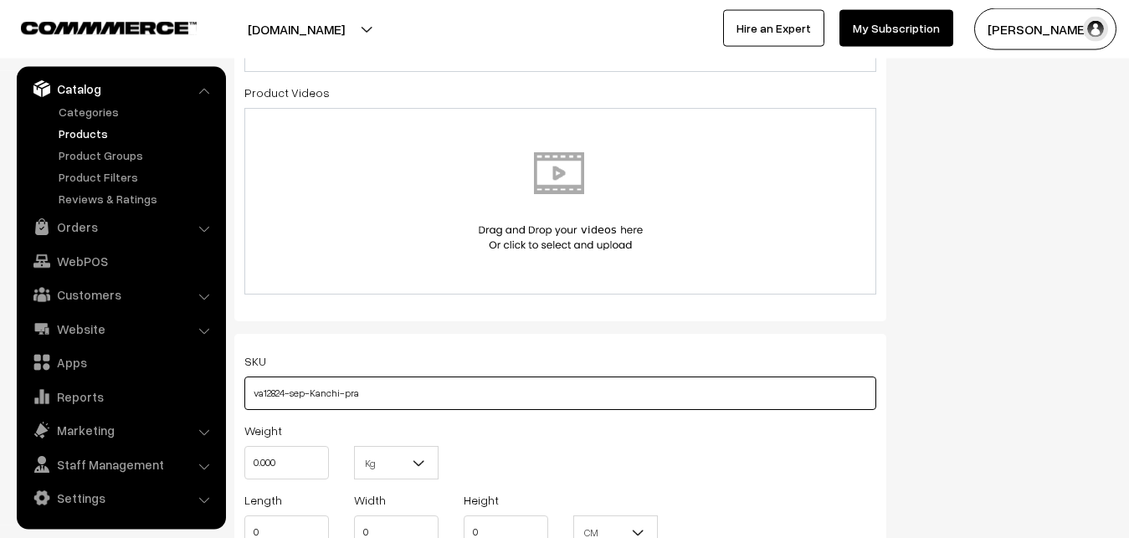
type input "va12824-sep-Kanchi-pra"
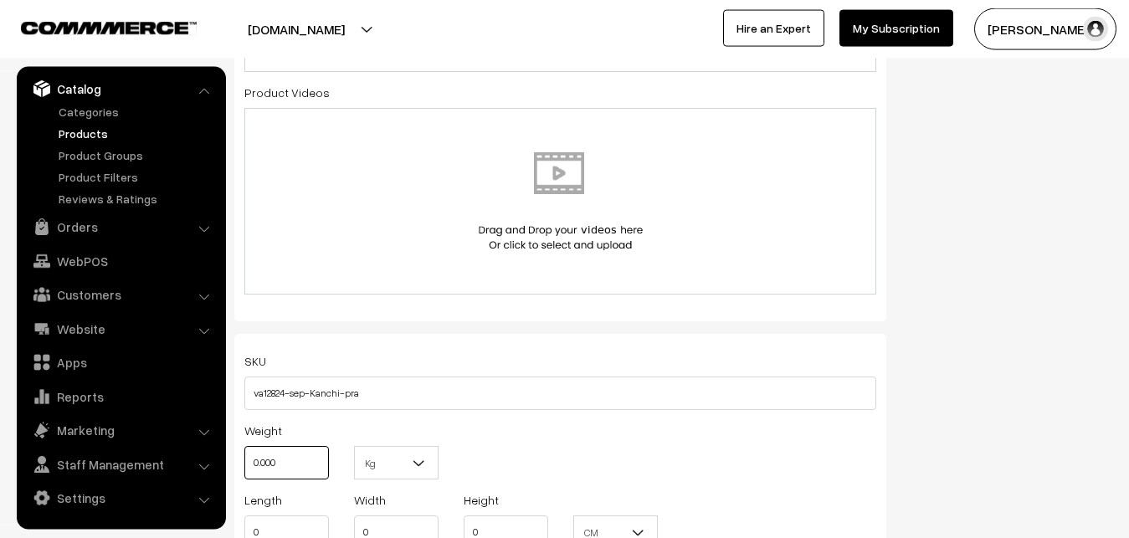
drag, startPoint x: 280, startPoint y: 449, endPoint x: 234, endPoint y: 451, distance: 45.2
click at [244, 451] on input "0.000" at bounding box center [286, 462] width 85 height 33
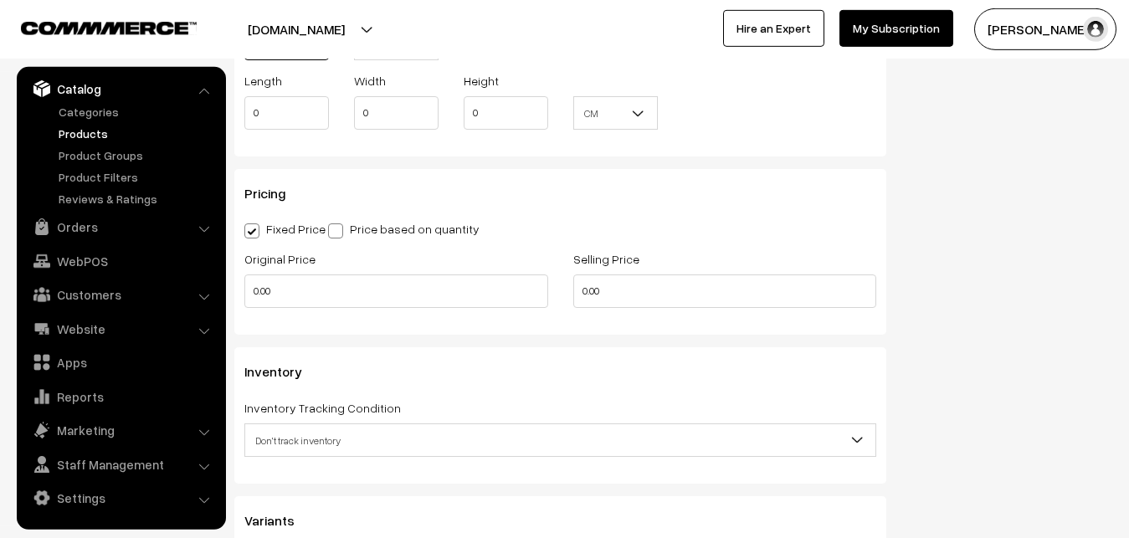
scroll to position [1315, 0]
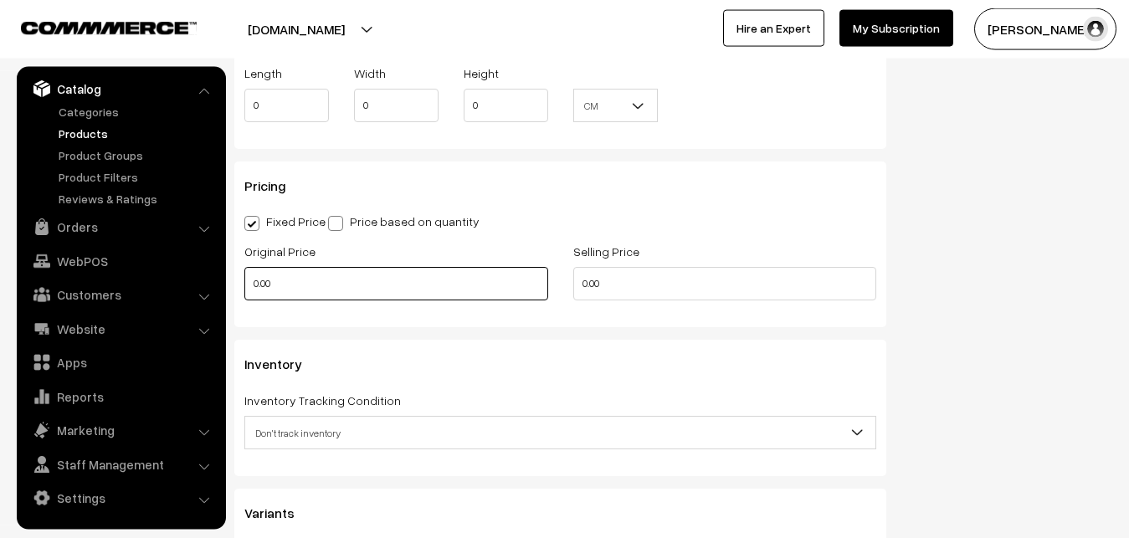
type input "0.80"
drag, startPoint x: 274, startPoint y: 295, endPoint x: 195, endPoint y: 293, distance: 78.7
click at [244, 293] on input "0.00" at bounding box center [396, 283] width 304 height 33
type input "12000"
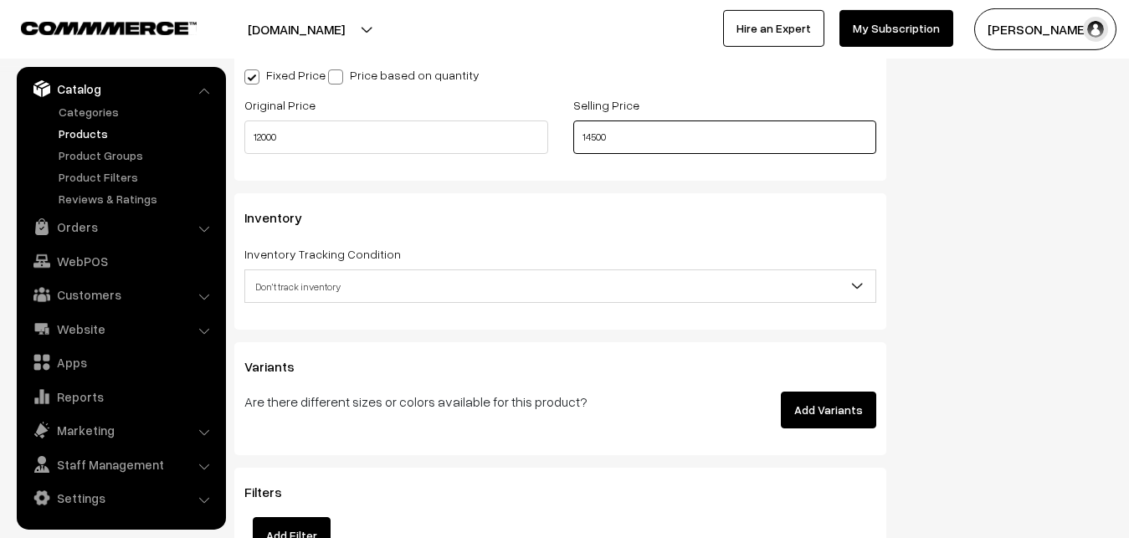
scroll to position [1485, 0]
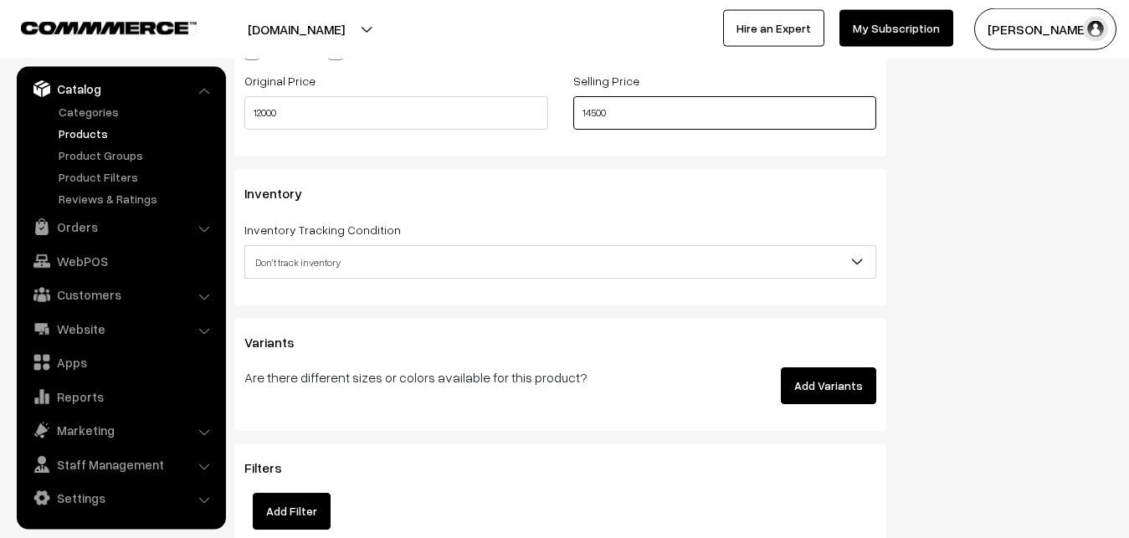
type input "14500"
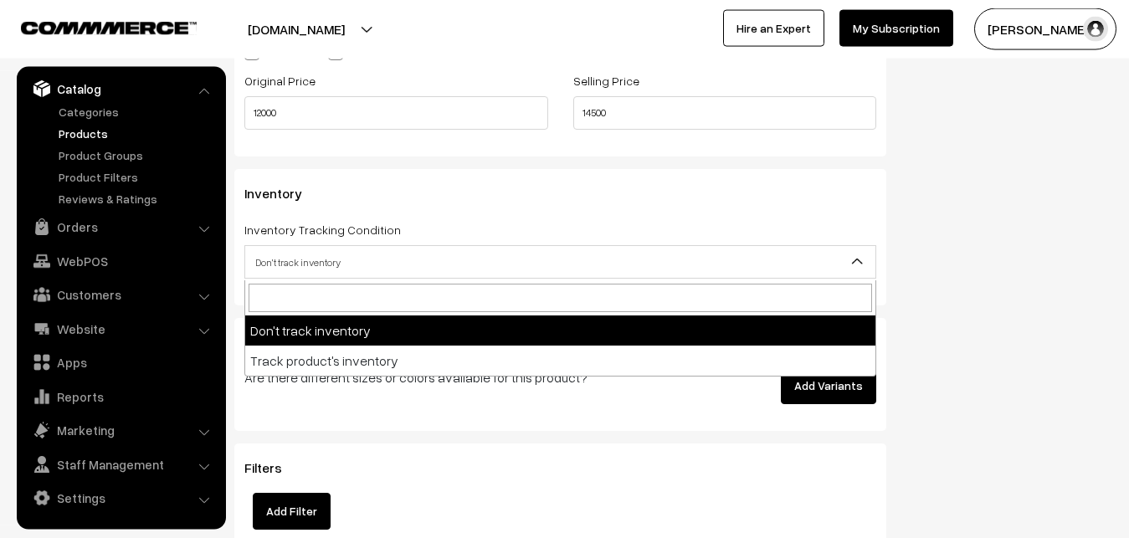
click at [303, 265] on span "Don't track inventory" at bounding box center [560, 262] width 630 height 29
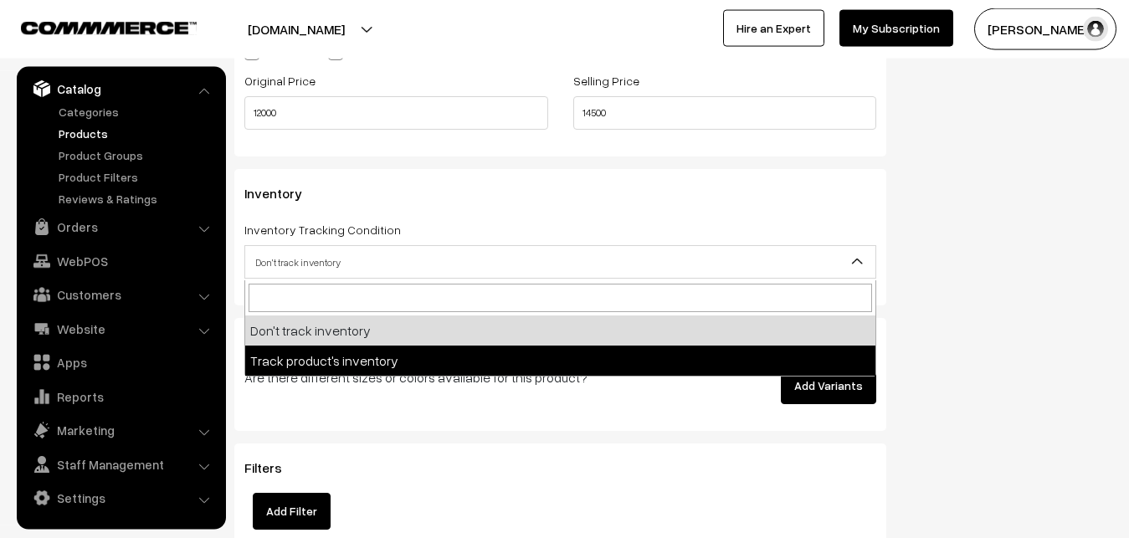
select select "2"
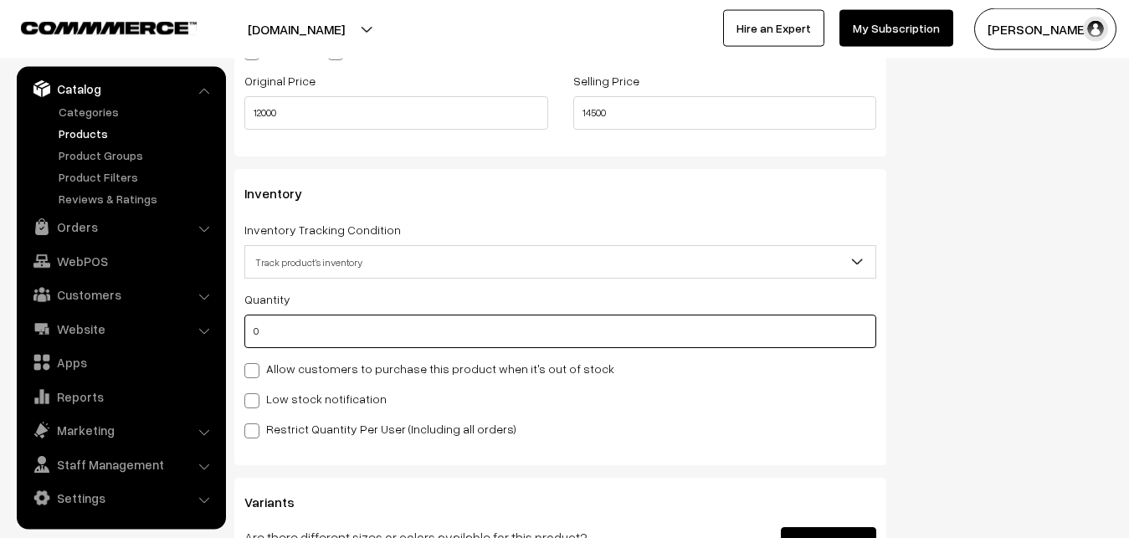
click at [295, 331] on input "0" at bounding box center [560, 331] width 632 height 33
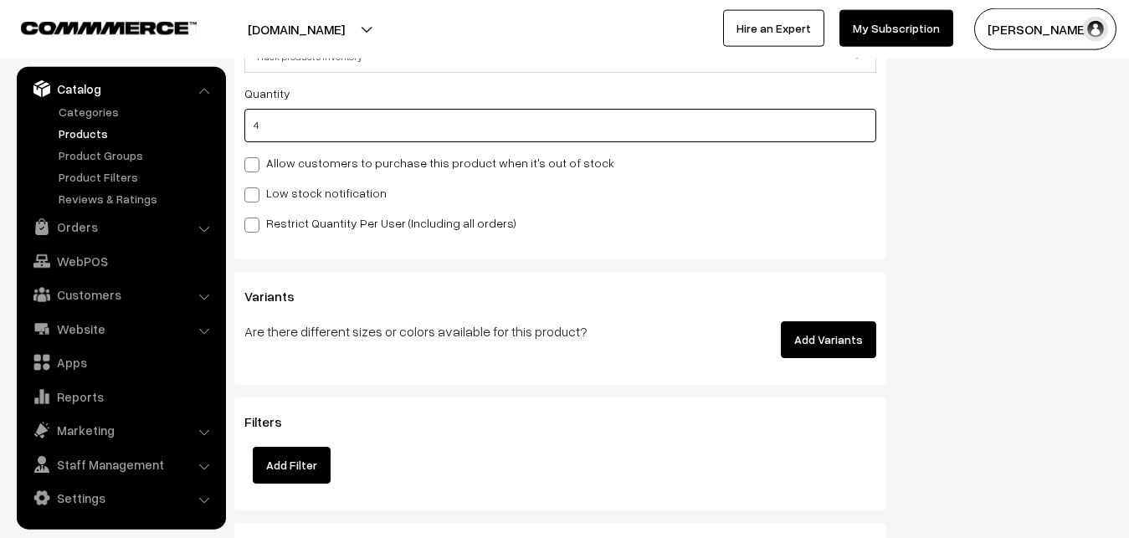
scroll to position [1741, 0]
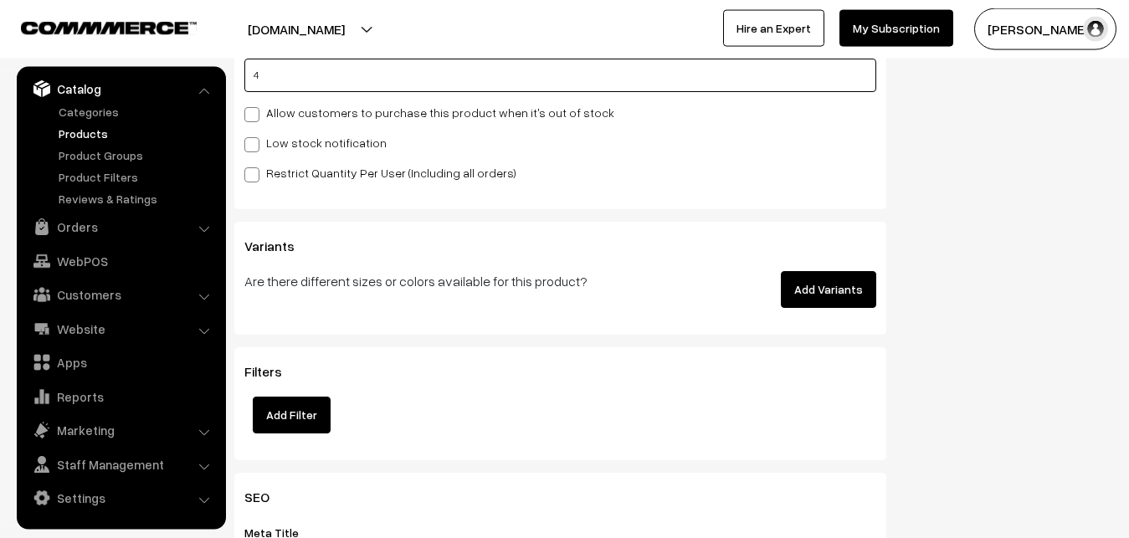
type input "4"
click at [286, 134] on div "Low stock notification" at bounding box center [560, 142] width 632 height 20
click at [291, 145] on label "Low stock notification" at bounding box center [315, 143] width 142 height 18
click at [255, 145] on input "Low stock notification" at bounding box center [249, 141] width 11 height 11
checkbox input "true"
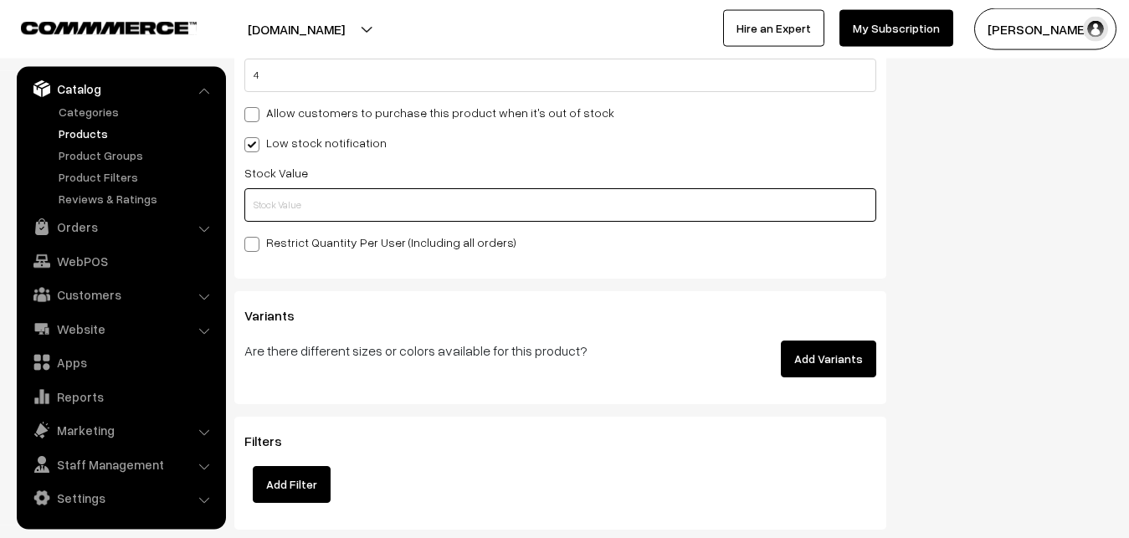
click at [302, 212] on input "text" at bounding box center [560, 204] width 632 height 33
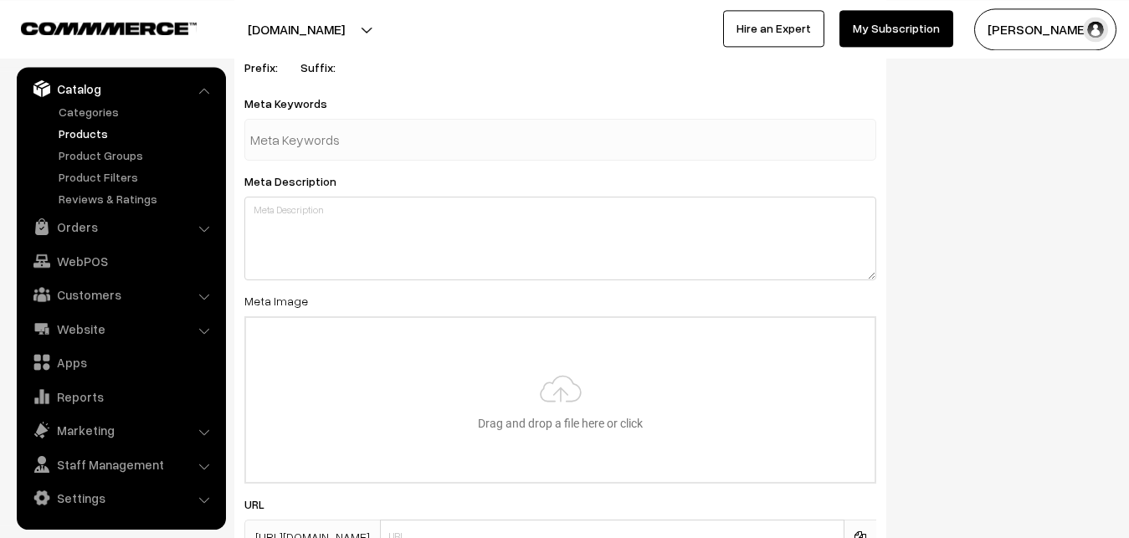
scroll to position [2491, 0]
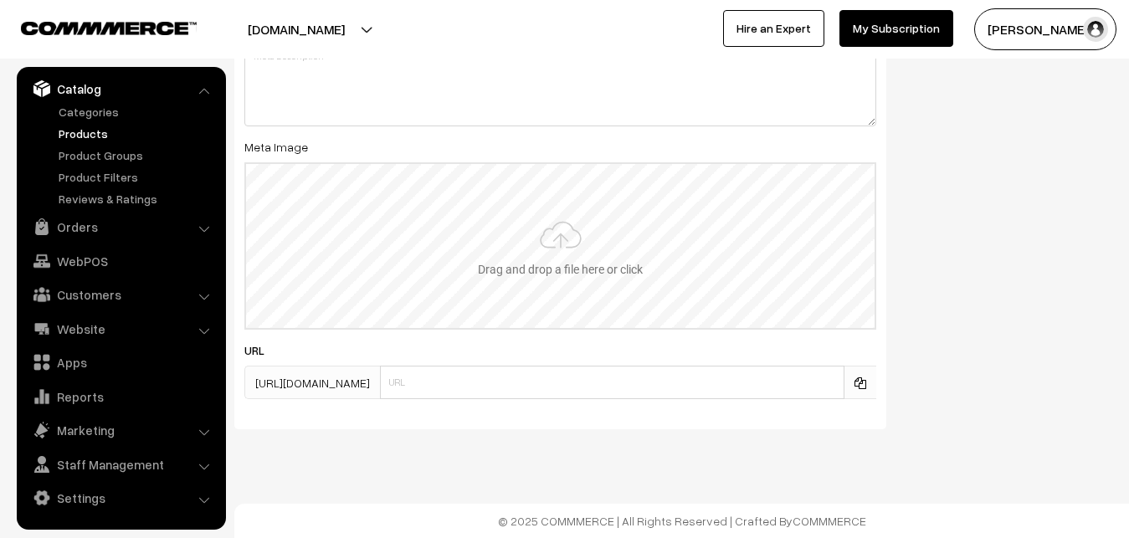
type input "2"
click at [565, 259] on input "file" at bounding box center [560, 246] width 628 height 164
type input "C:\fakepath\kanchipuram-saree-va12824-sep.jpeg"
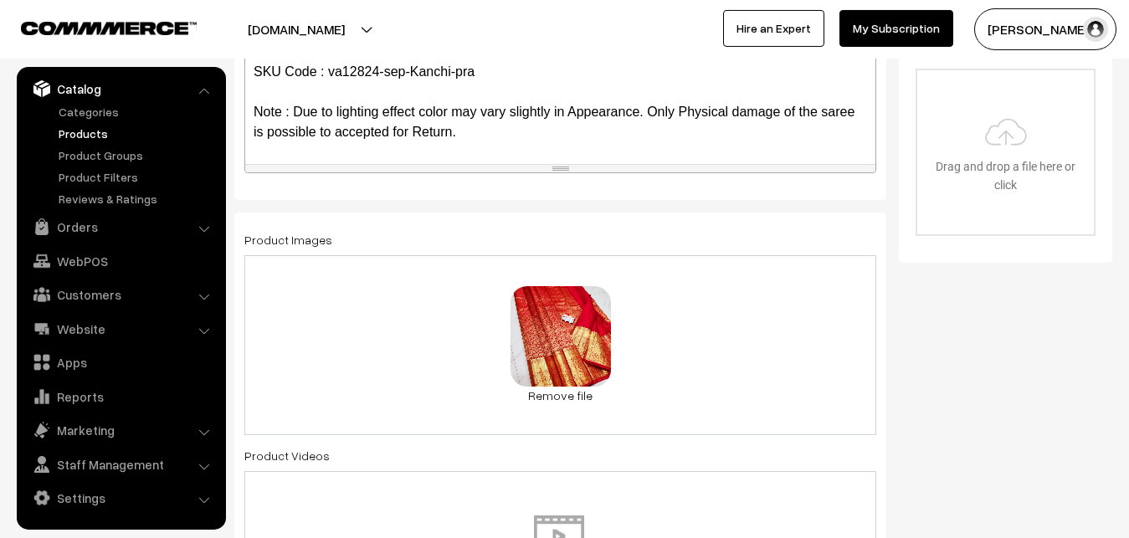
scroll to position [0, 0]
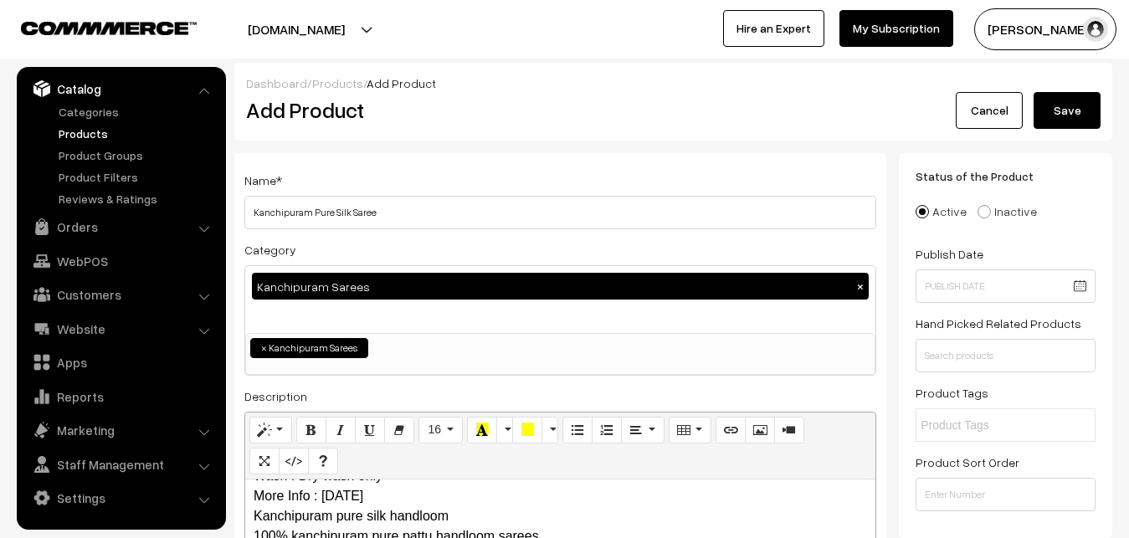
click at [1053, 121] on button "Save" at bounding box center [1067, 110] width 67 height 37
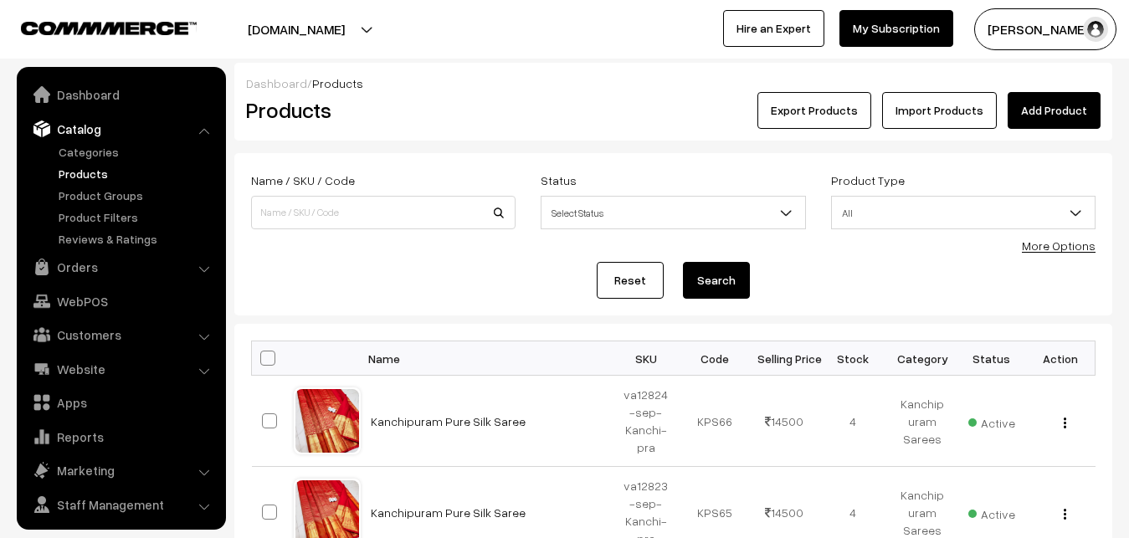
scroll to position [40, 0]
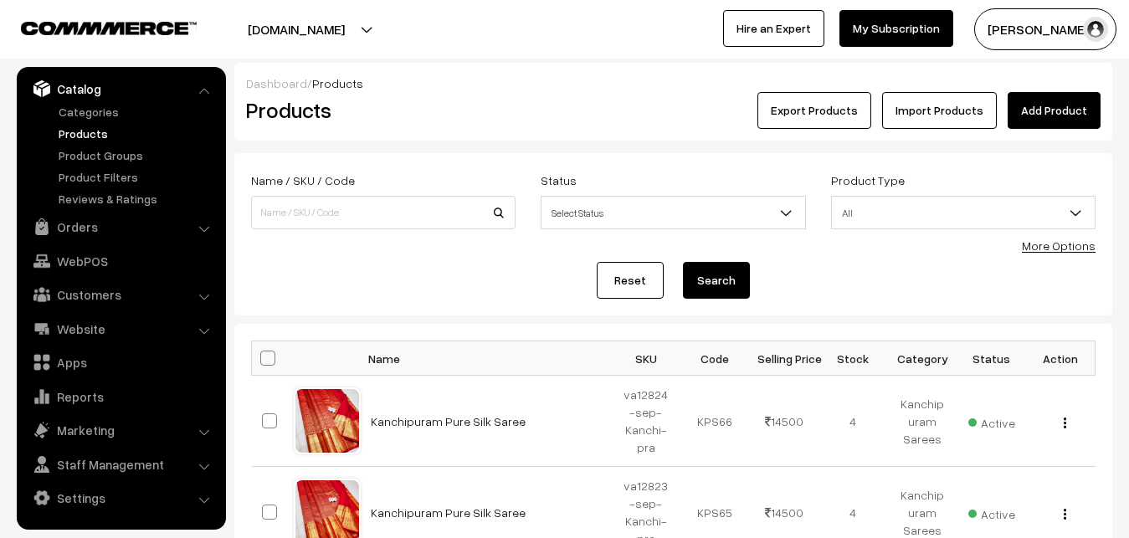
click at [574, 131] on div "Dashboard / Products Products Export Products Import Products Add Product" at bounding box center [673, 102] width 878 height 78
click at [1018, 109] on link "Add Product" at bounding box center [1054, 110] width 93 height 37
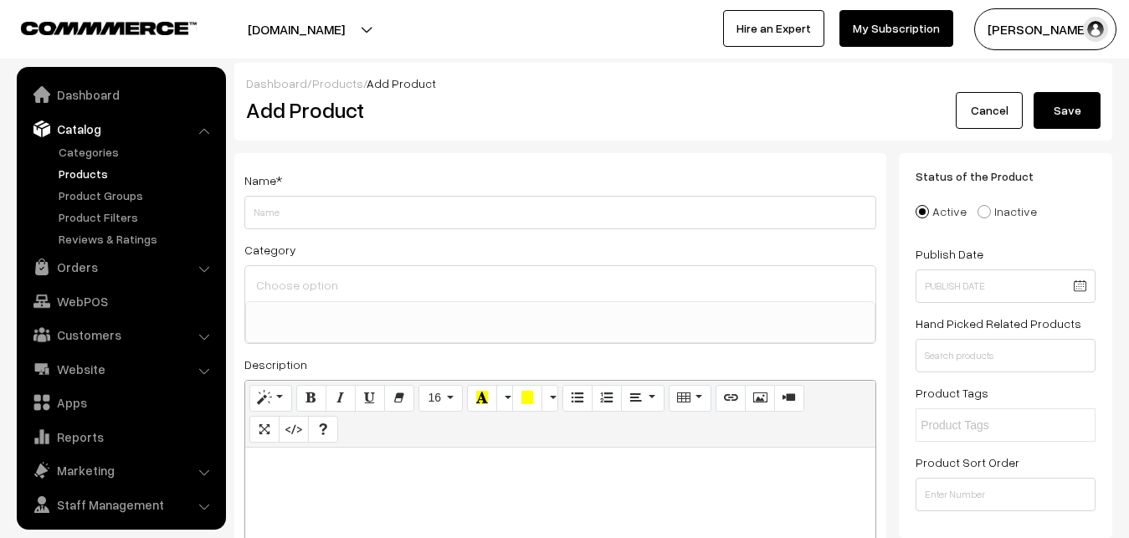
select select
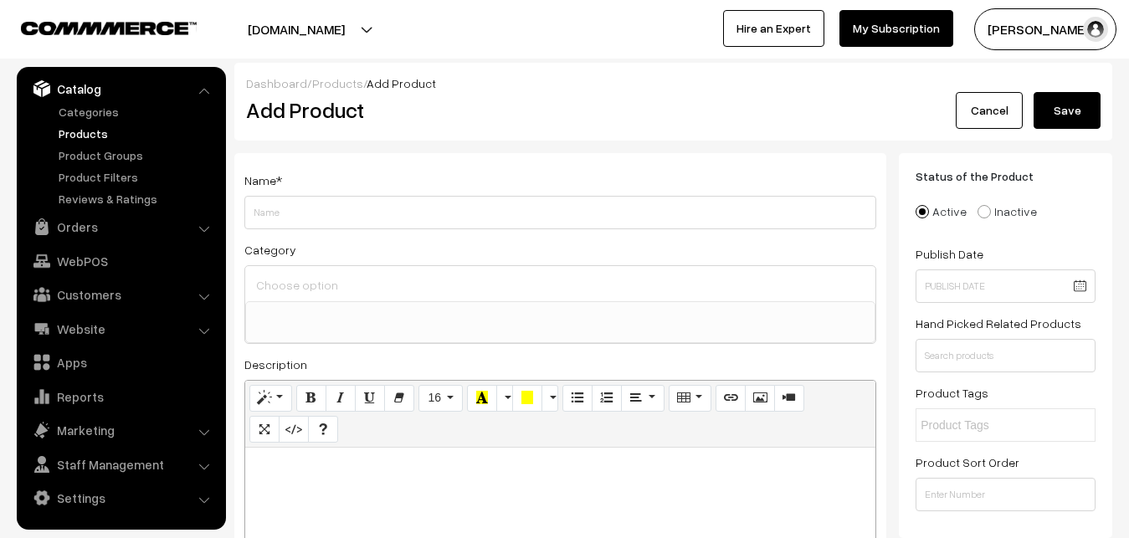
paste div
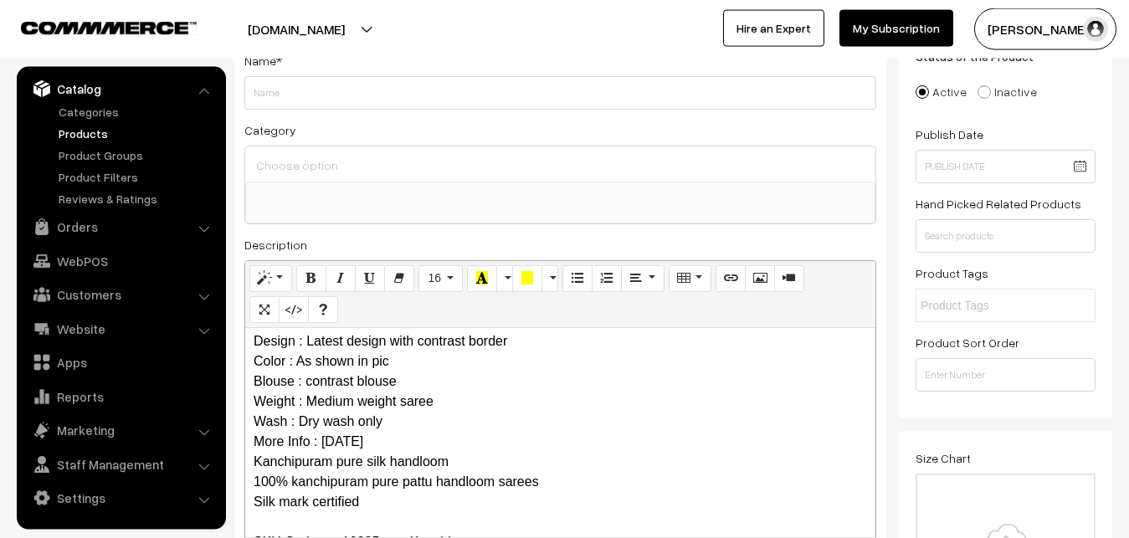
scroll to position [0, 0]
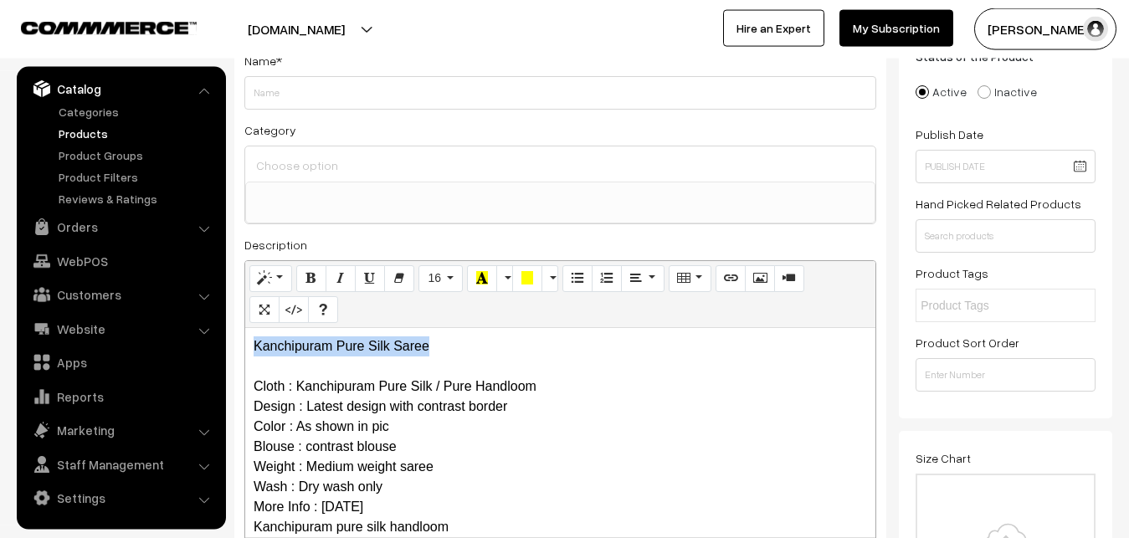
drag, startPoint x: 469, startPoint y: 342, endPoint x: 289, endPoint y: 346, distance: 180.8
click at [245, 340] on div "Kanchipuram Pure Silk Saree Cloth : Kanchipuram Pure Silk / Pure Handloom Desig…" at bounding box center [560, 432] width 630 height 209
copy p "Kanchipuram Pure Silk Saree"
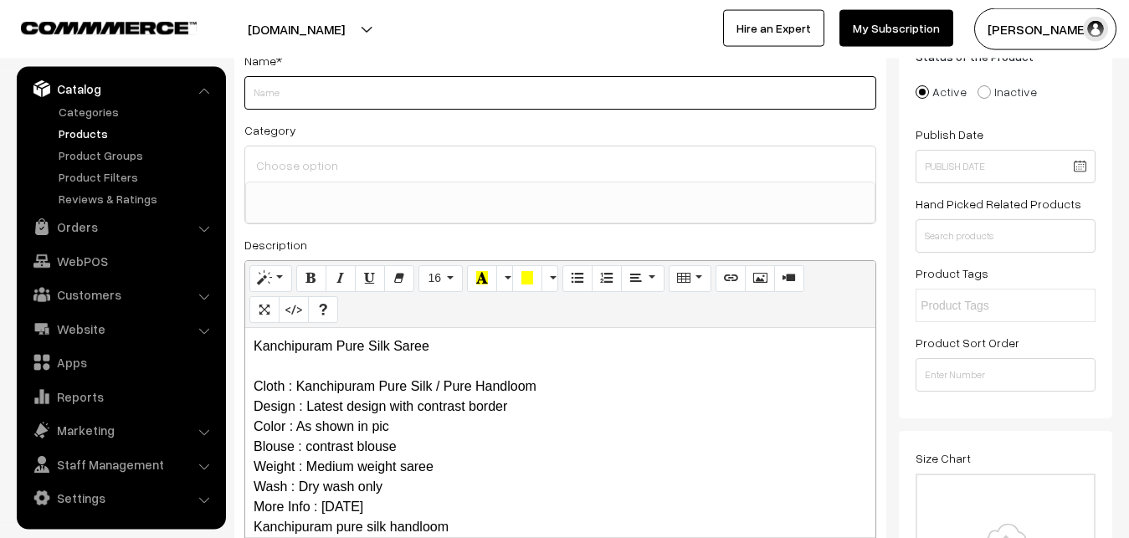
paste input "Kanchipuram Pure Silk Saree"
type input "Kanchipuram Pure Silk Saree"
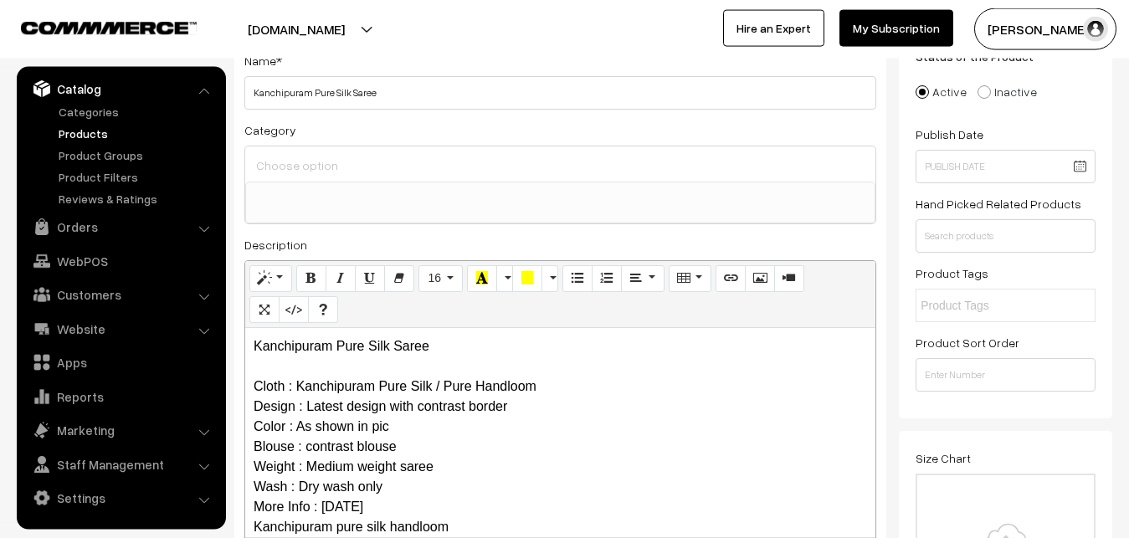
click at [349, 161] on input at bounding box center [560, 165] width 617 height 24
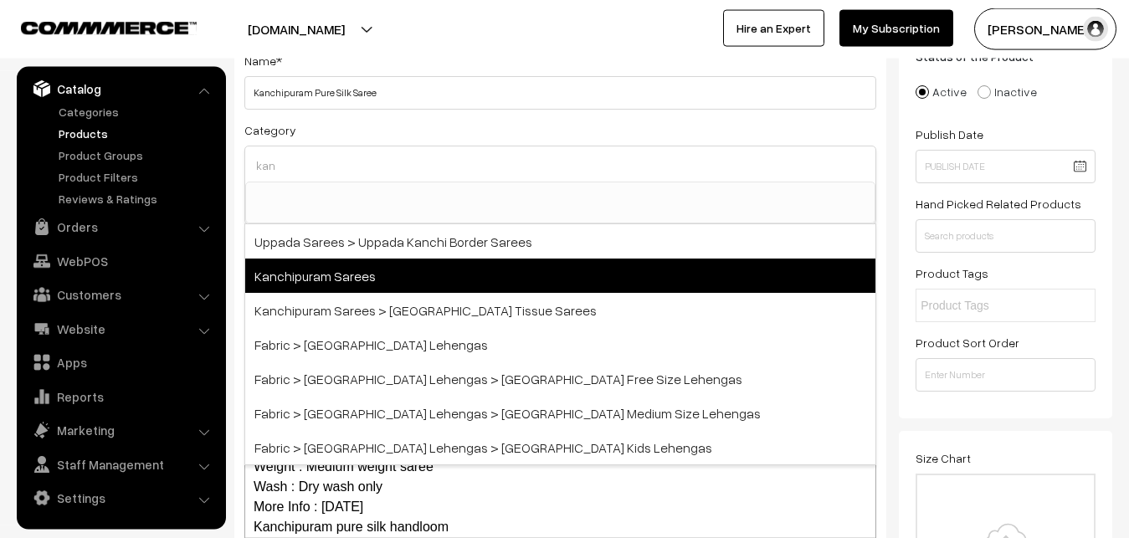
type input "kan"
click at [360, 278] on span "Kanchipuram Sarees" at bounding box center [560, 276] width 630 height 34
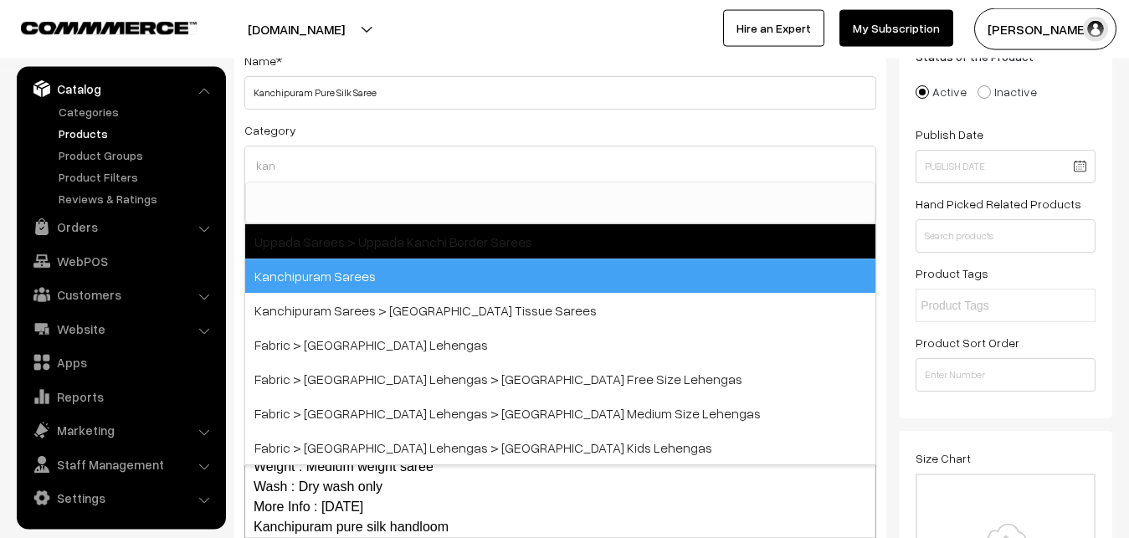
select select "3"
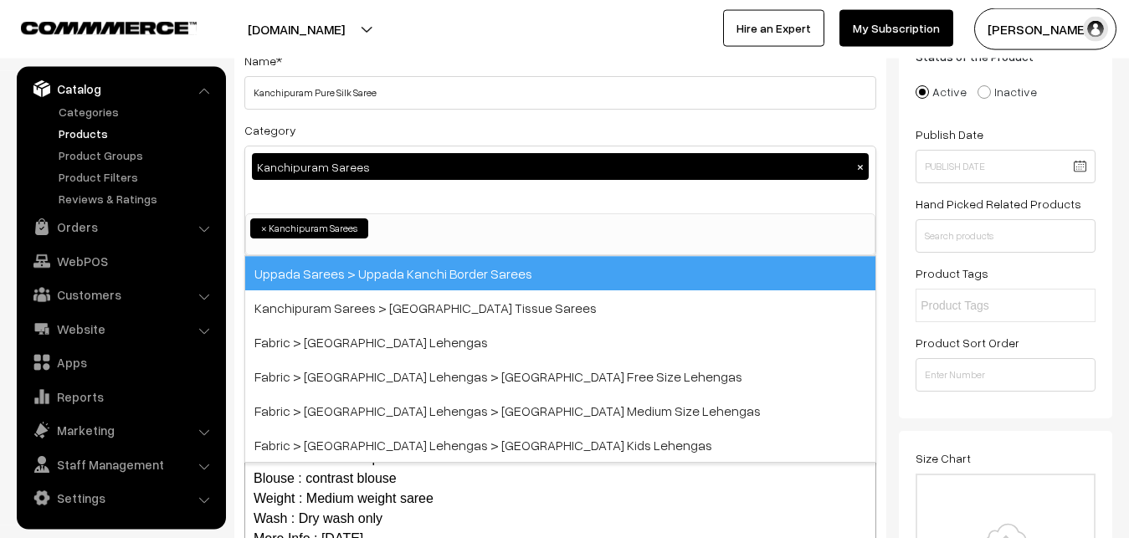
scroll to position [351, 0]
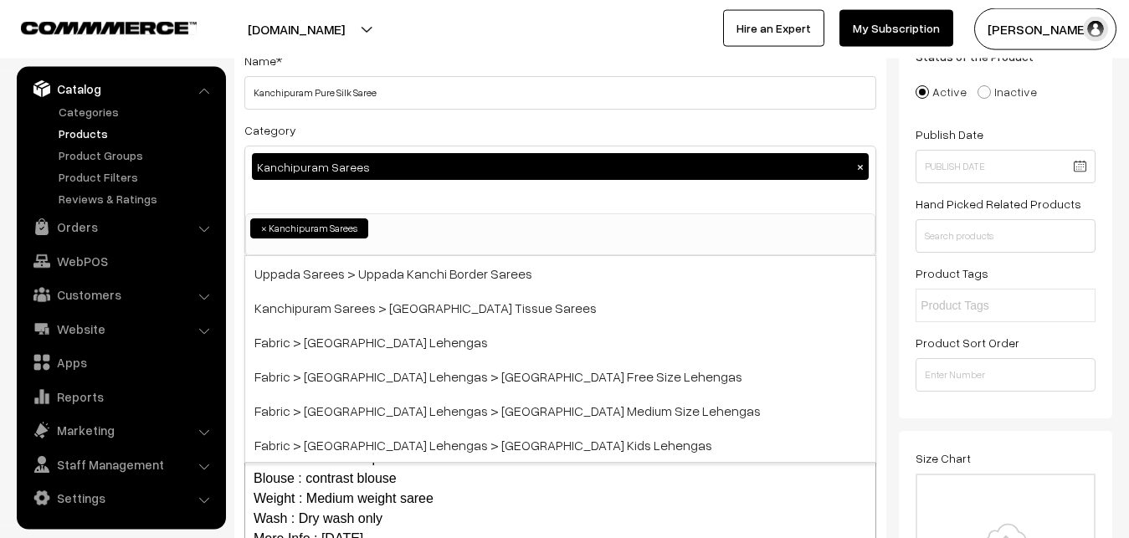
click at [385, 123] on div "Category Kanchipuram Sarees × Uppada Sarees Uppada Sarees > Uppada Plain Sarees…" at bounding box center [560, 188] width 632 height 136
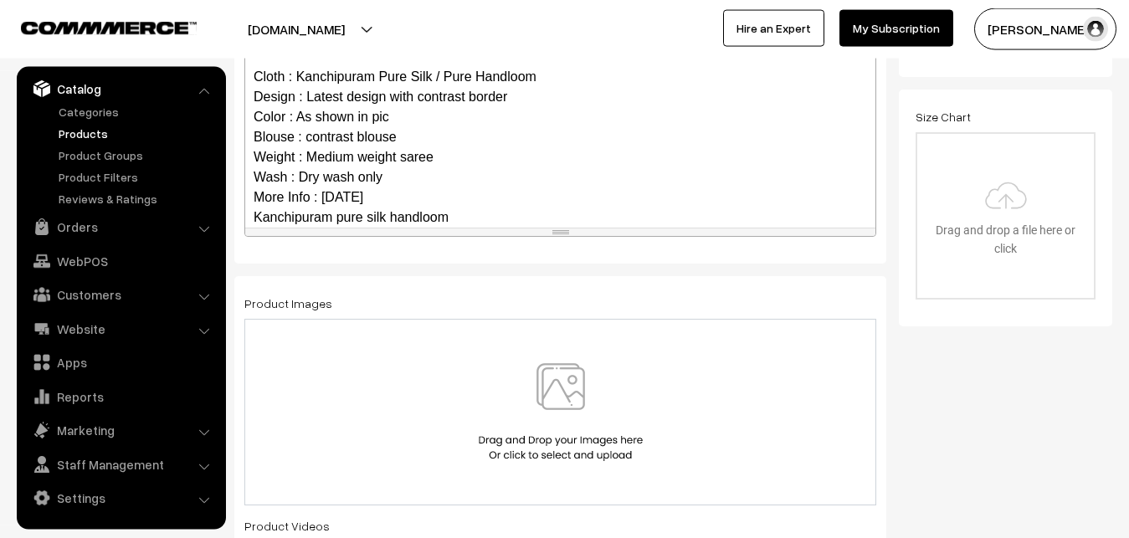
scroll to position [162, 0]
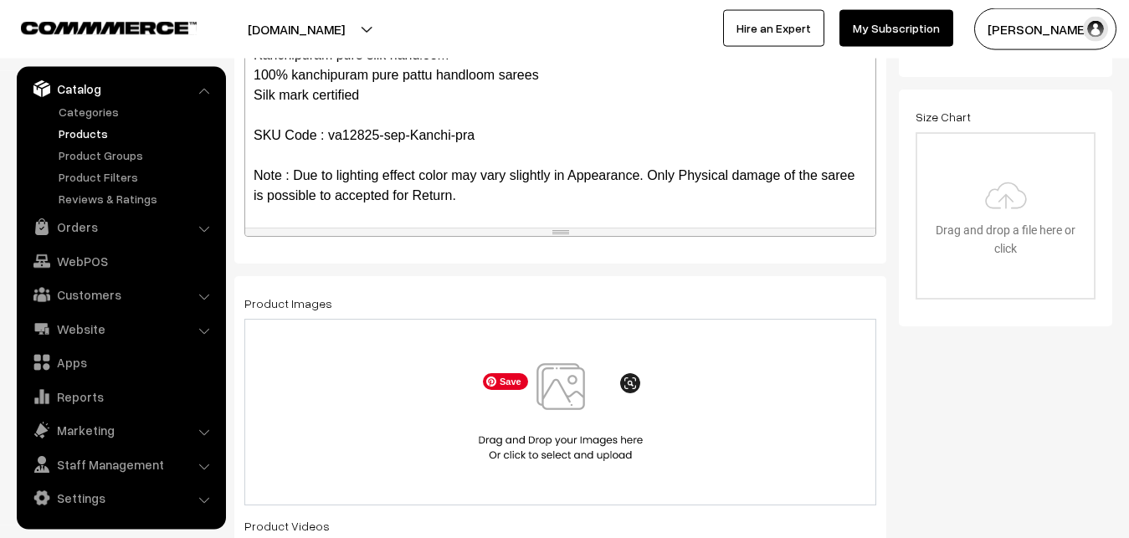
click at [551, 388] on img at bounding box center [560, 412] width 172 height 98
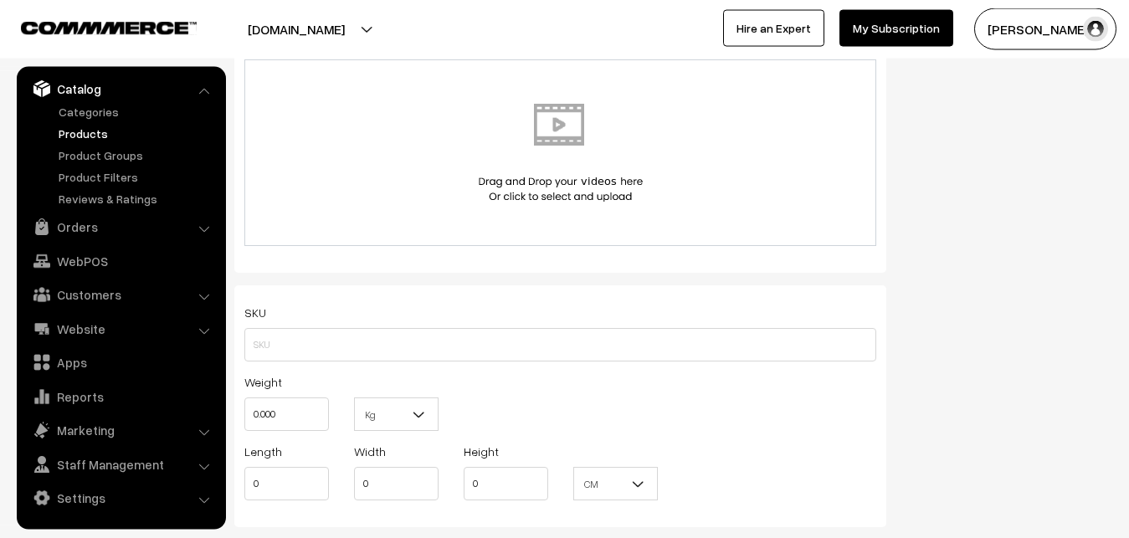
scroll to position [1059, 0]
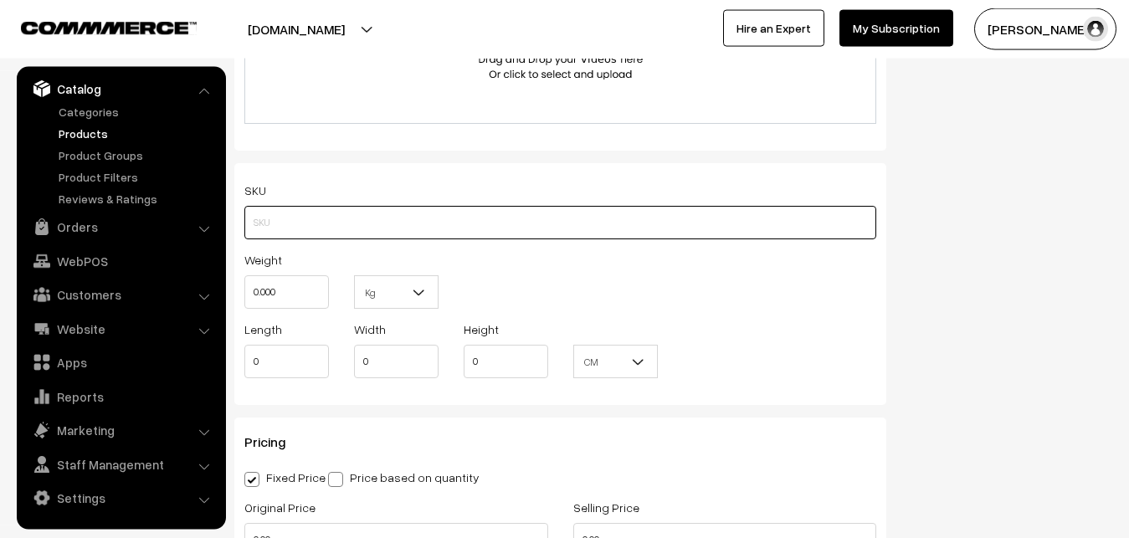
click at [284, 236] on input "text" at bounding box center [560, 222] width 632 height 33
paste input "va12825-sep-Kanchi-pra"
type input "va12825-sep-Kanchi-pra"
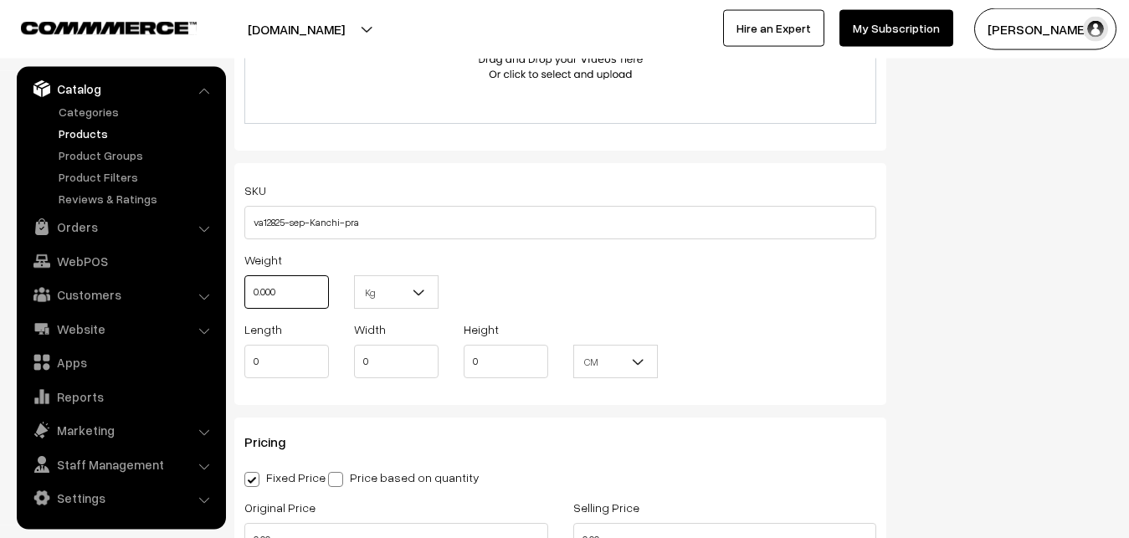
drag, startPoint x: 291, startPoint y: 295, endPoint x: 221, endPoint y: 295, distance: 70.3
click at [244, 295] on input "0.000" at bounding box center [286, 291] width 85 height 33
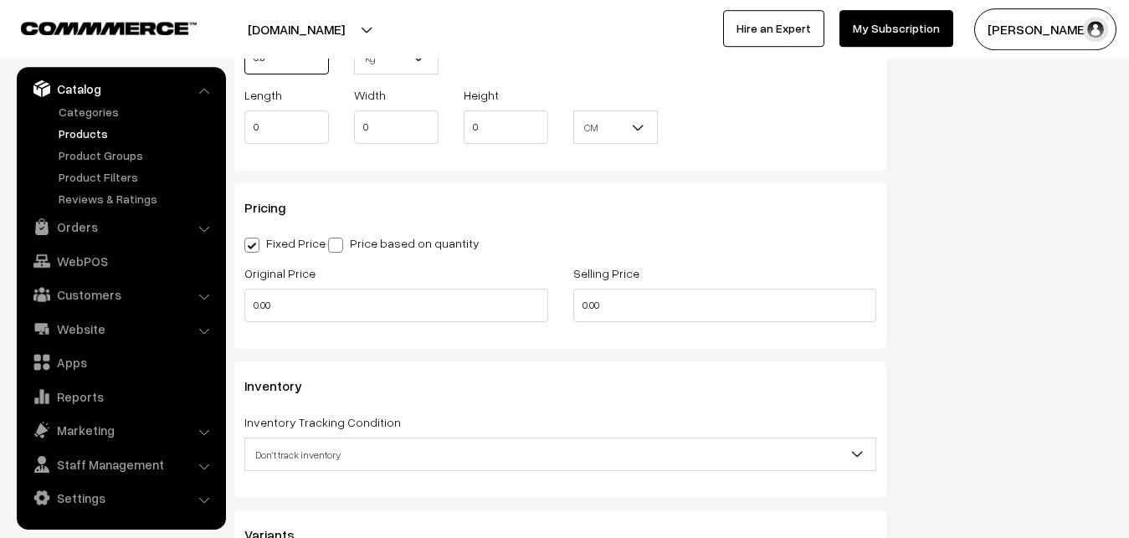
scroll to position [1315, 0]
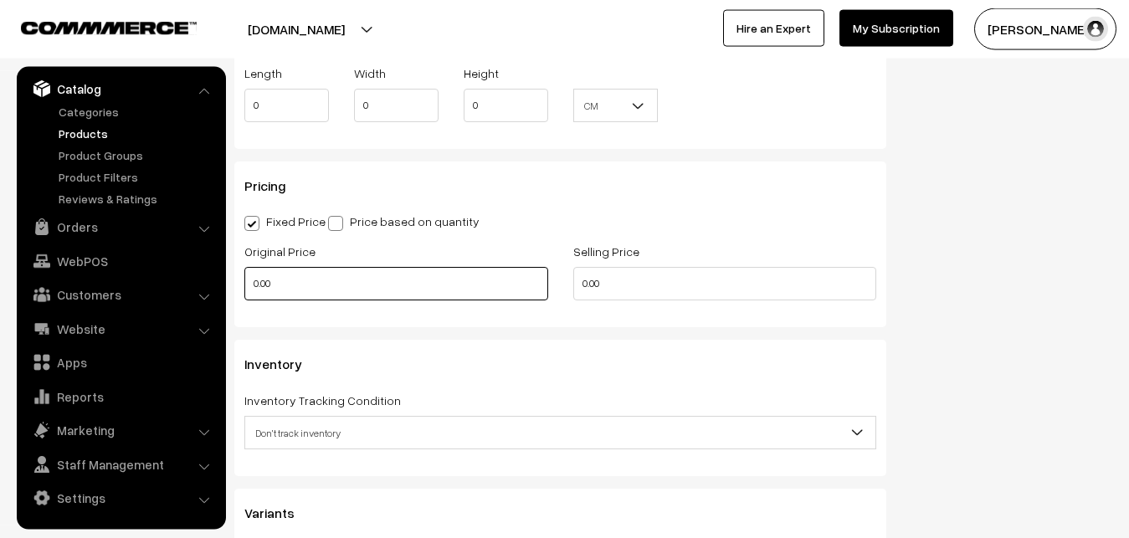
type input "0.80"
drag, startPoint x: 278, startPoint y: 283, endPoint x: 203, endPoint y: 283, distance: 74.5
click at [244, 283] on input "0.00" at bounding box center [396, 283] width 304 height 33
type input "12000"
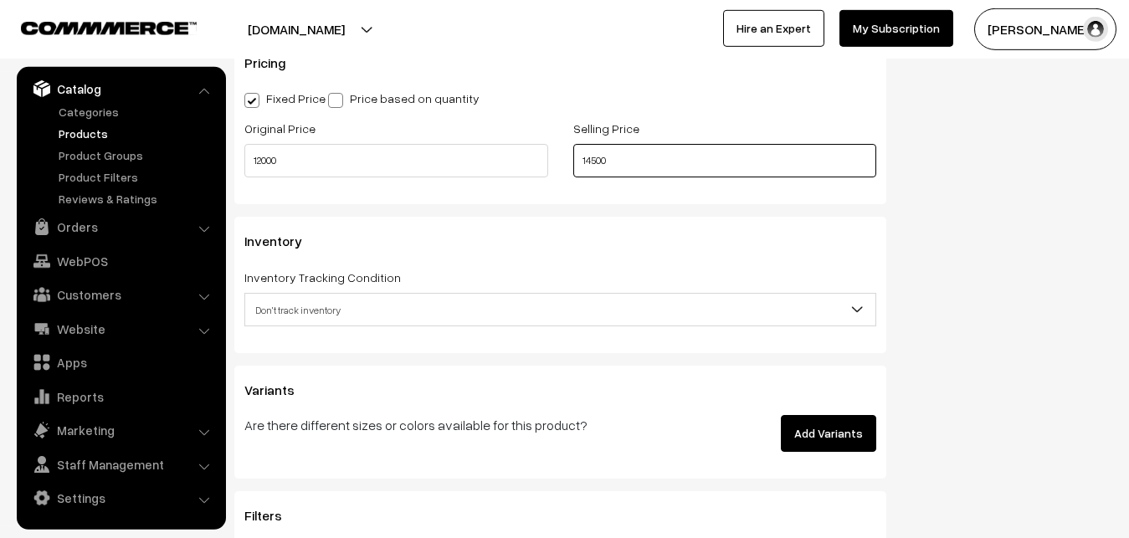
scroll to position [1571, 0]
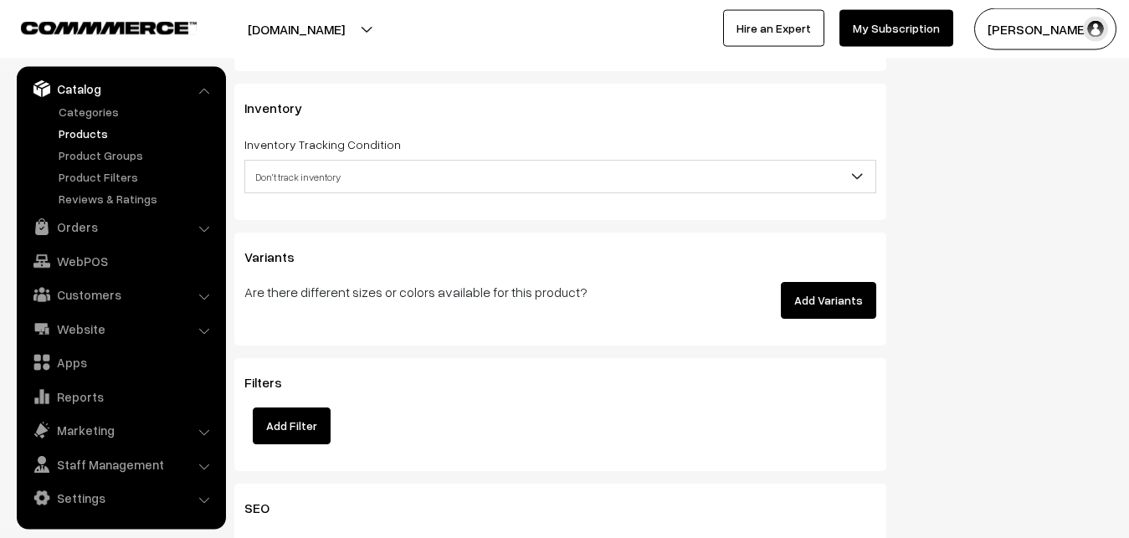
type input "14500"
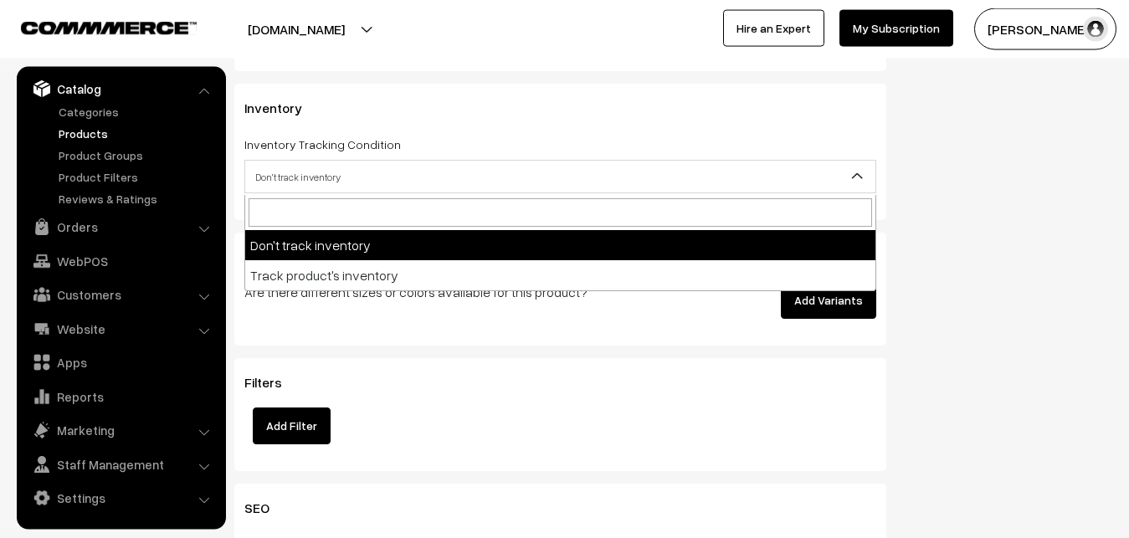
click at [315, 186] on span "Don't track inventory" at bounding box center [560, 176] width 630 height 29
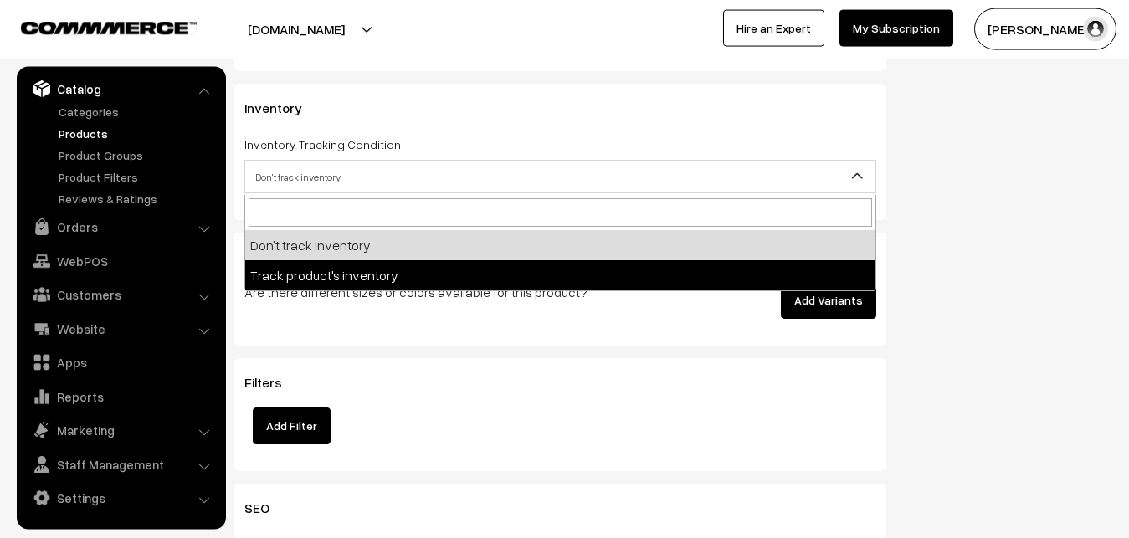
select select "2"
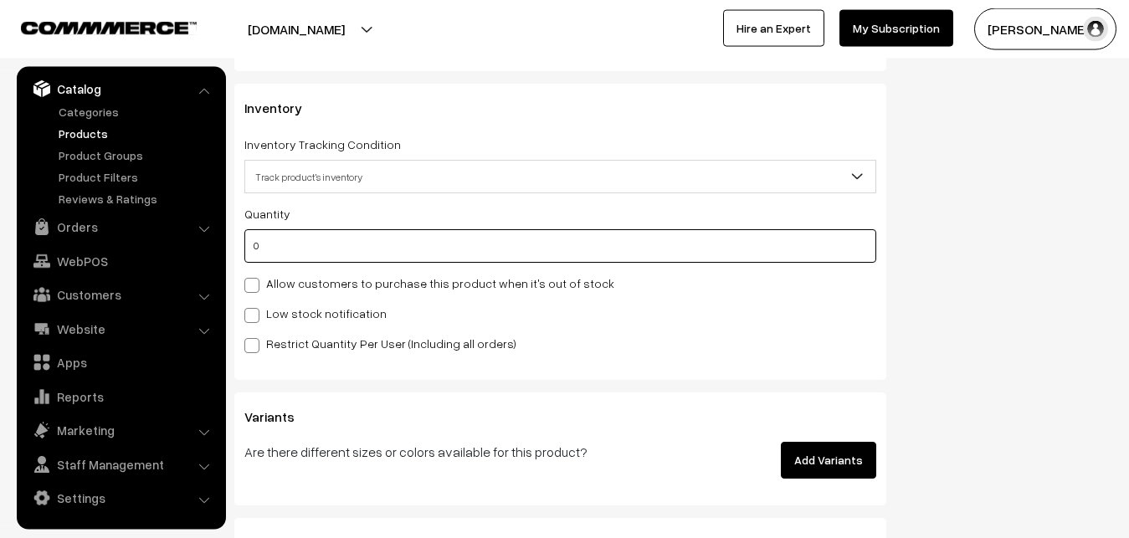
click at [312, 259] on input "0" at bounding box center [560, 245] width 632 height 33
type input "4"
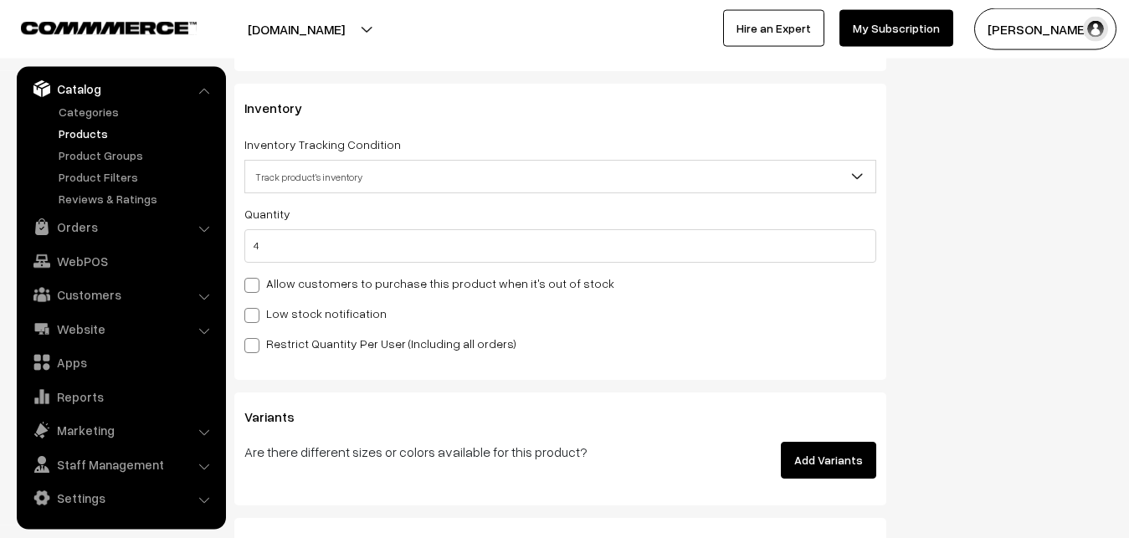
click at [310, 310] on label "Low stock notification" at bounding box center [315, 314] width 142 height 18
click at [255, 310] on input "Low stock notification" at bounding box center [249, 312] width 11 height 11
checkbox input "true"
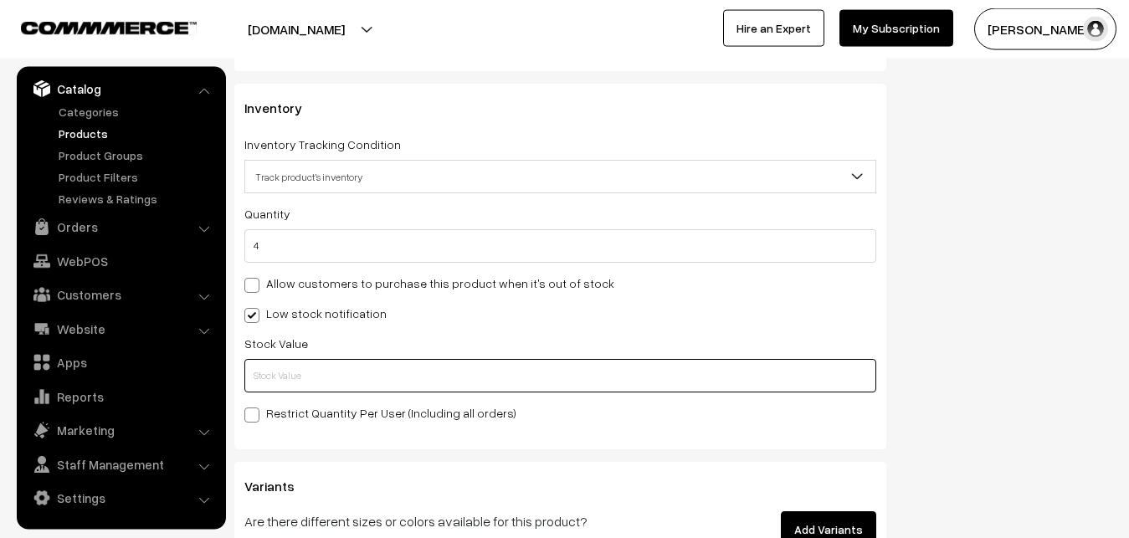
click at [304, 377] on input "text" at bounding box center [560, 375] width 632 height 33
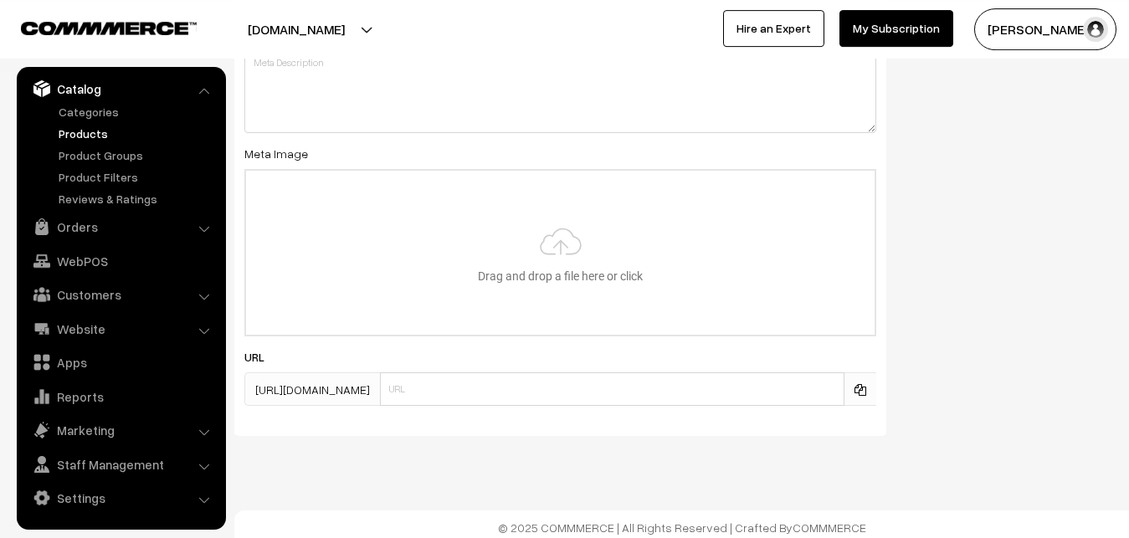
scroll to position [2491, 0]
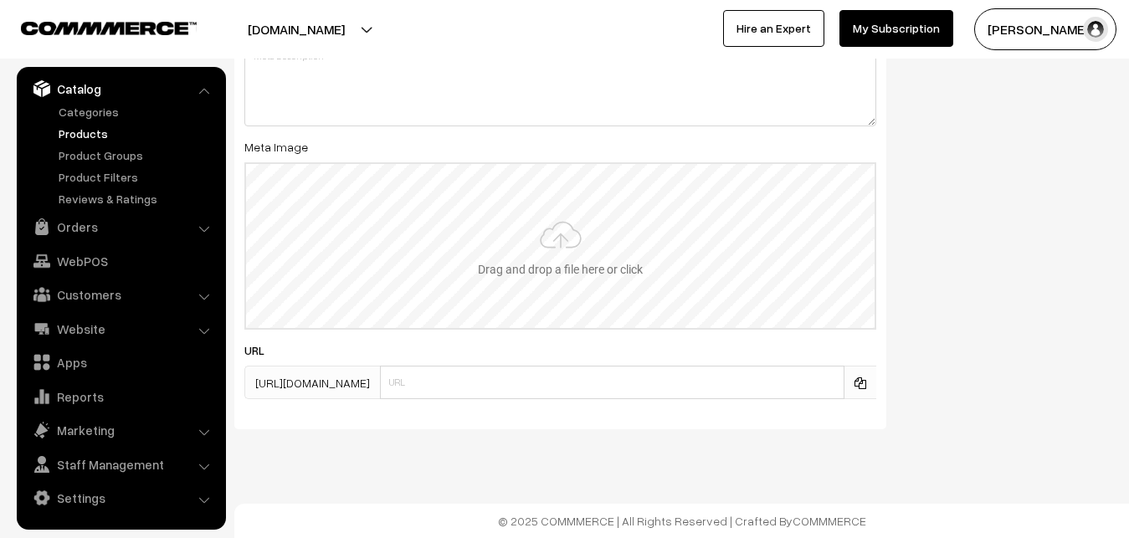
type input "2"
click at [550, 228] on input "file" at bounding box center [560, 246] width 628 height 164
type input "C:\fakepath\kanchipuram-saree-va12825-sep.jpeg"
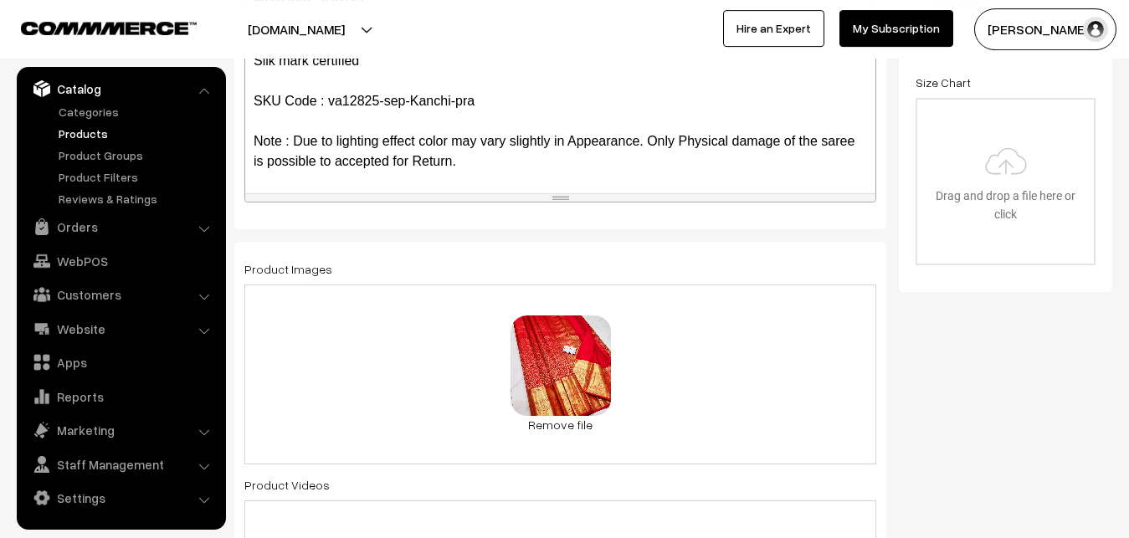
scroll to position [0, 0]
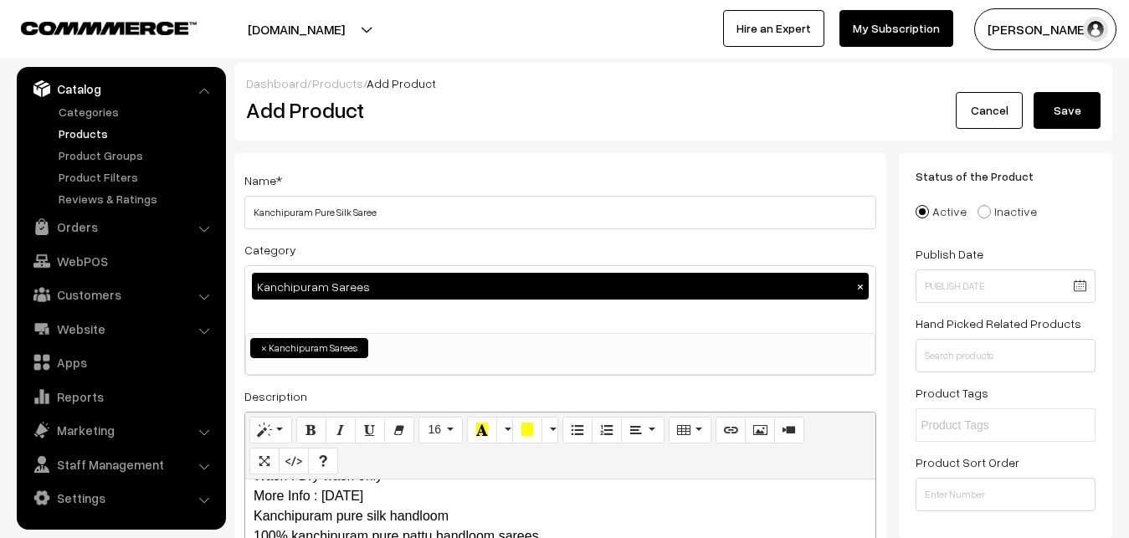
click at [1073, 122] on button "Save" at bounding box center [1067, 110] width 67 height 37
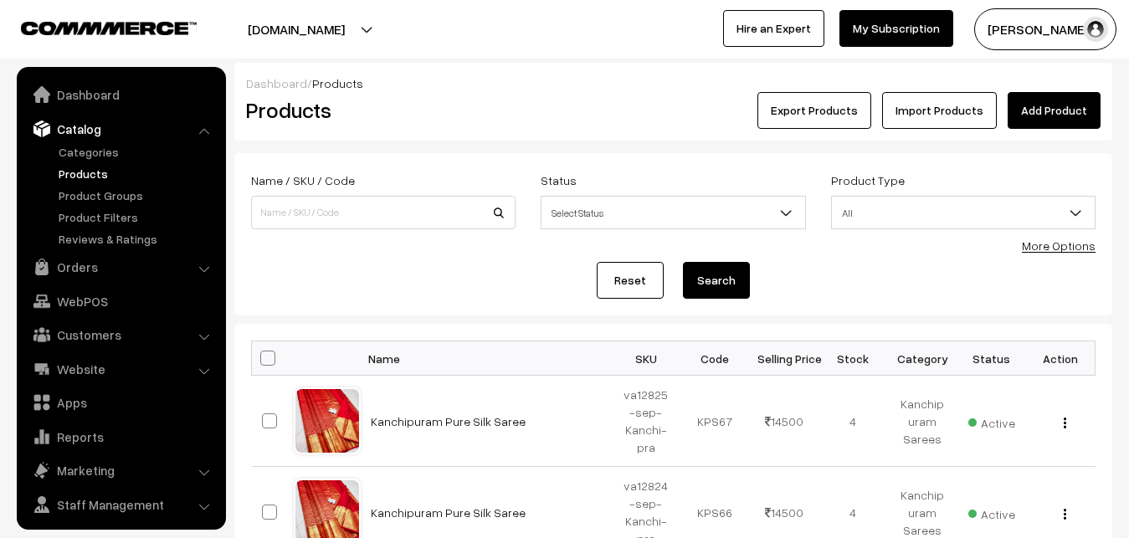
scroll to position [40, 0]
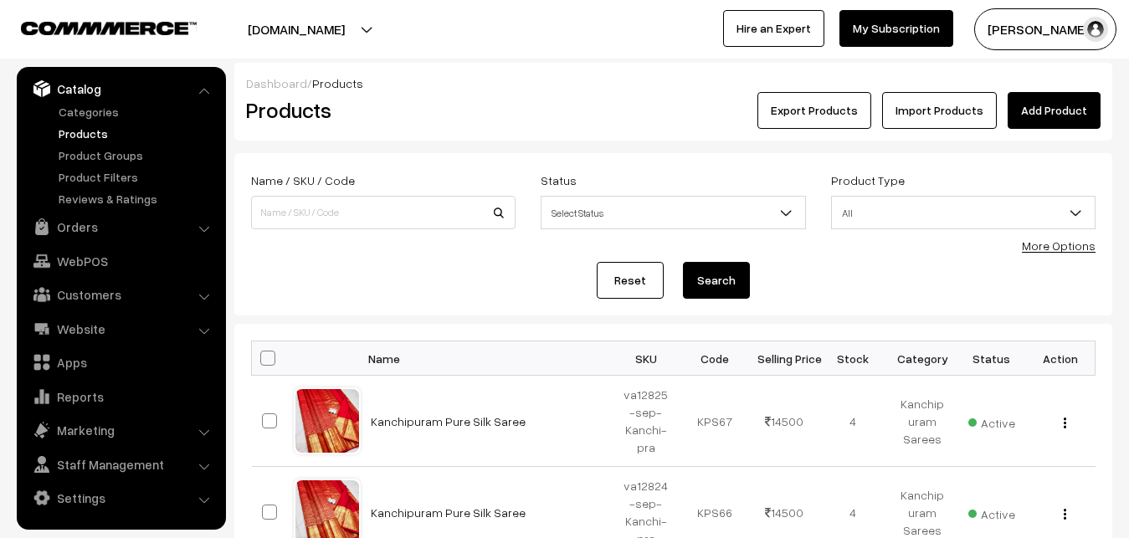
click at [1051, 112] on link "Add Product" at bounding box center [1054, 110] width 93 height 37
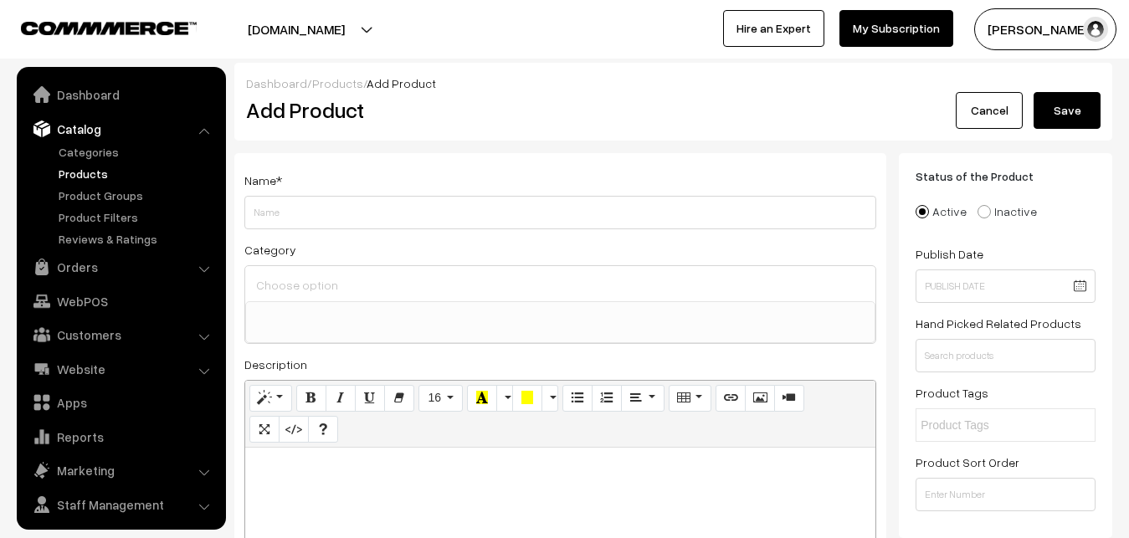
select select
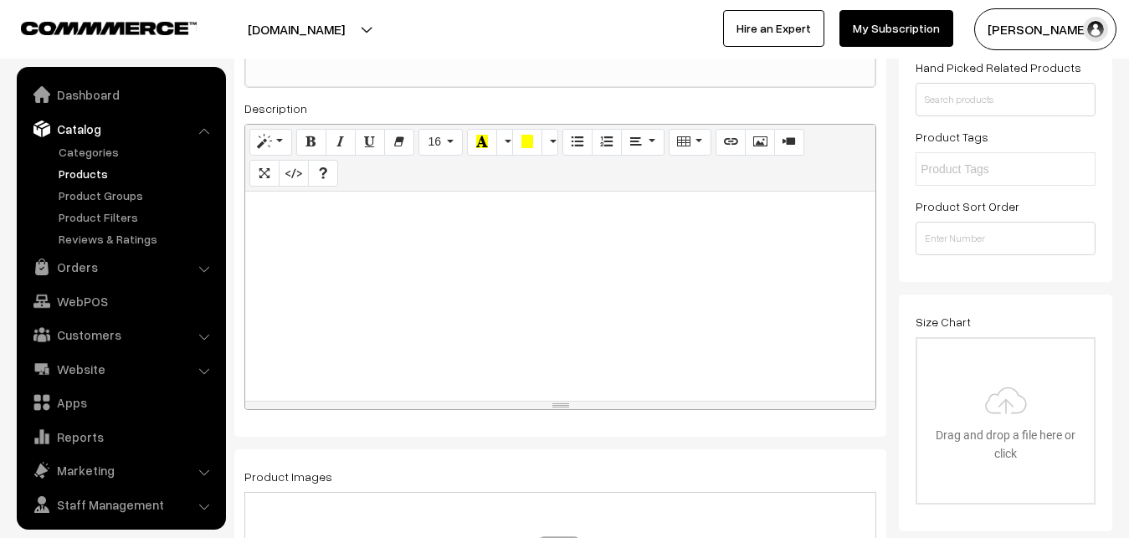
drag, startPoint x: 0, startPoint y: 0, endPoint x: 315, endPoint y: 266, distance: 412.7
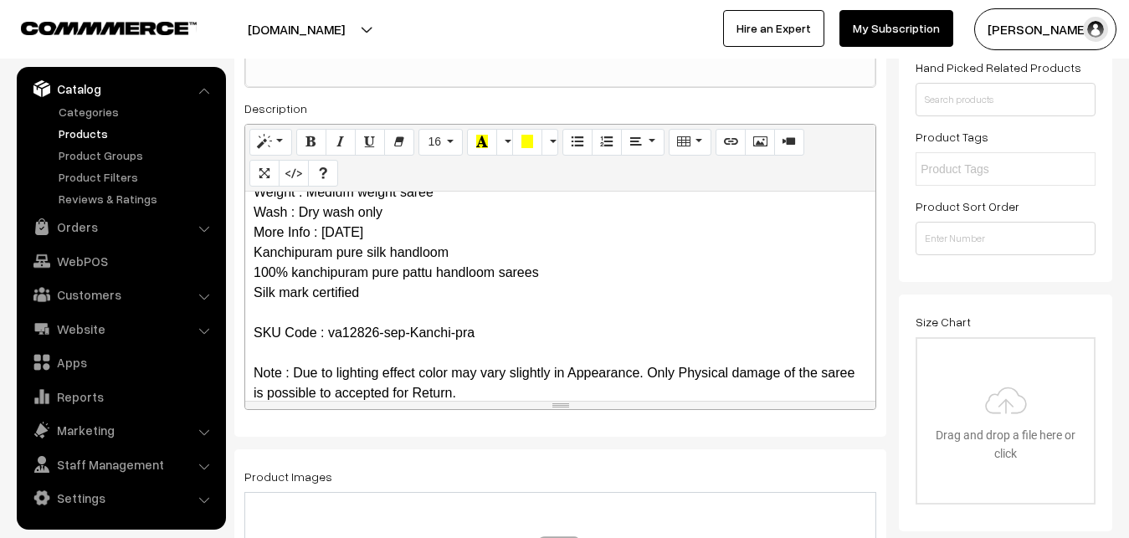
scroll to position [0, 0]
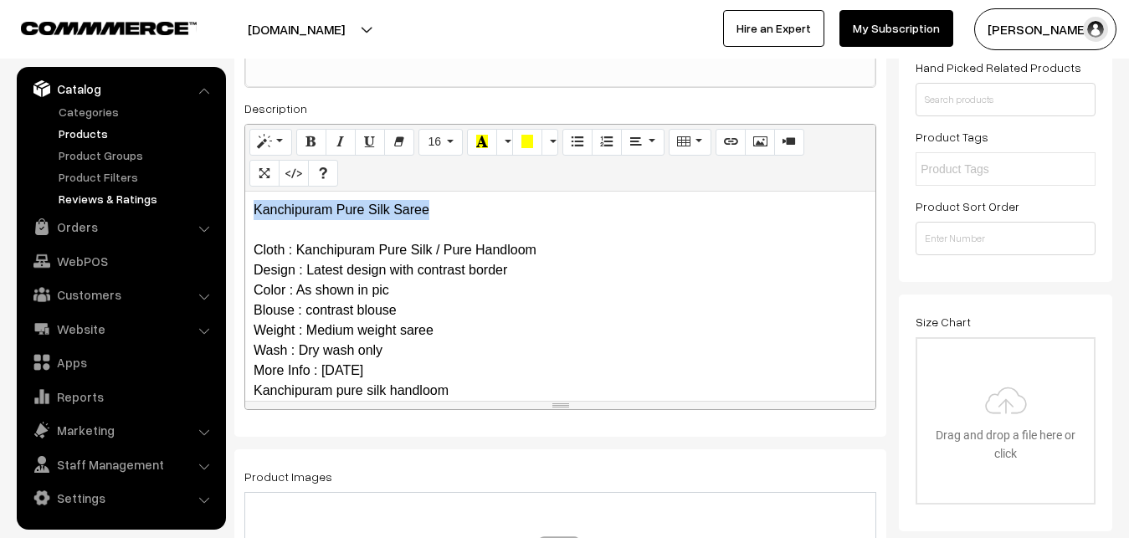
drag, startPoint x: 439, startPoint y: 203, endPoint x: 173, endPoint y: 198, distance: 266.1
click at [245, 200] on div "Kanchipuram Pure Silk Saree Cloth : Kanchipuram Pure Silk / Pure Handloom Desig…" at bounding box center [560, 296] width 630 height 209
copy p "Kanchipuram Pure Silk Saree"
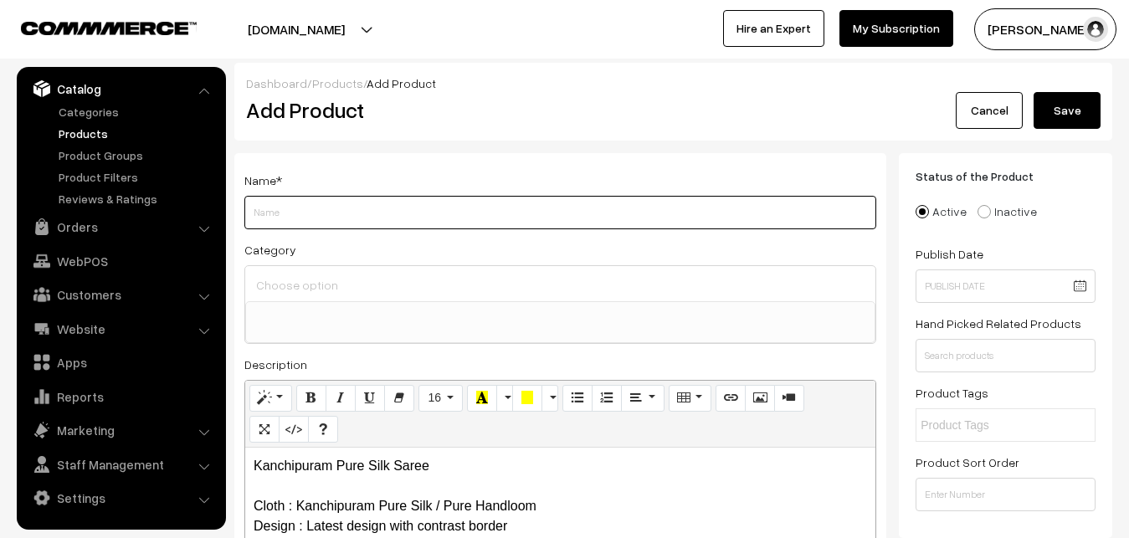
click at [301, 216] on input "Weight" at bounding box center [560, 212] width 632 height 33
paste input "Kanchipuram Pure Silk Saree"
type input "Kanchipuram Pure Silk Saree"
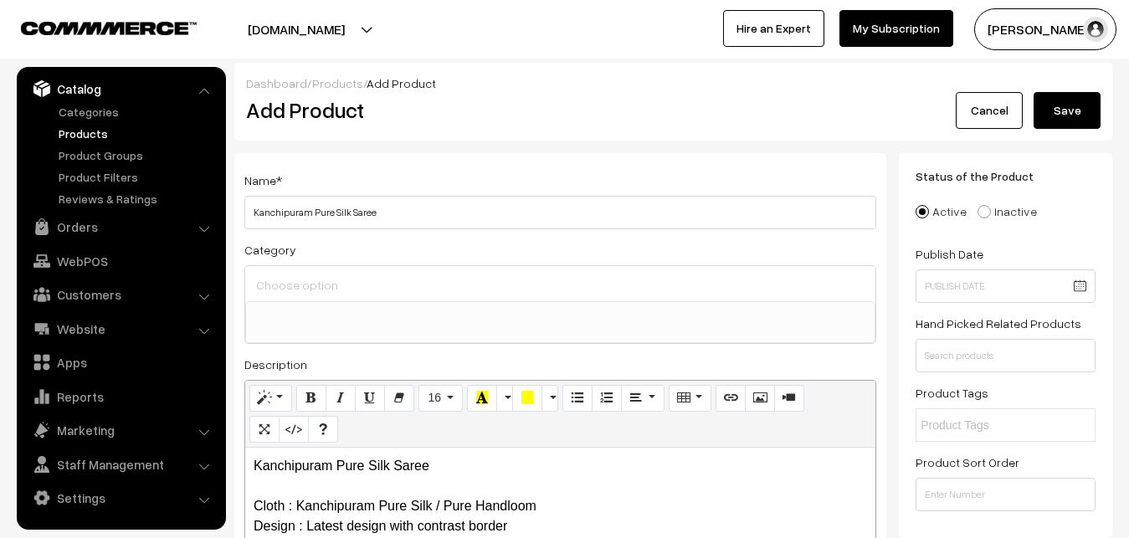
click at [358, 264] on div "Category Uppada Sarees Uppada Sarees > Uppada Plain Sarees Uppada Sarees > Uppa…" at bounding box center [560, 291] width 632 height 105
click at [358, 274] on input at bounding box center [560, 285] width 617 height 24
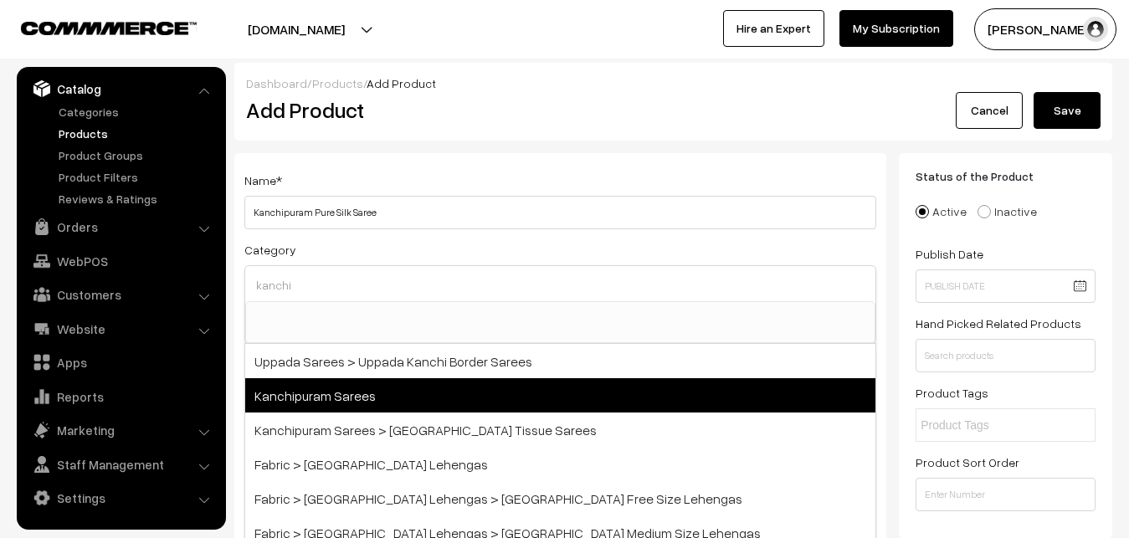
type input "kanchi"
click at [361, 392] on span "Kanchipuram Sarees" at bounding box center [560, 395] width 630 height 34
select select "3"
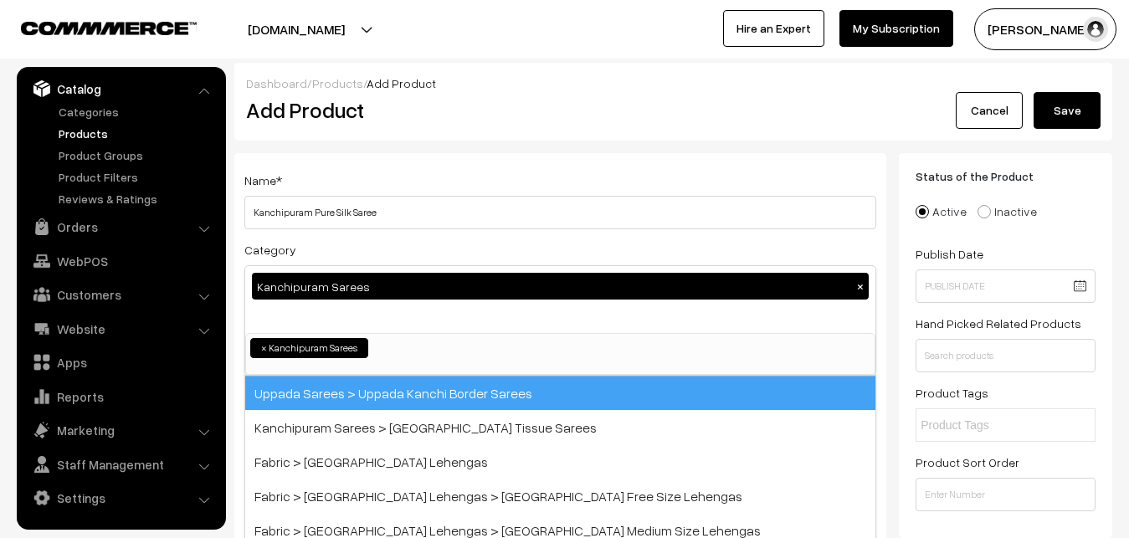
scroll to position [351, 0]
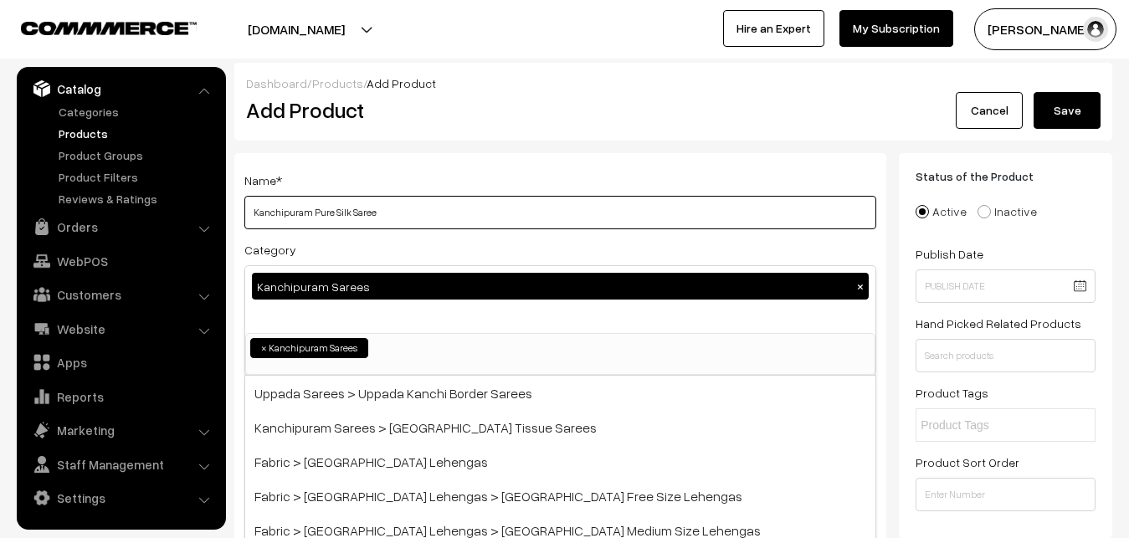
click at [377, 227] on input "Kanchipuram Pure Silk Saree" at bounding box center [560, 212] width 632 height 33
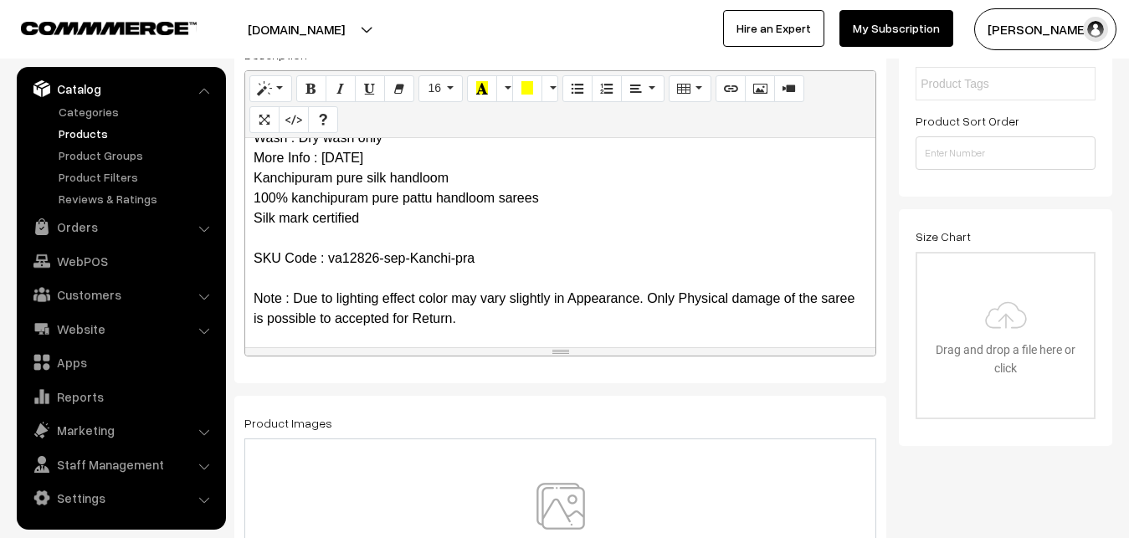
scroll to position [162, 0]
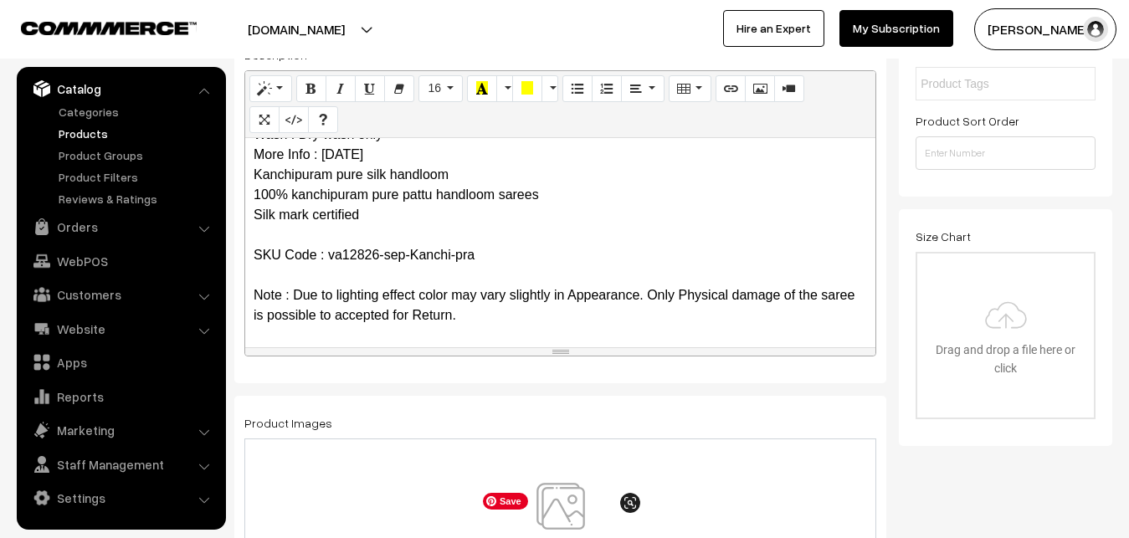
click at [562, 515] on img at bounding box center [560, 532] width 172 height 98
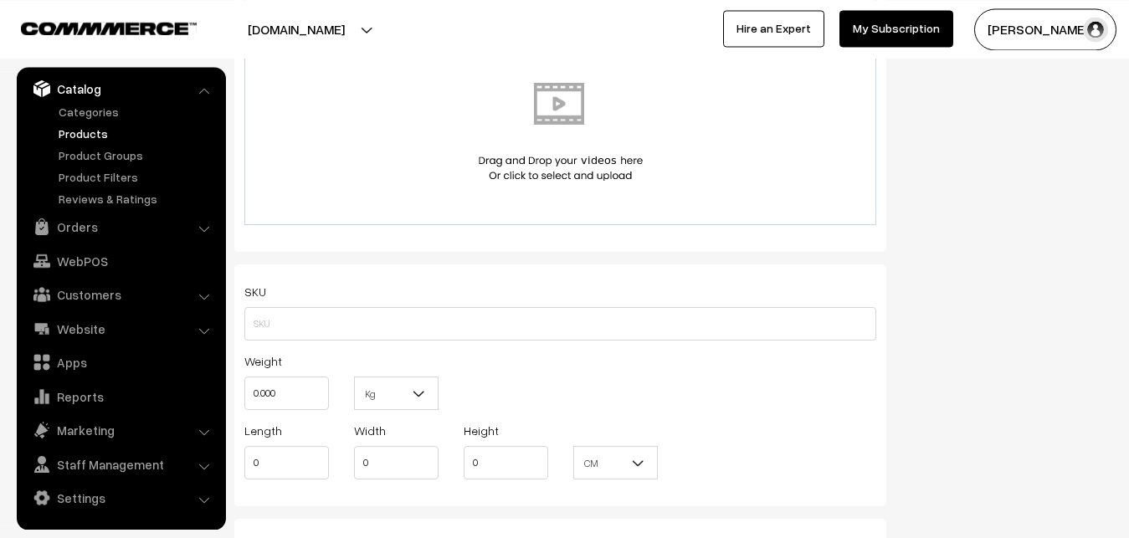
scroll to position [1024, 0]
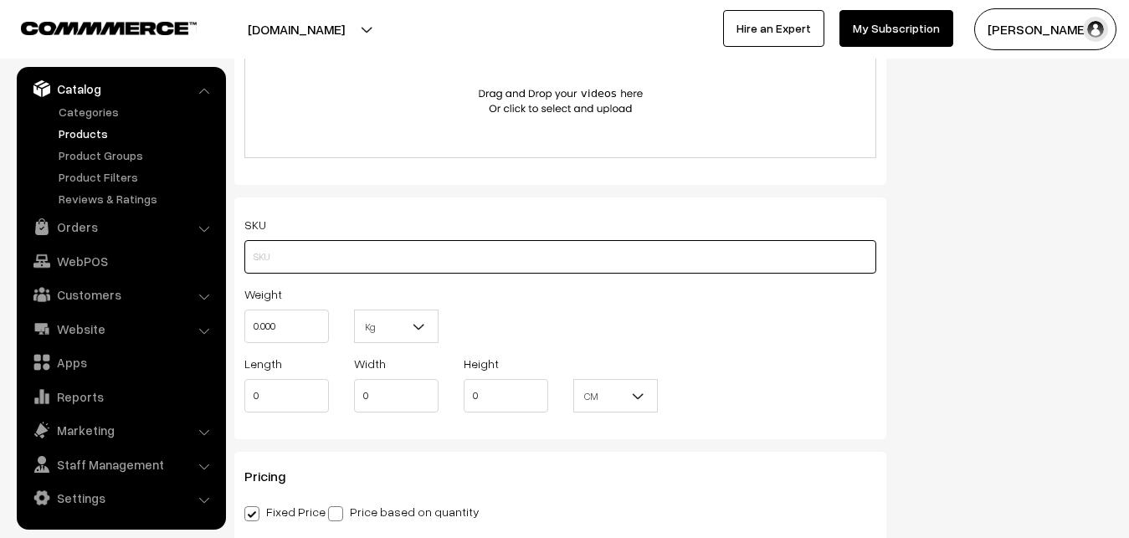
click at [282, 245] on input "text" at bounding box center [560, 256] width 632 height 33
paste input "va12826-sep-Kanchi-pra"
type input "va12826-sep-Kanchi-pra"
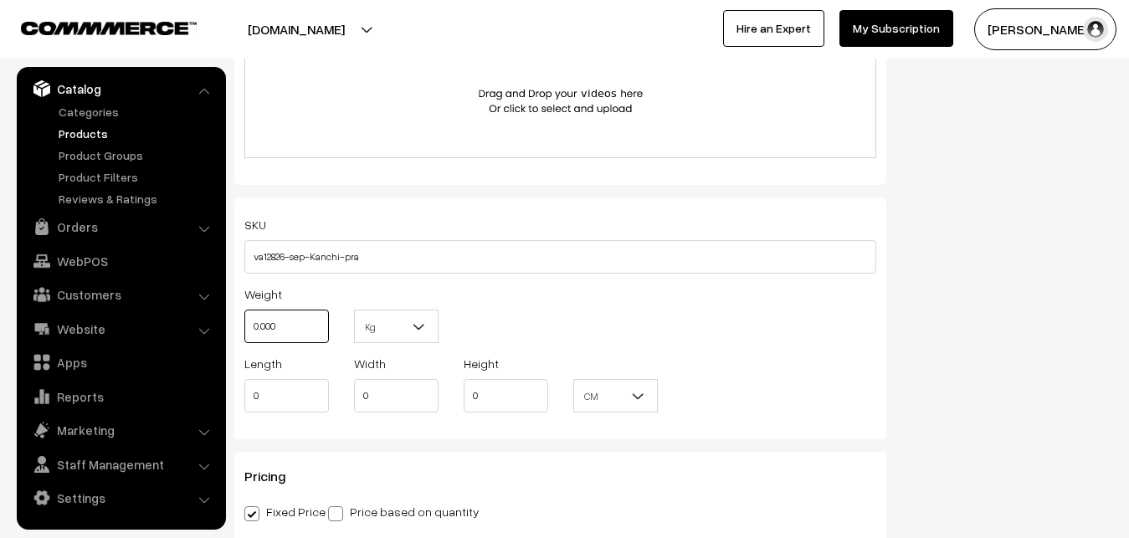
drag, startPoint x: 298, startPoint y: 320, endPoint x: 233, endPoint y: 321, distance: 64.4
click at [244, 321] on input "0.000" at bounding box center [286, 326] width 85 height 33
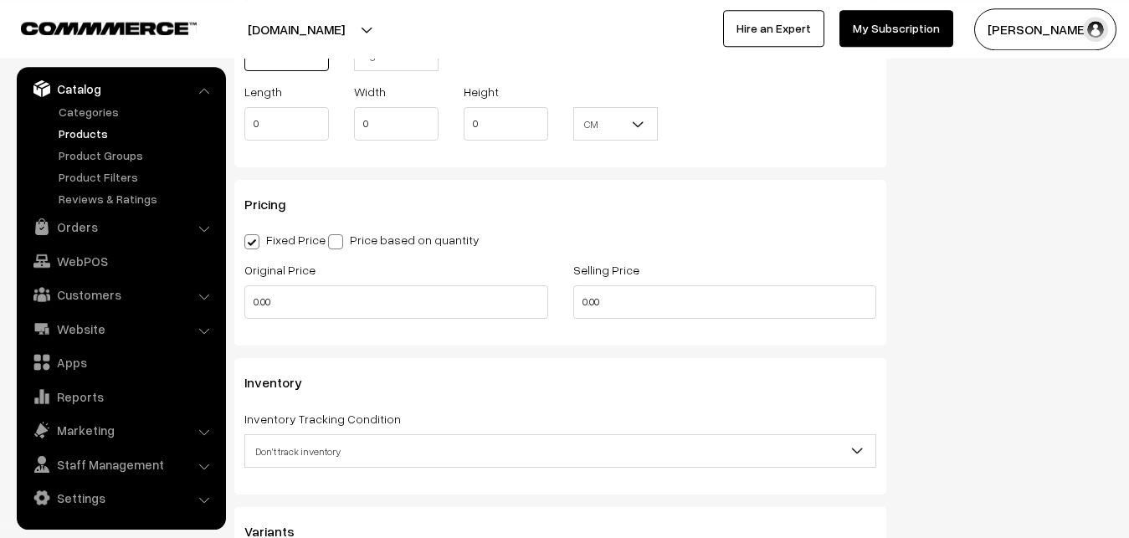
scroll to position [1366, 0]
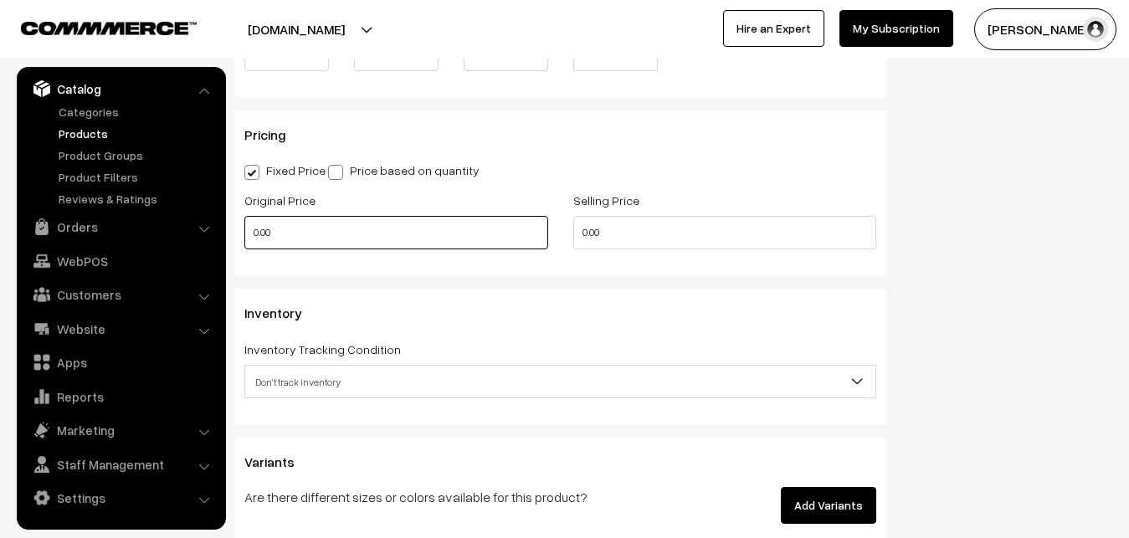
type input "0.80"
drag, startPoint x: 319, startPoint y: 245, endPoint x: 218, endPoint y: 233, distance: 101.9
click at [244, 233] on input "0.00" at bounding box center [396, 232] width 304 height 33
type input "12000"
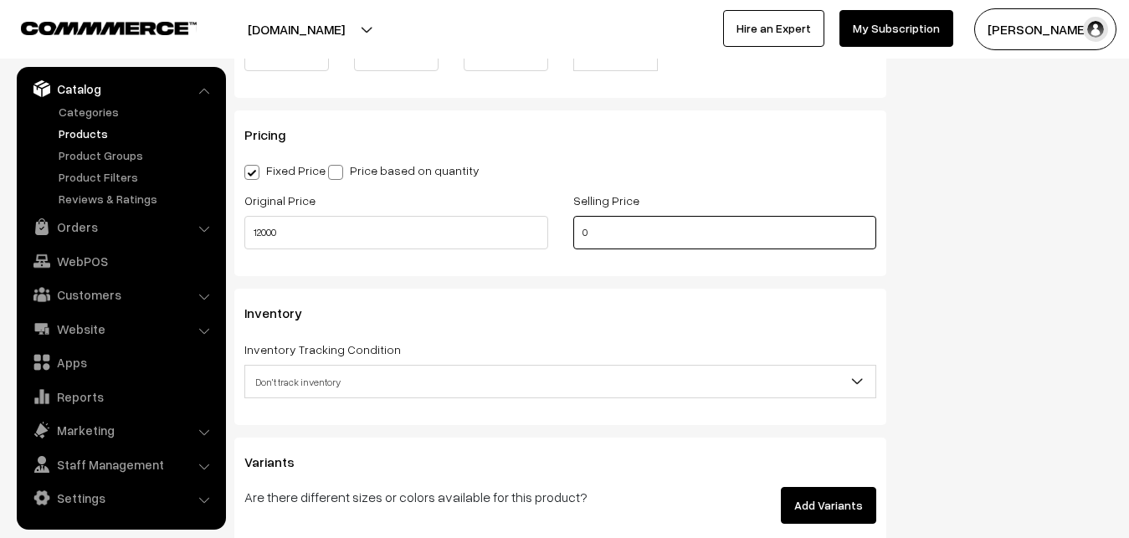
drag, startPoint x: 608, startPoint y: 237, endPoint x: 549, endPoint y: 237, distance: 58.6
click at [573, 237] on input "0" at bounding box center [725, 232] width 304 height 33
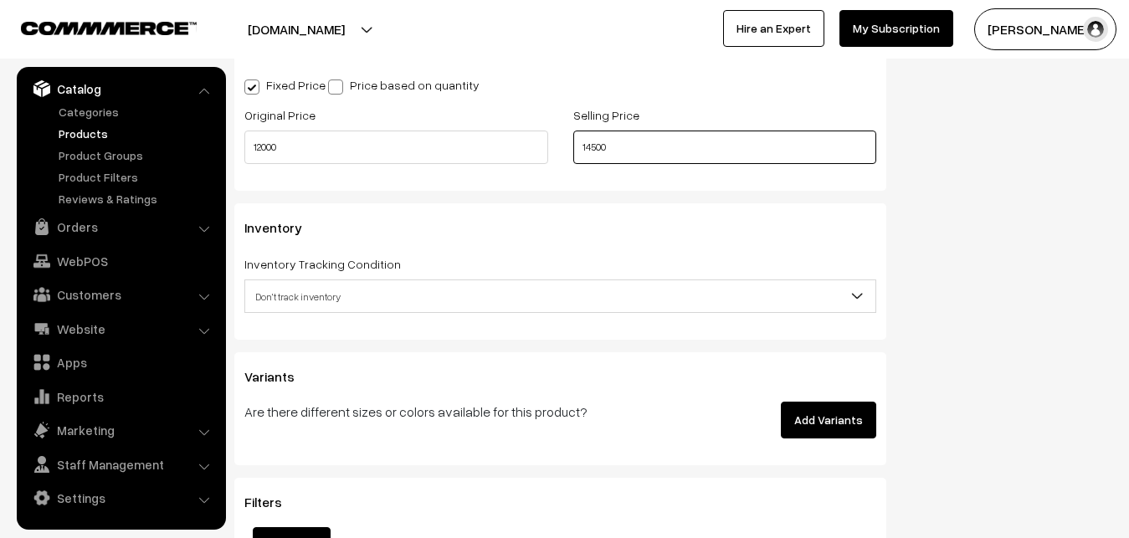
type input "14500"
click at [317, 294] on span "Don't track inventory" at bounding box center [560, 296] width 630 height 29
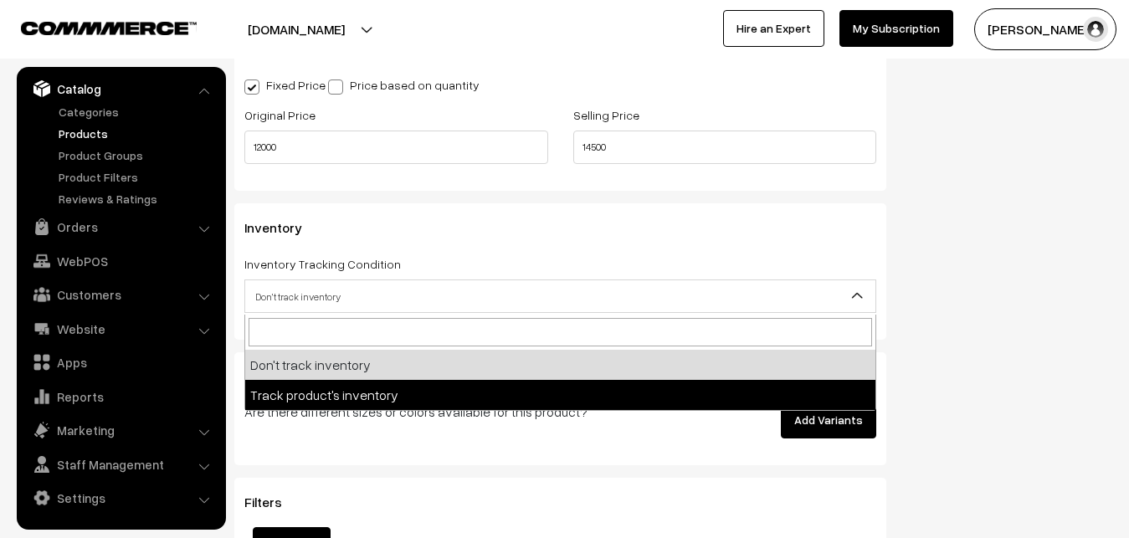
select select "2"
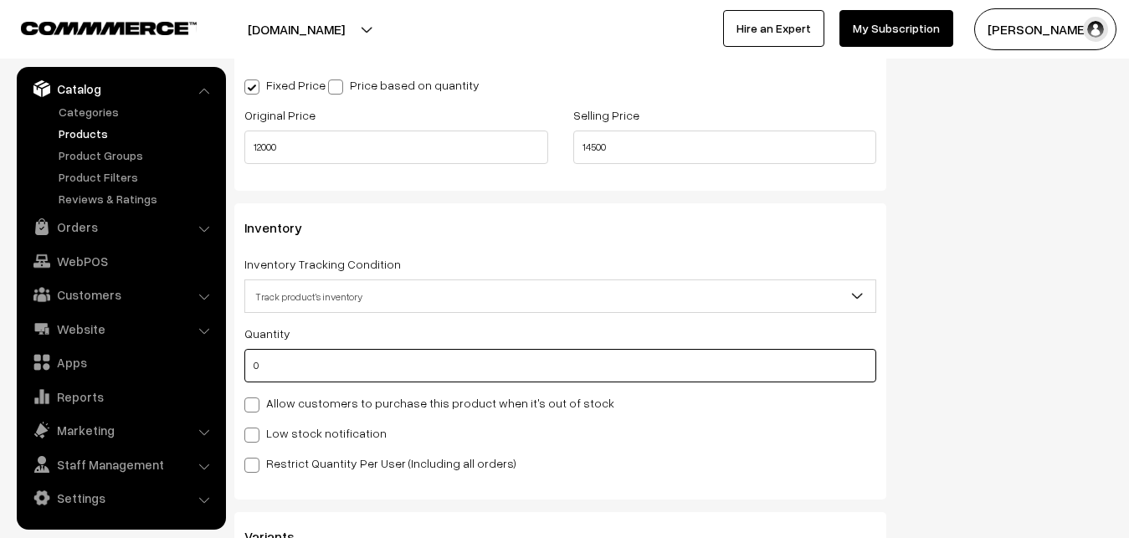
click at [301, 364] on input "0" at bounding box center [560, 365] width 632 height 33
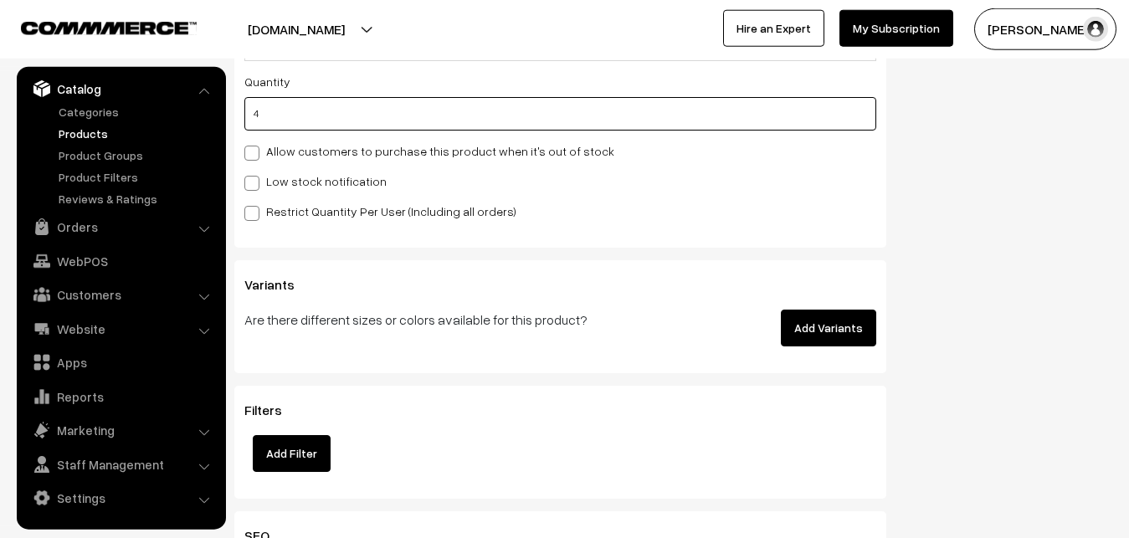
scroll to position [1707, 0]
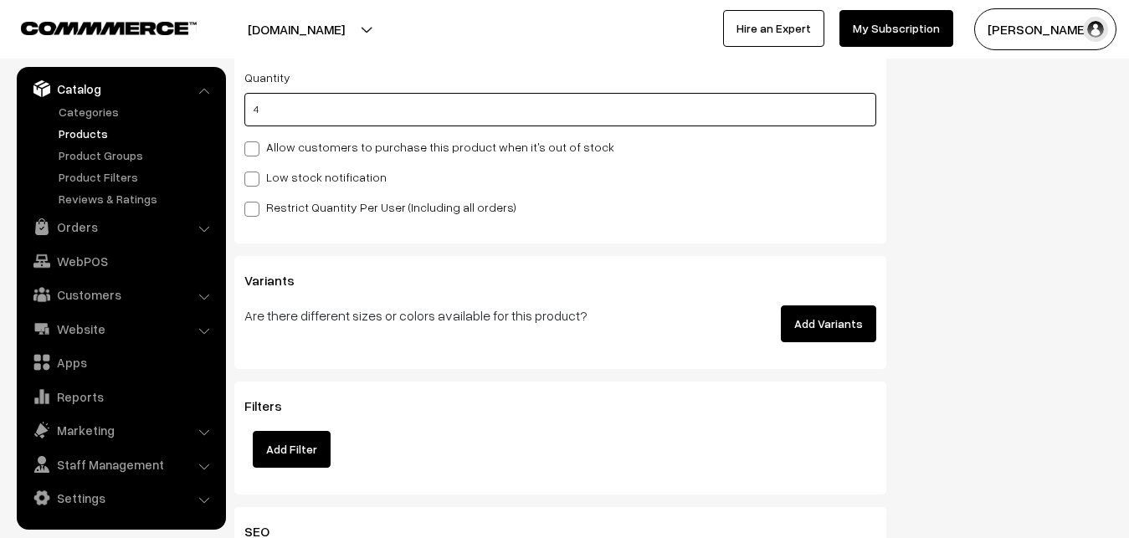
type input "4"
click at [267, 185] on label "Low stock notification" at bounding box center [315, 177] width 142 height 18
click at [255, 182] on input "Low stock notification" at bounding box center [249, 176] width 11 height 11
checkbox input "true"
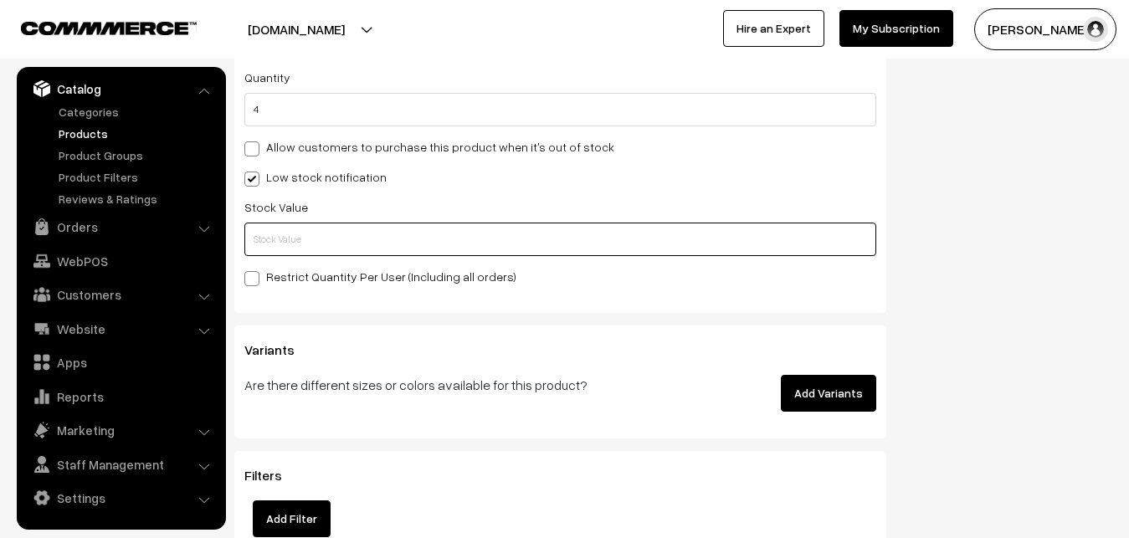
click at [265, 235] on input "text" at bounding box center [560, 239] width 632 height 33
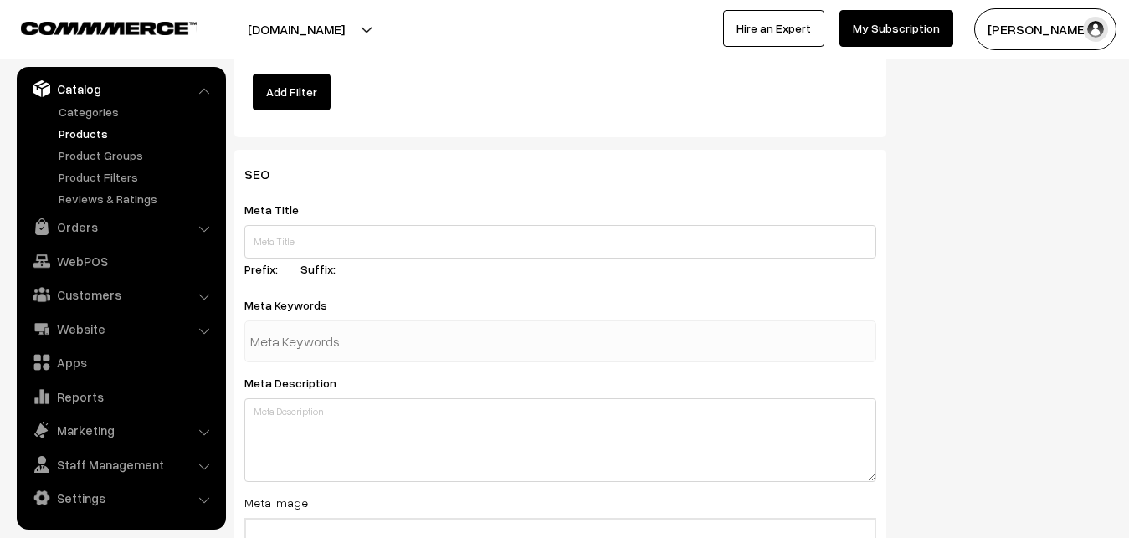
scroll to position [2491, 0]
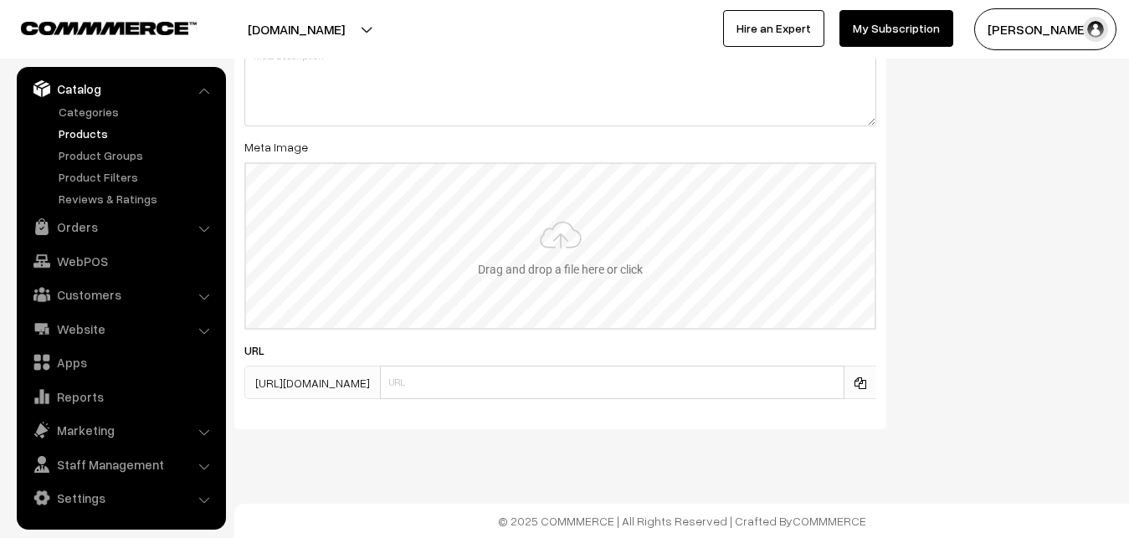
type input "2"
click at [556, 233] on input "file" at bounding box center [560, 246] width 628 height 164
type input "C:\fakepath\kanchipuram-saree-va12826-sep.jpeg"
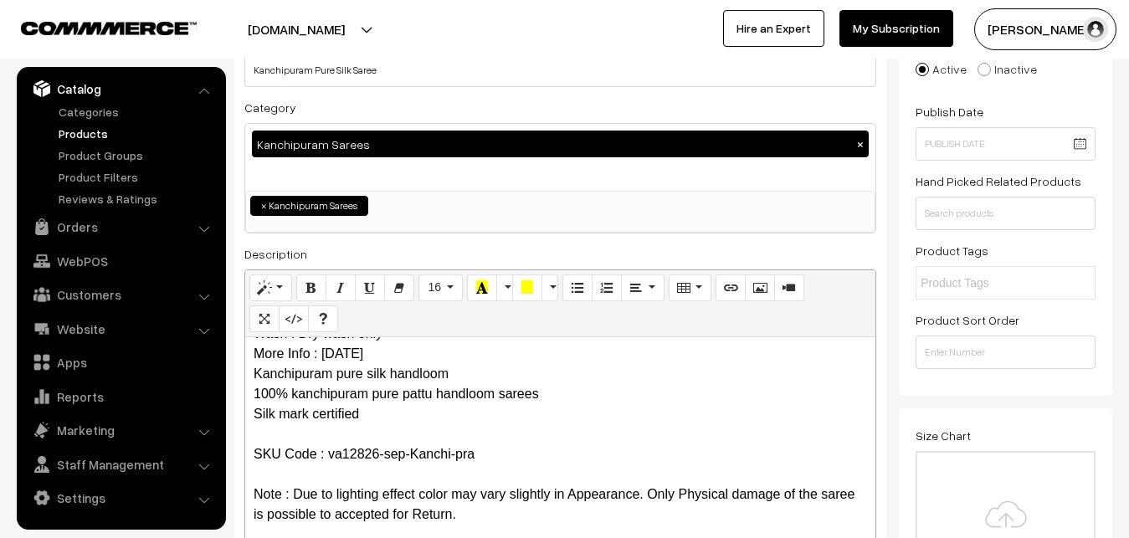
scroll to position [0, 0]
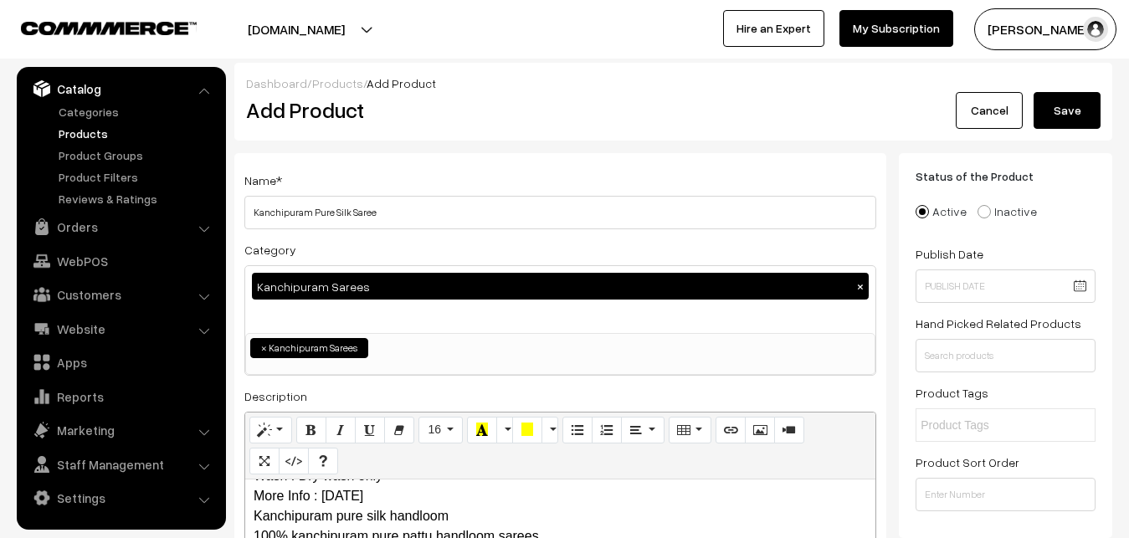
click at [1071, 108] on button "Save" at bounding box center [1067, 110] width 67 height 37
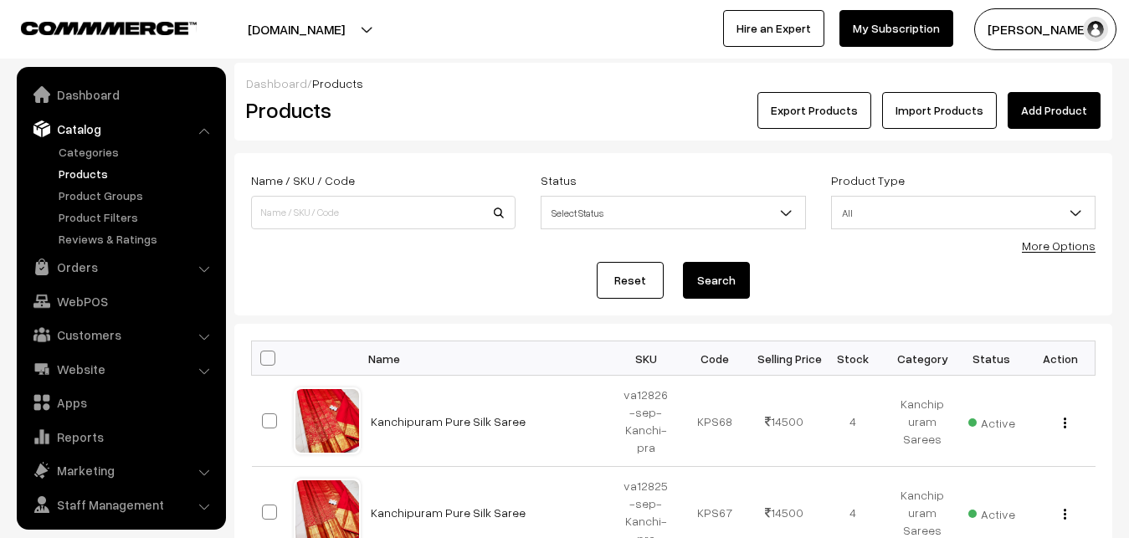
scroll to position [40, 0]
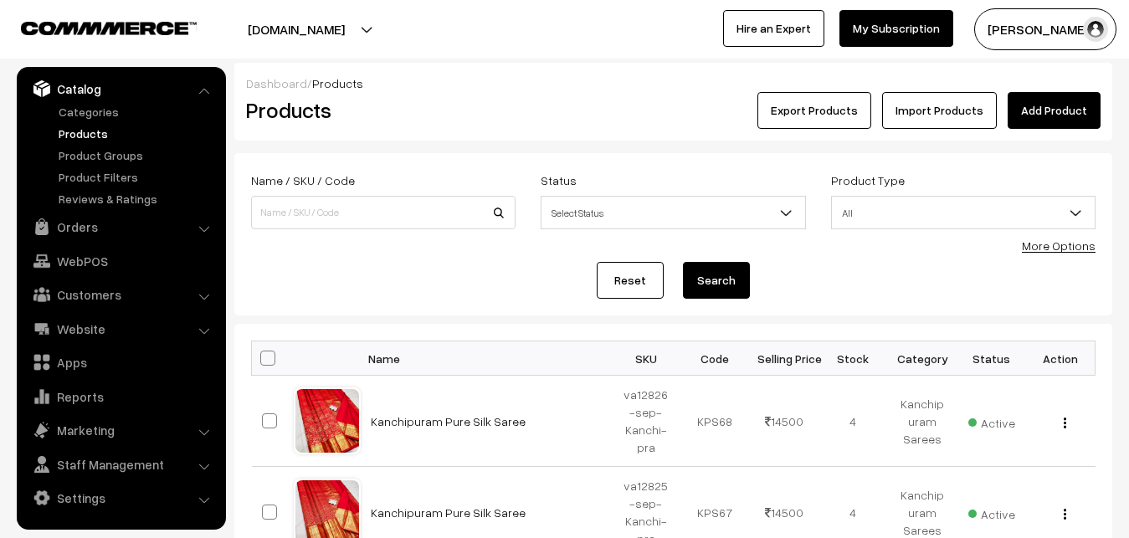
click at [482, 125] on div "Products" at bounding box center [379, 110] width 293 height 37
click at [1031, 112] on link "Add Product" at bounding box center [1054, 110] width 93 height 37
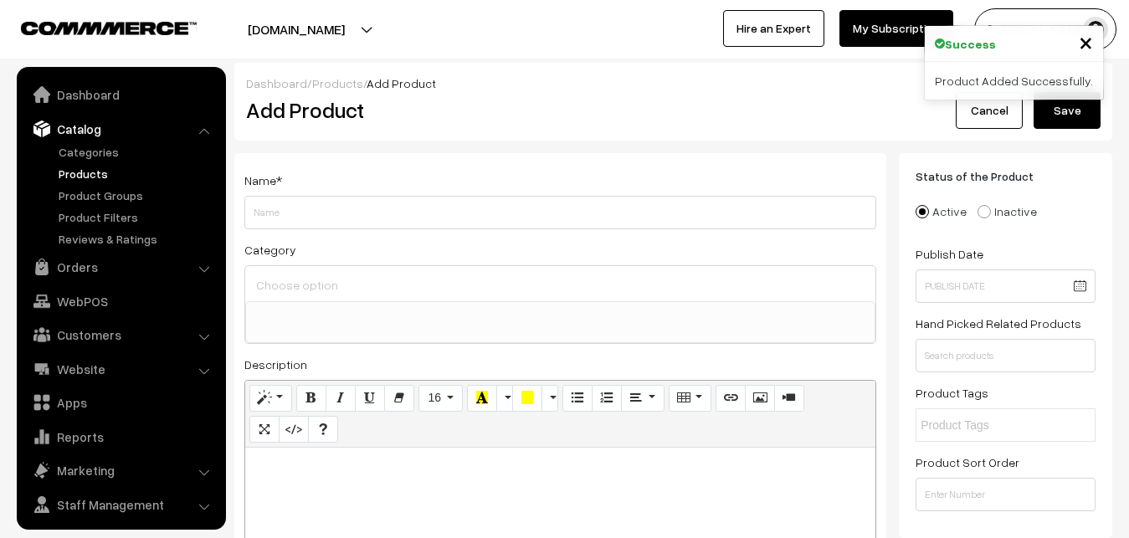
select select
click at [285, 474] on p at bounding box center [560, 466] width 613 height 20
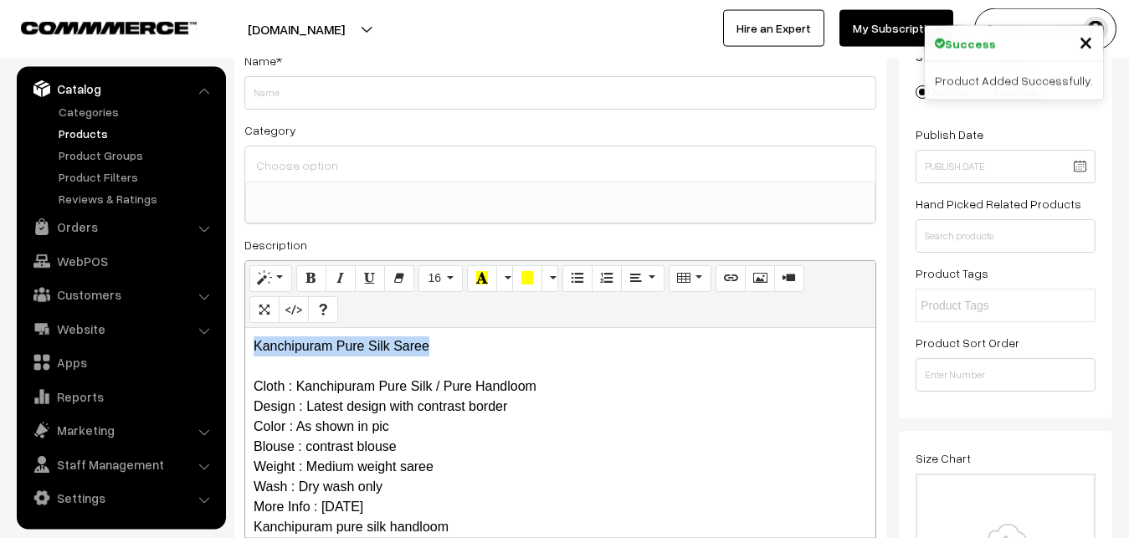
drag, startPoint x: 432, startPoint y: 351, endPoint x: 196, endPoint y: 349, distance: 236.0
click at [245, 349] on div "Kanchipuram Pure Silk Saree Cloth : Kanchipuram Pure Silk / Pure Handloom Desig…" at bounding box center [560, 432] width 630 height 209
copy p "Kanchipuram Pure Silk Saree"
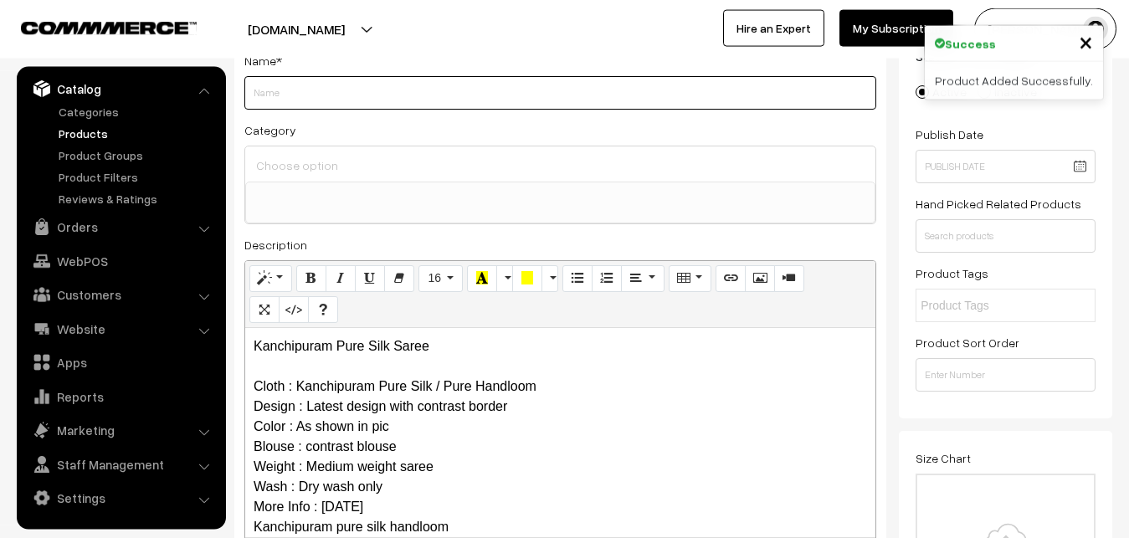
click at [301, 107] on input "Weight" at bounding box center [560, 92] width 632 height 33
paste input "Kanchipuram Pure Silk Saree"
type input "Kanchipuram Pure Silk Saree"
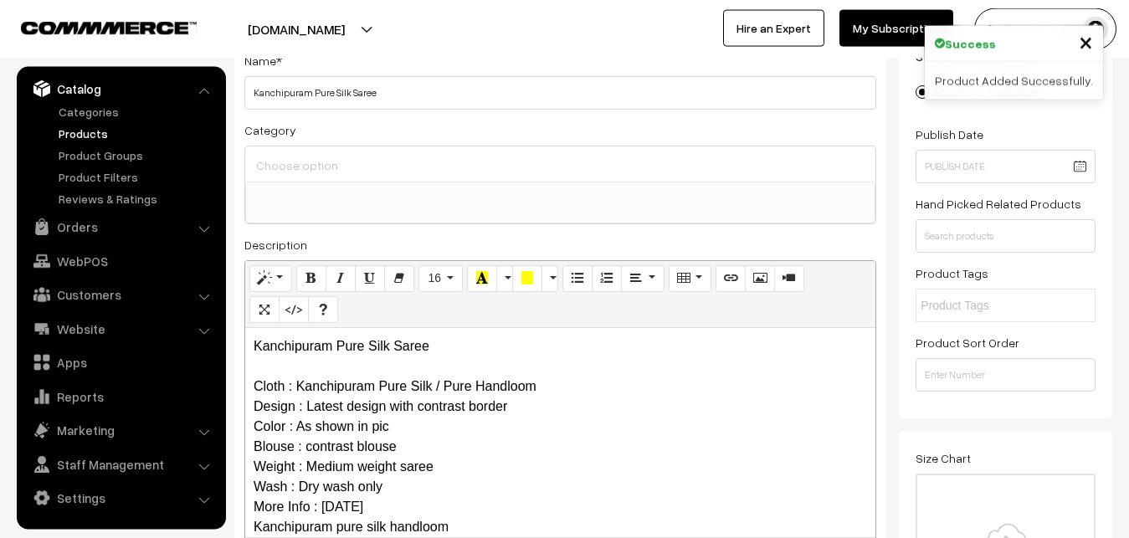
click at [314, 151] on div at bounding box center [560, 163] width 630 height 35
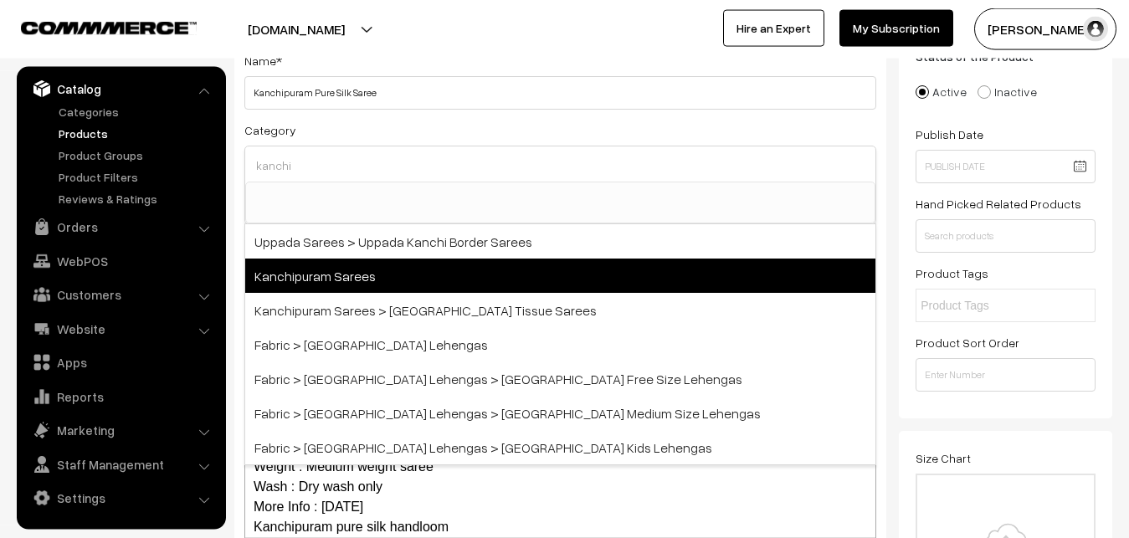
type input "kanchi"
click at [373, 270] on span "Kanchipuram Sarees" at bounding box center [560, 276] width 630 height 34
select select "3"
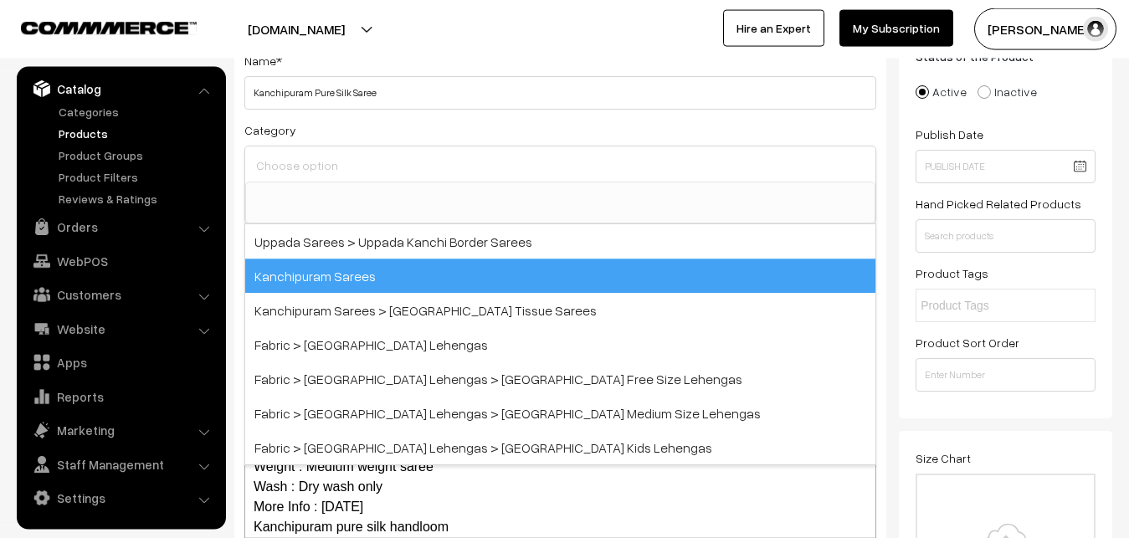
scroll to position [351, 0]
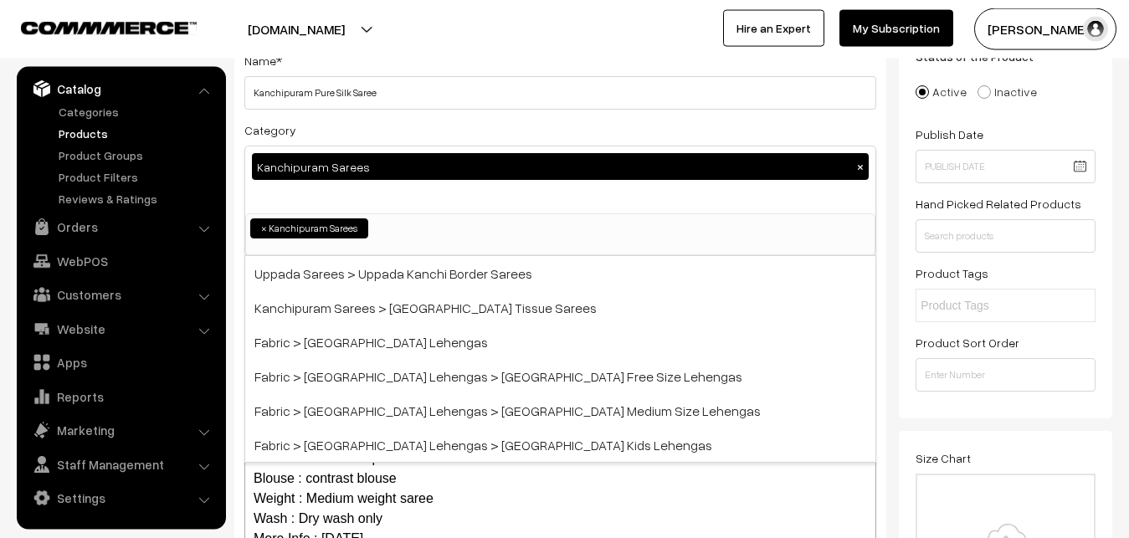
click at [401, 130] on div "Category Kanchipuram Sarees × Uppada Sarees Uppada Sarees > Uppada Plain Sarees…" at bounding box center [560, 188] width 632 height 136
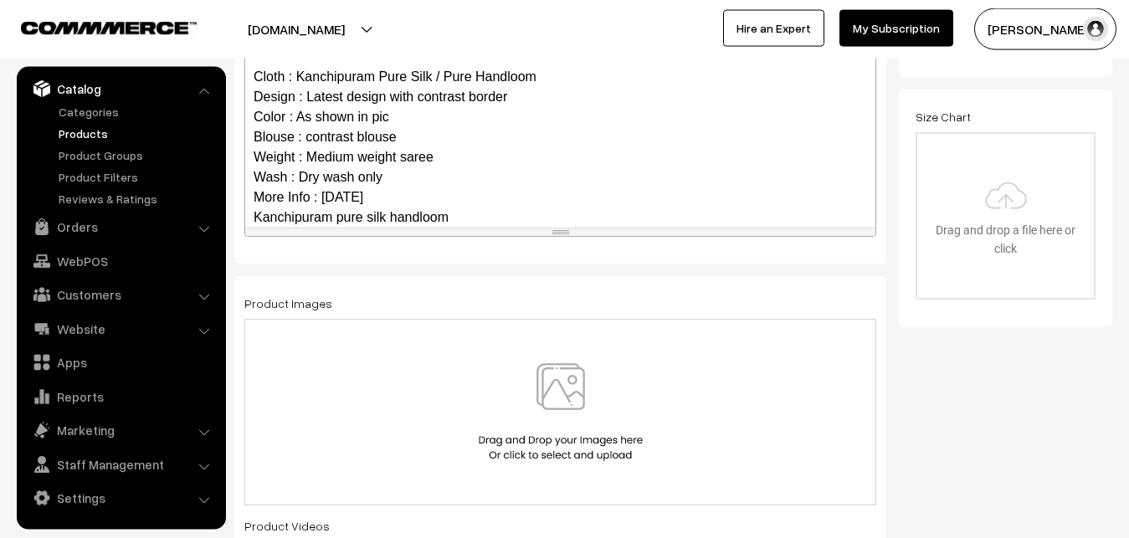
scroll to position [162, 0]
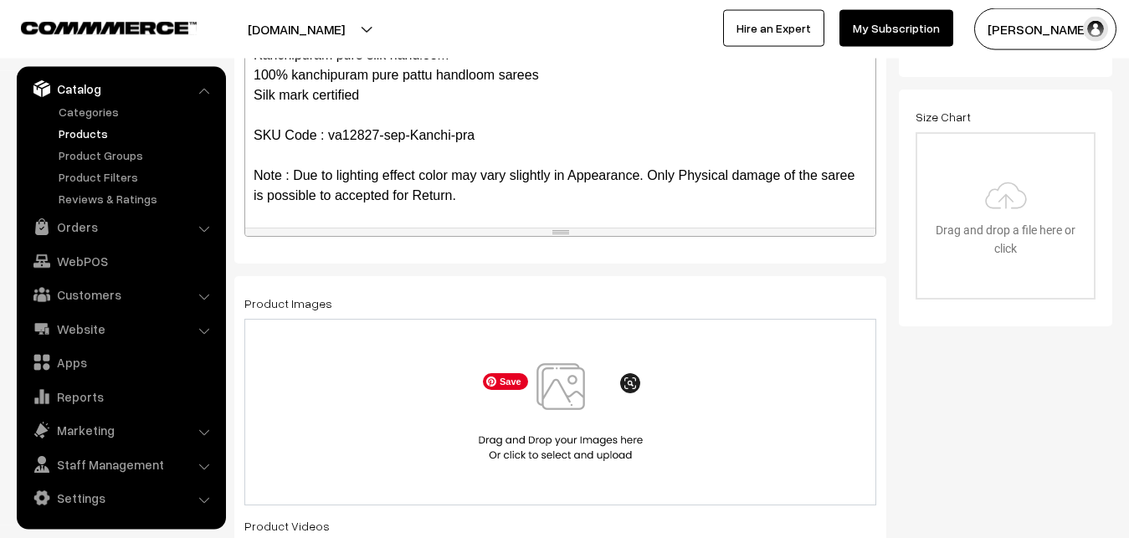
click at [555, 387] on img at bounding box center [560, 412] width 172 height 98
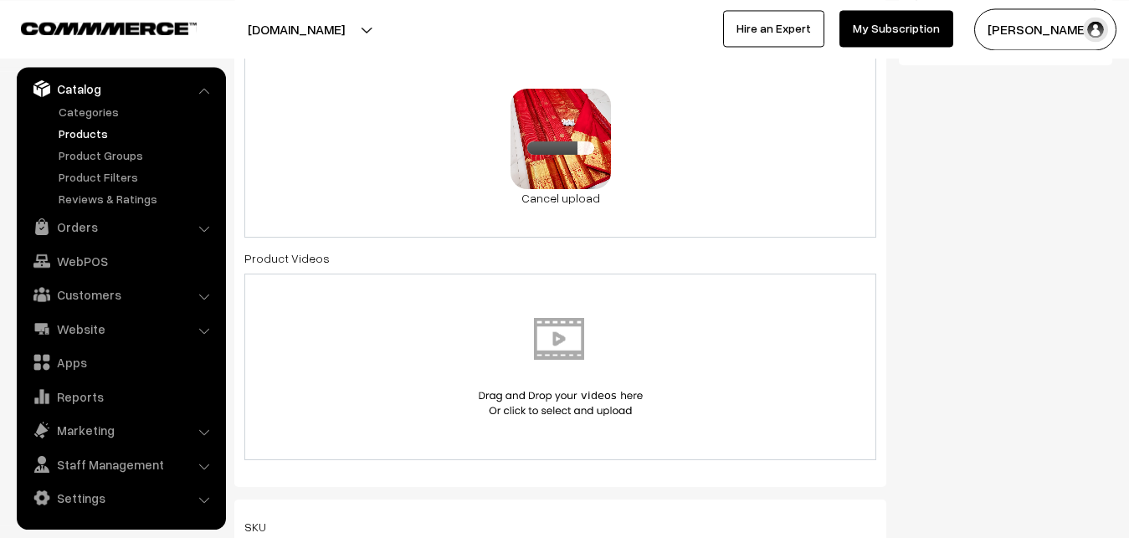
scroll to position [973, 0]
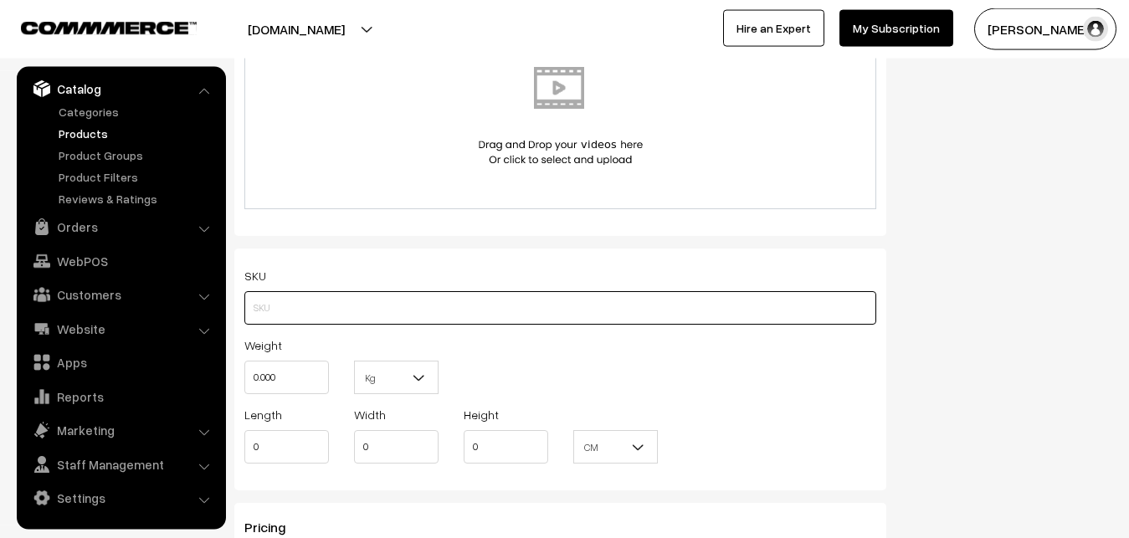
click at [282, 310] on input "text" at bounding box center [560, 307] width 632 height 33
paste input "va12827-sep-Kanchi-pra"
type input "va12827-sep-Kanchi-pra"
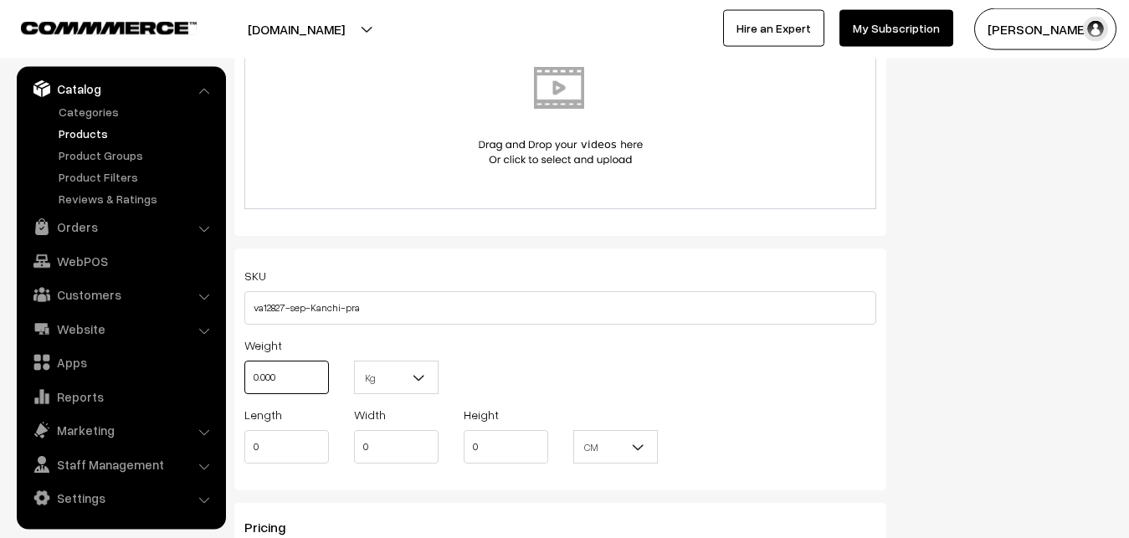
drag, startPoint x: 295, startPoint y: 383, endPoint x: 244, endPoint y: 369, distance: 52.2
click at [244, 369] on input "0.000" at bounding box center [286, 377] width 85 height 33
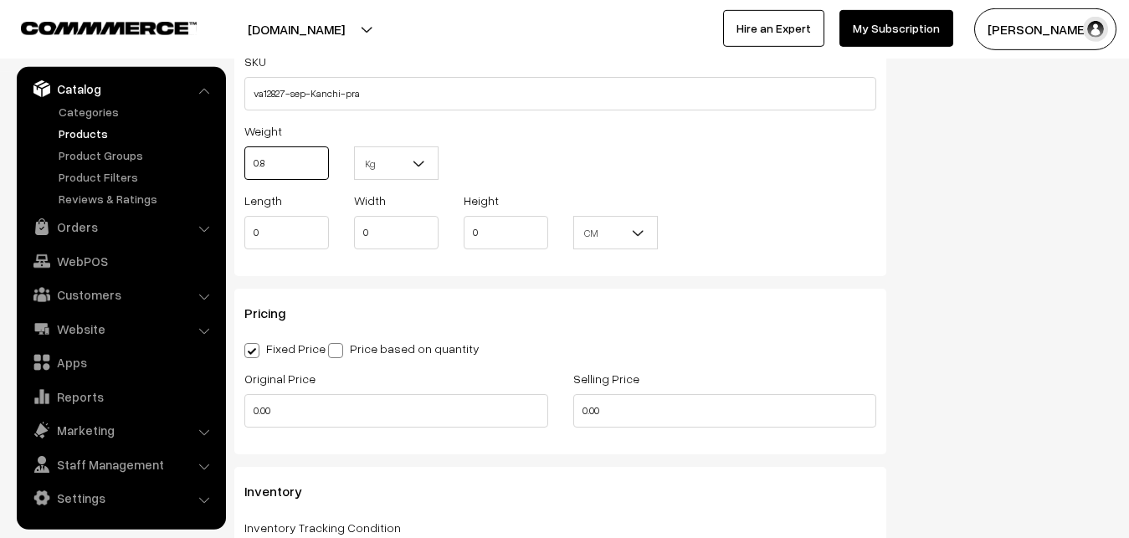
scroll to position [1229, 0]
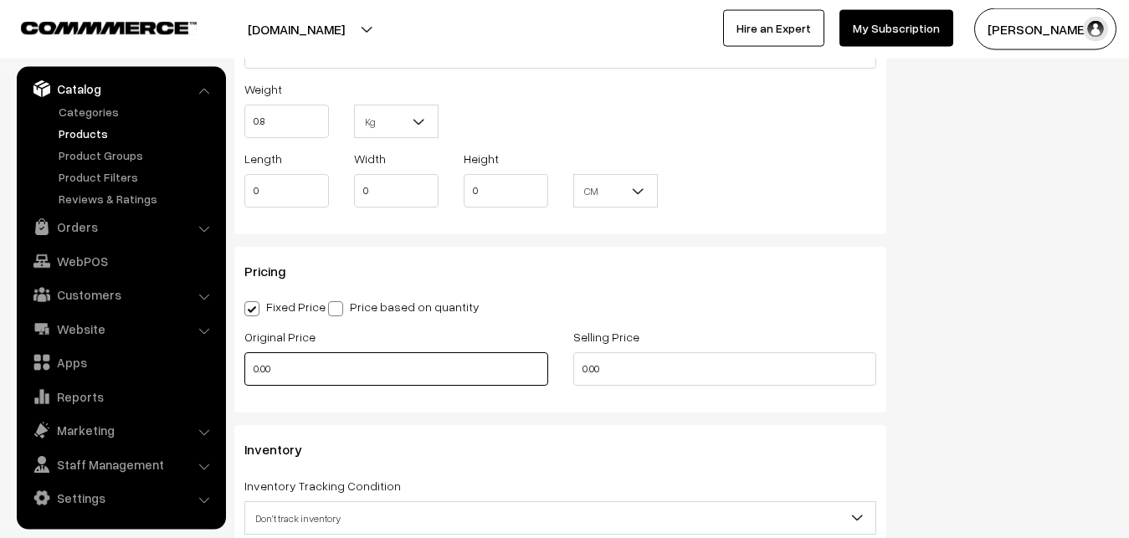
type input "0.80"
drag, startPoint x: 285, startPoint y: 363, endPoint x: 246, endPoint y: 363, distance: 38.5
click at [246, 363] on input "0.00" at bounding box center [396, 368] width 304 height 33
type input "12000"
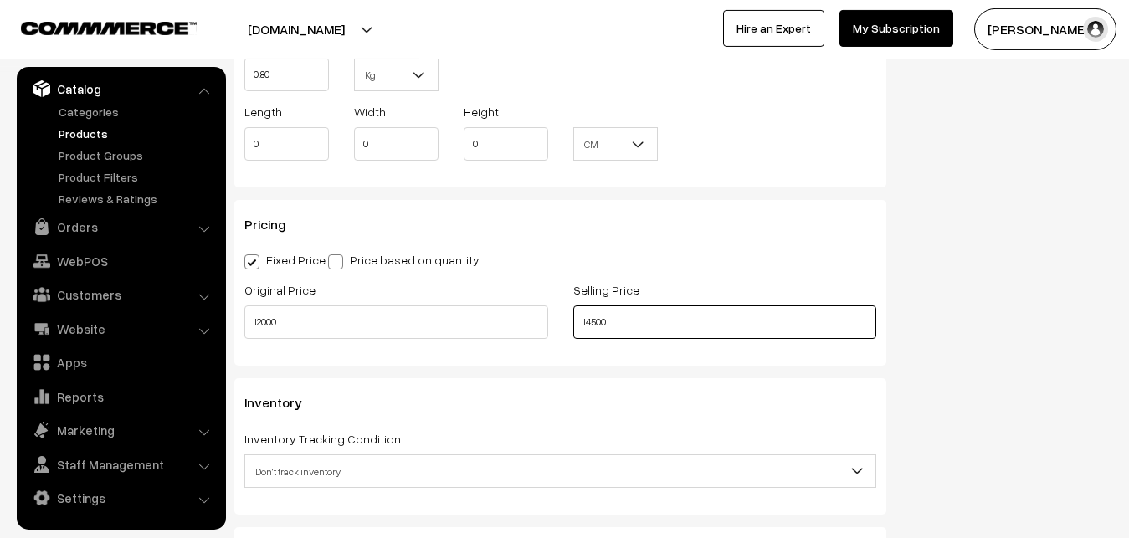
scroll to position [1571, 0]
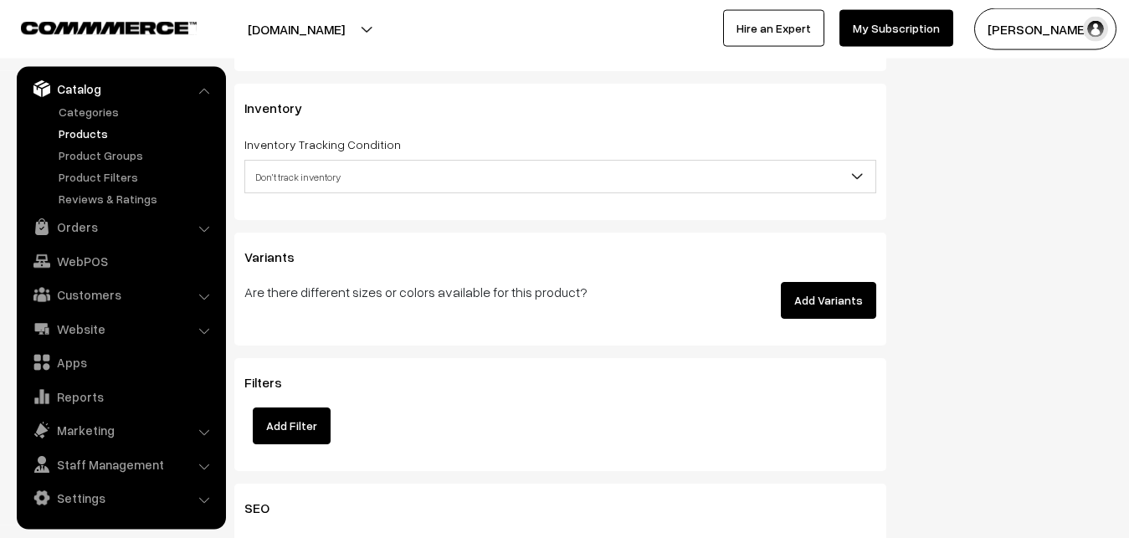
type input "14500"
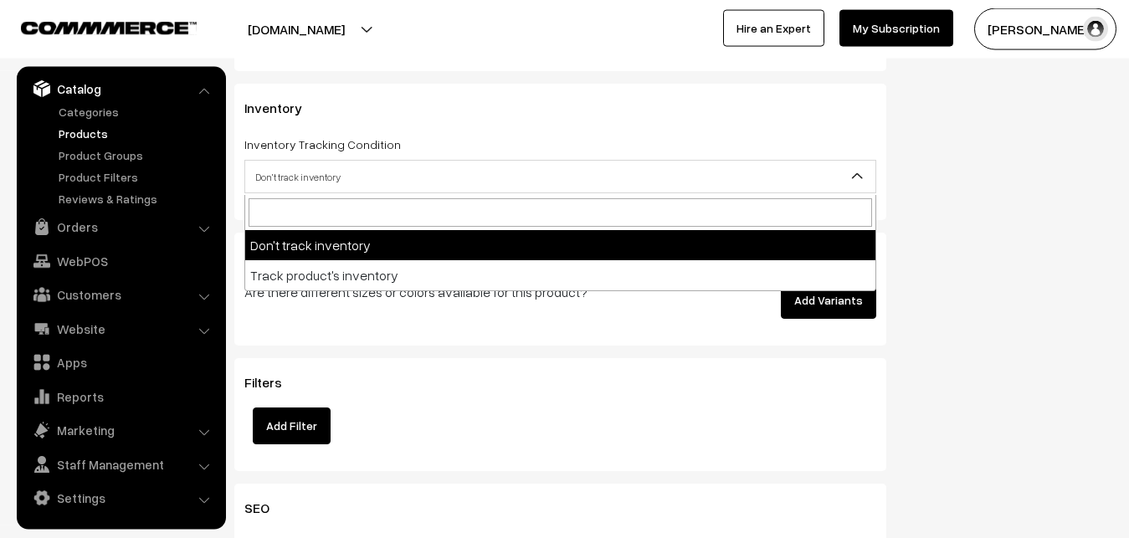
click at [305, 179] on span "Don't track inventory" at bounding box center [560, 176] width 630 height 29
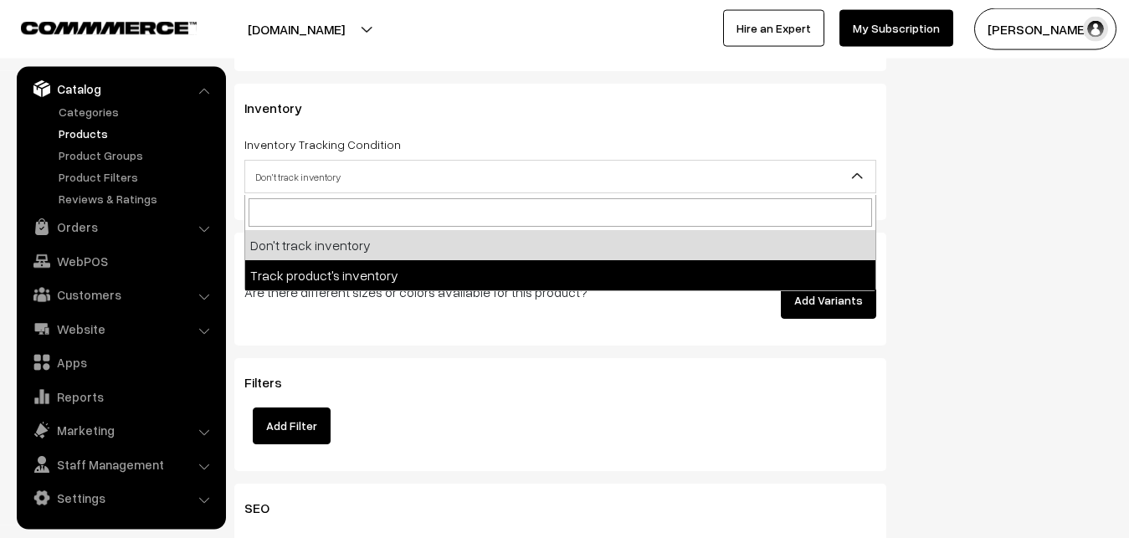
select select "2"
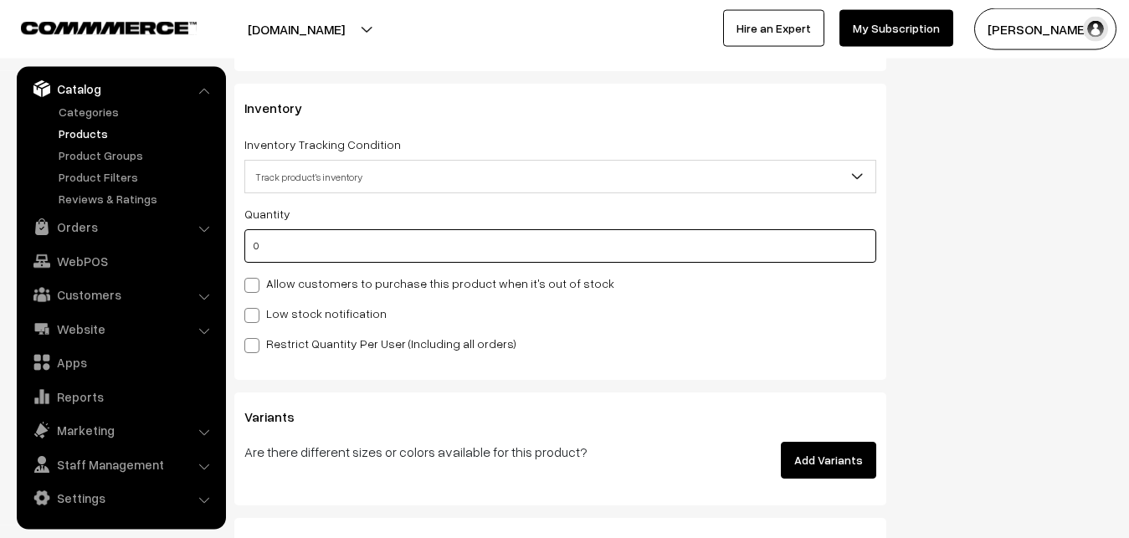
click at [281, 242] on input "0" at bounding box center [560, 245] width 632 height 33
type input "4"
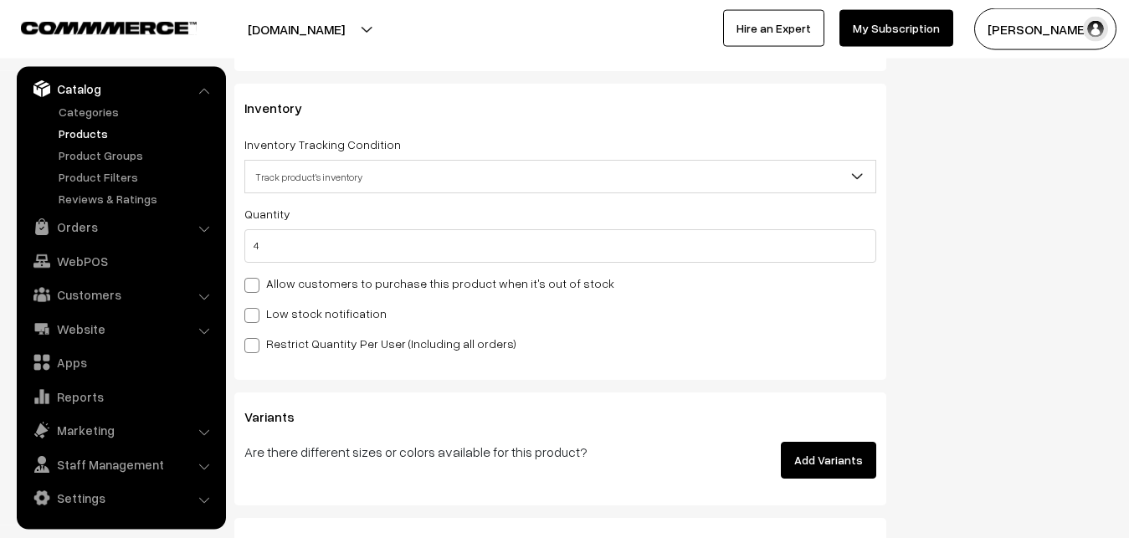
click at [266, 310] on label "Low stock notification" at bounding box center [315, 314] width 142 height 18
click at [255, 310] on input "Low stock notification" at bounding box center [249, 312] width 11 height 11
checkbox input "true"
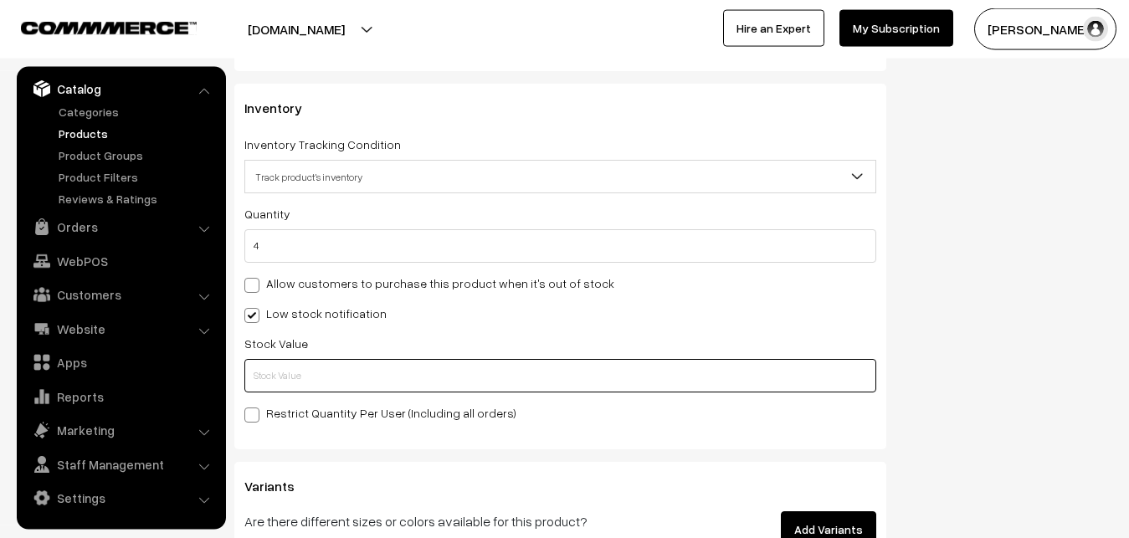
click at [274, 369] on input "text" at bounding box center [560, 375] width 632 height 33
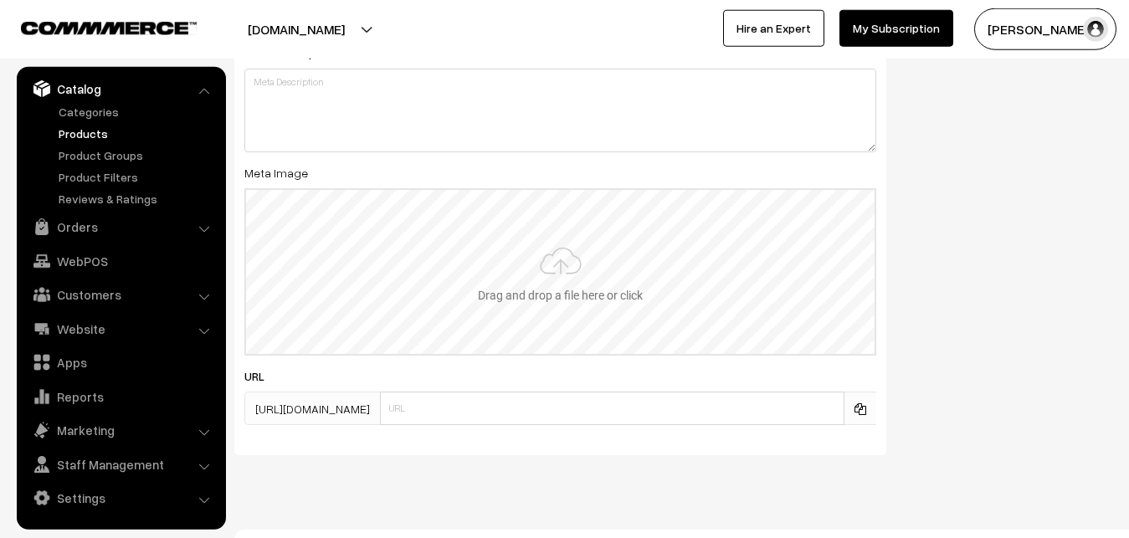
scroll to position [2491, 0]
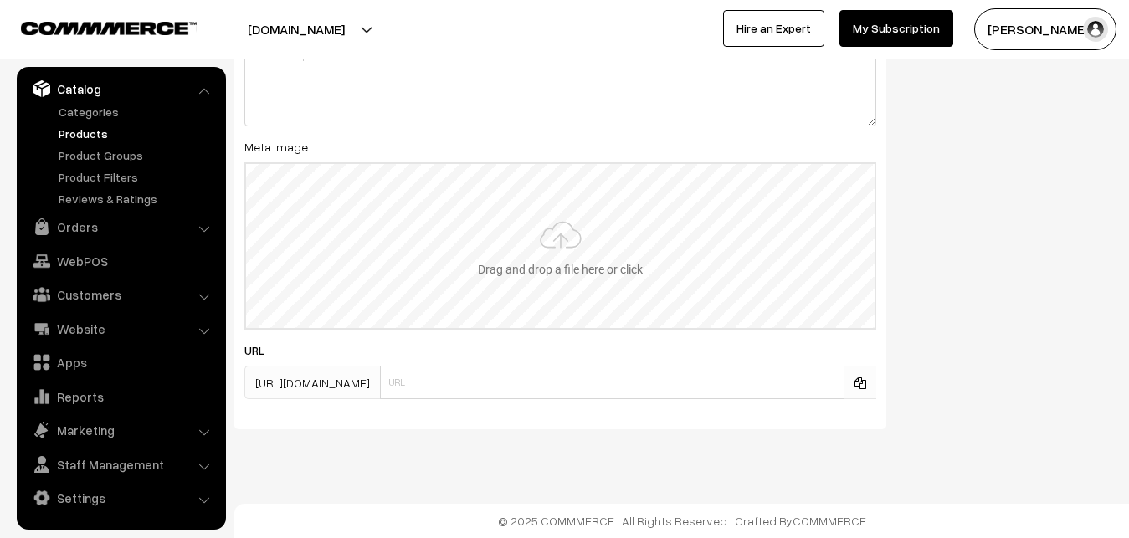
type input "2"
click at [567, 238] on input "file" at bounding box center [560, 246] width 628 height 164
type input "C:\fakepath\kanchipuram-saree-va12827-sep.jpeg"
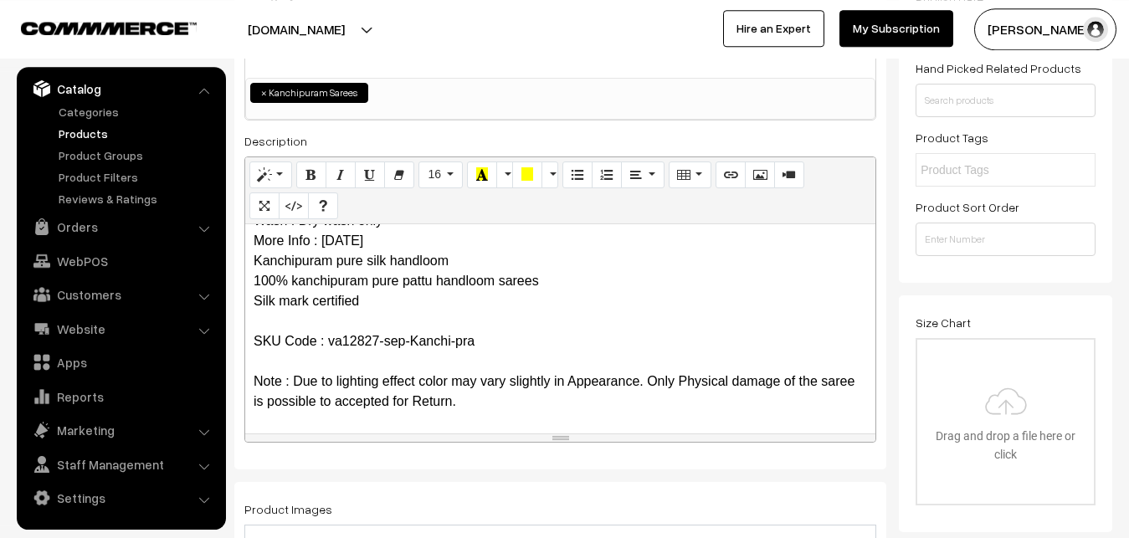
scroll to position [0, 0]
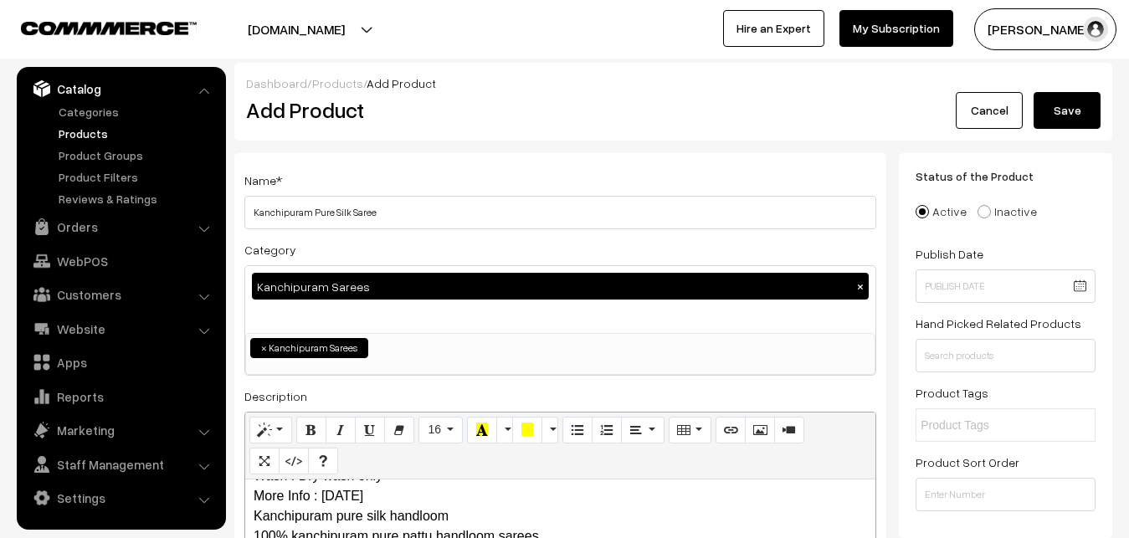
click at [1075, 109] on button "Save" at bounding box center [1067, 110] width 67 height 37
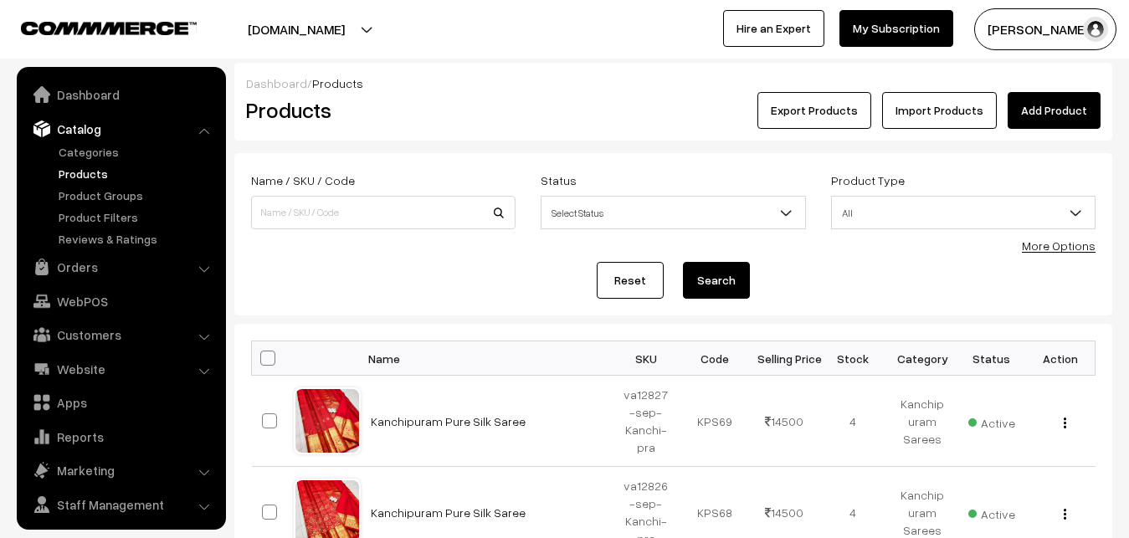
scroll to position [40, 0]
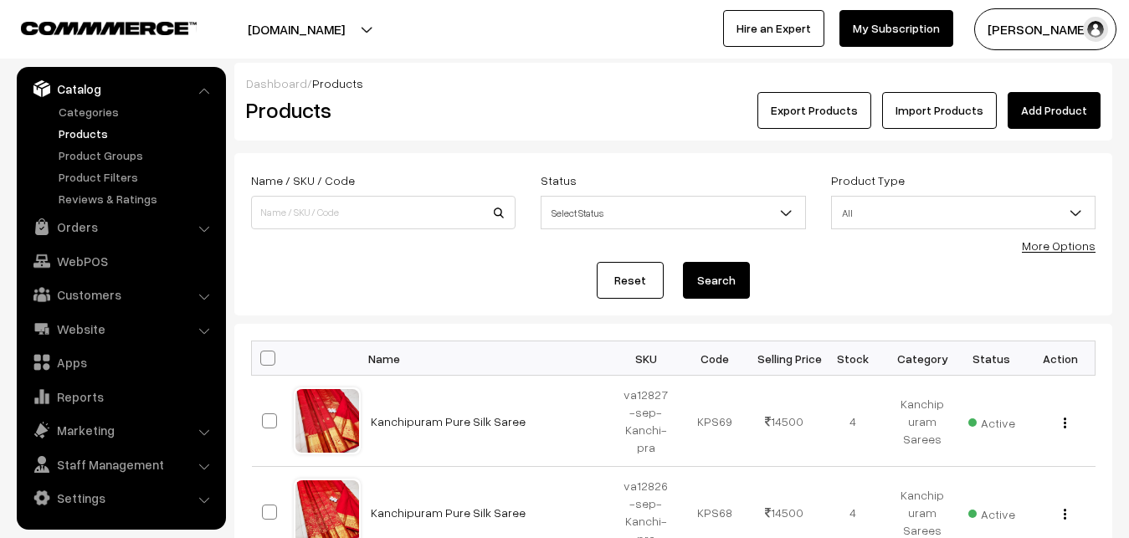
click at [543, 90] on div "Dashboard / Products" at bounding box center [673, 83] width 854 height 18
click at [1022, 101] on link "Add Product" at bounding box center [1054, 110] width 93 height 37
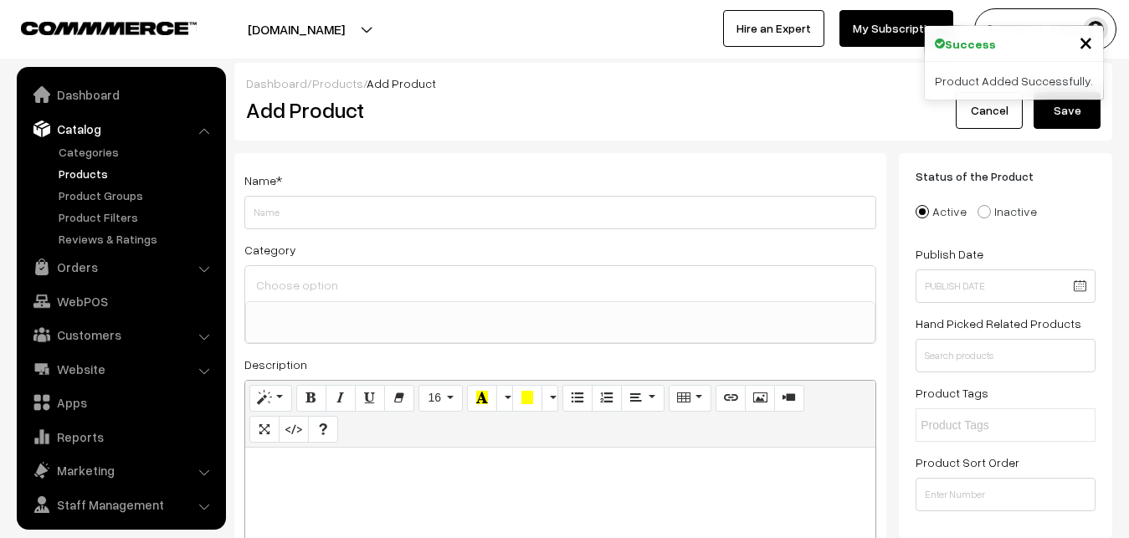
select select
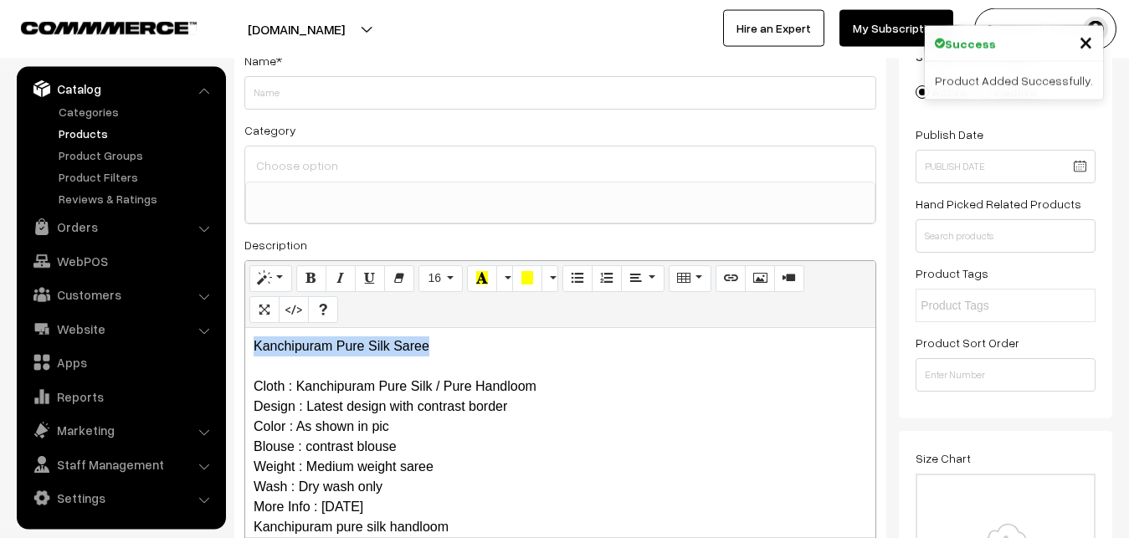
drag, startPoint x: 467, startPoint y: 336, endPoint x: 135, endPoint y: 321, distance: 332.6
click at [245, 328] on div "Kanchipuram Pure Silk Saree Cloth : Kanchipuram Pure Silk / Pure Handloom Desig…" at bounding box center [560, 432] width 630 height 209
copy p "Kanchipuram Pure Silk Saree"
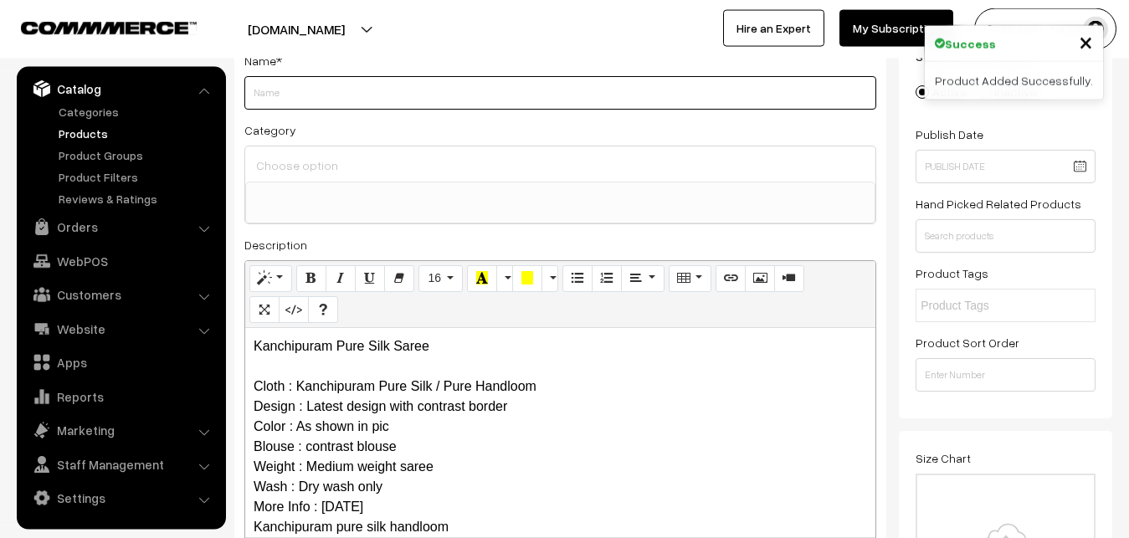
click at [283, 95] on input "Weight" at bounding box center [560, 92] width 632 height 33
paste input "Kanchipuram Pure Silk Saree"
type input "Kanchipuram Pure Silk Saree"
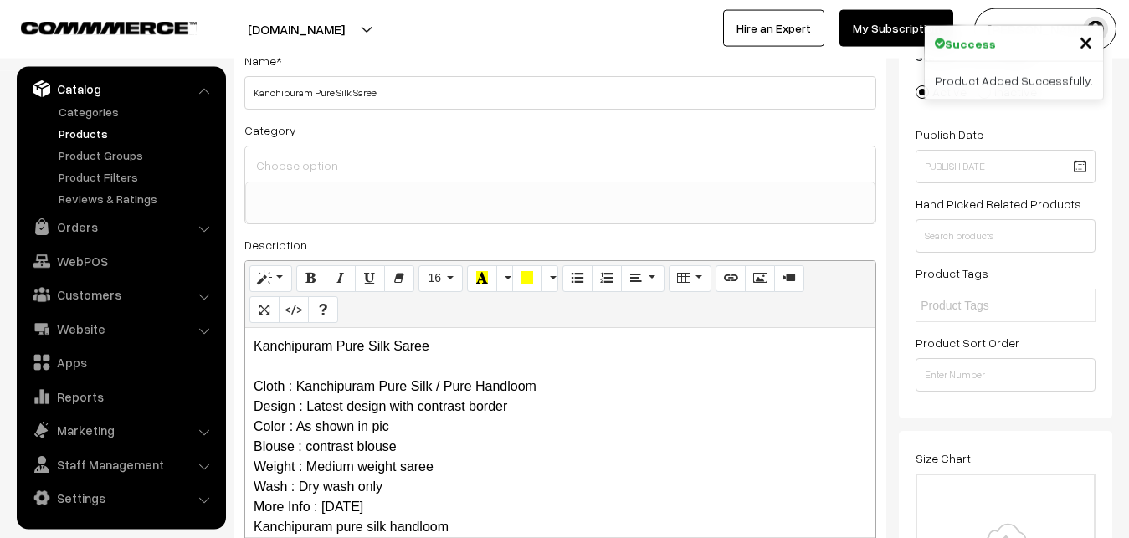
click at [301, 167] on input at bounding box center [560, 165] width 617 height 24
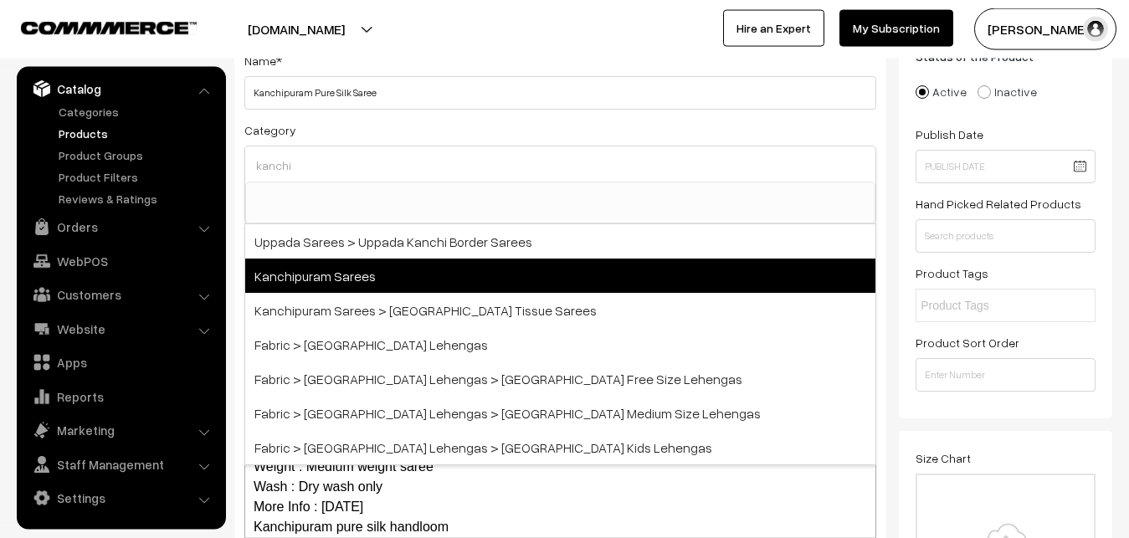
type input "kanchi"
click at [301, 266] on span "Kanchipuram Sarees" at bounding box center [560, 276] width 630 height 34
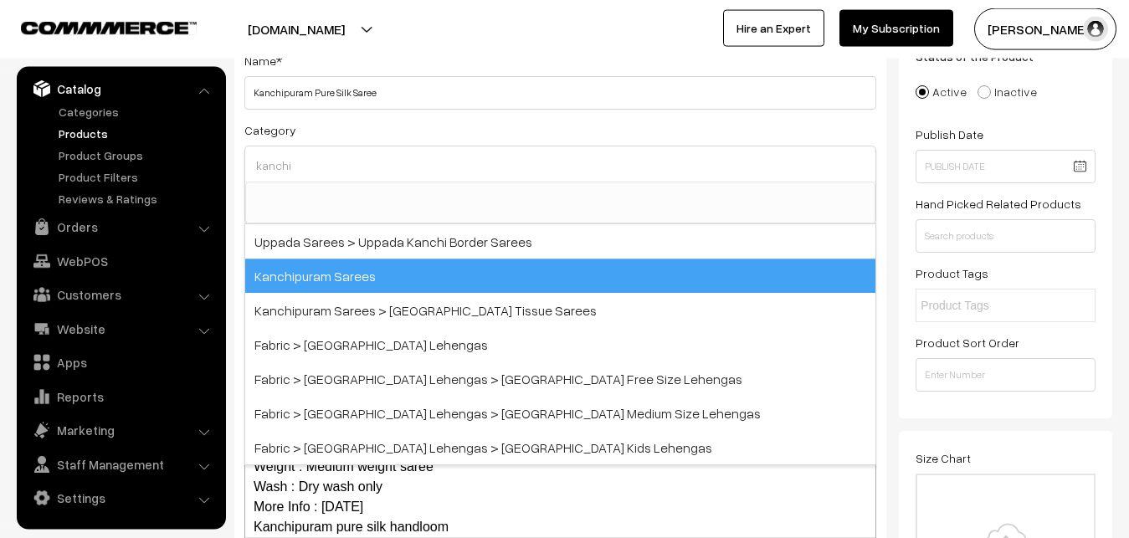
select select "3"
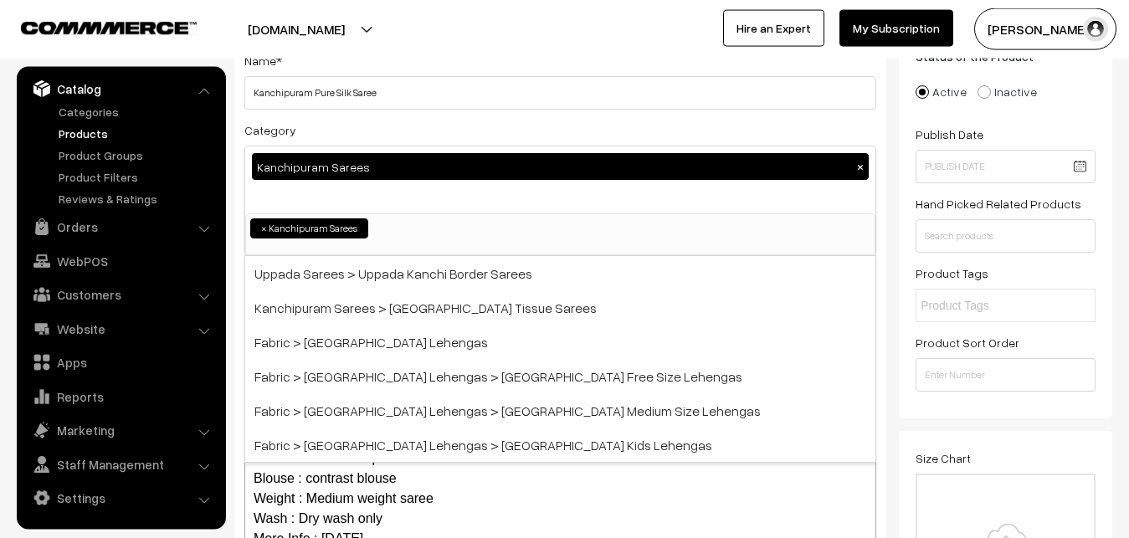
click at [388, 126] on div "Category Kanchipuram Sarees × Uppada Sarees Uppada Sarees > Uppada Plain Sarees…" at bounding box center [560, 188] width 632 height 136
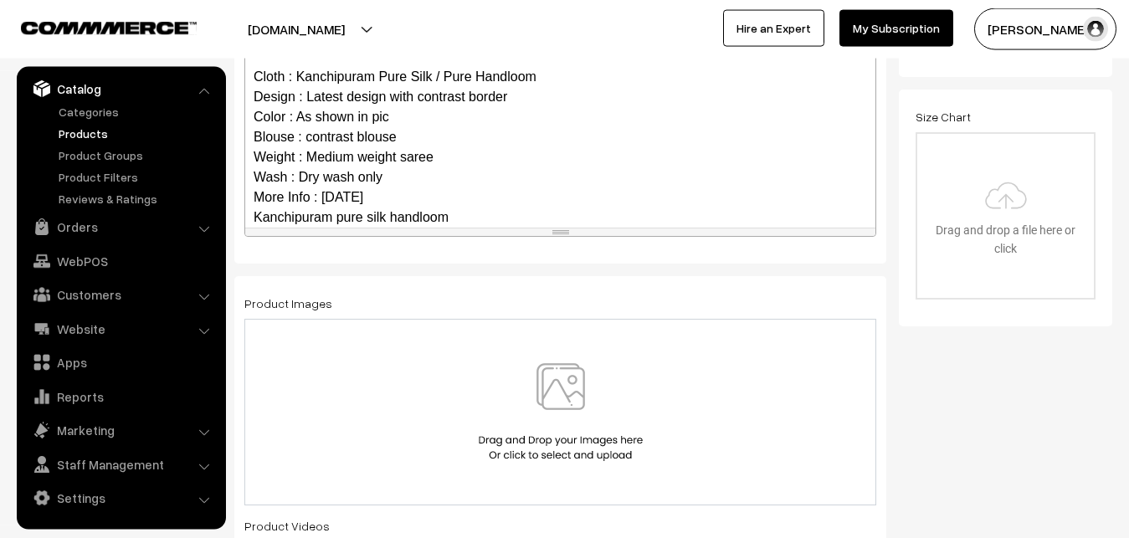
scroll to position [162, 0]
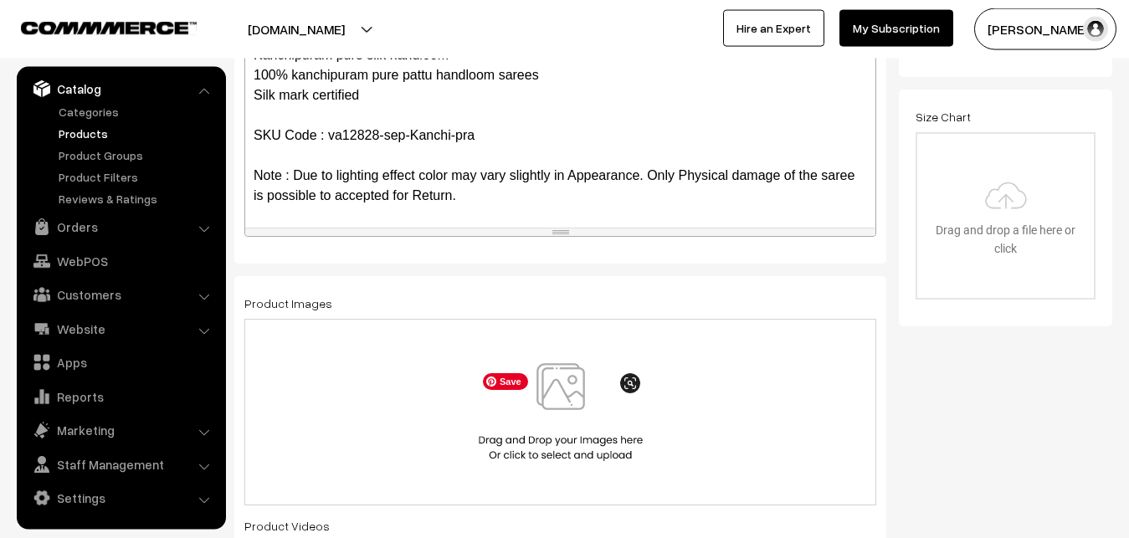
click at [551, 381] on img at bounding box center [560, 412] width 172 height 98
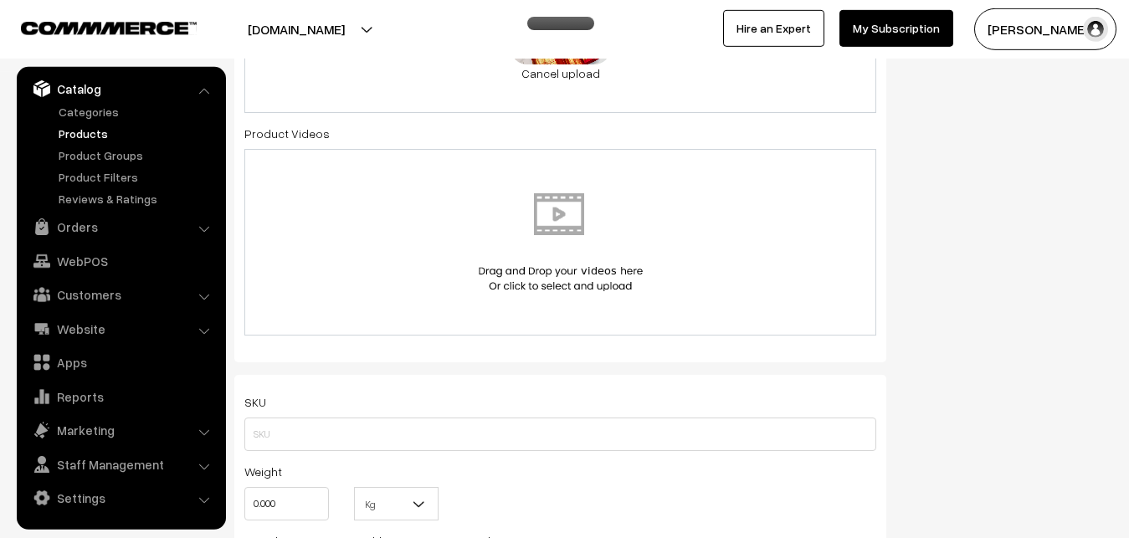
scroll to position [1059, 0]
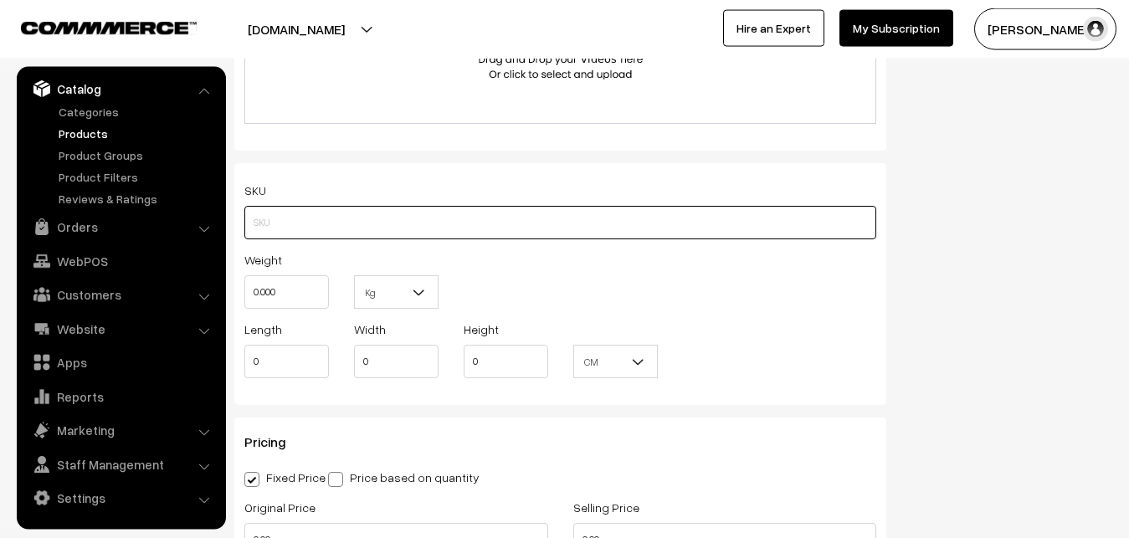
click at [295, 210] on input "text" at bounding box center [560, 222] width 632 height 33
paste input "va12828-sep-Kanchi-pra"
type input "va12828-sep-Kanchi-pra"
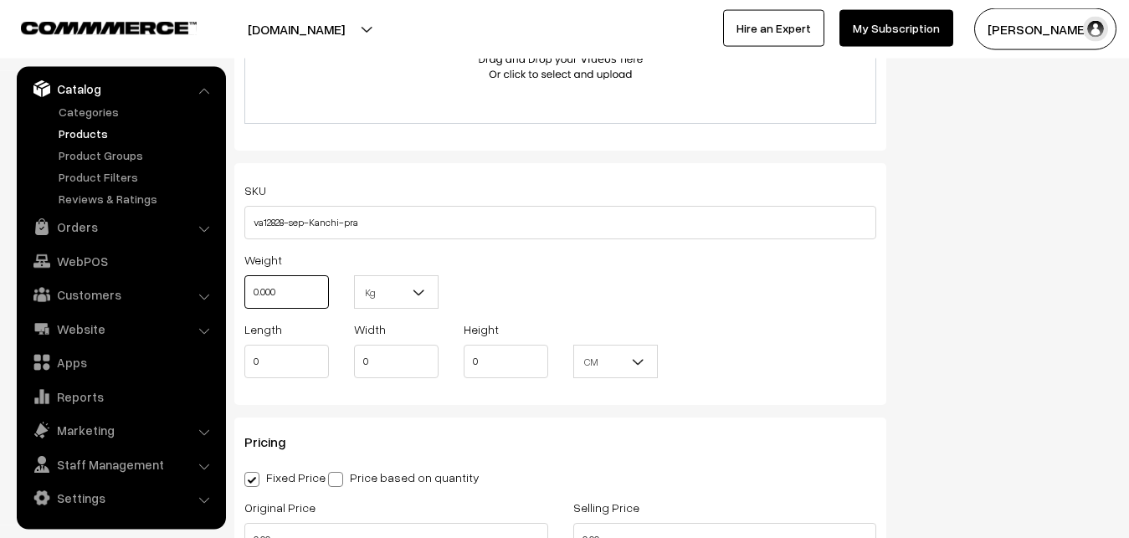
drag, startPoint x: 292, startPoint y: 280, endPoint x: 228, endPoint y: 282, distance: 63.6
click at [244, 282] on input "0.000" at bounding box center [286, 291] width 85 height 33
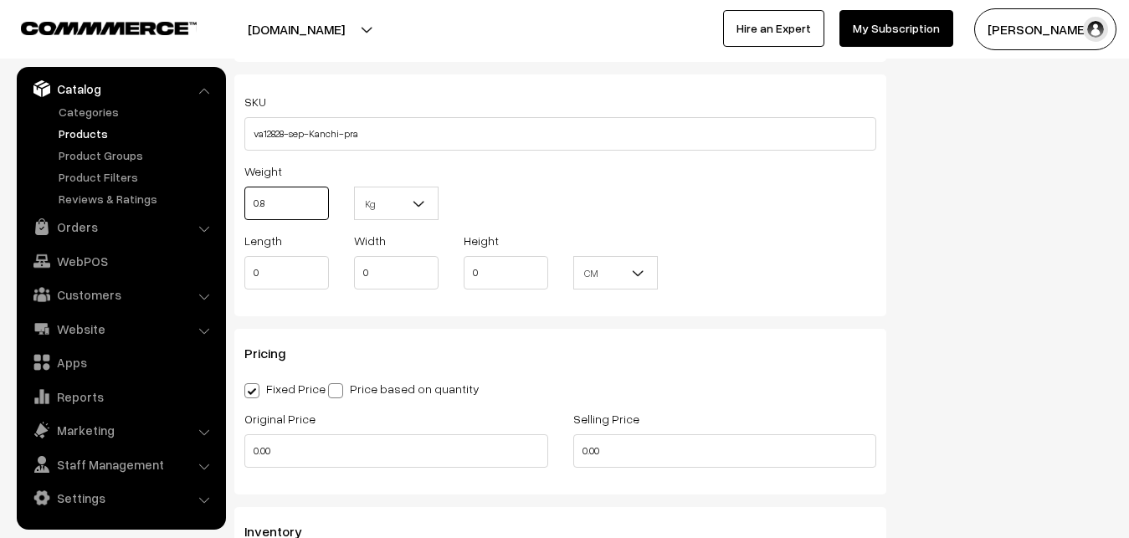
scroll to position [1229, 0]
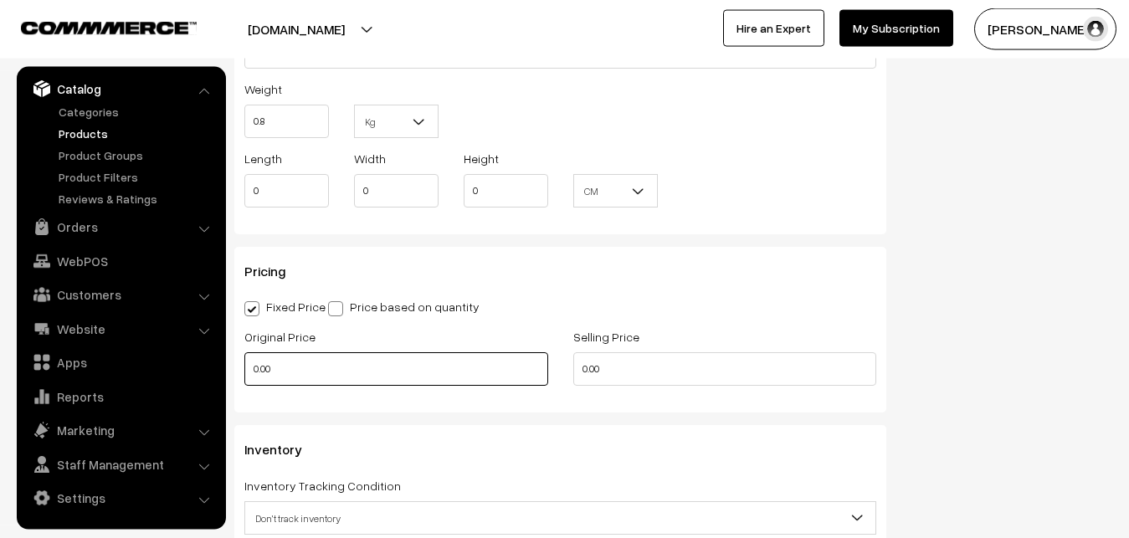
type input "0.80"
drag, startPoint x: 269, startPoint y: 365, endPoint x: 238, endPoint y: 367, distance: 31.9
click at [244, 367] on input "0.00" at bounding box center [396, 368] width 304 height 33
type input "12000"
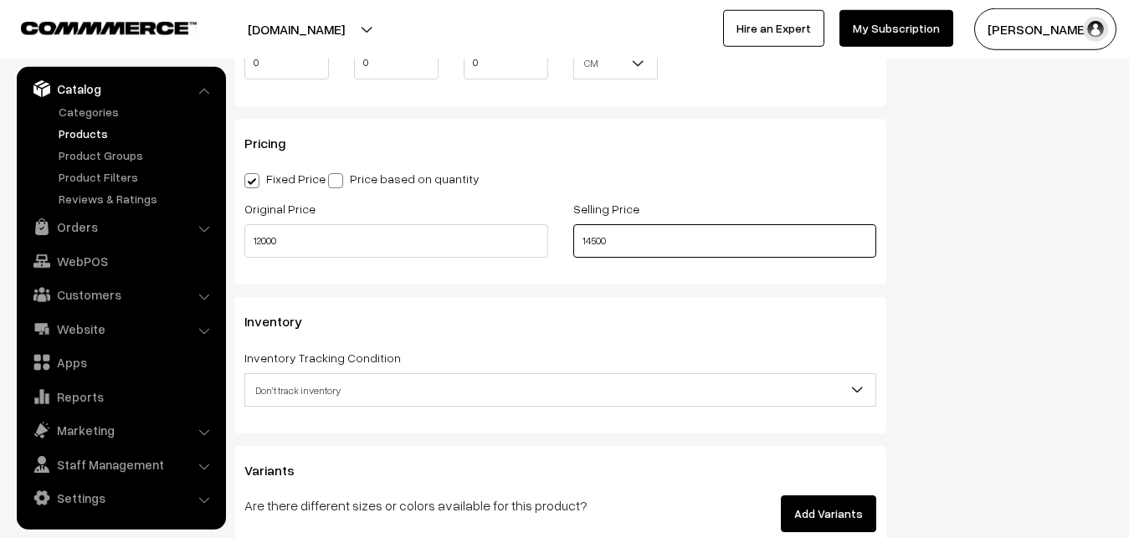
scroll to position [1400, 0]
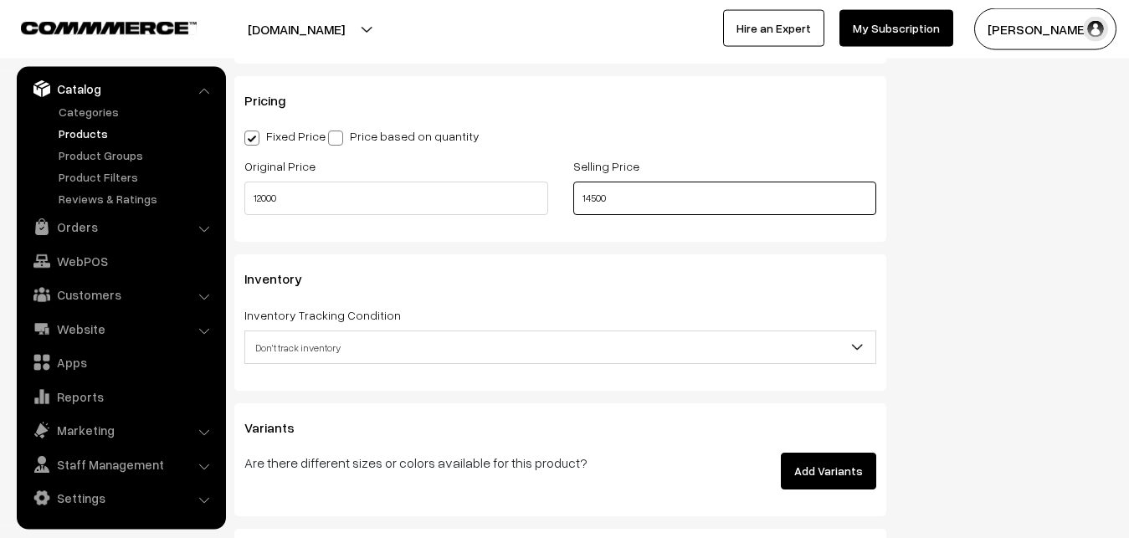
type input "14500"
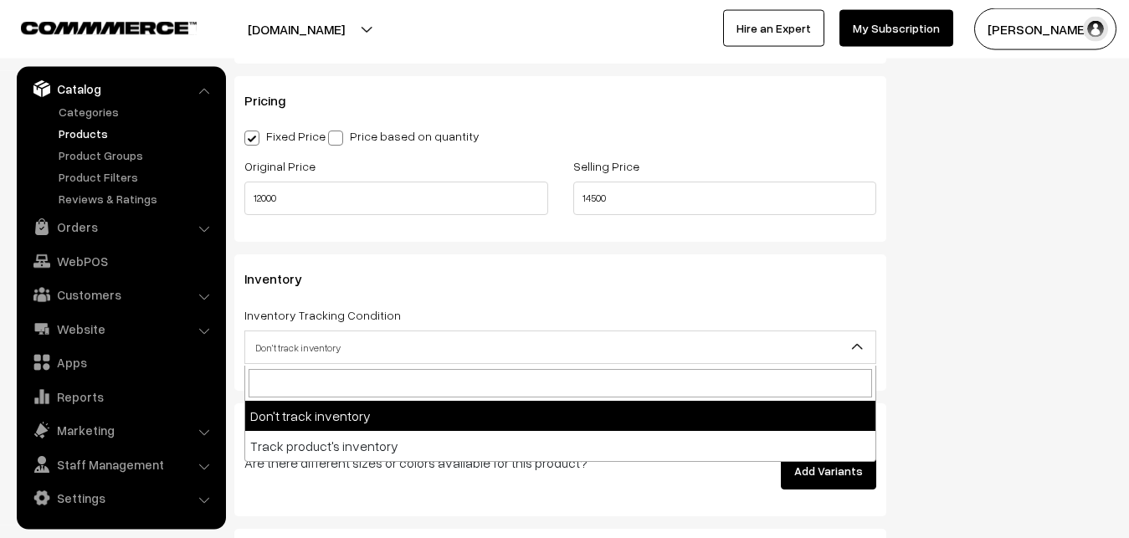
click at [316, 341] on span "Don't track inventory" at bounding box center [560, 347] width 630 height 29
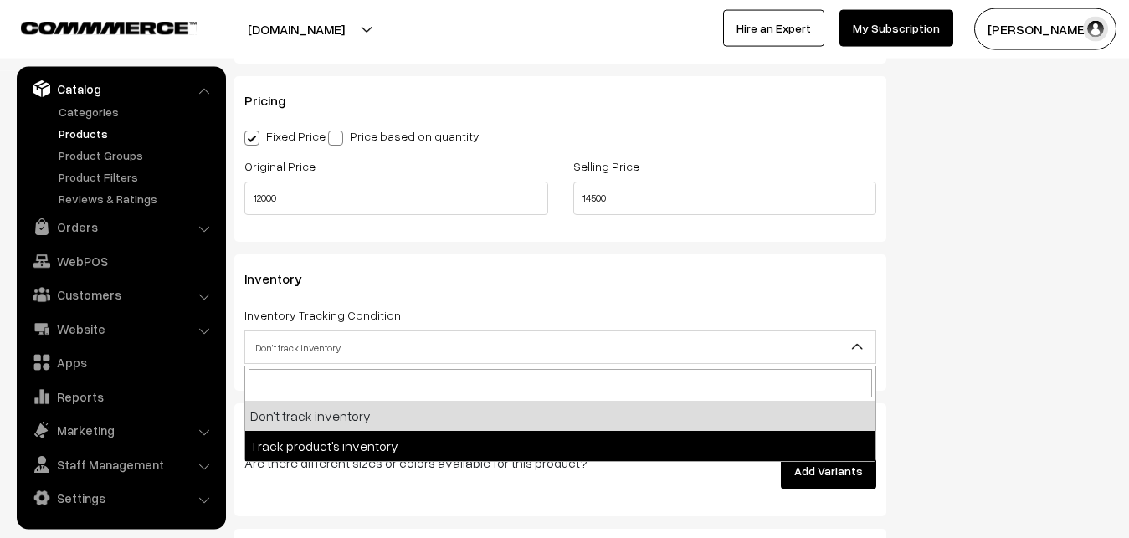
select select "2"
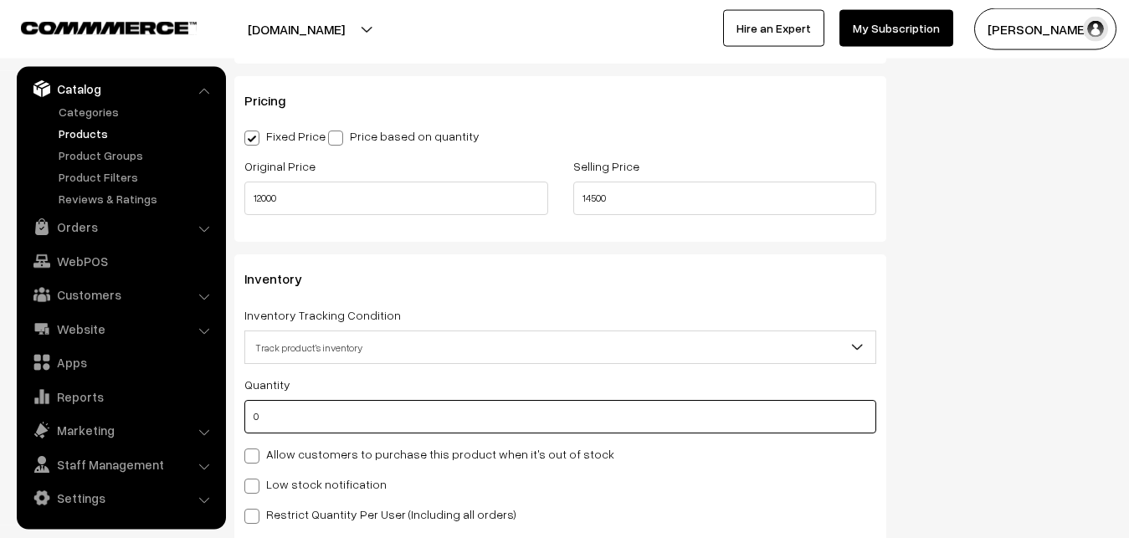
click at [306, 432] on input "0" at bounding box center [560, 416] width 632 height 33
click at [305, 431] on input "0" at bounding box center [560, 416] width 632 height 33
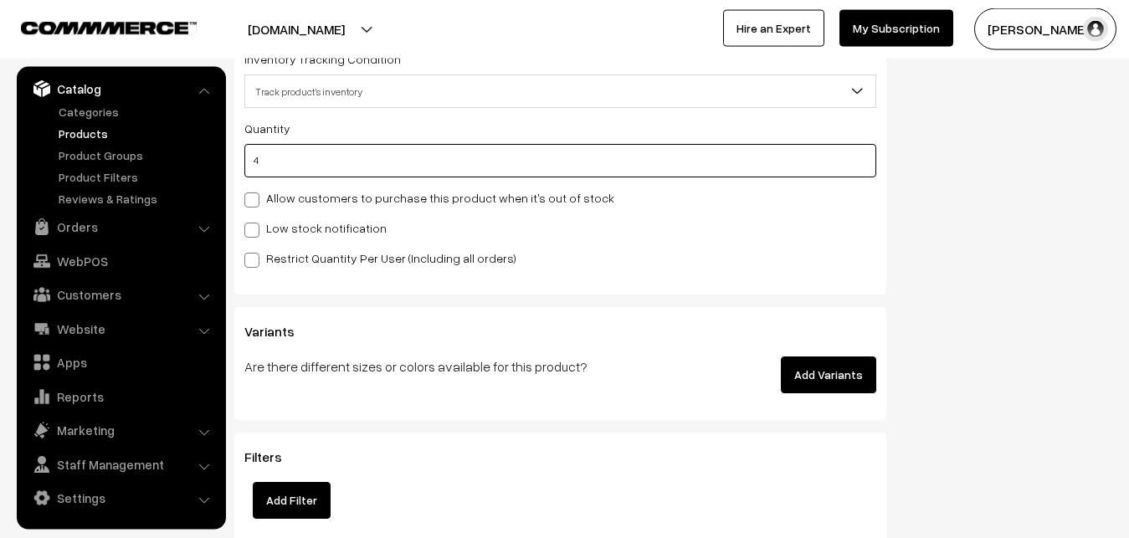
type input "4"
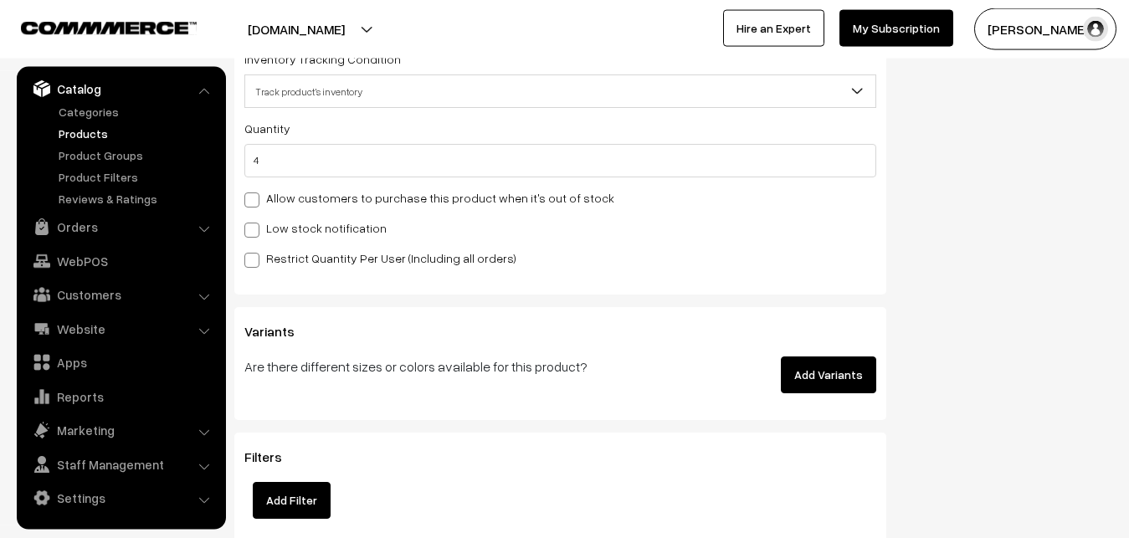
click at [293, 239] on div "Quantity 4 Allow customers to purchase this product when it's out of stock Low …" at bounding box center [560, 193] width 632 height 150
click at [293, 233] on label "Low stock notification" at bounding box center [315, 228] width 142 height 18
click at [255, 233] on input "Low stock notification" at bounding box center [249, 227] width 11 height 11
checkbox input "true"
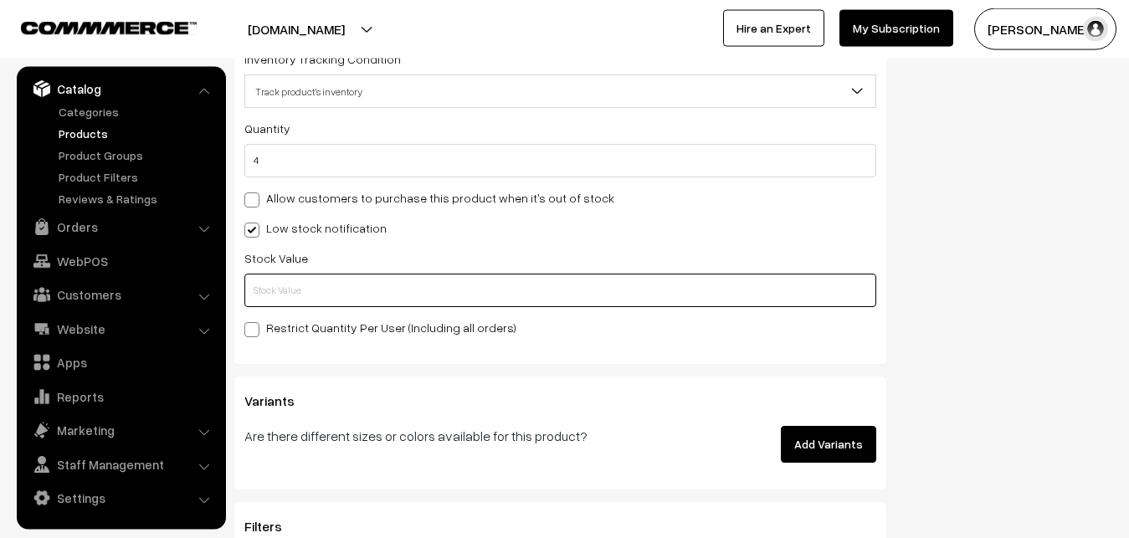
click at [288, 279] on input "text" at bounding box center [560, 290] width 632 height 33
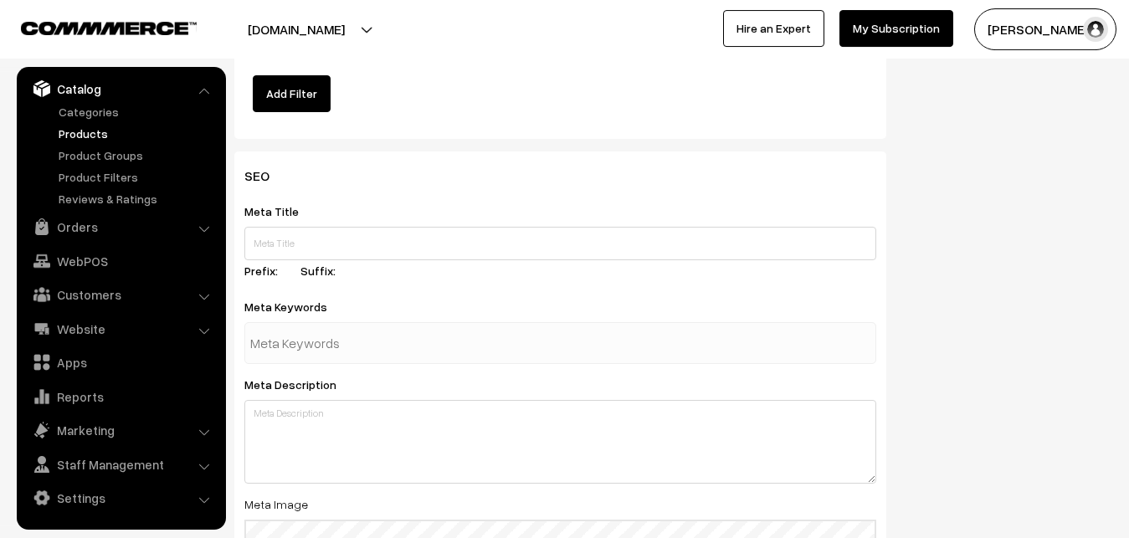
scroll to position [2491, 0]
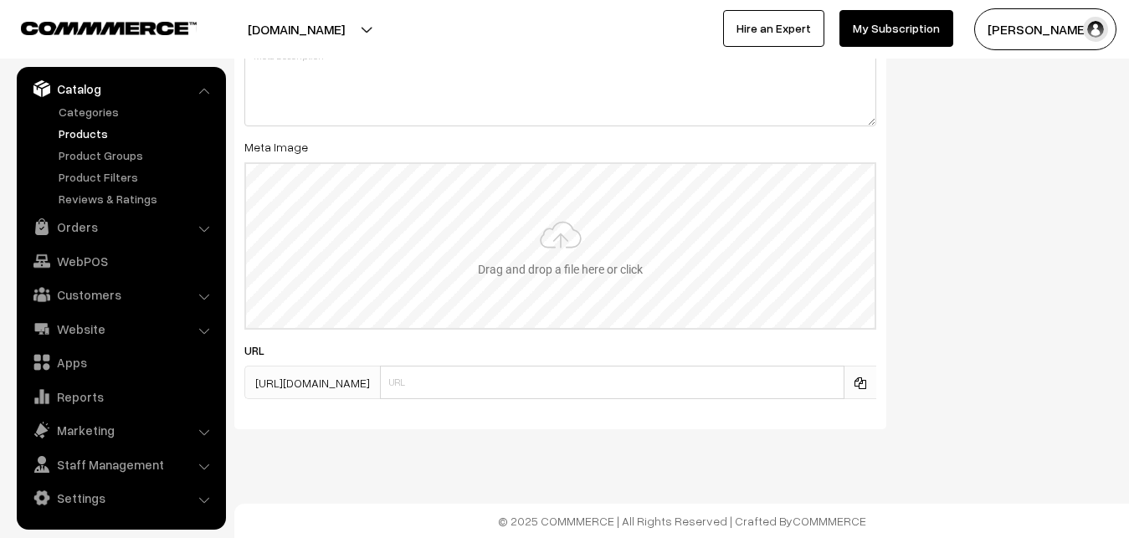
type input "2"
click at [567, 240] on input "file" at bounding box center [560, 246] width 628 height 164
type input "C:\fakepath\kanchipuram-saree-va12828-sep.jpeg"
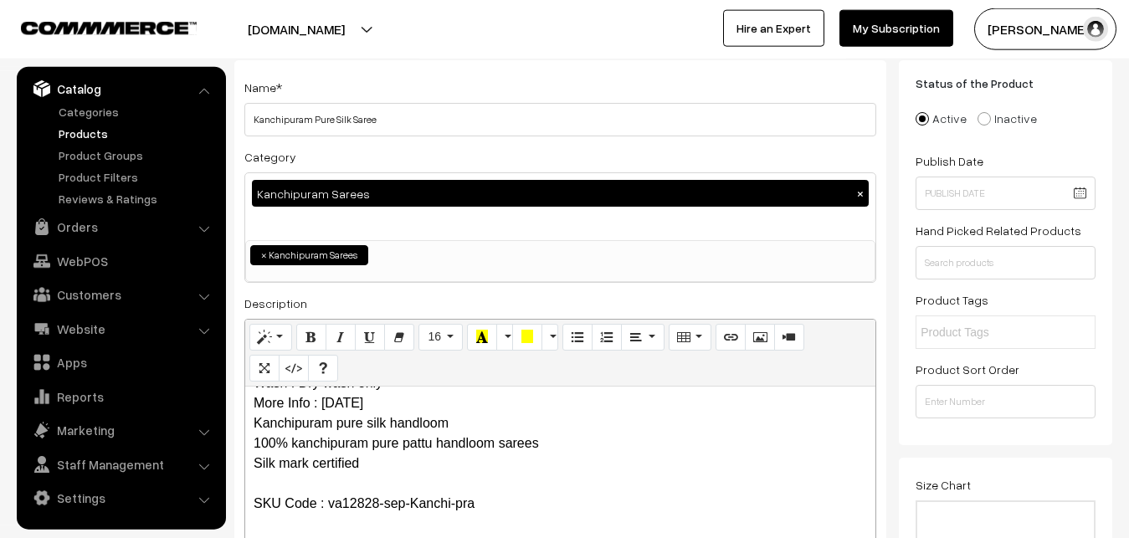
scroll to position [0, 0]
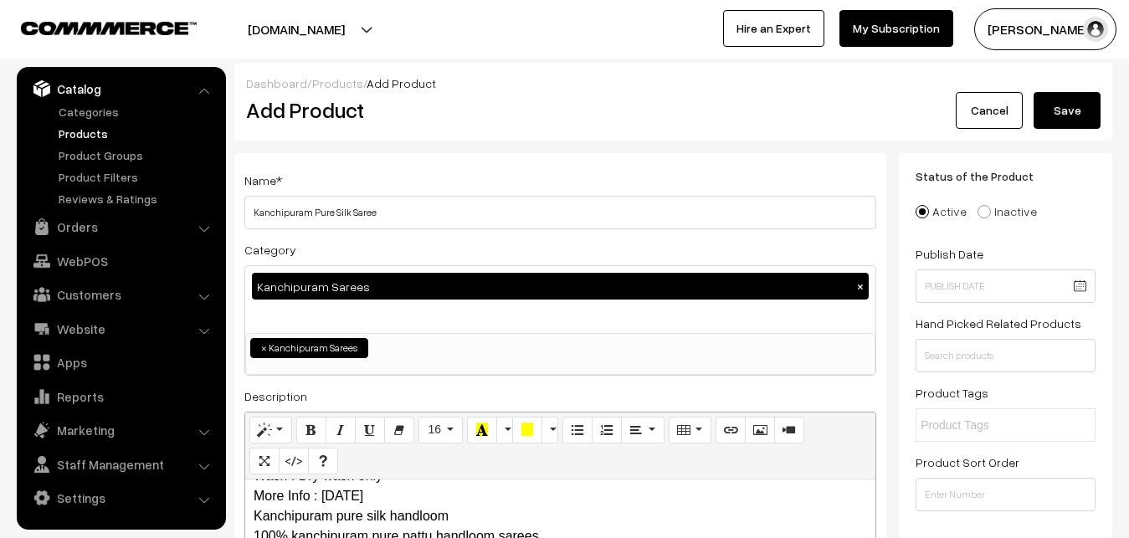
click at [1068, 110] on button "Save" at bounding box center [1067, 110] width 67 height 37
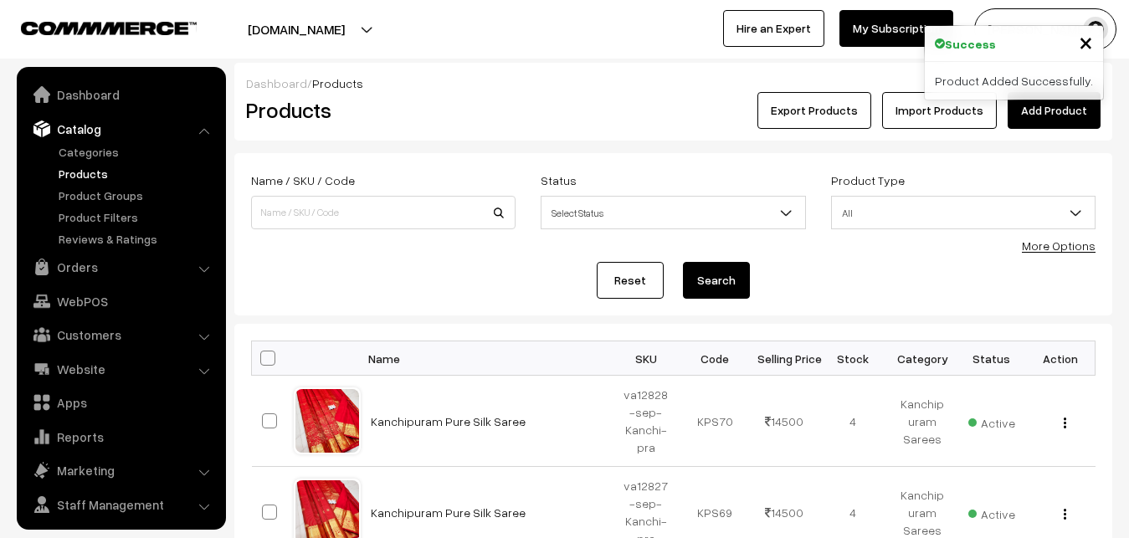
scroll to position [40, 0]
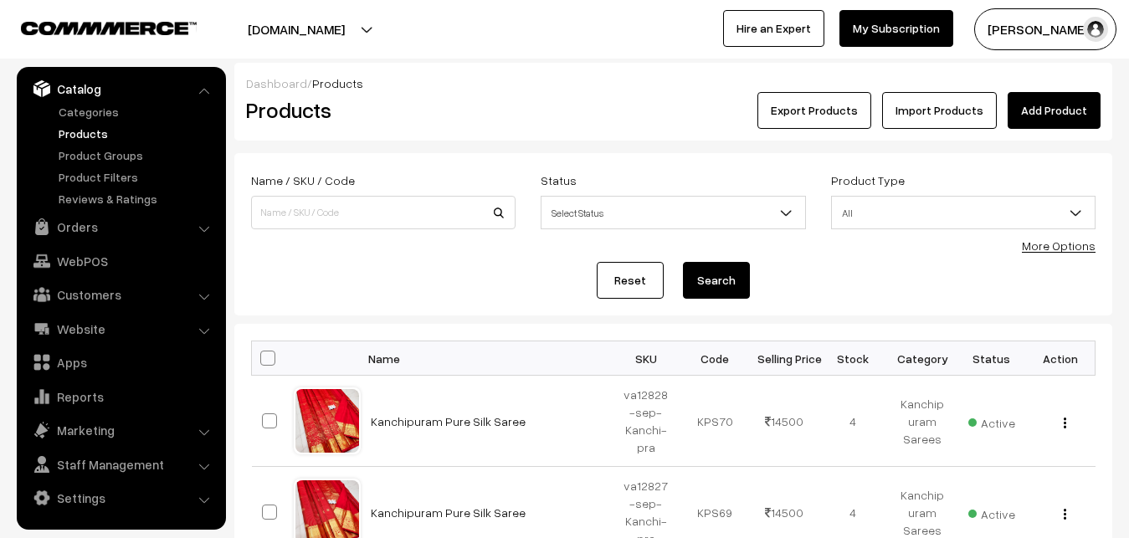
click at [1036, 125] on link "Add Product" at bounding box center [1054, 110] width 93 height 37
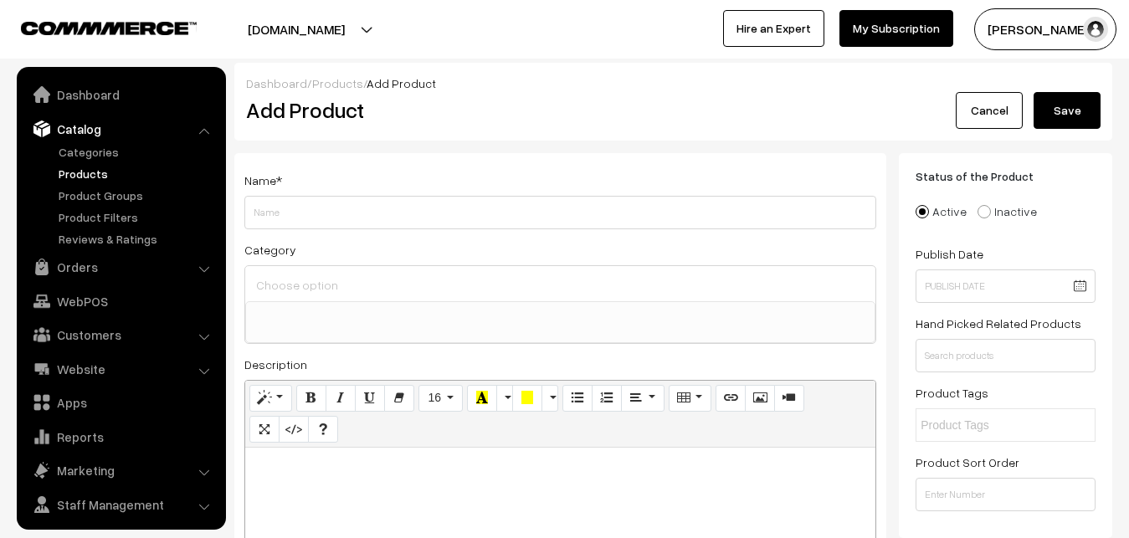
select select
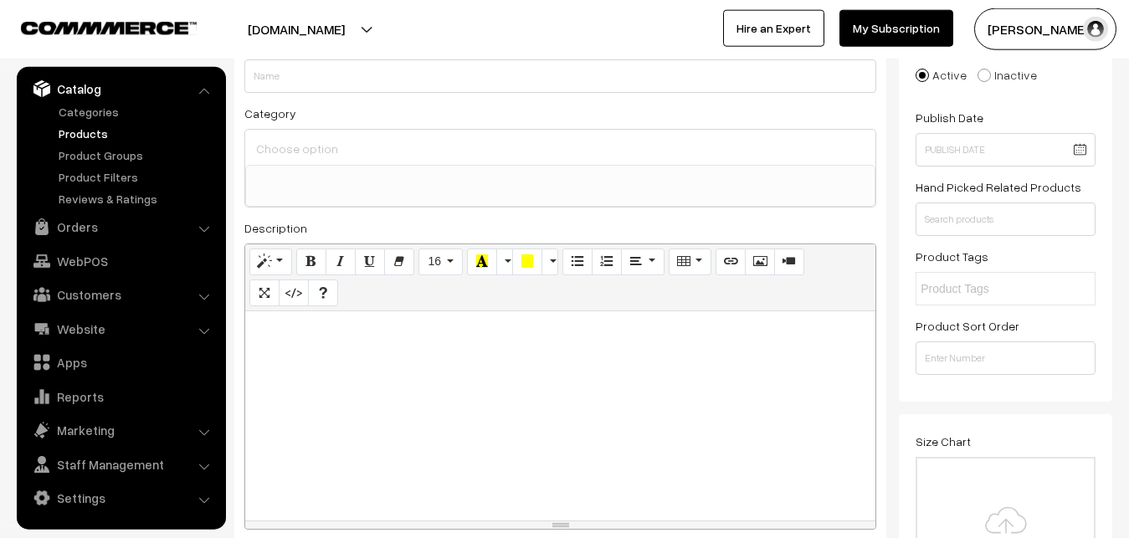
scroll to position [256, 0]
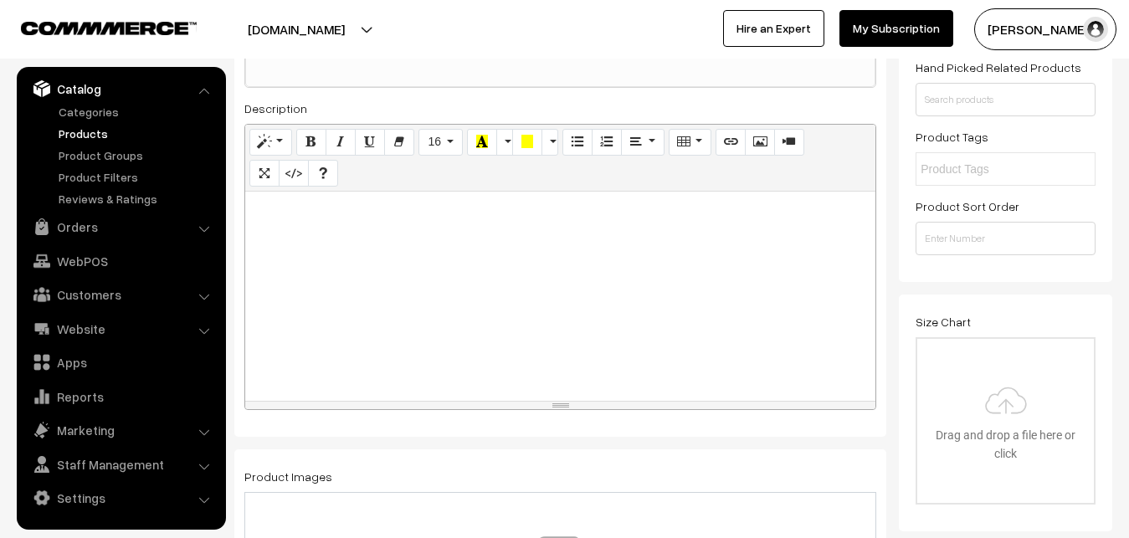
paste div
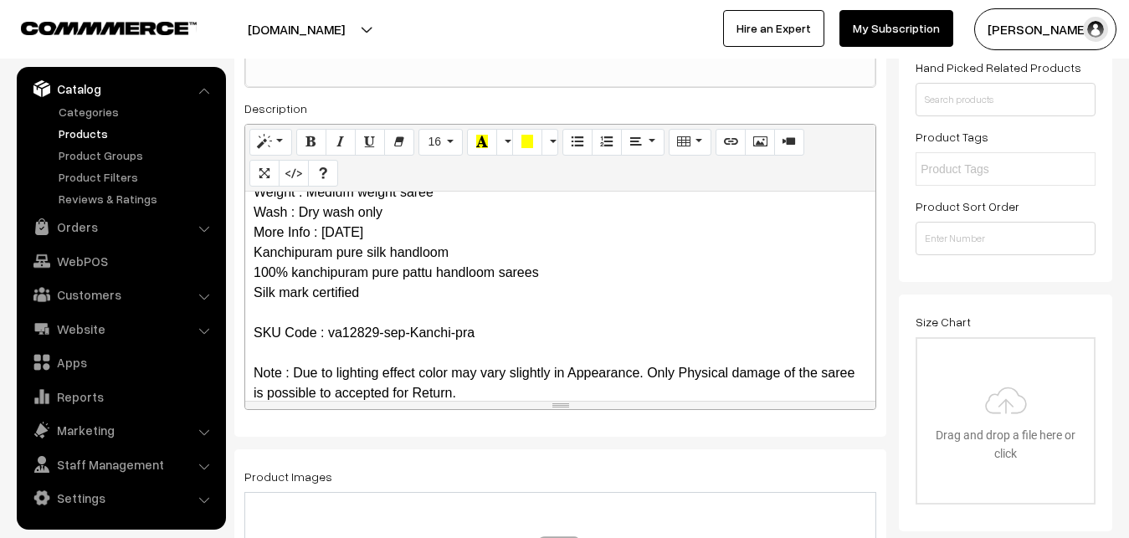
scroll to position [0, 0]
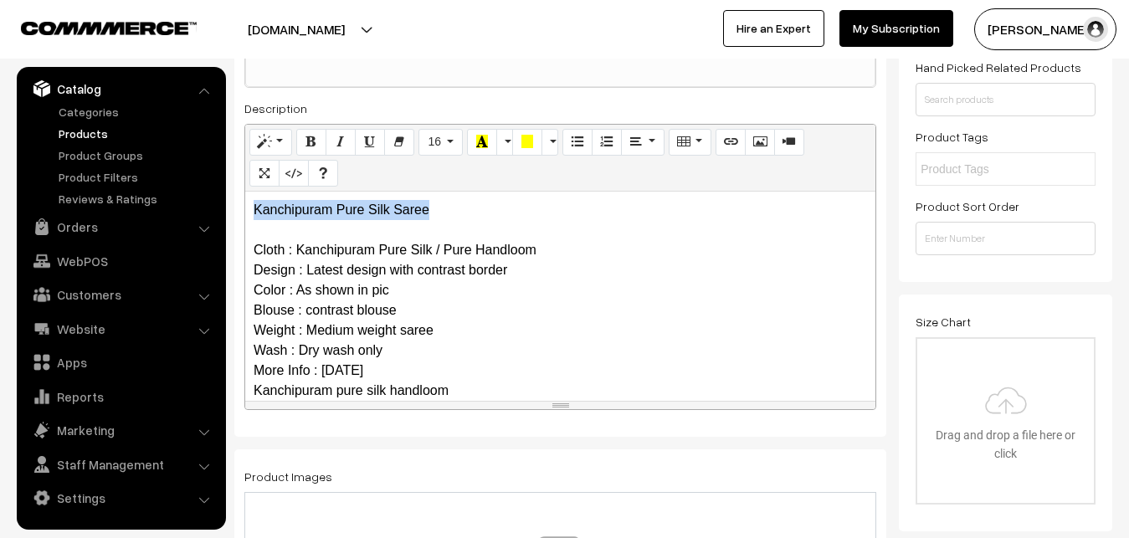
drag, startPoint x: 460, startPoint y: 215, endPoint x: 256, endPoint y: 215, distance: 204.2
click at [256, 215] on p "Kanchipuram Pure Silk Saree Cloth : Kanchipuram Pure Silk / Pure Handloom Desig…" at bounding box center [560, 370] width 613 height 341
copy p "Kanchipuram Pure Silk Saree"
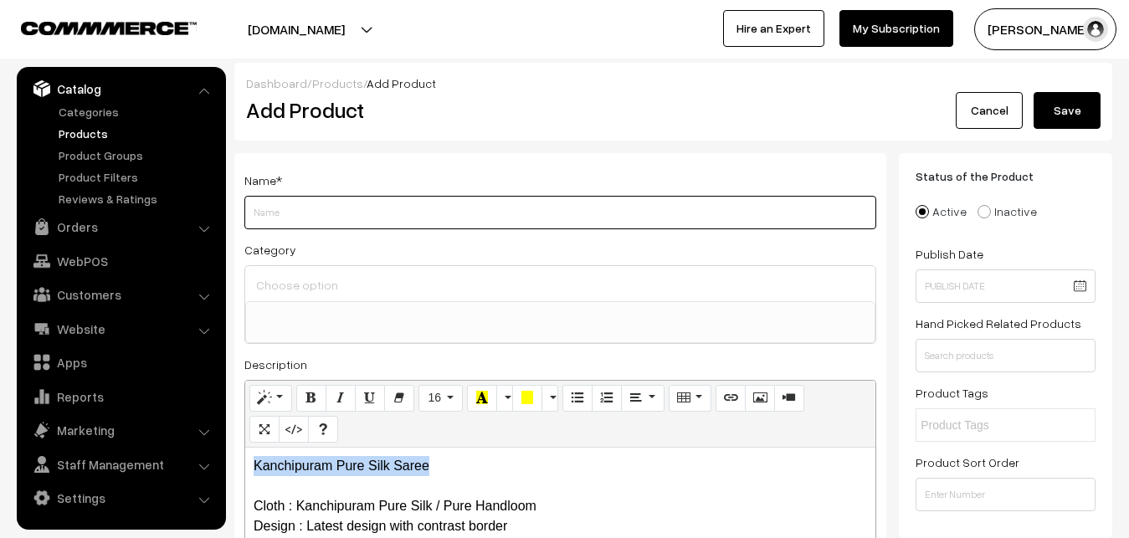
click at [293, 215] on input "Weight" at bounding box center [560, 212] width 632 height 33
paste input "Kanchipuram Pure Silk Saree"
type input "Kanchipuram Pure Silk Saree"
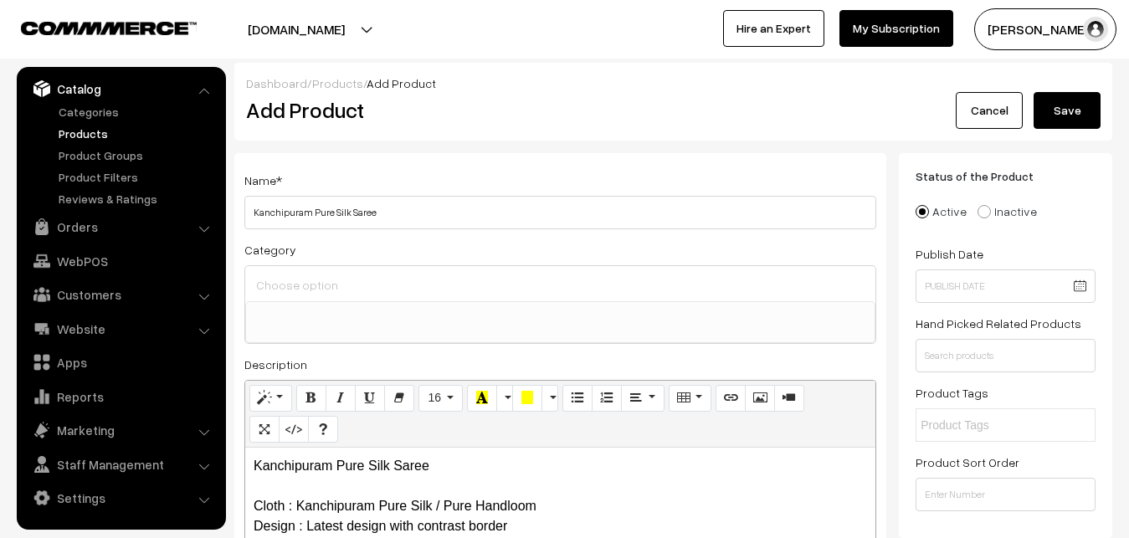
click at [300, 272] on div at bounding box center [560, 283] width 630 height 35
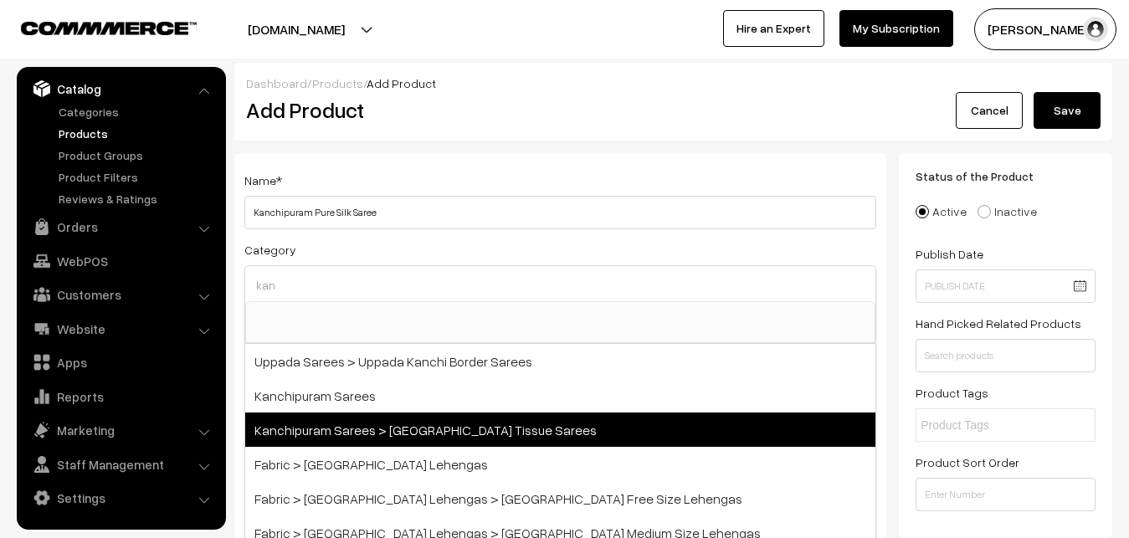
type input "kan"
click at [353, 420] on span "Kanchipuram Sarees > [GEOGRAPHIC_DATA] Tissue Sarees" at bounding box center [560, 430] width 630 height 34
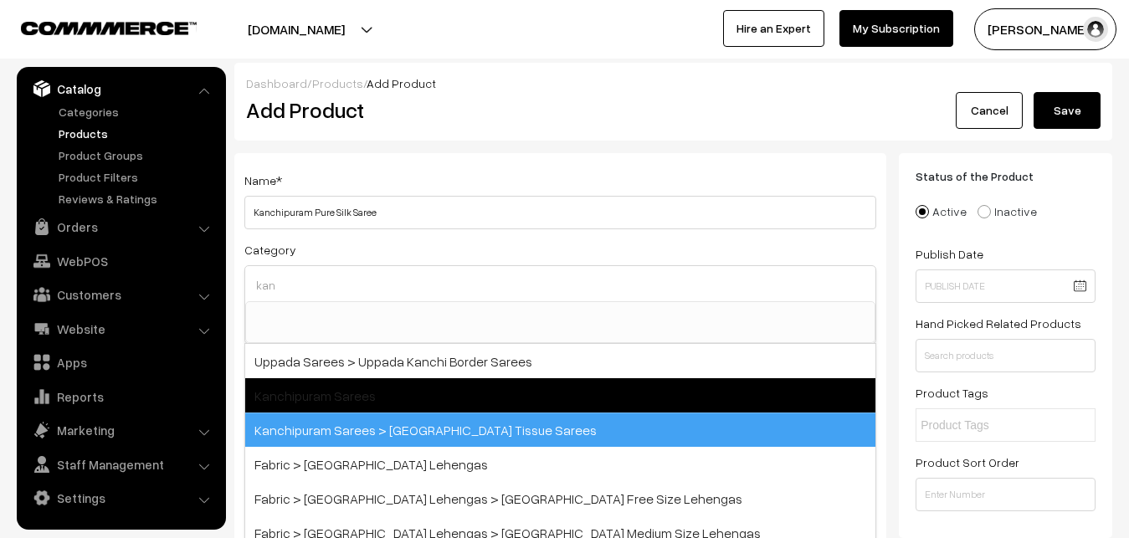
select select "51"
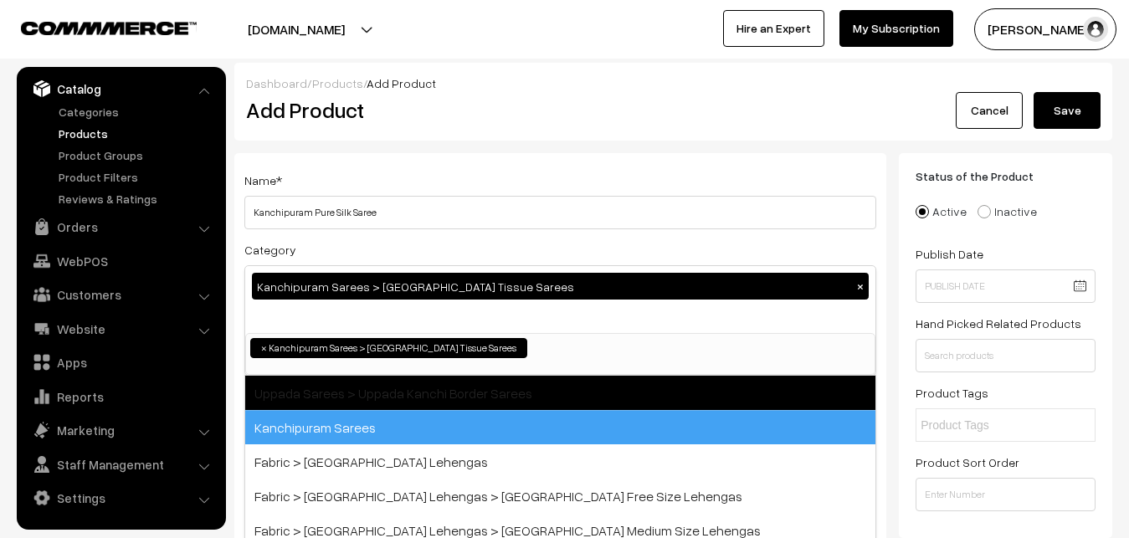
scroll to position [369, 0]
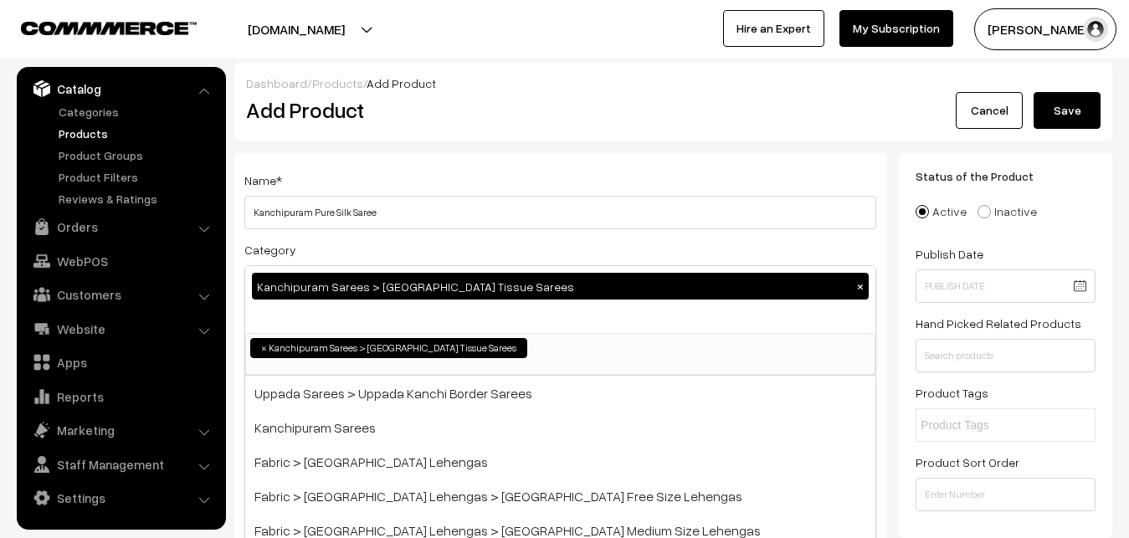
click at [862, 283] on button "×" at bounding box center [860, 286] width 15 height 15
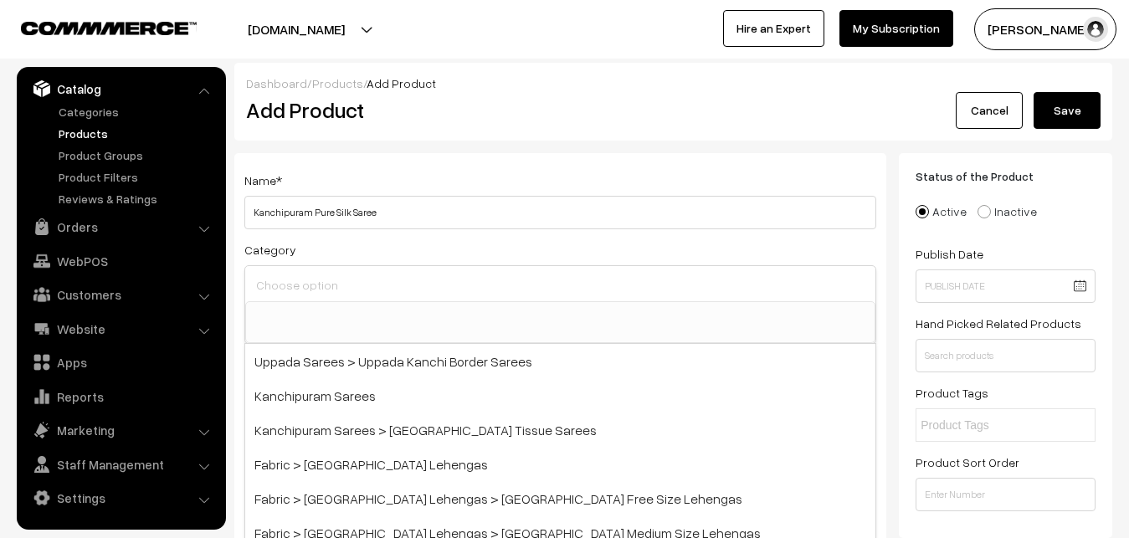
scroll to position [0, 0]
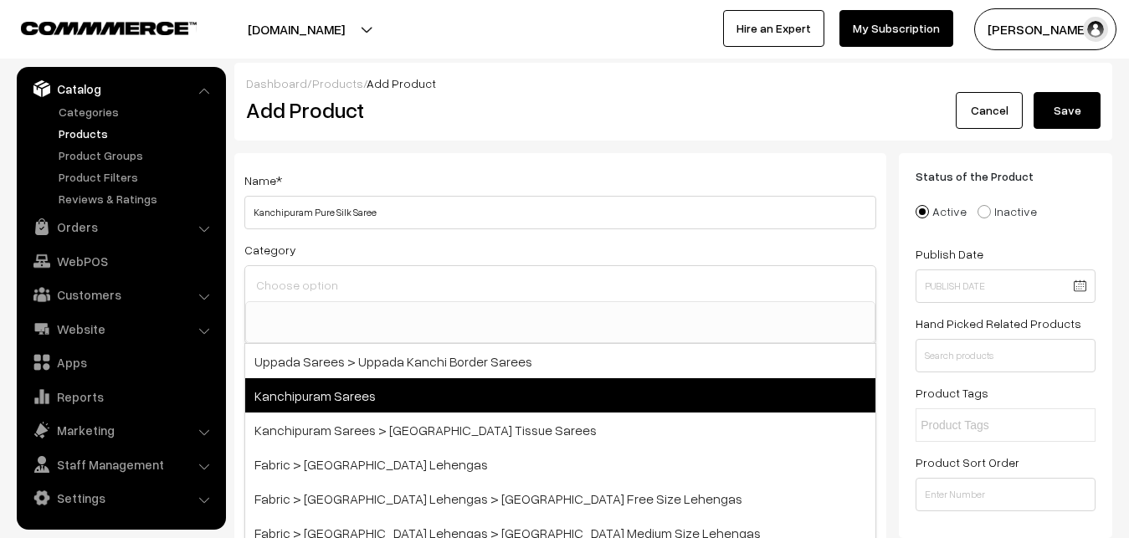
click at [332, 395] on span "Kanchipuram Sarees" at bounding box center [560, 395] width 630 height 34
select select "3"
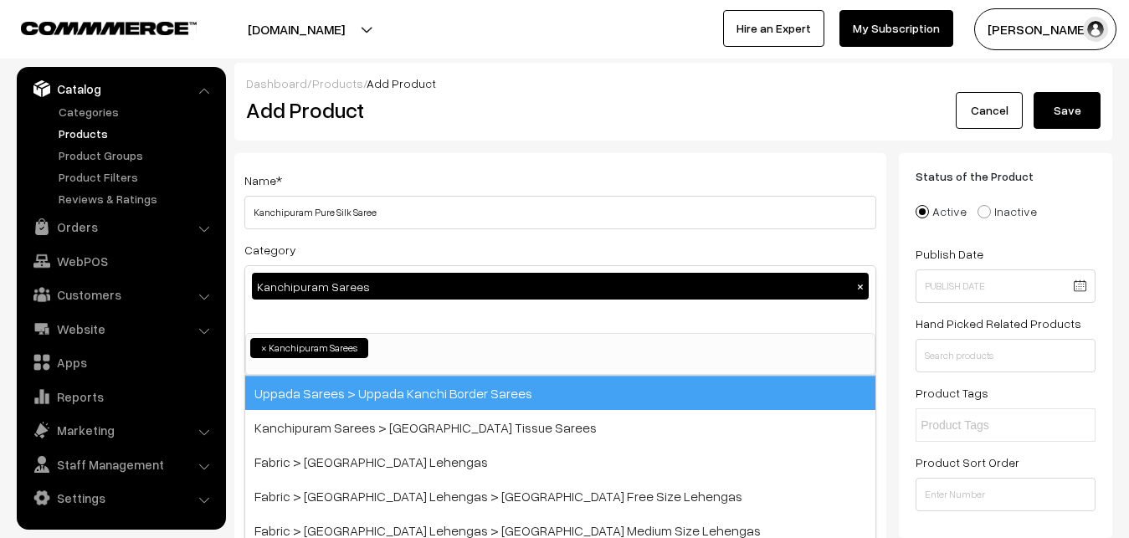
scroll to position [351, 0]
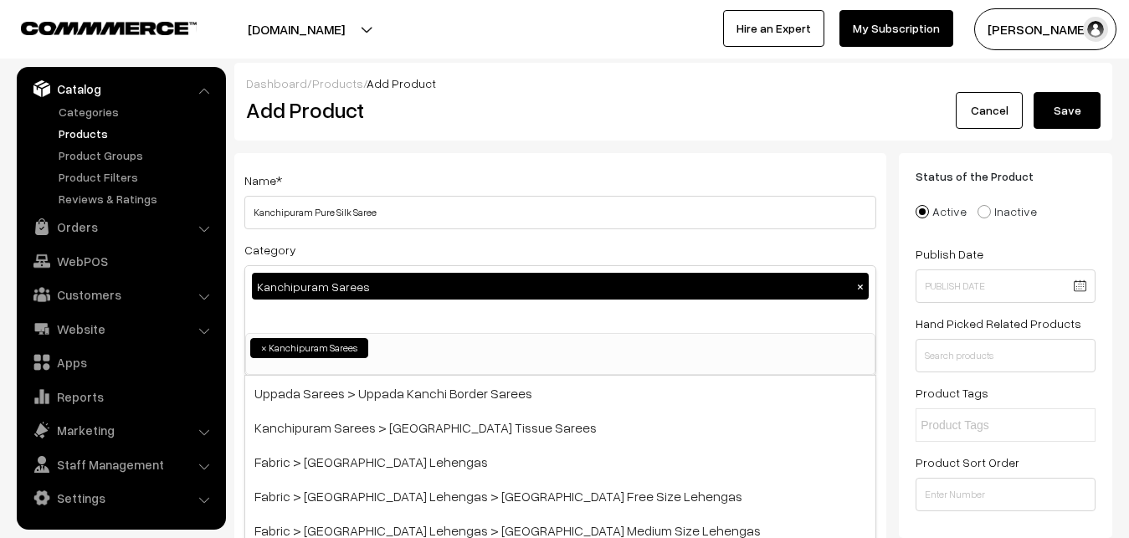
click at [388, 189] on div "Name * Kanchipuram Pure Silk Saree" at bounding box center [560, 199] width 632 height 59
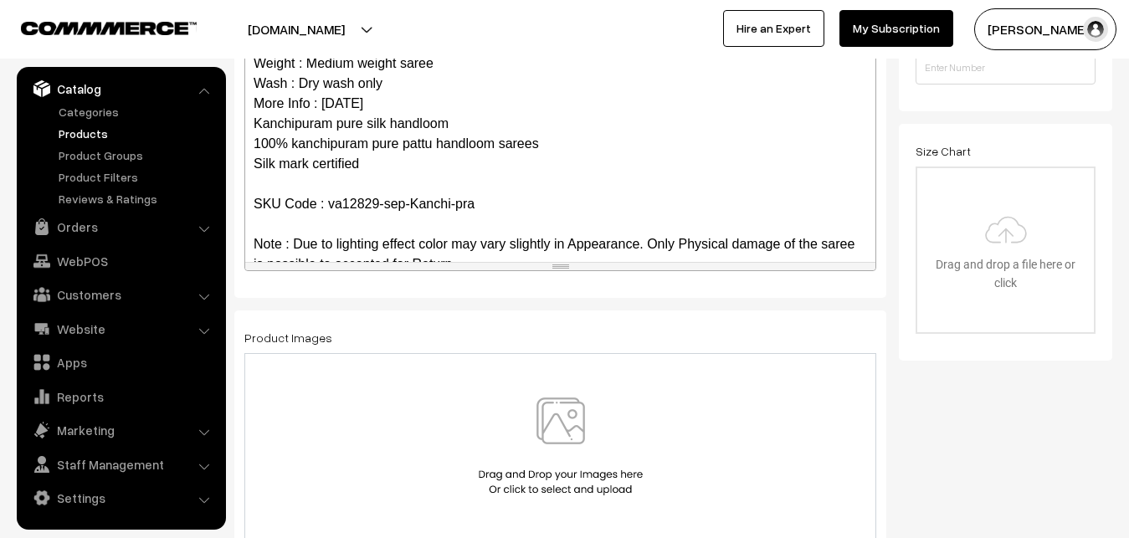
scroll to position [162, 0]
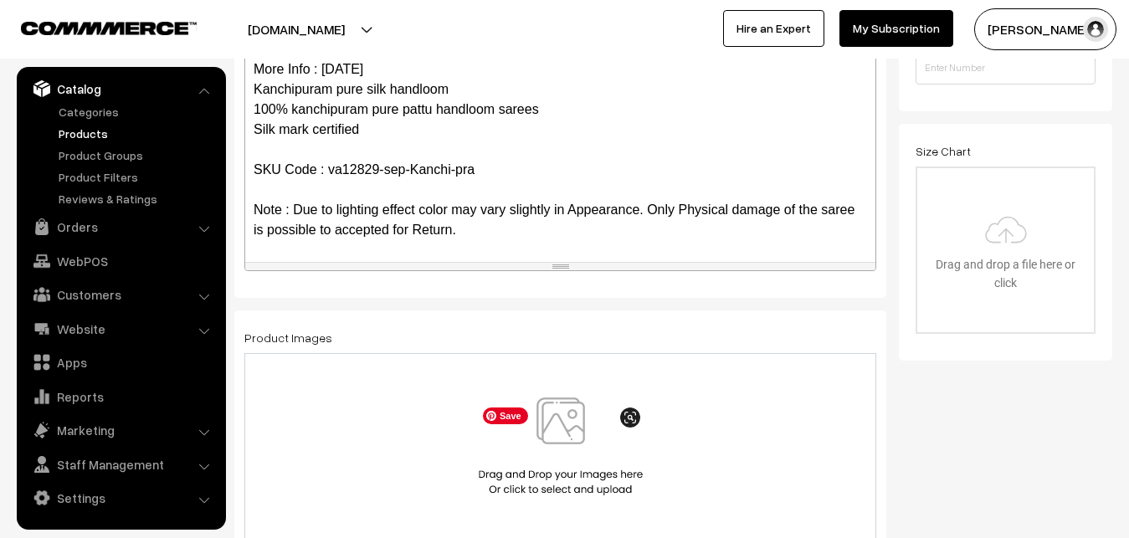
click at [557, 424] on img at bounding box center [560, 447] width 172 height 98
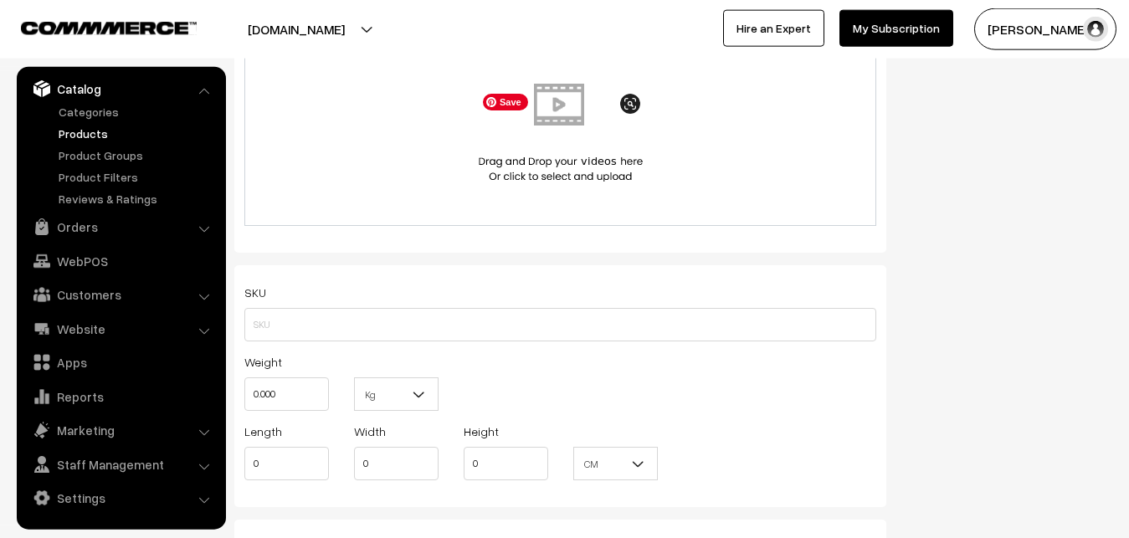
scroll to position [1024, 0]
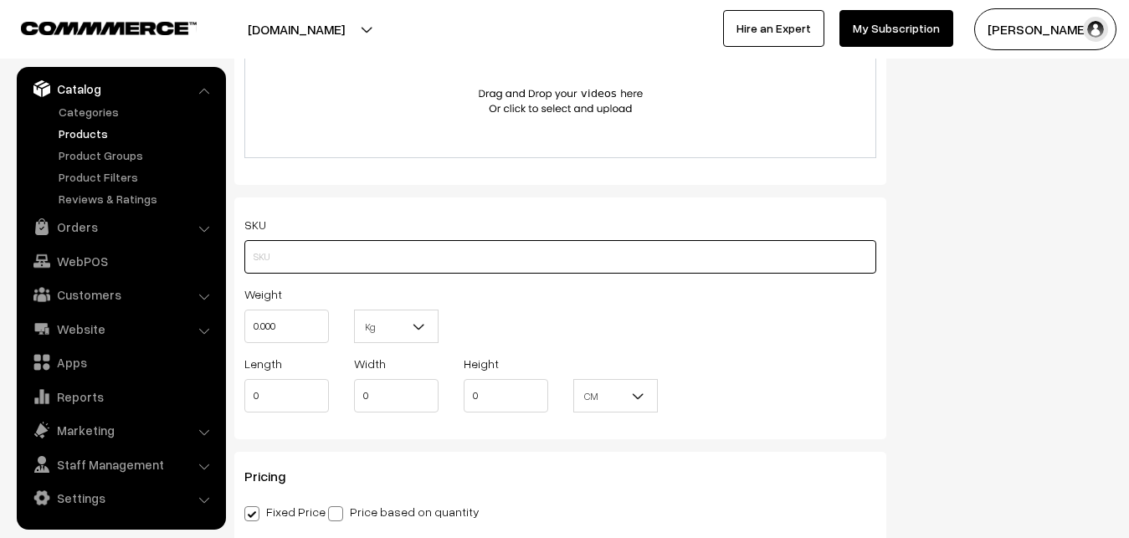
click at [275, 256] on input "text" at bounding box center [560, 256] width 632 height 33
paste input "va12829-sep-Kanchi-pra"
type input "va12829-sep-Kanchi-pra"
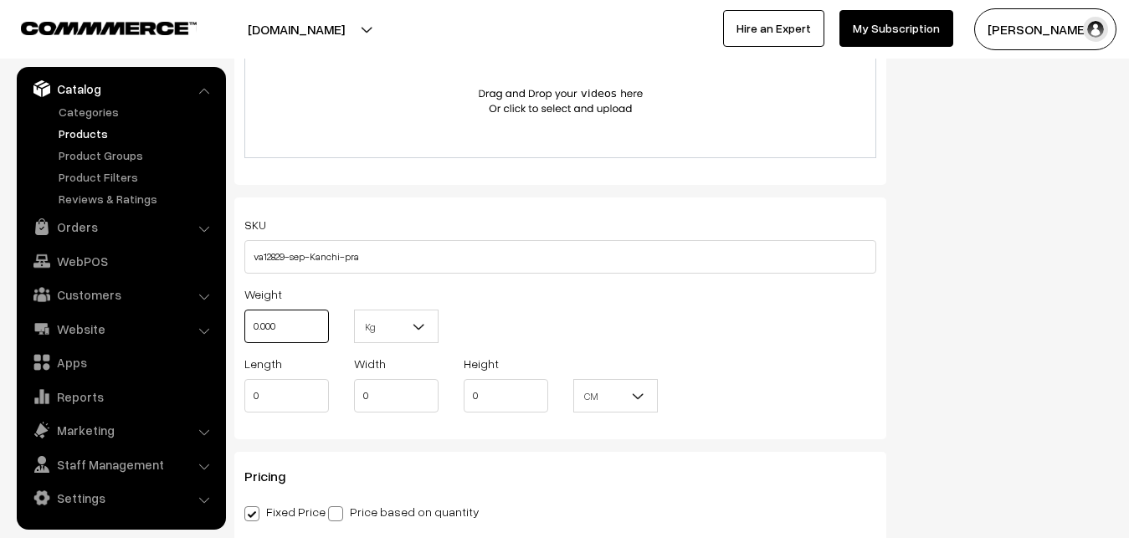
drag, startPoint x: 280, startPoint y: 333, endPoint x: 237, endPoint y: 321, distance: 45.1
click at [244, 322] on input "0.000" at bounding box center [286, 326] width 85 height 33
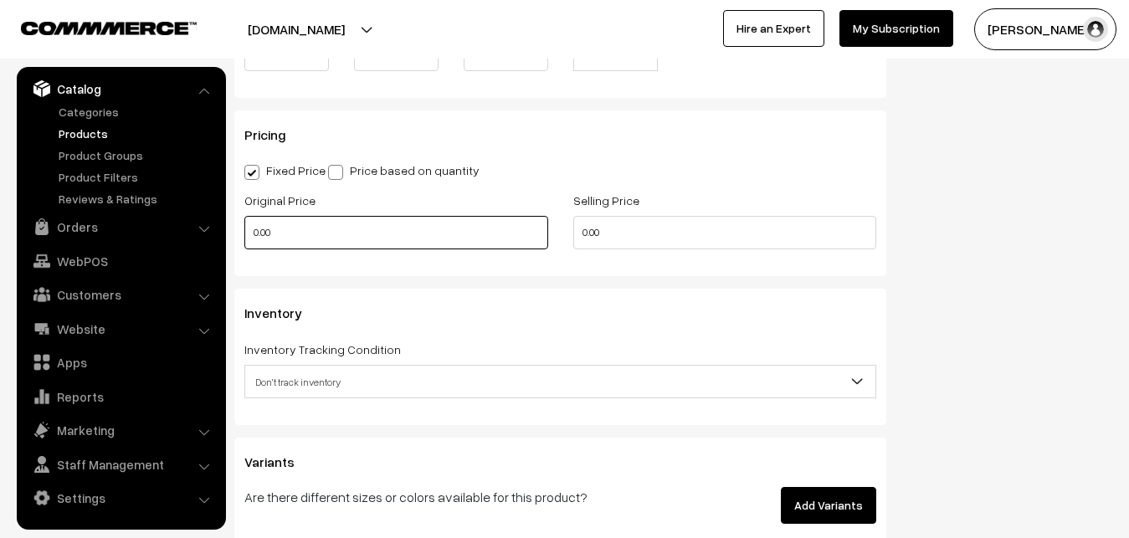
type input "0.80"
drag, startPoint x: 316, startPoint y: 242, endPoint x: 182, endPoint y: 242, distance: 134.7
click at [244, 242] on input "0.00" at bounding box center [396, 232] width 304 height 33
type input "12000"
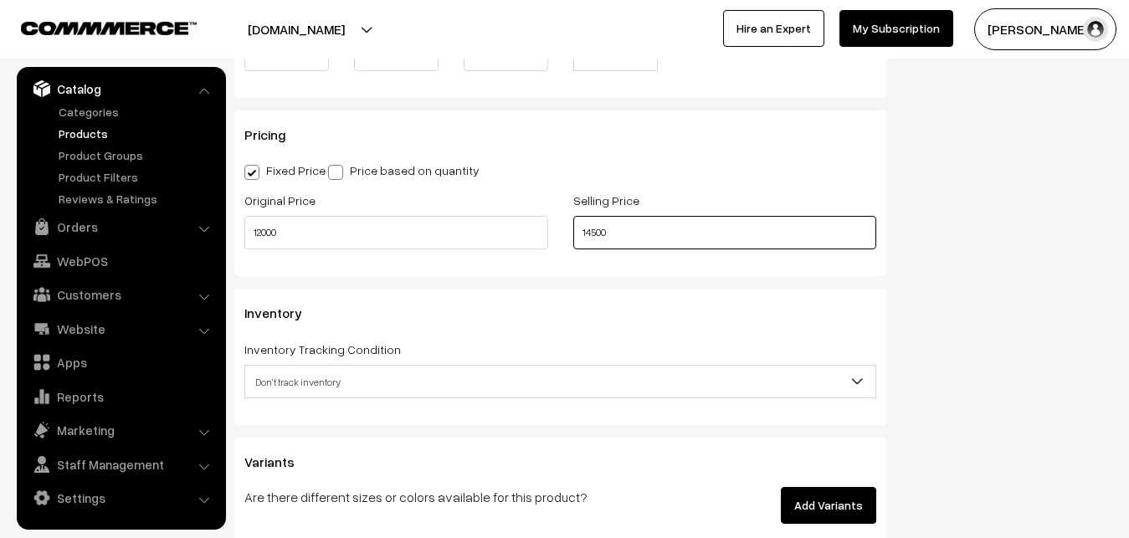
scroll to position [1451, 0]
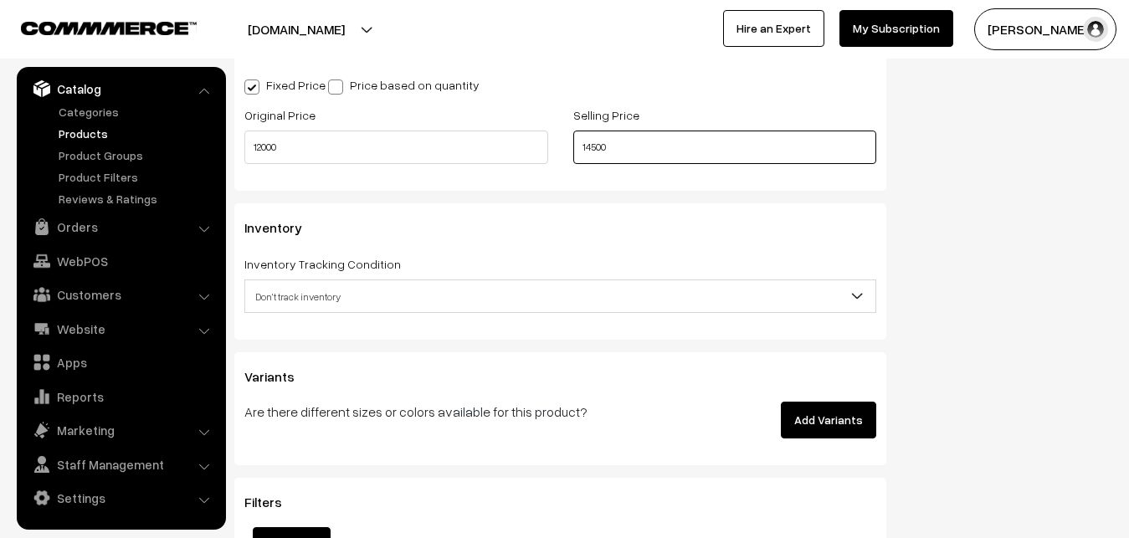
type input "14500"
click at [312, 294] on span "Don't track inventory" at bounding box center [560, 296] width 630 height 29
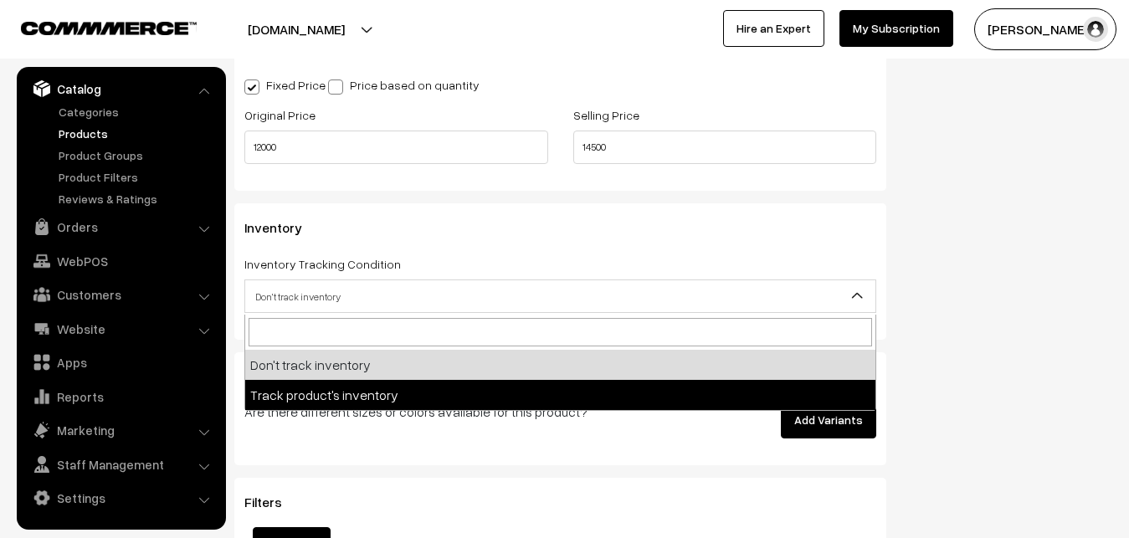
select select "2"
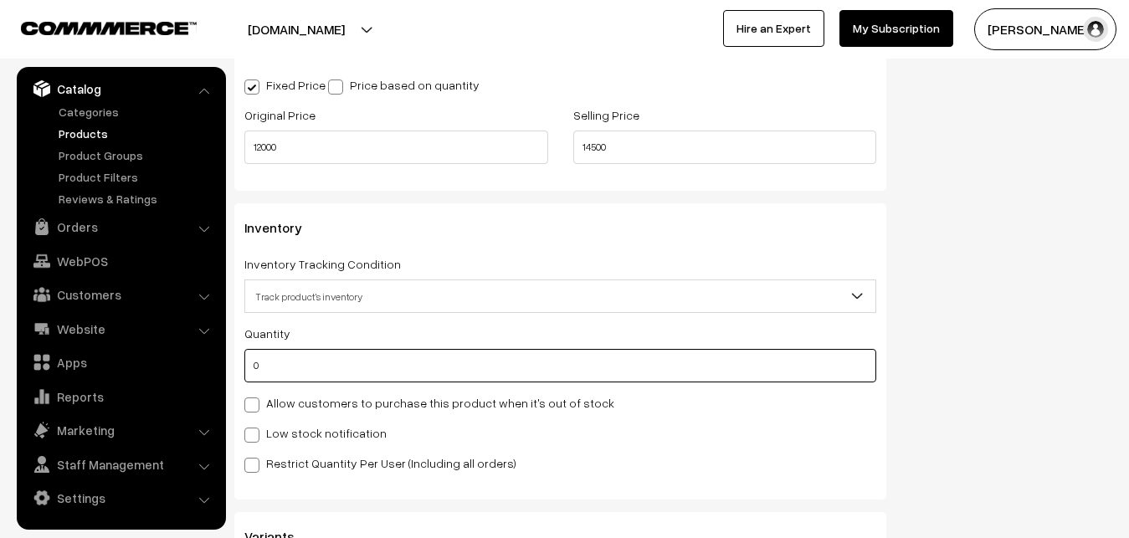
click at [307, 367] on input "0" at bounding box center [560, 365] width 632 height 33
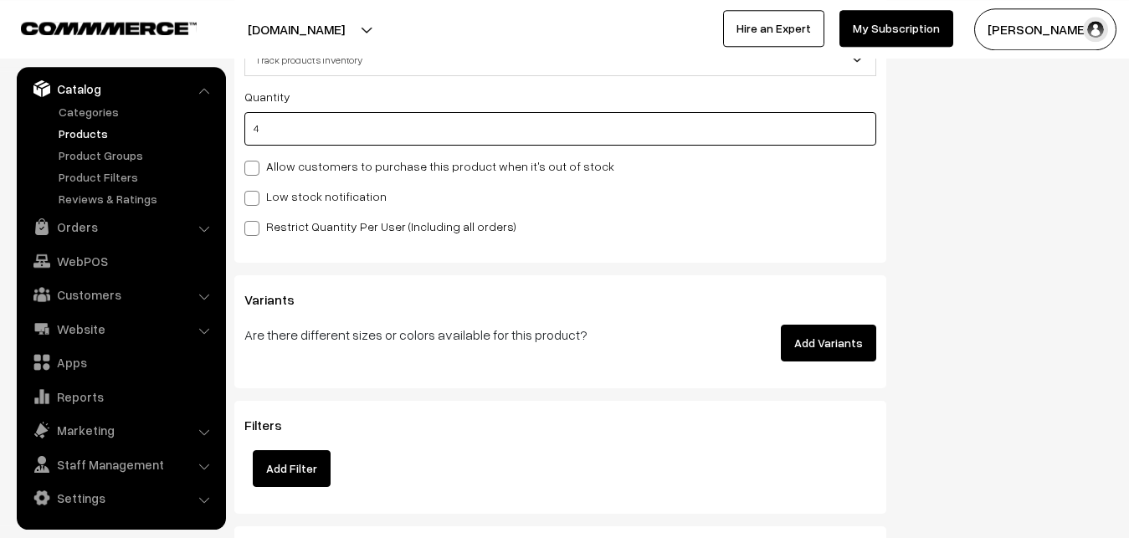
scroll to position [1707, 0]
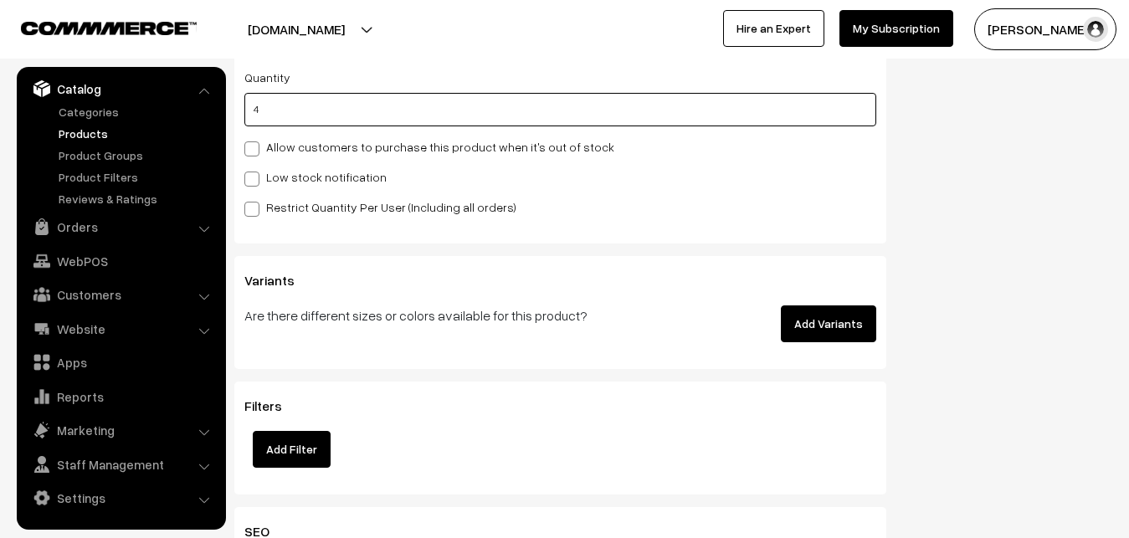
type input "4"
click at [260, 187] on div "Low stock notification" at bounding box center [560, 177] width 632 height 20
click at [267, 182] on label "Low stock notification" at bounding box center [315, 177] width 142 height 18
click at [255, 182] on input "Low stock notification" at bounding box center [249, 176] width 11 height 11
checkbox input "true"
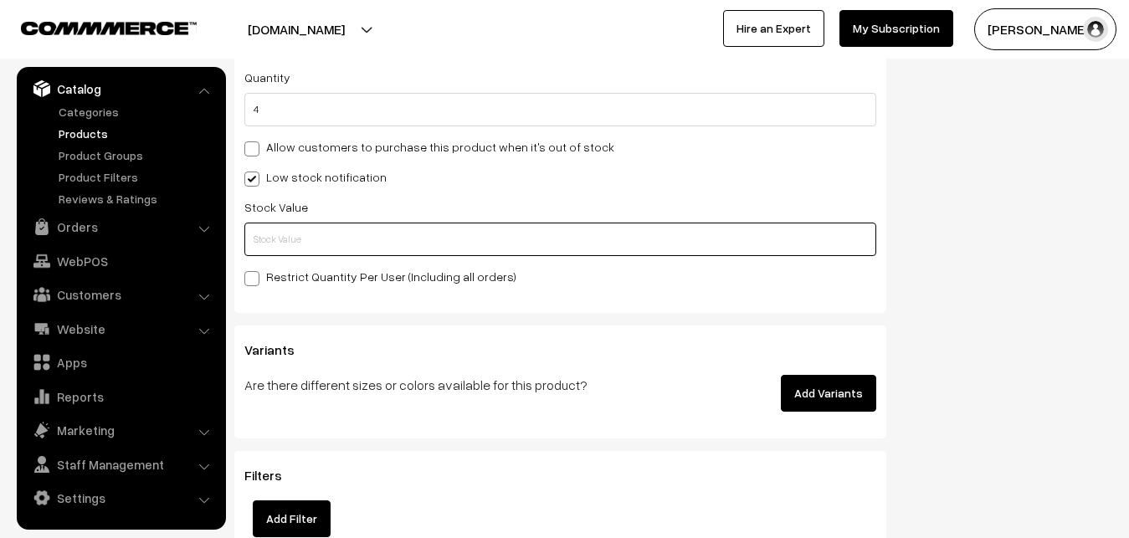
click at [269, 235] on input "text" at bounding box center [560, 239] width 632 height 33
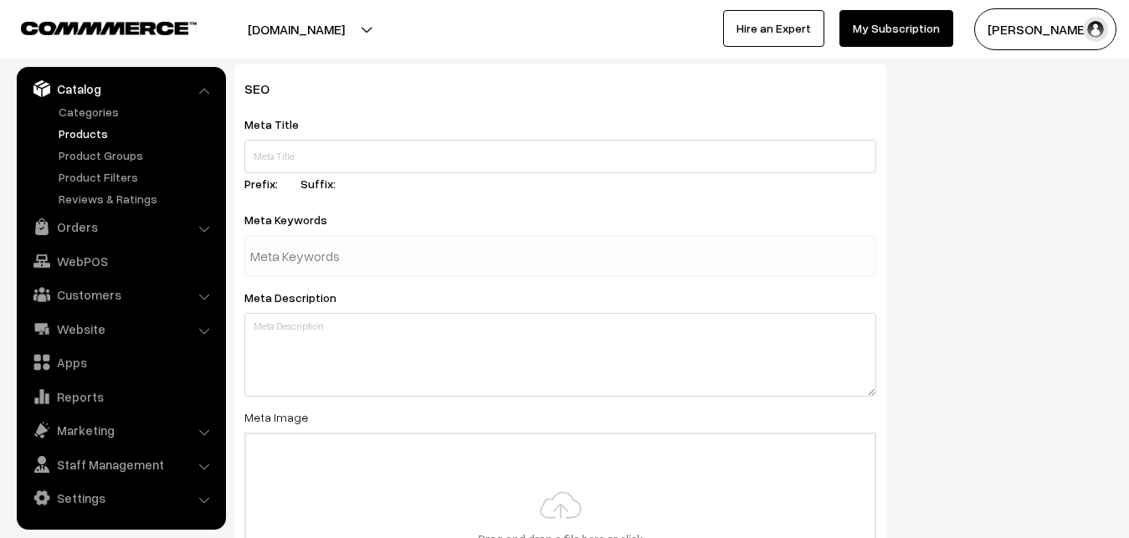
scroll to position [2491, 0]
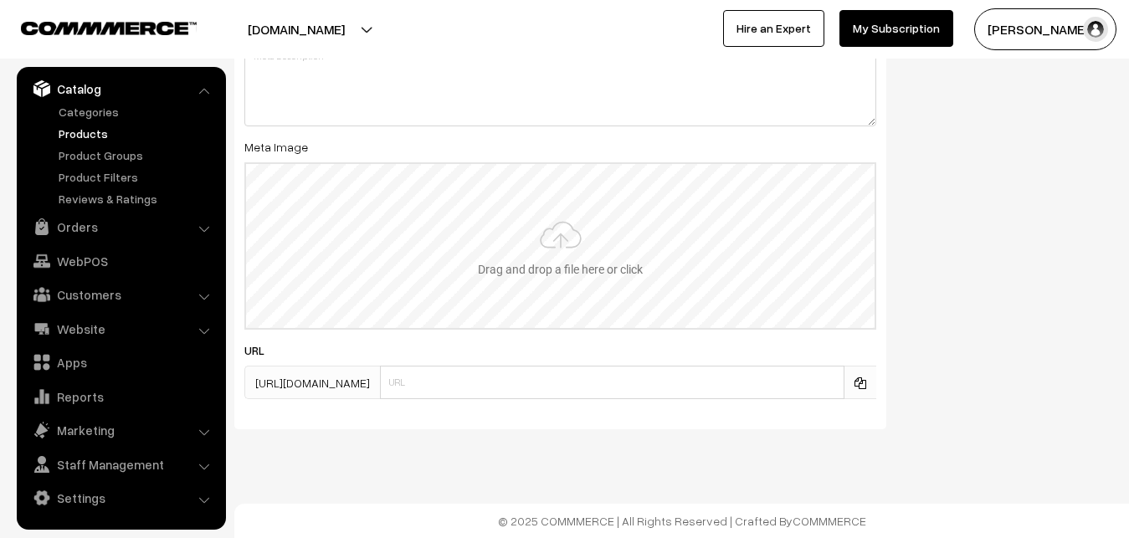
type input "2"
click at [529, 235] on input "file" at bounding box center [560, 246] width 628 height 164
type input "C:\fakepath\kanchipuram-saree-va12829-sep.jpeg"
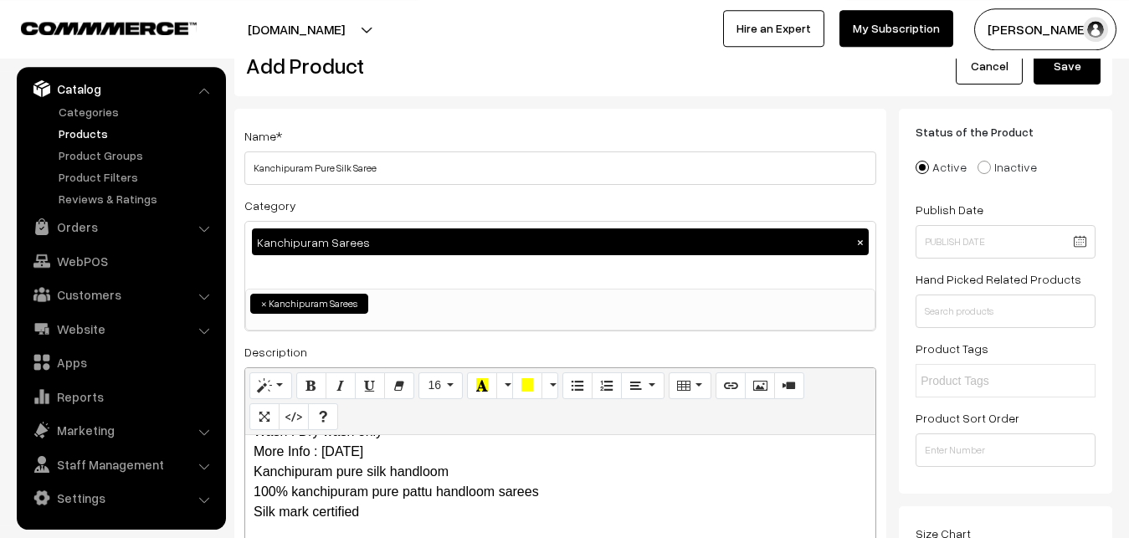
scroll to position [0, 0]
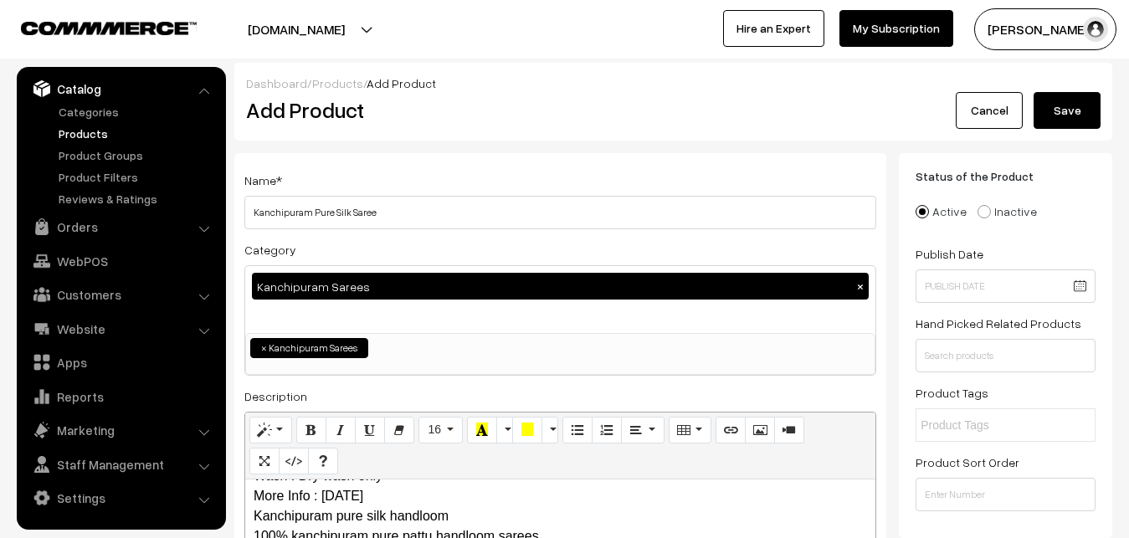
click at [1094, 102] on button "Save" at bounding box center [1067, 110] width 67 height 37
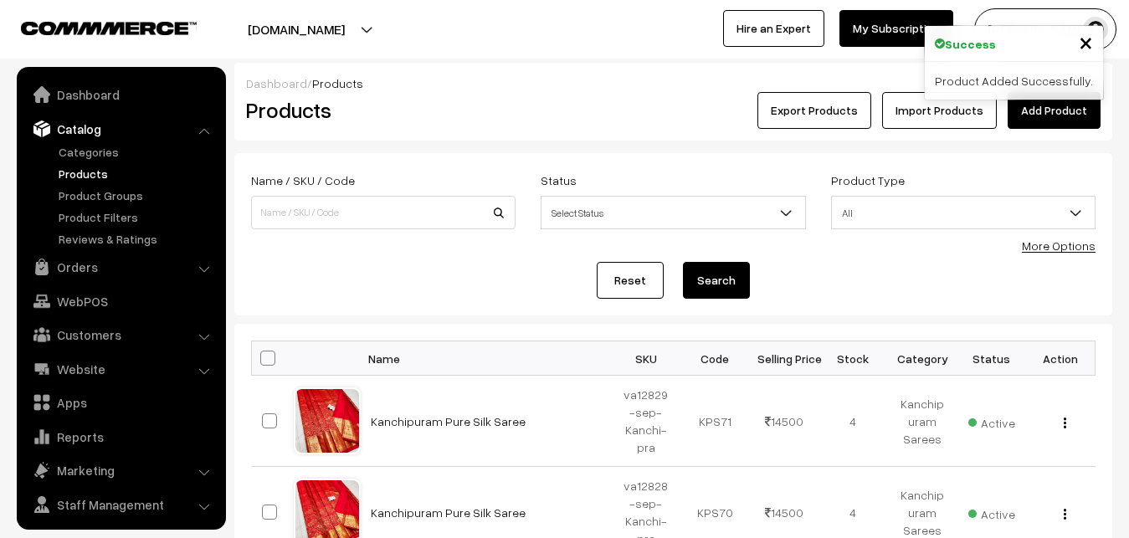
scroll to position [40, 0]
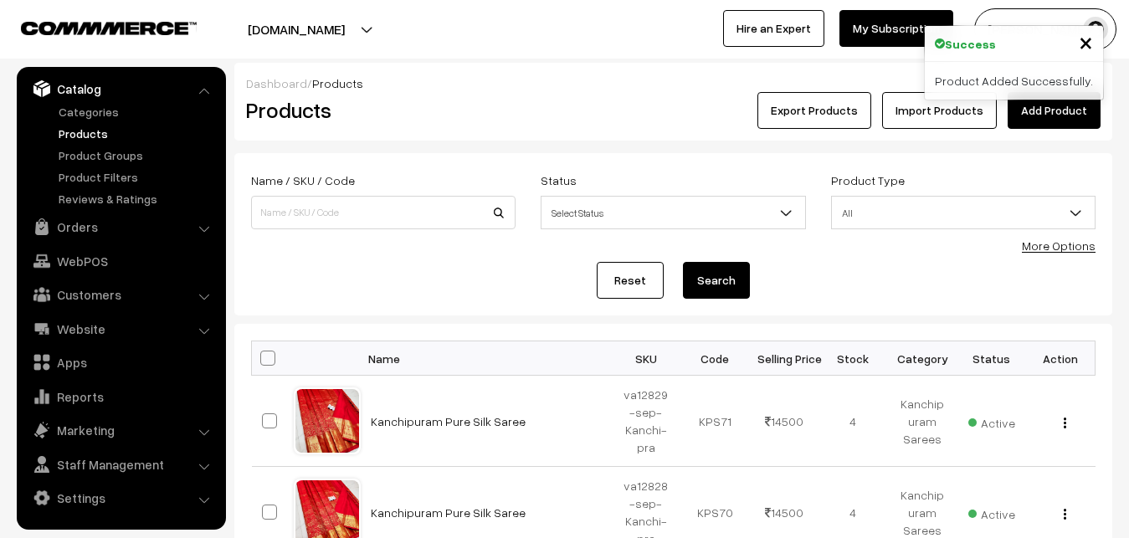
click at [571, 135] on div "Dashboard / Products Products Export Products Import Products Add Product" at bounding box center [673, 102] width 878 height 78
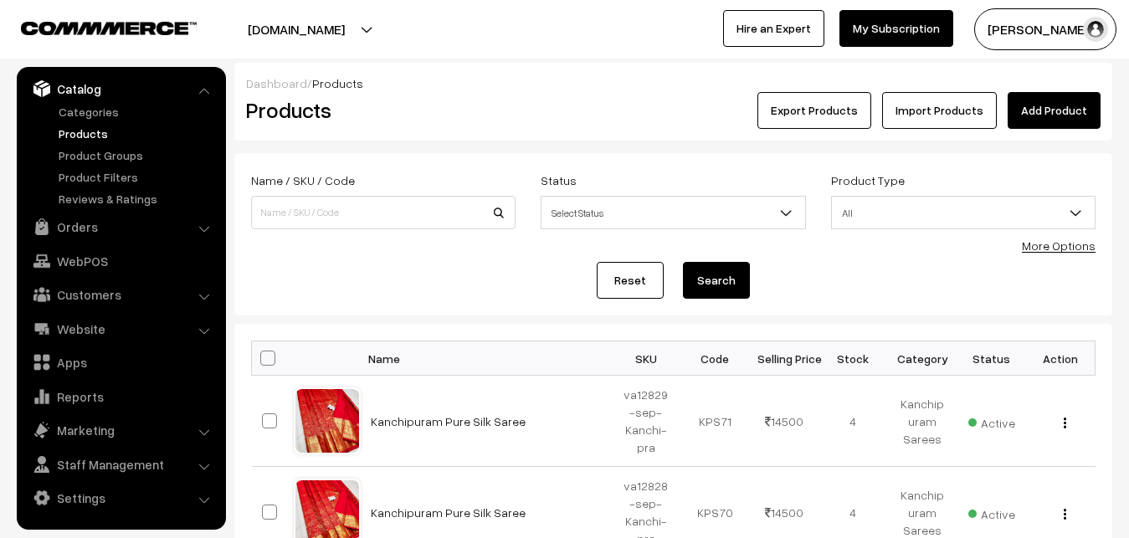
click at [1024, 107] on link "Add Product" at bounding box center [1054, 110] width 93 height 37
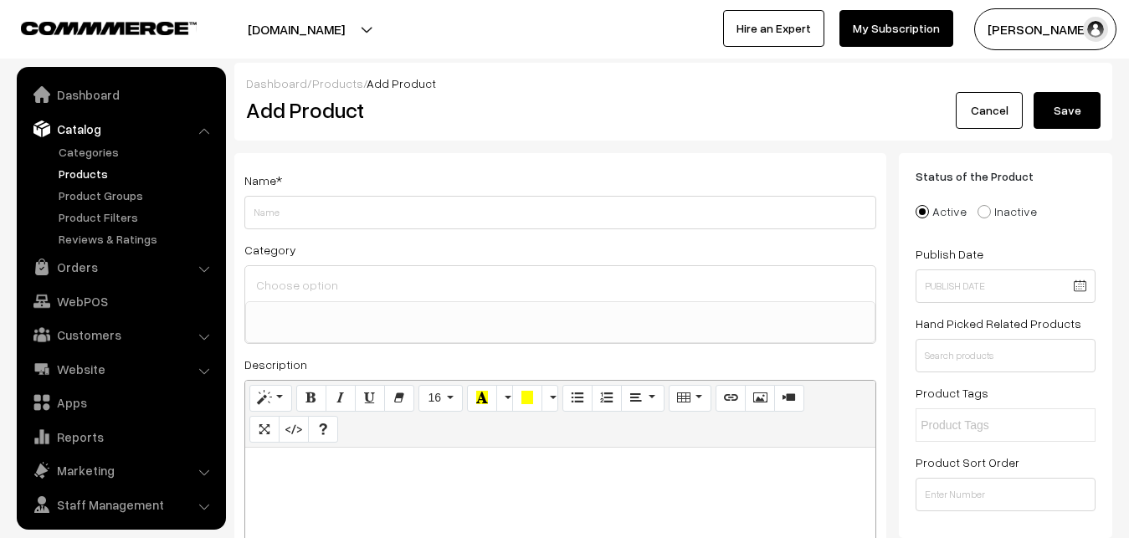
select select
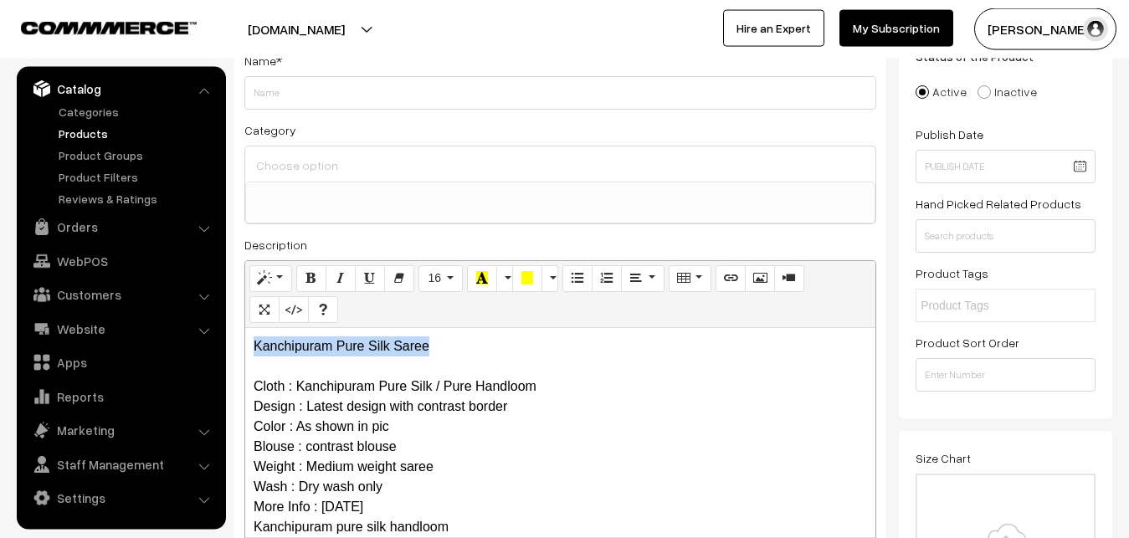
drag, startPoint x: 458, startPoint y: 344, endPoint x: 192, endPoint y: 333, distance: 265.5
click at [245, 333] on div "Kanchipuram Pure Silk Saree Cloth : Kanchipuram Pure Silk / Pure Handloom Desig…" at bounding box center [560, 432] width 630 height 209
copy p "Kanchipuram Pure Silk Saree"
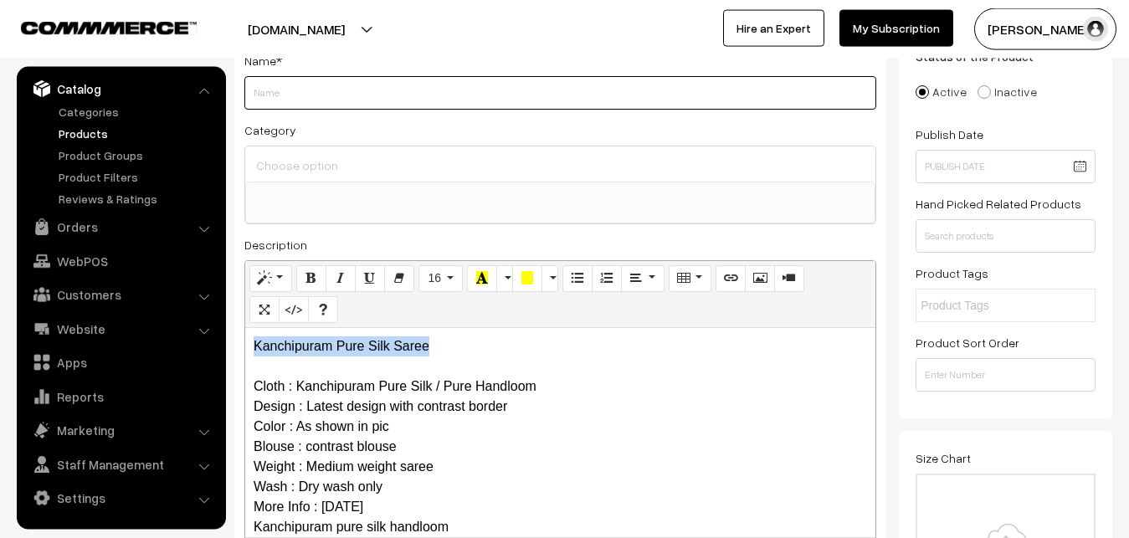
click at [304, 89] on input "Weight" at bounding box center [560, 92] width 632 height 33
paste input "Kanchipuram Pure Silk Saree"
type input "Kanchipuram Pure Silk Saree"
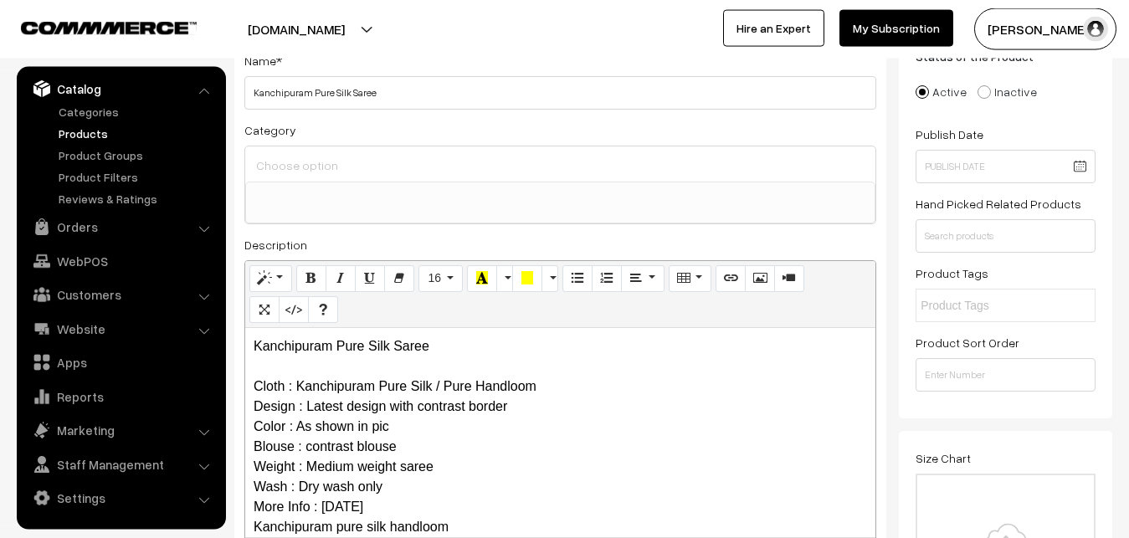
click at [311, 167] on input at bounding box center [560, 165] width 617 height 24
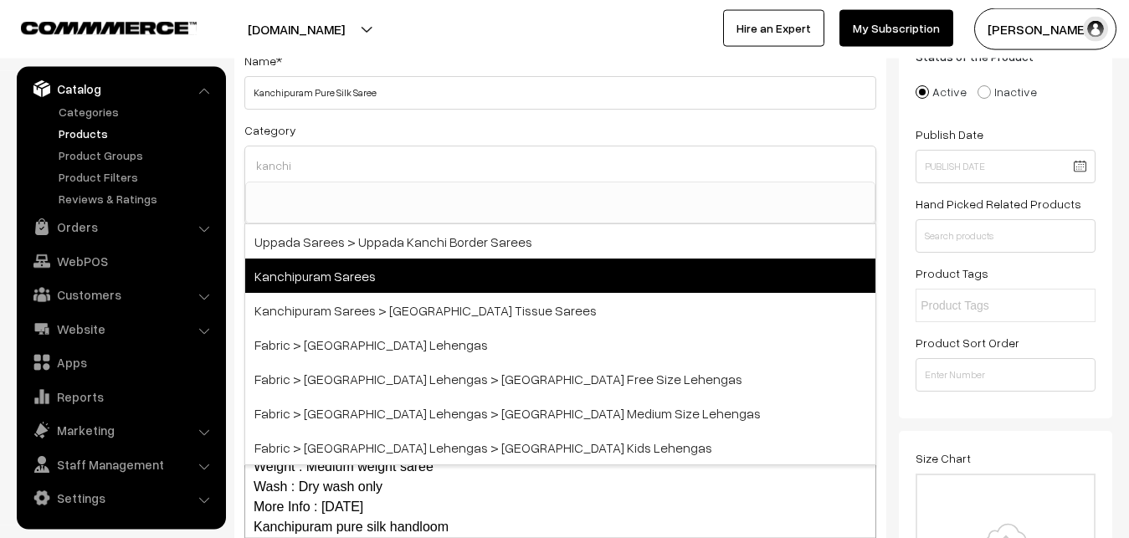
type input "kanchi"
click at [368, 264] on span "Kanchipuram Sarees" at bounding box center [560, 276] width 630 height 34
select select "3"
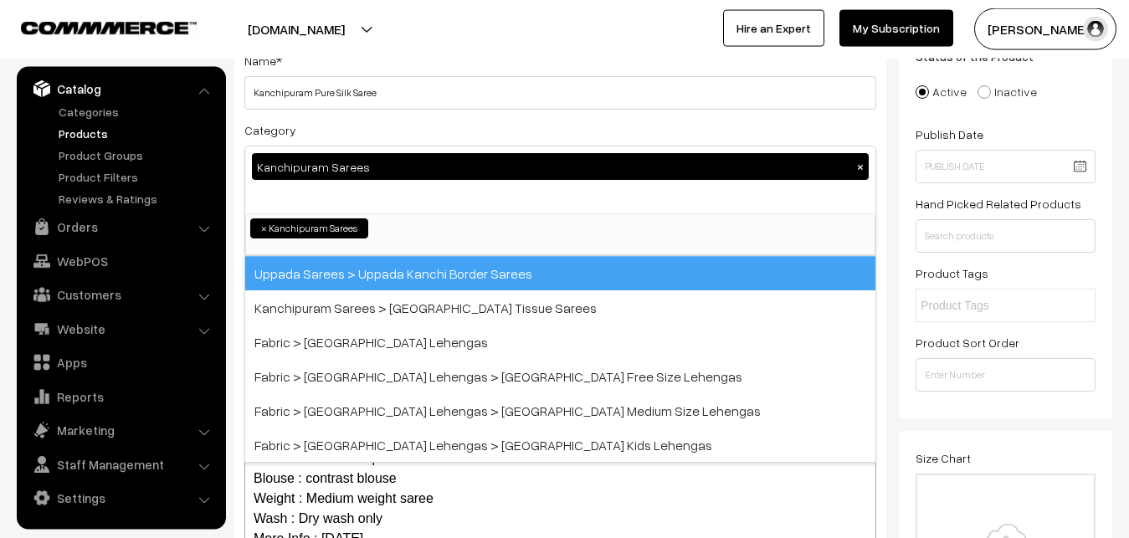
scroll to position [351, 0]
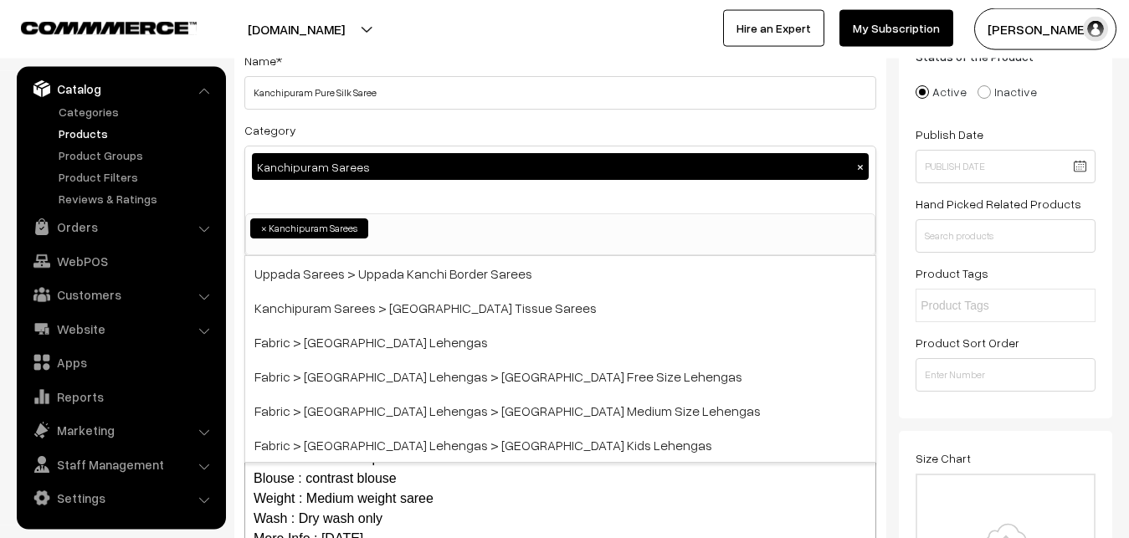
click at [395, 142] on div "Category Kanchipuram Sarees × Uppada Sarees Uppada Sarees > Uppada Plain Sarees…" at bounding box center [560, 188] width 632 height 136
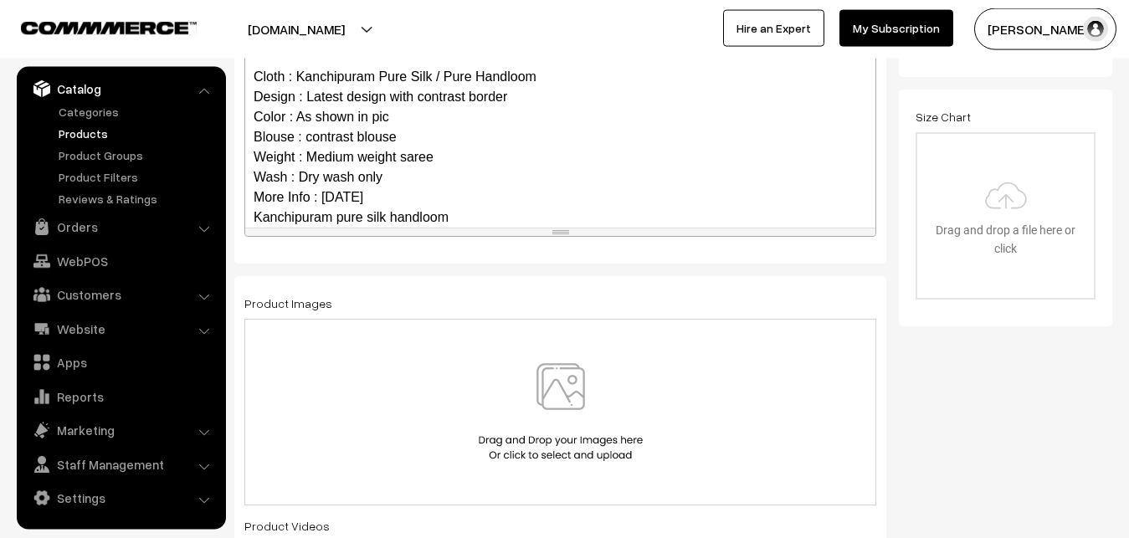
scroll to position [162, 0]
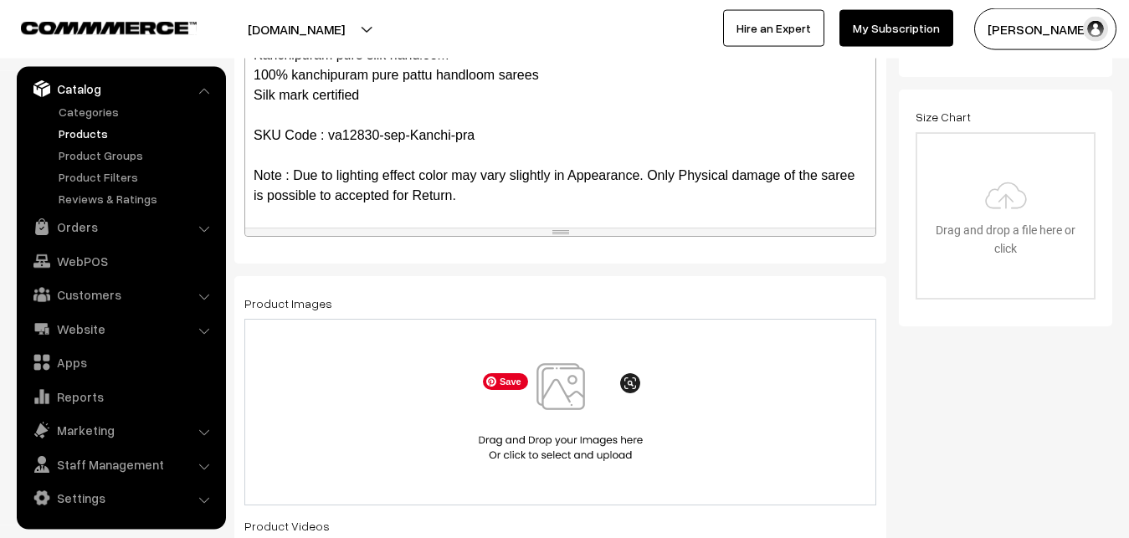
click at [571, 394] on img at bounding box center [560, 412] width 172 height 98
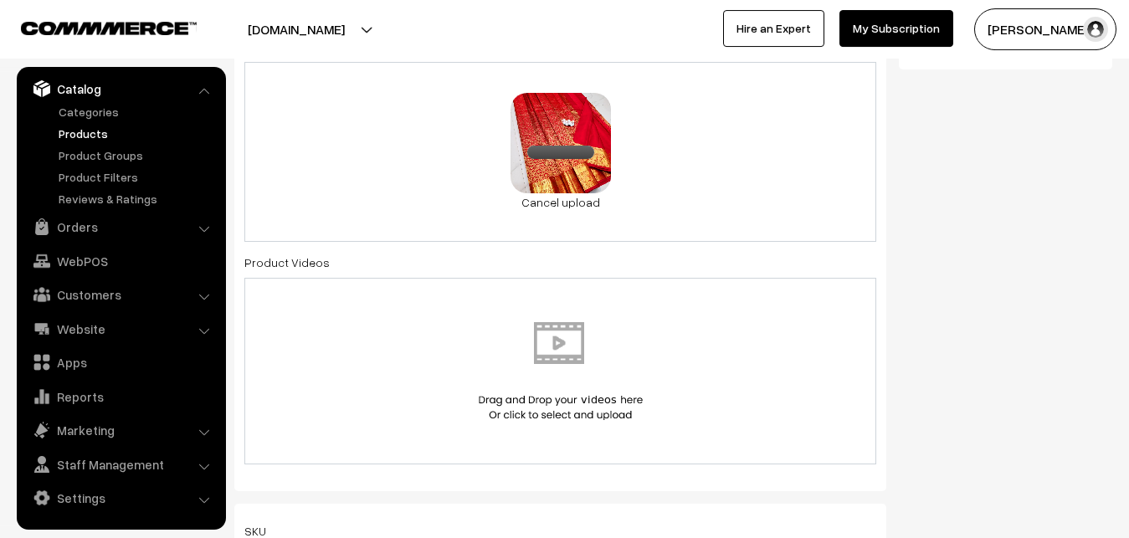
scroll to position [973, 0]
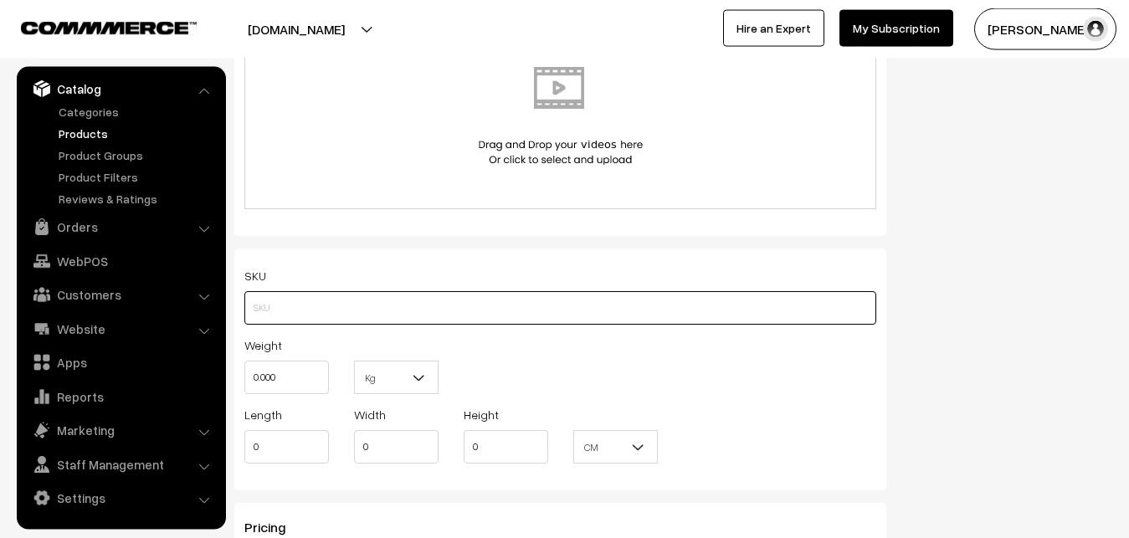
click at [290, 307] on input "text" at bounding box center [560, 307] width 632 height 33
paste input "va12830-sep-Kanchi-pra"
type input "va12830-sep-Kanchi-pra"
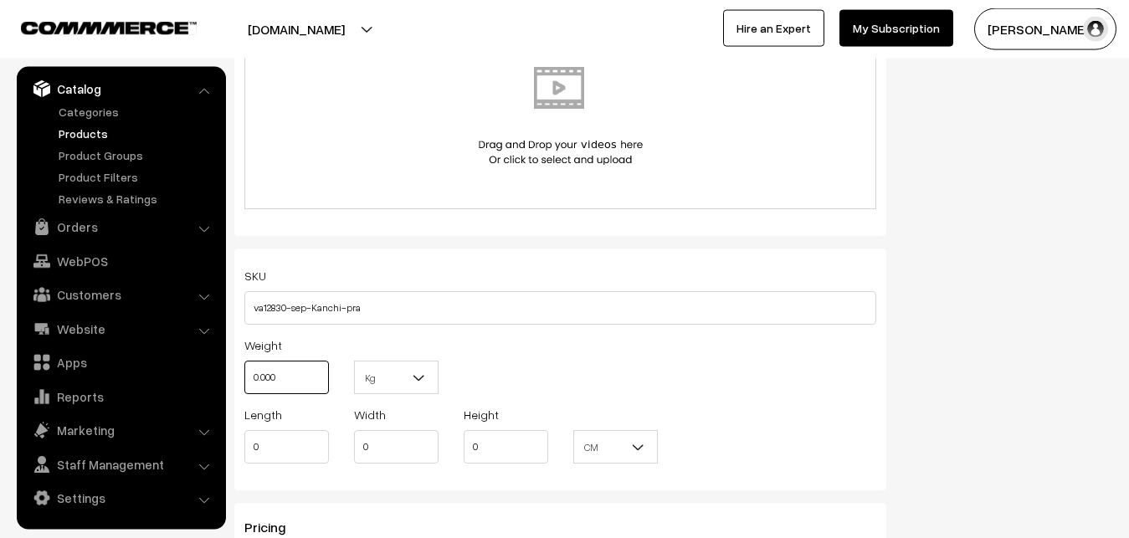
drag, startPoint x: 289, startPoint y: 370, endPoint x: 207, endPoint y: 372, distance: 82.0
click at [244, 372] on input "0.000" at bounding box center [286, 377] width 85 height 33
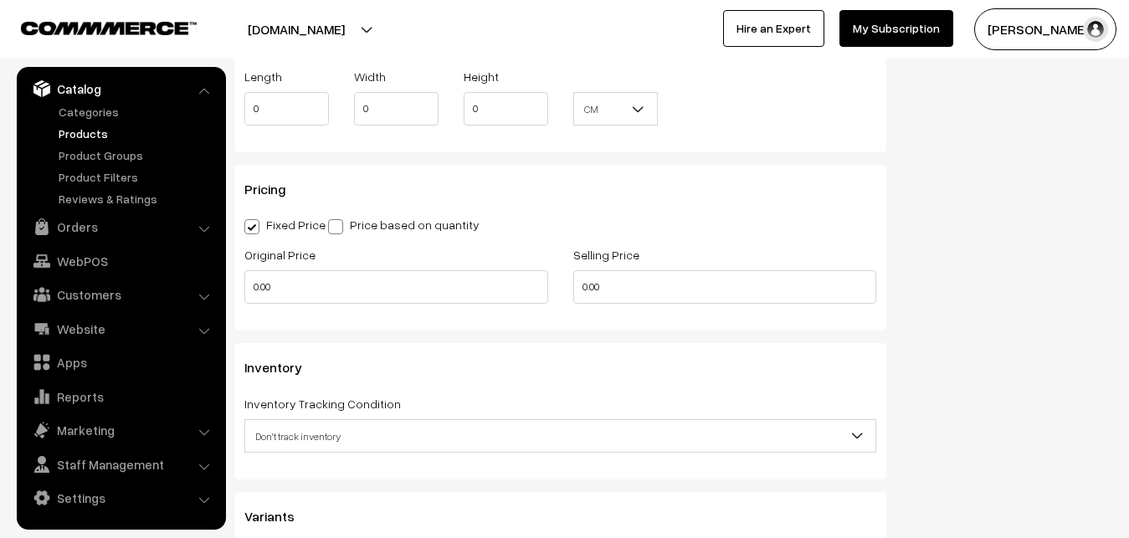
scroll to position [1315, 0]
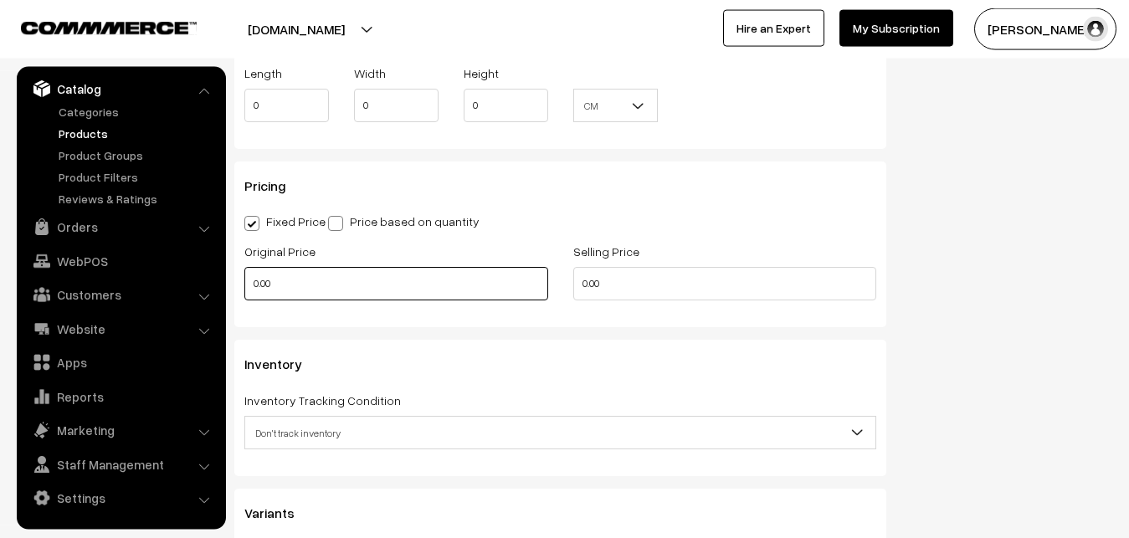
type input "0.80"
drag, startPoint x: 306, startPoint y: 281, endPoint x: 216, endPoint y: 281, distance: 90.4
click at [244, 281] on input "0.00" at bounding box center [396, 283] width 304 height 33
type input "12000"
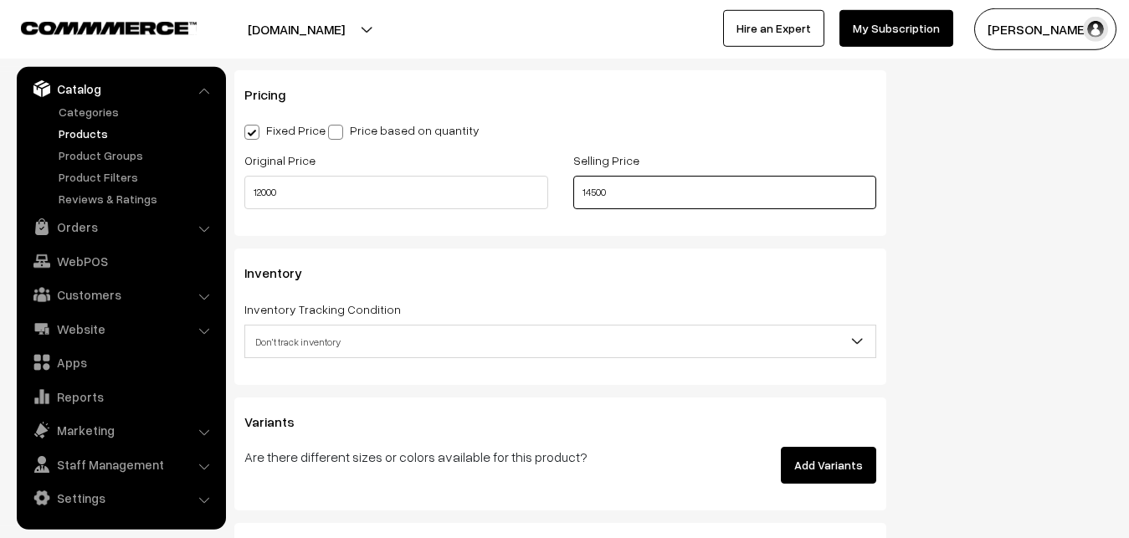
scroll to position [1485, 0]
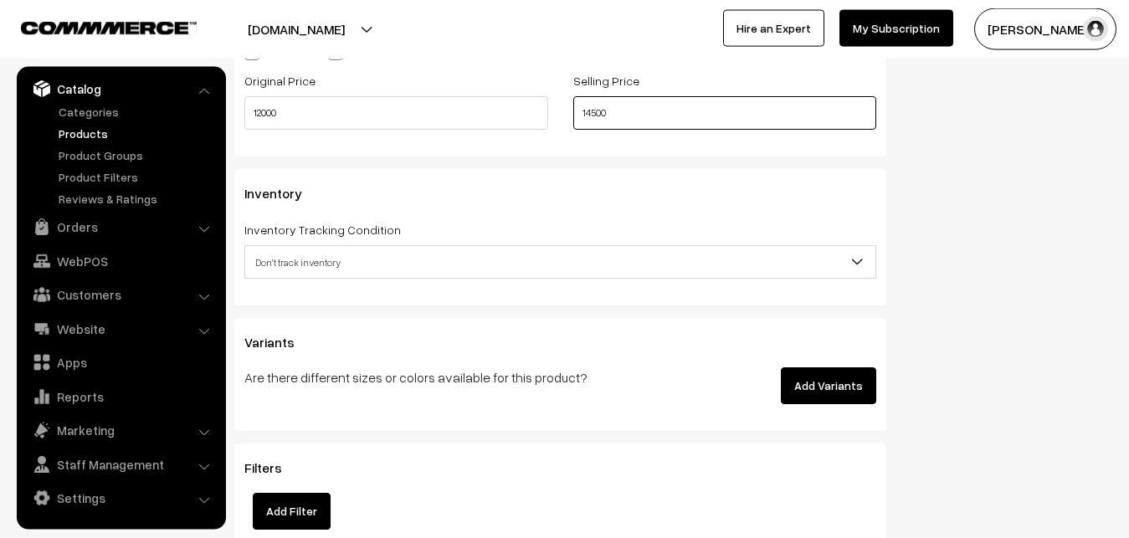
type input "14500"
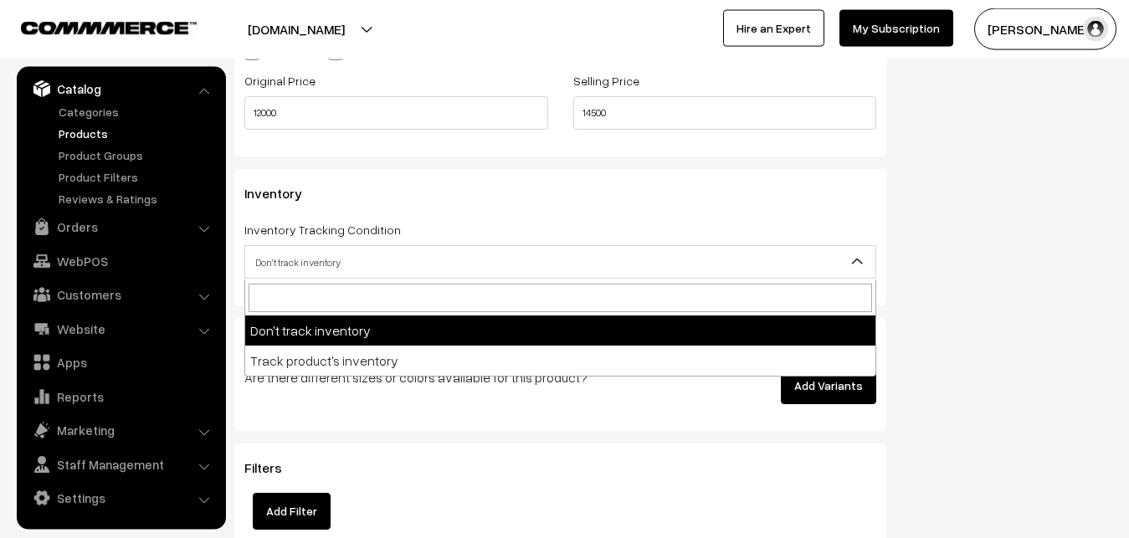
click at [278, 259] on span "Don't track inventory" at bounding box center [560, 262] width 630 height 29
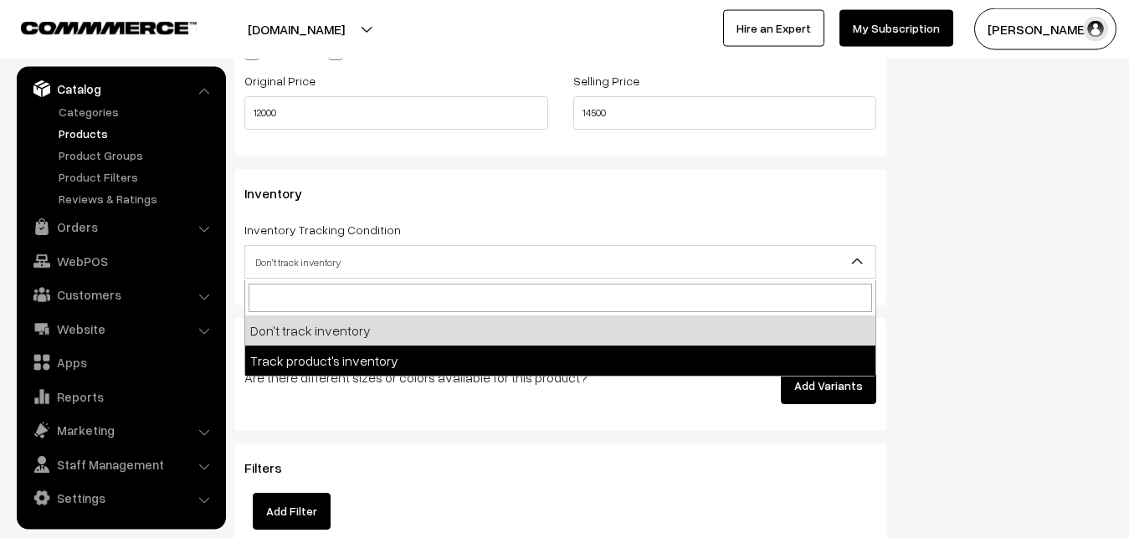
select select "2"
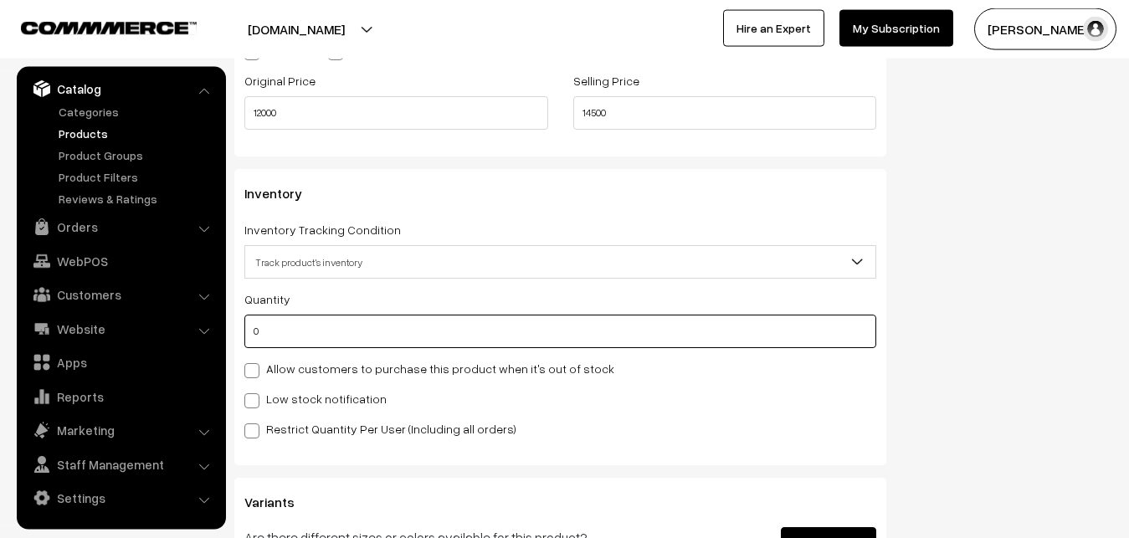
click at [286, 321] on input "0" at bounding box center [560, 331] width 632 height 33
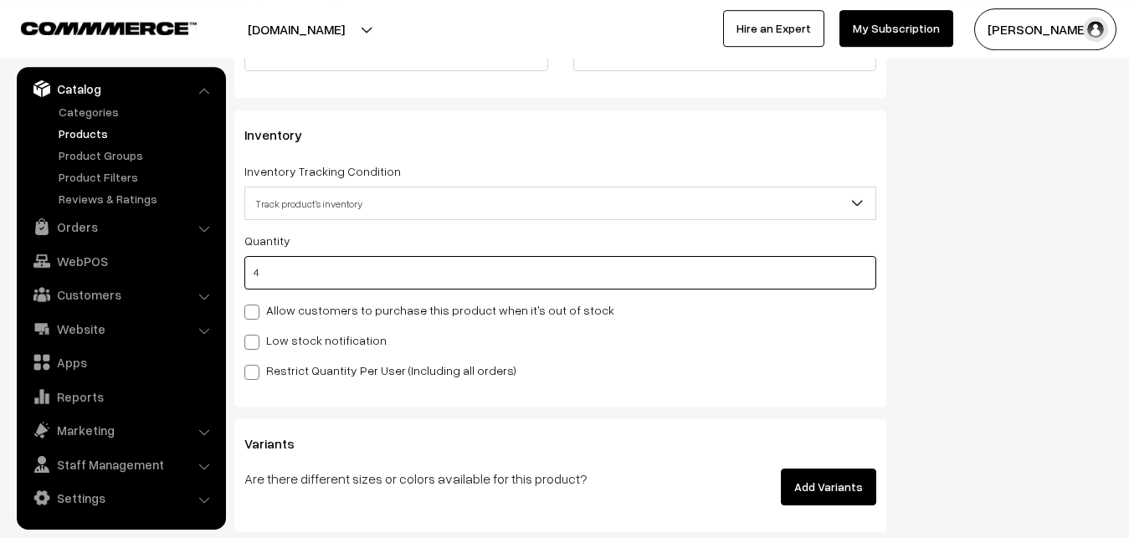
scroll to position [1571, 0]
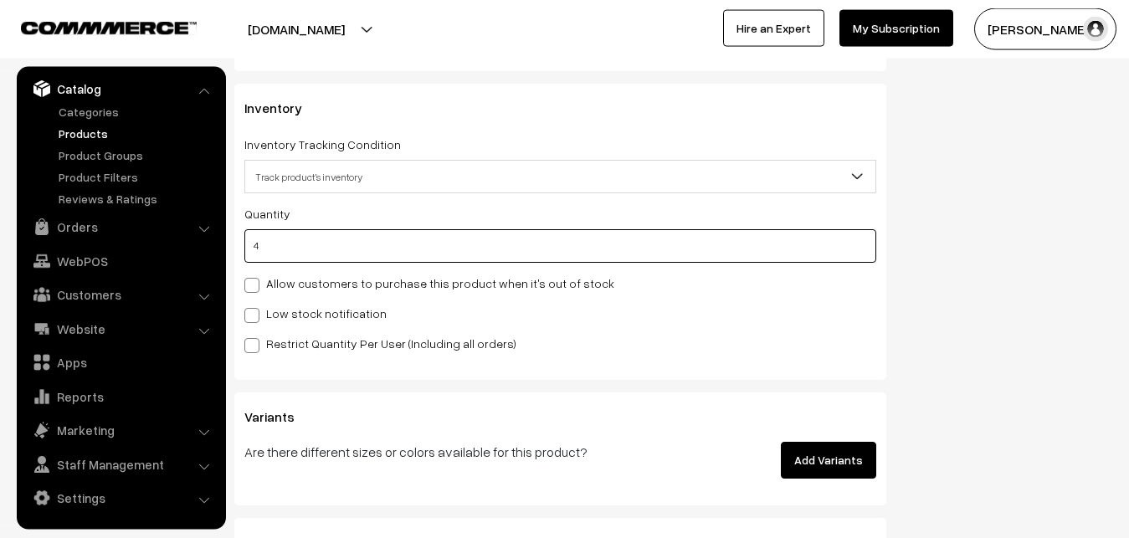
type input "4"
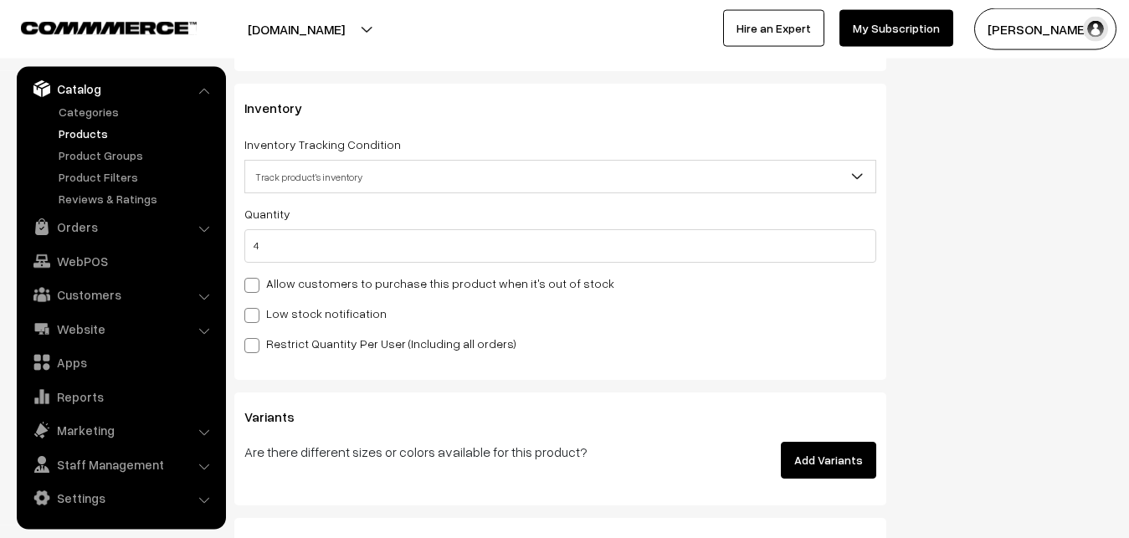
click at [269, 315] on label "Low stock notification" at bounding box center [315, 314] width 142 height 18
click at [255, 315] on input "Low stock notification" at bounding box center [249, 312] width 11 height 11
checkbox input "true"
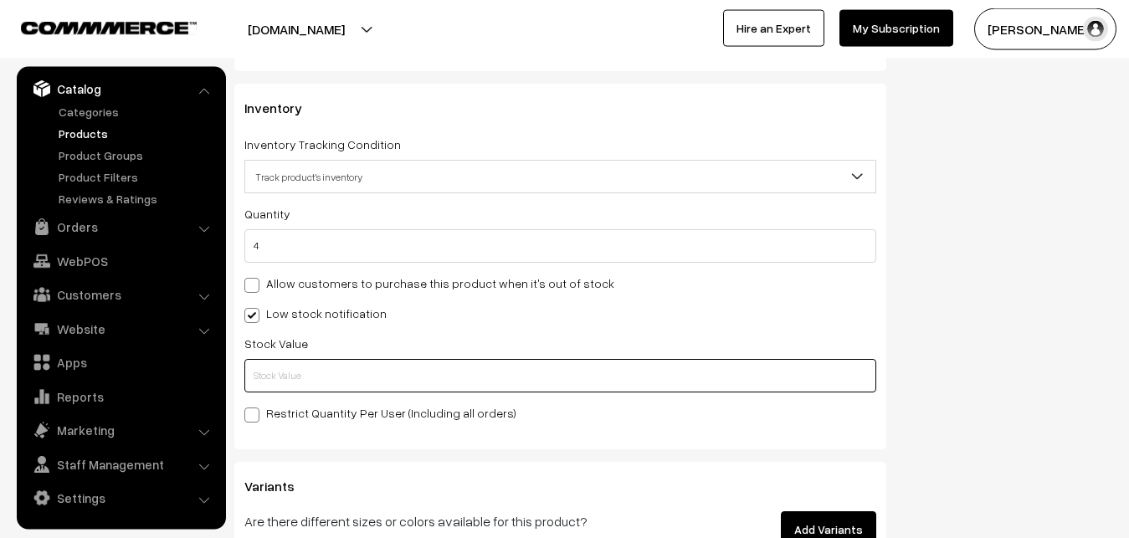
click at [271, 375] on input "text" at bounding box center [560, 375] width 632 height 33
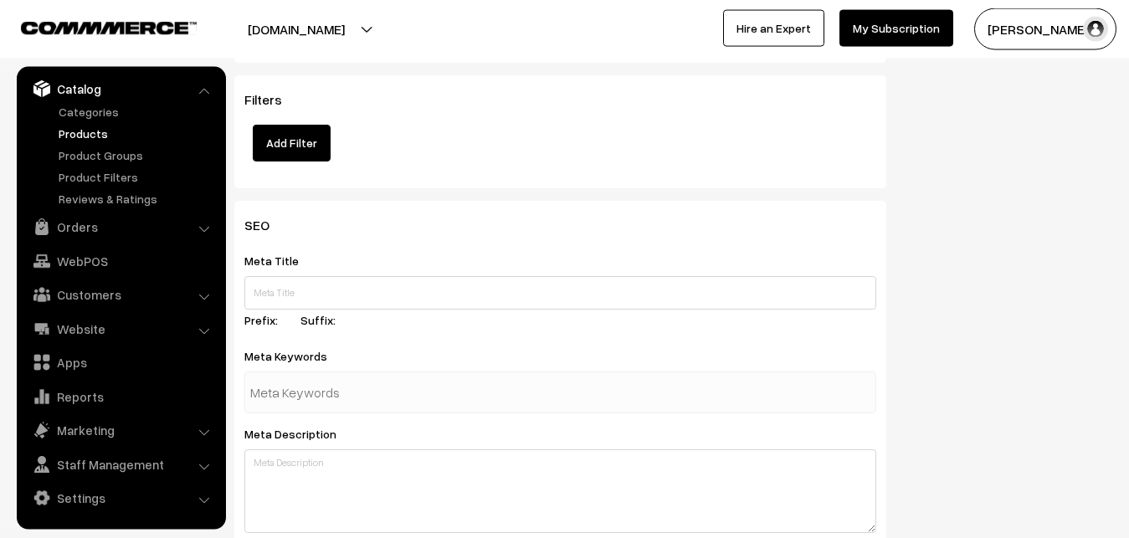
scroll to position [2491, 0]
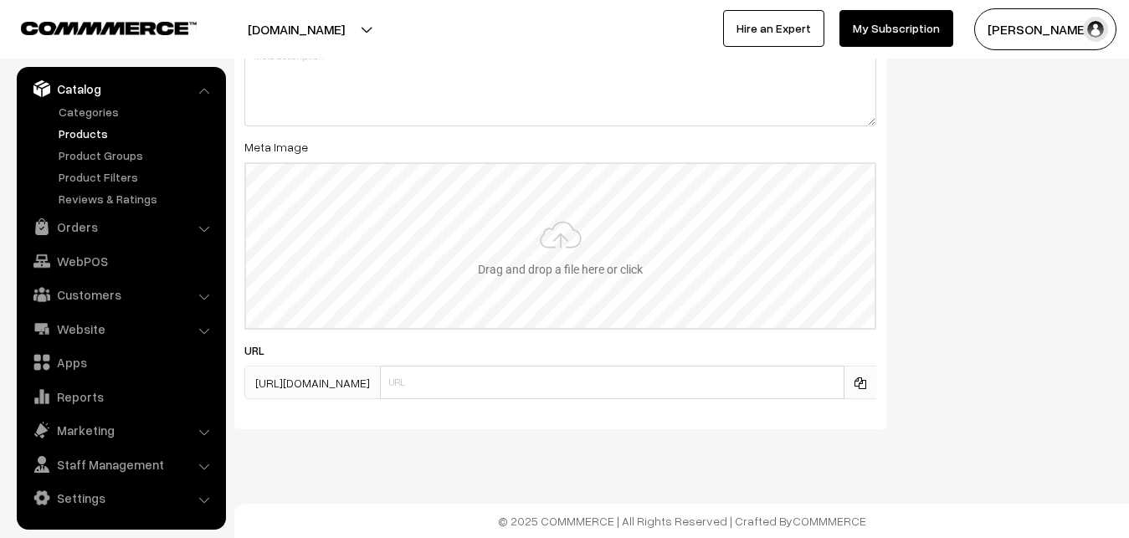
type input "2"
click at [548, 273] on input "file" at bounding box center [560, 246] width 628 height 164
type input "C:\fakepath\kanchipuram-saree-va12830-sep.jpeg"
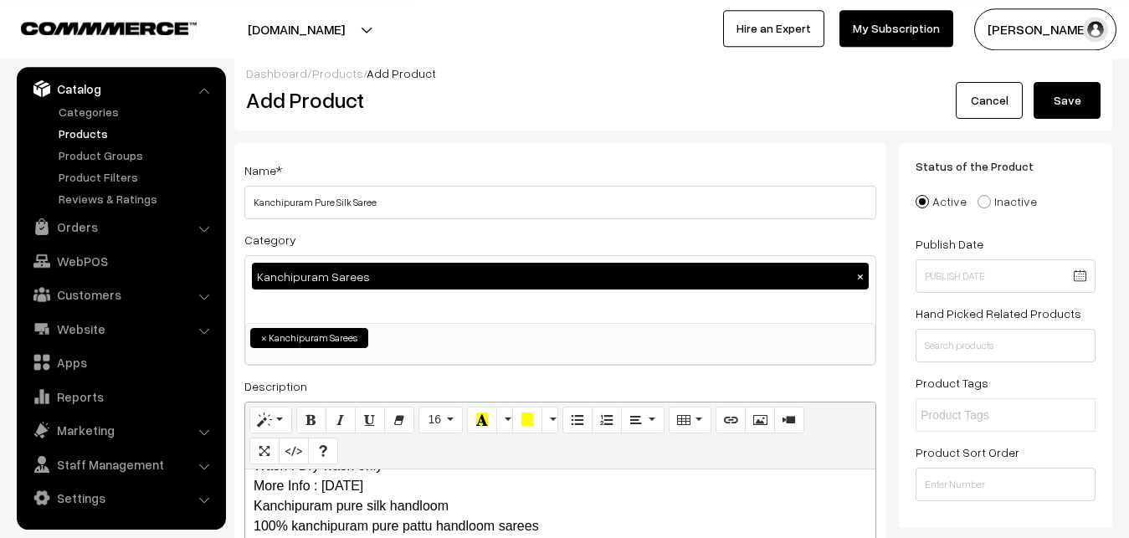
scroll to position [0, 0]
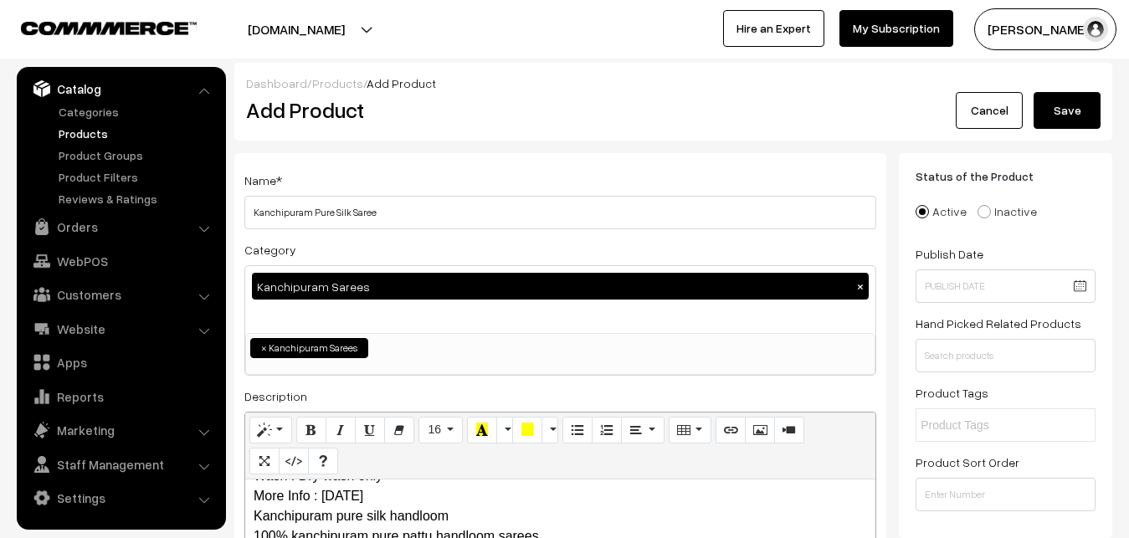
click at [1068, 100] on button "Save" at bounding box center [1067, 110] width 67 height 37
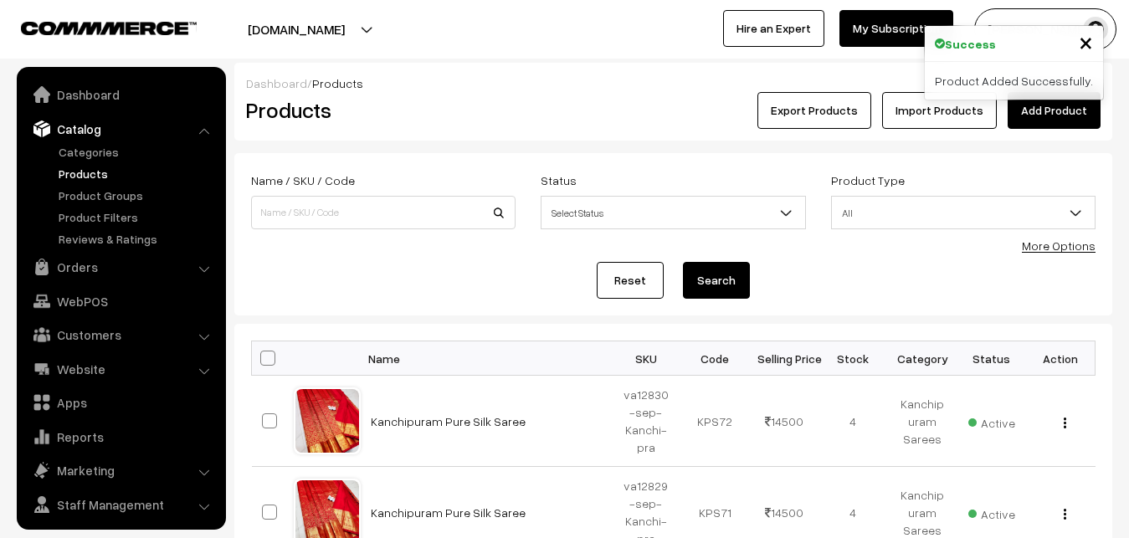
scroll to position [40, 0]
